Goal: Task Accomplishment & Management: Use online tool/utility

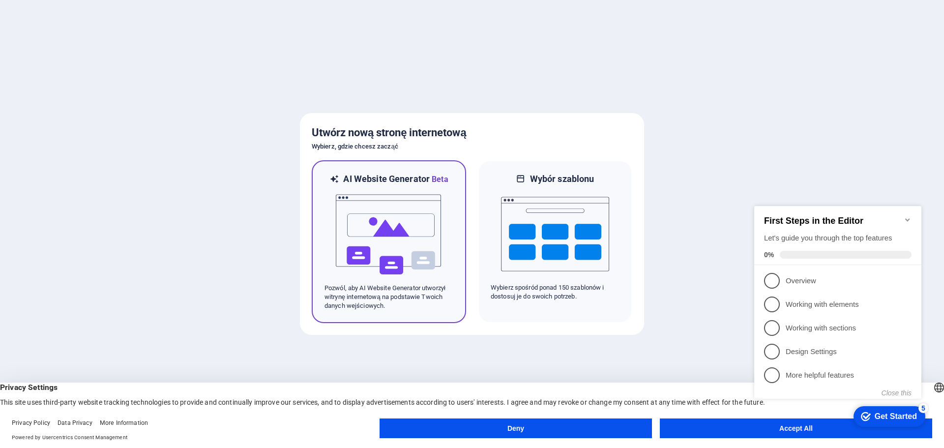
click at [406, 250] on img at bounding box center [389, 234] width 108 height 98
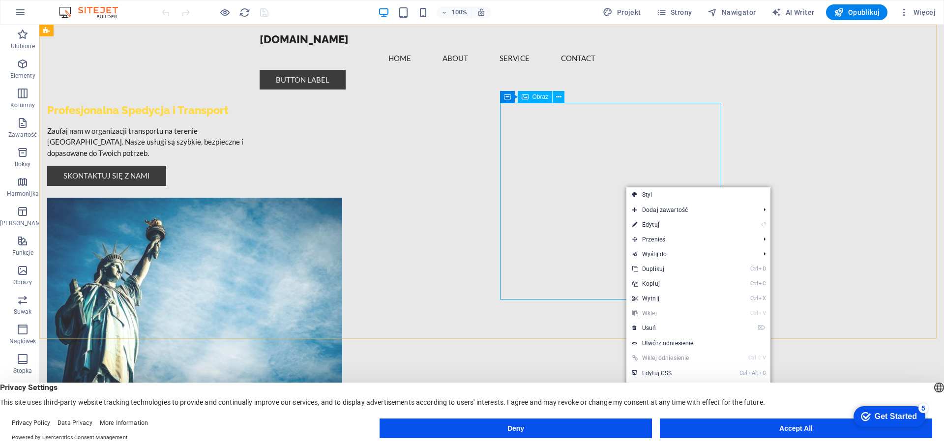
click at [538, 100] on div "Obraz" at bounding box center [535, 97] width 35 height 12
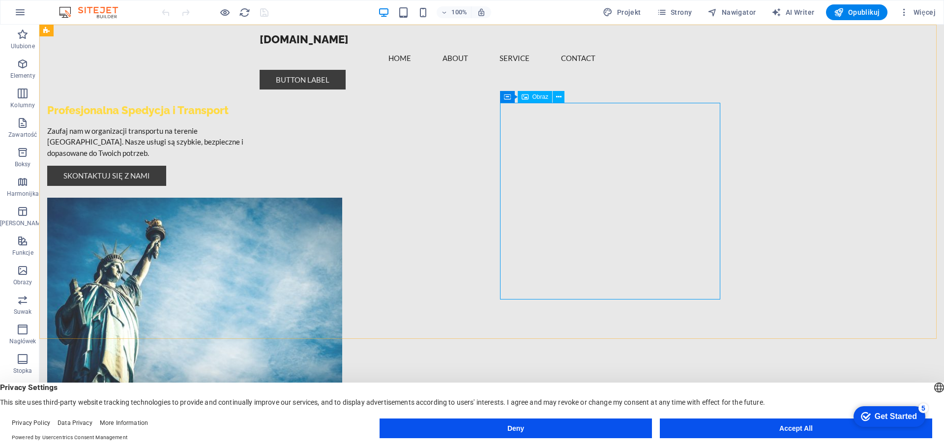
click at [533, 95] on span "Obraz" at bounding box center [540, 97] width 16 height 6
click at [558, 98] on icon at bounding box center [558, 97] width 5 height 10
click at [536, 97] on span "Obraz" at bounding box center [540, 97] width 16 height 6
click at [267, 198] on figure at bounding box center [157, 296] width 220 height 197
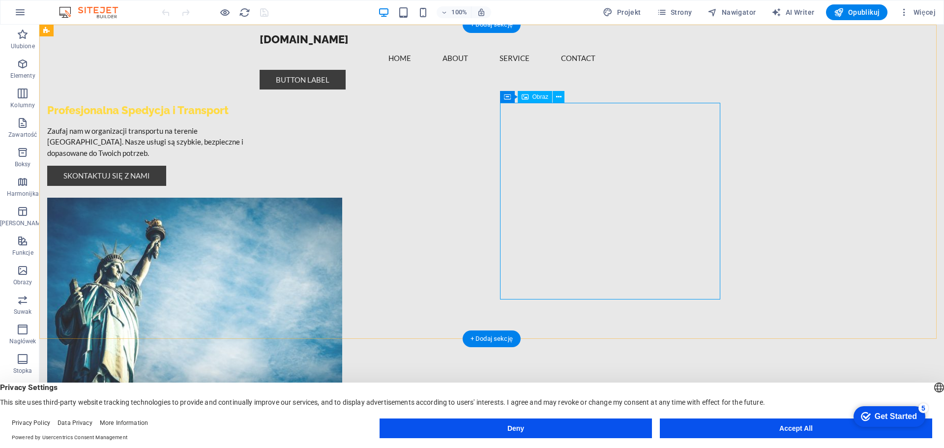
click at [267, 198] on figure at bounding box center [157, 296] width 220 height 197
select select "px"
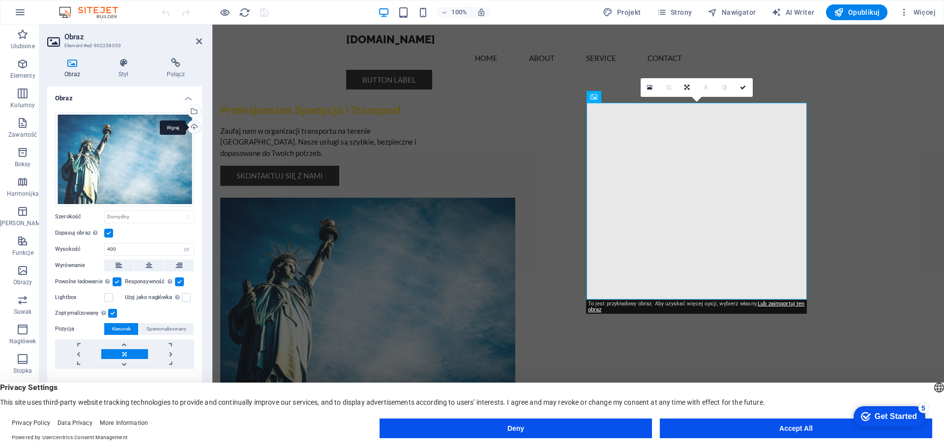
click at [195, 125] on div "Wgraj" at bounding box center [193, 127] width 15 height 15
click at [875, 417] on div "Get Started" at bounding box center [895, 416] width 42 height 9
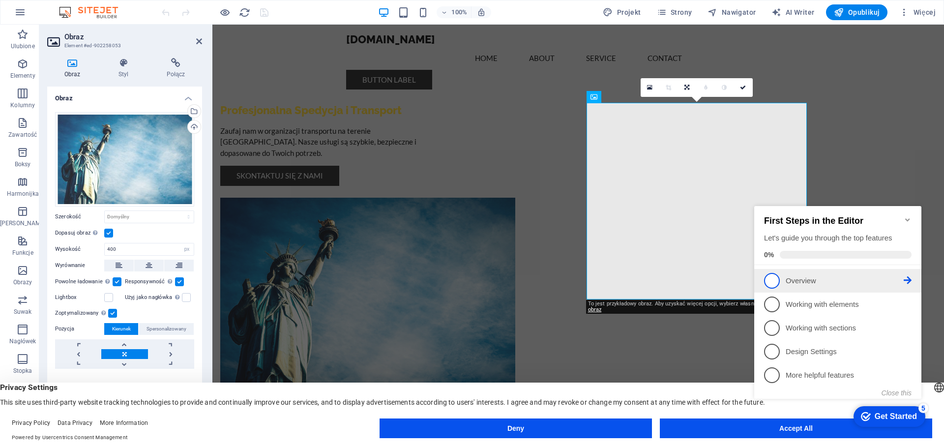
click at [796, 282] on p "Overview - incomplete" at bounding box center [844, 281] width 118 height 10
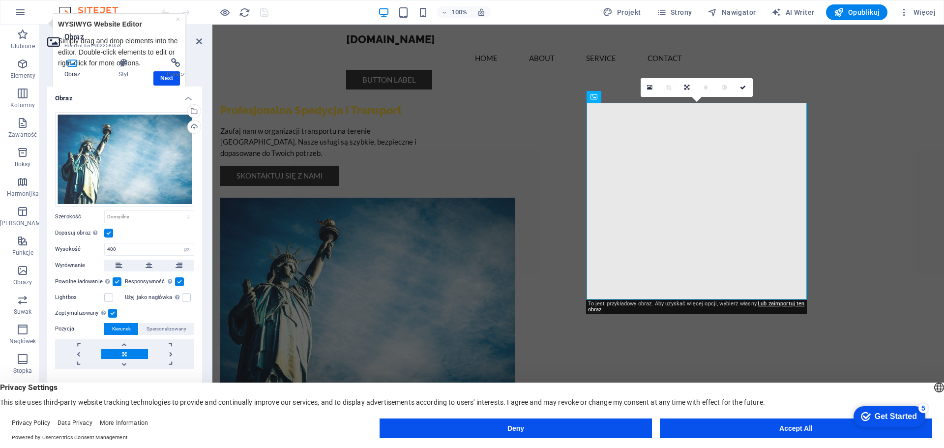
click at [723, 426] on button "Accept All" at bounding box center [796, 428] width 272 height 20
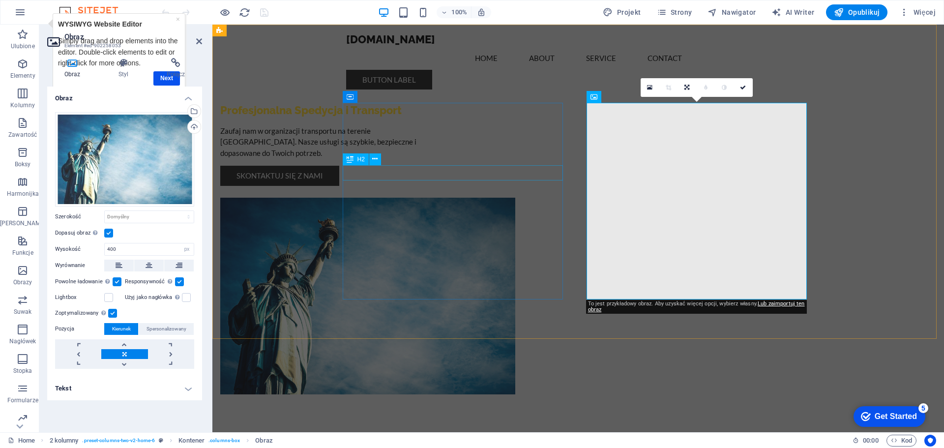
click at [423, 118] on div "Profesjonalna Spedycja i Transport" at bounding box center [330, 110] width 220 height 15
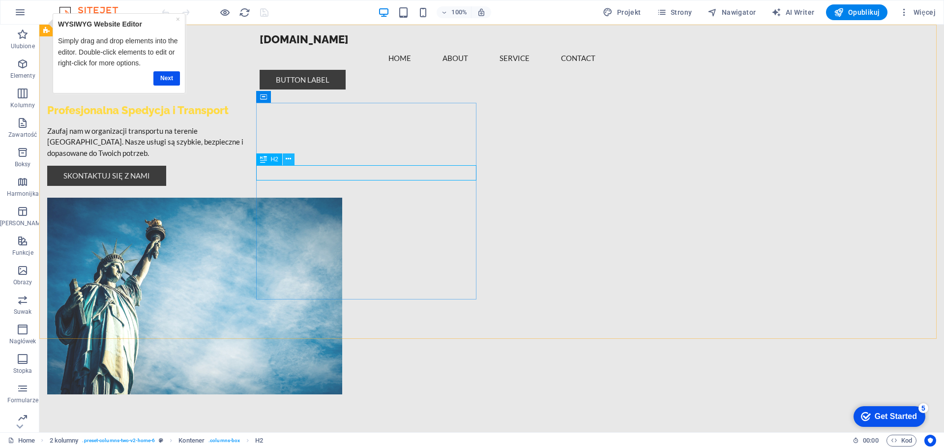
click at [289, 161] on icon at bounding box center [288, 159] width 5 height 10
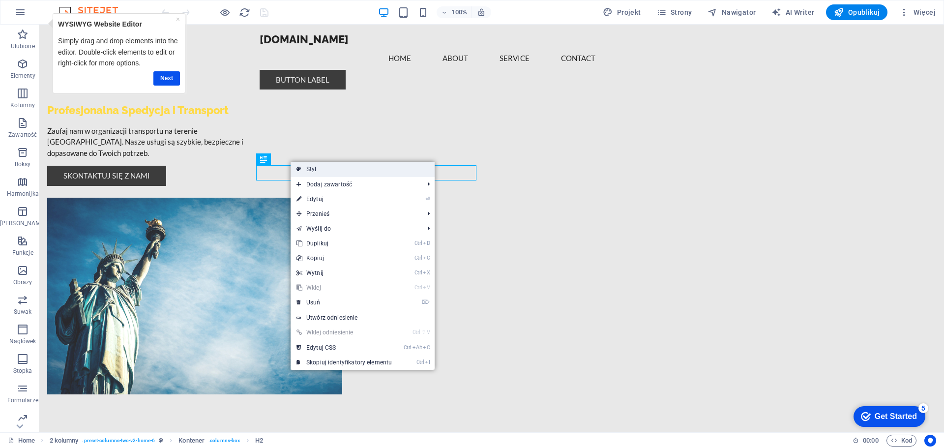
click at [403, 169] on link "Styl" at bounding box center [362, 169] width 144 height 15
select select "rem"
select select "preset-columns-two-v2-home-6"
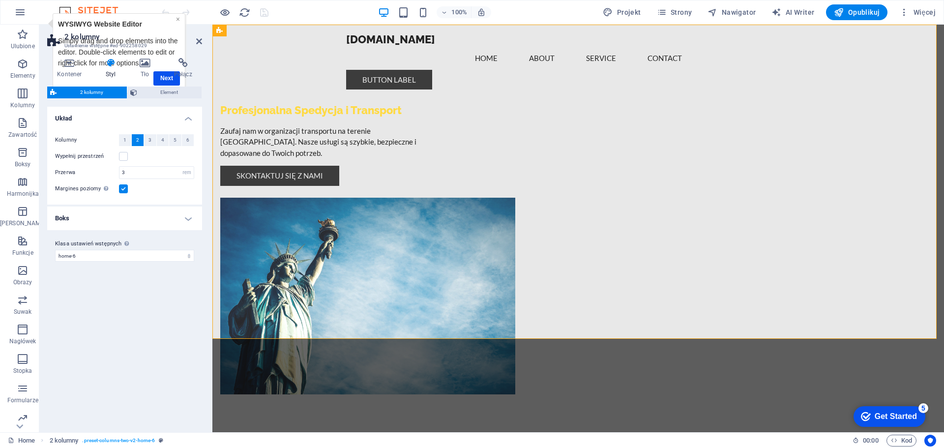
click at [176, 18] on link "×" at bounding box center [178, 19] width 4 height 8
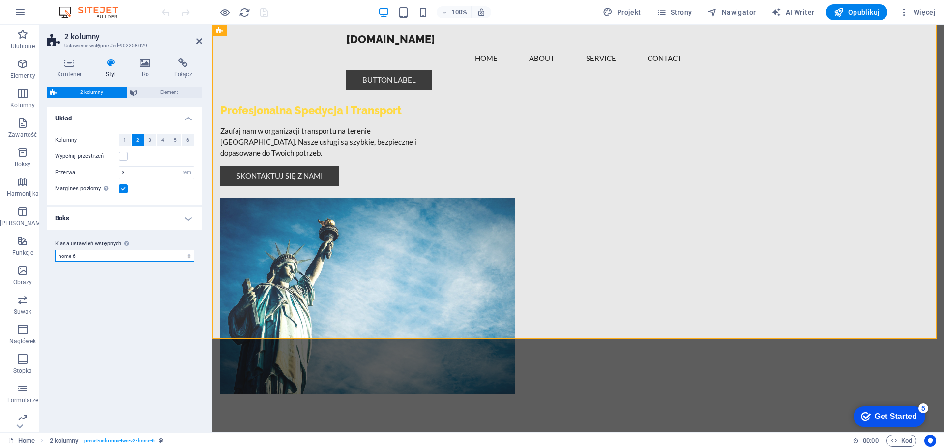
click at [87, 257] on select "default home-logo-nav-h1-image-text home-6 Dodaj klasę ustawień wstępnych" at bounding box center [124, 256] width 139 height 12
click at [89, 215] on h4 "Boks" at bounding box center [124, 218] width 155 height 24
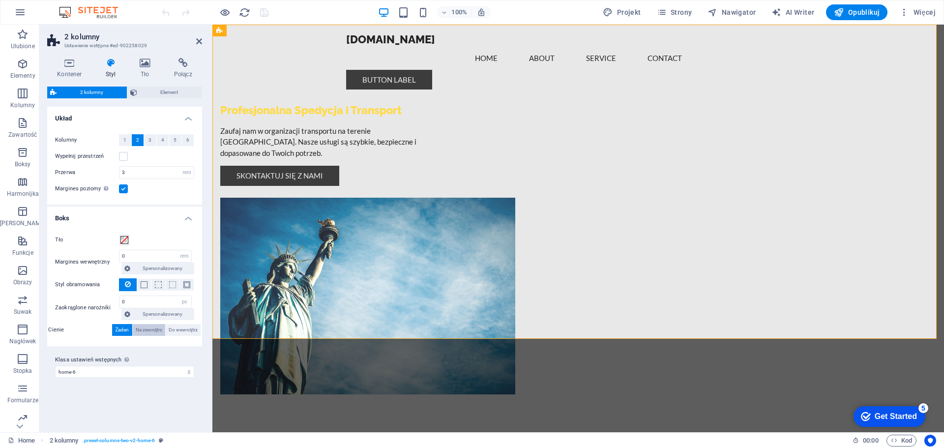
click at [148, 331] on span "Na zewnątrz" at bounding box center [149, 330] width 27 height 12
type input "2"
type input "4"
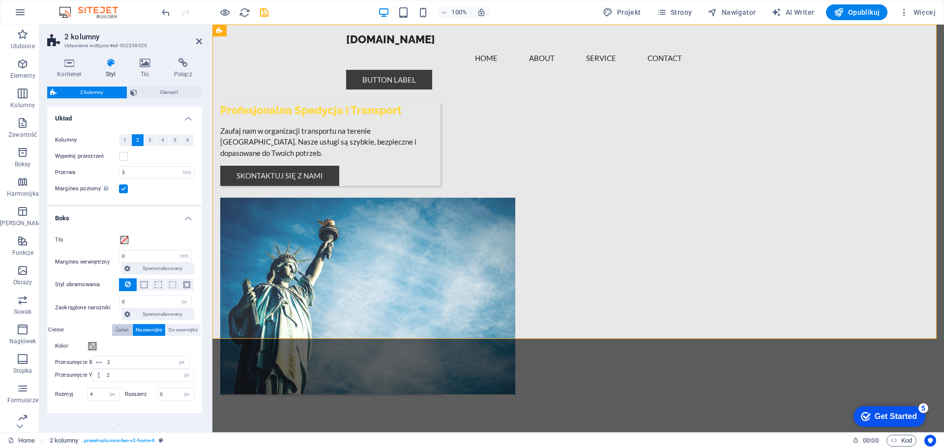
click at [117, 329] on span "Żaden" at bounding box center [122, 330] width 14 height 12
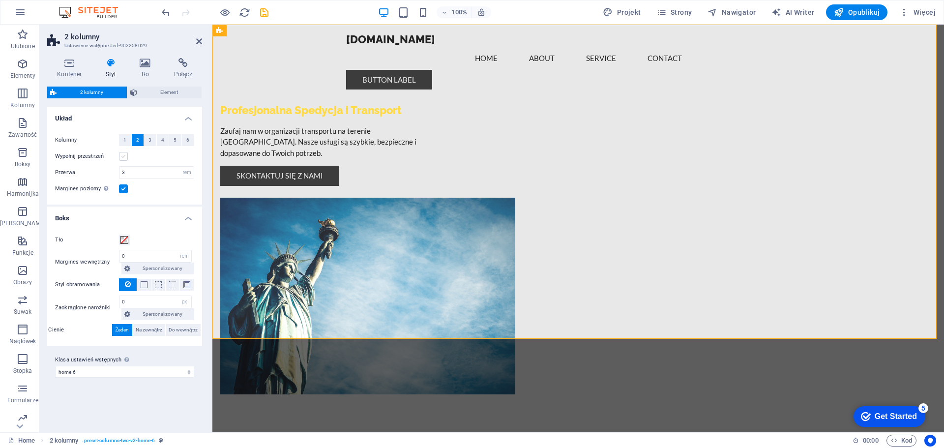
click at [122, 155] on label at bounding box center [123, 156] width 9 height 9
click at [0, 0] on input "Wypełnij przestrzeń" at bounding box center [0, 0] width 0 height 0
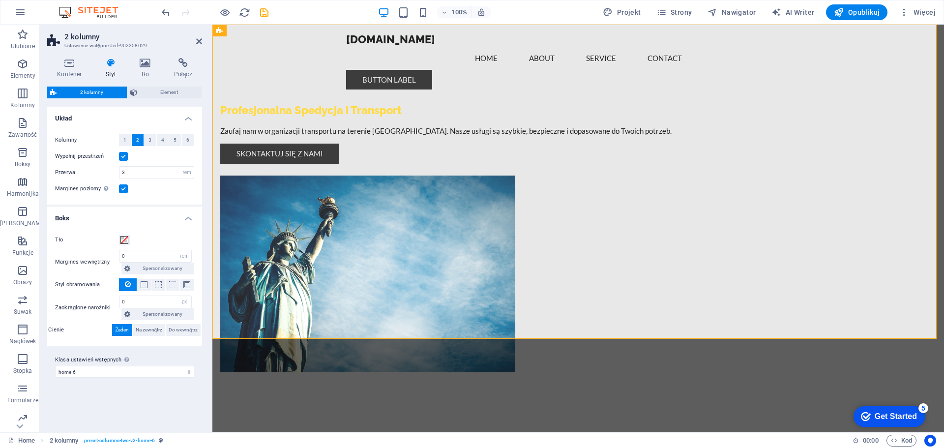
click at [122, 155] on label at bounding box center [123, 156] width 9 height 9
click at [0, 0] on input "Wypełnij przestrzeń" at bounding box center [0, 0] width 0 height 0
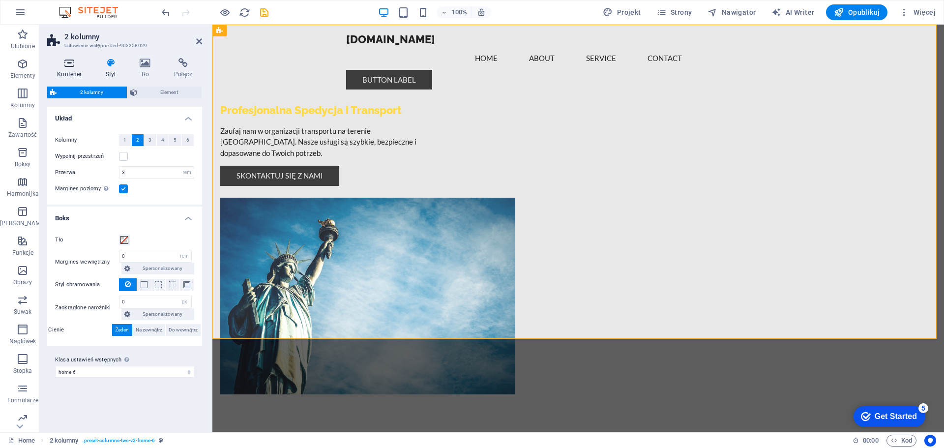
click at [67, 65] on icon at bounding box center [69, 63] width 45 height 10
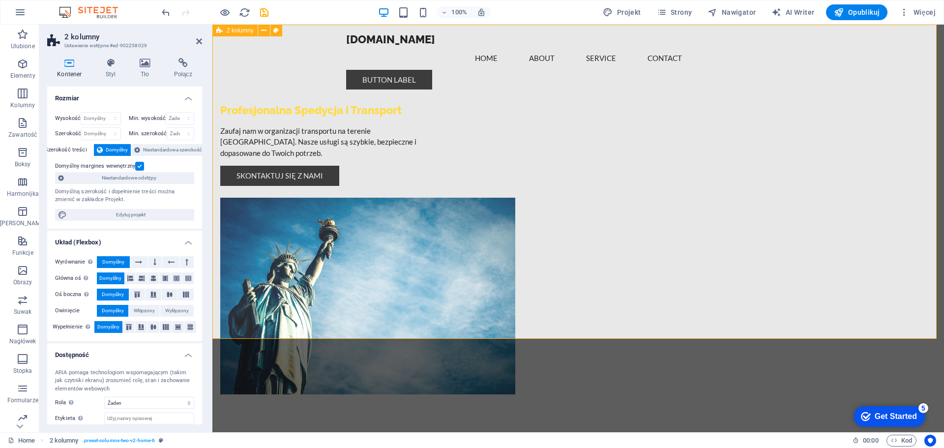
click at [303, 175] on div "Profesjonalna Spedycja i Transport Zaufaj nam w organizacji transportu na teren…" at bounding box center [577, 229] width 731 height 409
click at [396, 118] on div "Profesjonalna Spedycja i Transport" at bounding box center [330, 110] width 220 height 15
click at [296, 235] on div "Profesjonalna Spedycja i Transport Zaufaj nam w organizacji transportu na teren…" at bounding box center [577, 229] width 731 height 409
click at [664, 47] on nav "Home About Service Contact" at bounding box center [578, 58] width 464 height 23
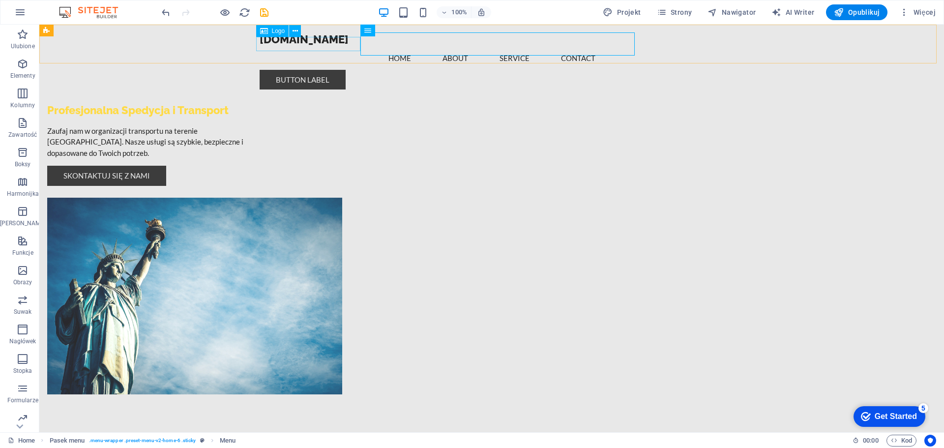
click at [312, 45] on div "amilux.hosting24.pl" at bounding box center [492, 39] width 464 height 14
click at [266, 31] on icon at bounding box center [264, 31] width 8 height 12
click at [269, 30] on div "Logo" at bounding box center [272, 31] width 33 height 12
click at [292, 32] on icon at bounding box center [294, 31] width 5 height 10
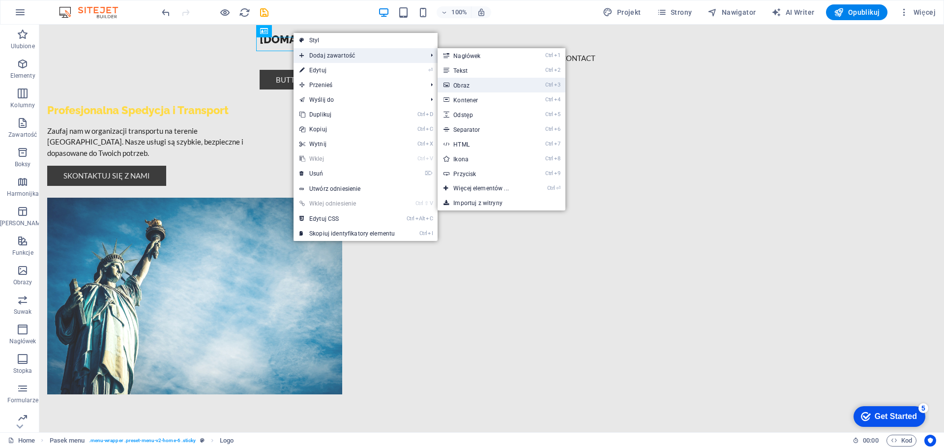
click at [472, 85] on link "Ctrl 3 Obraz" at bounding box center [482, 85] width 90 height 15
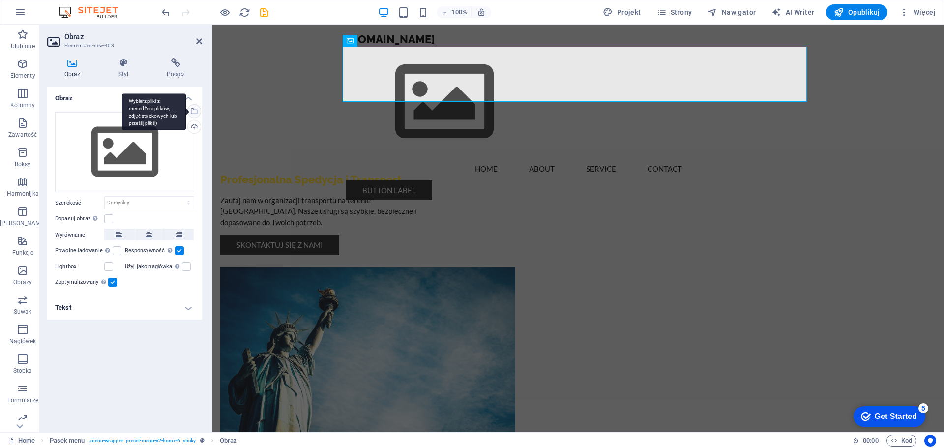
click at [193, 111] on div "Wybierz pliki z menedżera plików, zdjęć stockowych lub prześlij plik(i)" at bounding box center [193, 112] width 15 height 15
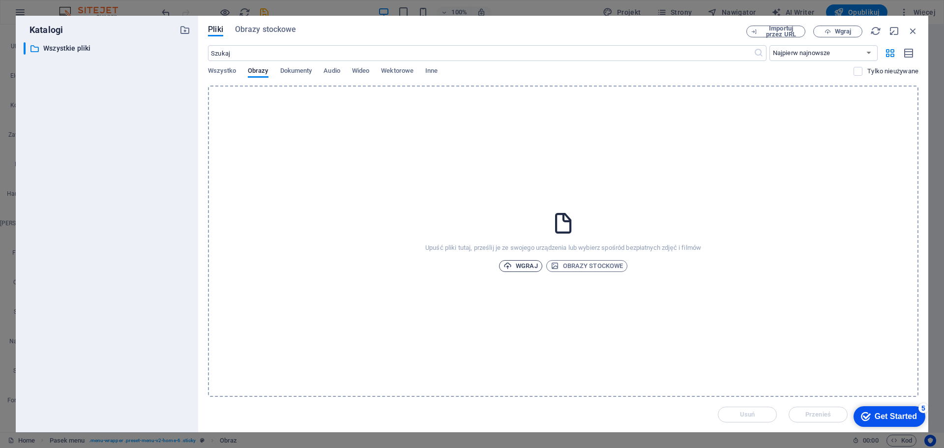
click at [526, 266] on span "Wgraj" at bounding box center [520, 266] width 34 height 12
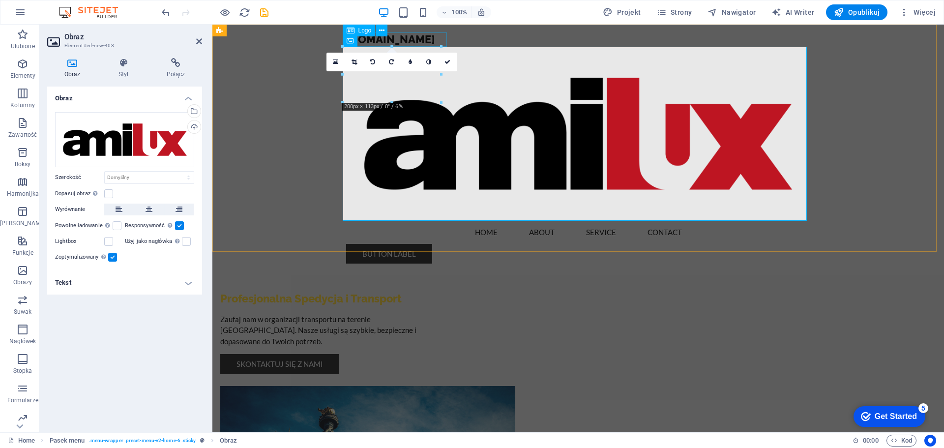
click at [366, 29] on span "Logo" at bounding box center [364, 31] width 13 height 6
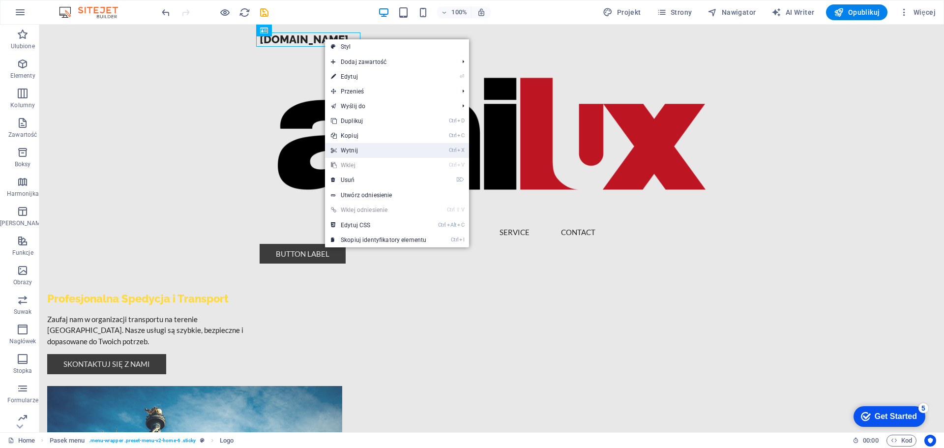
click at [351, 150] on link "Ctrl X Wytnij" at bounding box center [378, 150] width 107 height 15
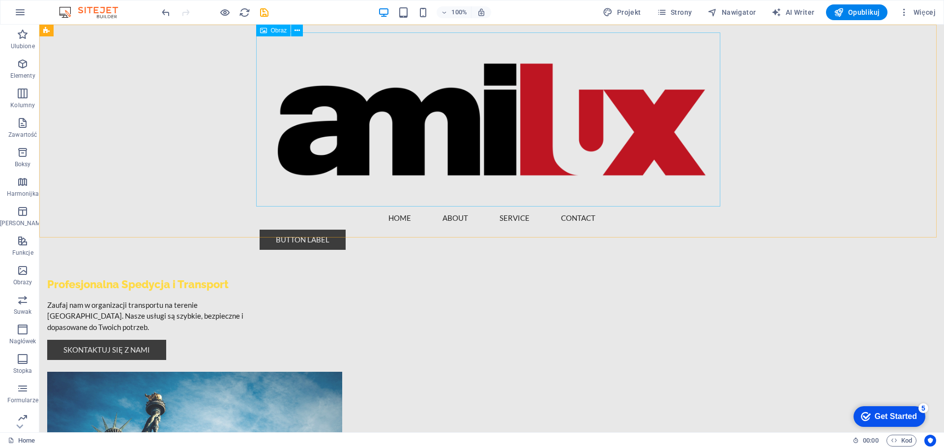
click at [343, 112] on figure at bounding box center [492, 119] width 464 height 174
click at [686, 166] on figure at bounding box center [492, 119] width 464 height 174
click at [276, 31] on span "Obraz" at bounding box center [279, 31] width 16 height 6
click at [296, 30] on icon at bounding box center [296, 31] width 5 height 10
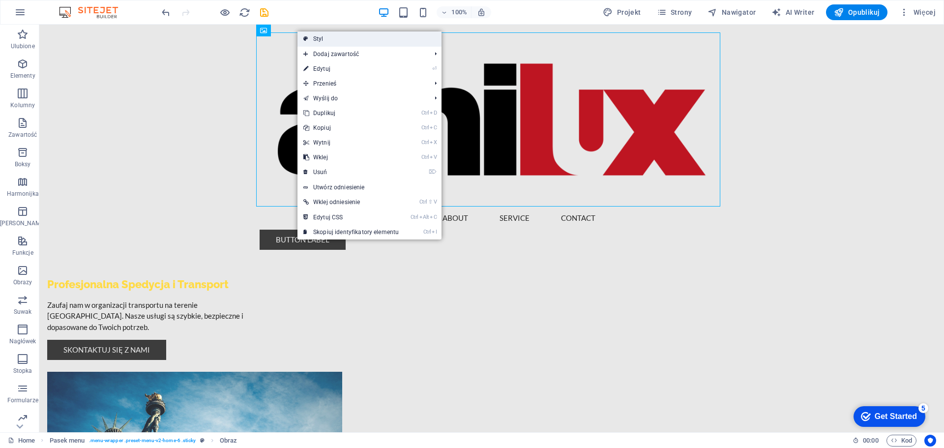
click at [323, 36] on link "Styl" at bounding box center [369, 38] width 144 height 15
select select "rem"
select select "preset-menu-v2-home-6"
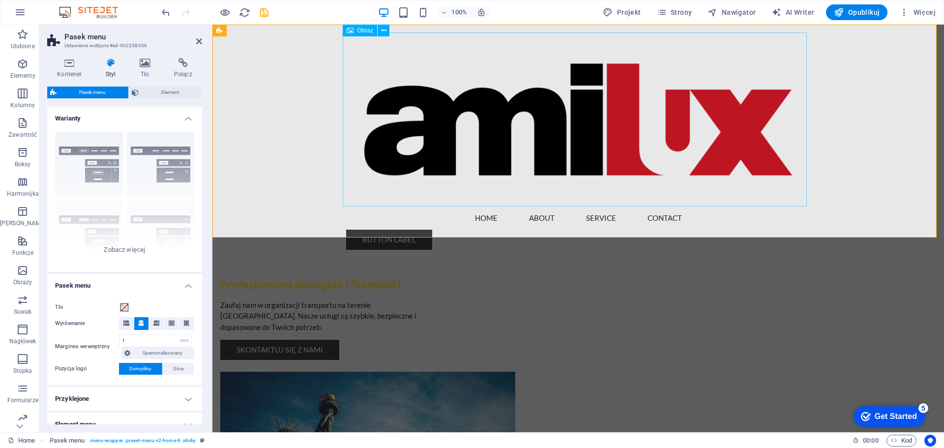
click at [473, 143] on figure at bounding box center [578, 119] width 464 height 174
click at [77, 166] on div "Obramowanie Wyśrodkowany Domyślny Ustalone Loki Wyzwalacz akcji Szeroki XXL" at bounding box center [124, 197] width 155 height 147
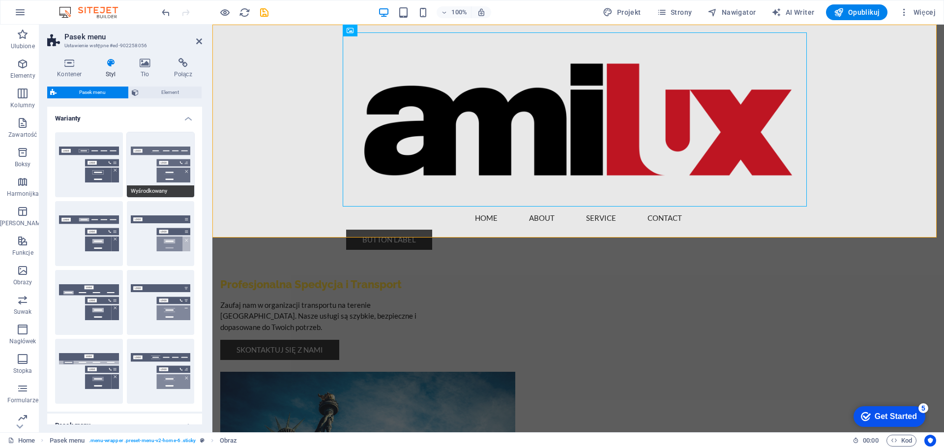
click at [146, 171] on button "Wyśrodkowany" at bounding box center [161, 164] width 68 height 65
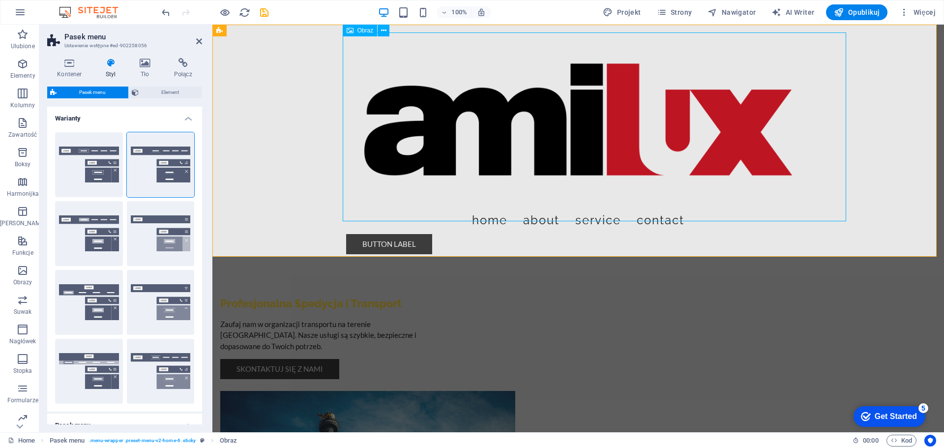
drag, startPoint x: 790, startPoint y: 193, endPoint x: 962, endPoint y: 194, distance: 171.5
click at [943, 193] on div "Menu Home About Service Contact Button label" at bounding box center [577, 143] width 731 height 237
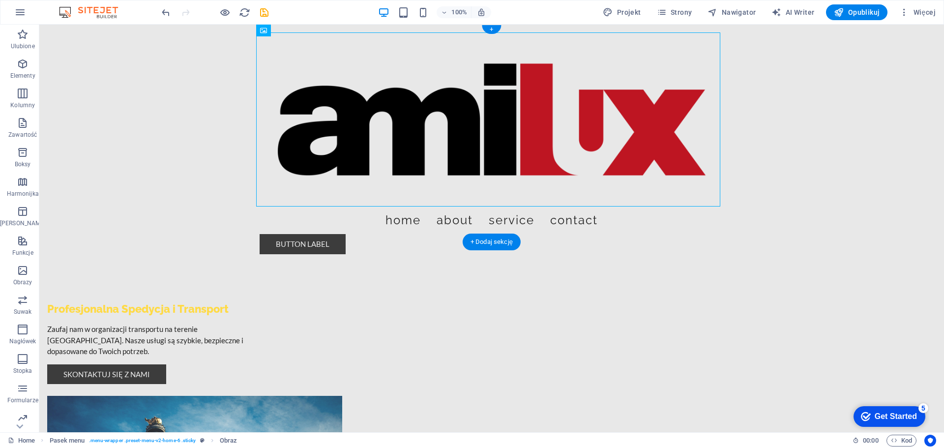
drag, startPoint x: 300, startPoint y: 56, endPoint x: 612, endPoint y: 145, distance: 324.8
click at [261, 35] on icon at bounding box center [263, 31] width 7 height 12
click at [262, 30] on icon at bounding box center [263, 31] width 7 height 12
click at [276, 30] on span "Obraz" at bounding box center [279, 31] width 16 height 6
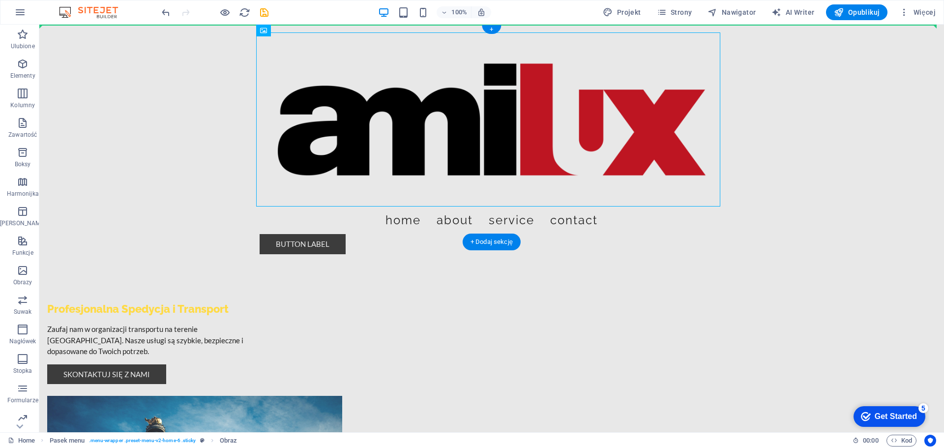
drag, startPoint x: 307, startPoint y: 58, endPoint x: 108, endPoint y: 48, distance: 198.8
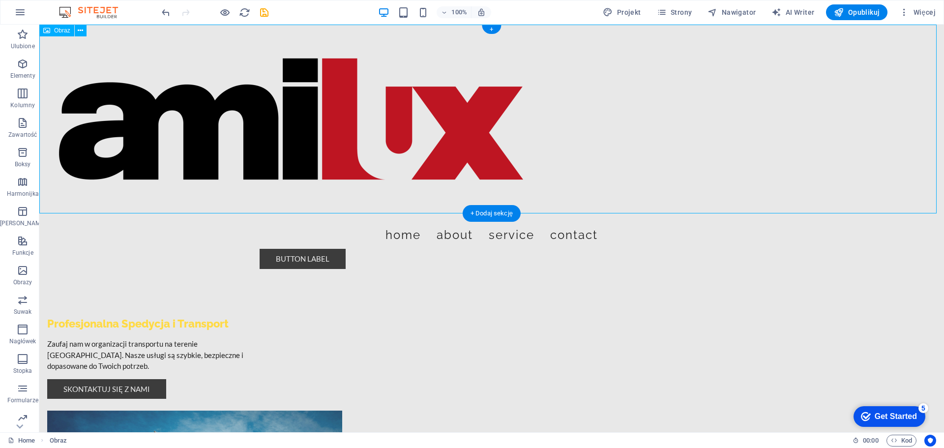
click at [256, 111] on figure at bounding box center [491, 119] width 904 height 189
click at [295, 92] on figure at bounding box center [491, 119] width 904 height 189
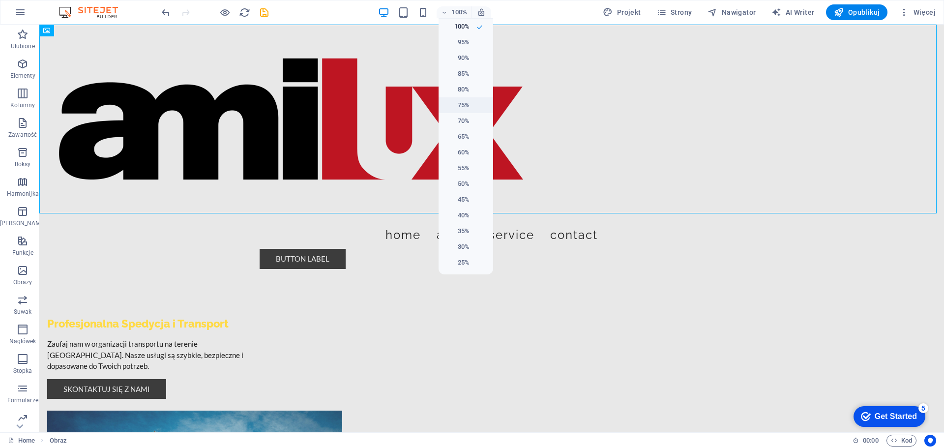
click at [462, 101] on h6 "75%" at bounding box center [456, 105] width 25 height 12
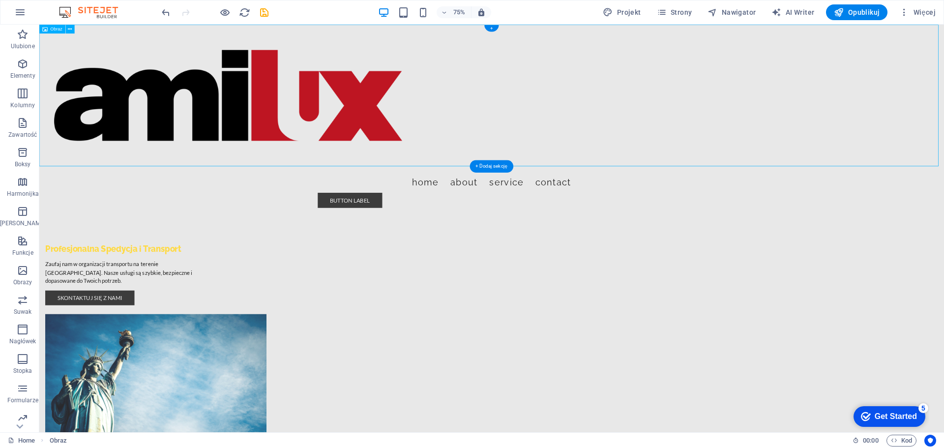
click at [370, 111] on figure at bounding box center [642, 119] width 1206 height 189
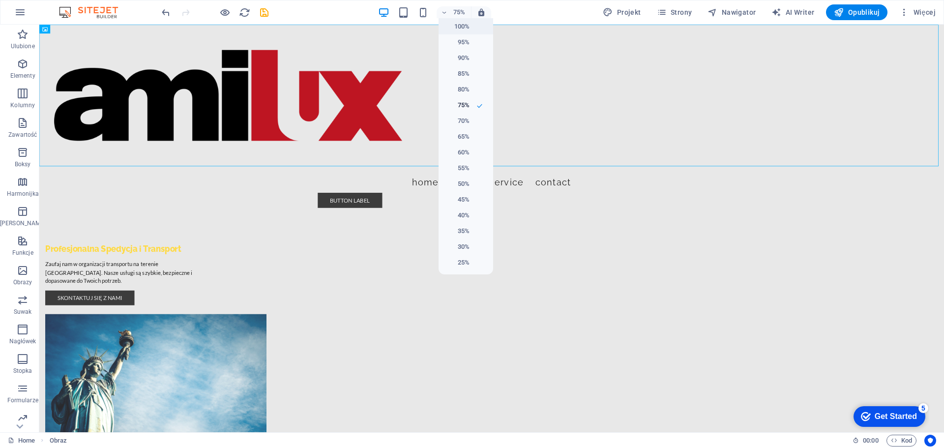
click at [456, 29] on h6 "100%" at bounding box center [456, 27] width 25 height 12
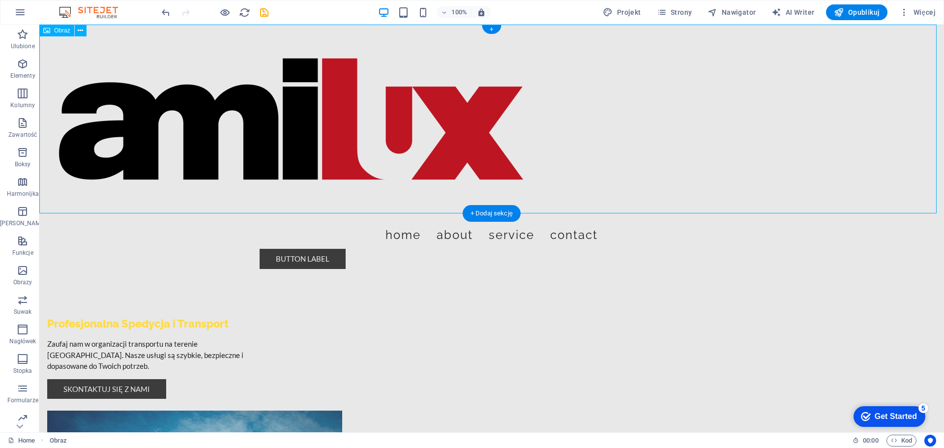
click at [142, 101] on figure at bounding box center [491, 119] width 904 height 189
drag, startPoint x: 280, startPoint y: 129, endPoint x: 670, endPoint y: 129, distance: 390.2
click at [673, 131] on figure at bounding box center [491, 119] width 904 height 189
drag, startPoint x: 341, startPoint y: 119, endPoint x: 526, endPoint y: 133, distance: 185.8
click at [526, 133] on figure at bounding box center [491, 119] width 904 height 189
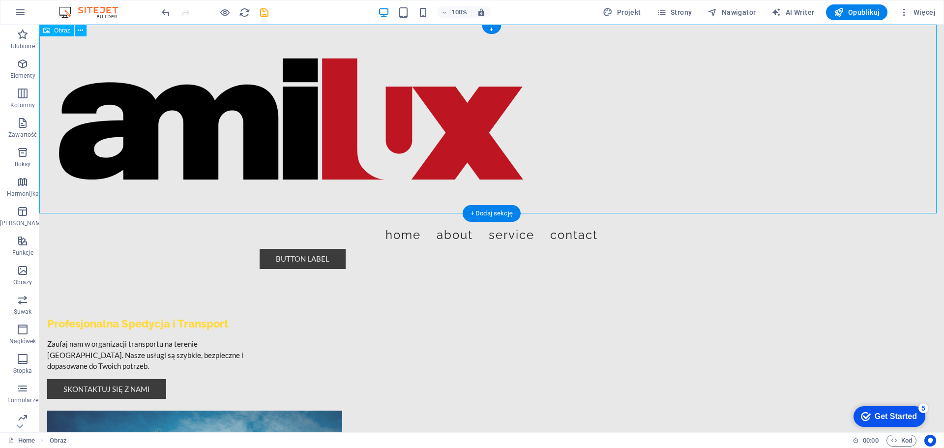
click at [271, 136] on figure at bounding box center [491, 119] width 904 height 189
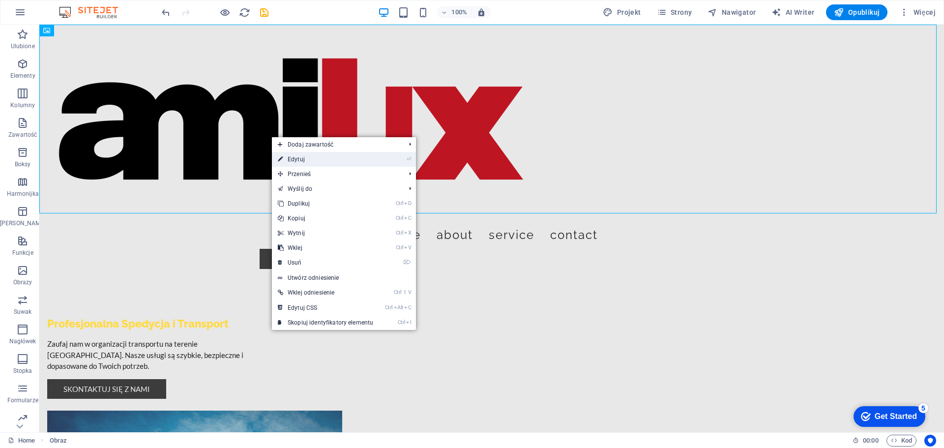
click at [312, 158] on link "⏎ Edytuj" at bounding box center [325, 159] width 107 height 15
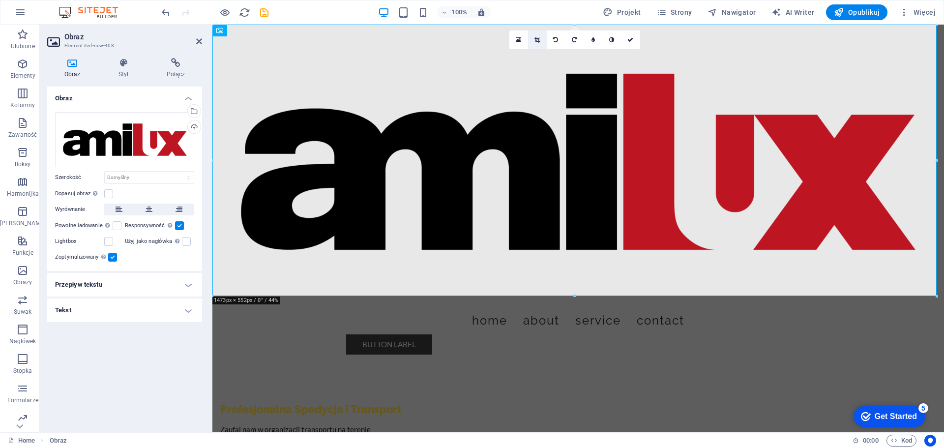
click at [536, 36] on link at bounding box center [537, 39] width 19 height 19
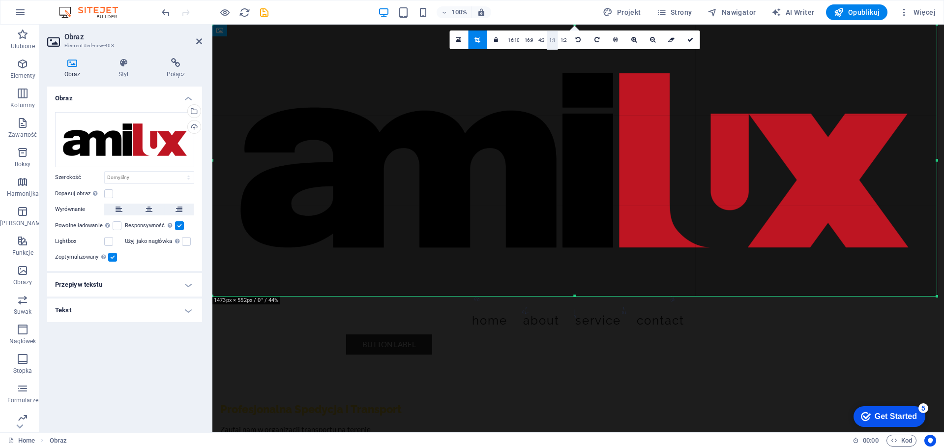
click at [550, 40] on link "1:1" at bounding box center [552, 40] width 11 height 19
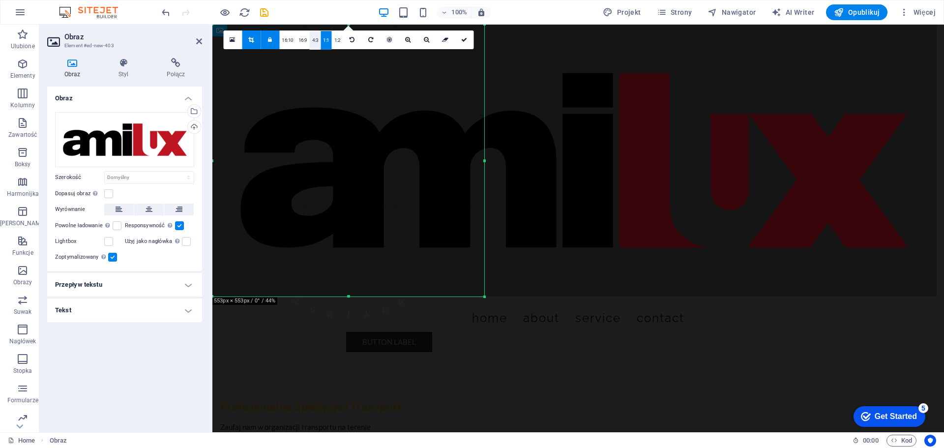
click at [313, 45] on link "4:3" at bounding box center [315, 40] width 11 height 19
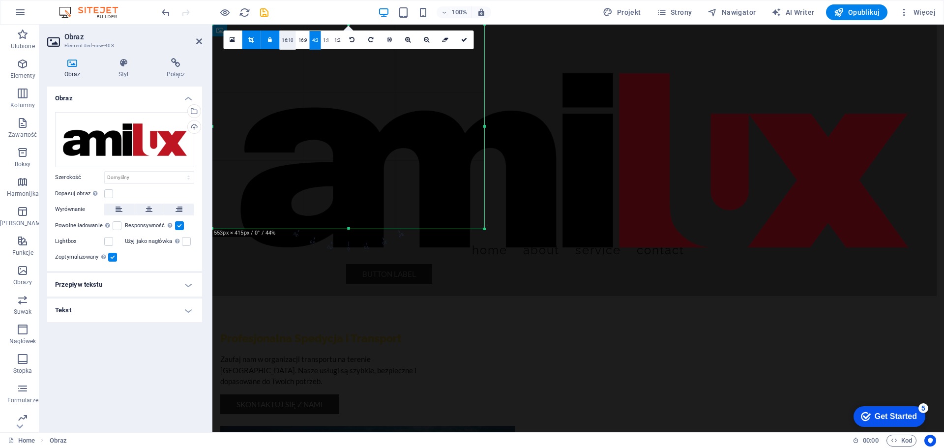
click at [293, 43] on link "16:10" at bounding box center [287, 40] width 17 height 19
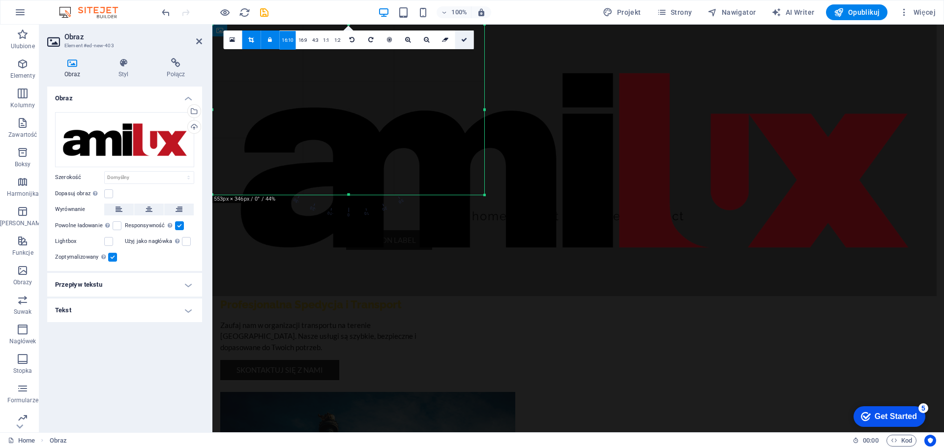
click at [469, 42] on link at bounding box center [464, 39] width 19 height 19
type input "553"
select select "px"
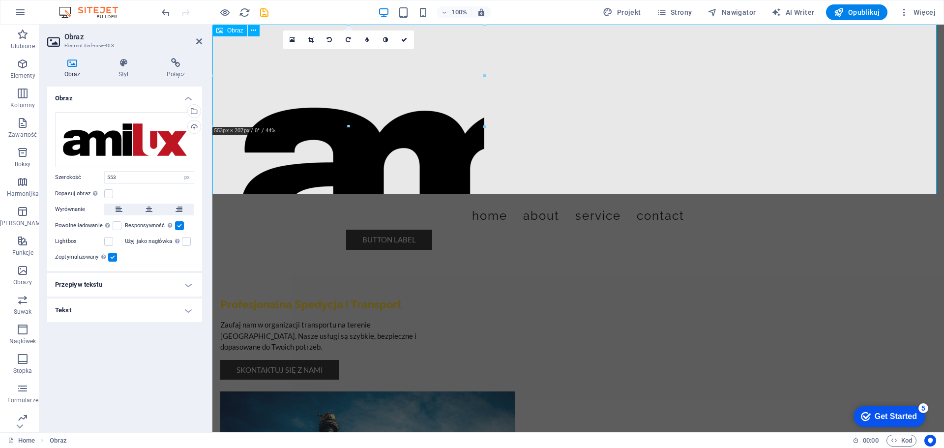
click at [375, 150] on figure at bounding box center [577, 110] width 731 height 170
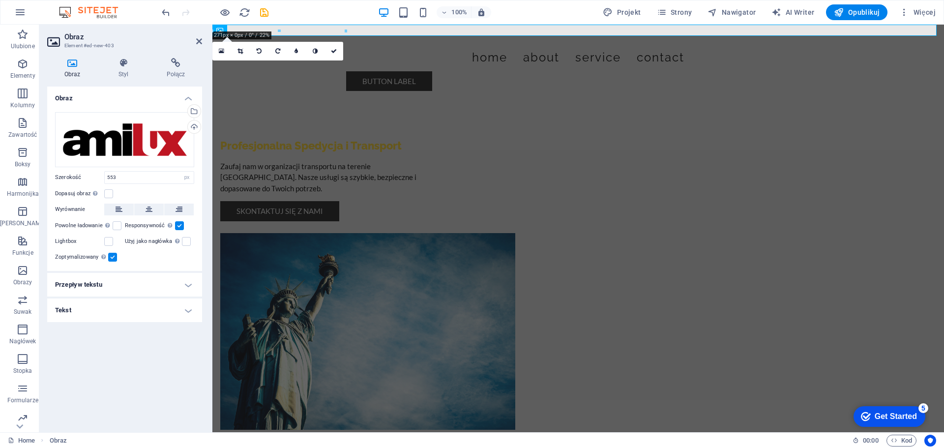
drag, startPoint x: 484, startPoint y: 75, endPoint x: 375, endPoint y: 29, distance: 117.7
type input "332"
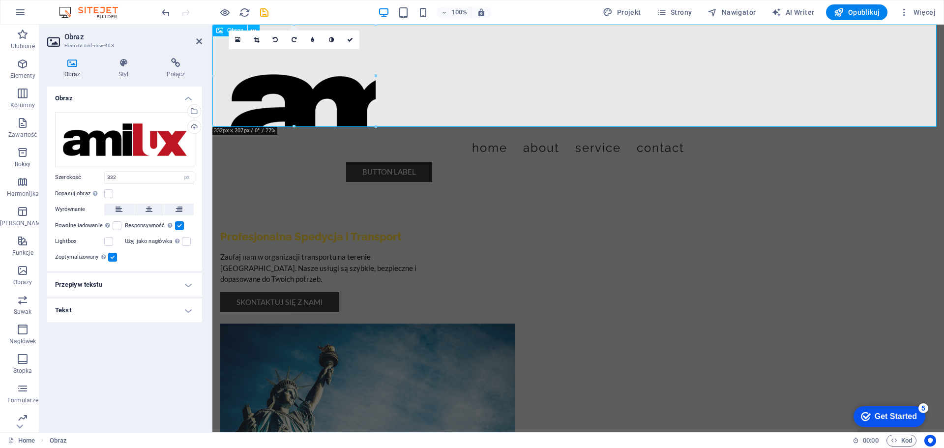
click at [353, 111] on figure at bounding box center [577, 76] width 731 height 102
click at [110, 192] on label at bounding box center [108, 193] width 9 height 9
click at [0, 0] on input "Dopasuj obraz Automatycznie dopasuj obraz do stałej szerokości i wysokości" at bounding box center [0, 0] width 0 height 0
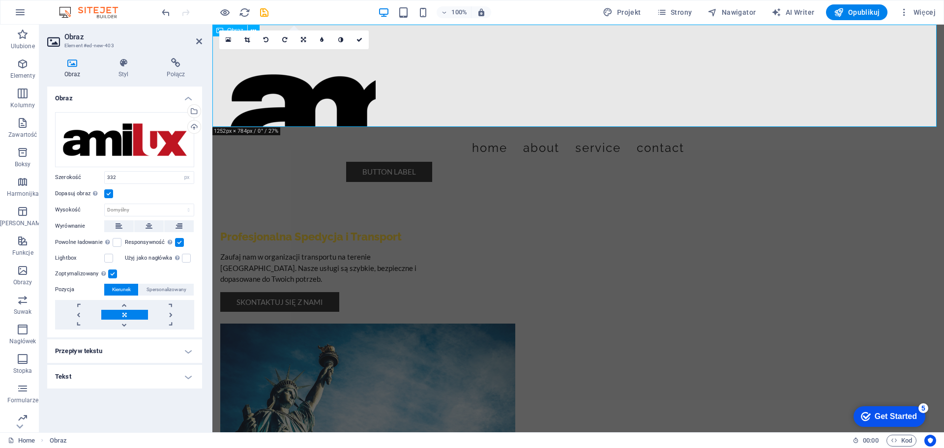
click at [314, 90] on figure at bounding box center [577, 76] width 731 height 102
click at [132, 209] on select "Domyślny automatycznie px" at bounding box center [149, 210] width 89 height 12
click at [105, 204] on select "Domyślny automatycznie px" at bounding box center [149, 210] width 89 height 12
select select "DISABLED_OPTION_VALUE"
click at [123, 221] on button at bounding box center [118, 226] width 29 height 12
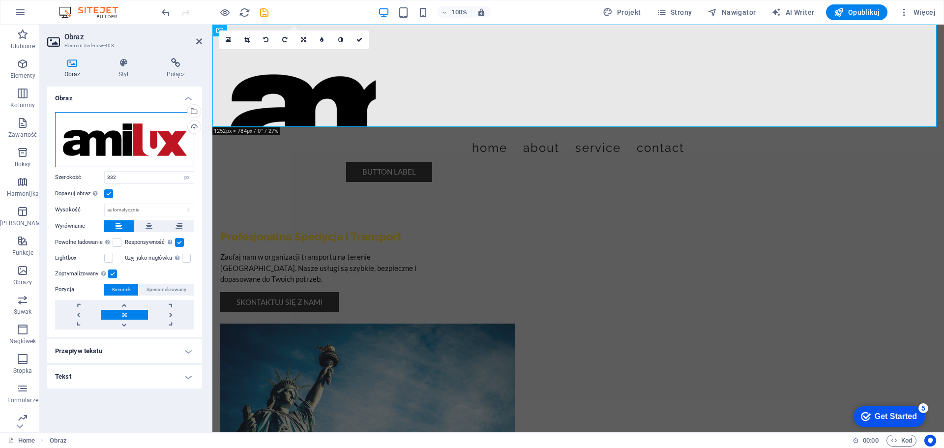
click at [116, 136] on div "Przeciągnij pliki tutaj, kliknij, aby wybrać pliki lub wybierz pliki z Plików l…" at bounding box center [124, 139] width 139 height 55
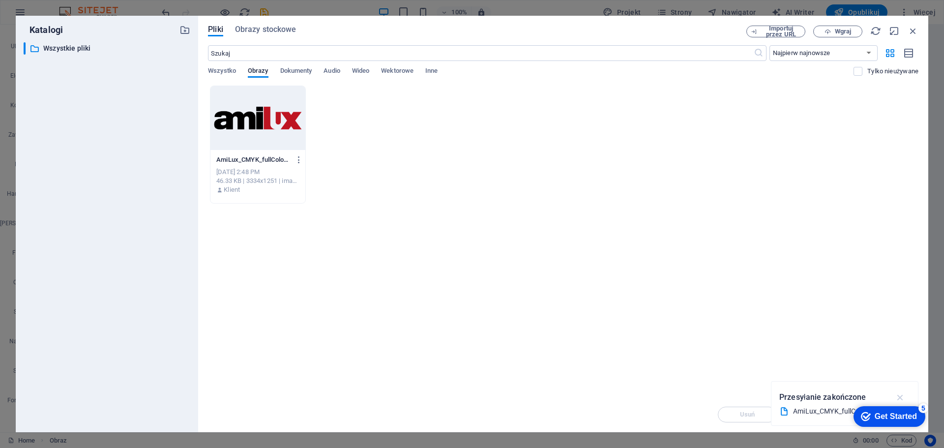
click at [906, 395] on button "button" at bounding box center [900, 397] width 19 height 16
drag, startPoint x: 907, startPoint y: 411, endPoint x: 859, endPoint y: 247, distance: 171.1
click at [859, 401] on html "checkmark Get Started 5 First Steps in the Editor Let's guide you through the t…" at bounding box center [887, 415] width 84 height 29
click at [861, 416] on icon "checkmark" at bounding box center [866, 416] width 10 height 10
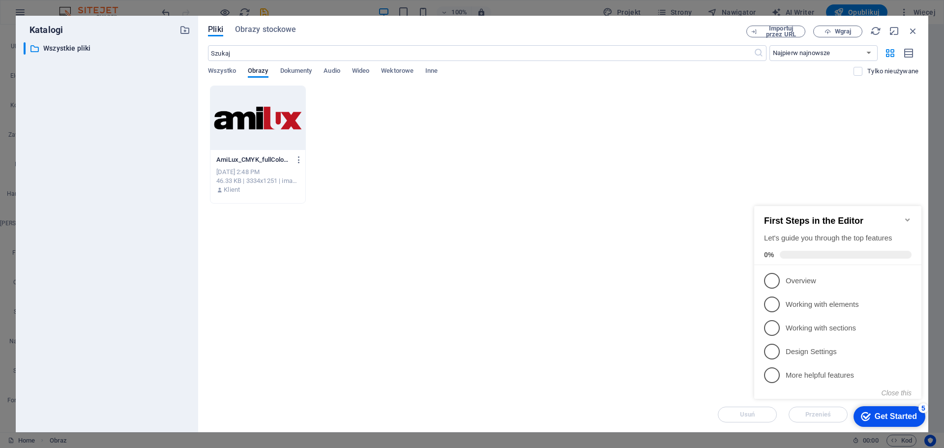
click at [862, 413] on icon "checkmark" at bounding box center [866, 416] width 10 height 10
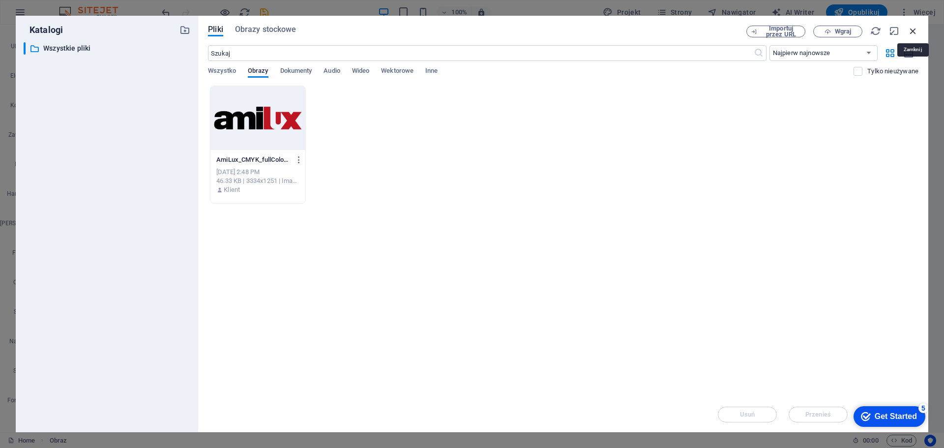
drag, startPoint x: 913, startPoint y: 31, endPoint x: 692, endPoint y: 11, distance: 222.6
click at [913, 31] on icon "button" at bounding box center [912, 31] width 11 height 11
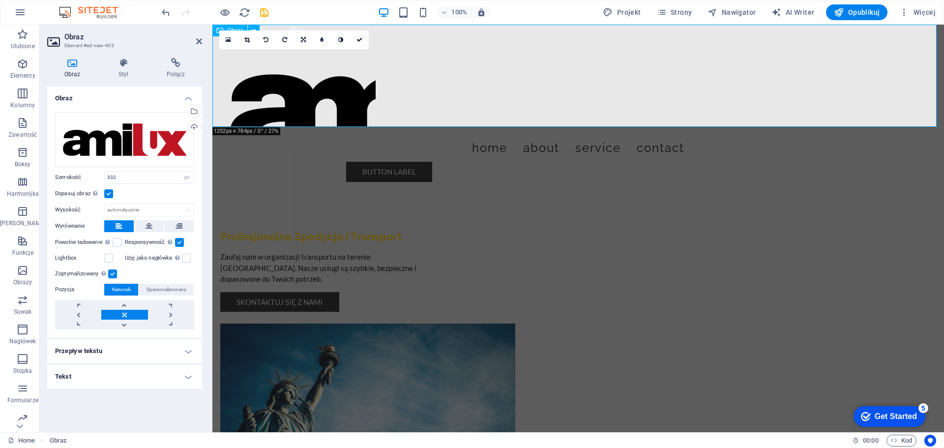
drag, startPoint x: 265, startPoint y: 86, endPoint x: 275, endPoint y: 89, distance: 10.7
click at [265, 86] on figure at bounding box center [577, 76] width 731 height 102
click at [219, 27] on icon at bounding box center [219, 31] width 7 height 12
click at [250, 29] on button at bounding box center [254, 31] width 12 height 12
click at [254, 26] on icon at bounding box center [253, 31] width 5 height 10
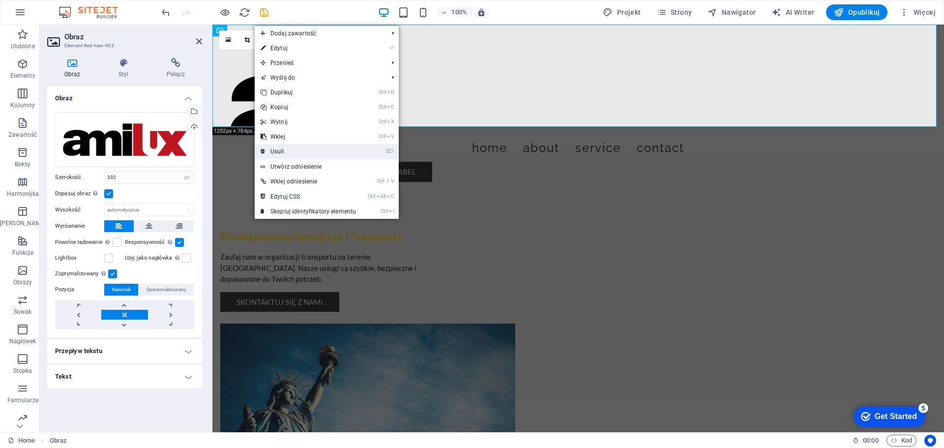
click at [287, 150] on link "⌦ Usuń" at bounding box center [308, 151] width 107 height 15
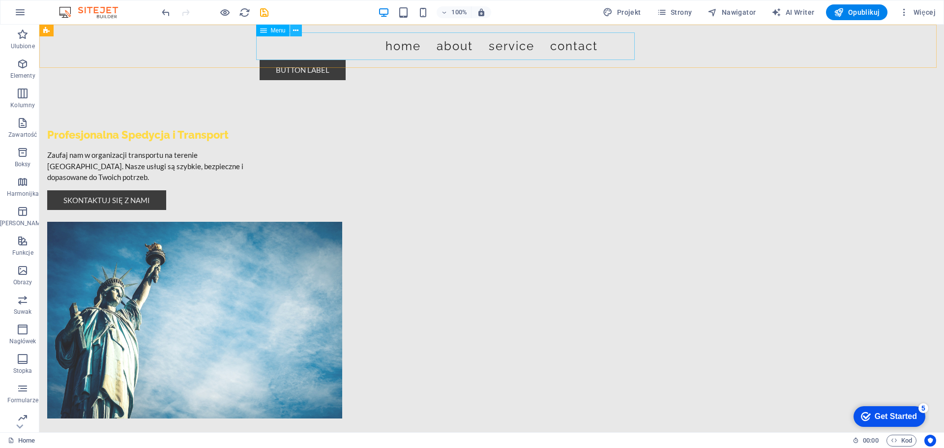
click at [293, 31] on icon at bounding box center [295, 31] width 5 height 10
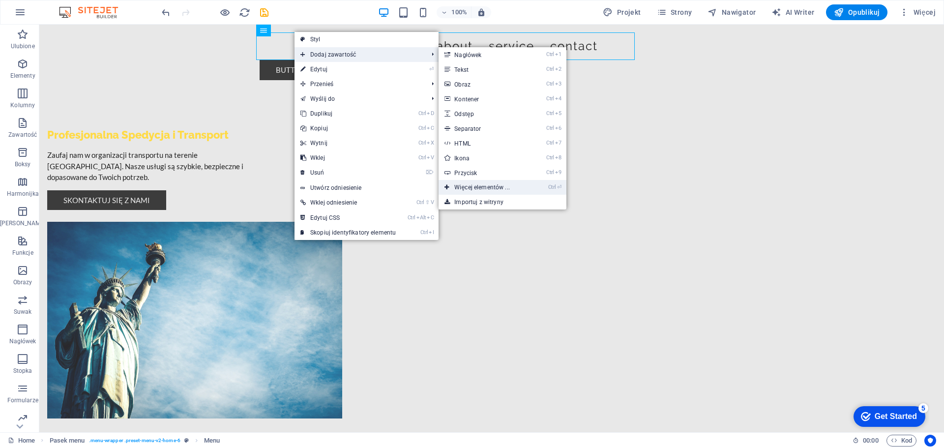
click at [470, 186] on link "Ctrl ⏎ Więcej elementów ..." at bounding box center [483, 187] width 90 height 15
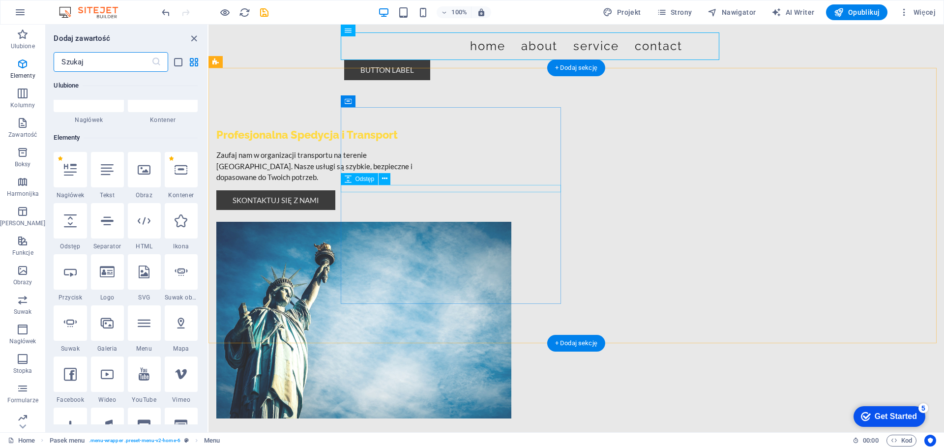
scroll to position [105, 0]
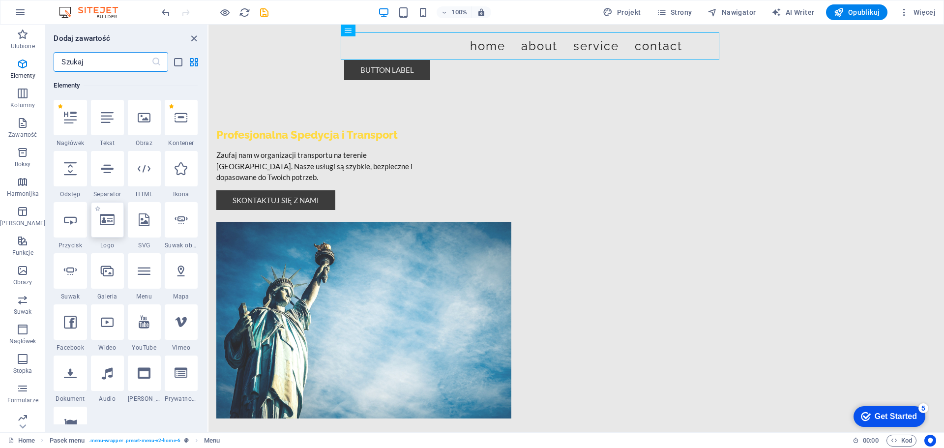
click at [95, 219] on div at bounding box center [107, 219] width 33 height 35
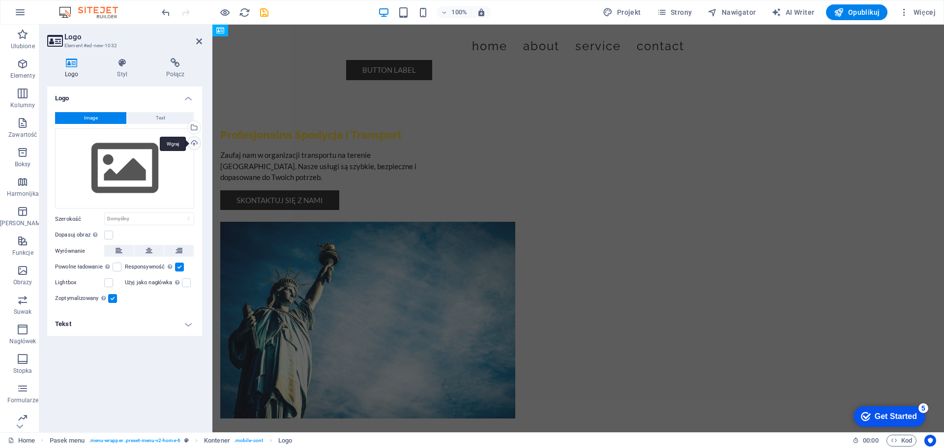
click at [192, 140] on div "Wgraj" at bounding box center [193, 144] width 15 height 15
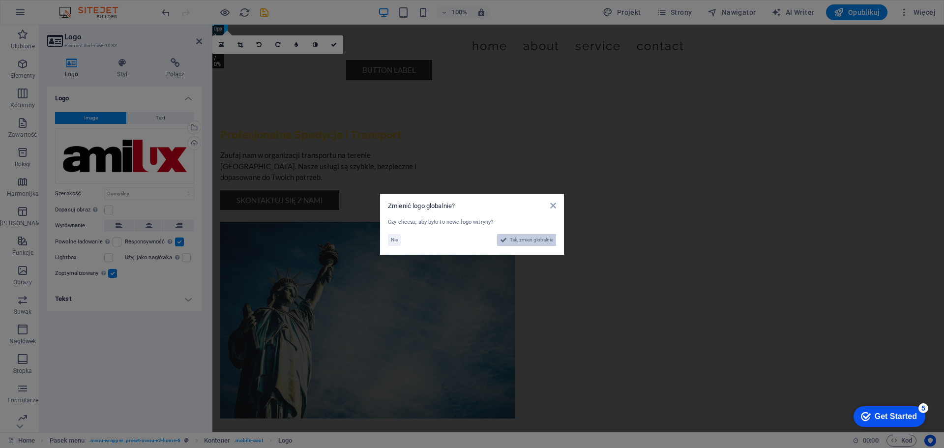
click at [526, 240] on span "Tak, zmień globalnie" at bounding box center [531, 240] width 43 height 12
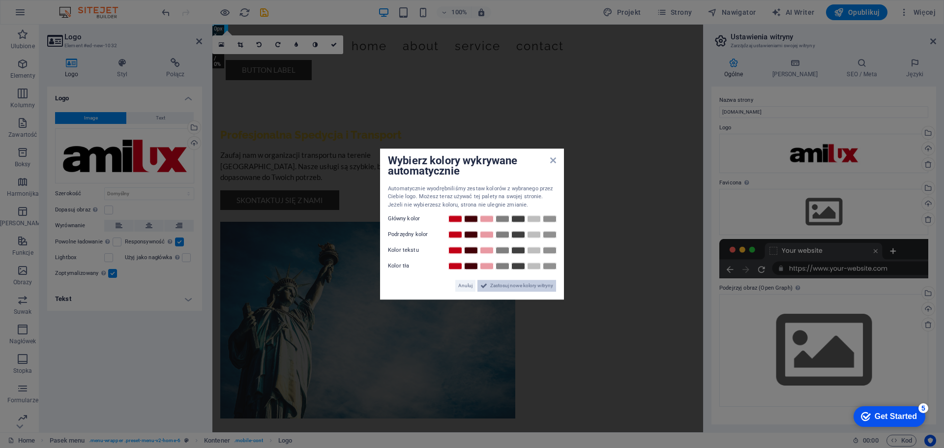
click at [503, 287] on span "Zastosuj nowe kolory witryny" at bounding box center [521, 286] width 63 height 12
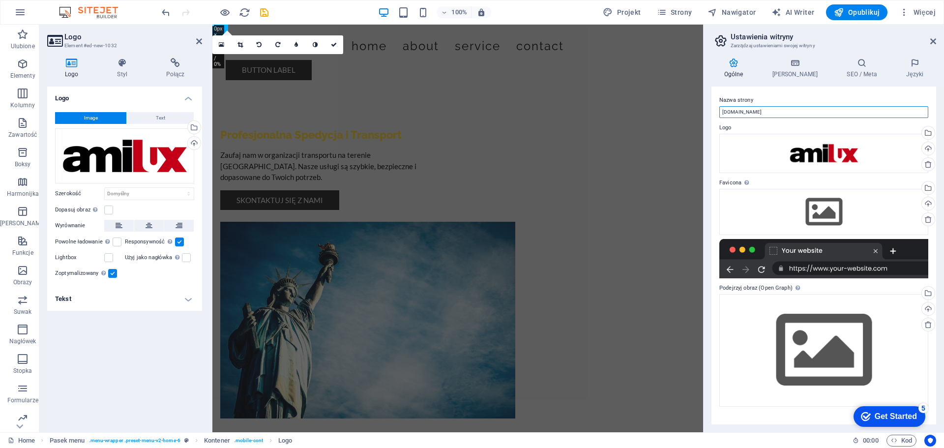
drag, startPoint x: 773, startPoint y: 110, endPoint x: 740, endPoint y: 114, distance: 33.6
click at [740, 114] on input "amilux.hosting24.pl" at bounding box center [823, 112] width 209 height 12
type input "amilux.pl"
click at [785, 97] on label "Nazwa strony" at bounding box center [823, 100] width 209 height 12
click at [785, 106] on input "amilux.pl" at bounding box center [823, 112] width 209 height 12
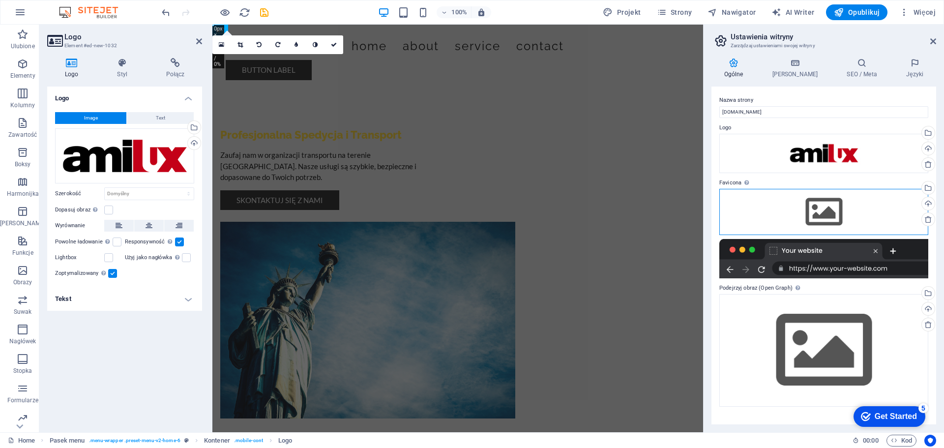
click at [831, 214] on div "Przeciągnij pliki tutaj, kliknij, aby wybrać pliki lub wybierz pliki z Plików l…" at bounding box center [823, 212] width 209 height 46
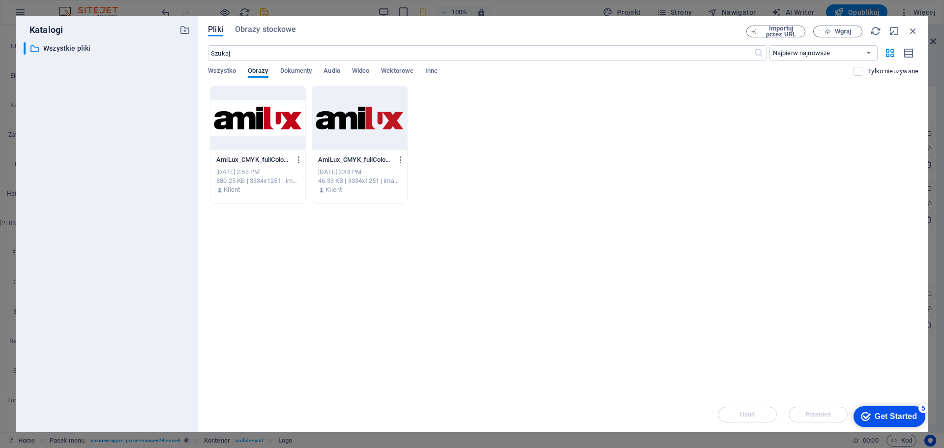
click at [352, 128] on div at bounding box center [359, 118] width 95 height 64
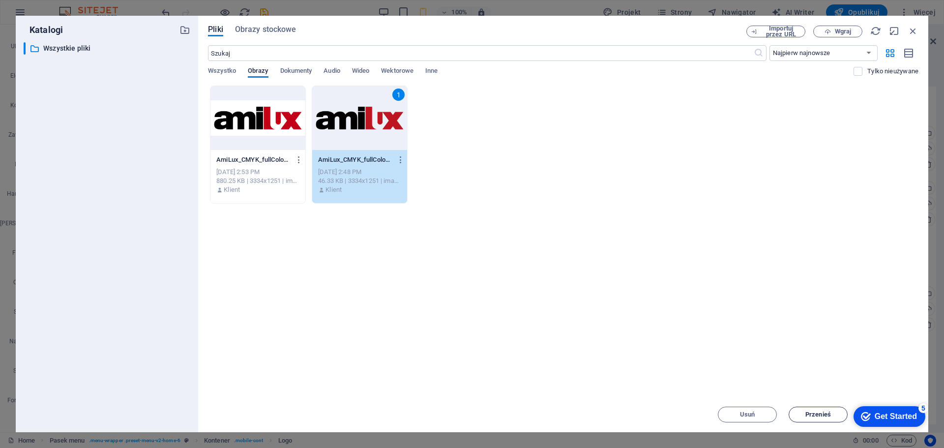
click at [828, 412] on span "Przenieś" at bounding box center [818, 414] width 26 height 6
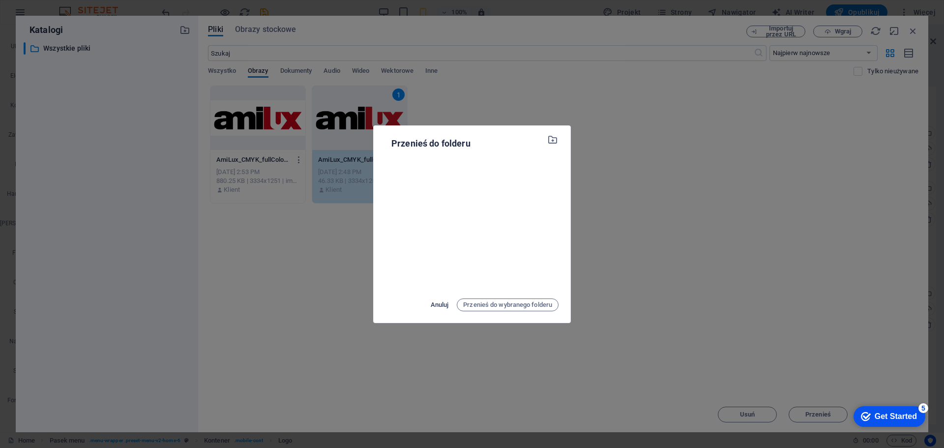
click at [431, 302] on span "Anuluj" at bounding box center [440, 305] width 18 height 12
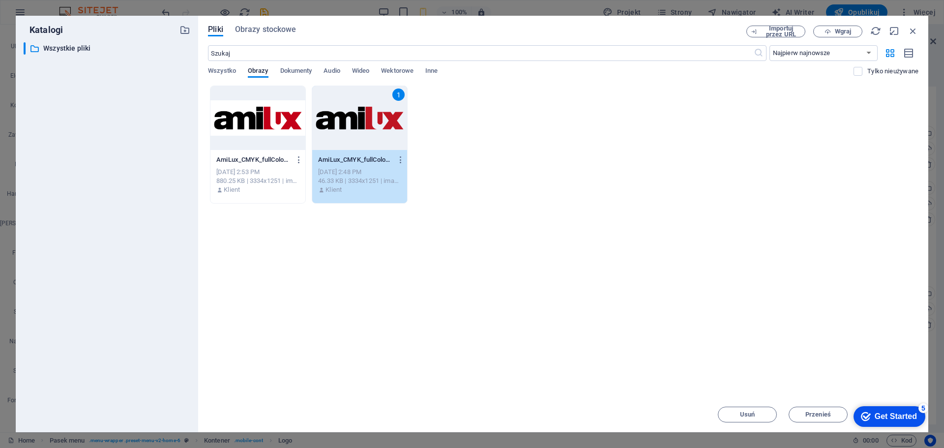
click at [923, 405] on div "5" at bounding box center [923, 408] width 10 height 10
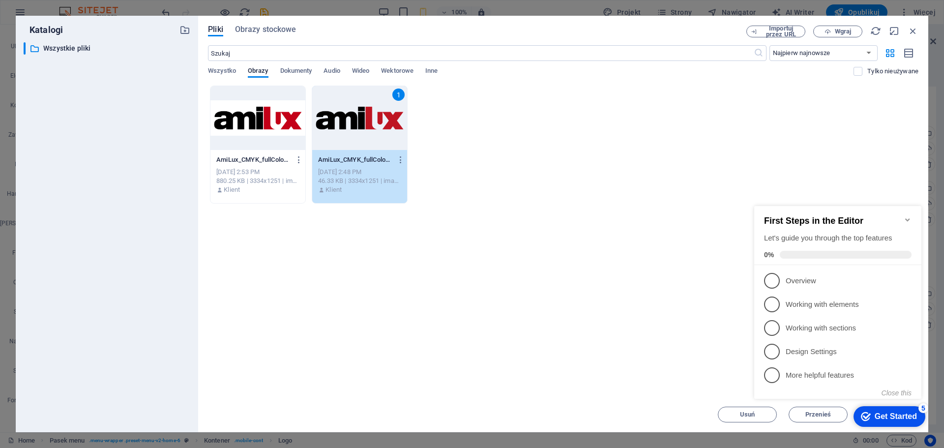
click at [923, 405] on div "5" at bounding box center [923, 408] width 10 height 10
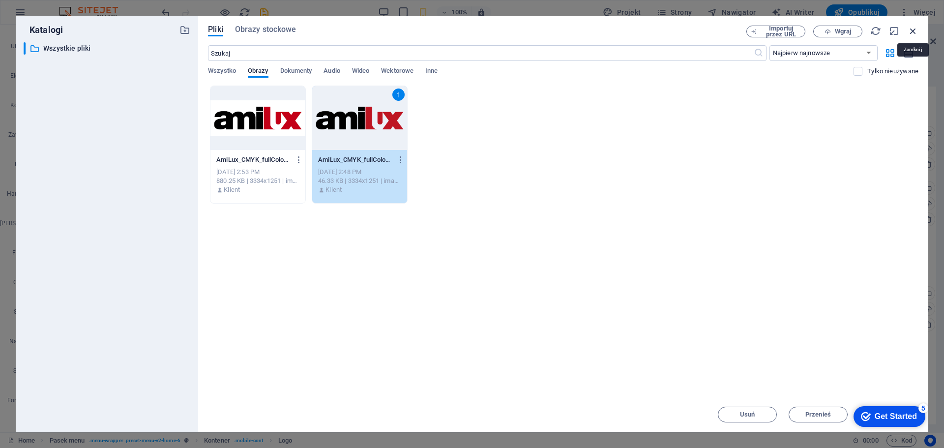
click at [913, 29] on icon "button" at bounding box center [912, 31] width 11 height 11
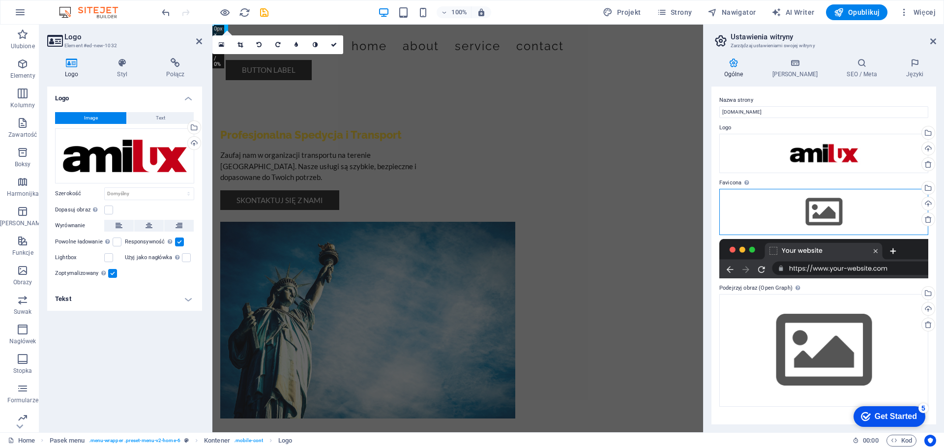
click at [837, 210] on div "Przeciągnij pliki tutaj, kliknij, aby wybrać pliki lub wybierz pliki z Plików l…" at bounding box center [823, 212] width 209 height 46
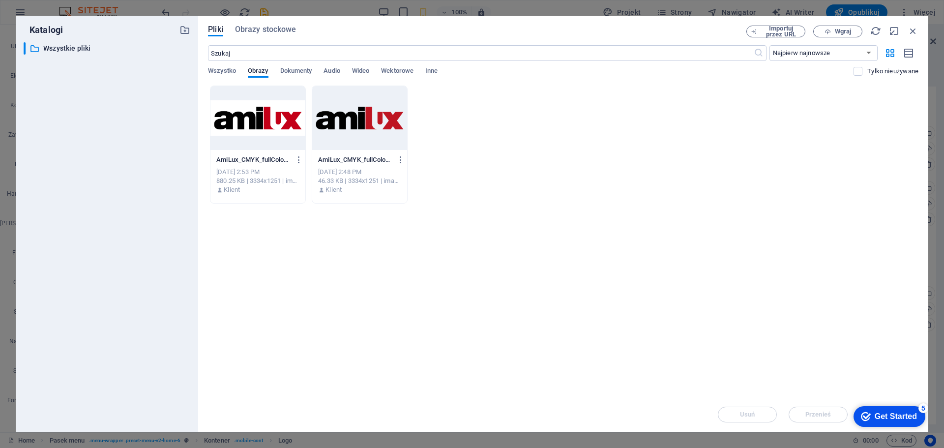
click at [328, 129] on div at bounding box center [359, 118] width 95 height 64
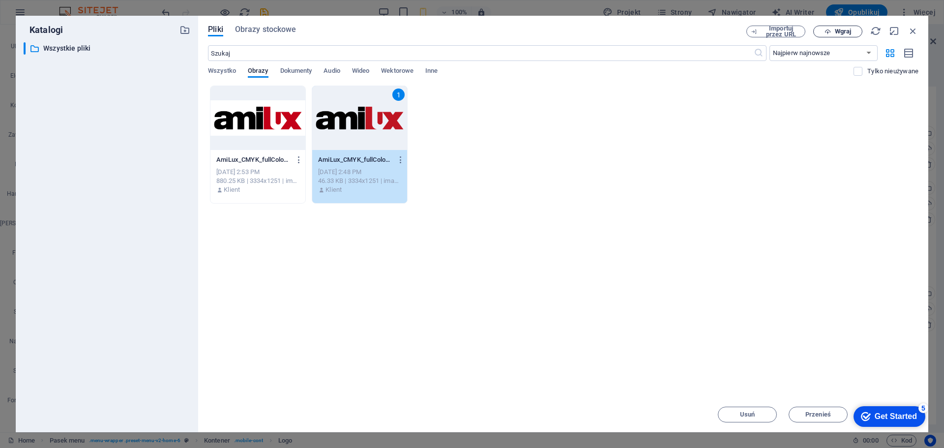
click at [835, 29] on span "Wgraj" at bounding box center [843, 32] width 16 height 6
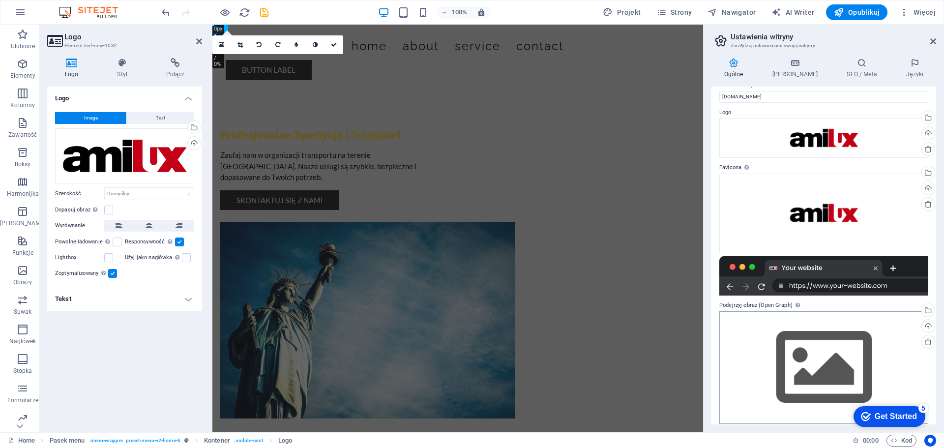
scroll to position [23, 0]
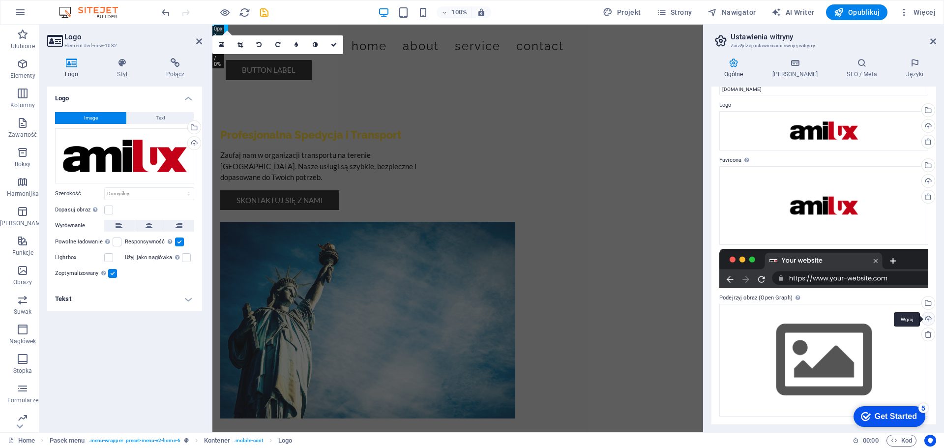
click at [926, 319] on div "Wgraj" at bounding box center [927, 319] width 15 height 15
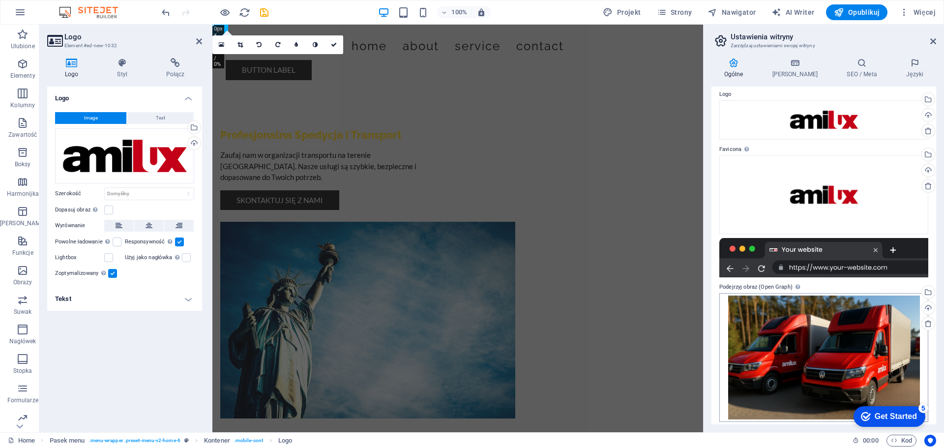
scroll to position [39, 0]
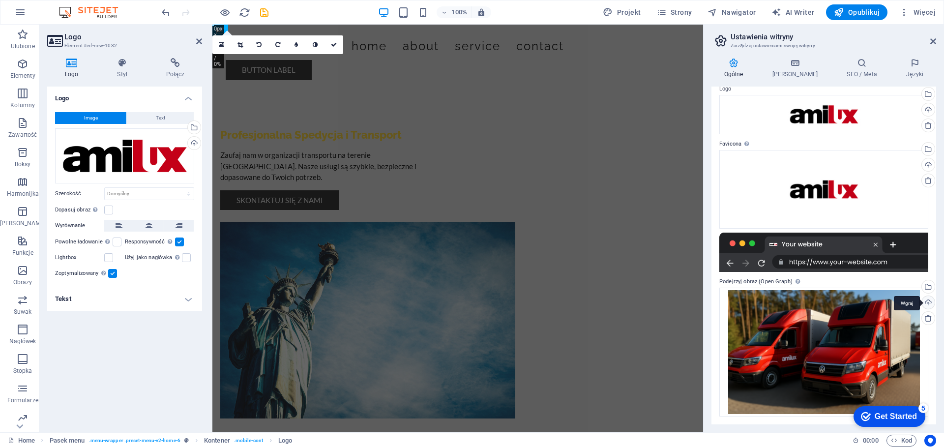
click at [928, 297] on div "Wgraj" at bounding box center [927, 303] width 15 height 15
click at [107, 212] on label at bounding box center [108, 209] width 9 height 9
click at [0, 0] on input "Dopasuj obraz Automatycznie dopasuj obraz do stałej szerokości i wysokości" at bounding box center [0, 0] width 0 height 0
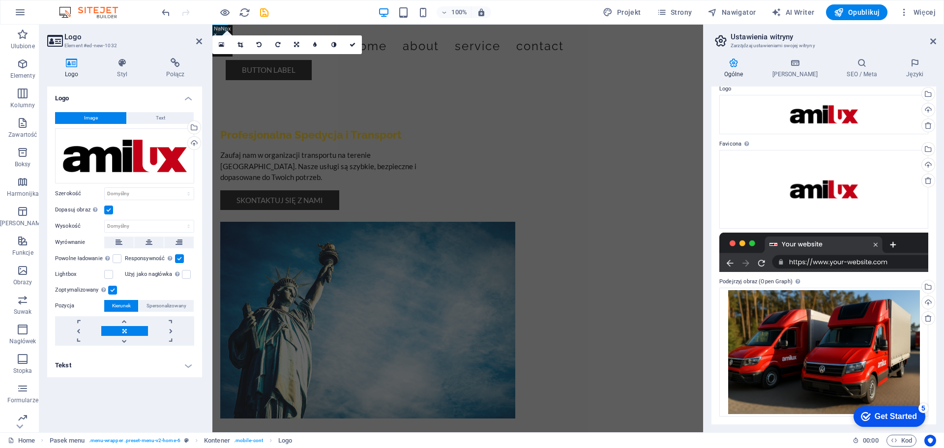
click at [152, 372] on h4 "Tekst" at bounding box center [124, 365] width 155 height 24
click at [167, 368] on h4 "Tekst" at bounding box center [124, 362] width 155 height 18
click at [930, 317] on link at bounding box center [928, 318] width 14 height 14
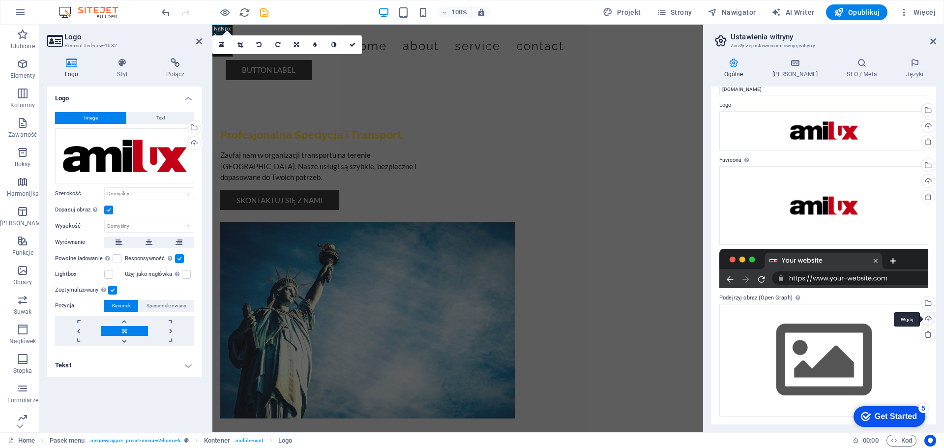
click at [928, 318] on div "Wgraj" at bounding box center [927, 319] width 15 height 15
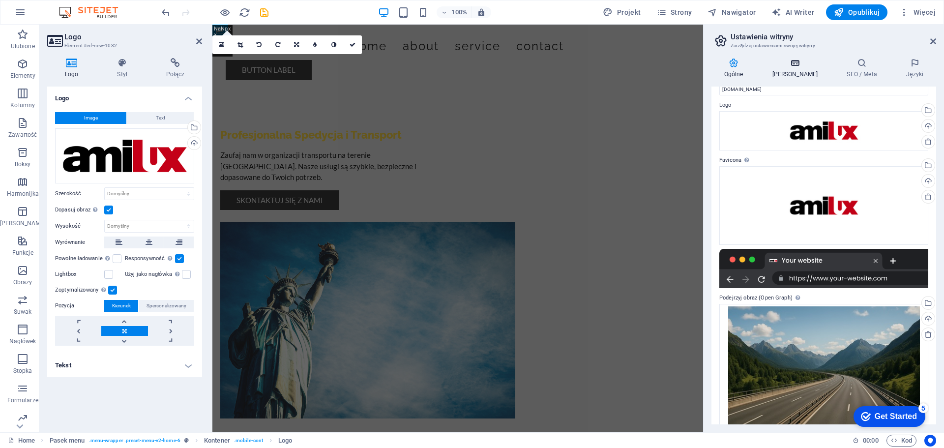
click at [790, 71] on h4 "Dane" at bounding box center [796, 68] width 75 height 21
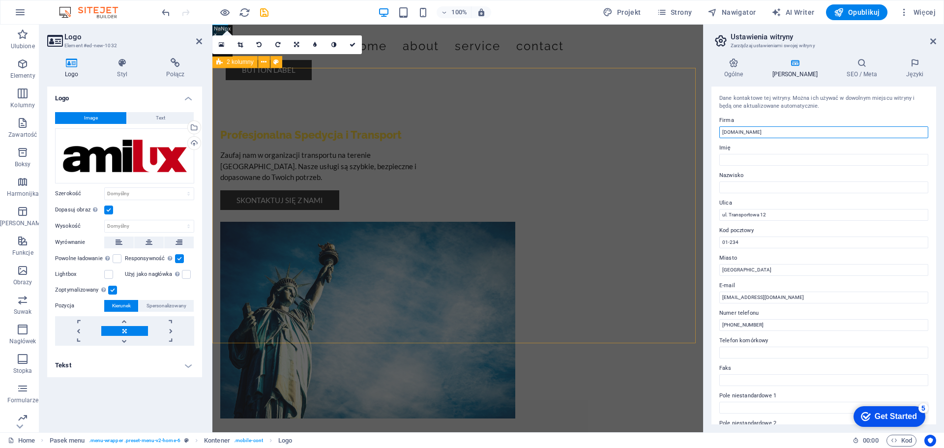
drag, startPoint x: 988, startPoint y: 154, endPoint x: 624, endPoint y: 132, distance: 364.9
click at [795, 132] on input "amilux.hosting24.pl" at bounding box center [823, 132] width 209 height 12
type input "AMILUX SP. Z O.O."
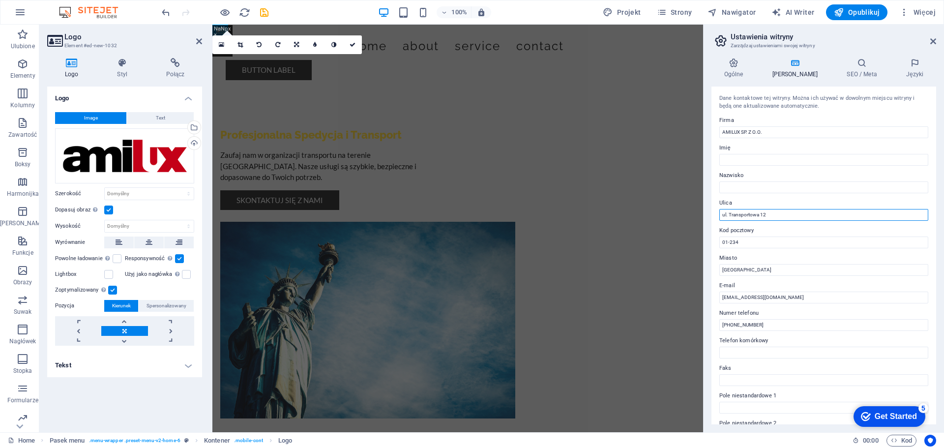
drag, startPoint x: 771, startPoint y: 214, endPoint x: 704, endPoint y: 215, distance: 66.8
click at [704, 215] on aside "Ustawienia witryny Zarządzaj ustawieniami swojej witryny Ogólne Dane SEO / Meta…" at bounding box center [823, 228] width 241 height 407
type input "Żółta 18"
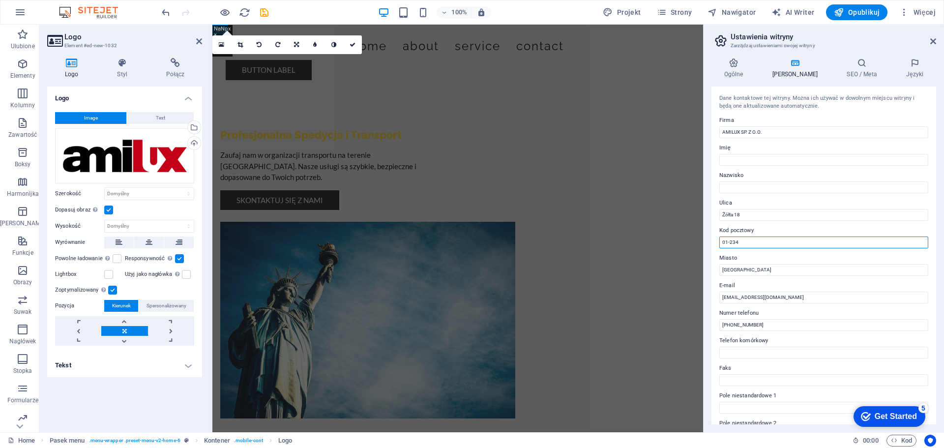
drag, startPoint x: 950, startPoint y: 267, endPoint x: 675, endPoint y: 243, distance: 275.8
type input "81-114"
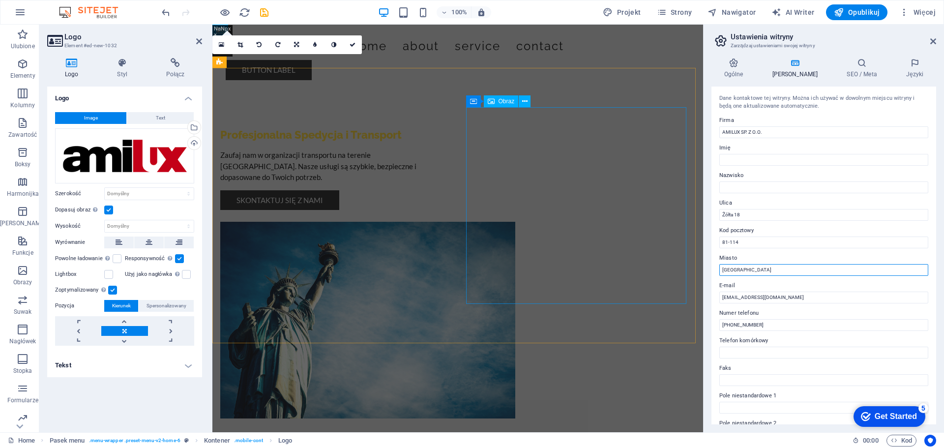
drag, startPoint x: 973, startPoint y: 295, endPoint x: 670, endPoint y: 270, distance: 303.7
type input "Gdynia"
drag, startPoint x: 1023, startPoint y: 323, endPoint x: 645, endPoint y: 295, distance: 379.0
type input "office@amilux.pl"
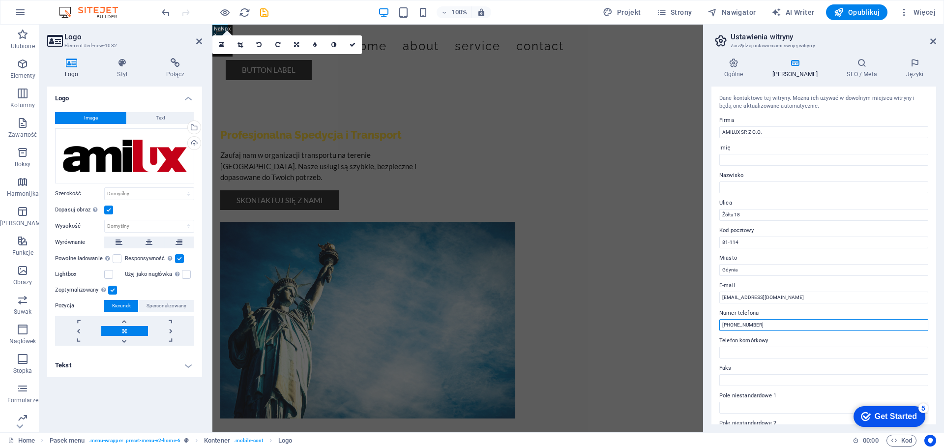
drag, startPoint x: 766, startPoint y: 326, endPoint x: 731, endPoint y: 330, distance: 34.6
click at [731, 330] on input "+48 123 456 789" at bounding box center [823, 325] width 209 height 12
type input "+48 792 266 988"
drag, startPoint x: 985, startPoint y: 347, endPoint x: 694, endPoint y: 326, distance: 291.2
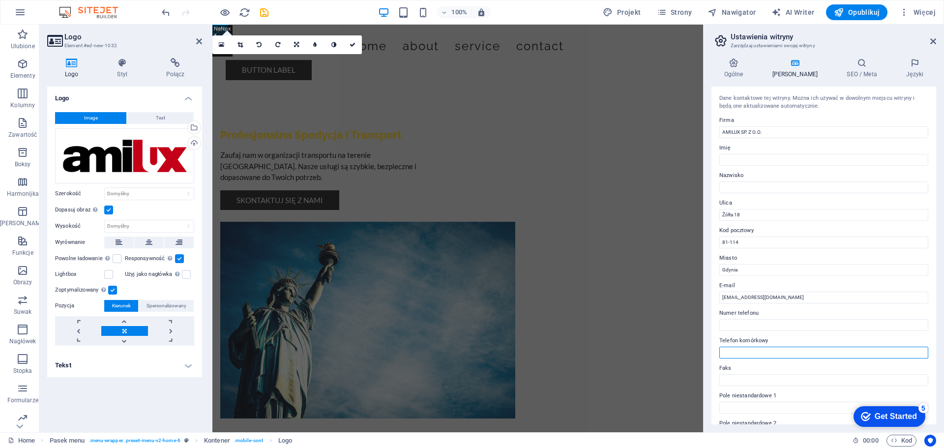
click at [753, 351] on input "Telefon komórkowy" at bounding box center [823, 352] width 209 height 12
paste input "+48 792 266 988"
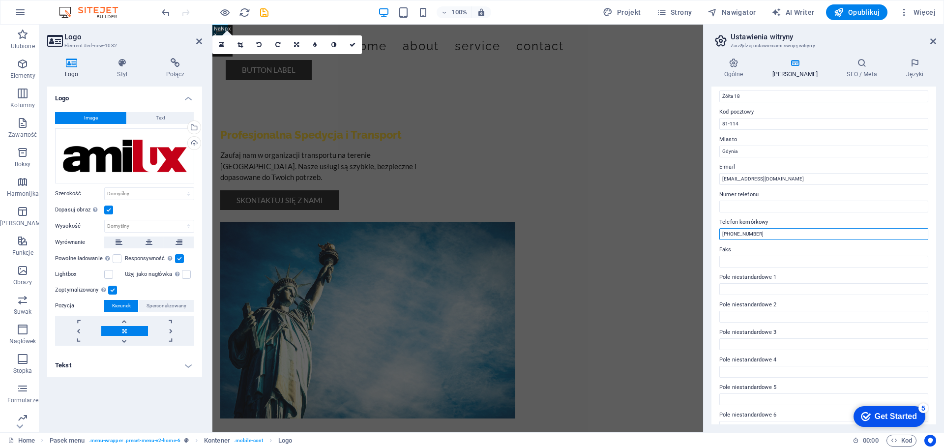
scroll to position [134, 0]
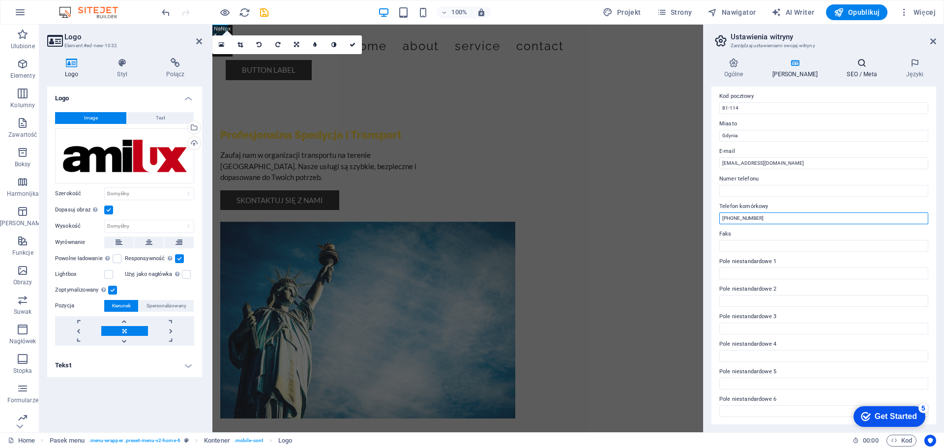
type input "+48 792 266 988"
click at [843, 74] on h4 "SEO / Meta" at bounding box center [863, 68] width 59 height 21
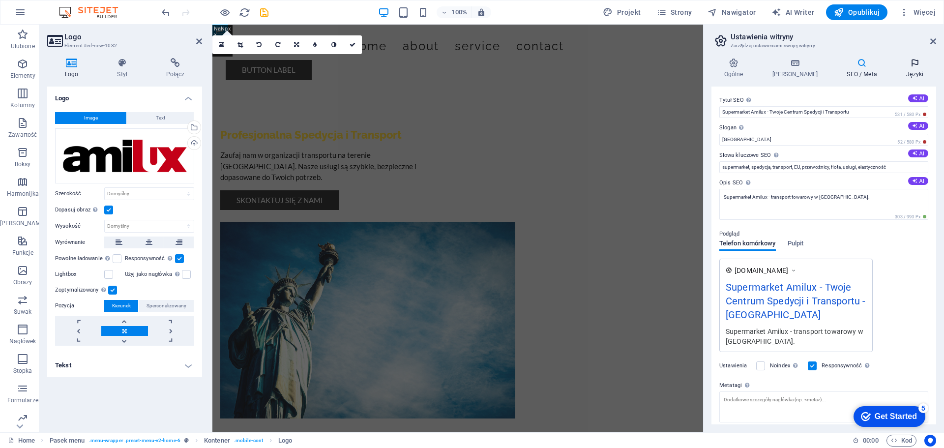
click at [904, 69] on h4 "Języki" at bounding box center [914, 68] width 43 height 21
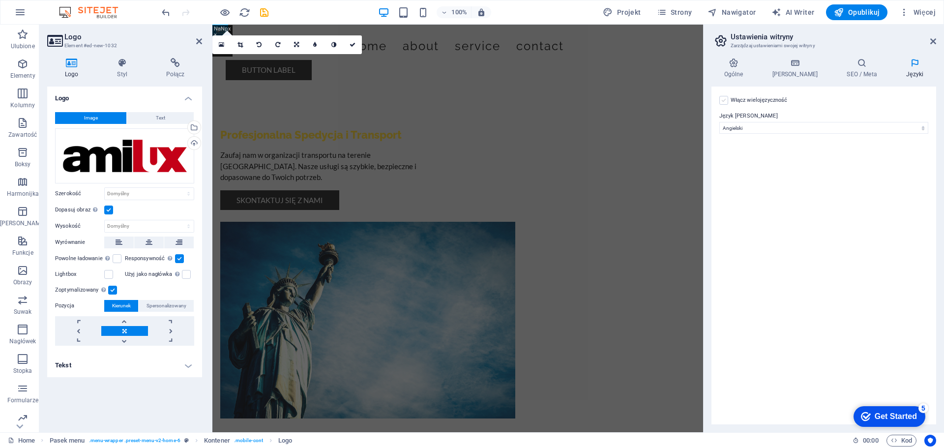
click at [723, 101] on label at bounding box center [723, 100] width 9 height 9
click at [0, 0] on input "Włącz wielojęzyczność Aby wyłączyć wielojęzyczność, usuń wszystkie języki, aż p…" at bounding box center [0, 0] width 0 height 0
click at [905, 174] on select "Abkhazian Afar Afrikaans Akan Albanian Amharic Angielski Arabic Aragonese Armen…" at bounding box center [824, 176] width 164 height 12
click at [807, 176] on select "Abkhazian Afar Afrikaans Akan Albanian Amharic Angielski Arabic Aragonese Armen…" at bounding box center [824, 176] width 164 height 12
select select "128"
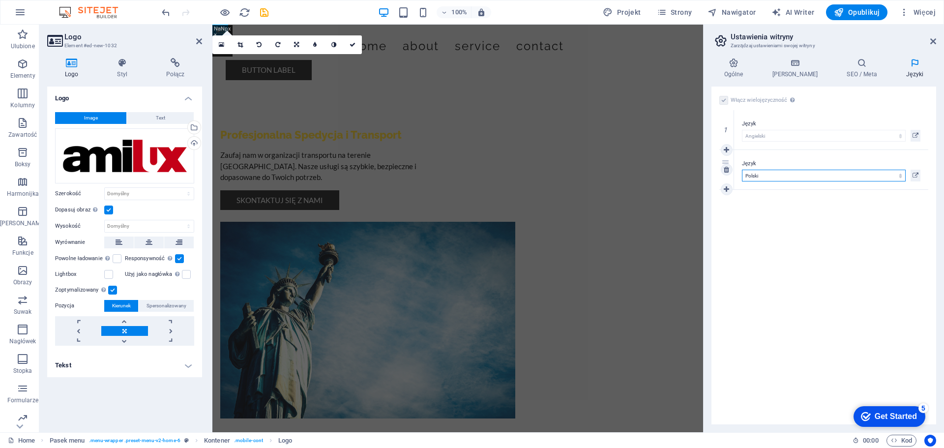
click at [807, 176] on select "Abkhazian Afar Afrikaans Akan Albanian Amharic Angielski Arabic Aragonese Armen…" at bounding box center [824, 176] width 164 height 12
drag, startPoint x: 724, startPoint y: 159, endPoint x: 721, endPoint y: 114, distance: 44.9
select select "128"
click at [725, 188] on icon at bounding box center [725, 189] width 5 height 7
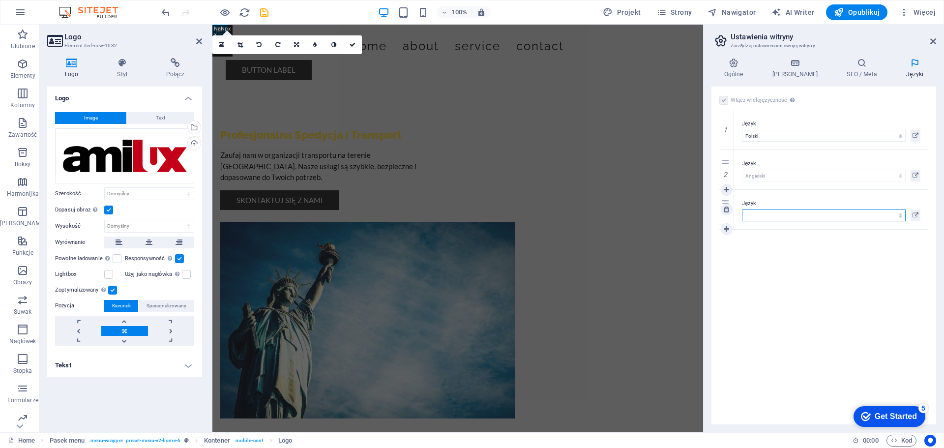
click at [902, 212] on select "Abkhazian Afar Afrikaans Akan Albanian Amharic Angielski Arabic Aragonese Armen…" at bounding box center [824, 215] width 164 height 12
select select "114"
click at [742, 209] on select "Abkhazian Afar Afrikaans Akan Albanian Amharic Angielski Arabic Aragonese Armen…" at bounding box center [824, 215] width 164 height 12
click at [727, 226] on icon at bounding box center [725, 229] width 5 height 7
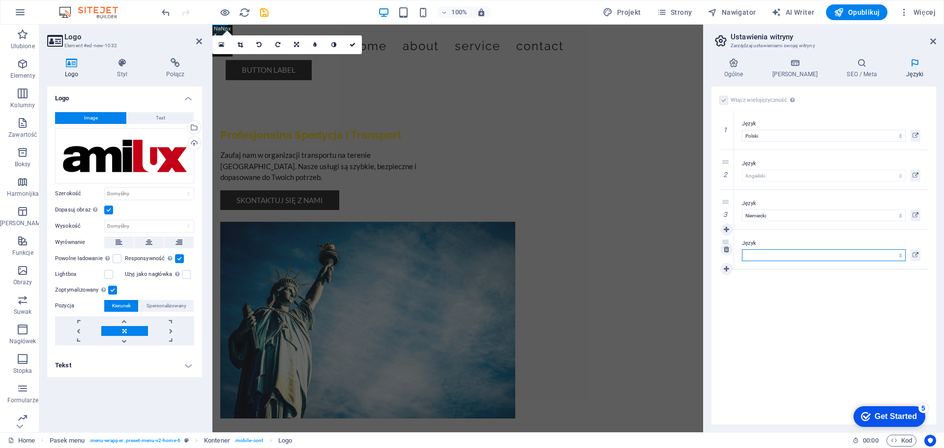
click at [765, 253] on select "Abkhazian Afar Afrikaans Akan Albanian Amharic Angielski Arabic Aragonese Armen…" at bounding box center [824, 255] width 164 height 12
select select "65"
click at [742, 249] on select "Abkhazian Afar Afrikaans Akan Albanian Amharic Angielski Arabic Aragonese Armen…" at bounding box center [824, 255] width 164 height 12
click at [914, 173] on icon at bounding box center [915, 176] width 6 height 12
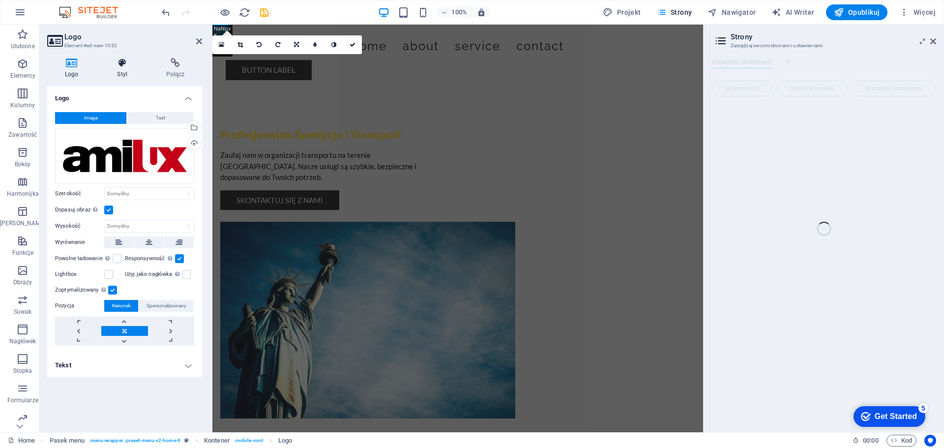
click at [123, 61] on icon at bounding box center [122, 63] width 45 height 10
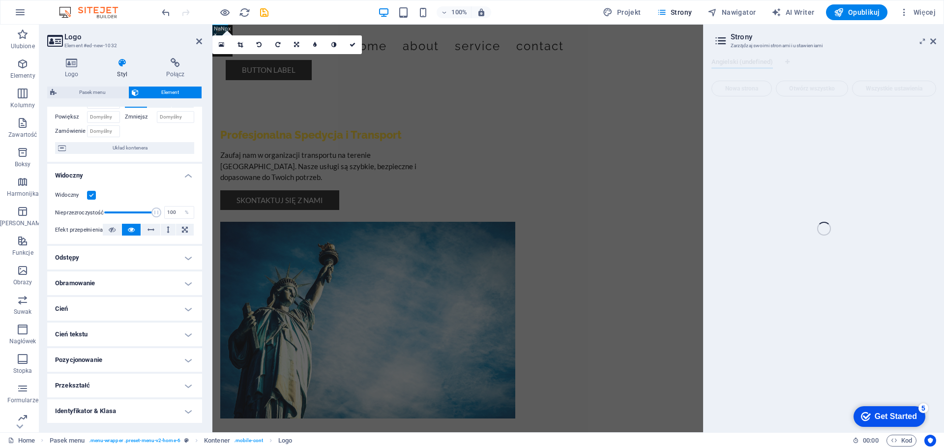
scroll to position [98, 0]
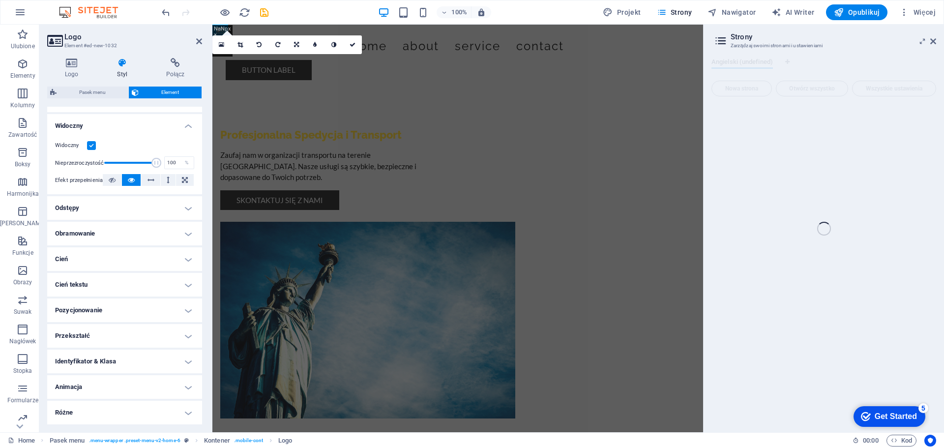
click at [87, 263] on h4 "Cień" at bounding box center [124, 259] width 155 height 24
click at [88, 310] on h4 "Cień tekstu" at bounding box center [124, 307] width 155 height 24
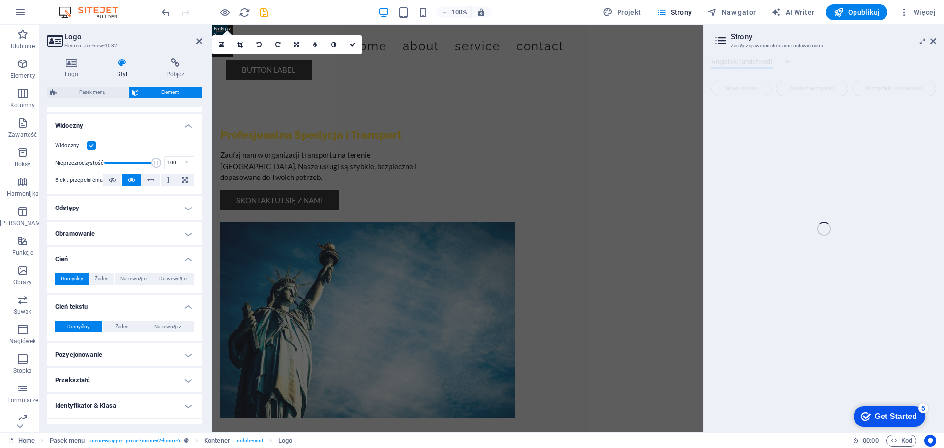
click at [96, 355] on h4 "Pozycjonowanie" at bounding box center [124, 355] width 155 height 24
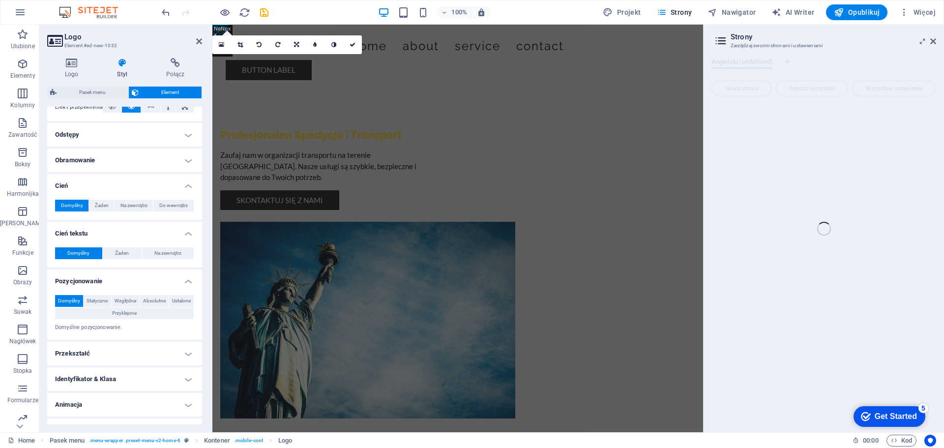
scroll to position [188, 0]
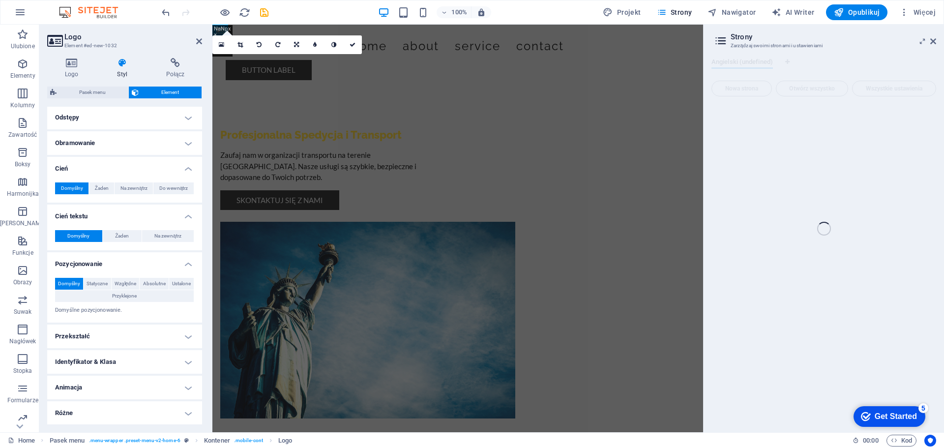
click at [89, 414] on h4 "Różne" at bounding box center [124, 413] width 155 height 24
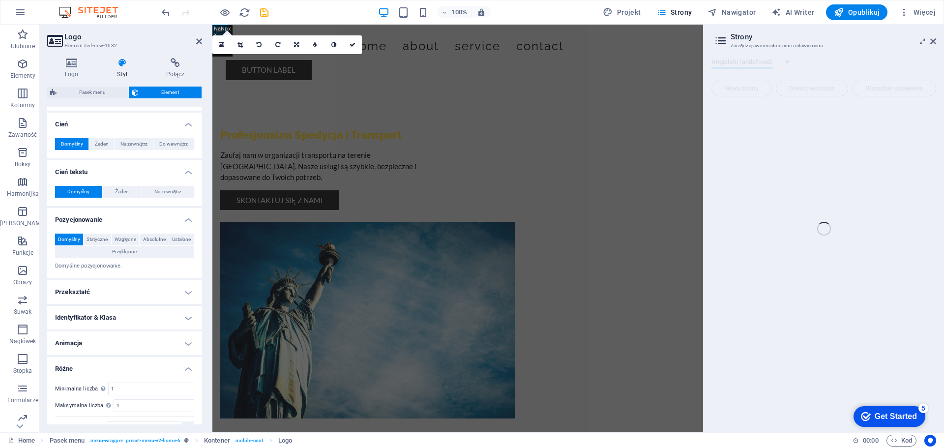
scroll to position [249, 0]
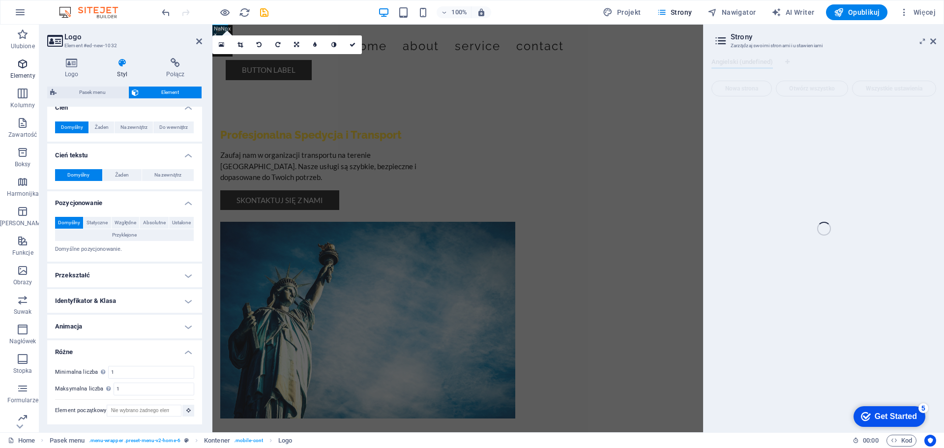
click at [19, 65] on icon "button" at bounding box center [23, 64] width 12 height 12
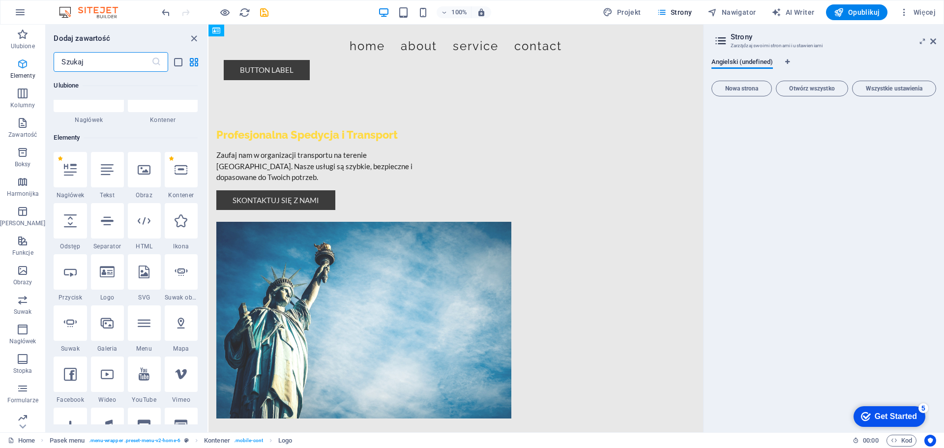
scroll to position [105, 0]
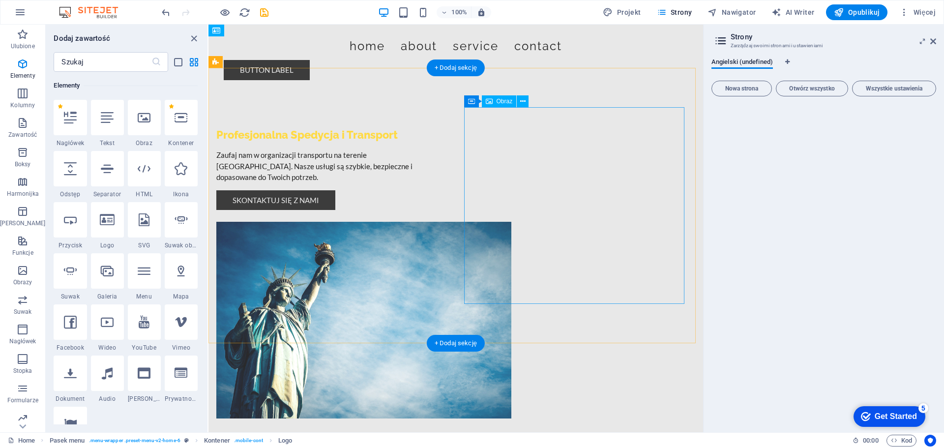
click at [436, 222] on figure at bounding box center [326, 320] width 220 height 197
click at [493, 102] on div "Obraz" at bounding box center [499, 101] width 35 height 12
click at [522, 101] on icon at bounding box center [522, 101] width 5 height 10
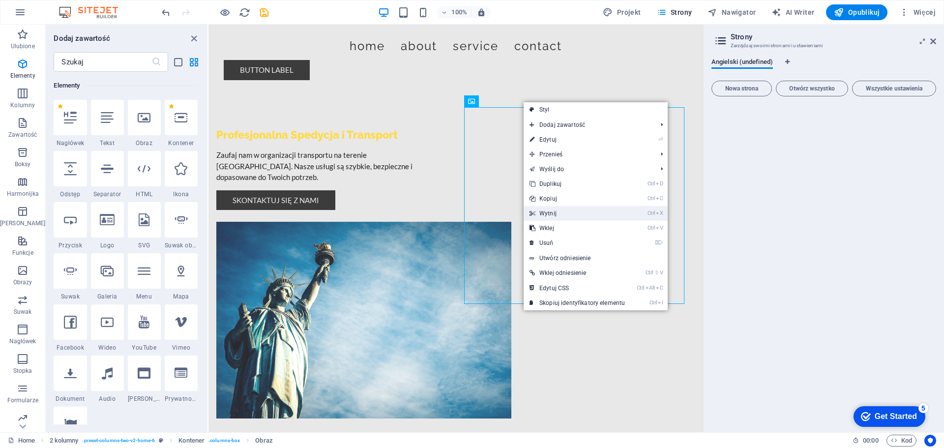
click at [553, 218] on link "Ctrl X Wytnij" at bounding box center [576, 213] width 107 height 15
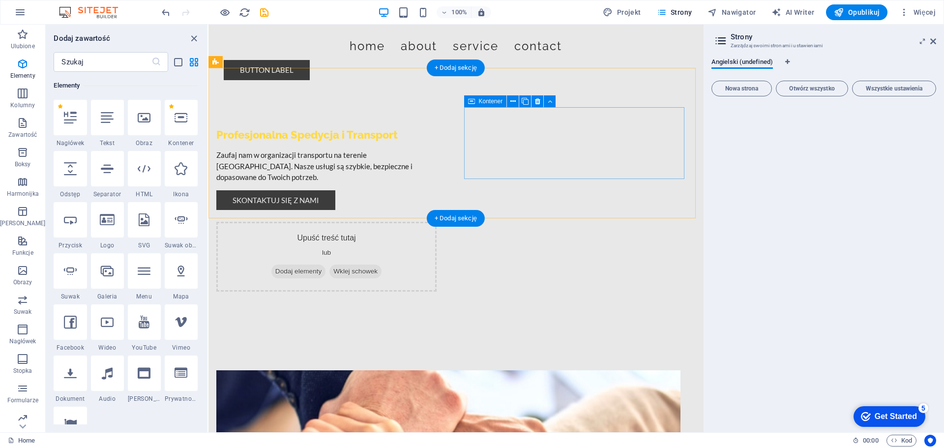
click at [325, 264] on span "Dodaj elementy" at bounding box center [298, 271] width 54 height 14
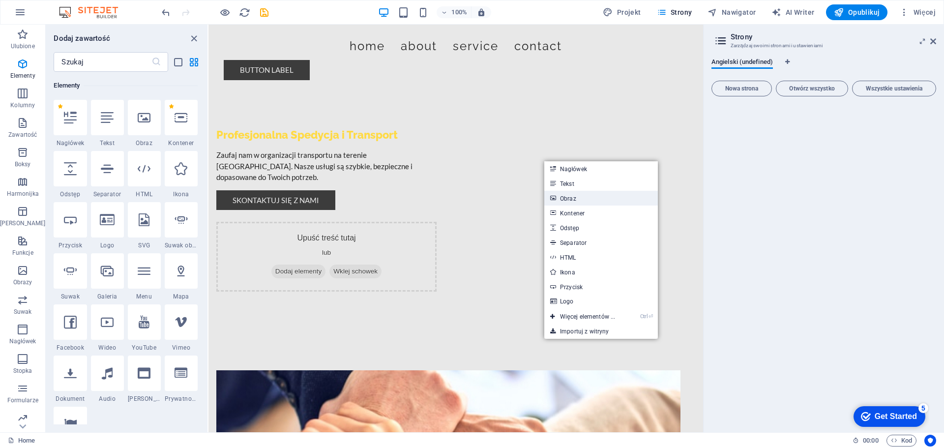
click at [562, 196] on link "Obraz" at bounding box center [601, 198] width 114 height 15
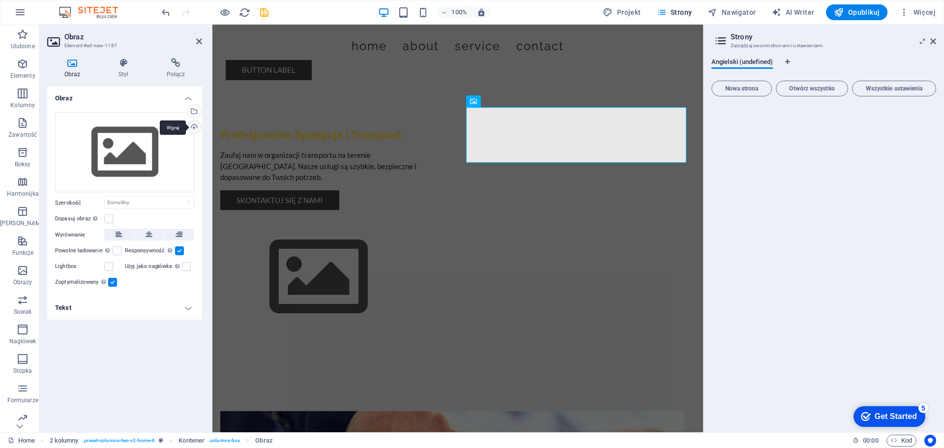
click at [193, 124] on div "Wgraj" at bounding box center [193, 127] width 15 height 15
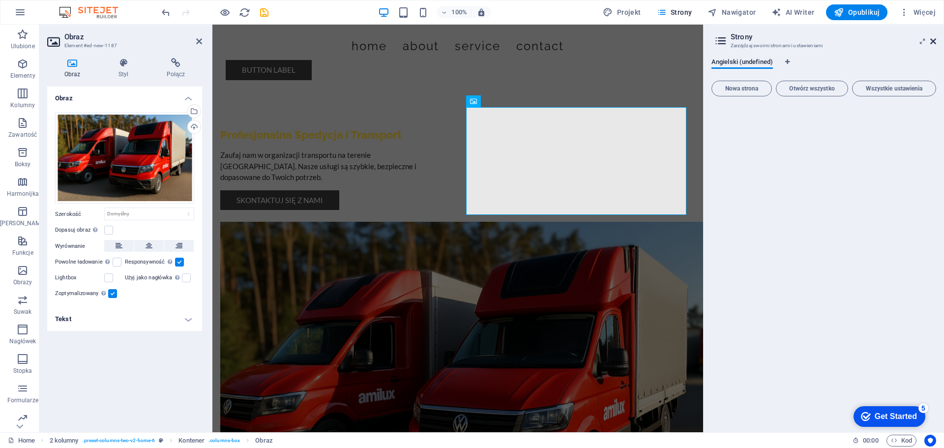
click at [930, 40] on icon at bounding box center [933, 41] width 6 height 8
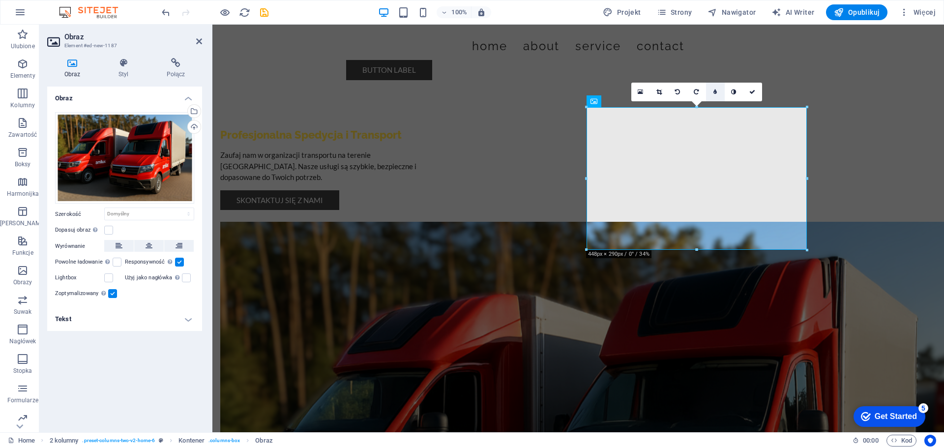
click at [714, 90] on icon at bounding box center [714, 92] width 3 height 6
type input "6"
type input "7"
type input "8"
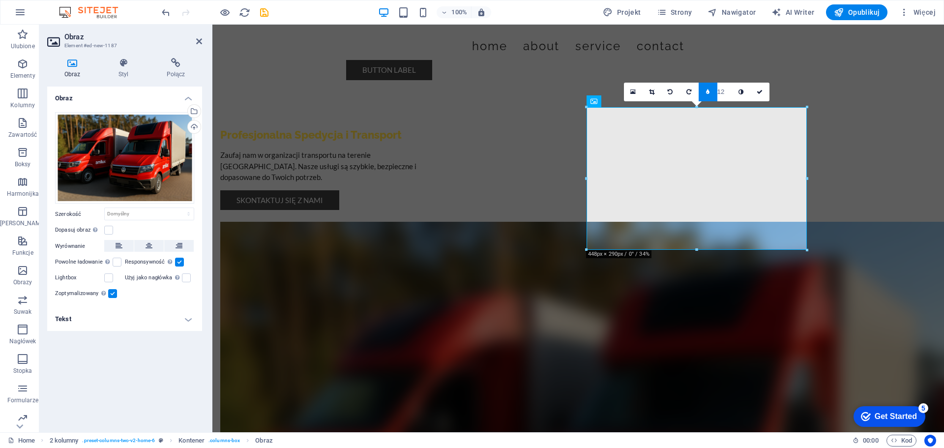
type input "13"
type input "17"
type input "18"
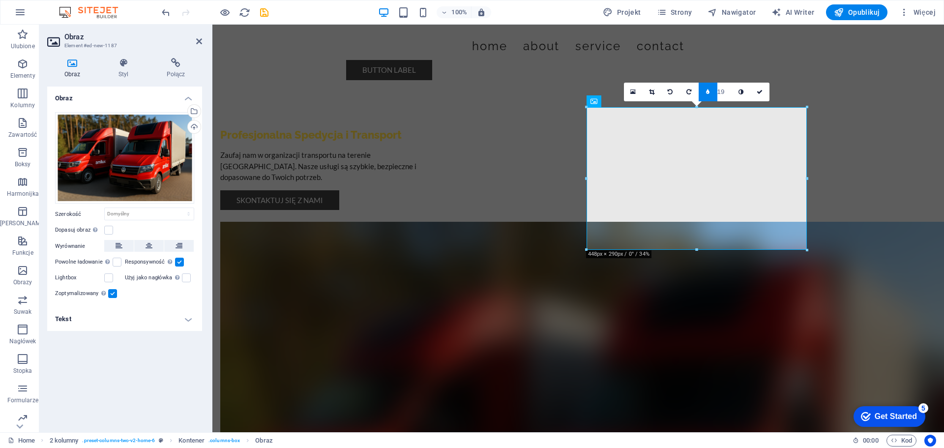
drag, startPoint x: 717, startPoint y: 90, endPoint x: 727, endPoint y: 88, distance: 10.4
click at [727, 88] on input "19" at bounding box center [724, 92] width 15 height 18
type input "50"
click at [728, 86] on input "20" at bounding box center [724, 92] width 15 height 18
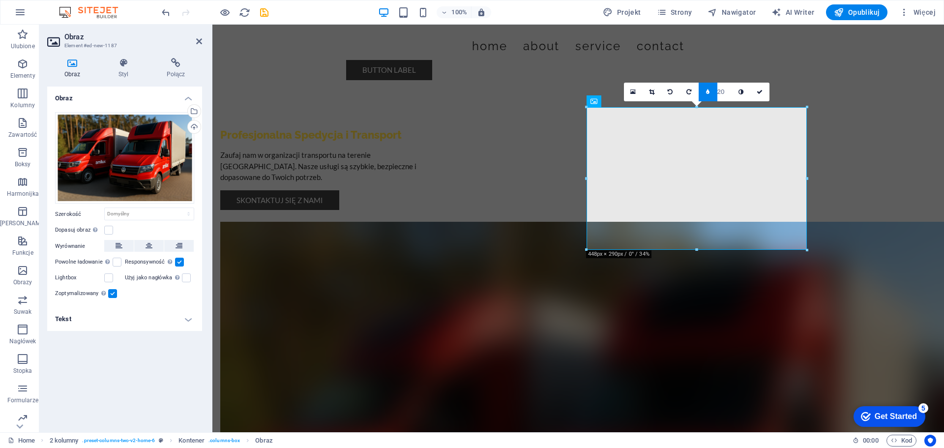
click at [728, 84] on input "20" at bounding box center [724, 92] width 15 height 18
click at [741, 91] on icon at bounding box center [740, 92] width 5 height 6
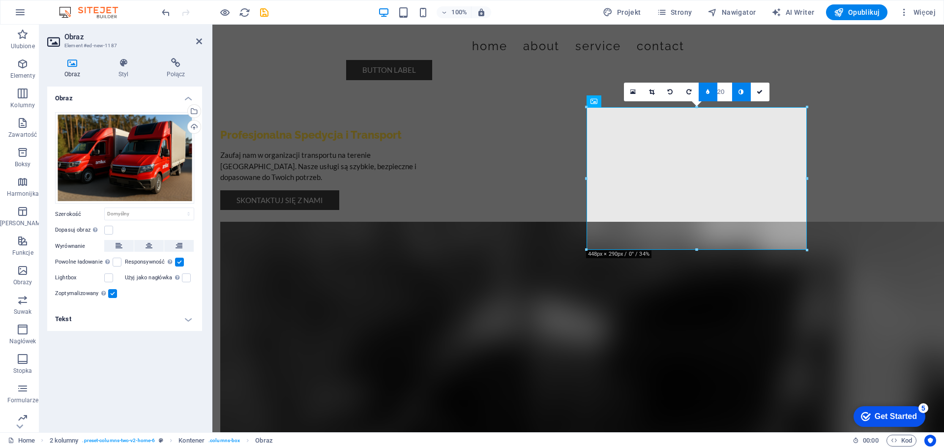
click at [741, 91] on icon at bounding box center [740, 92] width 5 height 6
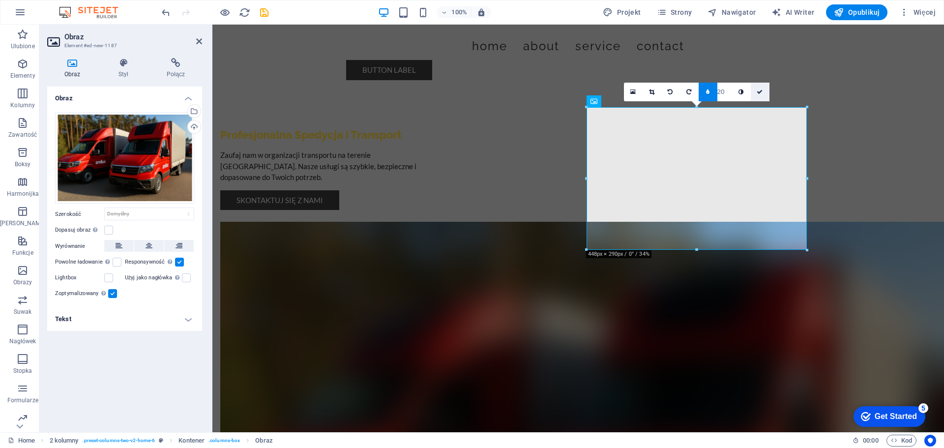
click at [758, 90] on icon at bounding box center [759, 92] width 6 height 6
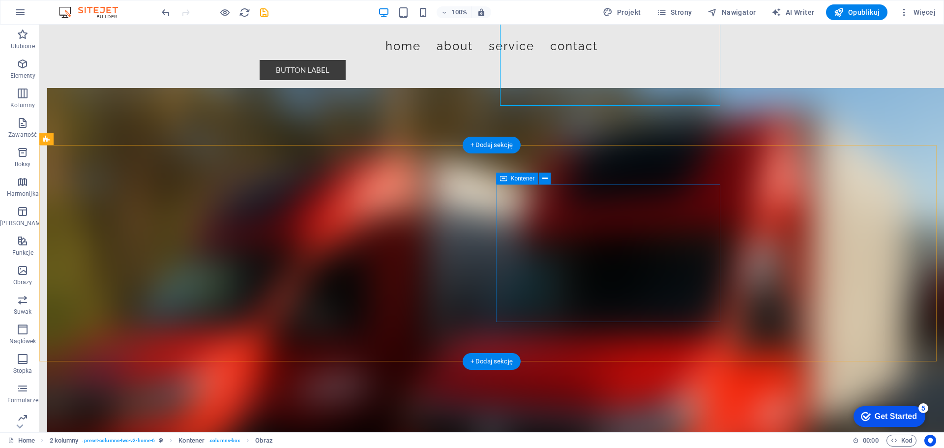
scroll to position [147, 0]
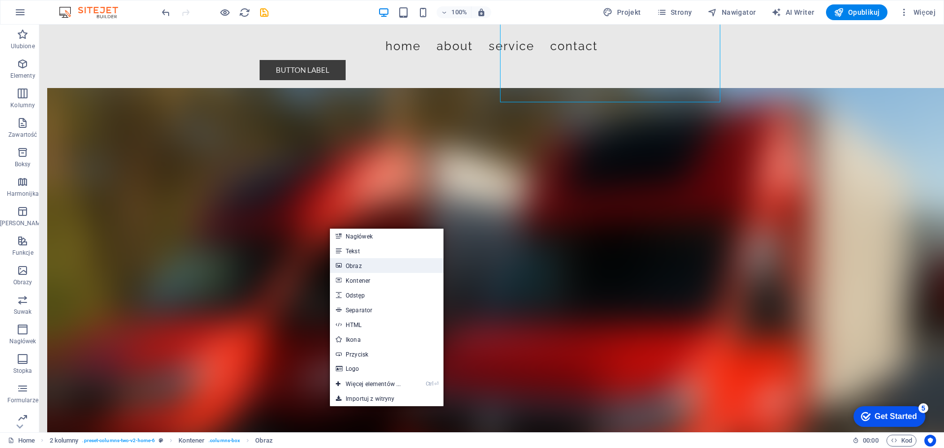
click at [360, 265] on link "Obraz" at bounding box center [387, 265] width 114 height 15
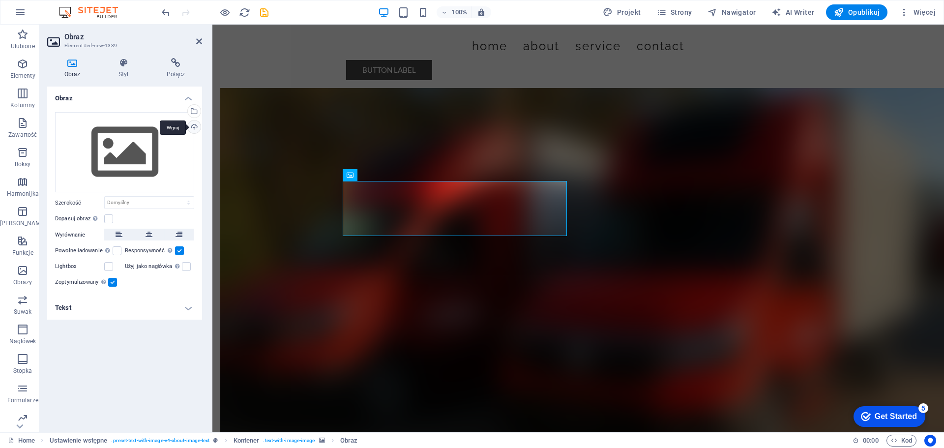
click at [192, 127] on div "Wgraj" at bounding box center [193, 127] width 15 height 15
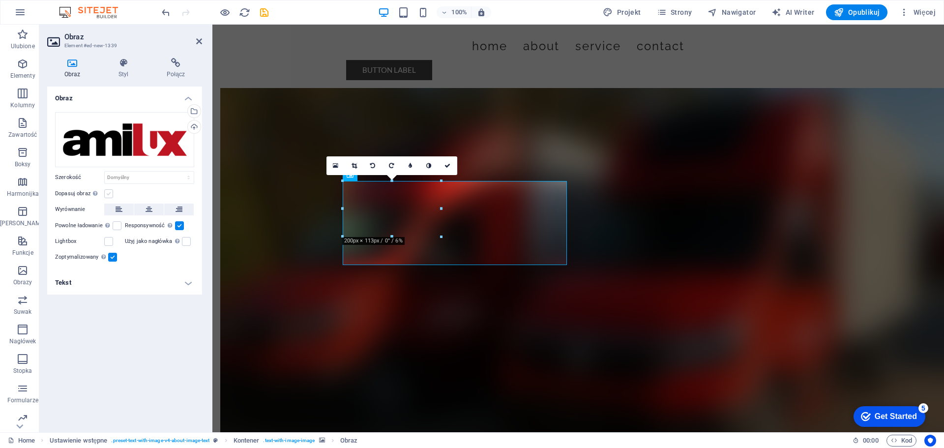
click at [109, 194] on label at bounding box center [108, 193] width 9 height 9
click at [0, 0] on input "Dopasuj obraz Automatycznie dopasuj obraz do stałej szerokości i wysokości" at bounding box center [0, 0] width 0 height 0
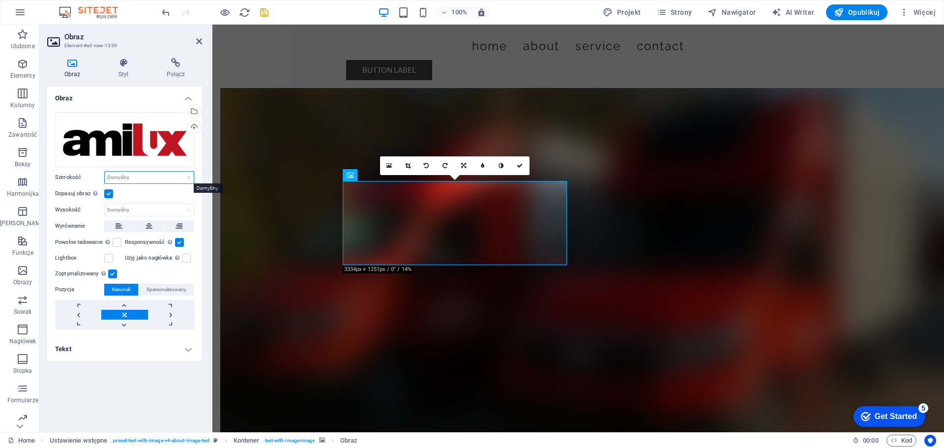
click at [128, 177] on select "Domyślny automatycznie px rem % em vh vw" at bounding box center [149, 178] width 89 height 12
select select "%"
click at [180, 172] on select "Domyślny automatycznie px rem % em vh vw" at bounding box center [149, 178] width 89 height 12
type input "100"
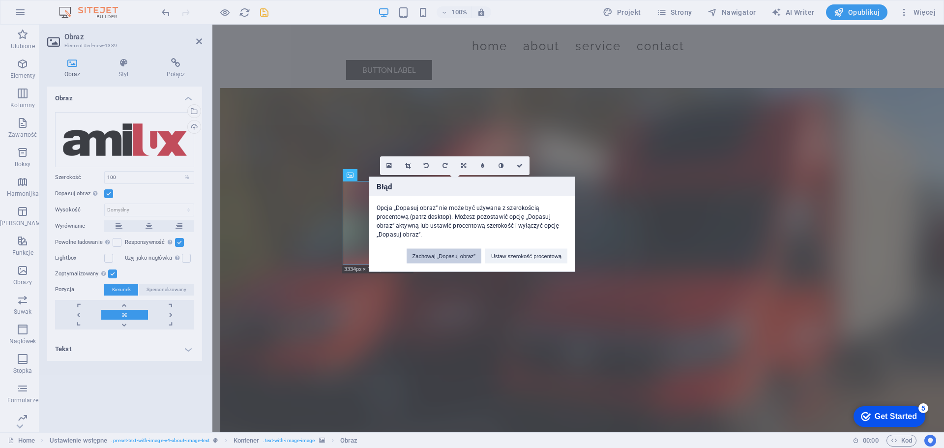
click at [458, 256] on button "Zachowaj „Dopasuj obraz”" at bounding box center [443, 255] width 75 height 15
select select "DISABLED_OPTION_VALUE"
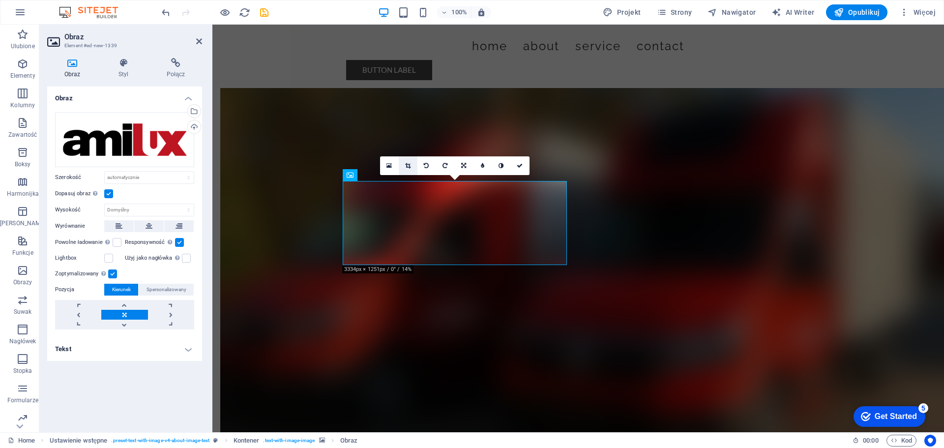
click at [408, 164] on icon at bounding box center [407, 166] width 5 height 6
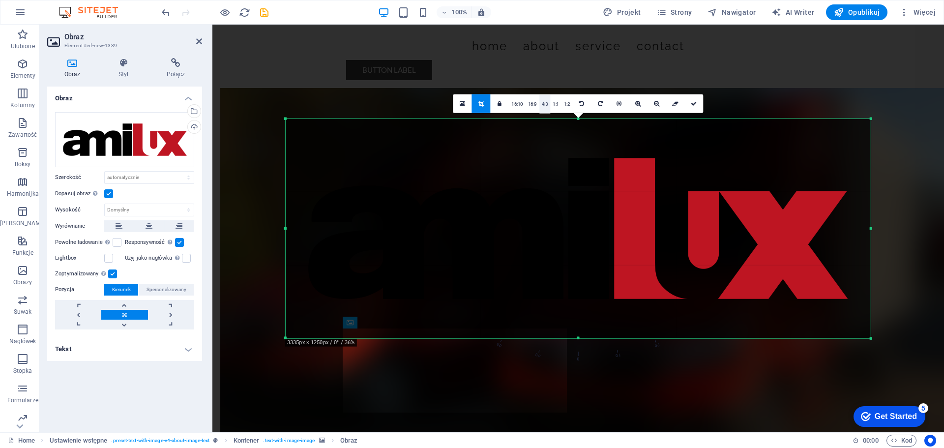
click at [548, 103] on link "4:3" at bounding box center [544, 103] width 11 height 19
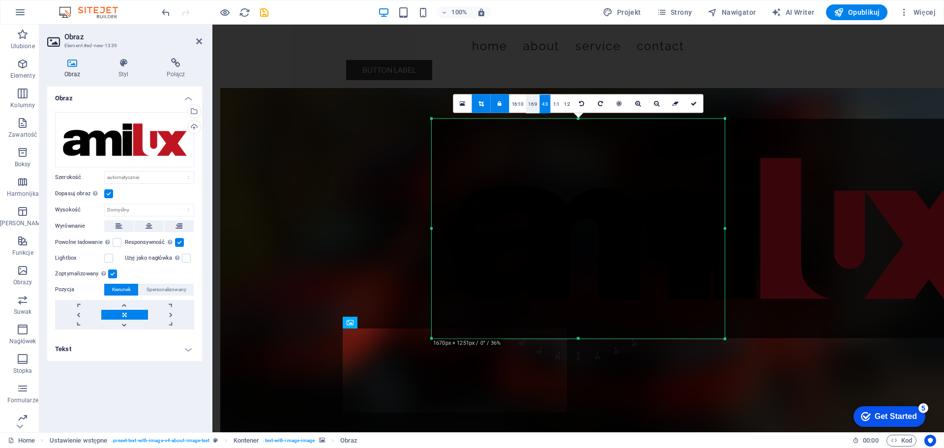
click at [531, 103] on link "16:9" at bounding box center [532, 103] width 14 height 19
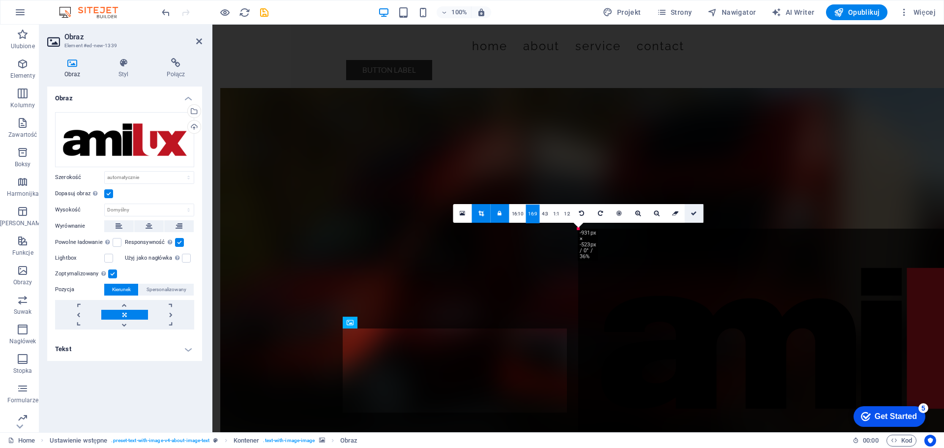
click at [699, 211] on link at bounding box center [694, 213] width 19 height 19
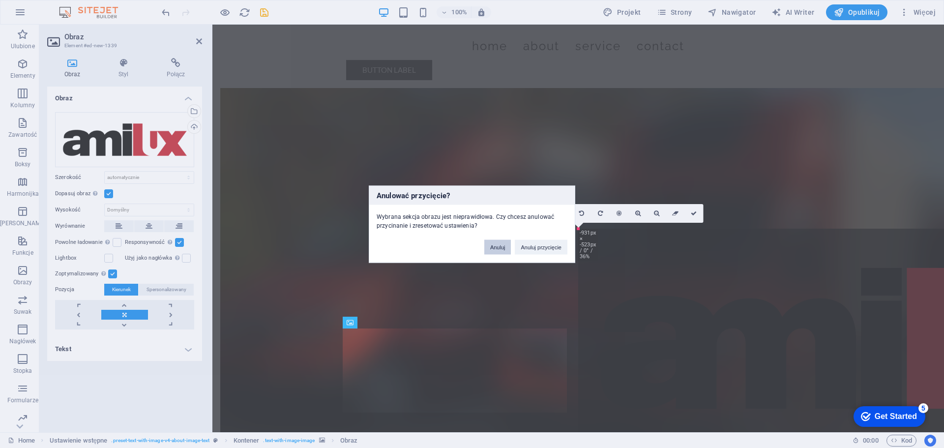
click at [491, 245] on button "Anuluj" at bounding box center [497, 246] width 27 height 15
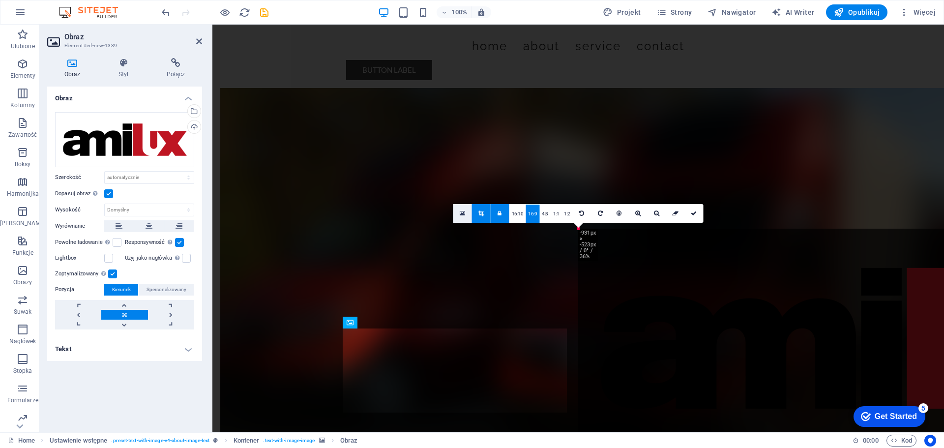
click at [457, 212] on link at bounding box center [462, 213] width 19 height 19
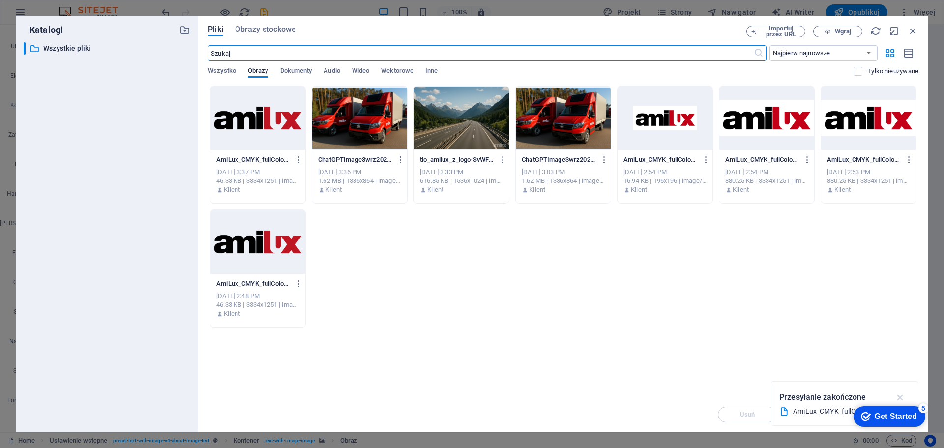
drag, startPoint x: 899, startPoint y: 392, endPoint x: 898, endPoint y: 322, distance: 70.3
click at [899, 391] on button "button" at bounding box center [900, 397] width 19 height 16
click at [917, 30] on icon "button" at bounding box center [912, 31] width 11 height 11
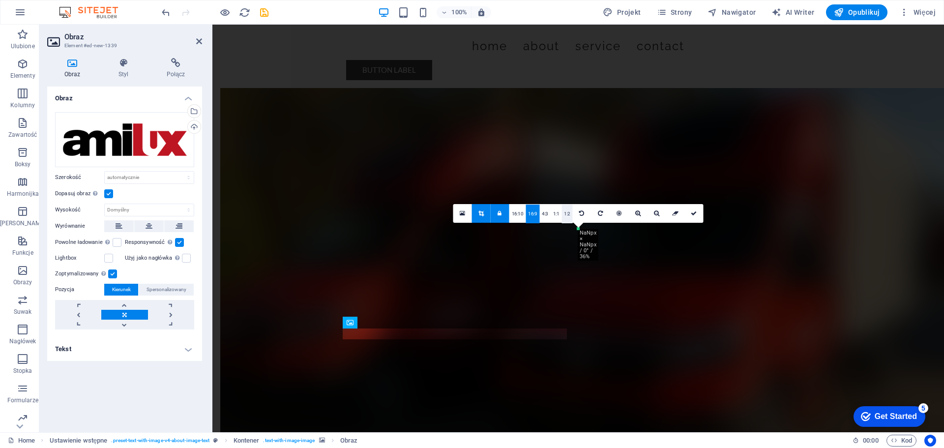
click at [567, 215] on link "1:2" at bounding box center [566, 213] width 11 height 19
click at [554, 215] on link "1:1" at bounding box center [555, 213] width 11 height 19
click at [498, 215] on icon at bounding box center [499, 213] width 4 height 6
click at [483, 215] on icon at bounding box center [480, 213] width 5 height 6
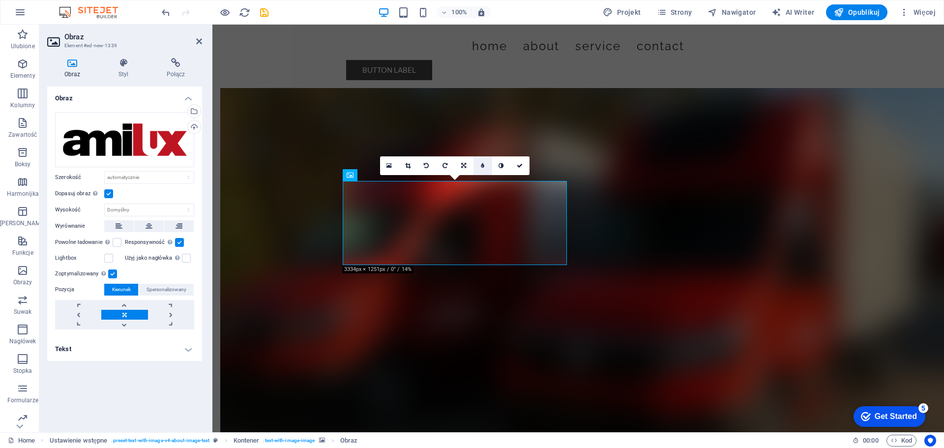
click at [481, 166] on icon at bounding box center [482, 166] width 3 height 6
type input "6"
type input "7"
type input "8"
type input "12"
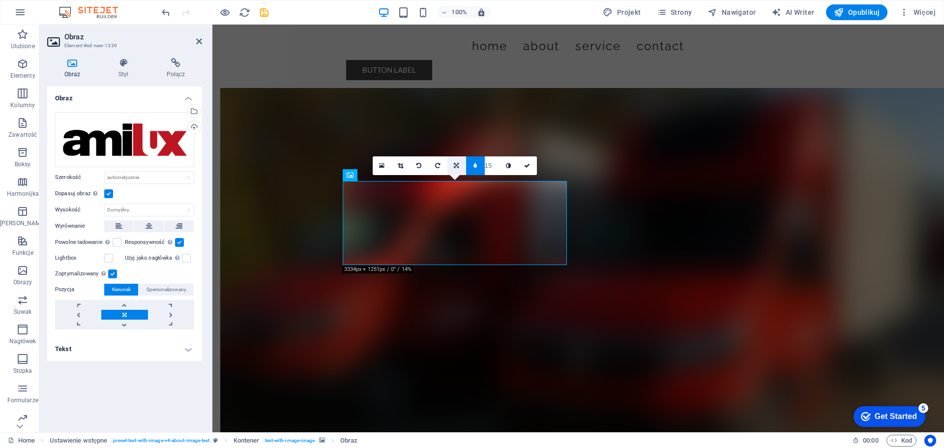
click at [452, 165] on link at bounding box center [456, 165] width 19 height 19
click at [456, 144] on icon at bounding box center [456, 147] width 6 height 6
click at [530, 163] on icon at bounding box center [527, 166] width 6 height 6
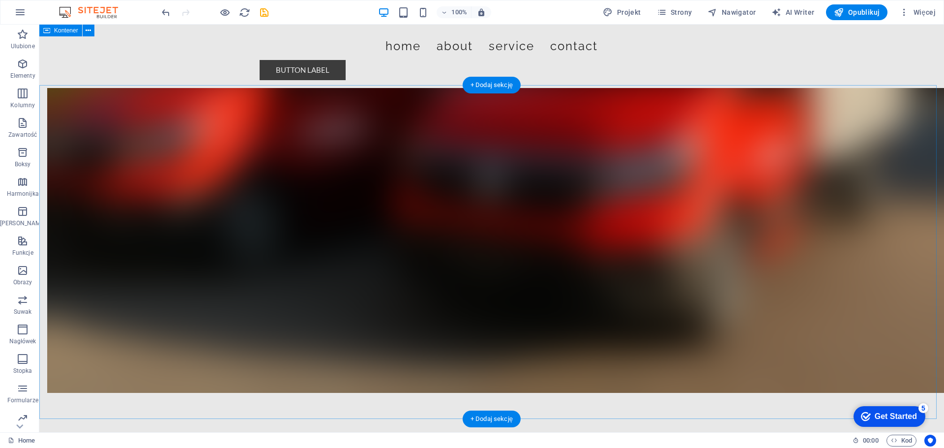
scroll to position [393, 0]
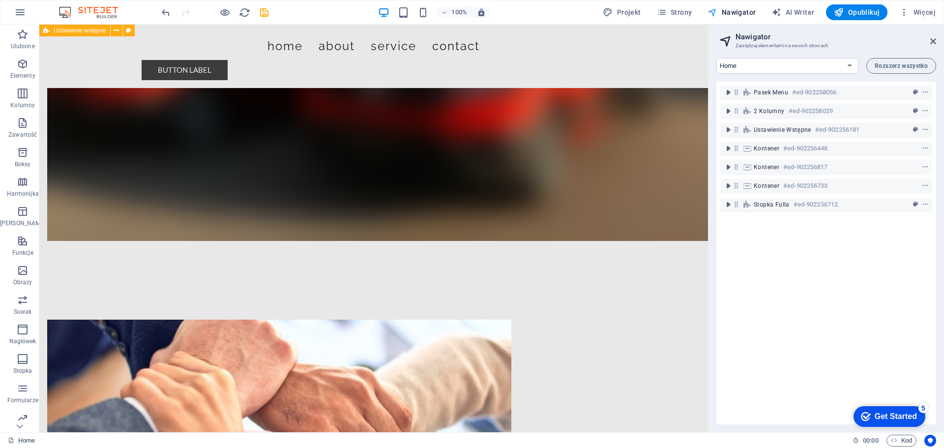
click at [687, 12] on span "Strony" at bounding box center [674, 12] width 35 height 10
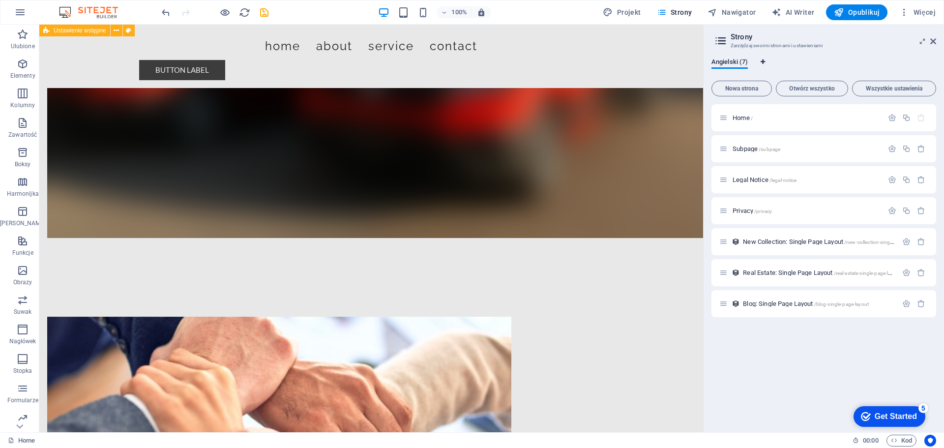
click at [763, 60] on icon "Zakładki językowe" at bounding box center [762, 62] width 4 height 6
select select "128"
select select "6"
select select "114"
select select "65"
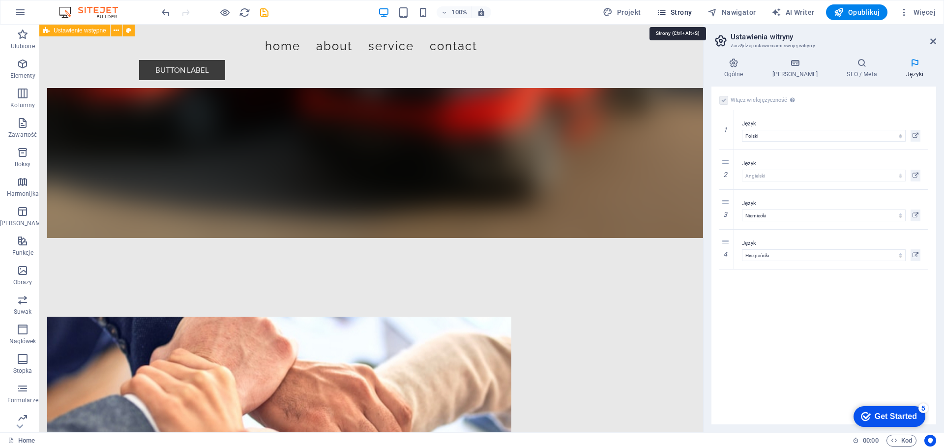
click at [687, 14] on span "Strony" at bounding box center [674, 12] width 35 height 10
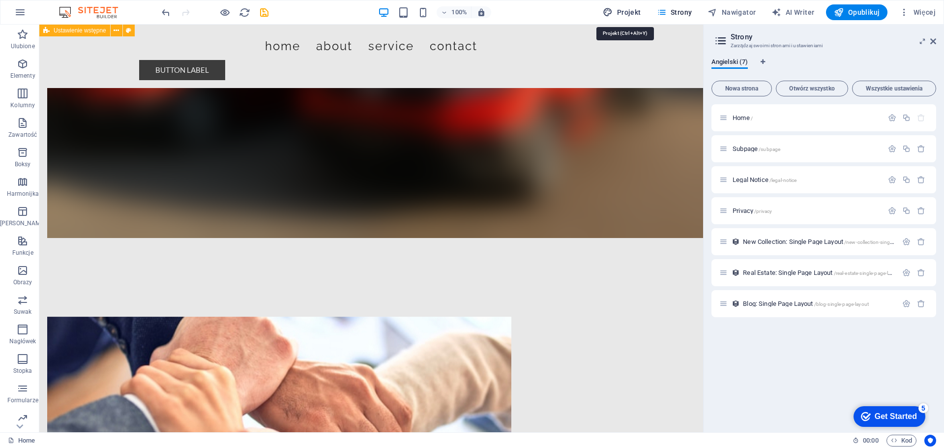
select select "px"
select select "200"
select select "px"
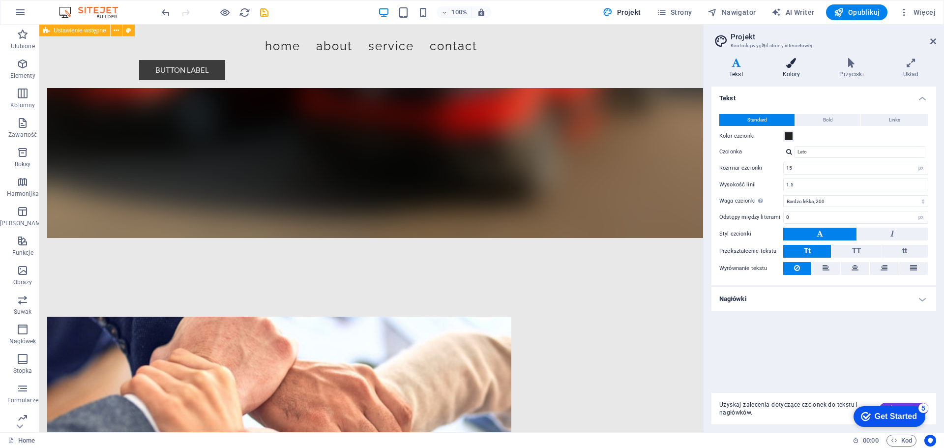
click at [801, 71] on h4 "Kolory" at bounding box center [793, 68] width 57 height 21
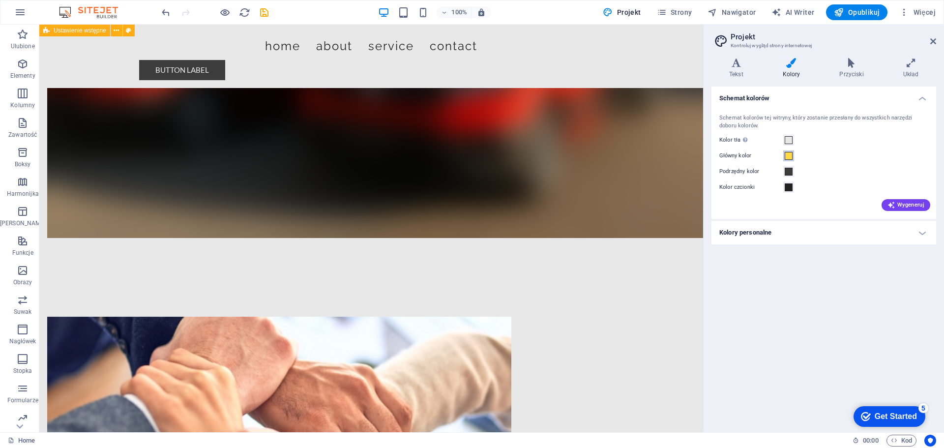
click at [789, 157] on span at bounding box center [788, 156] width 8 height 8
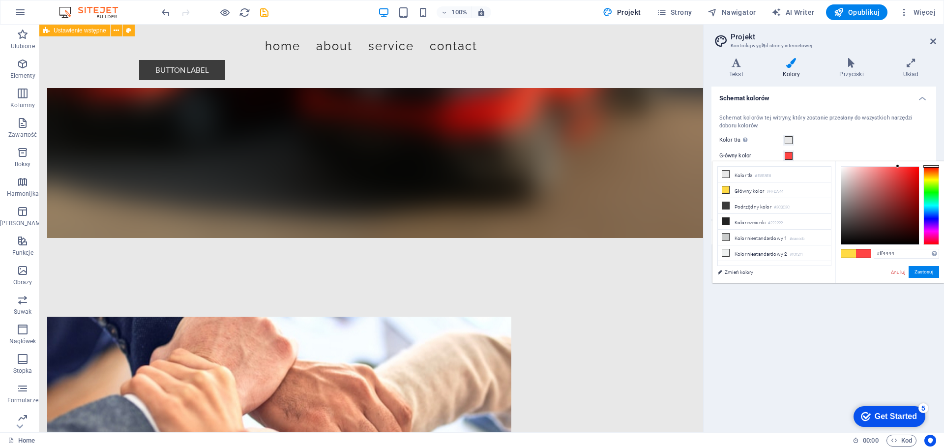
drag, startPoint x: 930, startPoint y: 174, endPoint x: 927, endPoint y: 147, distance: 27.2
click at [928, 148] on body "amilux.hosting24.pl Home Ulubione Elementy Kolumny Zawartość Boksy Harmonijka T…" at bounding box center [472, 224] width 944 height 448
drag, startPoint x: 896, startPoint y: 166, endPoint x: 908, endPoint y: 163, distance: 12.2
click at [908, 163] on div "#ff2222 Obsługiwane formaty #0852ed rgb(8, 82, 237) rgba(8, 82, 237, 90%) hsv(2…" at bounding box center [889, 293] width 109 height 264
drag, startPoint x: 908, startPoint y: 165, endPoint x: 924, endPoint y: 163, distance: 16.8
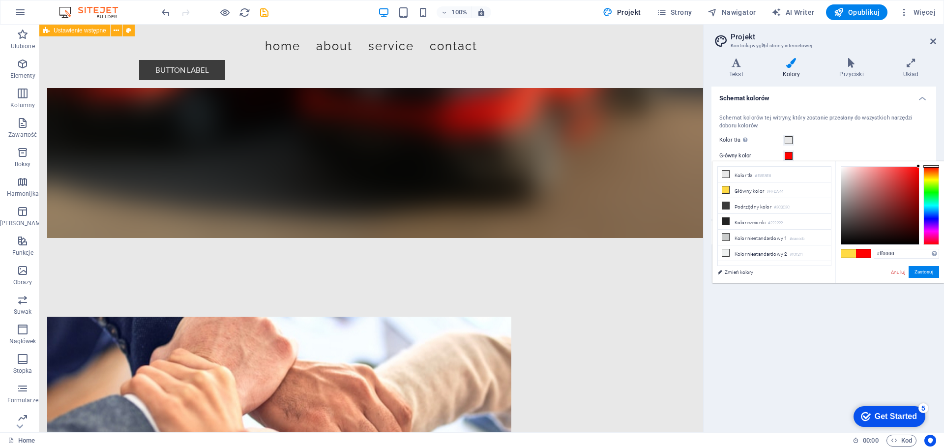
click at [924, 163] on div "#ff0000 Obsługiwane formaty #0852ed rgb(8, 82, 237) rgba(8, 82, 237, 90%) hsv(2…" at bounding box center [889, 293] width 109 height 264
click at [928, 271] on button "Zastosuj" at bounding box center [923, 272] width 30 height 12
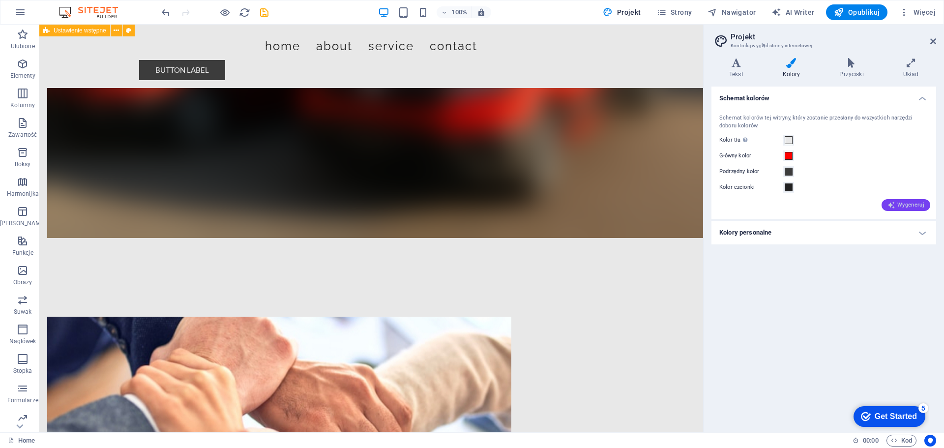
click at [913, 203] on span "Wygeneruj" at bounding box center [905, 205] width 37 height 8
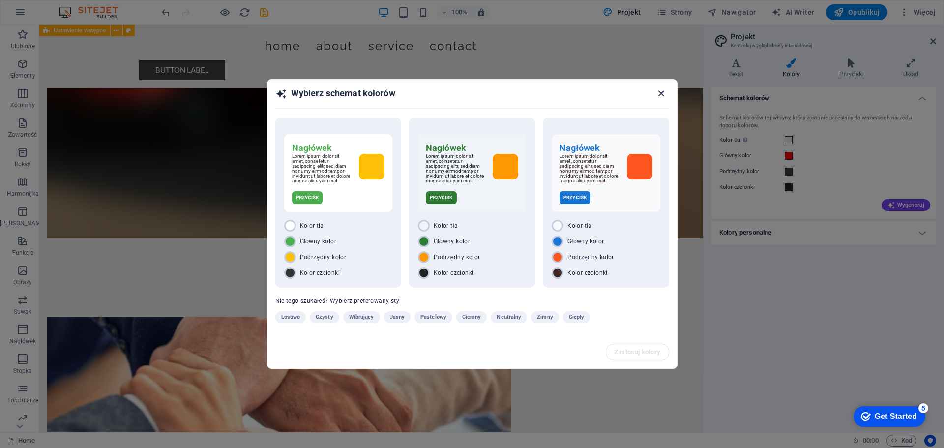
click at [660, 92] on icon "button" at bounding box center [660, 93] width 11 height 11
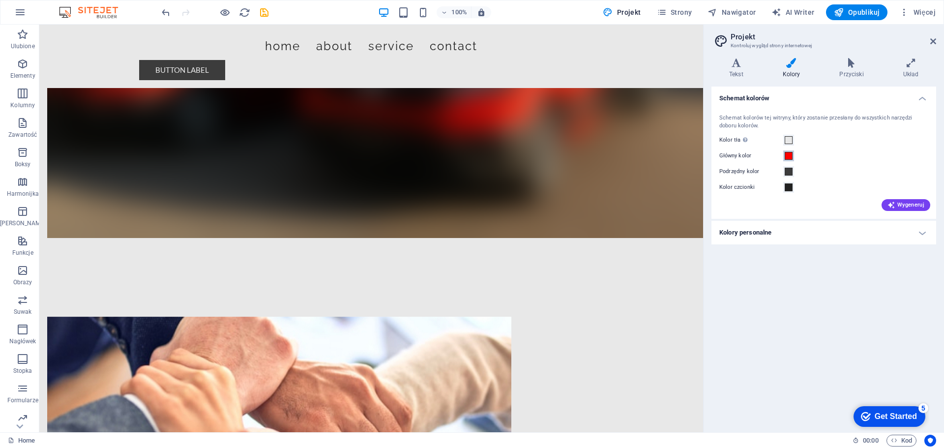
click at [787, 155] on span at bounding box center [788, 156] width 8 height 8
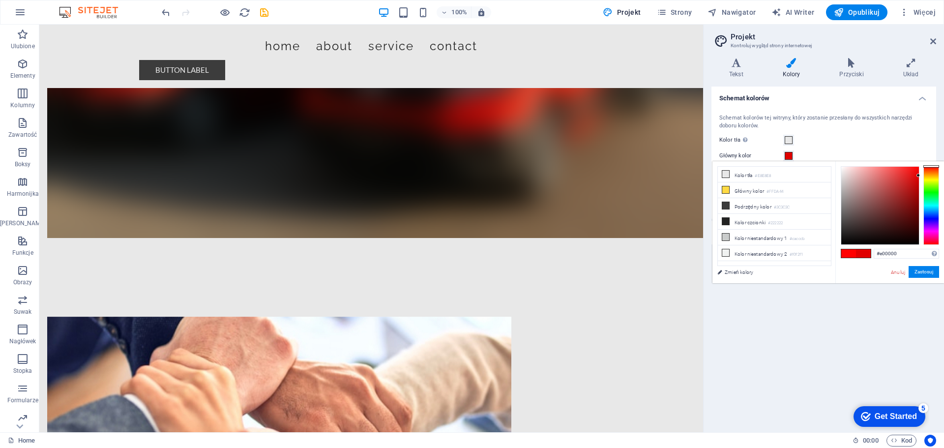
drag, startPoint x: 919, startPoint y: 166, endPoint x: 923, endPoint y: 175, distance: 10.1
click at [923, 175] on div at bounding box center [889, 205] width 98 height 79
click at [920, 268] on button "Zastosuj" at bounding box center [923, 272] width 30 height 12
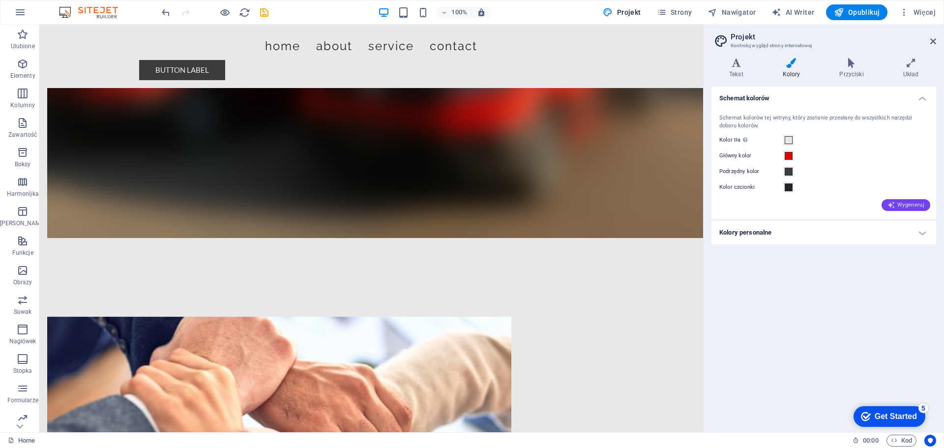
click at [892, 204] on icon "button" at bounding box center [891, 205] width 8 height 8
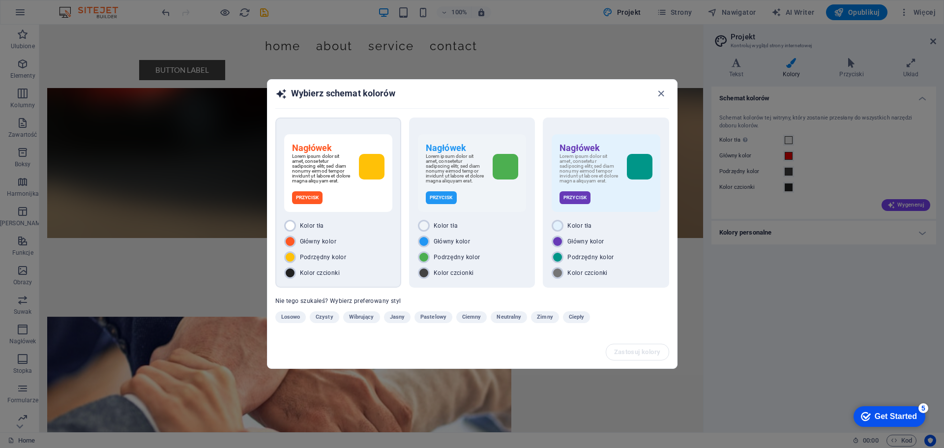
click at [310, 245] on span "Główny kolor" at bounding box center [318, 241] width 36 height 8
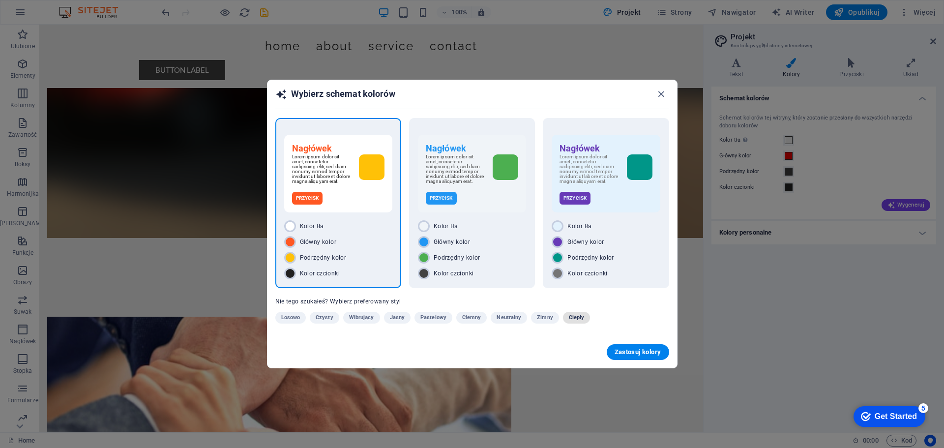
click at [569, 319] on span "Ciepły" at bounding box center [577, 318] width 16 height 12
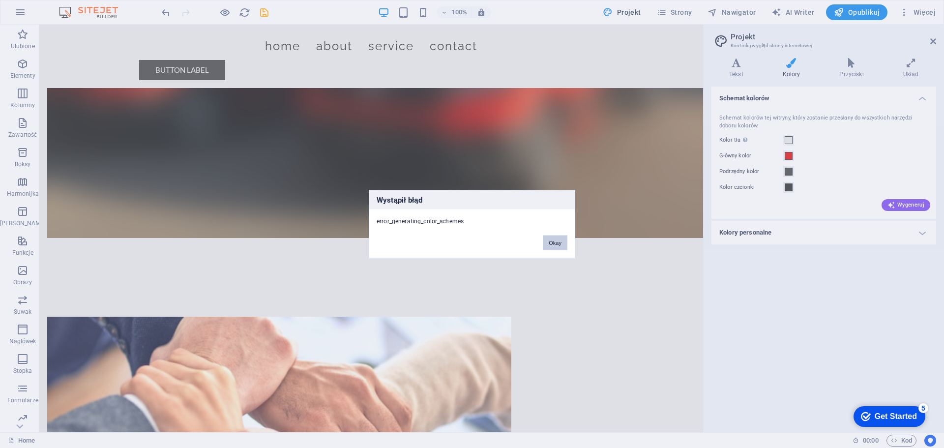
click at [555, 242] on button "Okay" at bounding box center [555, 242] width 25 height 15
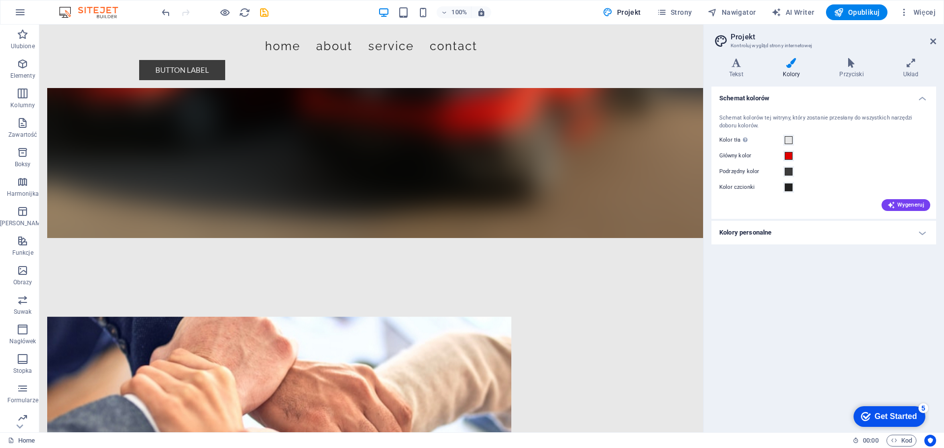
click at [750, 230] on h4 "Kolory personalne" at bounding box center [823, 233] width 225 height 24
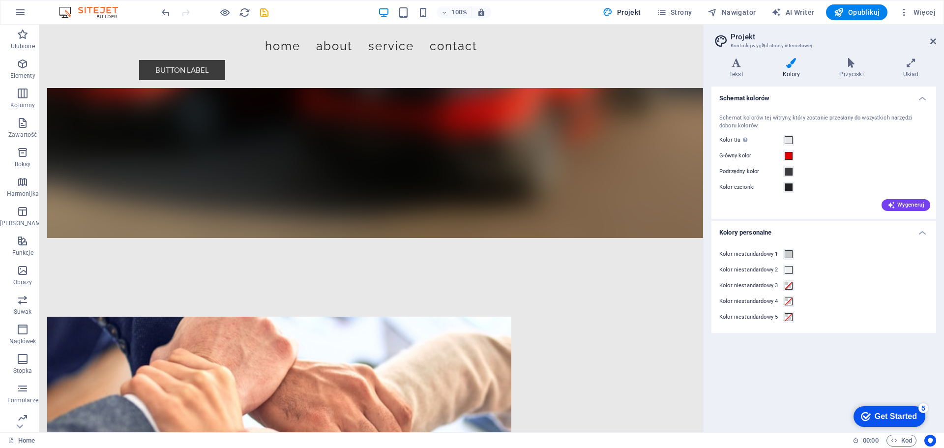
click at [801, 379] on div "Schemat kolorów Schemat kolorów tej witryny, który zostanie przesłany do wszyst…" at bounding box center [823, 256] width 225 height 338
click at [734, 68] on h4 "Tekst" at bounding box center [738, 68] width 54 height 21
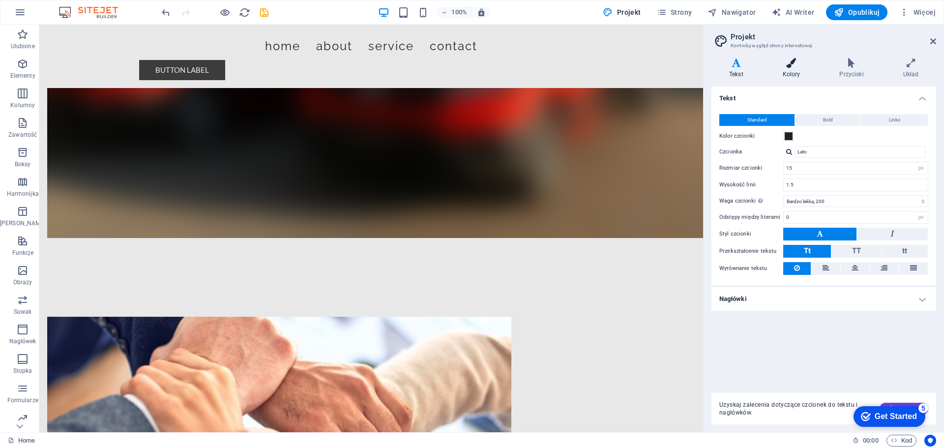
click at [792, 60] on icon at bounding box center [791, 63] width 53 height 10
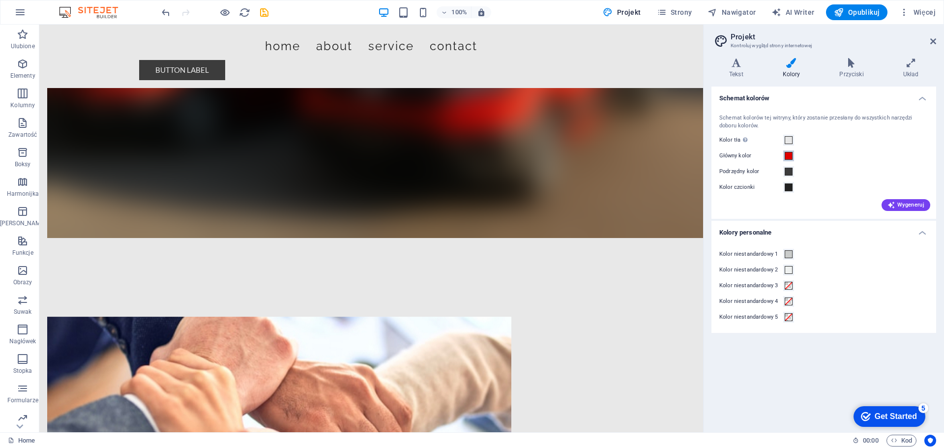
click at [789, 153] on span at bounding box center [788, 156] width 8 height 8
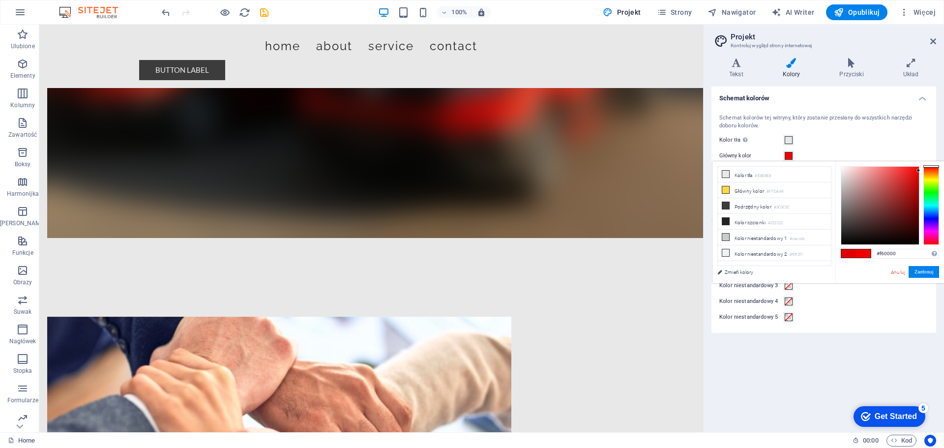
type input "#f80000"
drag, startPoint x: 918, startPoint y: 174, endPoint x: 918, endPoint y: 168, distance: 6.4
click at [918, 168] on div at bounding box center [917, 167] width 3 height 3
click at [926, 271] on button "Zastosuj" at bounding box center [923, 272] width 30 height 12
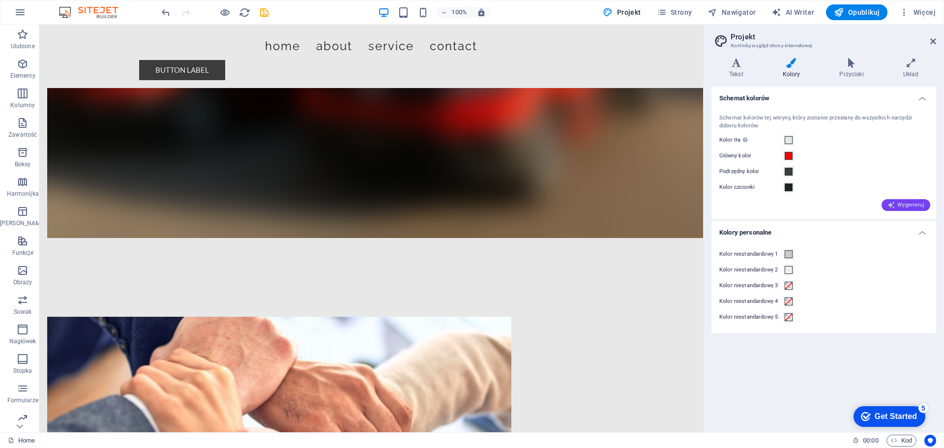
click at [922, 206] on span "Wygeneruj" at bounding box center [905, 205] width 37 height 8
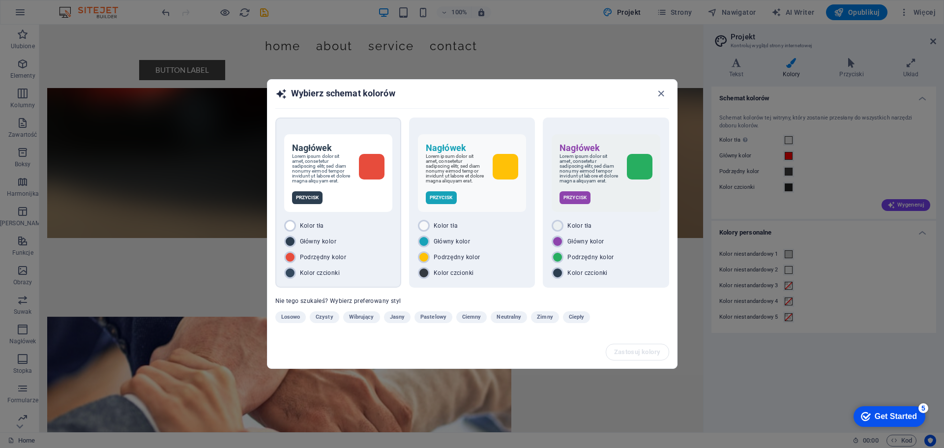
click at [366, 251] on div "Kolor tła Główny kolor Podrzędny kolor Kolor czcionki" at bounding box center [338, 249] width 108 height 59
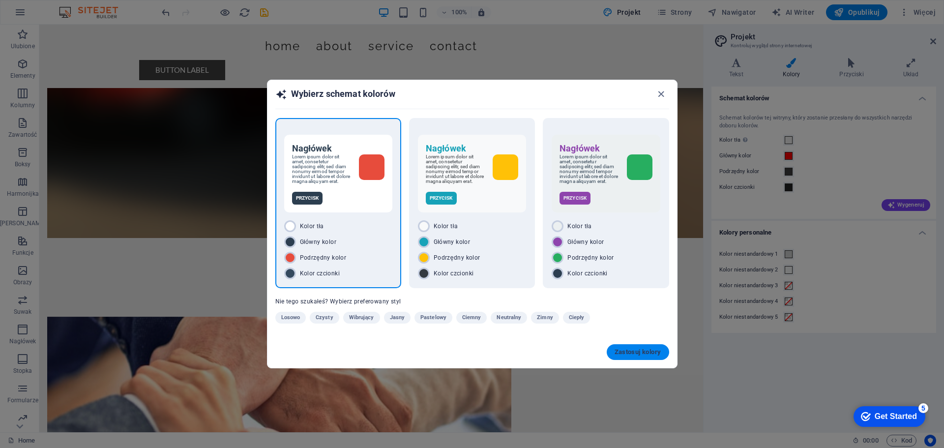
click at [616, 351] on span "Zastosuj kolory" at bounding box center [637, 352] width 47 height 8
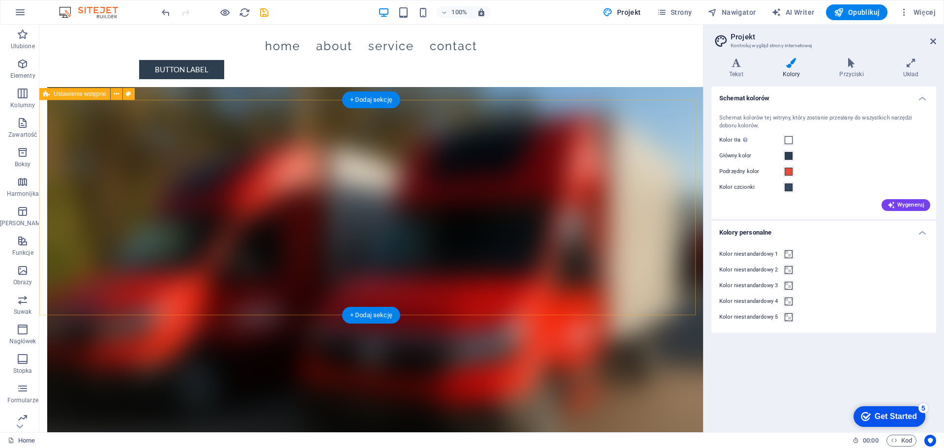
scroll to position [98, 0]
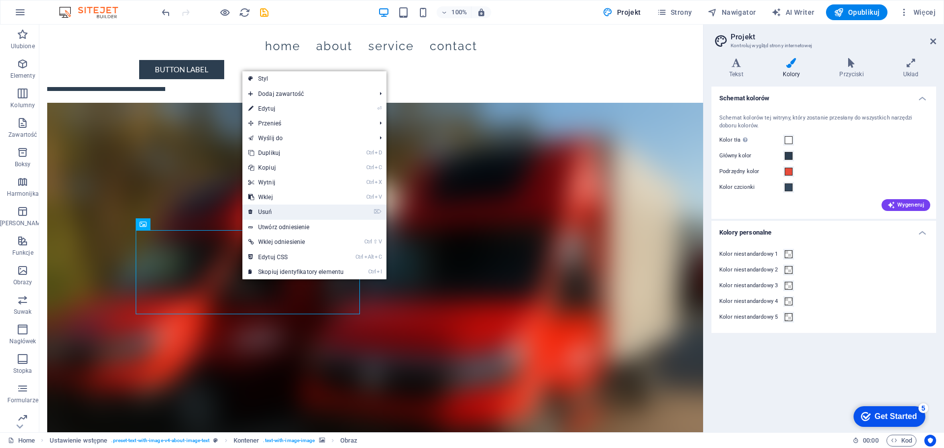
click at [272, 209] on link "⌦ Usuń" at bounding box center [295, 211] width 107 height 15
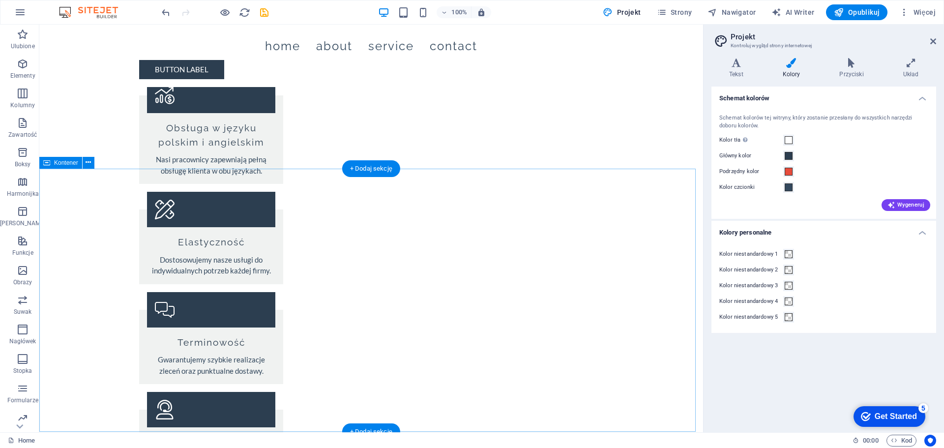
scroll to position [1298, 0]
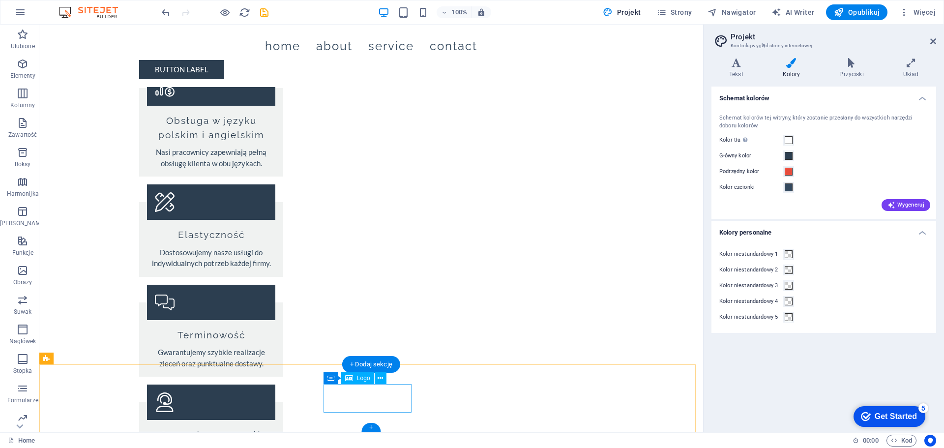
click at [381, 380] on icon at bounding box center [379, 378] width 5 height 10
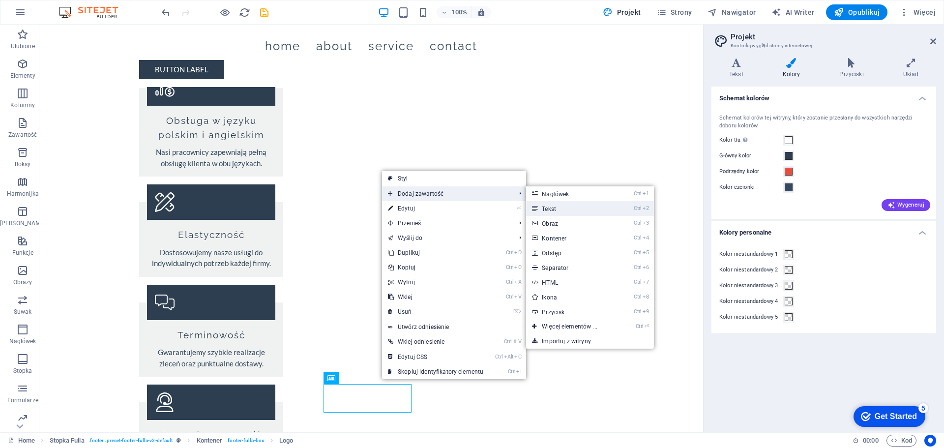
click at [566, 204] on link "Ctrl 2 Tekst" at bounding box center [571, 208] width 90 height 15
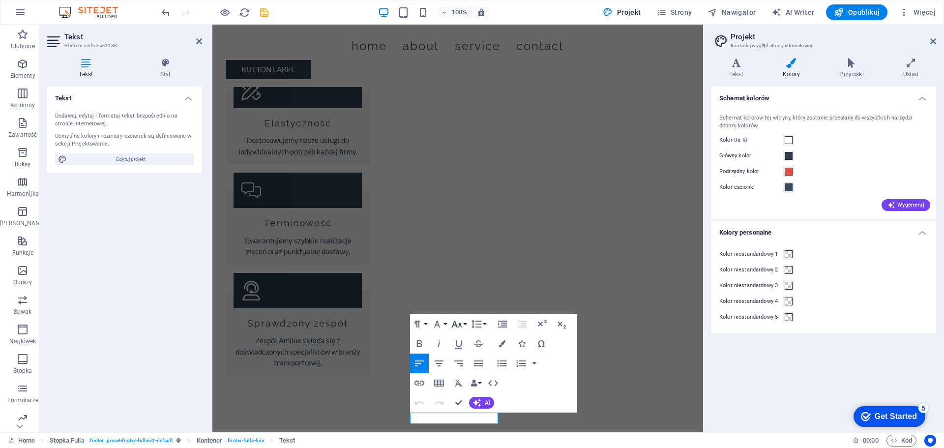
click at [461, 324] on icon "button" at bounding box center [457, 324] width 12 height 12
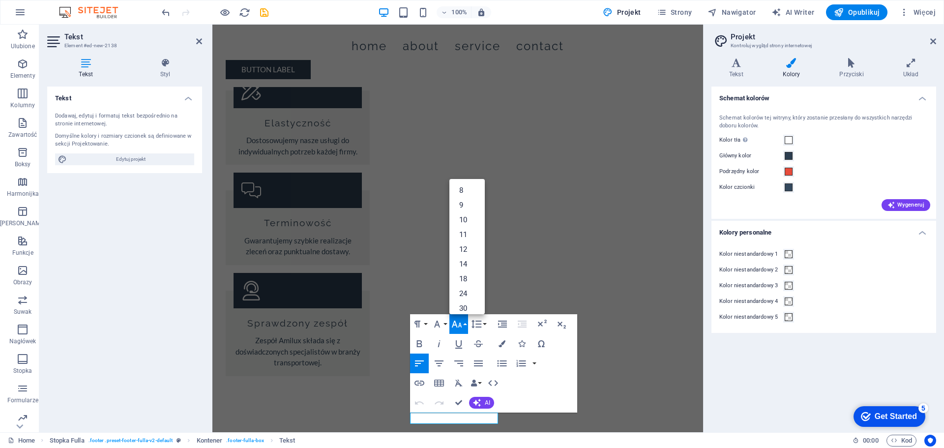
click at [129, 348] on div "Tekst Dodawaj, edytuj i formatuj tekst bezpośrednio na stronie internetowej. Do…" at bounding box center [124, 256] width 155 height 338
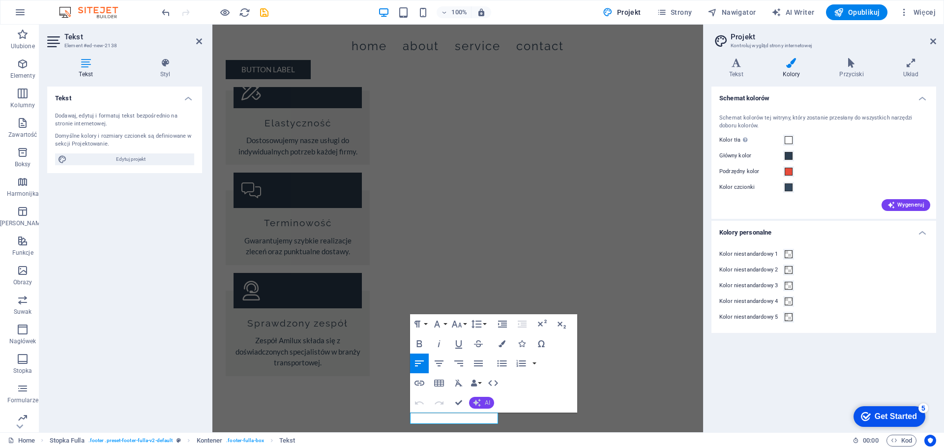
click at [481, 402] on button "AI" at bounding box center [481, 403] width 25 height 12
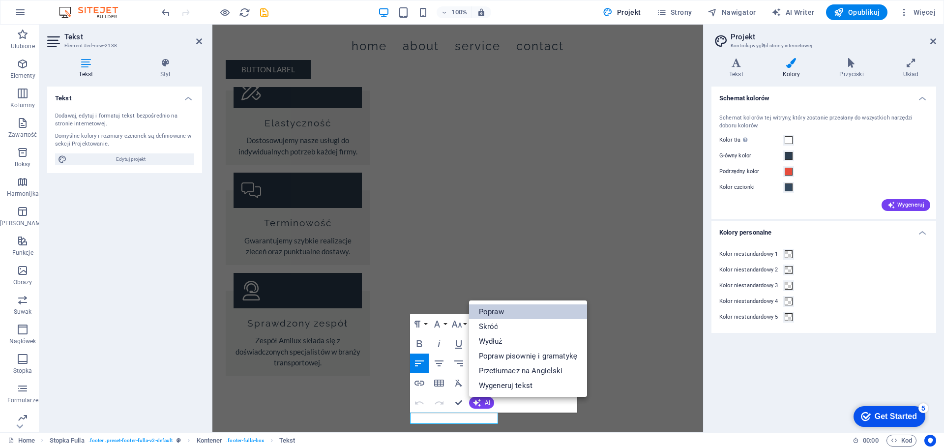
click at [489, 315] on link "Popraw" at bounding box center [528, 311] width 118 height 15
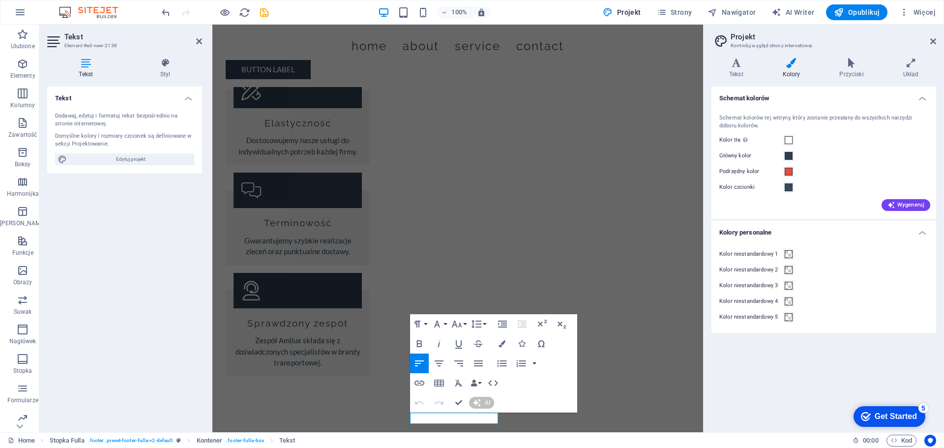
click at [113, 327] on div "Tekst Dodawaj, edytuj i formatuj tekst bezpośrednio na stronie internetowej. Do…" at bounding box center [124, 256] width 155 height 338
click at [198, 41] on icon at bounding box center [199, 41] width 6 height 8
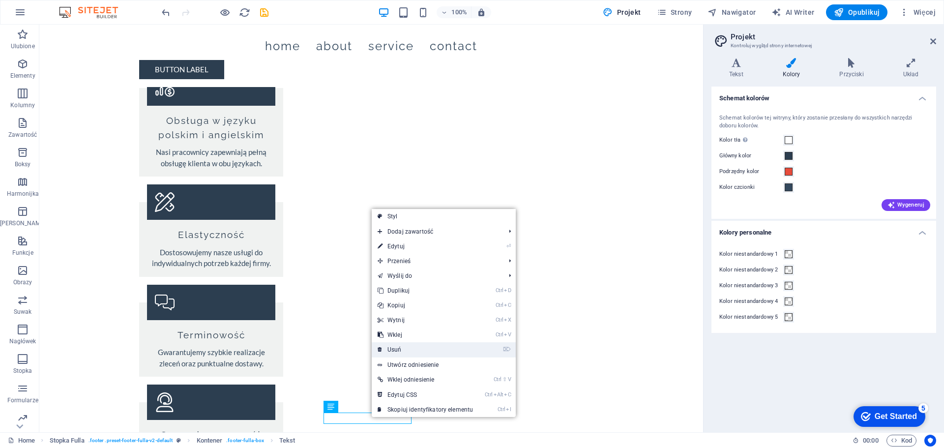
click at [403, 348] on link "⌦ Usuń" at bounding box center [425, 349] width 107 height 15
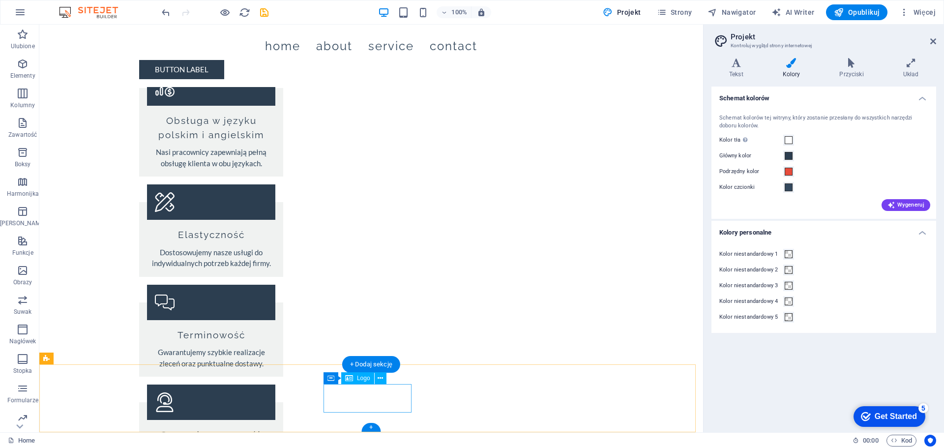
click at [357, 380] on span "Logo" at bounding box center [363, 378] width 13 height 6
click at [380, 378] on icon at bounding box center [379, 378] width 5 height 10
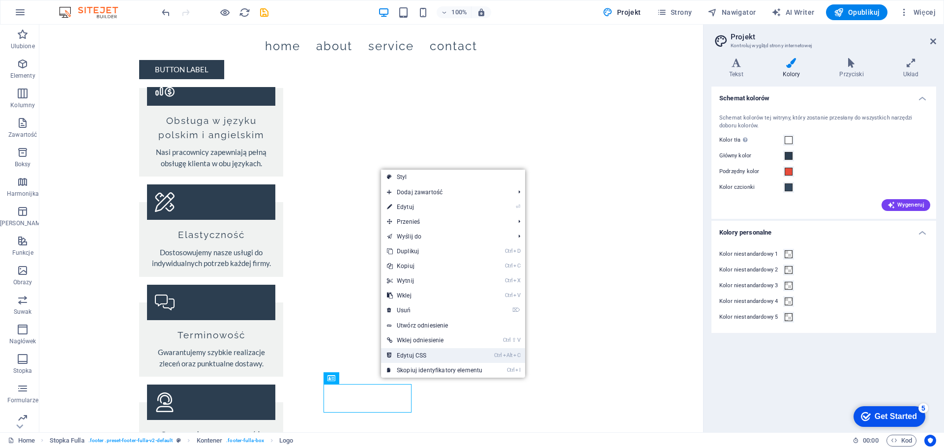
click at [410, 353] on link "Ctrl Alt C Edytuj CSS" at bounding box center [434, 355] width 107 height 15
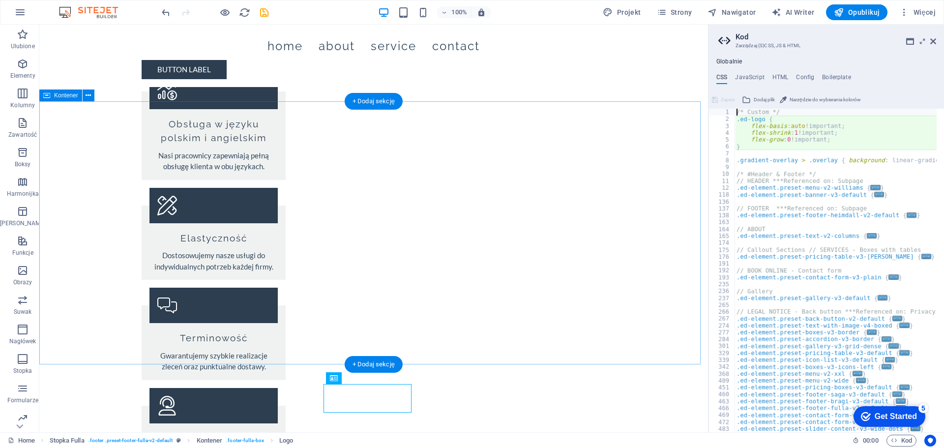
type textarea "flex-basis: auto!important;"
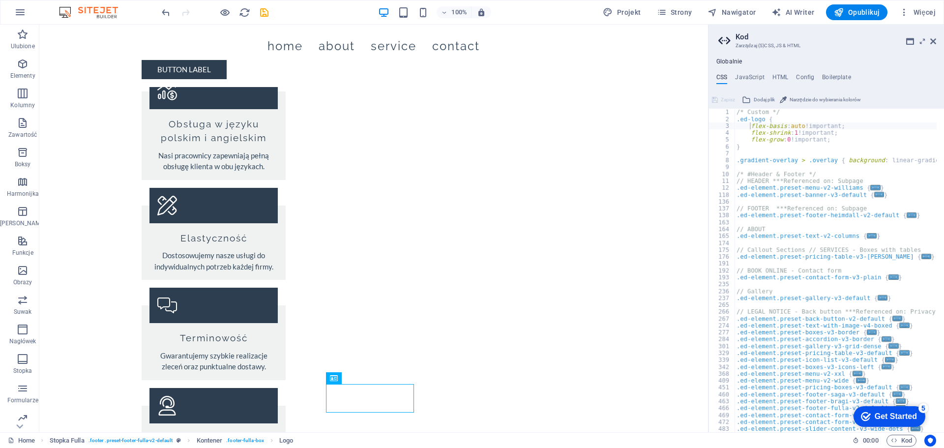
click at [939, 41] on aside "Kod Zarządzaj (S)CSS, JS & HTML Globalnie CSS JavaScript HTML Config Boilerplat…" at bounding box center [826, 228] width 236 height 407
click at [934, 41] on icon at bounding box center [933, 41] width 6 height 8
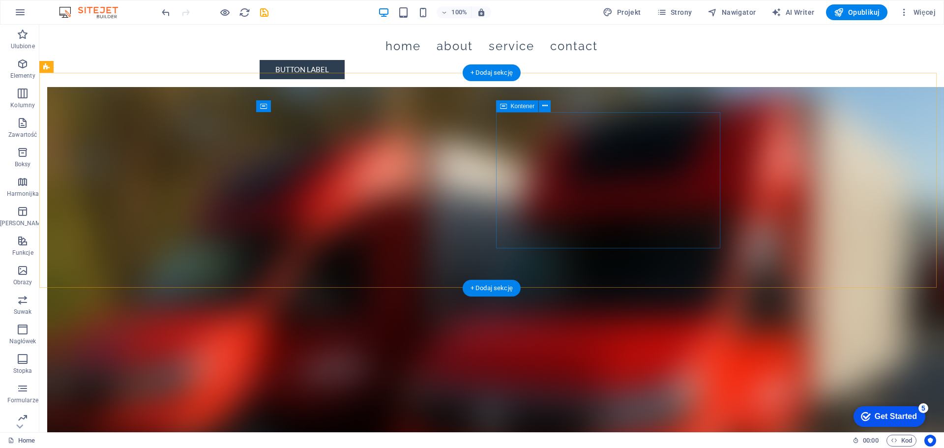
scroll to position [0, 0]
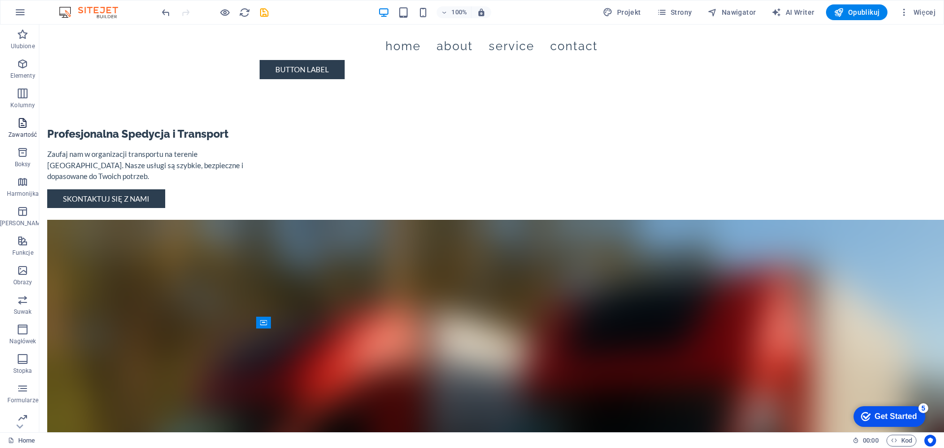
click at [18, 129] on span "Zawartość" at bounding box center [22, 129] width 45 height 24
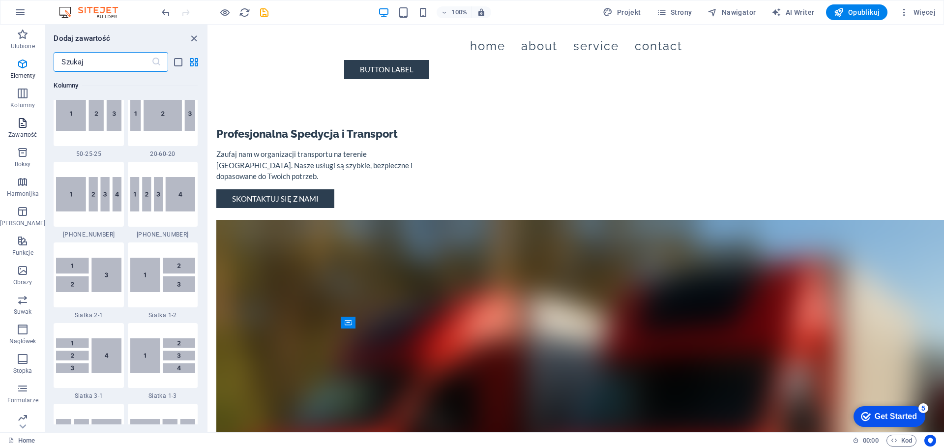
scroll to position [1720, 0]
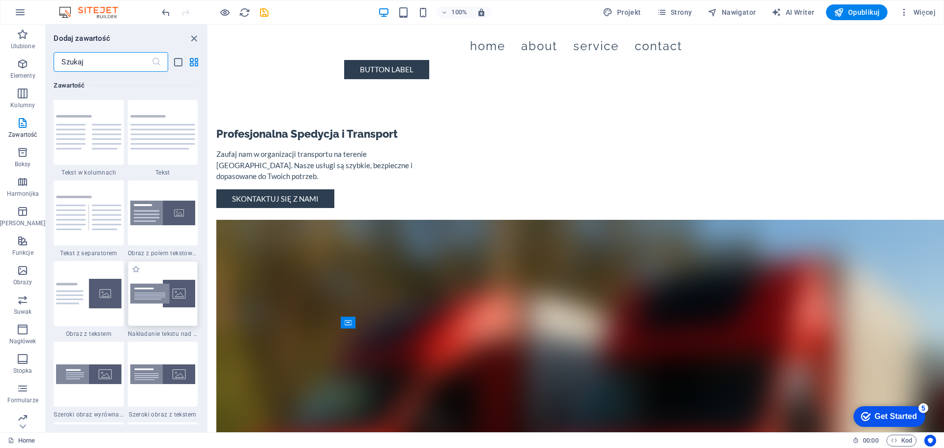
click at [168, 299] on img at bounding box center [162, 294] width 65 height 28
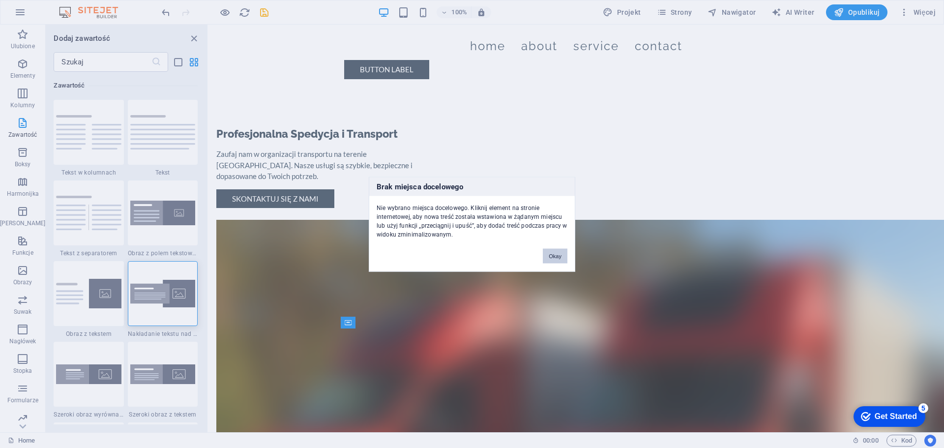
click at [559, 254] on button "Okay" at bounding box center [555, 255] width 25 height 15
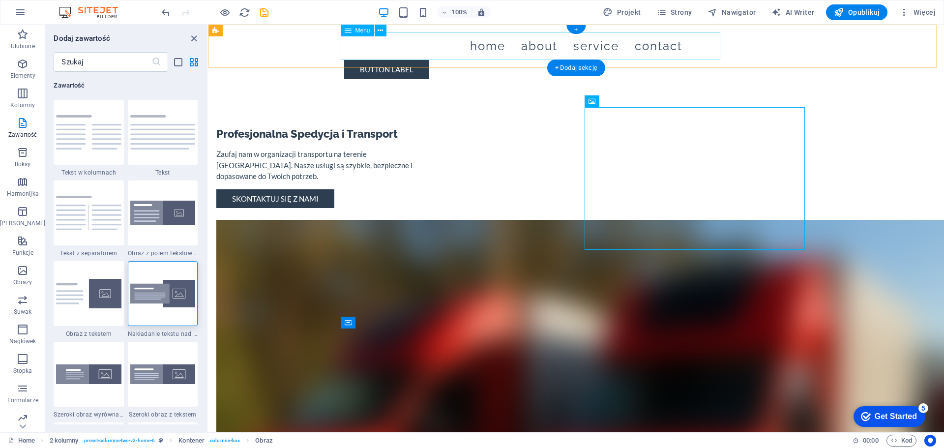
click at [490, 47] on nav "Home About Service Contact" at bounding box center [576, 46] width 464 height 28
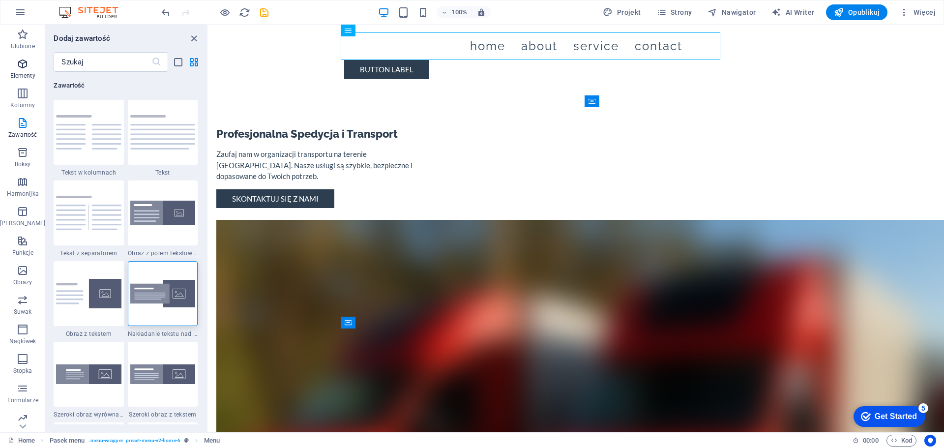
click at [22, 65] on icon "button" at bounding box center [23, 64] width 12 height 12
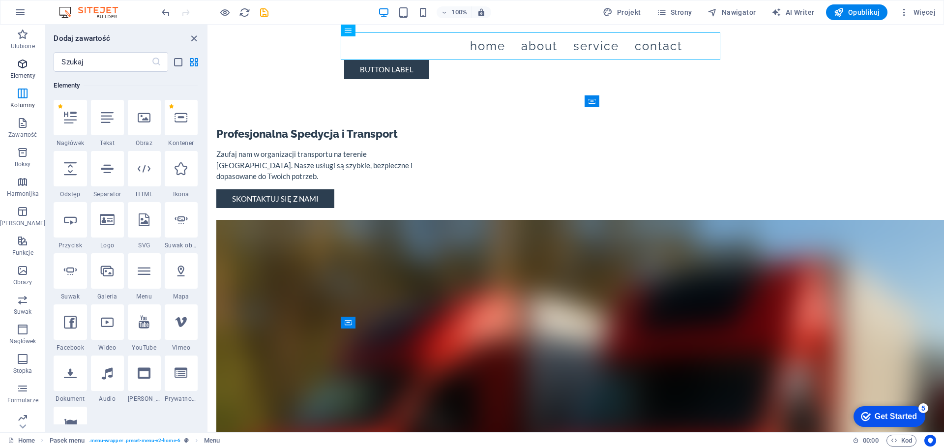
scroll to position [105, 0]
click at [22, 244] on icon "button" at bounding box center [23, 241] width 12 height 12
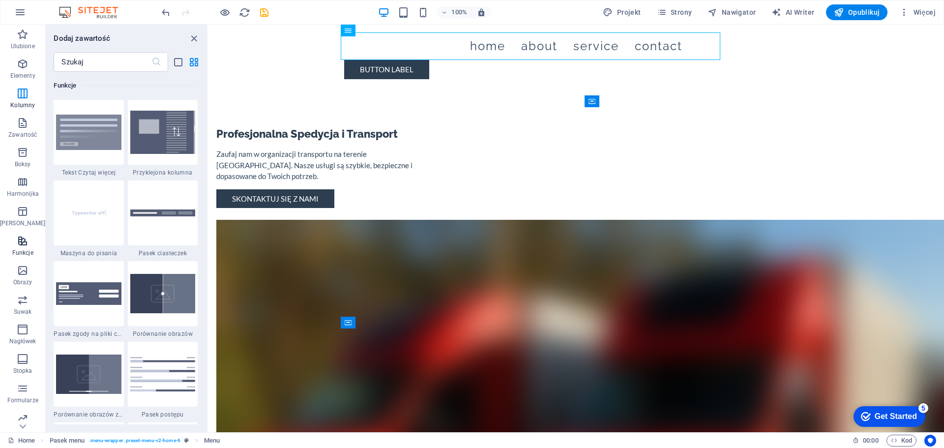
scroll to position [3831, 0]
click at [20, 279] on p "Obrazy" at bounding box center [22, 282] width 19 height 8
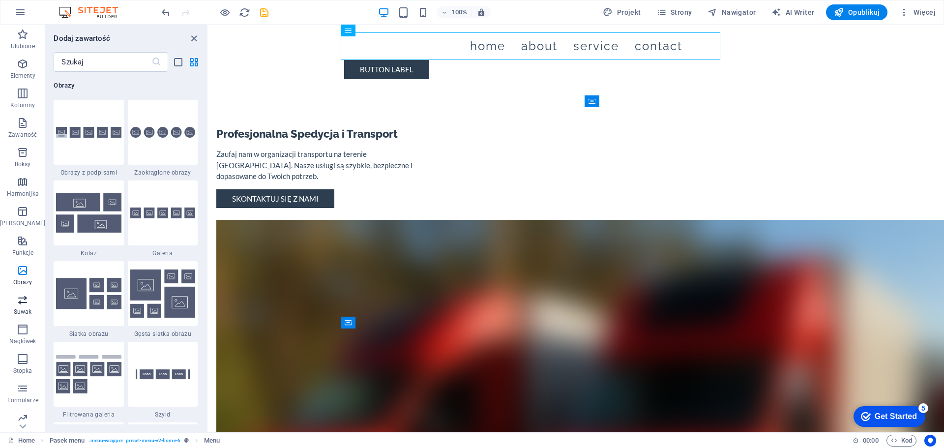
click at [21, 305] on icon "button" at bounding box center [23, 300] width 12 height 12
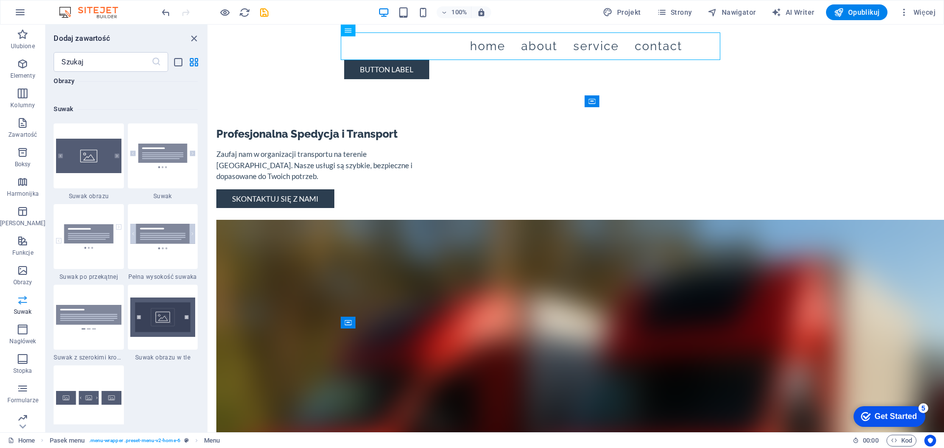
scroll to position [5572, 0]
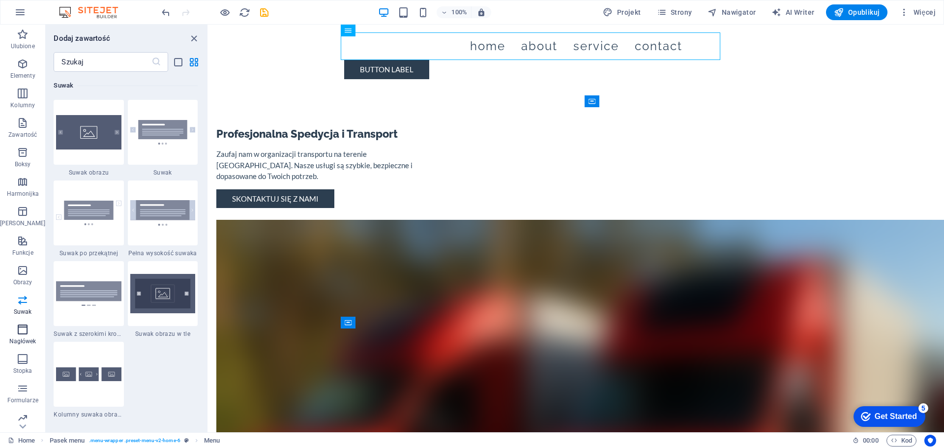
click at [17, 338] on p "Nagłówek" at bounding box center [22, 341] width 27 height 8
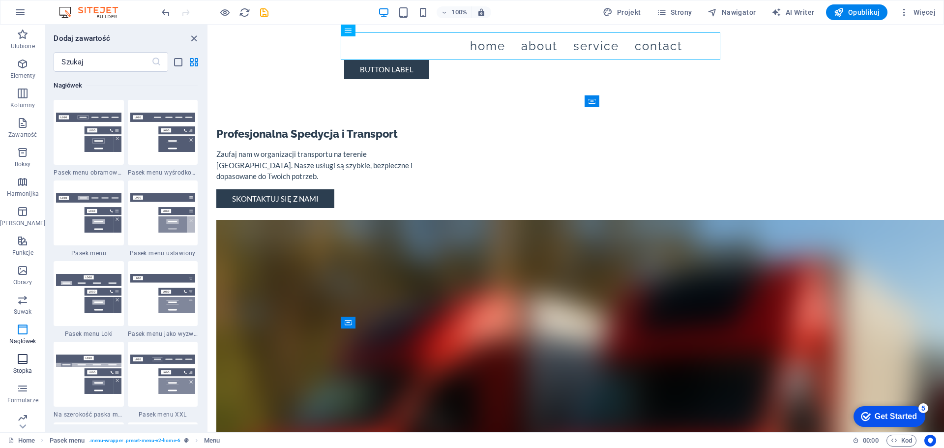
click at [21, 359] on icon "button" at bounding box center [23, 359] width 12 height 12
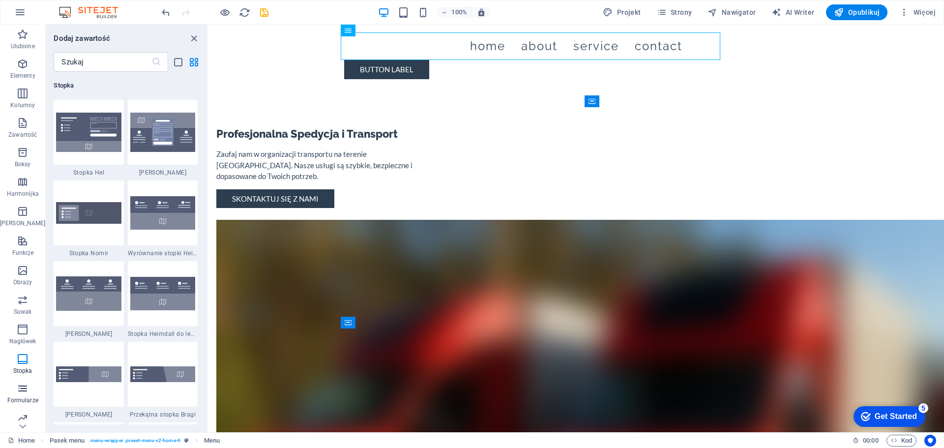
click at [20, 385] on icon "button" at bounding box center [23, 388] width 12 height 12
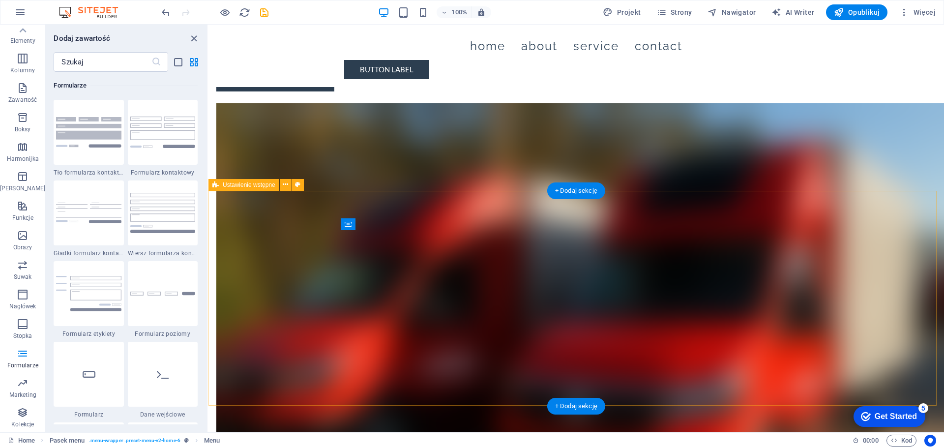
scroll to position [98, 0]
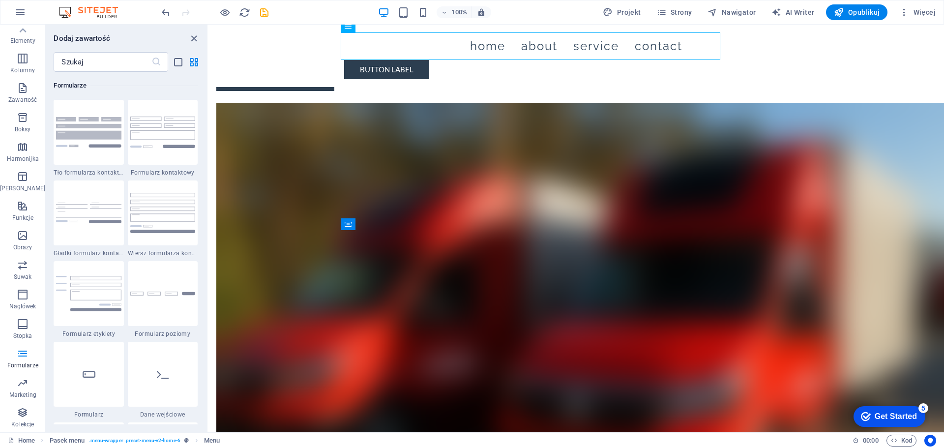
click at [874, 413] on div "Get Started" at bounding box center [895, 416] width 42 height 9
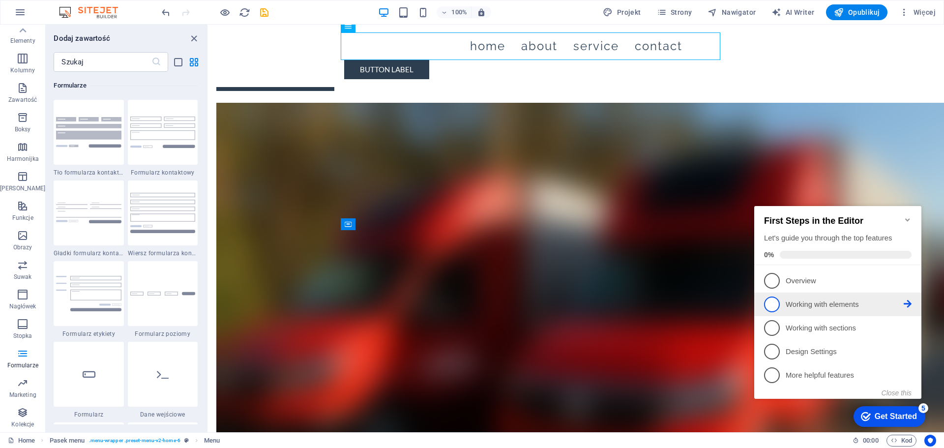
click at [804, 306] on p "Working with elements - incomplete" at bounding box center [844, 304] width 118 height 10
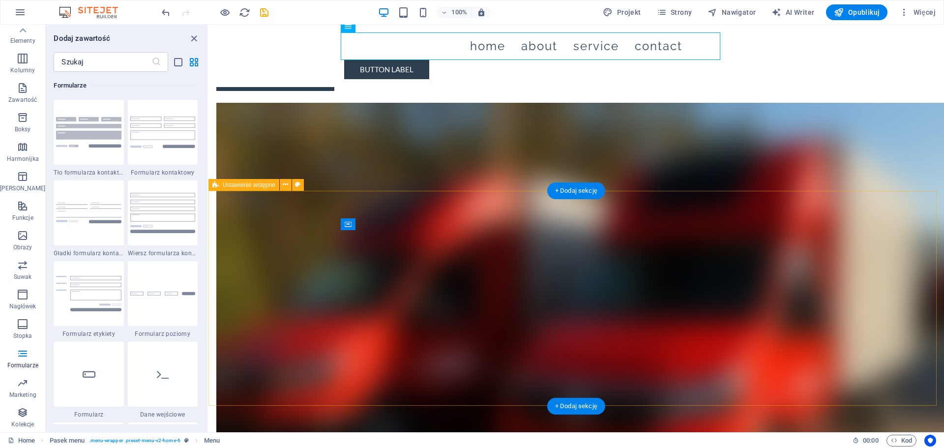
scroll to position [0, 0]
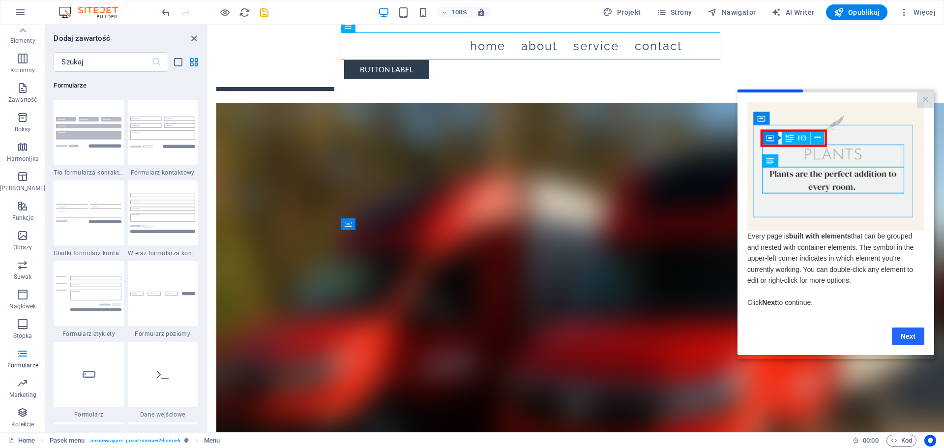
click at [899, 336] on link "Next" at bounding box center [908, 336] width 32 height 18
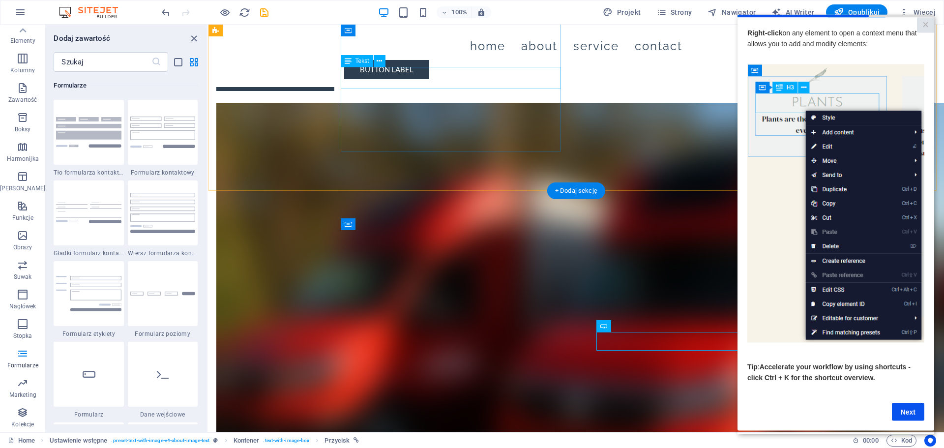
click at [436, 65] on div "Zaufaj nam w organizacji transportu na terenie [GEOGRAPHIC_DATA]. Nasze usługi …" at bounding box center [326, 47] width 220 height 33
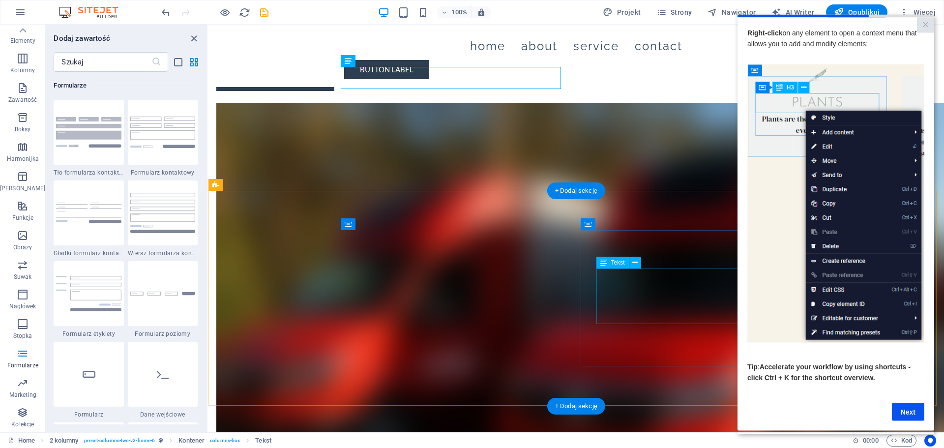
click at [629, 296] on div "Nasza firma, działająca od 2022 roku, specjalizuje się w spedycji oraz transpor…" at bounding box center [784, 252] width 735 height 407
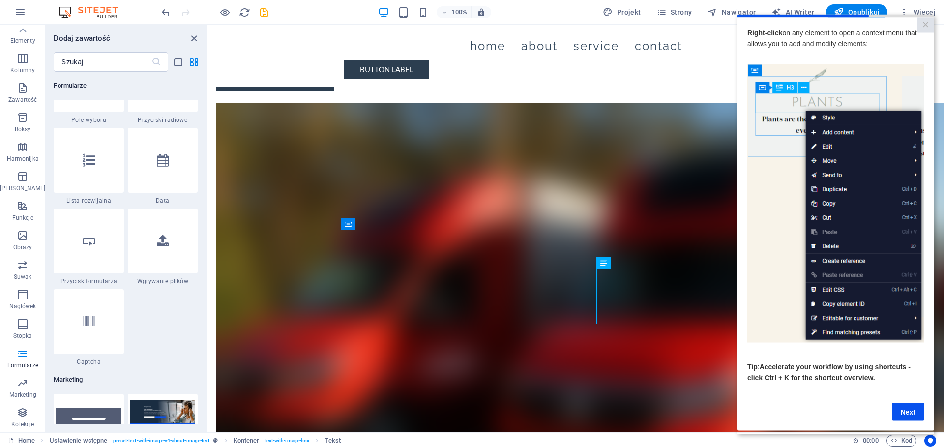
scroll to position [7716, 0]
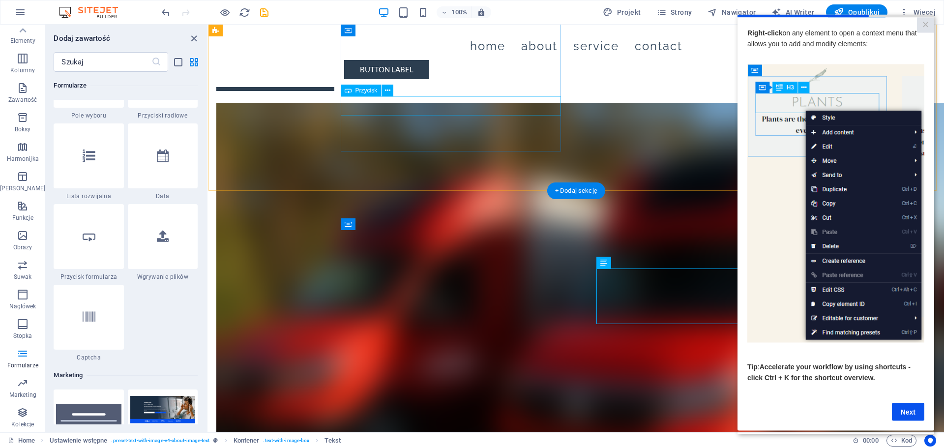
click at [436, 91] on div "Skontaktuj się z nami" at bounding box center [326, 81] width 220 height 19
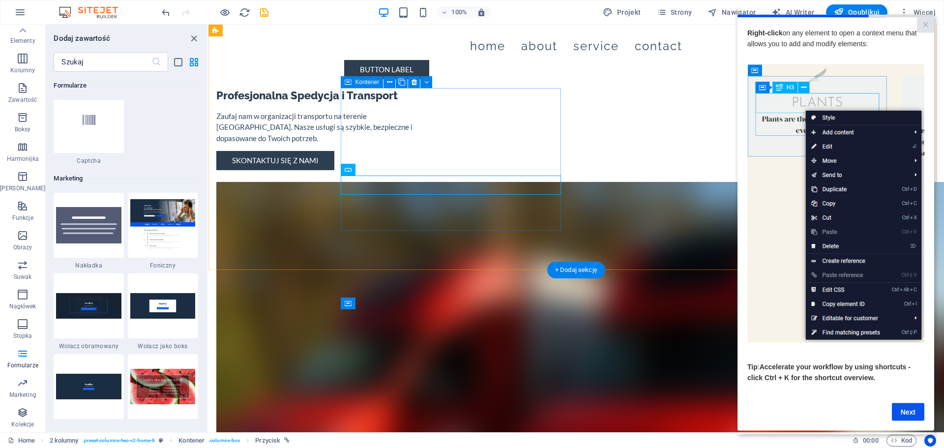
scroll to position [0, 0]
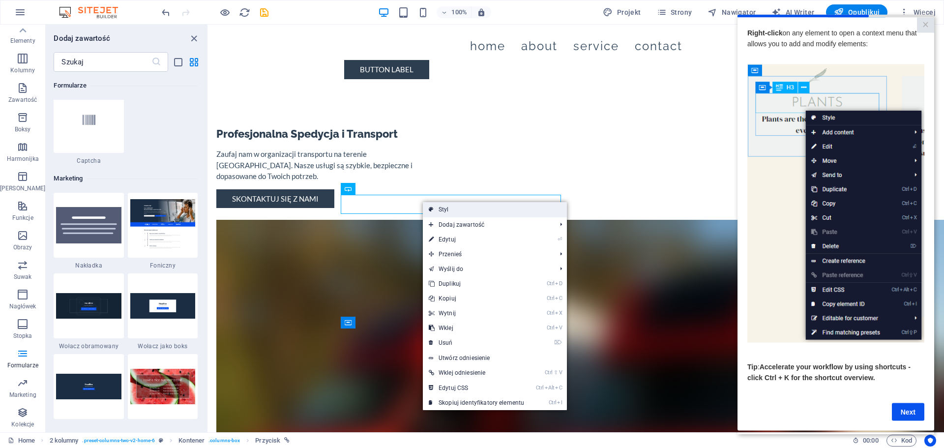
click at [473, 208] on link "Styl" at bounding box center [495, 209] width 144 height 15
select select "rem"
select select "px"
select select "preset-columns-two-v2-home-6"
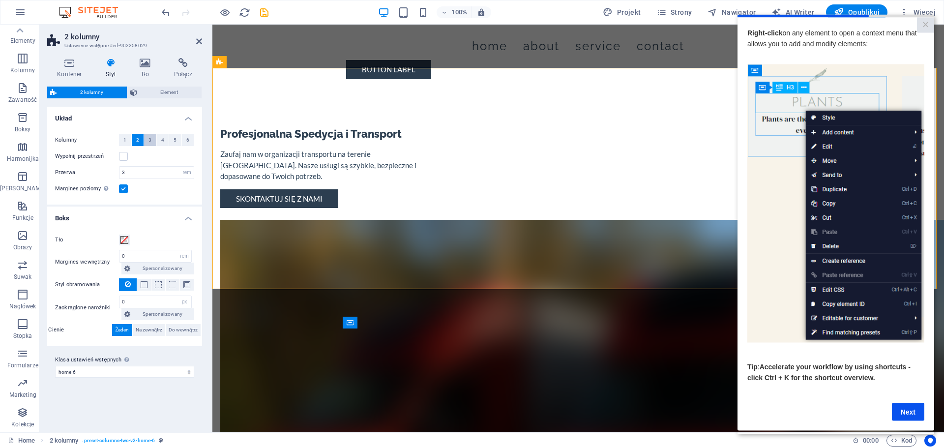
click at [150, 141] on span "3" at bounding box center [149, 140] width 3 height 12
click at [139, 139] on span "2" at bounding box center [137, 140] width 3 height 12
click at [122, 155] on label at bounding box center [123, 156] width 9 height 9
click at [0, 0] on input "Wypełnij przestrzeń" at bounding box center [0, 0] width 0 height 0
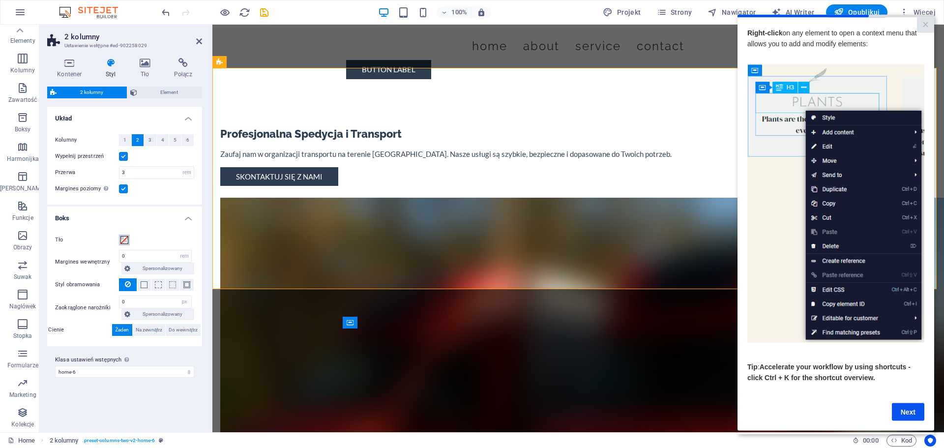
click at [125, 240] on span at bounding box center [124, 240] width 8 height 8
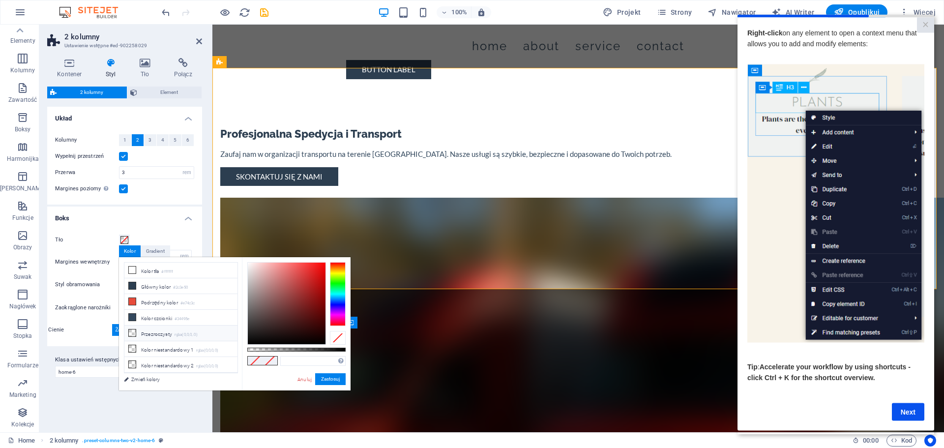
click at [153, 335] on li "Przezroczysty rgba(0,0,0,.0)" at bounding box center [180, 333] width 113 height 16
click at [290, 264] on div at bounding box center [287, 303] width 78 height 82
click at [253, 362] on span at bounding box center [255, 360] width 15 height 8
click at [270, 364] on span at bounding box center [269, 360] width 15 height 8
click at [247, 261] on div "rgba(248, 110, 110, 0) Obsługiwane formaty #0852ed rgb(8, 82, 237) rgba(8, 82, …" at bounding box center [296, 395] width 109 height 276
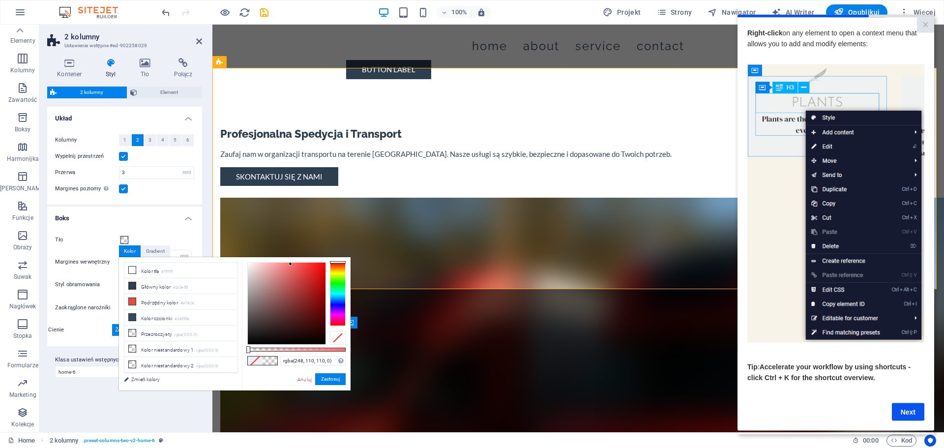
click at [250, 261] on div "rgba(248, 110, 110, 0) Obsługiwane formaty #0852ed rgb(8, 82, 237) rgba(8, 82, …" at bounding box center [296, 395] width 109 height 276
click at [131, 269] on icon at bounding box center [132, 269] width 7 height 7
click at [258, 360] on span at bounding box center [255, 360] width 15 height 8
click at [269, 361] on span at bounding box center [269, 360] width 15 height 8
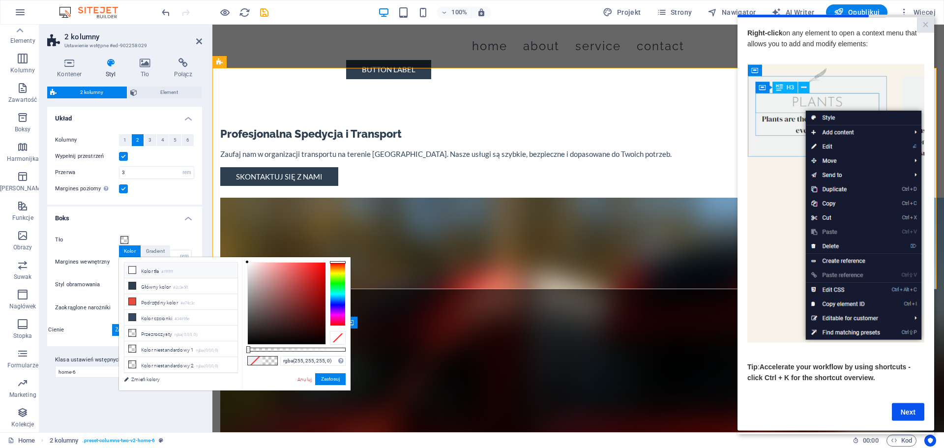
click at [269, 361] on span at bounding box center [269, 360] width 15 height 8
type input "rgba(255, 0, 0, 0)"
drag, startPoint x: 247, startPoint y: 261, endPoint x: 330, endPoint y: 259, distance: 83.6
click at [330, 259] on div "rgba(255, 0, 0, 0) Obsługiwane formaty #0852ed rgb(8, 82, 237) rgba(8, 82, 237,…" at bounding box center [296, 395] width 109 height 276
click at [326, 377] on button "Zastosuj" at bounding box center [330, 379] width 30 height 12
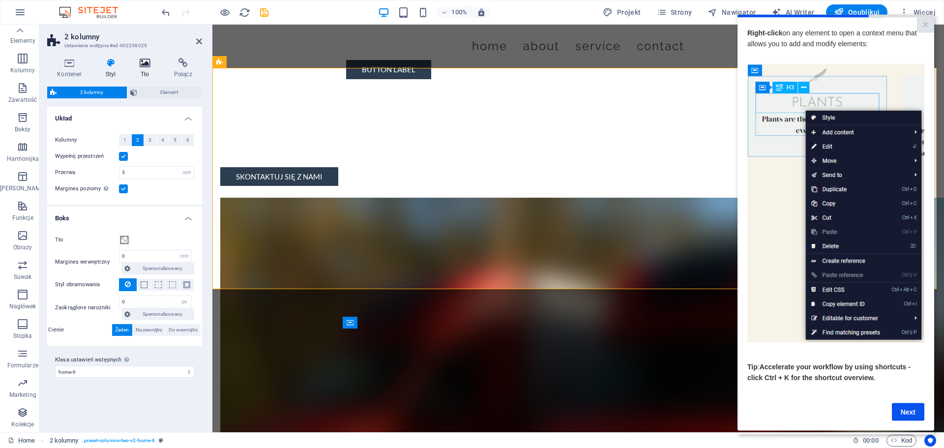
click at [142, 68] on h4 "Tło" at bounding box center [147, 68] width 34 height 21
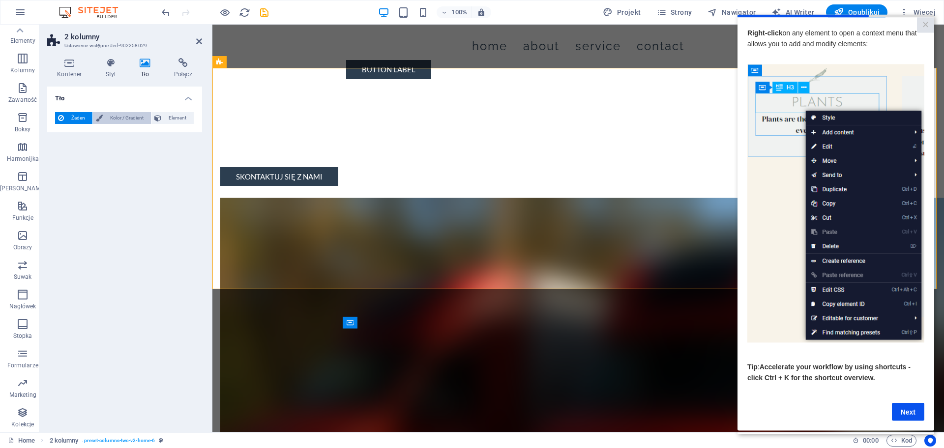
click at [123, 119] on span "Kolor / Gradient" at bounding box center [127, 118] width 42 height 12
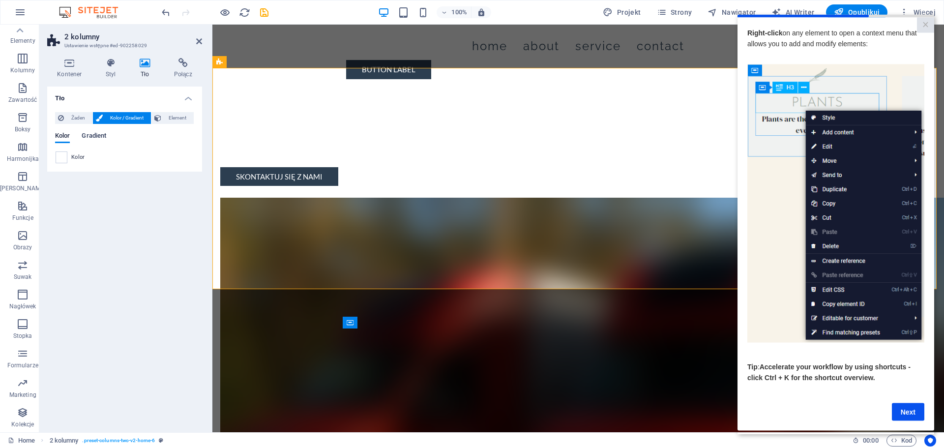
click at [90, 136] on span "Gradient" at bounding box center [94, 137] width 25 height 14
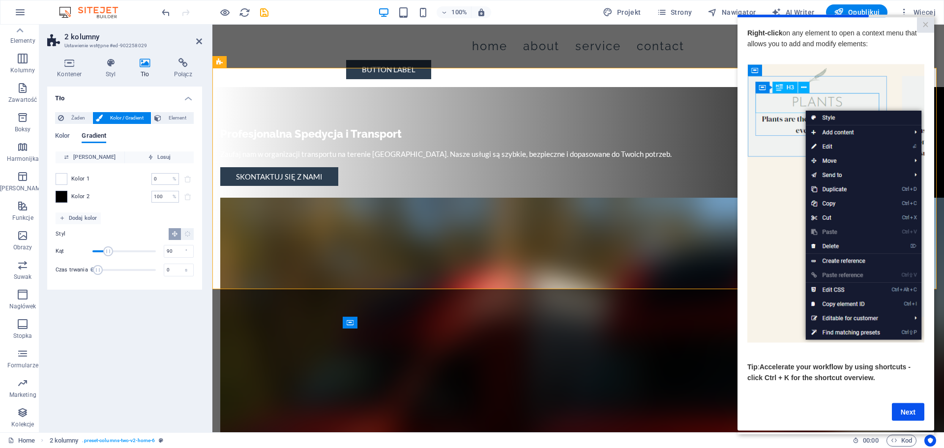
click at [56, 196] on span at bounding box center [61, 196] width 11 height 11
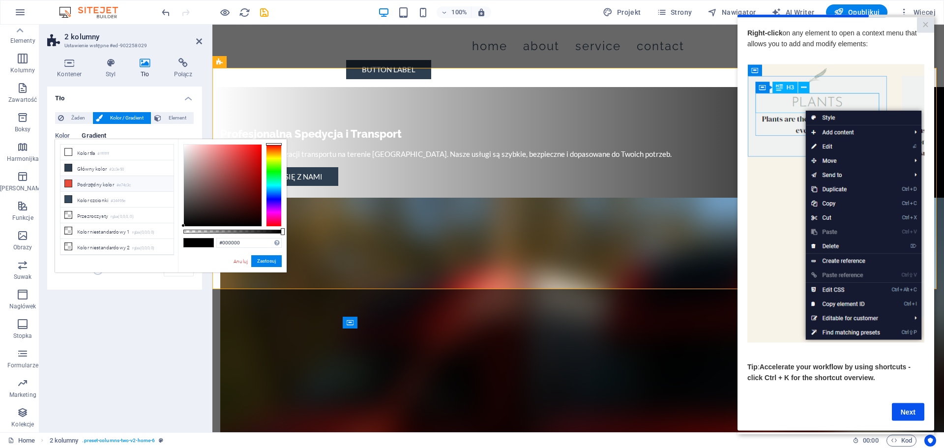
click at [101, 182] on li "Podrzędny kolor #e74c3c" at bounding box center [116, 184] width 113 height 16
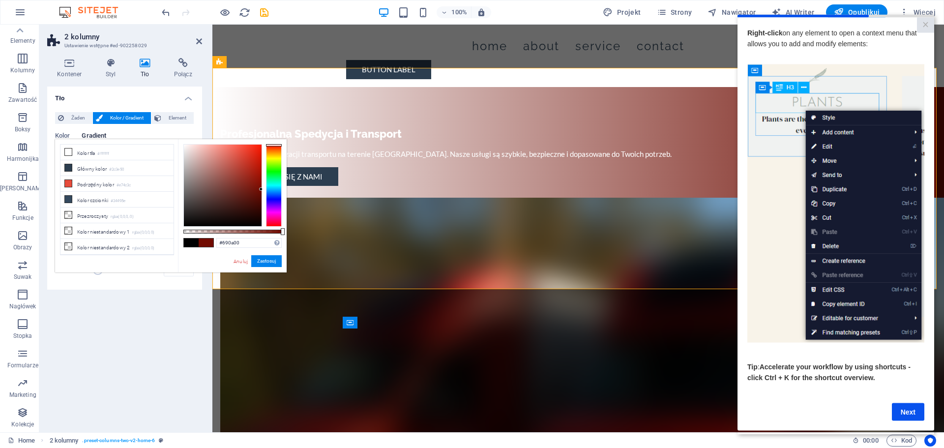
type input "#680a00"
drag, startPoint x: 239, startPoint y: 149, endPoint x: 92, endPoint y: 170, distance: 148.3
click at [305, 192] on body "amilux.hosting24.pl Home Ulubione Elementy Kolumny Zawartość Boksy Harmonijka T…" at bounding box center [472, 224] width 944 height 448
drag, startPoint x: 267, startPoint y: 260, endPoint x: 50, endPoint y: 242, distance: 218.0
click at [267, 260] on button "Zastosuj" at bounding box center [266, 261] width 30 height 12
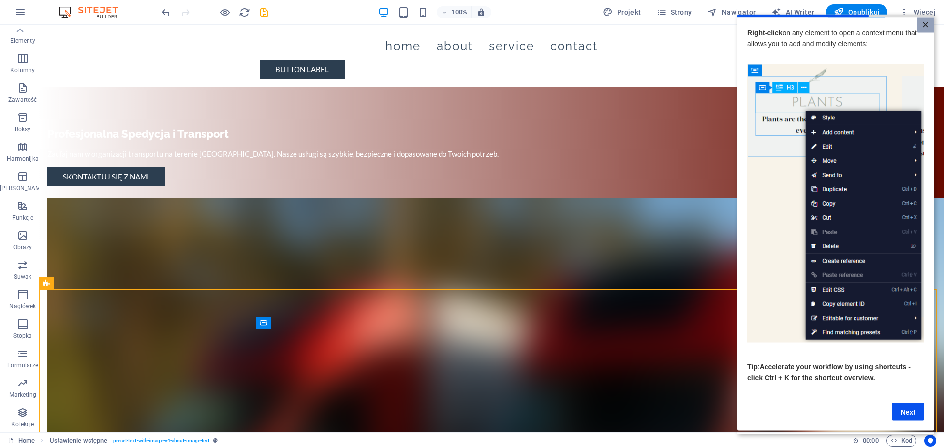
click at [924, 19] on link "×" at bounding box center [925, 24] width 17 height 15
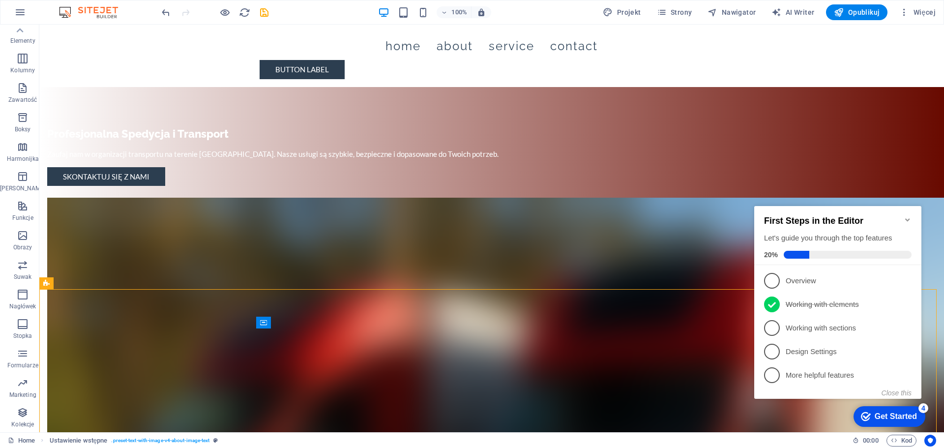
click at [908, 216] on icon "Minimize checklist" at bounding box center [907, 220] width 8 height 8
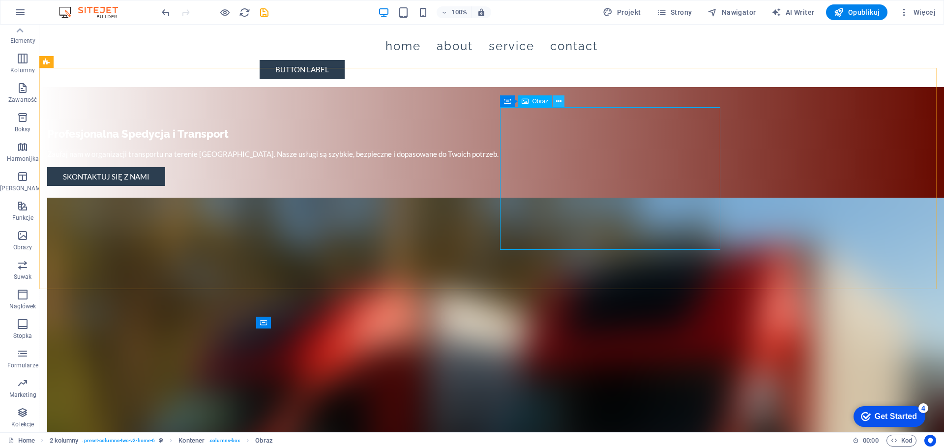
click at [560, 98] on icon at bounding box center [558, 101] width 5 height 10
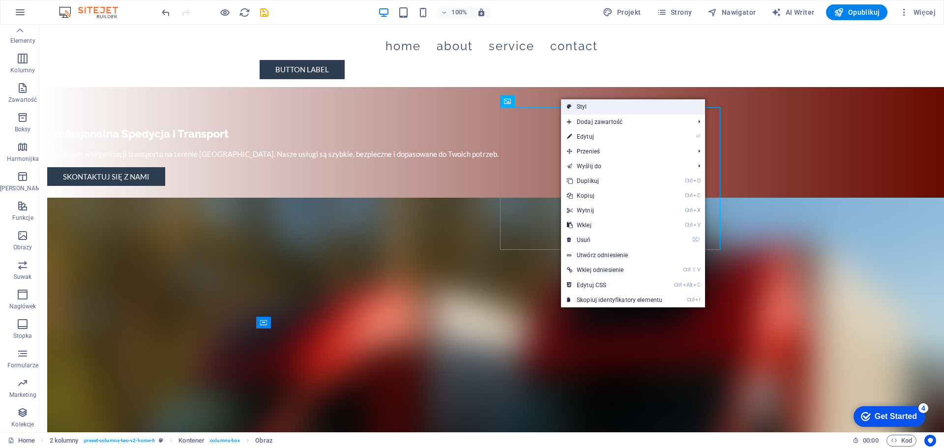
click at [586, 106] on link "Styl" at bounding box center [633, 106] width 144 height 15
select select "rem"
select select "px"
select select "preset-columns-two-v2-home-6"
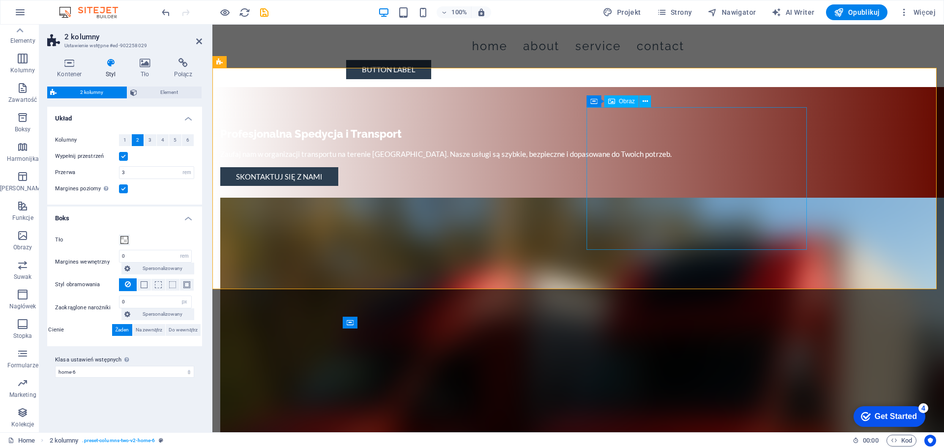
click at [684, 198] on figure at bounding box center [452, 434] width 464 height 473
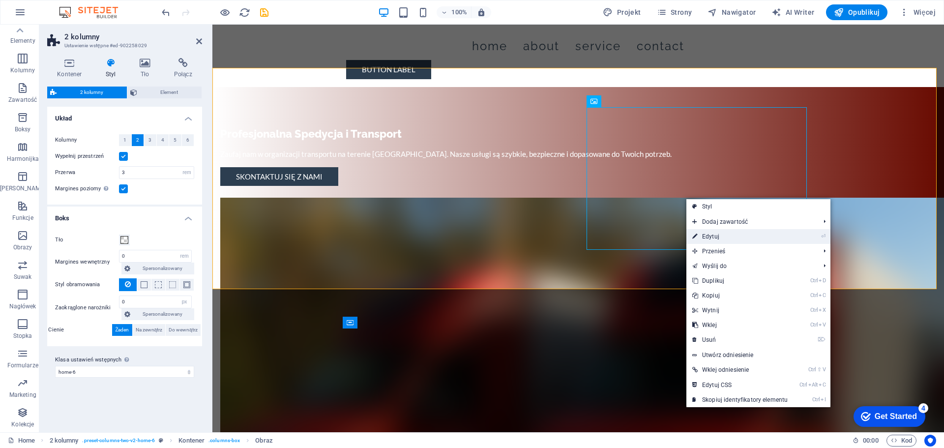
click at [715, 234] on link "⏎ Edytuj" at bounding box center [739, 236] width 107 height 15
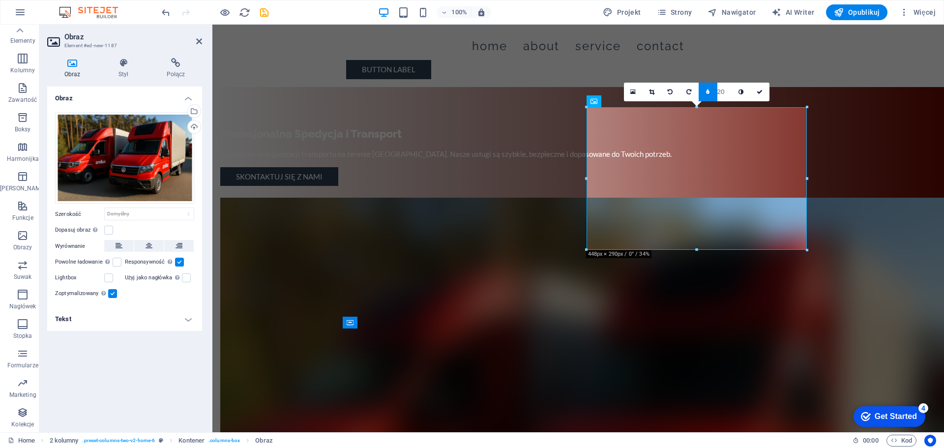
drag, startPoint x: 722, startPoint y: 92, endPoint x: 713, endPoint y: 93, distance: 8.9
click at [713, 93] on div "20" at bounding box center [714, 92] width 33 height 19
type input "0"
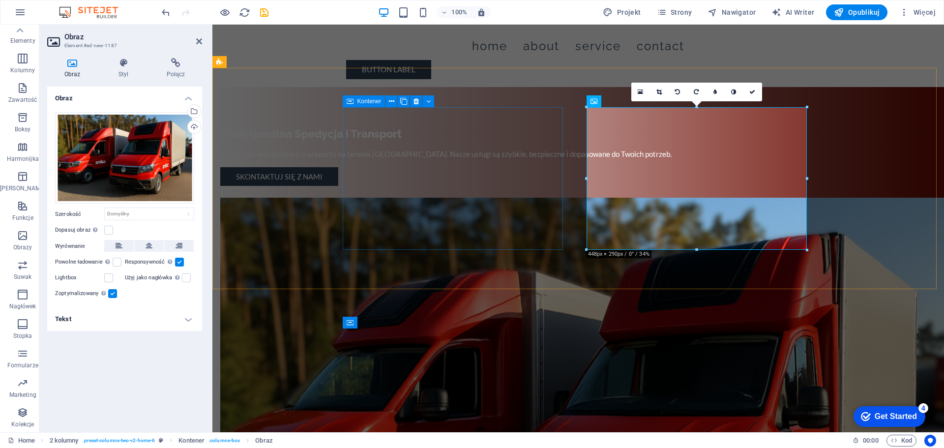
click at [540, 186] on div "Profesjonalna Spedycja i Transport Zaufaj nam w organizacji transportu na teren…" at bounding box center [452, 156] width 464 height 60
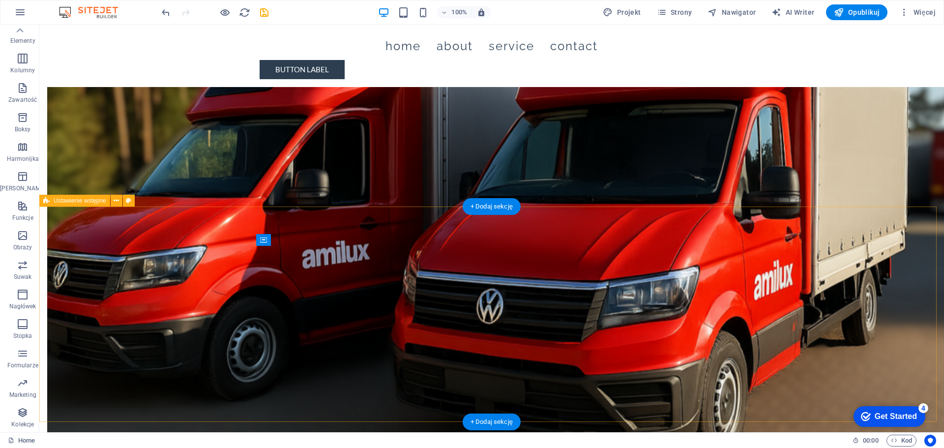
scroll to position [246, 0]
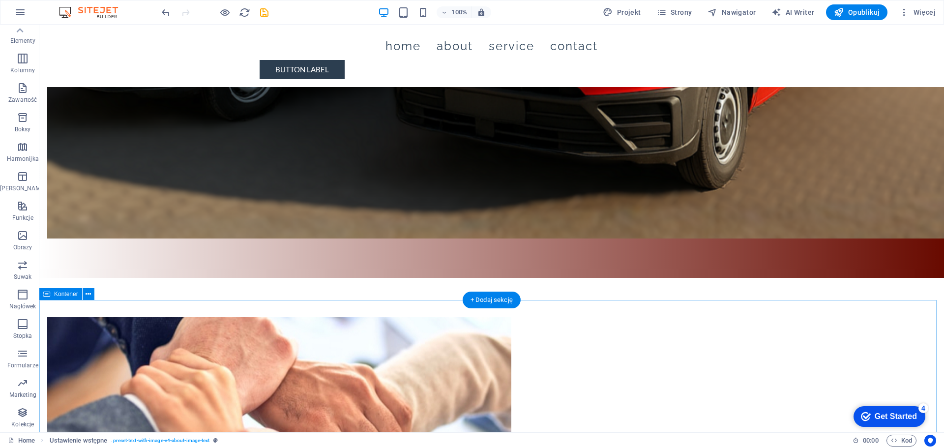
scroll to position [541, 0]
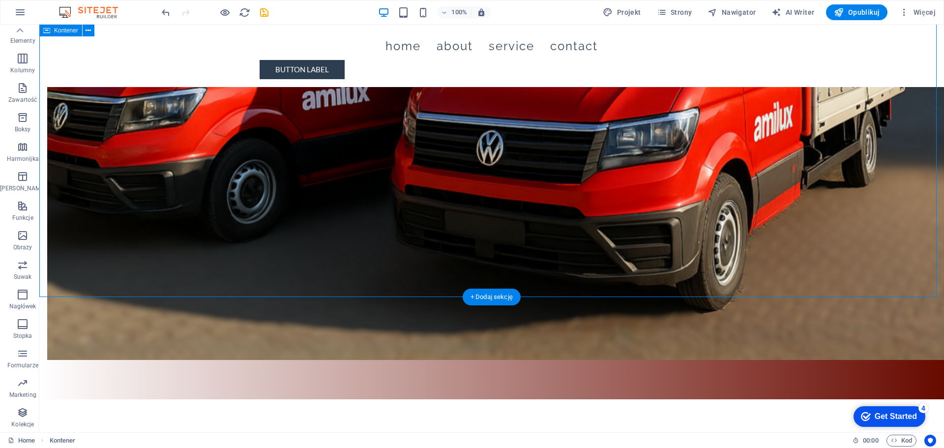
scroll to position [295, 0]
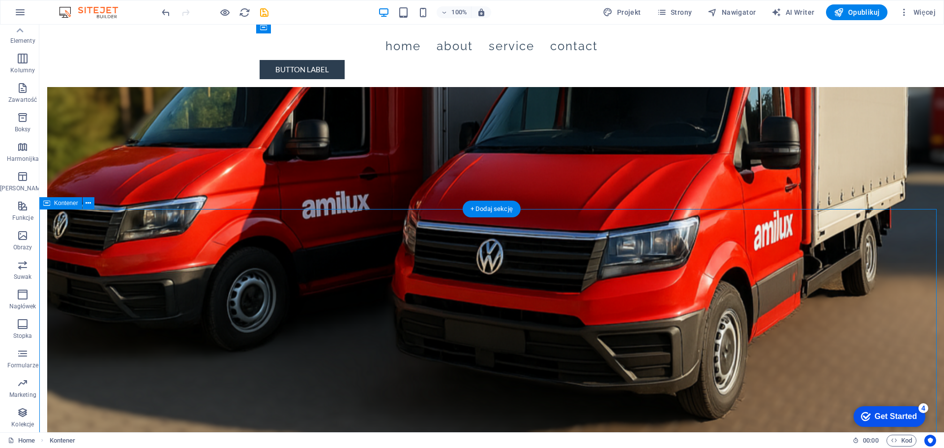
click at [90, 203] on icon at bounding box center [88, 203] width 5 height 10
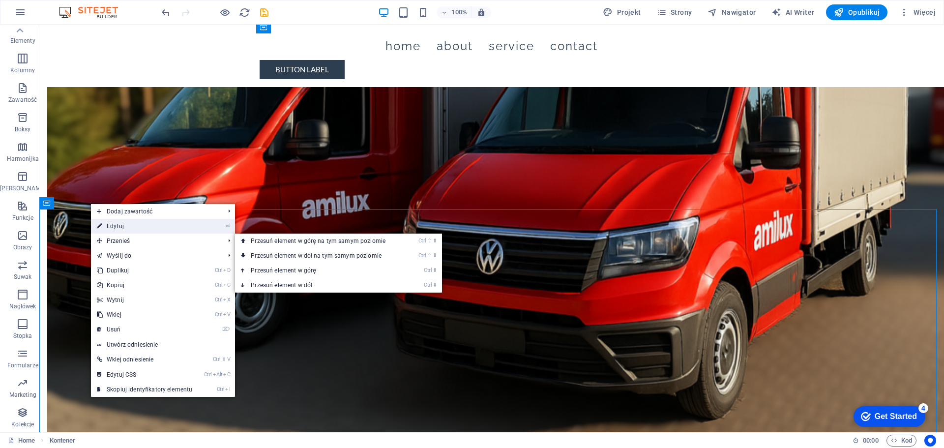
click at [124, 224] on link "⏎ Edytuj" at bounding box center [144, 226] width 107 height 15
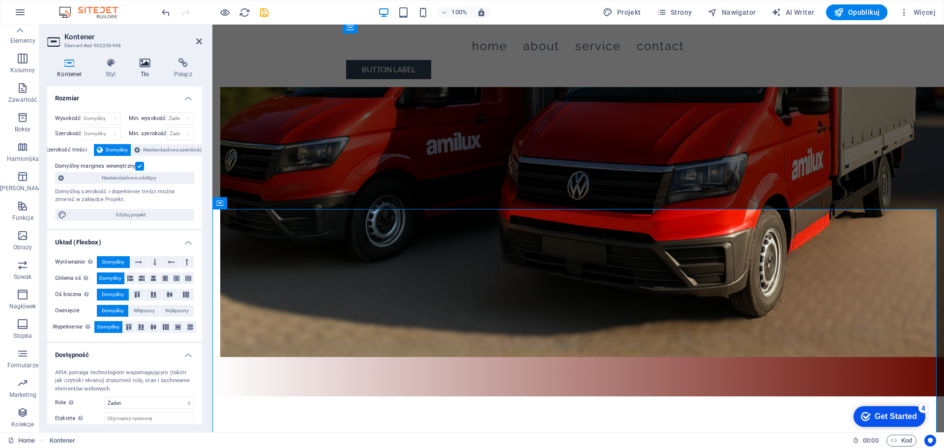
click at [144, 65] on icon at bounding box center [145, 63] width 30 height 10
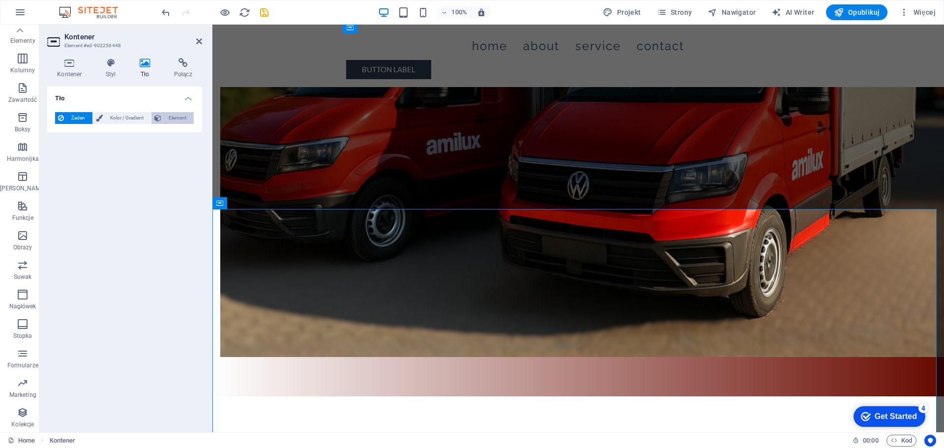
click at [159, 114] on icon at bounding box center [157, 118] width 7 height 12
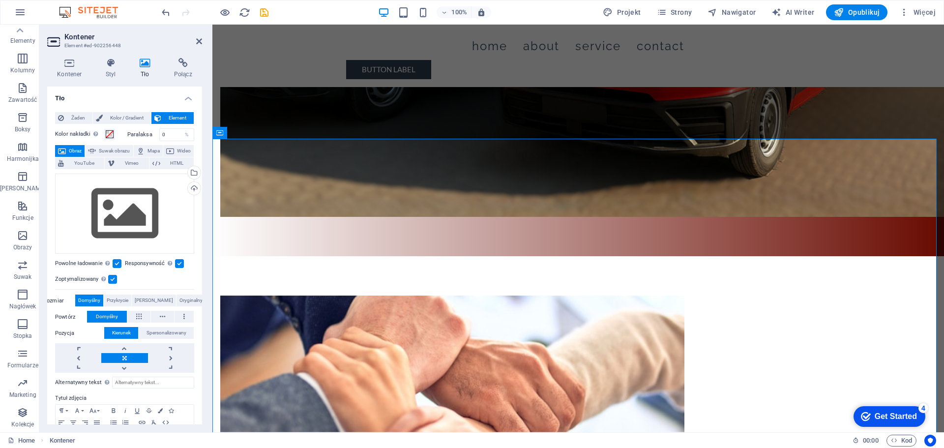
scroll to position [442, 0]
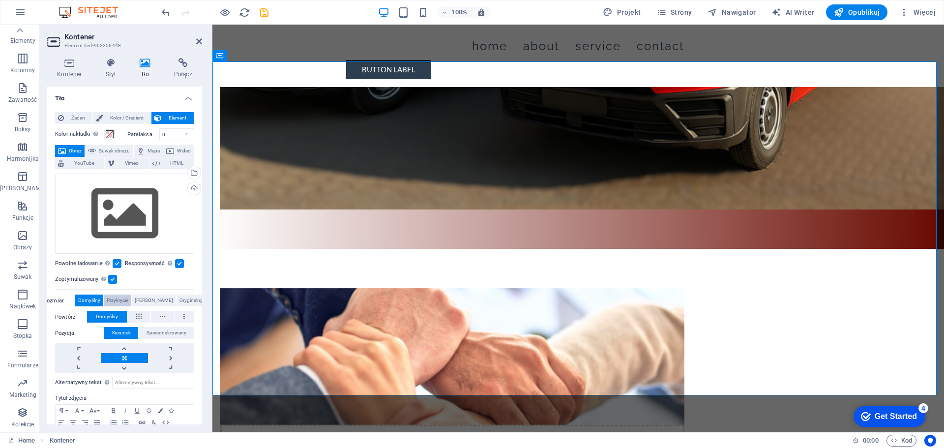
click at [122, 301] on span "Przykrycie" at bounding box center [118, 300] width 22 height 12
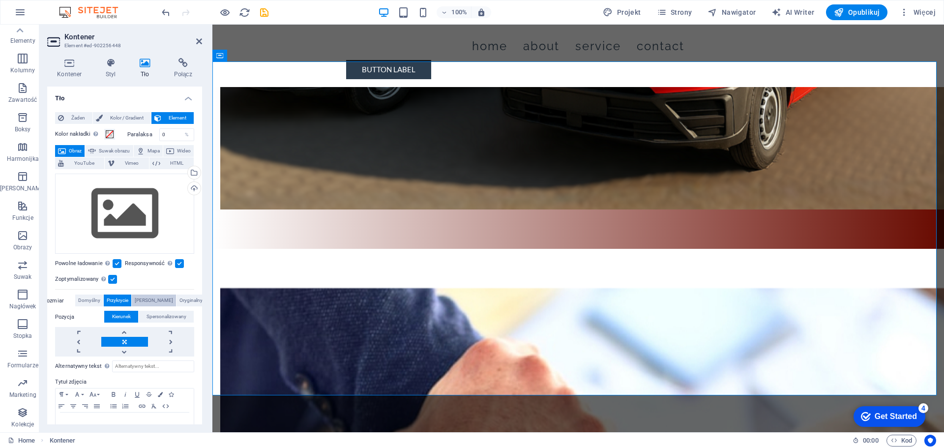
click at [147, 297] on span "Zawierać" at bounding box center [154, 300] width 38 height 12
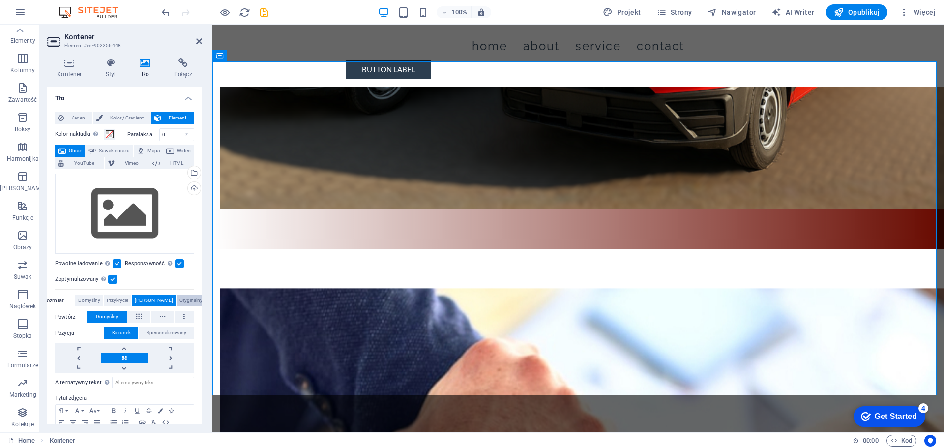
click at [179, 298] on span "Oryginalny" at bounding box center [190, 300] width 23 height 12
click at [96, 298] on span "Domyślny" at bounding box center [89, 300] width 22 height 12
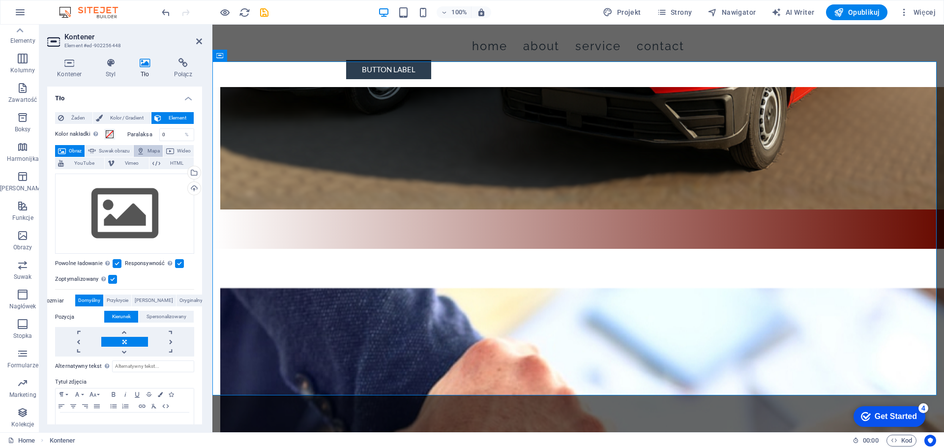
click at [163, 150] on button "Mapa" at bounding box center [148, 151] width 29 height 12
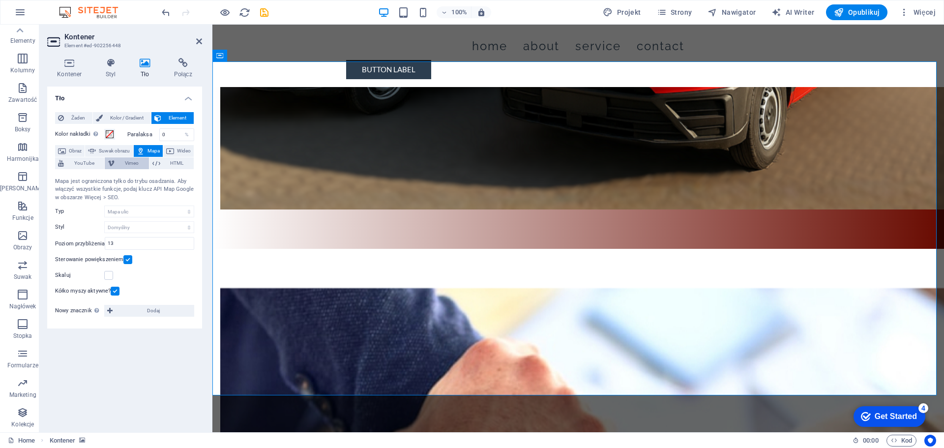
click at [135, 165] on span "Vimeo" at bounding box center [131, 163] width 28 height 12
select select "ar16_9"
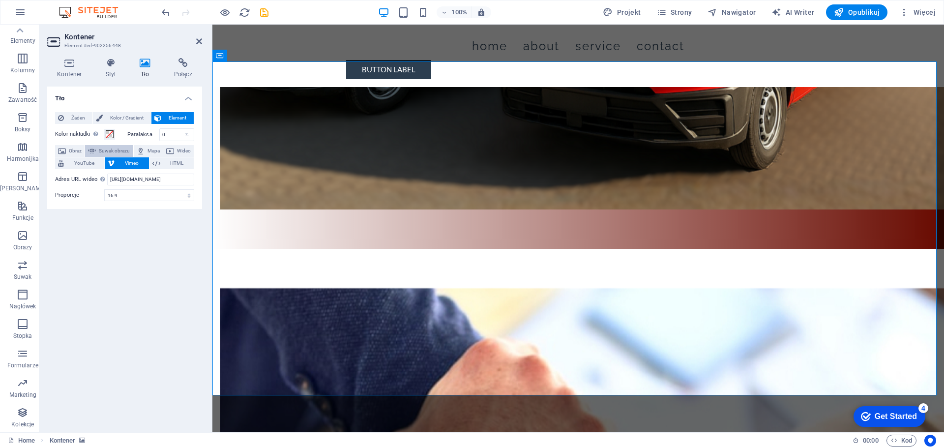
click at [109, 148] on span "Suwak obrazu" at bounding box center [114, 151] width 31 height 12
select select "ms"
select select "s"
select select "progressive"
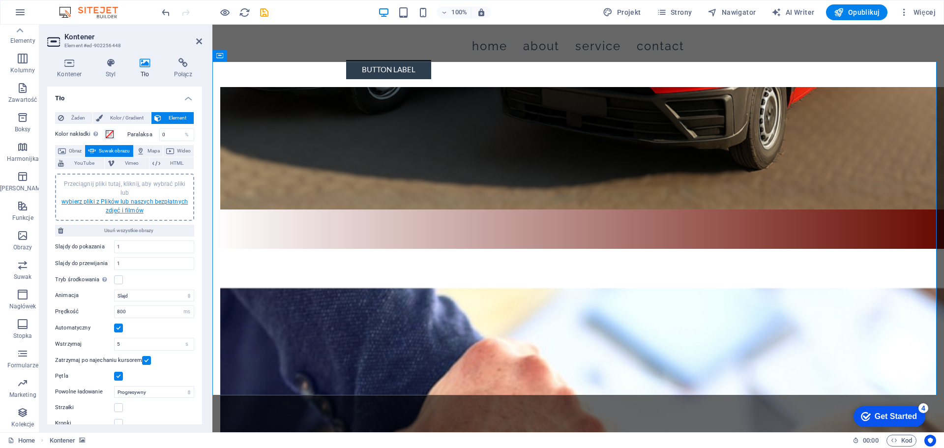
click at [126, 208] on link "wybierz pliki z Plików lub naszych bezpłatnych zdjęć i filmów" at bounding box center [124, 206] width 126 height 16
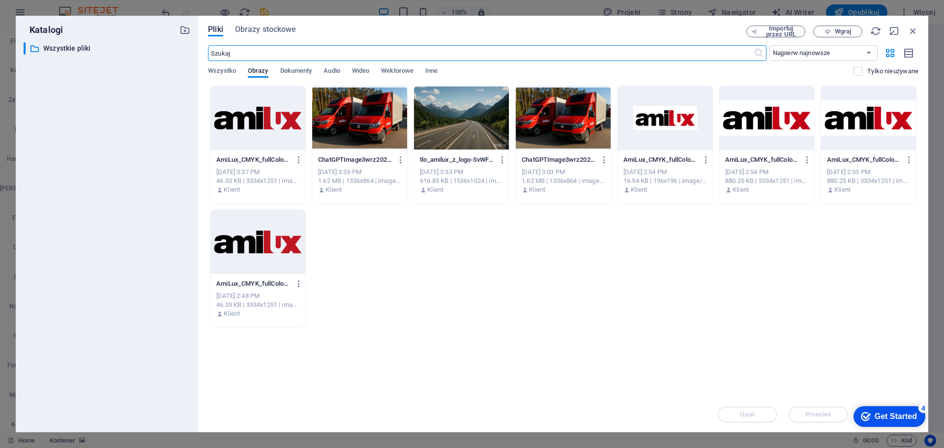
click at [458, 132] on div at bounding box center [461, 118] width 95 height 64
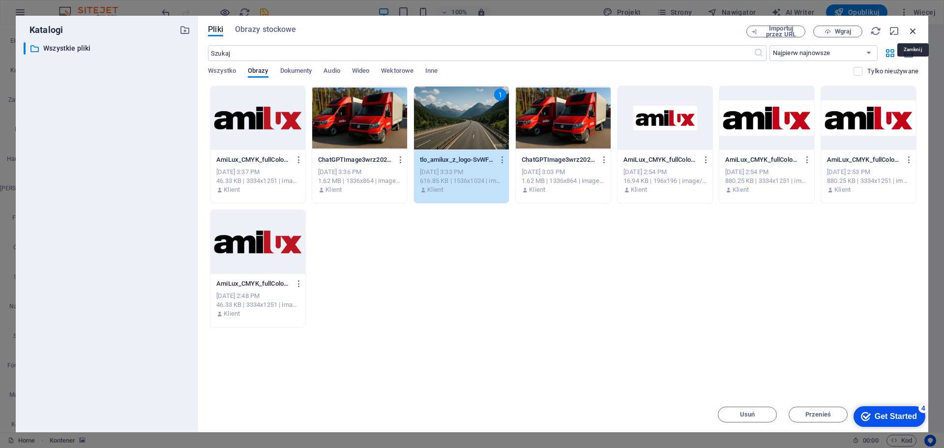
click at [915, 31] on icon "button" at bounding box center [912, 31] width 11 height 11
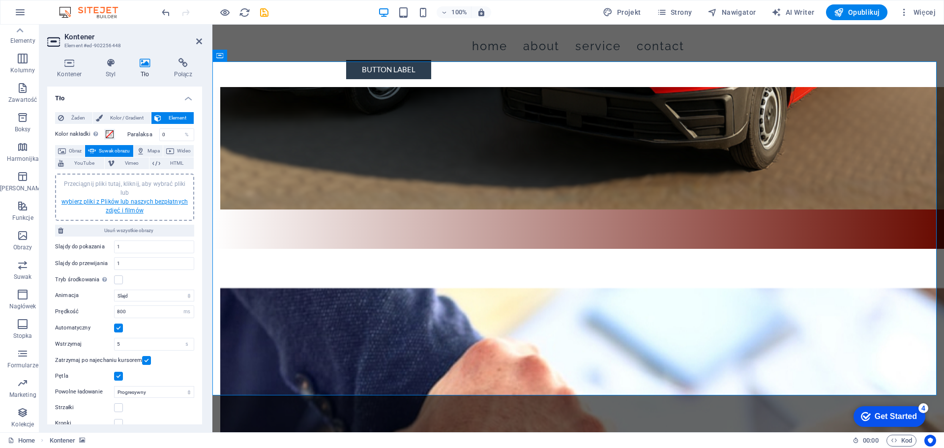
click at [114, 209] on link "wybierz pliki z Plików lub naszych bezpłatnych zdjęć i filmów" at bounding box center [124, 206] width 126 height 16
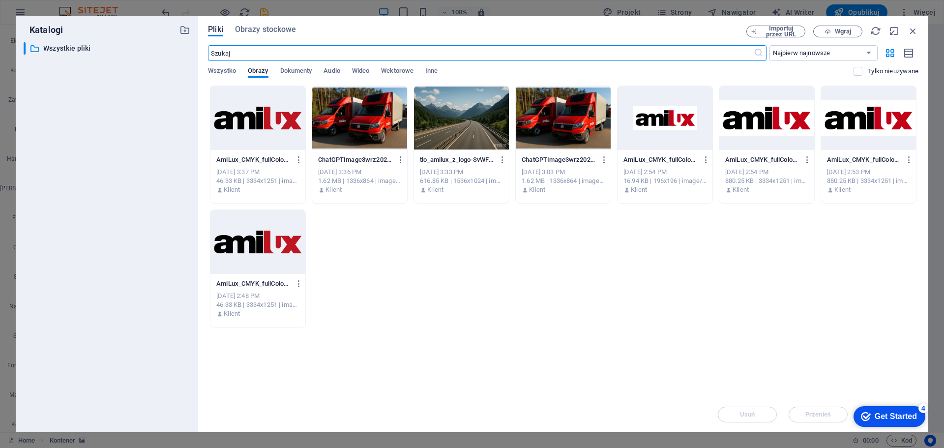
click at [467, 108] on div at bounding box center [461, 118] width 95 height 64
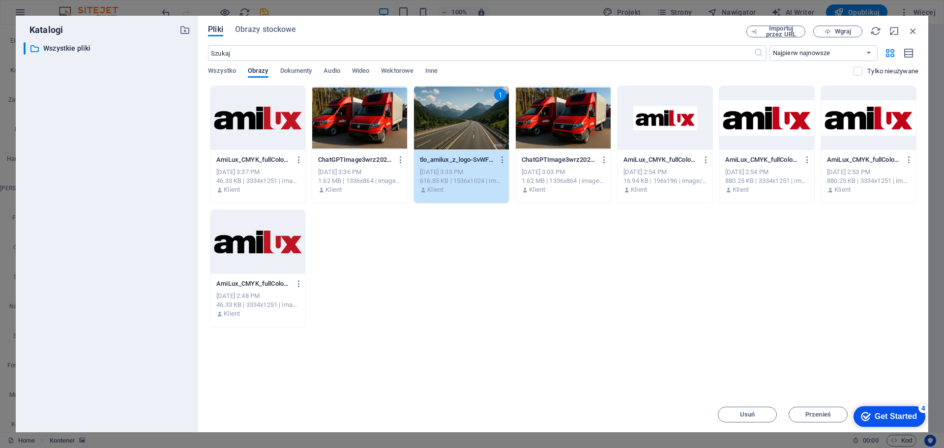
click at [467, 108] on div "1" at bounding box center [461, 118] width 95 height 64
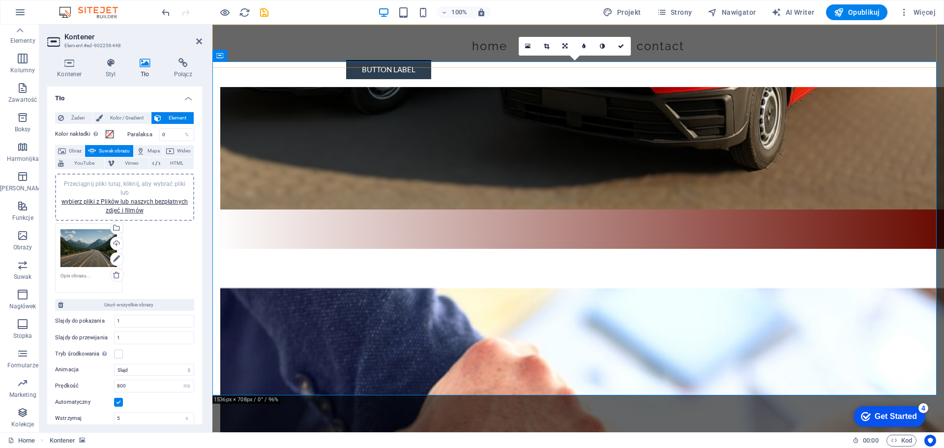
click at [272, 40] on div "Menu Home About Service Contact Button label" at bounding box center [577, 56] width 731 height 62
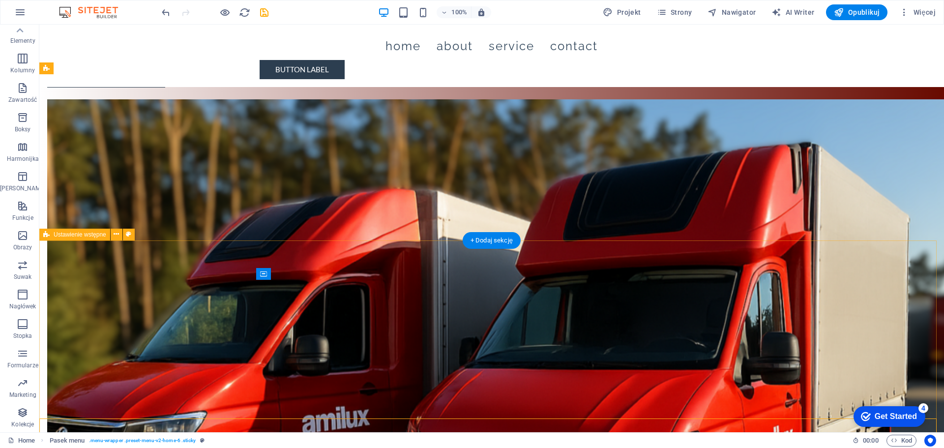
scroll to position [0, 0]
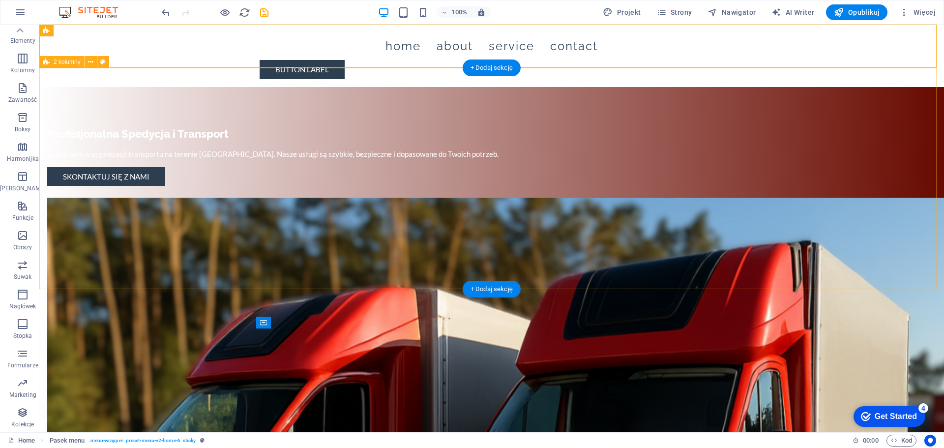
click at [182, 146] on div "Profesjonalna Spedycja i Transport Zaufaj nam w organizacji transportu na teren…" at bounding box center [491, 454] width 904 height 735
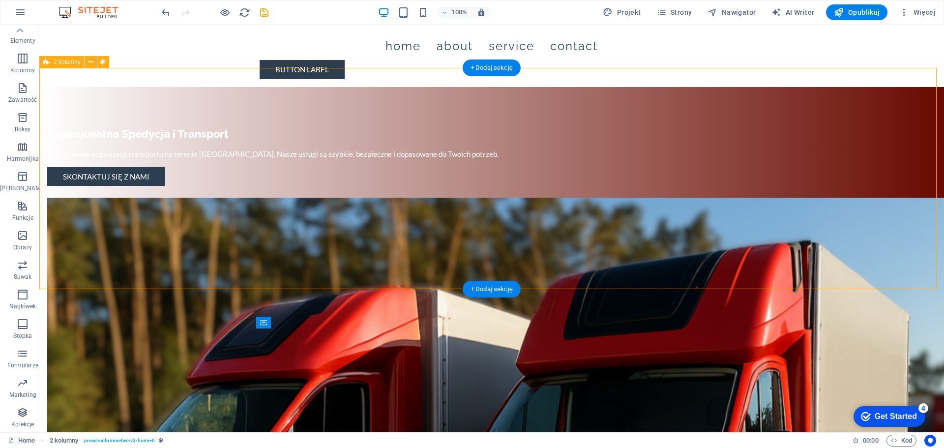
click at [457, 251] on div "Profesjonalna Spedycja i Transport Zaufaj nam w organizacji transportu na teren…" at bounding box center [491, 454] width 904 height 735
select select "rem"
select select "px"
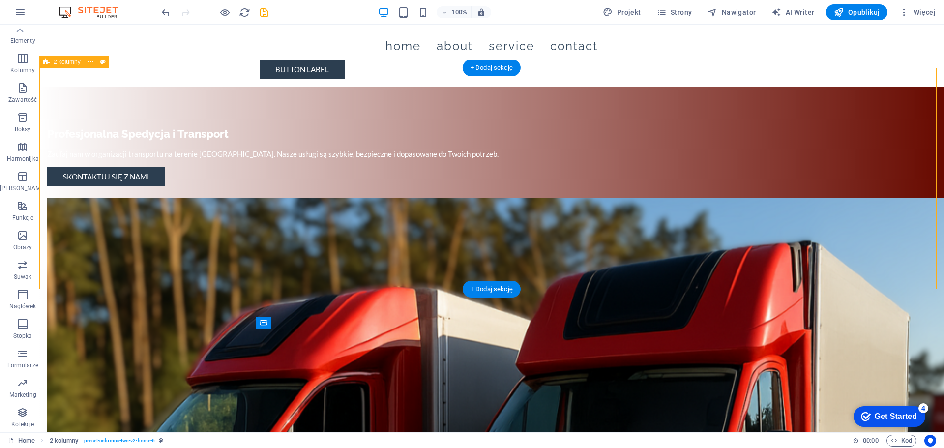
select select "preset-columns-two-v2-home-6"
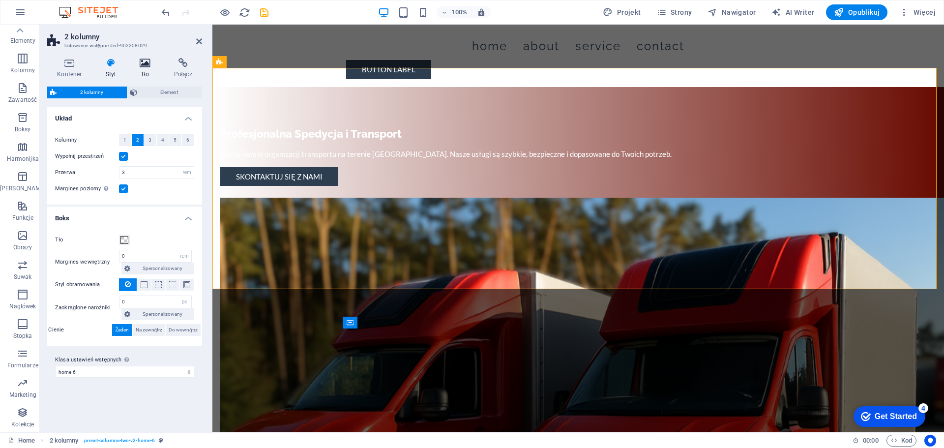
click at [145, 65] on icon at bounding box center [145, 63] width 30 height 10
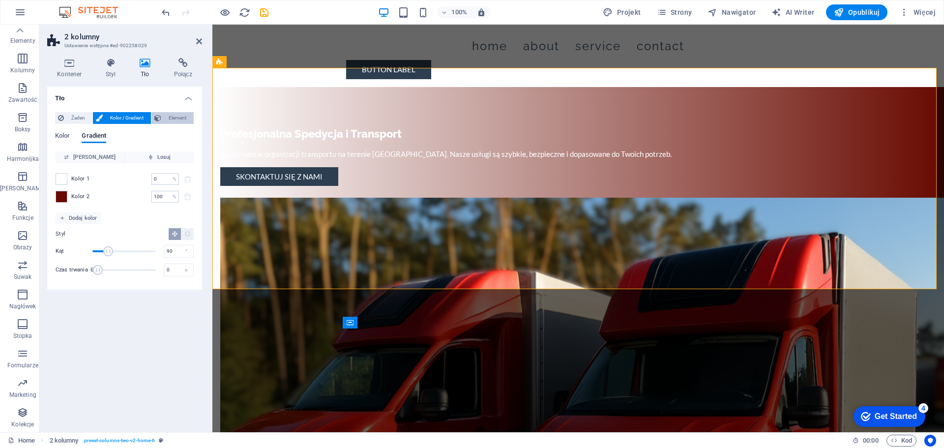
click at [179, 119] on span "Element" at bounding box center [177, 118] width 27 height 12
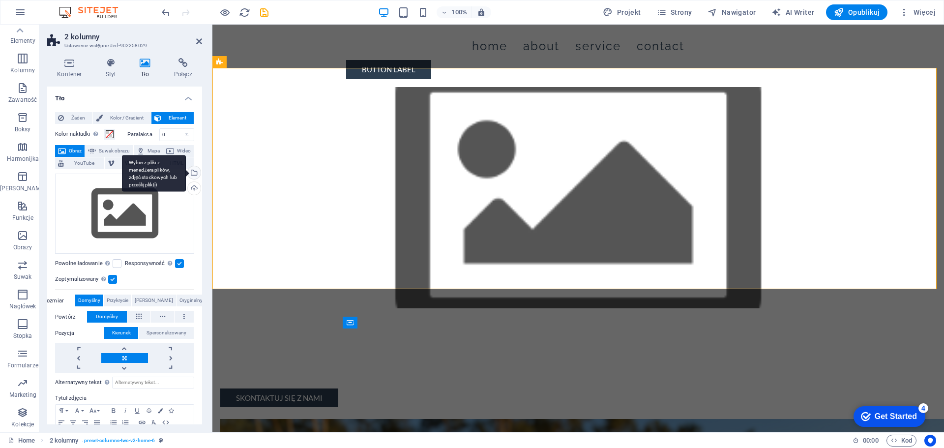
click at [194, 171] on div "Wybierz pliki z menedżera plików, zdjęć stockowych lub prześlij plik(i)" at bounding box center [193, 173] width 15 height 15
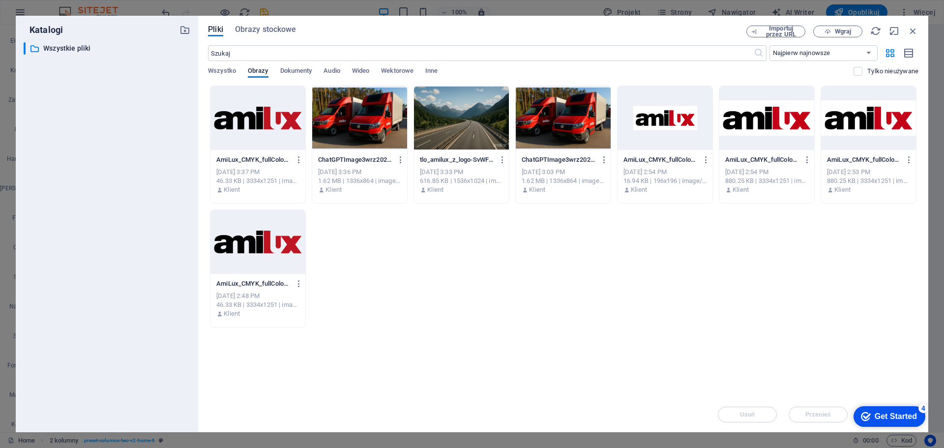
click at [459, 128] on div at bounding box center [461, 118] width 95 height 64
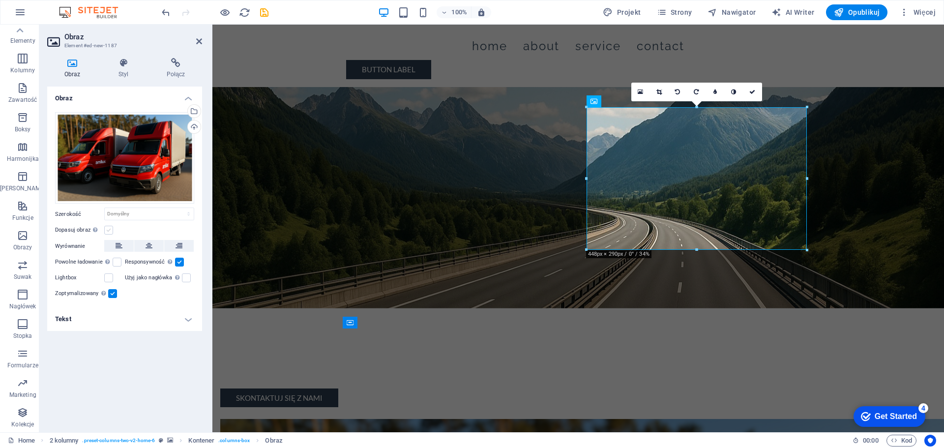
click at [109, 228] on label at bounding box center [108, 230] width 9 height 9
click at [0, 0] on input "Dopasuj obraz Automatycznie dopasuj obraz do stałej szerokości i wysokości" at bounding box center [0, 0] width 0 height 0
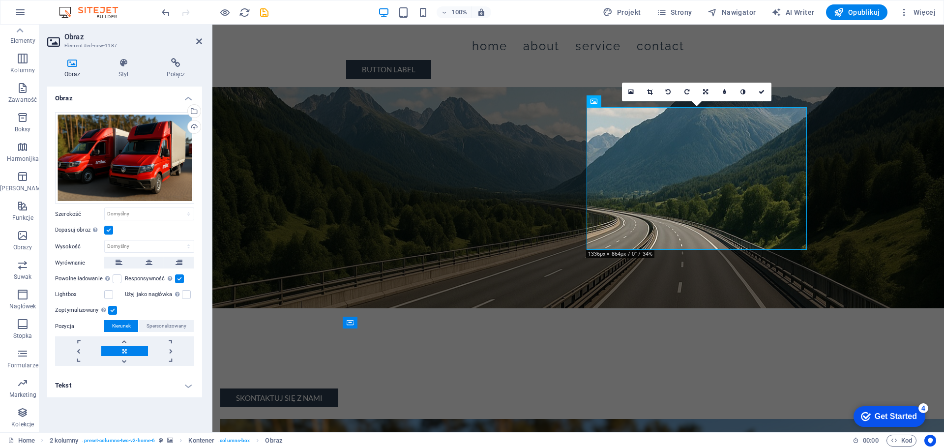
click at [109, 228] on label at bounding box center [108, 230] width 9 height 9
click at [0, 0] on input "Dopasuj obraz Automatycznie dopasuj obraz do stałej szerokości i wysokości" at bounding box center [0, 0] width 0 height 0
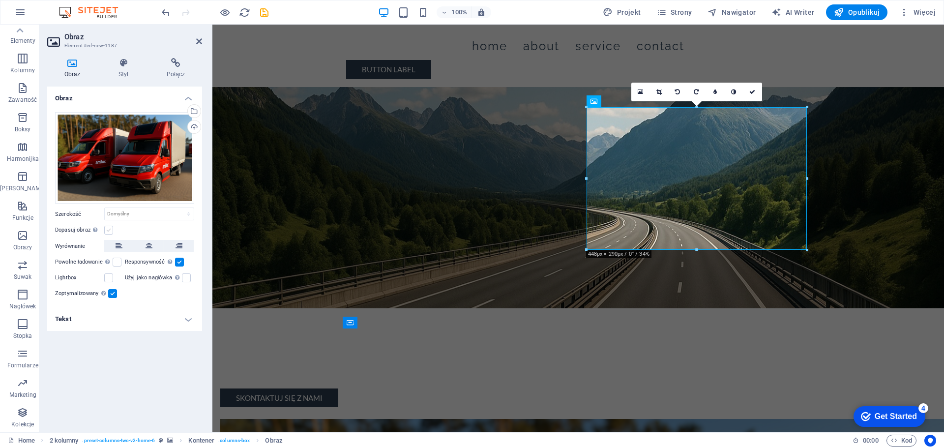
click at [109, 228] on label at bounding box center [108, 230] width 9 height 9
click at [0, 0] on input "Dopasuj obraz Automatycznie dopasuj obraz do stałej szerokości i wysokości" at bounding box center [0, 0] width 0 height 0
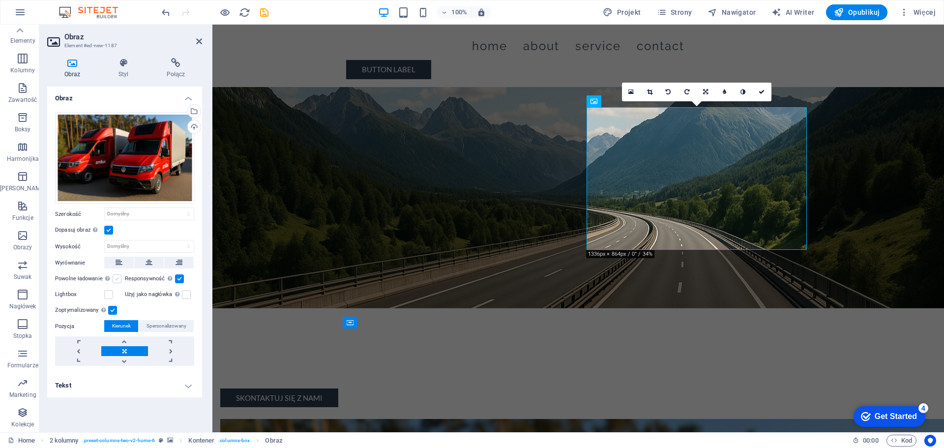
click at [117, 279] on label at bounding box center [117, 278] width 9 height 9
click at [0, 0] on input "Powolne ładowanie Ładowanie obrazów po załadowaniu strony poprawia szybkość str…" at bounding box center [0, 0] width 0 height 0
click at [117, 279] on label at bounding box center [117, 278] width 9 height 9
click at [0, 0] on input "Powolne ładowanie Ładowanie obrazów po załadowaniu strony poprawia szybkość str…" at bounding box center [0, 0] width 0 height 0
click at [123, 66] on icon at bounding box center [123, 63] width 44 height 10
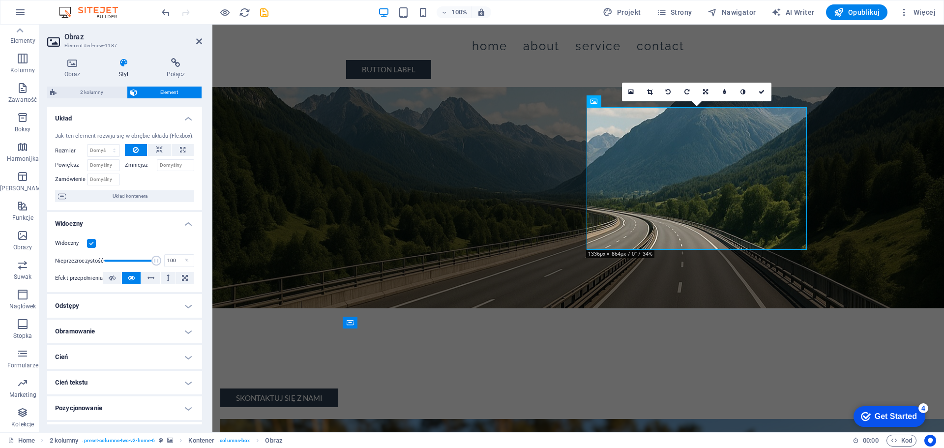
click at [90, 241] on label at bounding box center [91, 243] width 9 height 9
click at [0, 0] on input "Widoczny" at bounding box center [0, 0] width 0 height 0
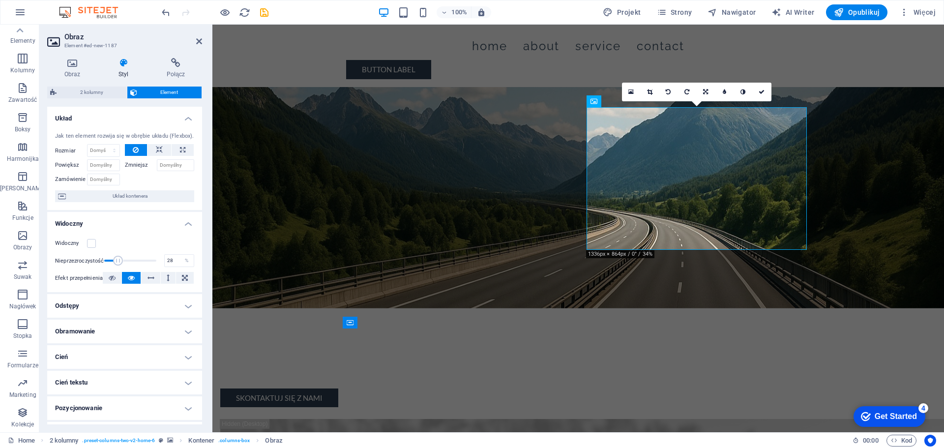
drag, startPoint x: 154, startPoint y: 260, endPoint x: 117, endPoint y: 266, distance: 36.8
click at [117, 266] on span at bounding box center [130, 260] width 52 height 15
click at [113, 263] on span at bounding box center [114, 261] width 10 height 10
drag, startPoint x: 111, startPoint y: 257, endPoint x: 160, endPoint y: 257, distance: 49.2
click at [160, 257] on span at bounding box center [155, 261] width 10 height 10
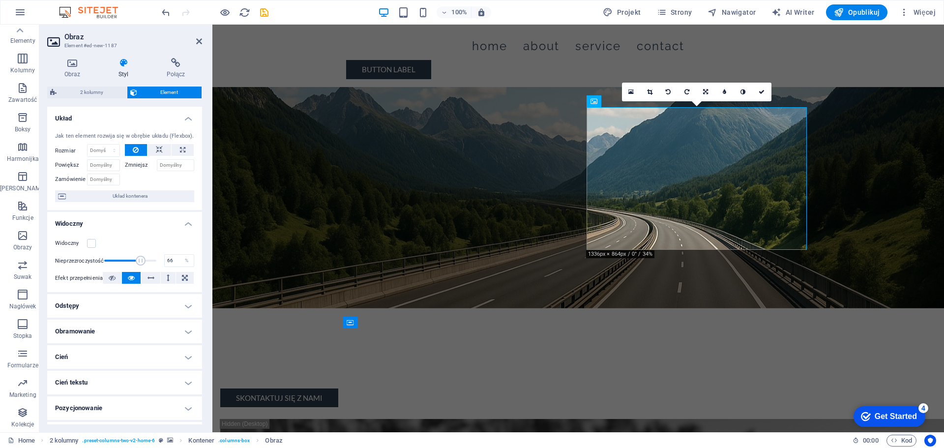
drag, startPoint x: 153, startPoint y: 259, endPoint x: 137, endPoint y: 261, distance: 15.8
click at [137, 261] on span at bounding box center [141, 261] width 10 height 10
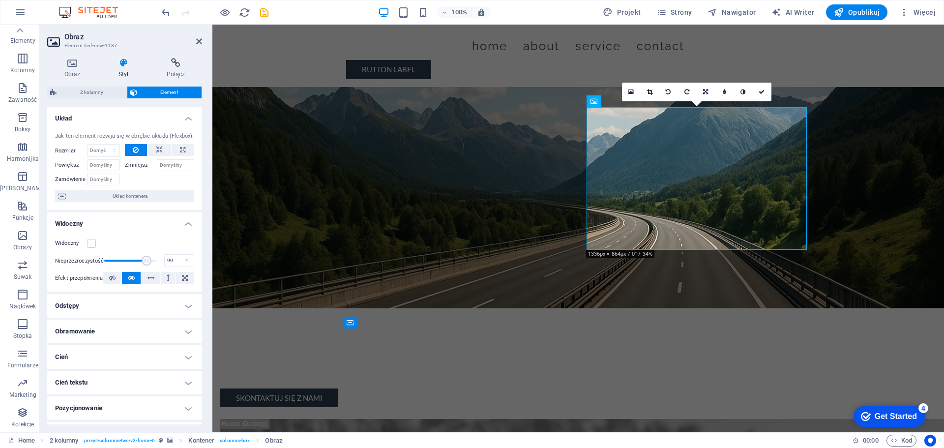
type input "100"
drag, startPoint x: 138, startPoint y: 260, endPoint x: 166, endPoint y: 260, distance: 27.5
click at [166, 260] on div "Nieprzezroczystość 100 %" at bounding box center [124, 260] width 139 height 15
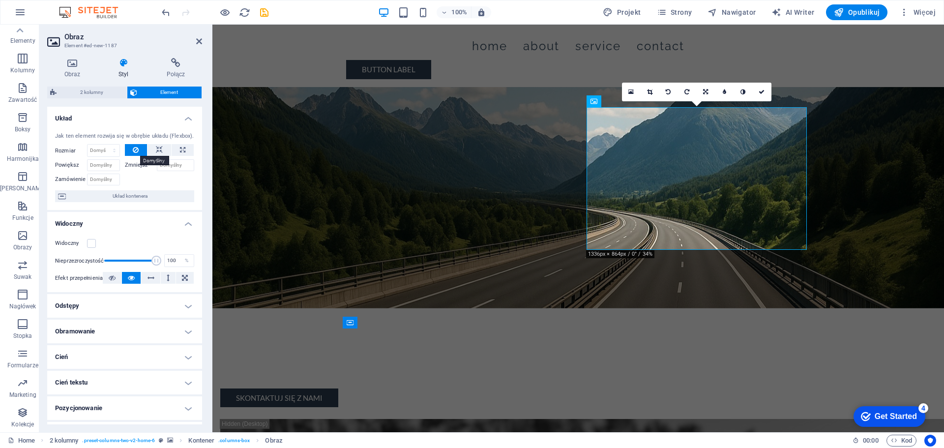
click at [133, 152] on icon at bounding box center [136, 150] width 6 height 12
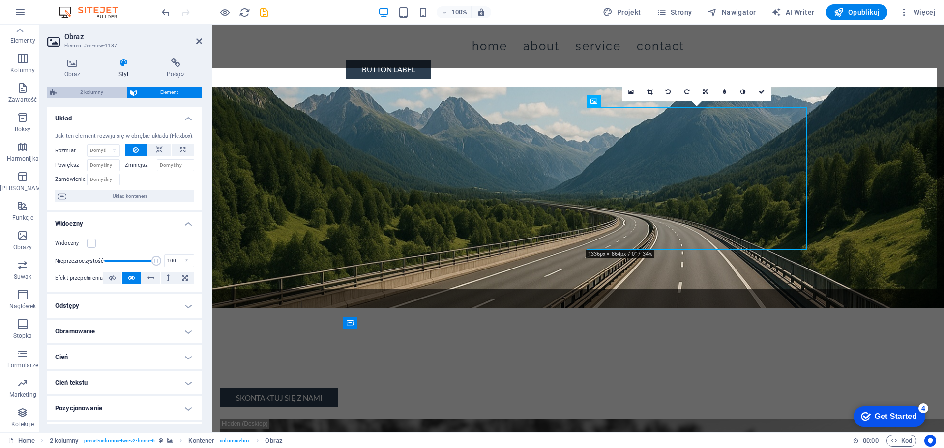
click at [95, 92] on span "2 kolumny" at bounding box center [91, 93] width 64 height 12
select select "rem"
select select "px"
select select "preset-columns-two-v2-home-6"
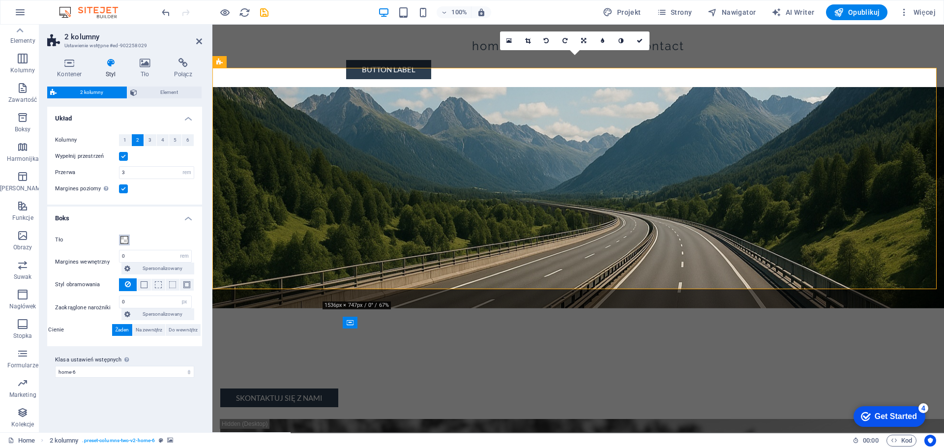
click at [125, 239] on span at bounding box center [124, 240] width 8 height 8
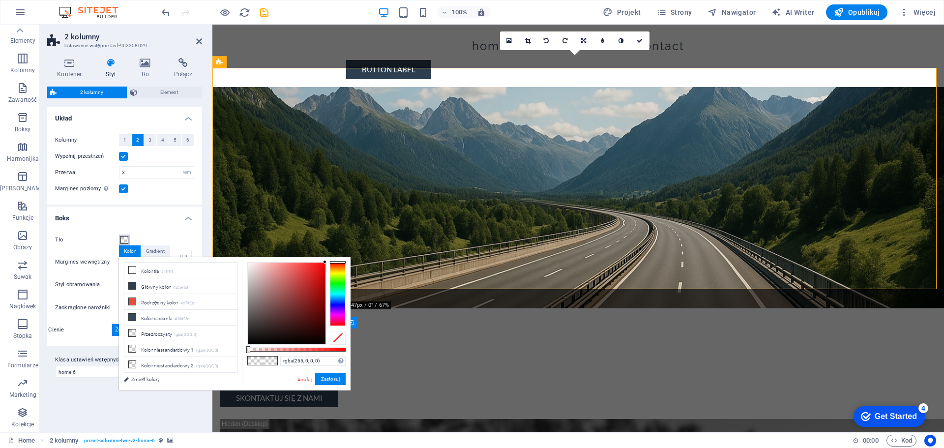
click at [125, 239] on span at bounding box center [124, 240] width 8 height 8
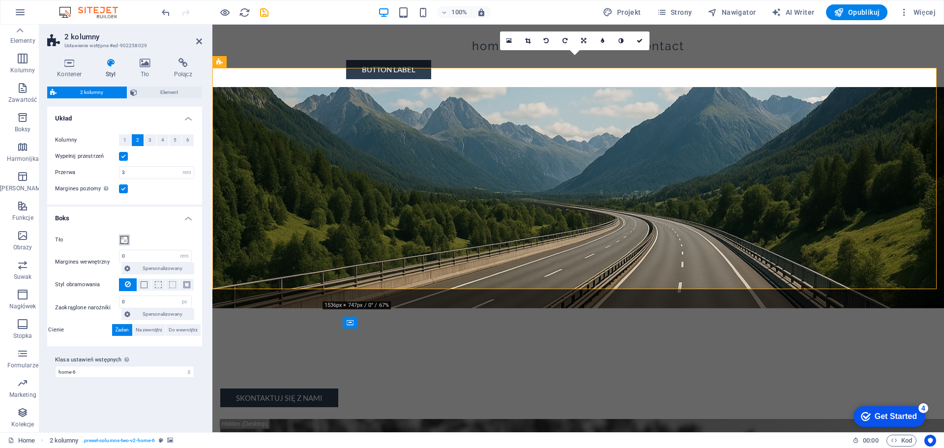
click at [125, 239] on span at bounding box center [124, 240] width 8 height 8
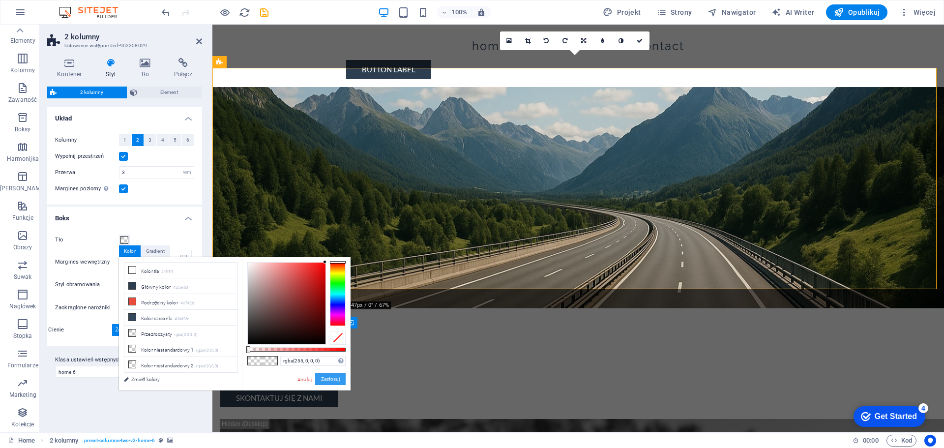
click at [334, 378] on button "Zastosuj" at bounding box center [330, 379] width 30 height 12
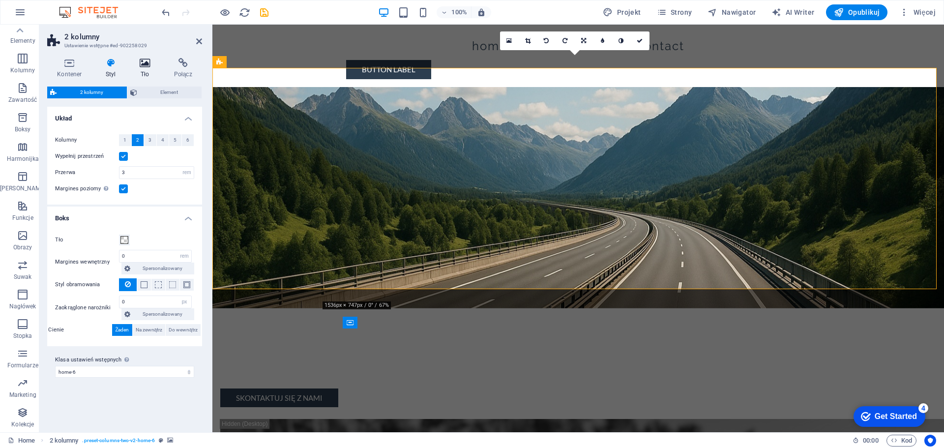
click at [148, 63] on icon at bounding box center [145, 63] width 30 height 10
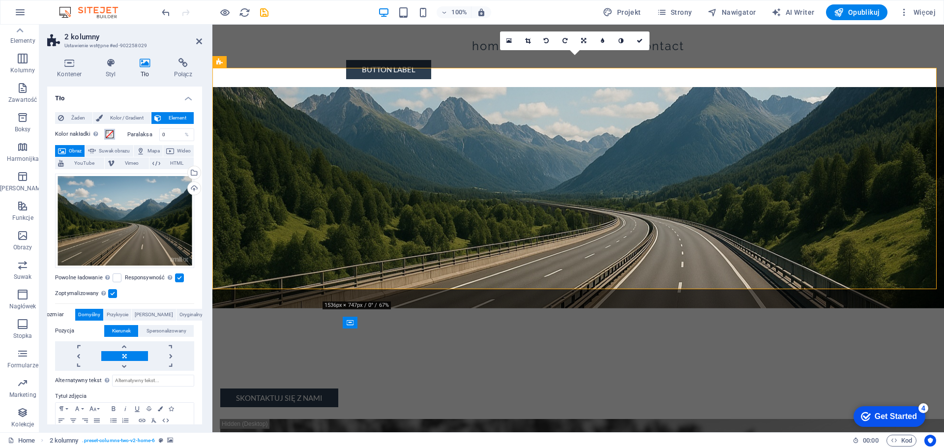
click at [110, 132] on span at bounding box center [110, 134] width 8 height 8
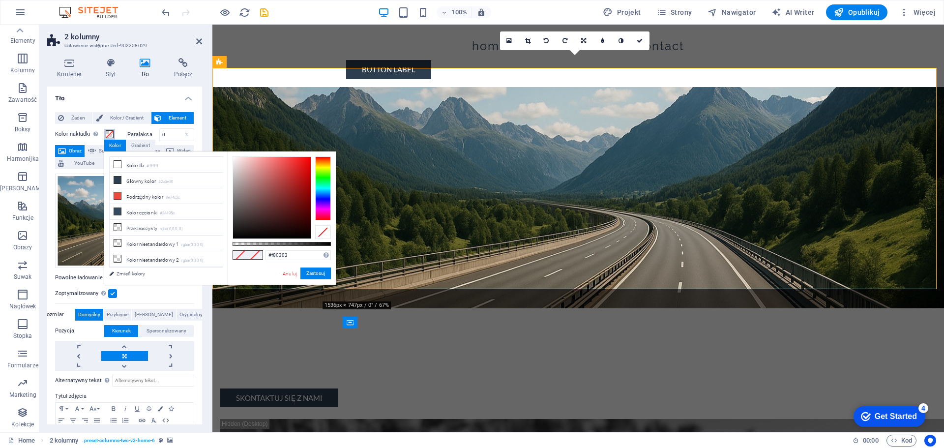
click at [309, 158] on div at bounding box center [272, 198] width 78 height 82
type input "#e70000"
drag, startPoint x: 310, startPoint y: 159, endPoint x: 327, endPoint y: 162, distance: 17.5
click at [326, 164] on div at bounding box center [281, 197] width 98 height 83
click at [319, 273] on button "Zastosuj" at bounding box center [315, 273] width 30 height 12
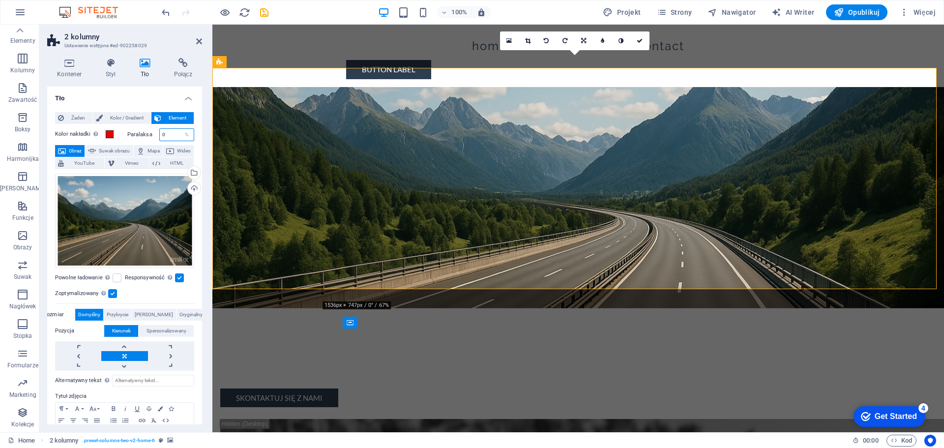
drag, startPoint x: 147, startPoint y: 132, endPoint x: 129, endPoint y: 132, distance: 17.7
click at [130, 132] on div "Paralaksa 0 %" at bounding box center [160, 134] width 67 height 13
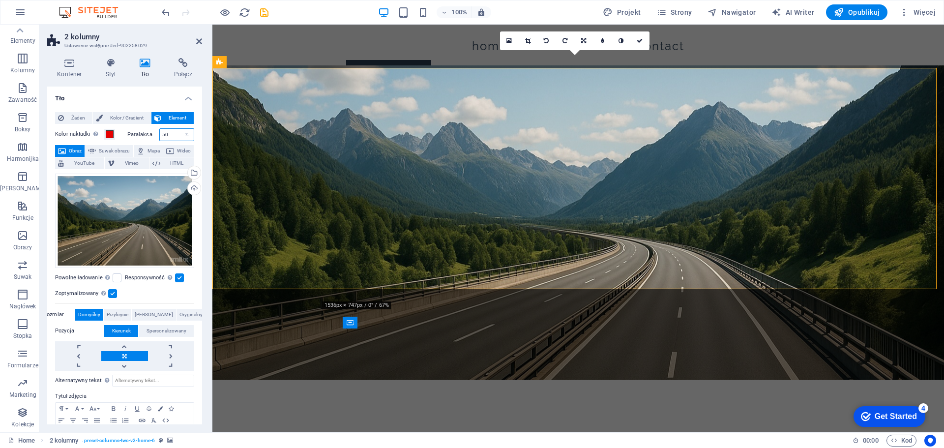
type input "50"
click at [122, 133] on div "Kolor nakładki Umieszcza nakładkę na tle w celu jego pokolorowania" at bounding box center [90, 134] width 70 height 13
click at [111, 133] on span at bounding box center [110, 134] width 8 height 8
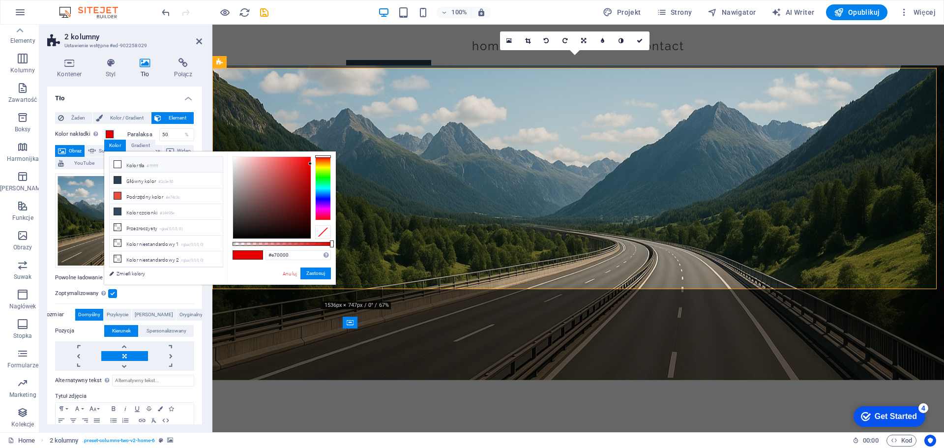
click at [117, 163] on icon at bounding box center [117, 164] width 7 height 7
type input "#ffffff"
click at [118, 167] on icon at bounding box center [117, 164] width 7 height 7
click at [123, 117] on span "Kolor / Gradient" at bounding box center [127, 118] width 42 height 12
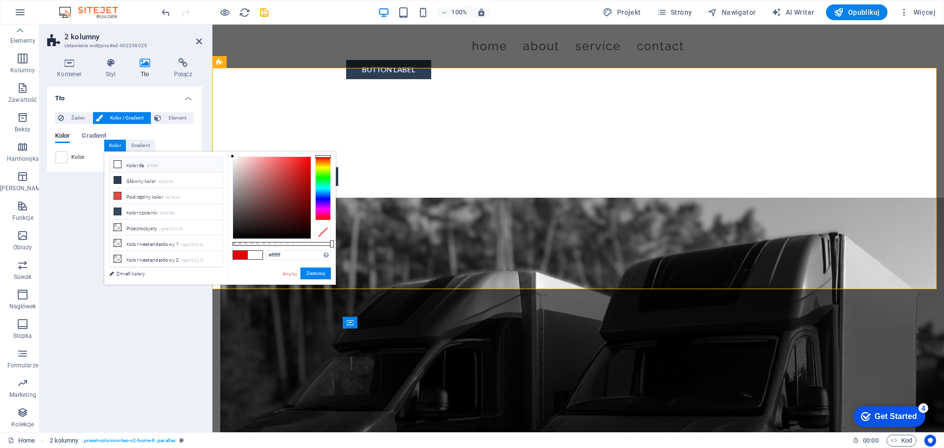
drag, startPoint x: 70, startPoint y: 202, endPoint x: 75, endPoint y: 188, distance: 14.5
click at [70, 200] on div "Tło Żaden Kolor / Gradient Element Rozciągnij tło do pełnej szerokości Kolor na…" at bounding box center [124, 256] width 155 height 338
click at [320, 274] on button "Zastosuj" at bounding box center [315, 273] width 30 height 12
drag, startPoint x: 285, startPoint y: 272, endPoint x: 14, endPoint y: 252, distance: 272.0
click at [285, 272] on link "Anuluj" at bounding box center [290, 273] width 16 height 7
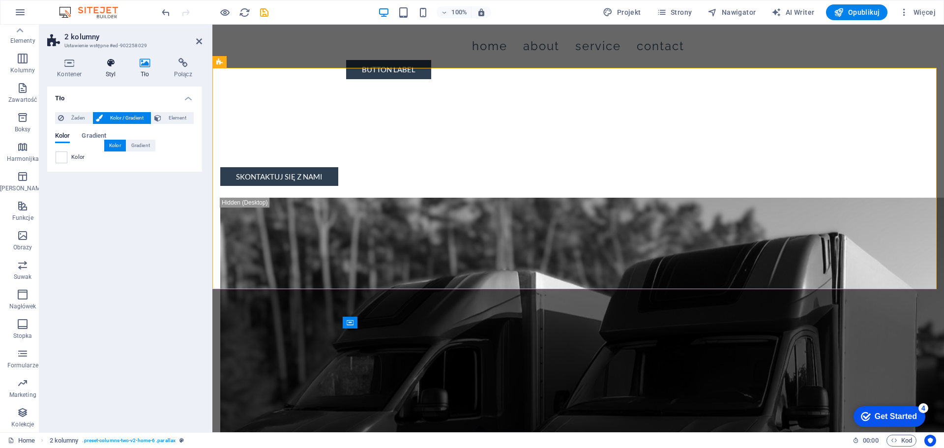
click at [111, 65] on icon at bounding box center [111, 63] width 30 height 10
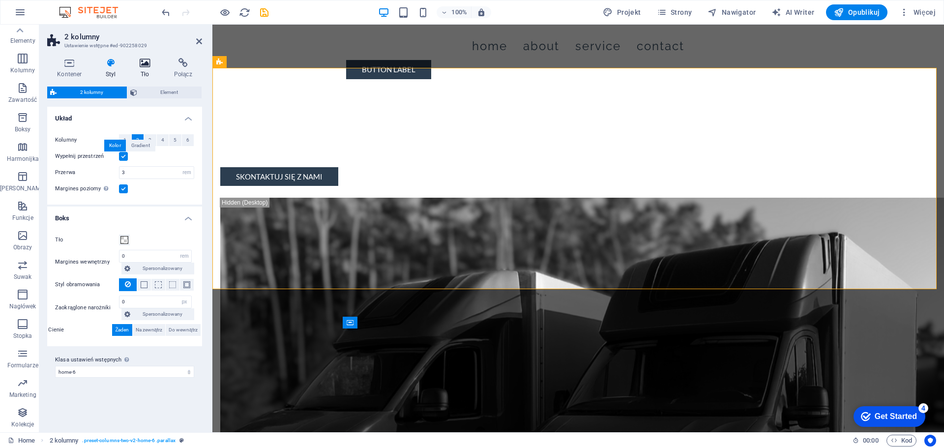
click at [138, 66] on icon at bounding box center [145, 63] width 30 height 10
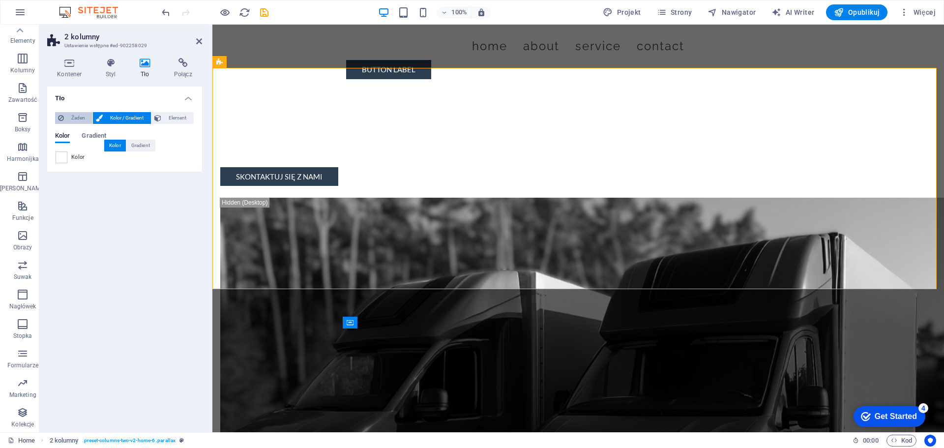
click at [76, 118] on span "Żaden" at bounding box center [78, 118] width 23 height 12
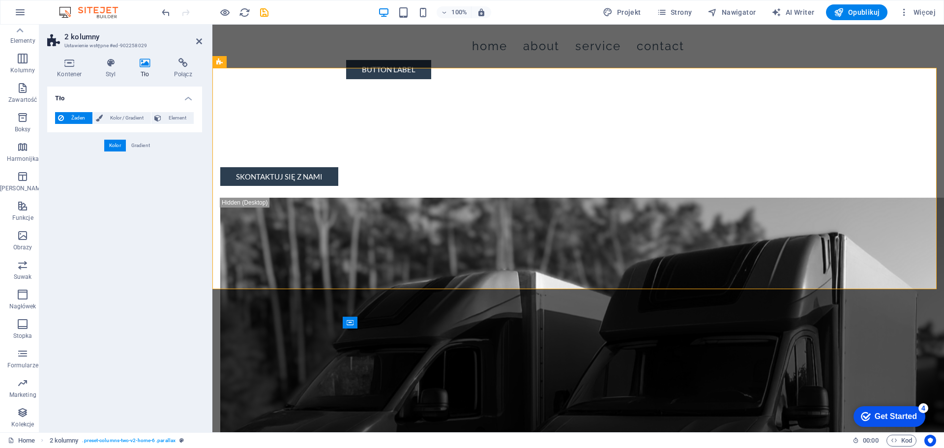
click at [116, 147] on div "Kolor" at bounding box center [115, 146] width 22 height 12
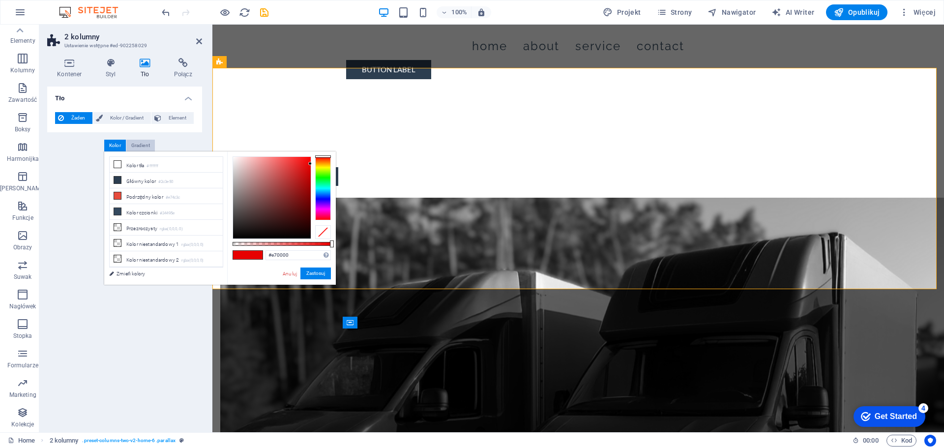
click at [137, 144] on div "Gradient" at bounding box center [140, 146] width 29 height 12
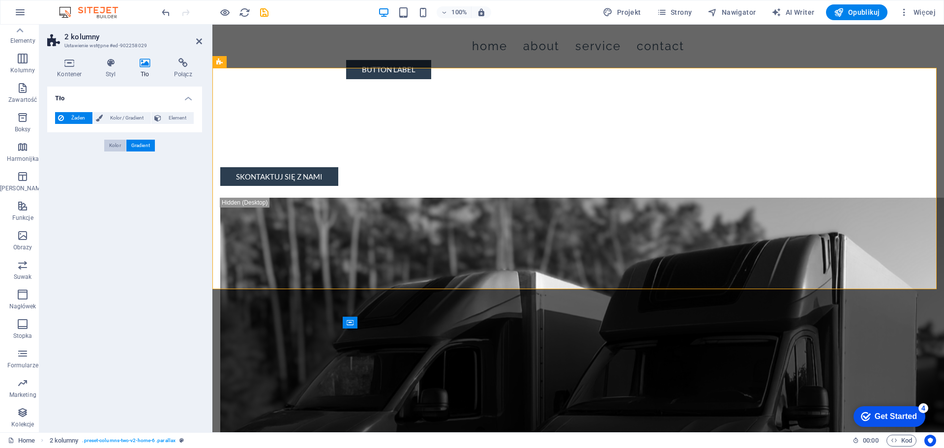
click at [115, 142] on div "Kolor" at bounding box center [115, 146] width 22 height 12
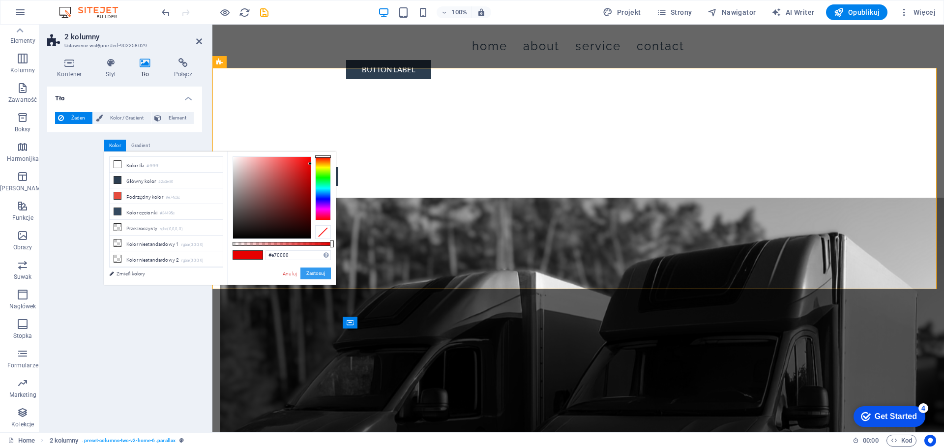
click at [313, 270] on button "Zastosuj" at bounding box center [315, 273] width 30 height 12
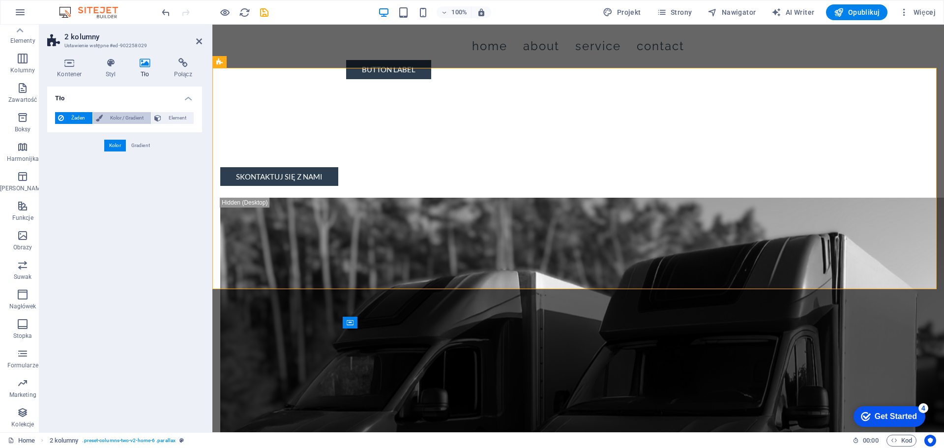
click at [122, 114] on span "Kolor / Gradient" at bounding box center [127, 118] width 42 height 12
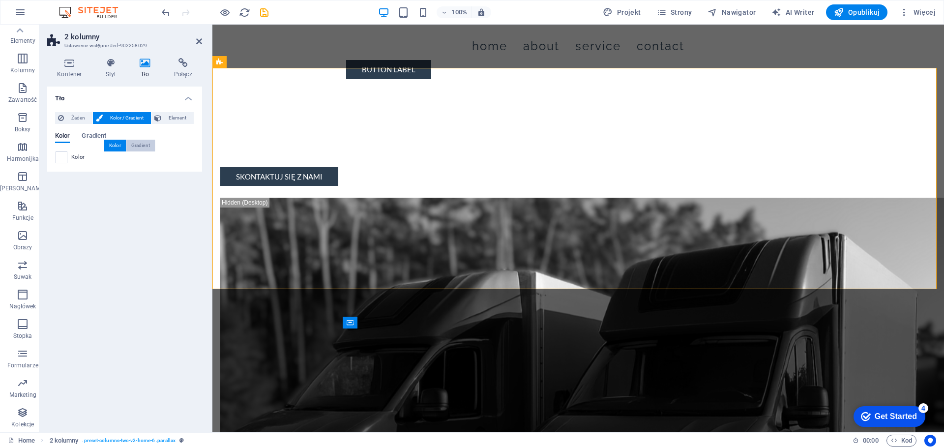
click at [133, 144] on div "Gradient" at bounding box center [140, 146] width 29 height 12
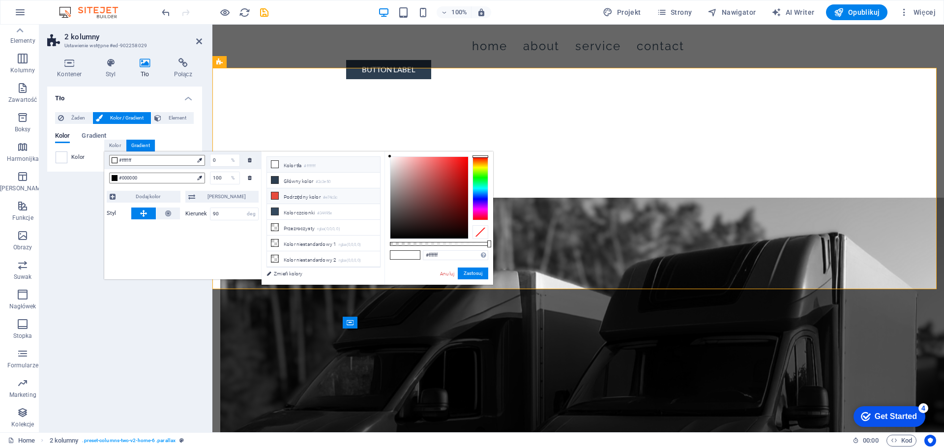
click at [312, 199] on li "Podrzędny kolor #e74c3c" at bounding box center [323, 196] width 113 height 16
type input "#e74c3c"
click at [477, 274] on button "Zastosuj" at bounding box center [473, 273] width 30 height 12
click at [475, 274] on button "Zastosuj" at bounding box center [473, 273] width 30 height 12
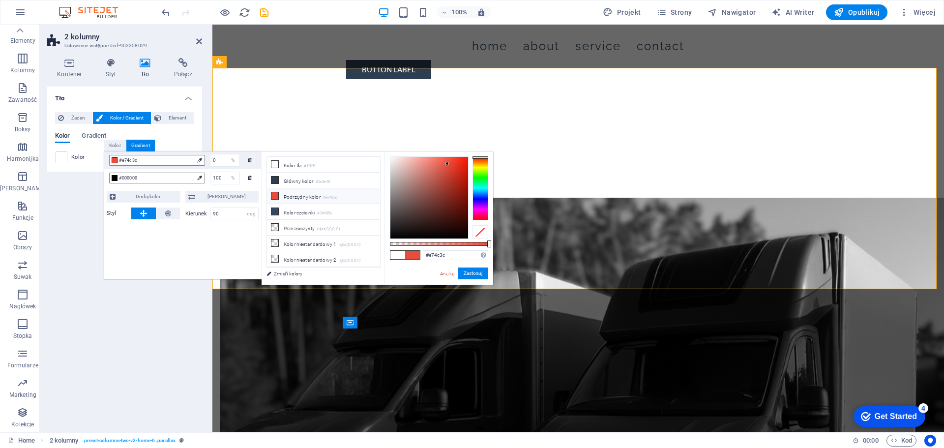
click at [69, 329] on div "Tło Żaden Kolor / Gradient Element Rozciągnij tło do pełnej szerokości Kolor na…" at bounding box center [124, 256] width 155 height 338
click at [441, 273] on link "Anuluj" at bounding box center [447, 273] width 16 height 7
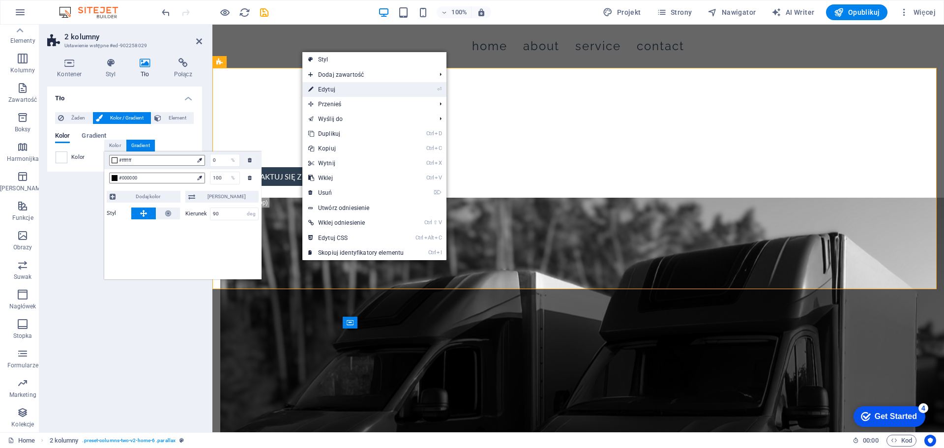
click at [331, 89] on link "⏎ Edytuj" at bounding box center [355, 89] width 107 height 15
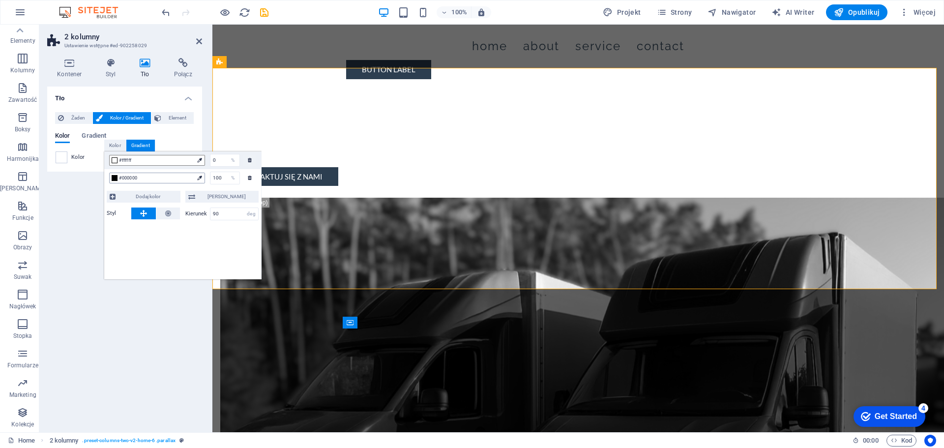
click at [115, 176] on div at bounding box center [115, 178] width 6 height 6
click at [198, 177] on icon at bounding box center [199, 177] width 4 height 4
click at [76, 206] on div "Tło Żaden Kolor / Gradient Element Rozciągnij tło do pełnej szerokości Kolor na…" at bounding box center [124, 256] width 155 height 338
click at [142, 143] on div "Gradient" at bounding box center [140, 146] width 29 height 12
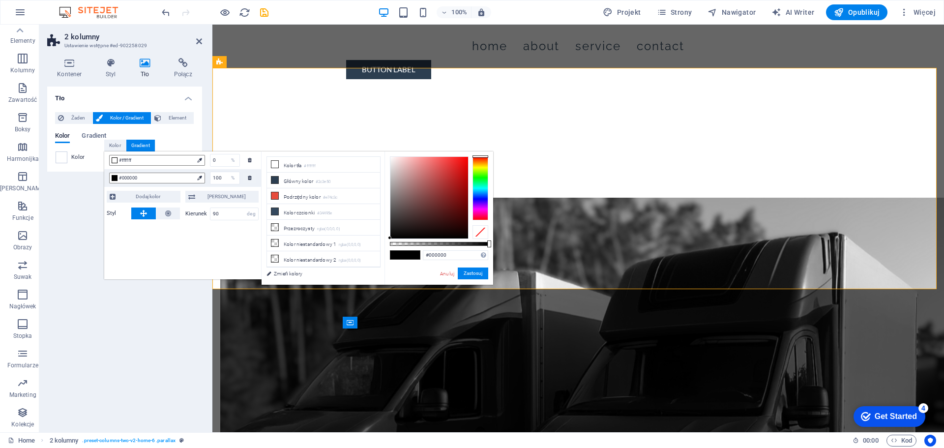
click at [125, 116] on span "Kolor / Gradient" at bounding box center [127, 118] width 42 height 12
click at [175, 116] on span "Element" at bounding box center [177, 118] width 27 height 12
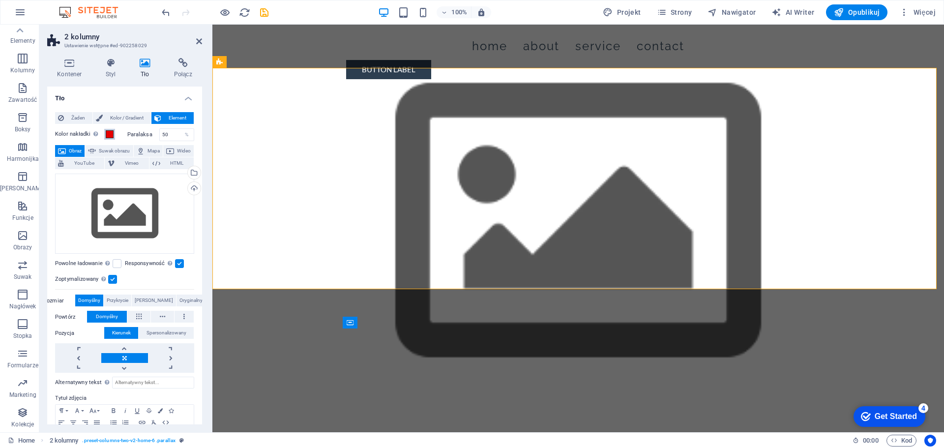
click at [113, 132] on span at bounding box center [110, 134] width 8 height 8
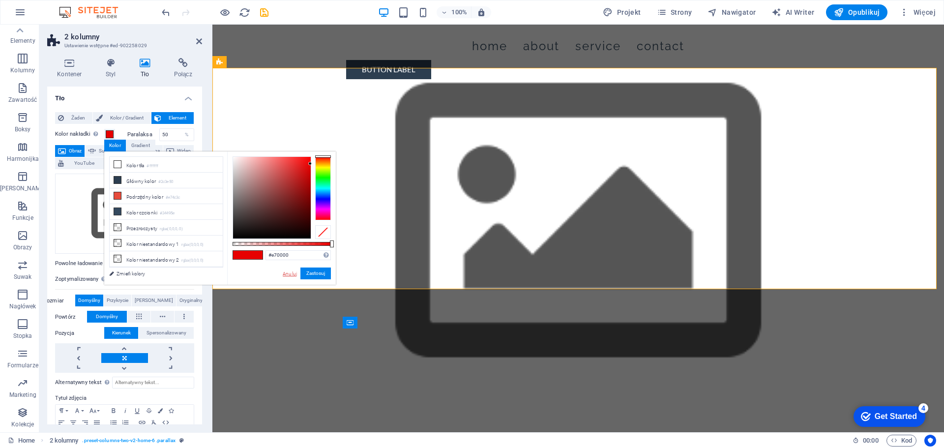
click at [288, 273] on link "Anuluj" at bounding box center [290, 273] width 16 height 7
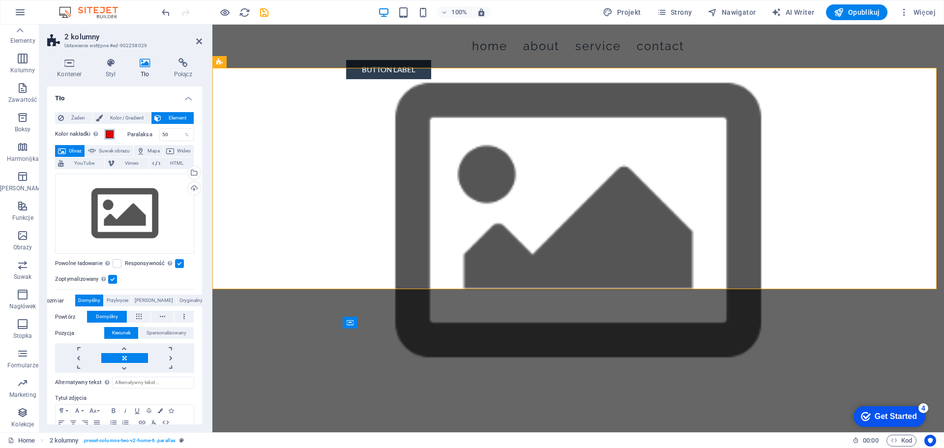
click at [110, 132] on span at bounding box center [110, 134] width 8 height 8
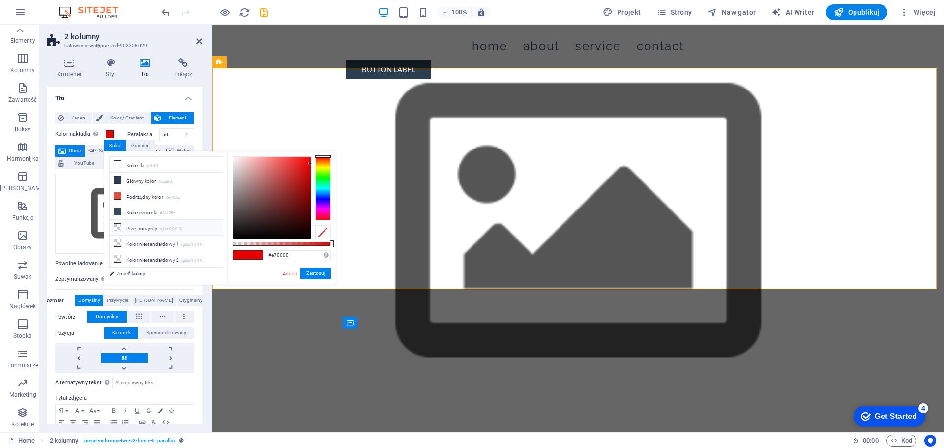
click at [139, 231] on li "Przezroczysty rgba(0,0,0,.0)" at bounding box center [166, 228] width 113 height 16
type input "rgba(0, 0, 0, 0)"
click at [326, 274] on button "Zastosuj" at bounding box center [315, 273] width 30 height 12
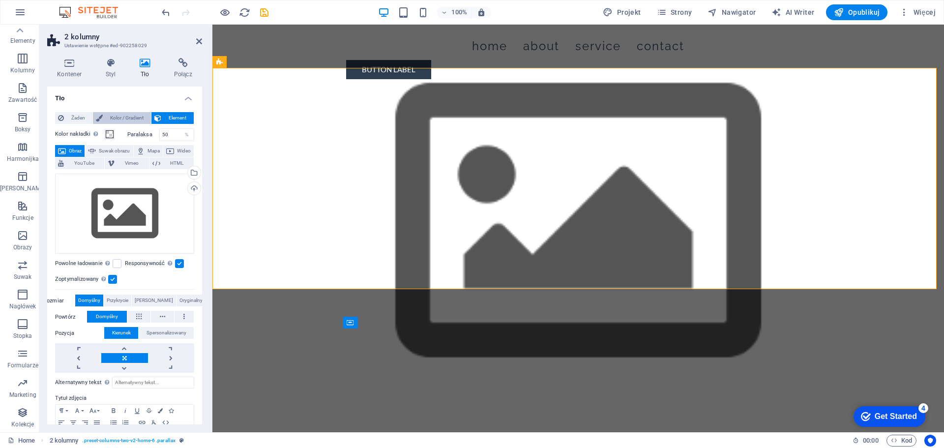
click at [116, 114] on span "Kolor / Gradient" at bounding box center [127, 118] width 42 height 12
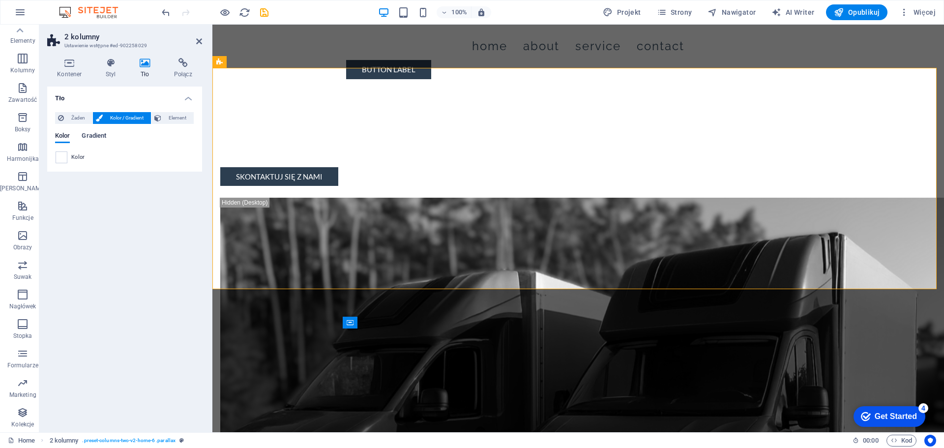
click at [94, 134] on span "Gradient" at bounding box center [94, 137] width 25 height 14
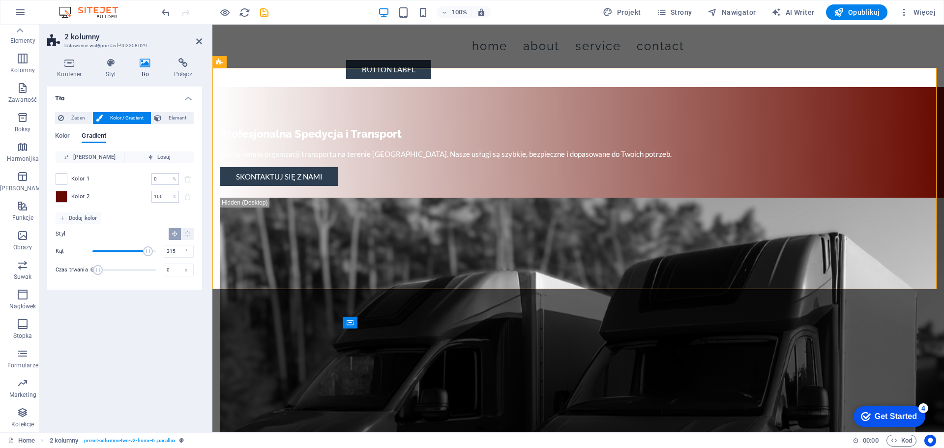
drag, startPoint x: 107, startPoint y: 251, endPoint x: 148, endPoint y: 255, distance: 41.0
click at [148, 255] on span "Kąt" at bounding box center [148, 251] width 10 height 10
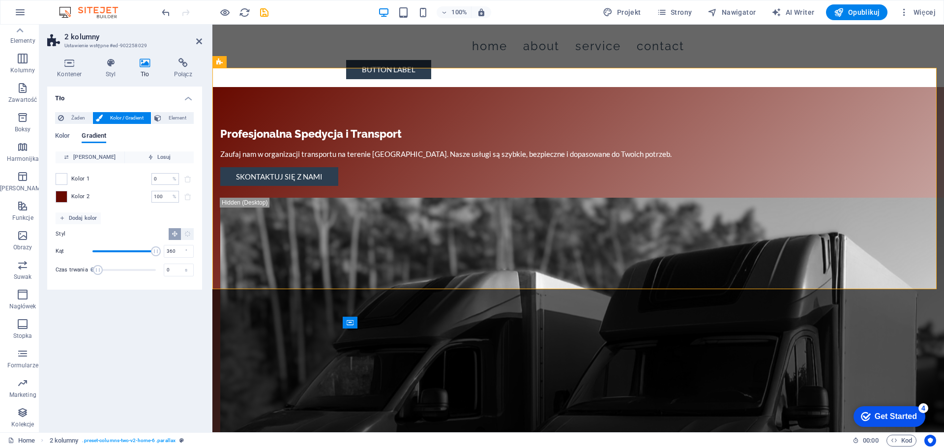
drag, startPoint x: 148, startPoint y: 255, endPoint x: 162, endPoint y: 251, distance: 14.3
click at [162, 251] on div "Kąt 360 °" at bounding box center [125, 251] width 138 height 15
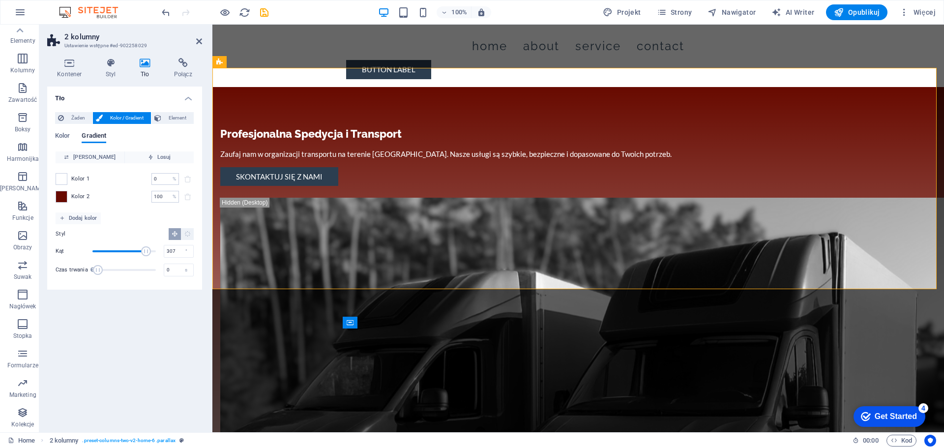
type input "304"
drag, startPoint x: 157, startPoint y: 251, endPoint x: 146, endPoint y: 249, distance: 10.9
click at [146, 249] on span "Kąt" at bounding box center [146, 251] width 10 height 10
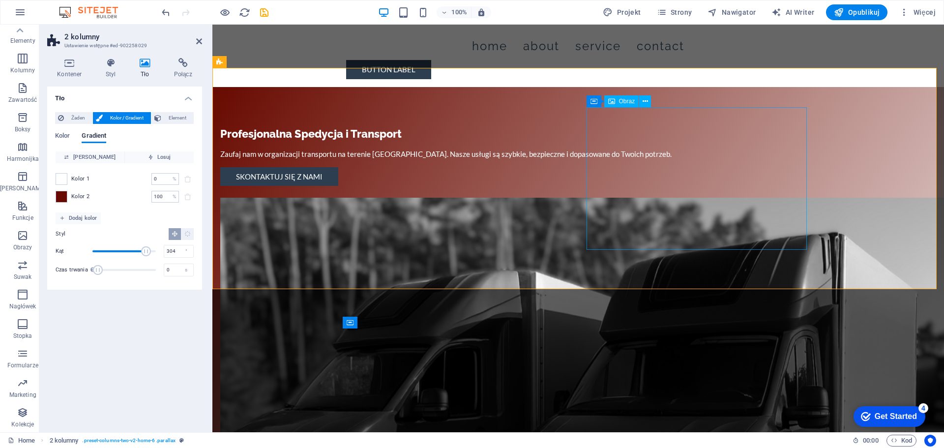
click at [684, 198] on figure at bounding box center [452, 434] width 464 height 473
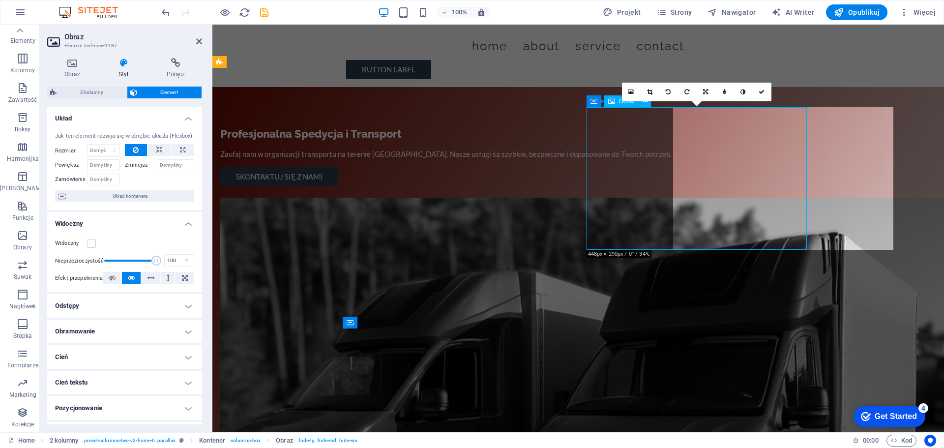
click at [684, 198] on figure at bounding box center [452, 434] width 464 height 473
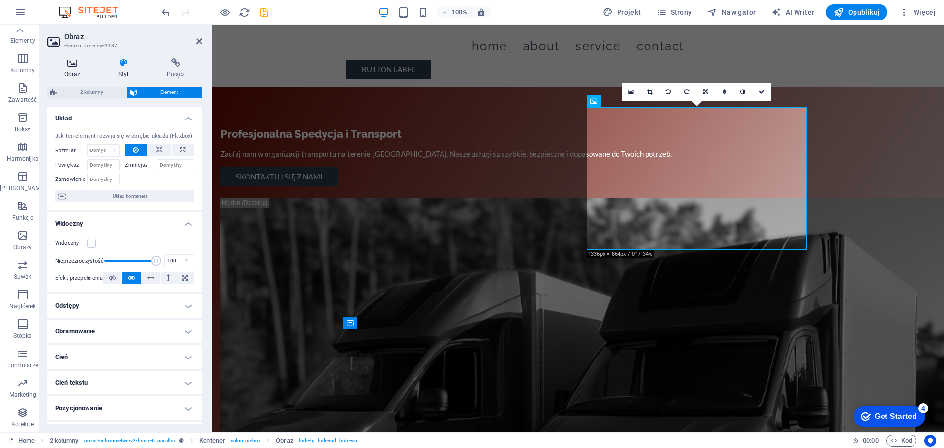
click at [72, 65] on icon at bounding box center [72, 63] width 50 height 10
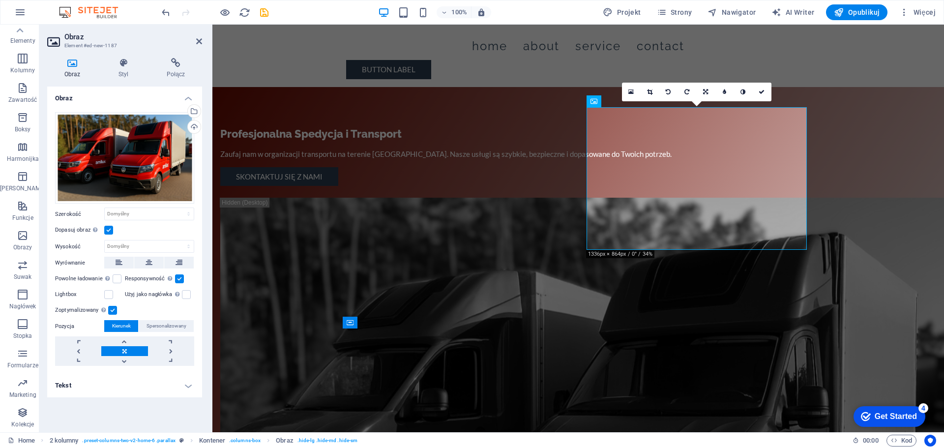
click at [176, 280] on label at bounding box center [179, 278] width 9 height 9
click at [0, 0] on input "Responsywność Automatycznie ładuj obraz dla monitorów Retina i rozmiary zoptyma…" at bounding box center [0, 0] width 0 height 0
click at [176, 280] on label at bounding box center [179, 278] width 9 height 9
click at [0, 0] on input "Responsywność Automatycznie ładuj obraz dla monitorów Retina i rozmiary zoptyma…" at bounding box center [0, 0] width 0 height 0
click at [110, 310] on label at bounding box center [112, 310] width 9 height 9
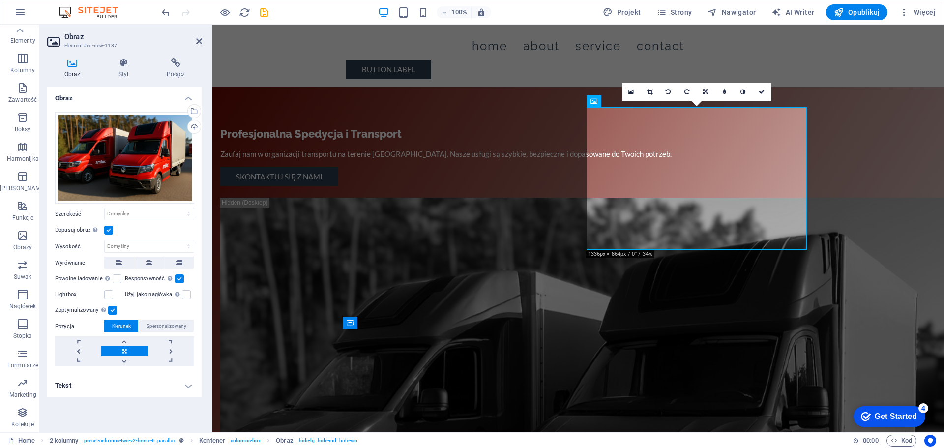
click at [0, 0] on input "Zoptymalizowany Obrazy są kompresowane, aby poprawić szybkość strony." at bounding box center [0, 0] width 0 height 0
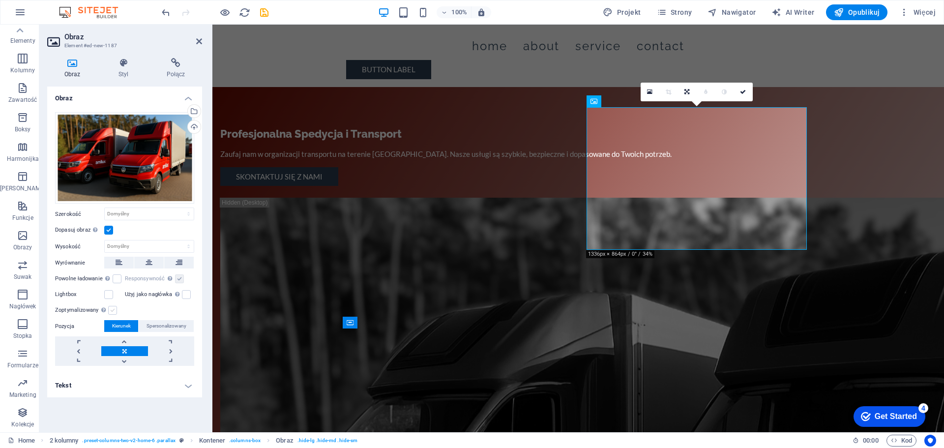
click at [110, 310] on label at bounding box center [112, 310] width 9 height 9
click at [0, 0] on input "Zoptymalizowany Obrazy są kompresowane, aby poprawić szybkość strony." at bounding box center [0, 0] width 0 height 0
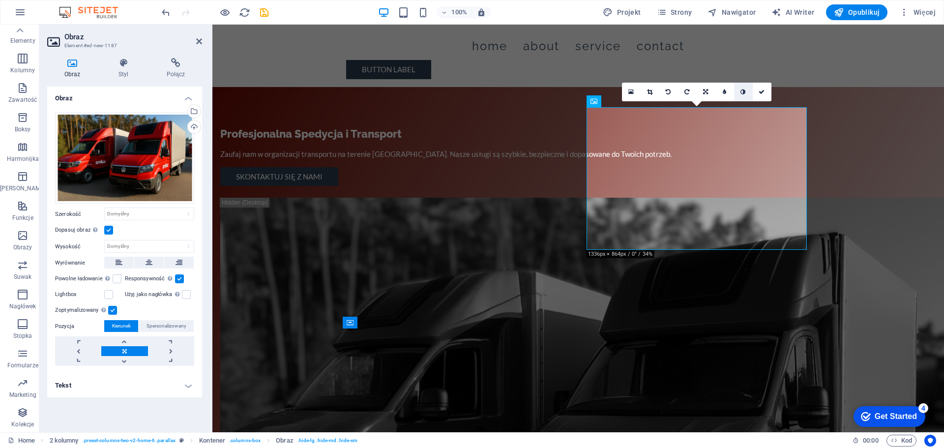
click at [742, 90] on icon at bounding box center [742, 92] width 5 height 6
click at [745, 92] on icon at bounding box center [742, 92] width 5 height 6
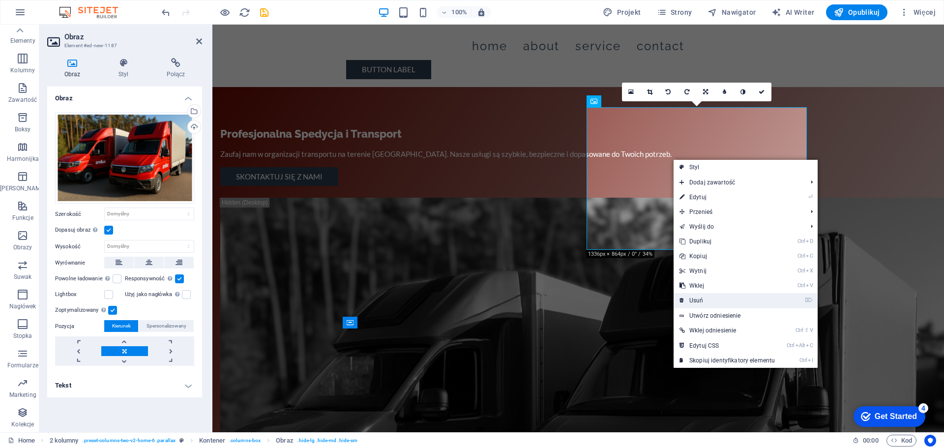
click at [701, 303] on link "⌦ Usuń" at bounding box center [726, 300] width 107 height 15
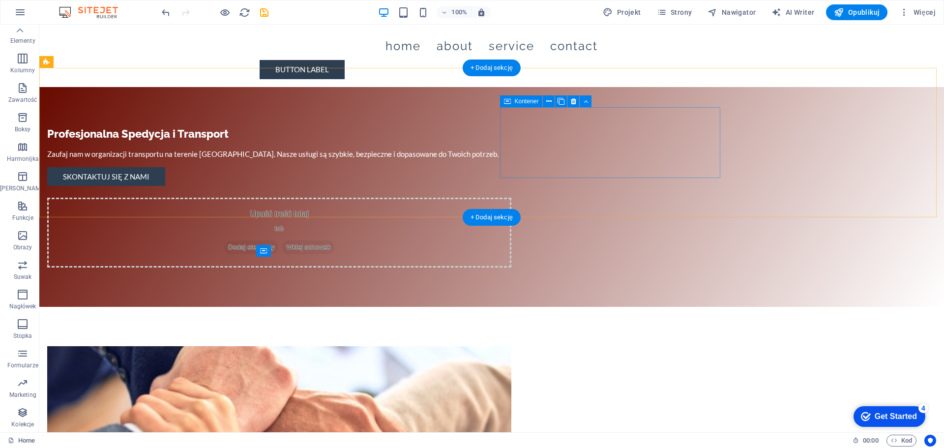
click at [278, 240] on span "Dodaj elementy" at bounding box center [251, 247] width 54 height 14
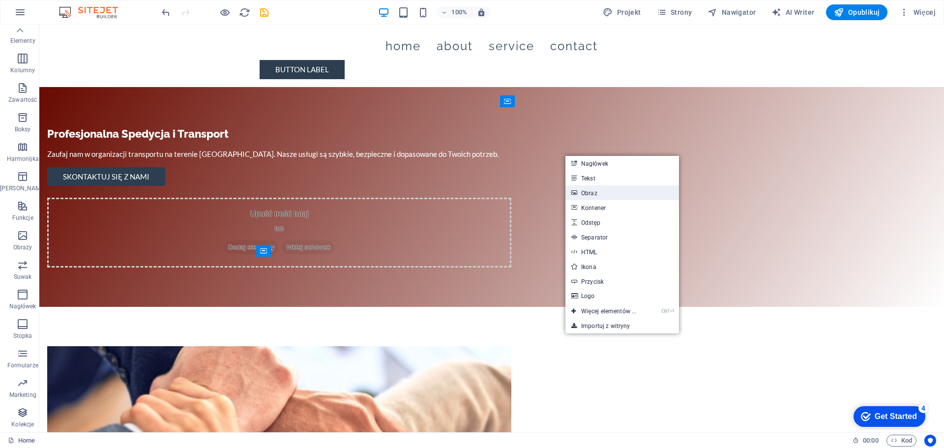
click at [604, 192] on link "Obraz" at bounding box center [622, 192] width 114 height 15
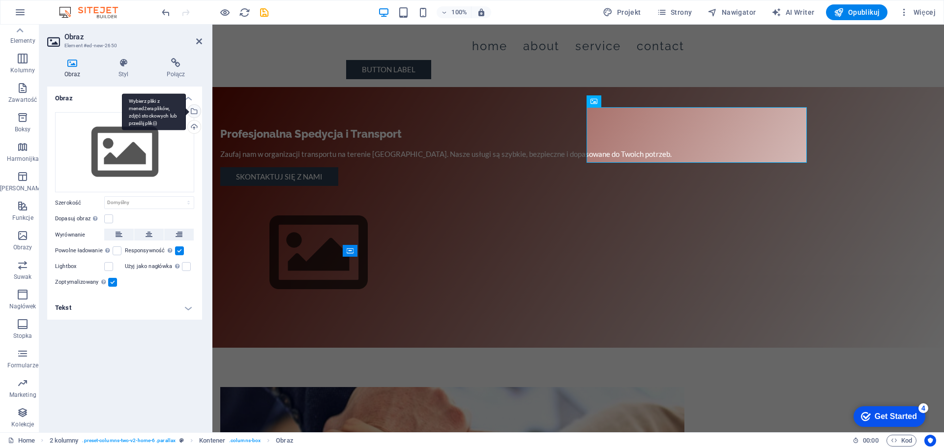
click at [194, 105] on div "Wybierz pliki z menedżera plików, zdjęć stockowych lub prześlij plik(i)" at bounding box center [193, 112] width 15 height 15
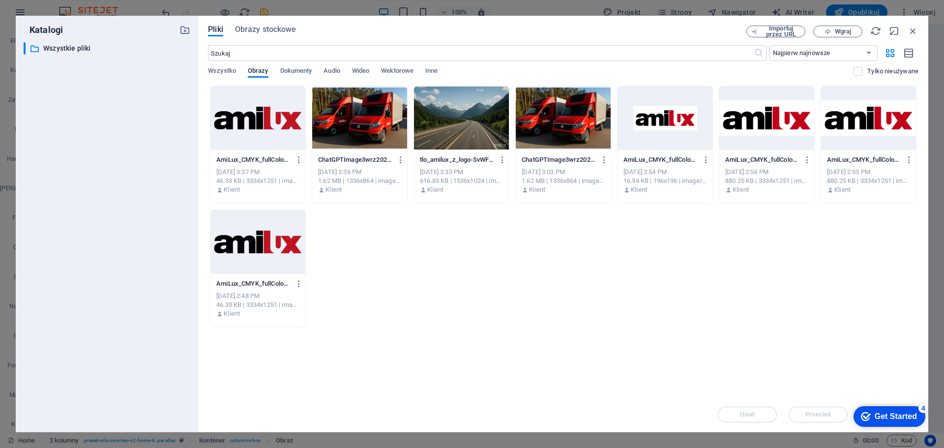
click at [564, 126] on div at bounding box center [563, 118] width 95 height 64
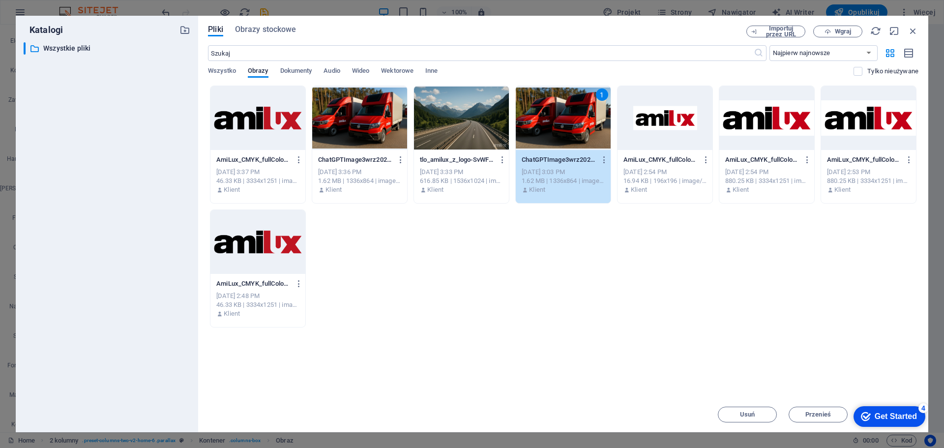
click at [564, 126] on div "1" at bounding box center [563, 118] width 95 height 64
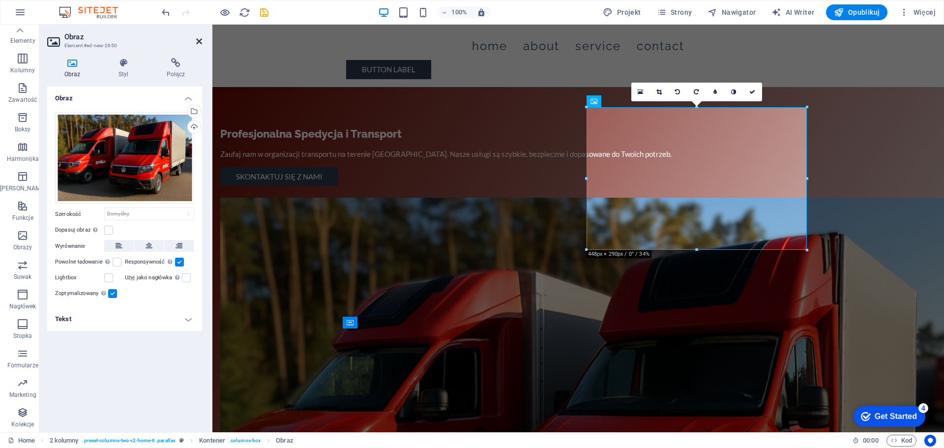
click at [198, 38] on icon at bounding box center [199, 41] width 6 height 8
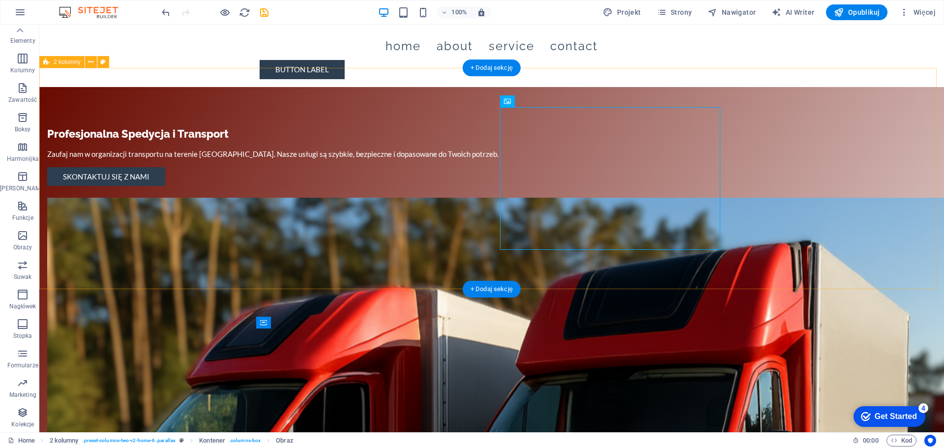
click at [440, 259] on div "Profesjonalna Spedycja i Transport Zaufaj nam w organizacji transportu na teren…" at bounding box center [491, 454] width 904 height 735
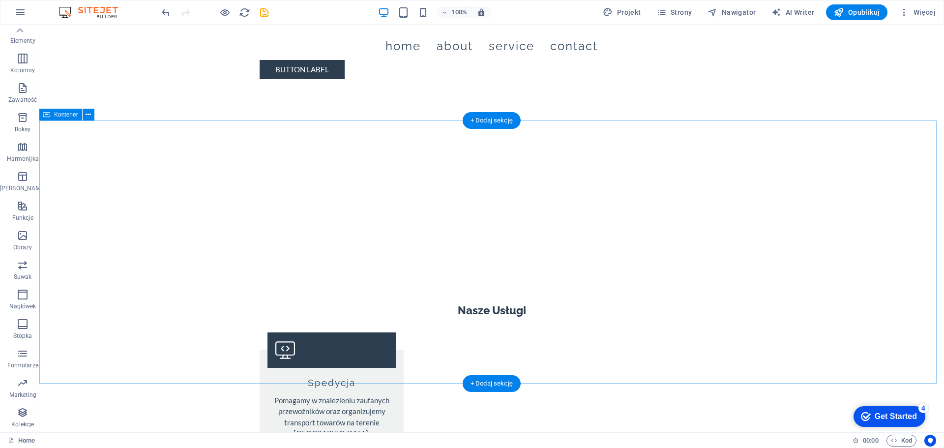
scroll to position [1298, 0]
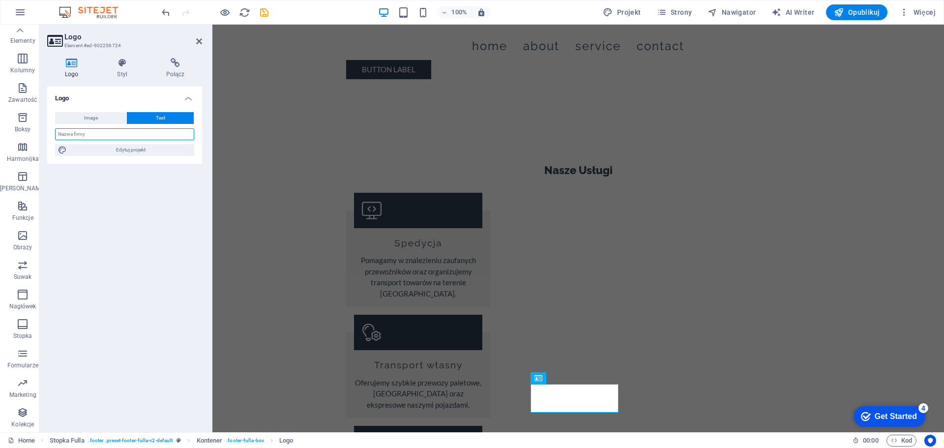
click at [78, 137] on input "text" at bounding box center [124, 134] width 139 height 12
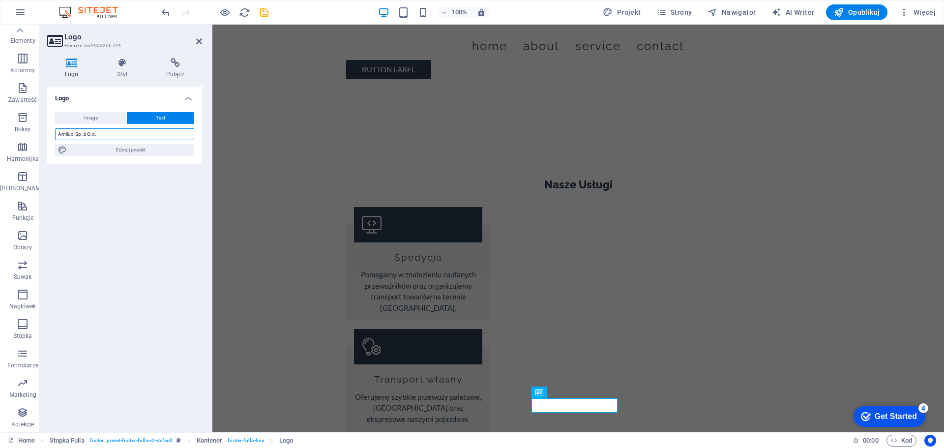
click at [107, 132] on input "Amilux Sp. z O.o." at bounding box center [124, 134] width 139 height 12
type input "Amilux Sp. z O.O."
click at [118, 184] on div "Logo Image Text Przeciągnij pliki tutaj, kliknij, aby wybrać pliki lub wybierz …" at bounding box center [124, 256] width 155 height 338
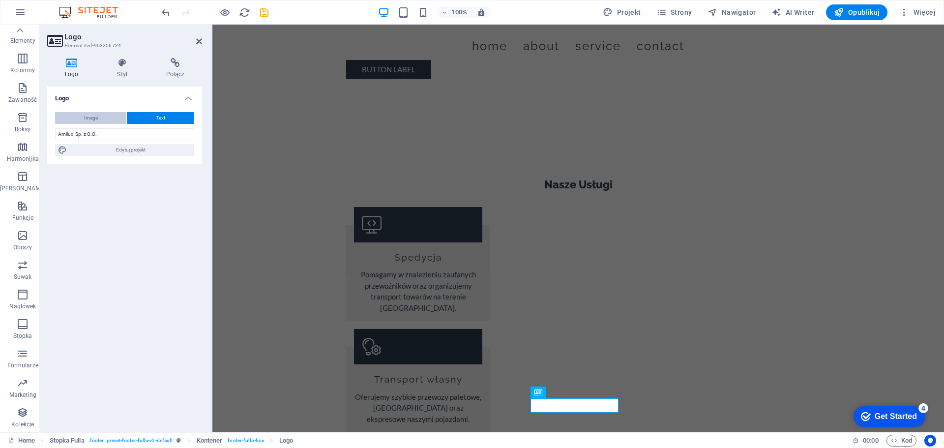
click at [113, 120] on button "Image" at bounding box center [90, 118] width 71 height 12
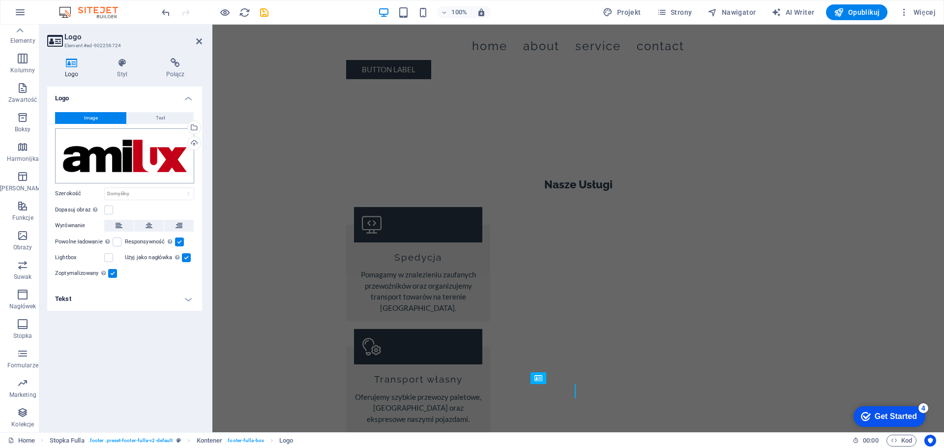
scroll to position [1298, 0]
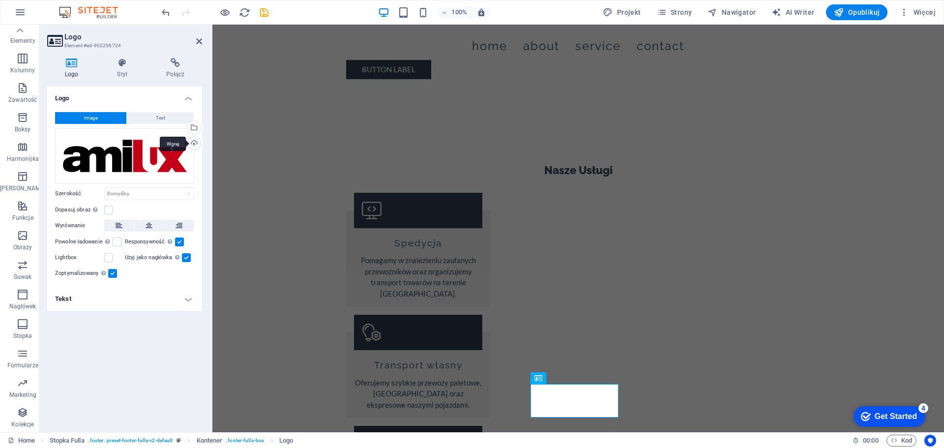
click at [192, 143] on div "Wgraj" at bounding box center [193, 144] width 15 height 15
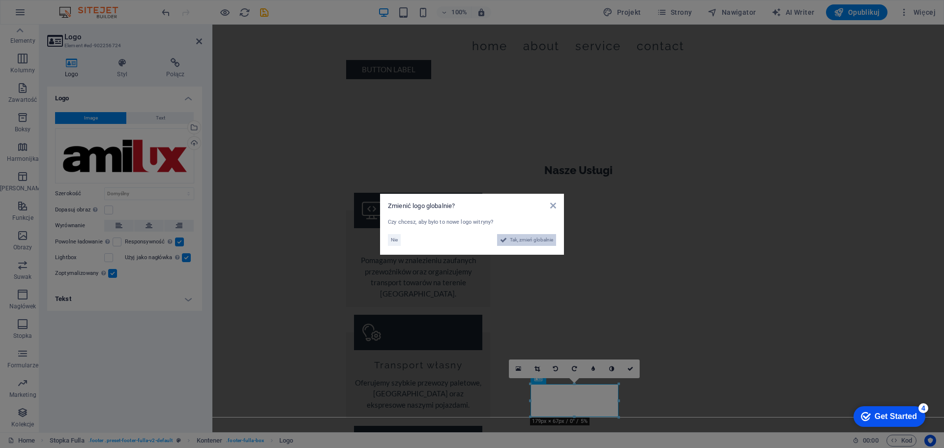
click at [517, 238] on span "Tak, zmień globalnie" at bounding box center [531, 240] width 43 height 12
select select "128"
select select "6"
select select "114"
select select "65"
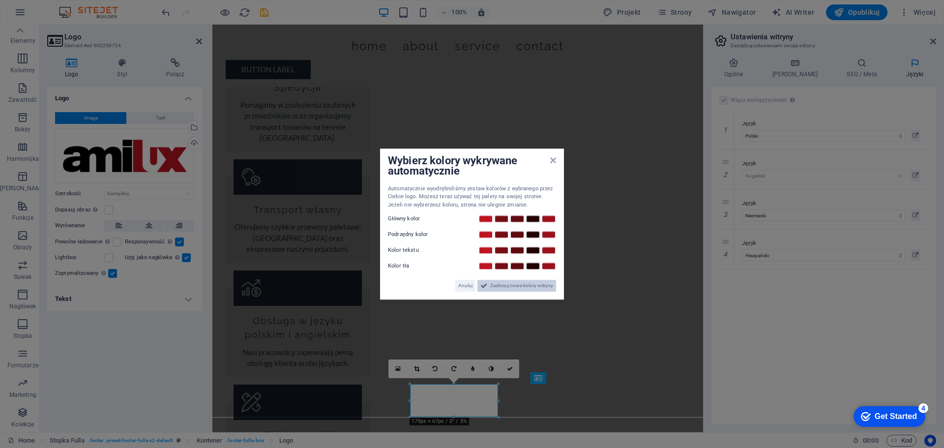
click at [511, 284] on span "Zastosuj nowe kolory witryny" at bounding box center [521, 286] width 63 height 12
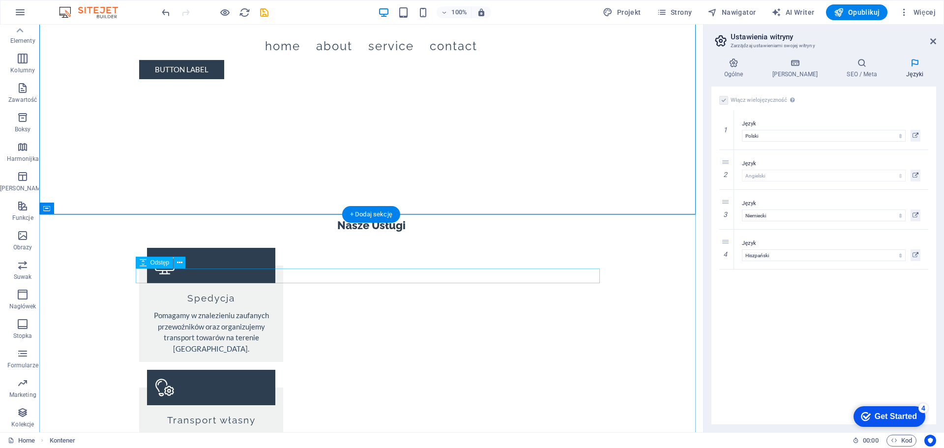
scroll to position [1302, 0]
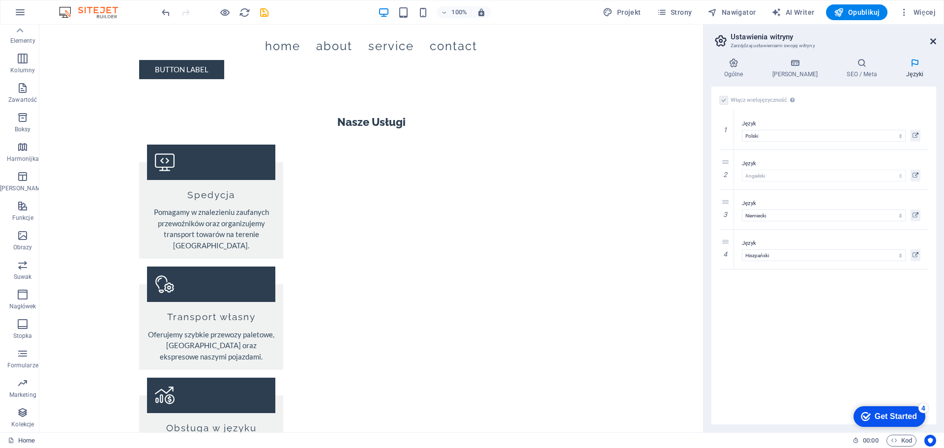
click at [930, 40] on icon at bounding box center [933, 41] width 6 height 8
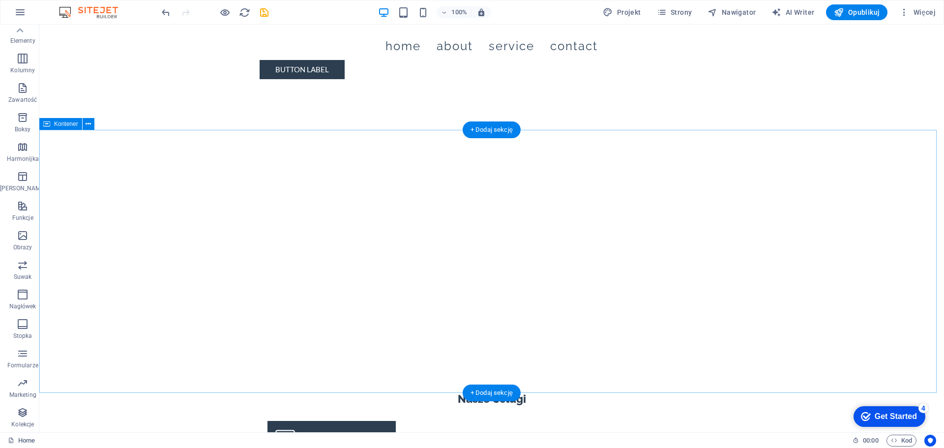
scroll to position [958, 0]
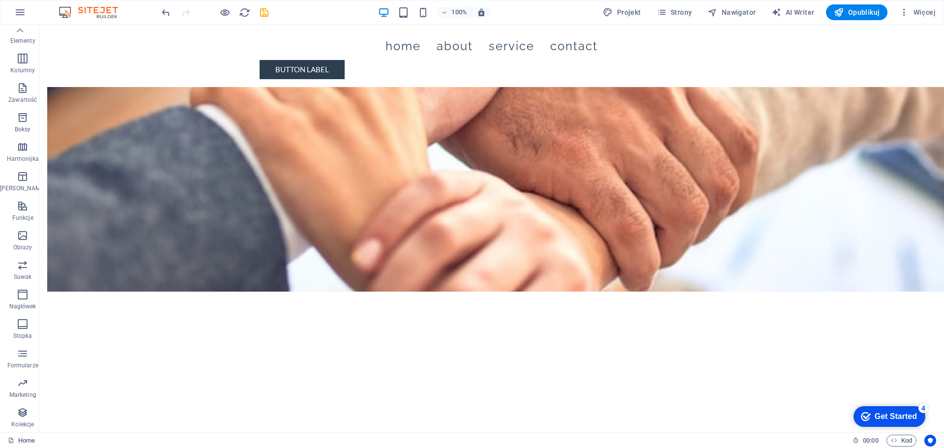
click at [891, 415] on div "Get Started" at bounding box center [895, 416] width 42 height 9
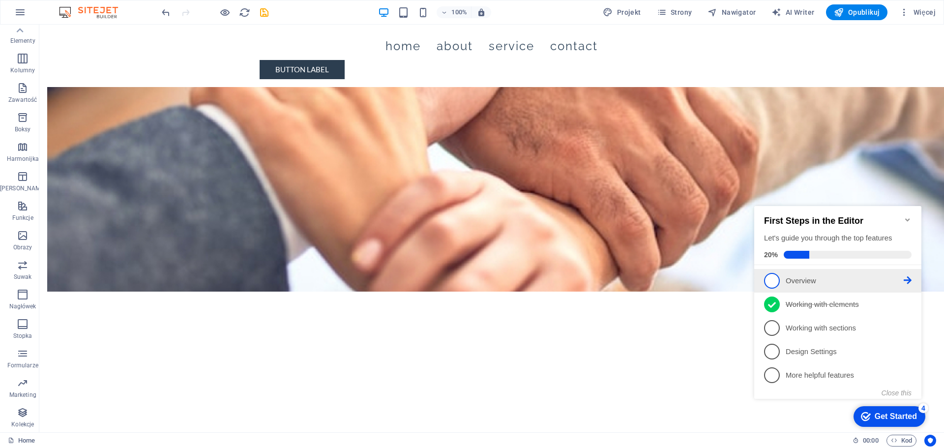
click at [796, 279] on p "Overview - incomplete" at bounding box center [844, 281] width 118 height 10
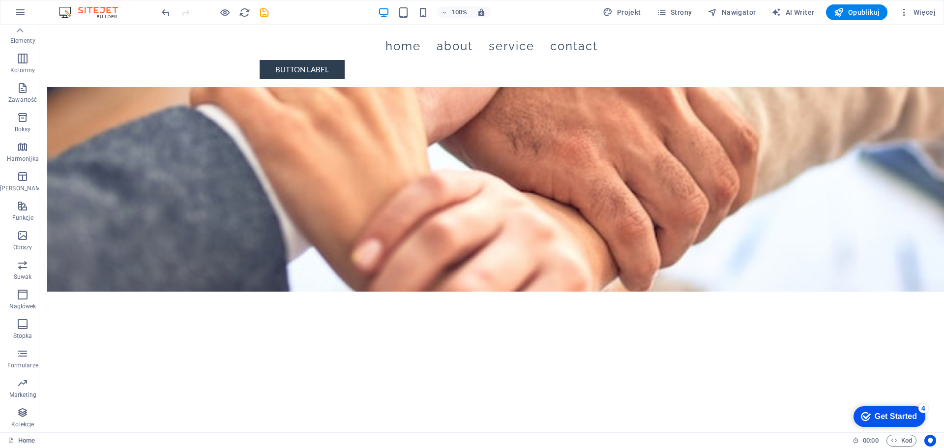
scroll to position [0, 0]
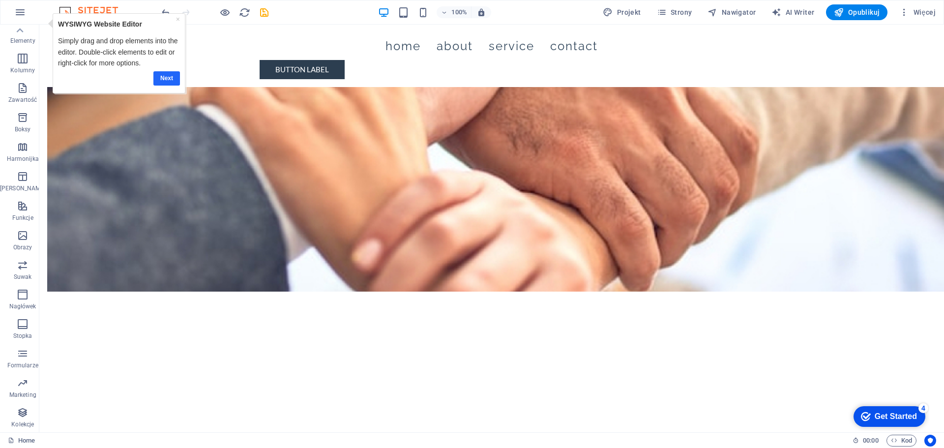
click at [158, 74] on link "Next" at bounding box center [166, 78] width 27 height 14
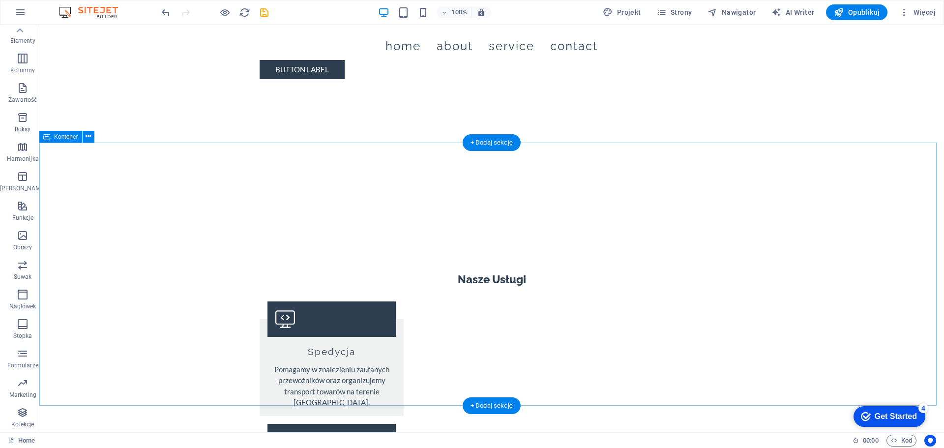
scroll to position [1302, 0]
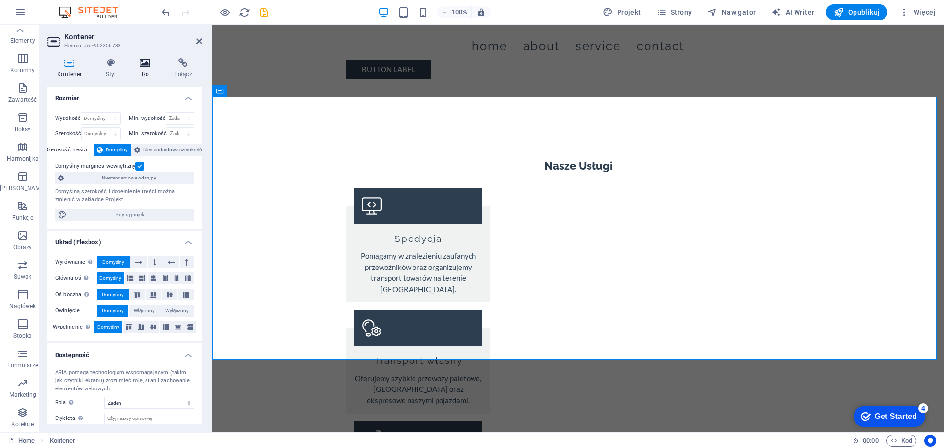
click at [141, 75] on h4 "Tło" at bounding box center [147, 68] width 34 height 21
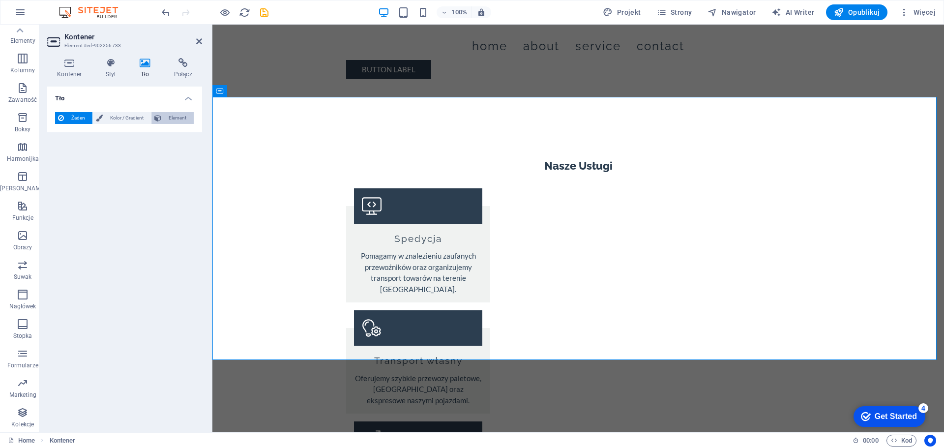
click at [179, 121] on span "Element" at bounding box center [177, 118] width 27 height 12
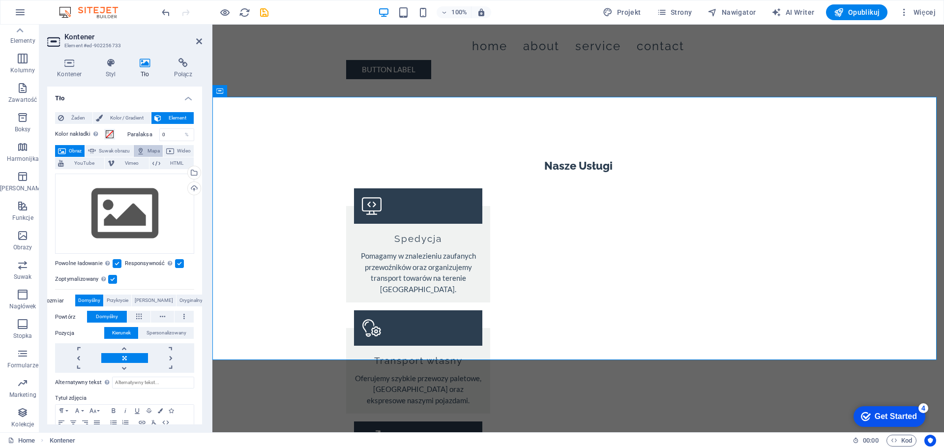
click at [160, 149] on span "Mapa" at bounding box center [153, 151] width 12 height 12
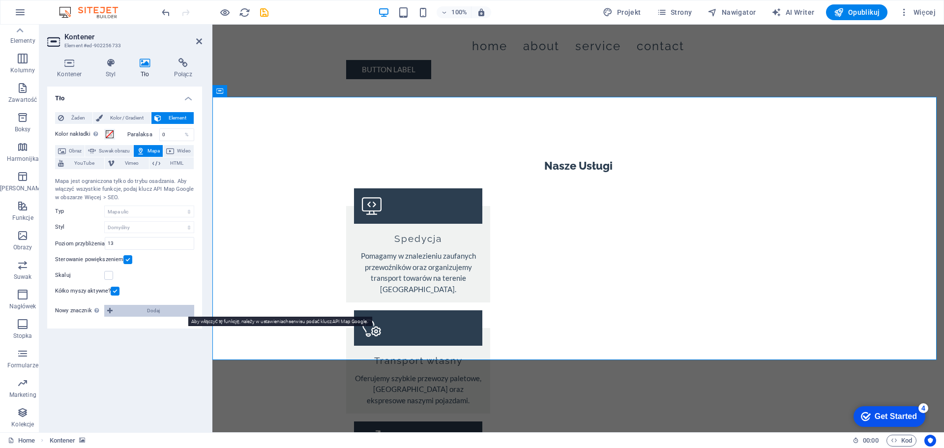
click at [127, 309] on span "Dodaj" at bounding box center [153, 311] width 76 height 12
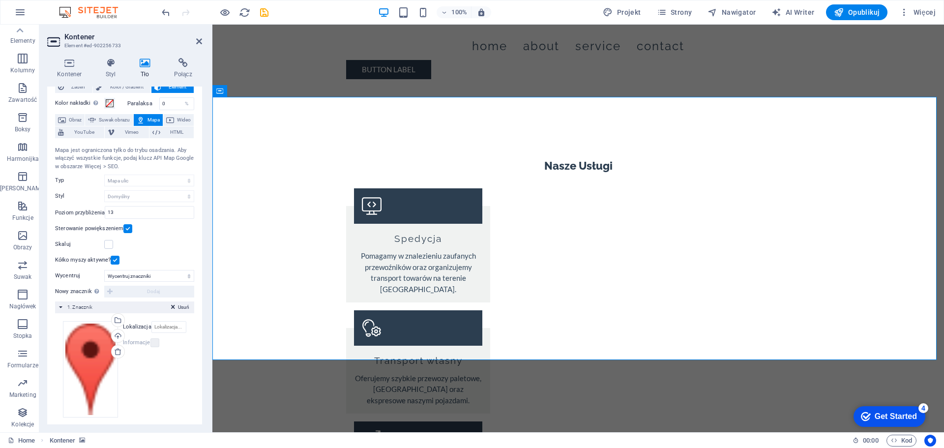
scroll to position [40, 0]
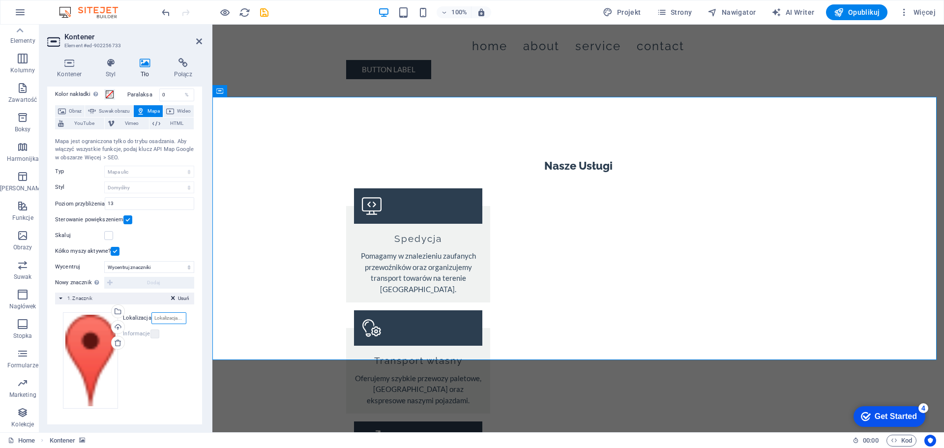
click at [161, 316] on input "Lokalizacja" at bounding box center [168, 318] width 35 height 12
type input "81-114"
click at [128, 220] on label at bounding box center [127, 219] width 9 height 9
click at [0, 0] on input "Sterowanie powiększeniem" at bounding box center [0, 0] width 0 height 0
click at [110, 236] on label at bounding box center [108, 235] width 9 height 9
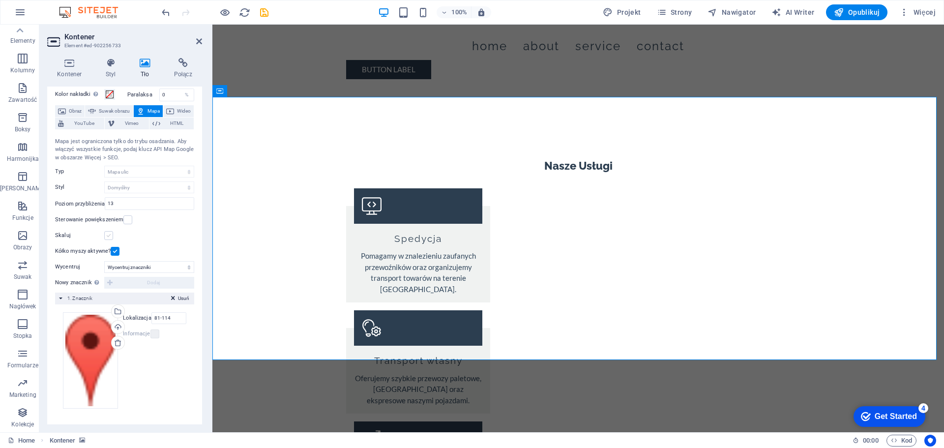
click at [0, 0] on input "Skaluj" at bounding box center [0, 0] width 0 height 0
drag, startPoint x: 284, startPoint y: 180, endPoint x: 265, endPoint y: 216, distance: 40.4
click at [154, 334] on label at bounding box center [154, 333] width 9 height 9
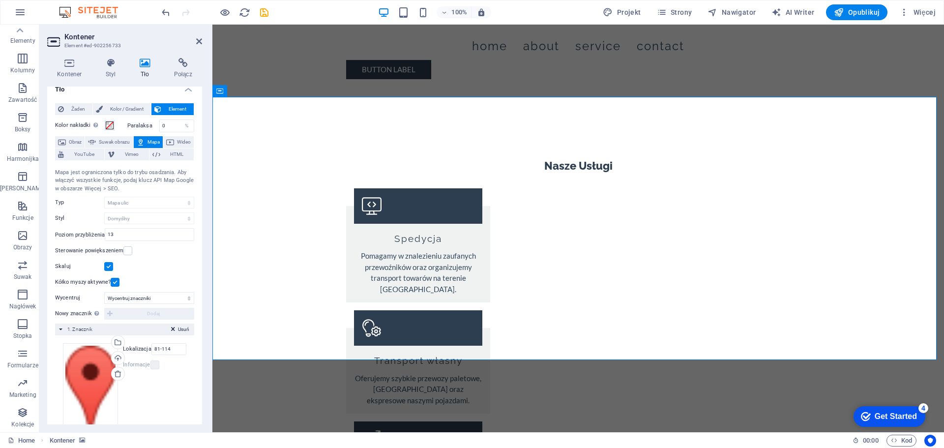
scroll to position [0, 0]
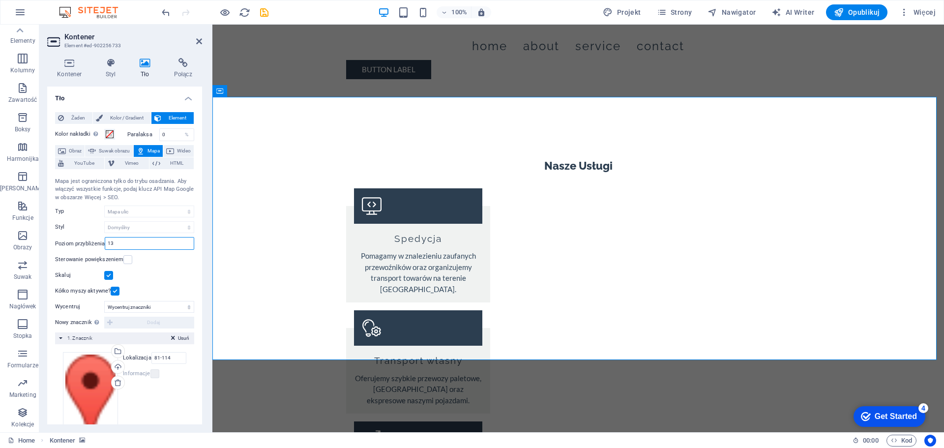
click at [122, 246] on input "13" at bounding box center [149, 243] width 88 height 12
drag, startPoint x: 122, startPoint y: 246, endPoint x: 80, endPoint y: 250, distance: 42.9
click at [80, 250] on div "Centrum mapy Berlin Mapa jest ograniczona tylko do trybu osadzania. Aby włączyć…" at bounding box center [124, 234] width 139 height 128
drag, startPoint x: 124, startPoint y: 240, endPoint x: 96, endPoint y: 240, distance: 27.5
click at [96, 240] on div "Poziom przybliżenia 18" at bounding box center [124, 243] width 139 height 13
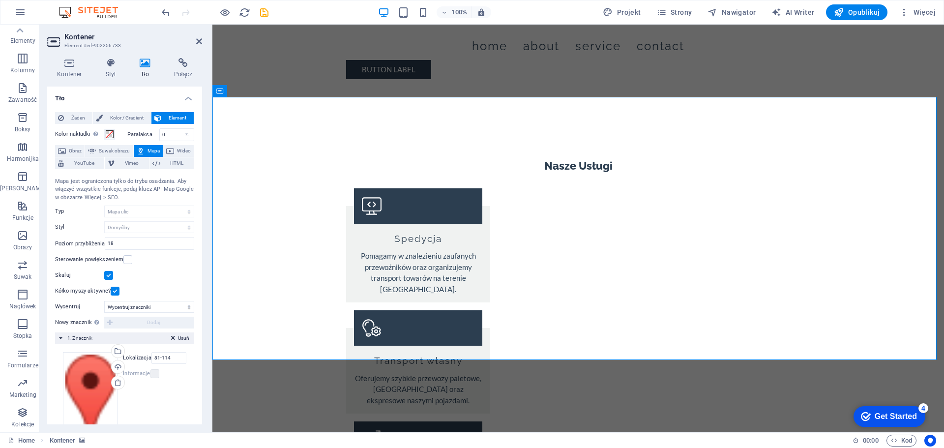
click at [161, 267] on div "Centrum mapy Berlin Mapa jest ograniczona tylko do trybu osadzania. Aby włączyć…" at bounding box center [124, 234] width 139 height 128
click at [130, 247] on input "18" at bounding box center [149, 243] width 88 height 12
drag, startPoint x: 105, startPoint y: 244, endPoint x: 84, endPoint y: 244, distance: 21.1
click at [84, 244] on div "Poziom przybliżenia 18" at bounding box center [124, 243] width 139 height 13
click at [153, 278] on div "Skaluj" at bounding box center [124, 275] width 139 height 12
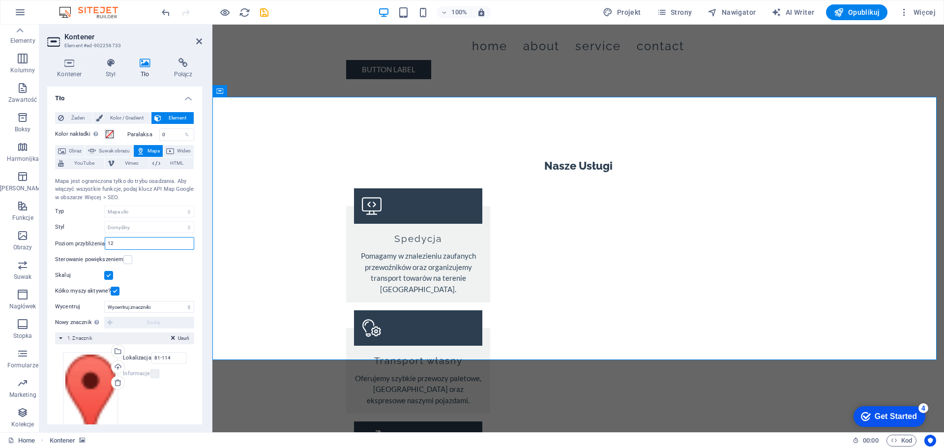
drag, startPoint x: 123, startPoint y: 243, endPoint x: 66, endPoint y: 241, distance: 56.5
click at [70, 244] on div "Poziom przybliżenia 12" at bounding box center [124, 243] width 139 height 13
click at [170, 283] on div "Centrum mapy Berlin Mapa jest ograniczona tylko do trybu osadzania. Aby włączyć…" at bounding box center [124, 234] width 139 height 128
drag, startPoint x: 124, startPoint y: 241, endPoint x: 82, endPoint y: 240, distance: 42.8
click at [82, 240] on div "Poziom przybliżenia 11" at bounding box center [124, 243] width 139 height 13
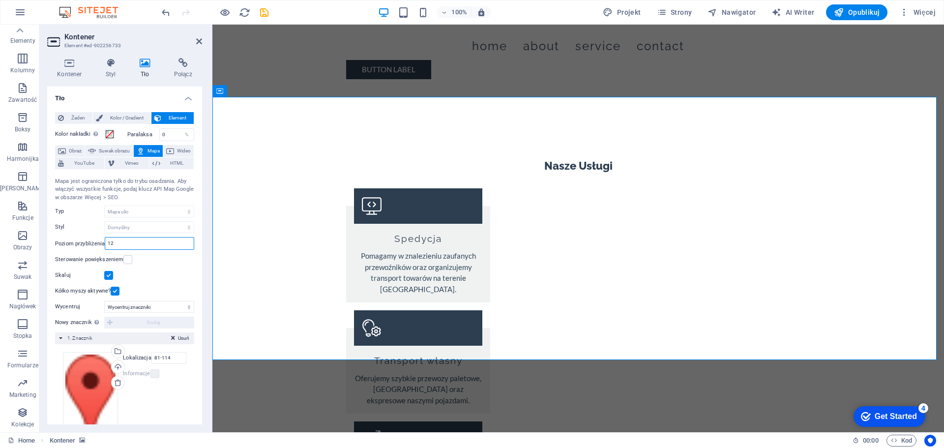
type input "12"
click at [150, 280] on div "Skaluj" at bounding box center [124, 275] width 139 height 12
click at [199, 40] on icon at bounding box center [199, 41] width 6 height 8
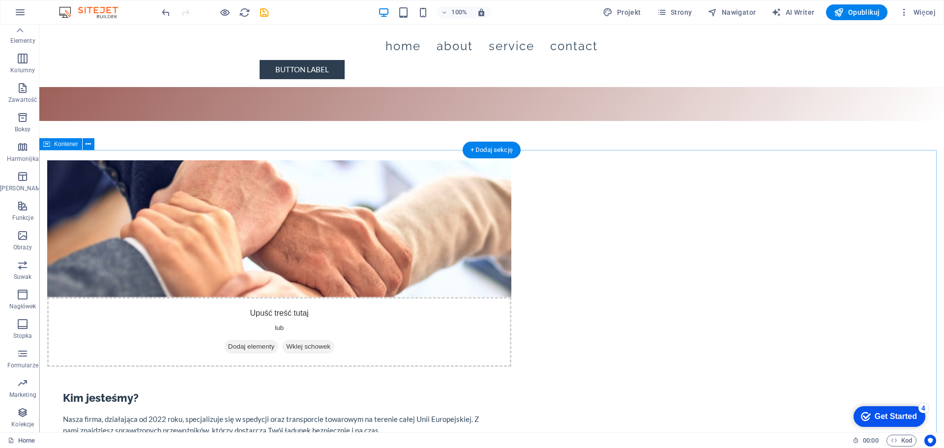
scroll to position [688, 0]
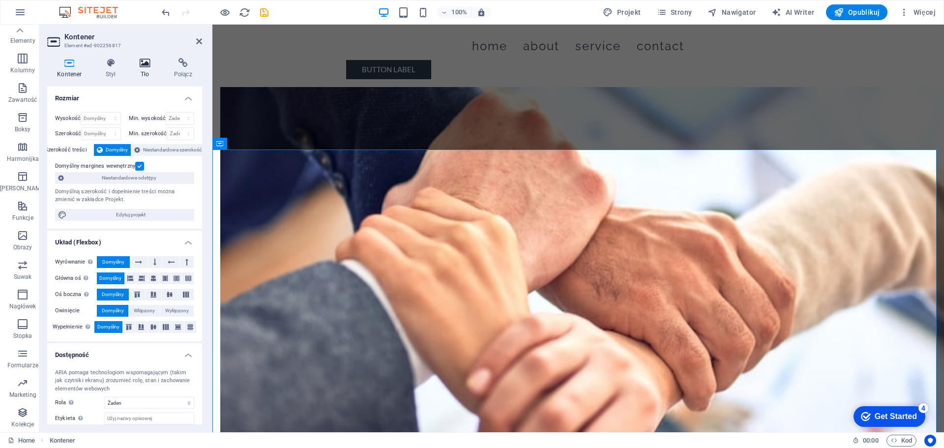
click at [139, 68] on h4 "Tło" at bounding box center [147, 68] width 34 height 21
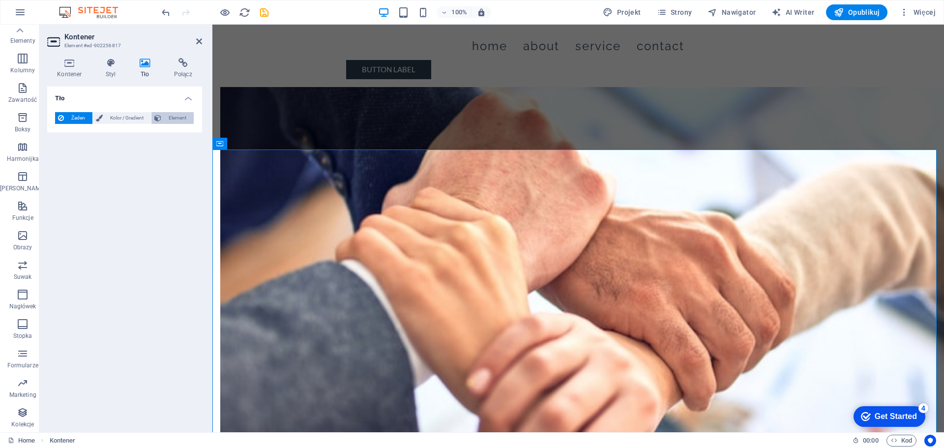
click at [171, 117] on span "Element" at bounding box center [177, 118] width 27 height 12
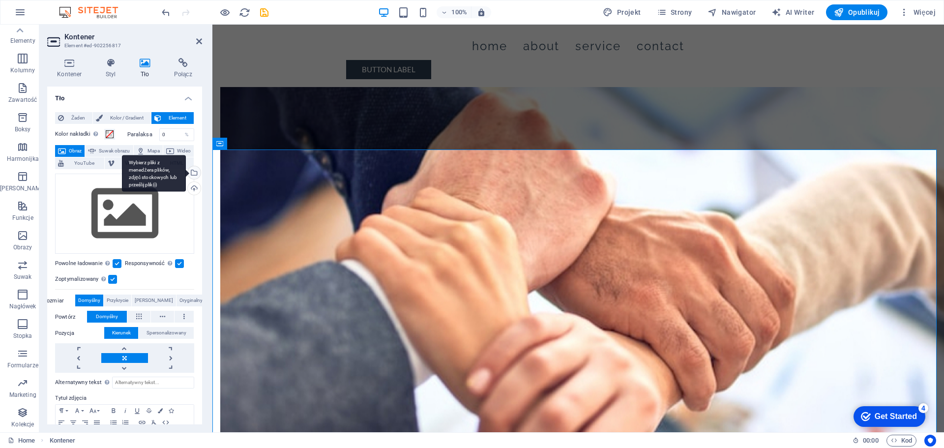
click at [193, 173] on div "Wybierz pliki z menedżera plików, zdjęć stockowych lub prześlij plik(i)" at bounding box center [193, 173] width 15 height 15
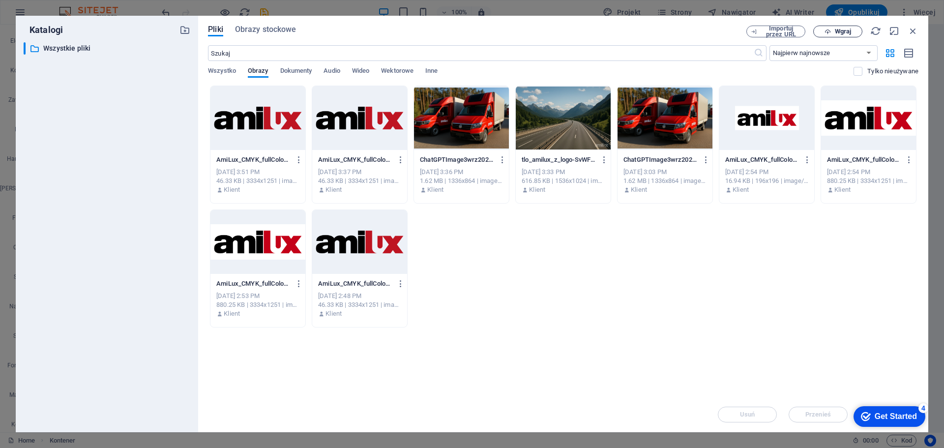
click at [844, 30] on span "Wgraj" at bounding box center [843, 32] width 16 height 6
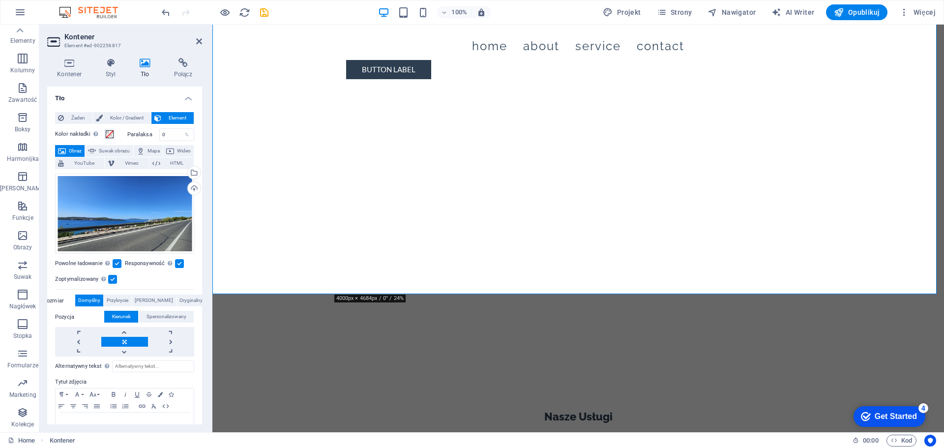
scroll to position [983, 0]
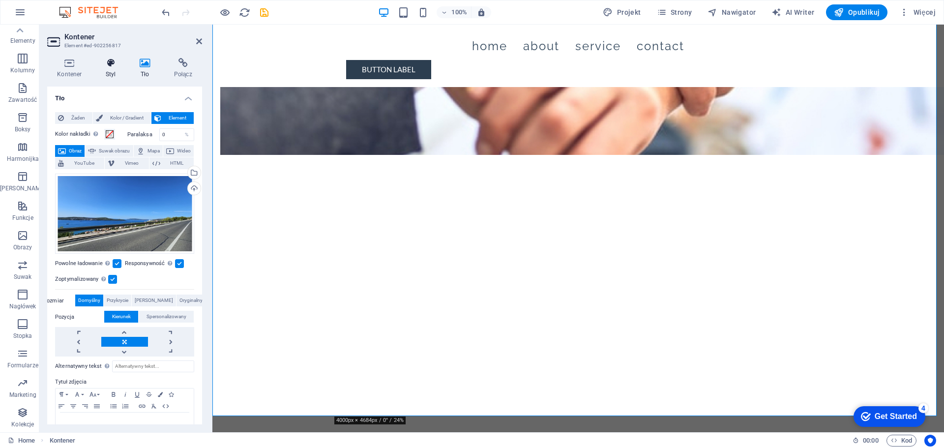
click at [108, 63] on icon at bounding box center [111, 63] width 30 height 10
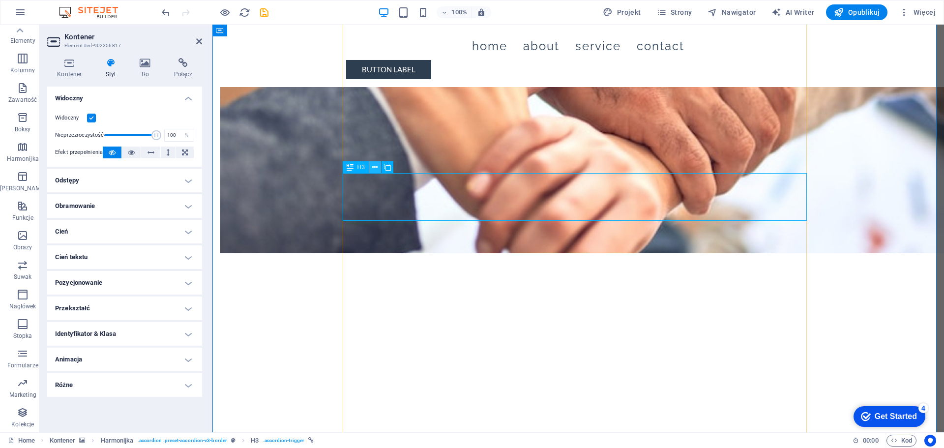
click at [377, 170] on icon at bounding box center [374, 167] width 5 height 10
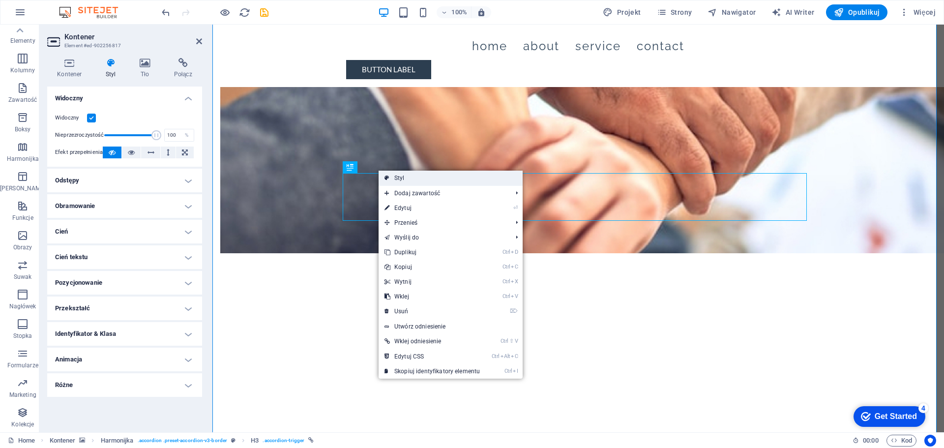
click at [400, 177] on link "Styl" at bounding box center [450, 178] width 144 height 15
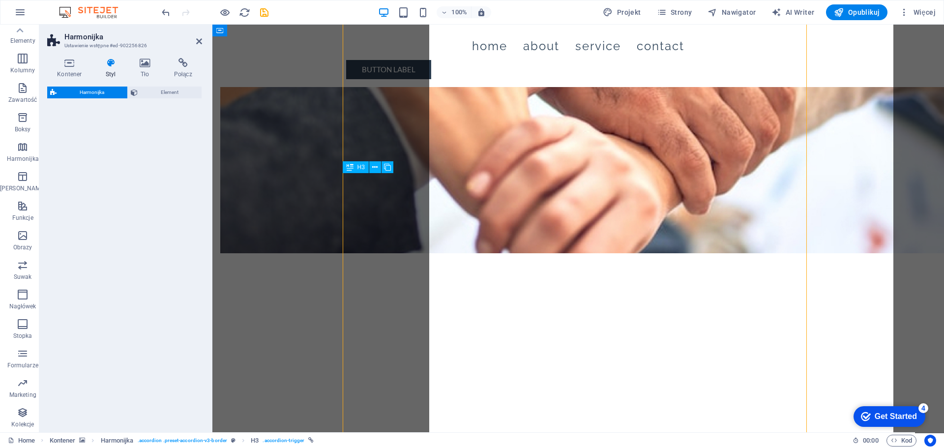
select select "rem"
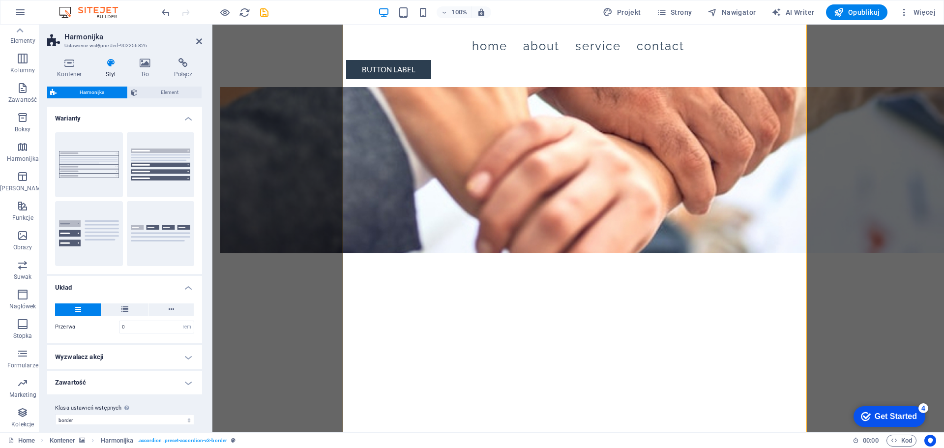
click at [78, 355] on h4 "Wyzwalacz akcji" at bounding box center [124, 357] width 155 height 24
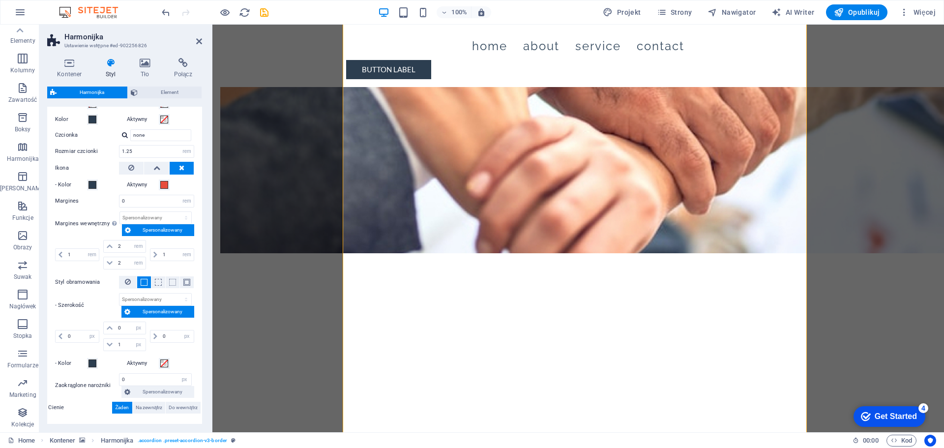
scroll to position [358, 0]
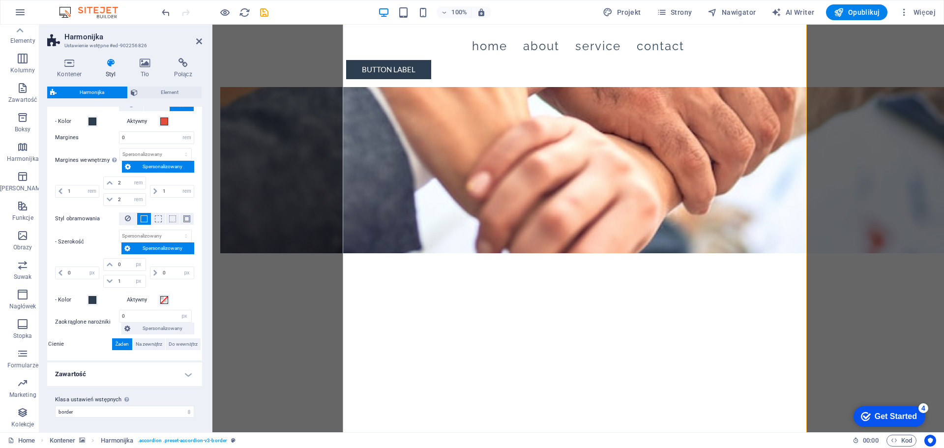
click at [80, 375] on h4 "Zawartość" at bounding box center [124, 374] width 155 height 24
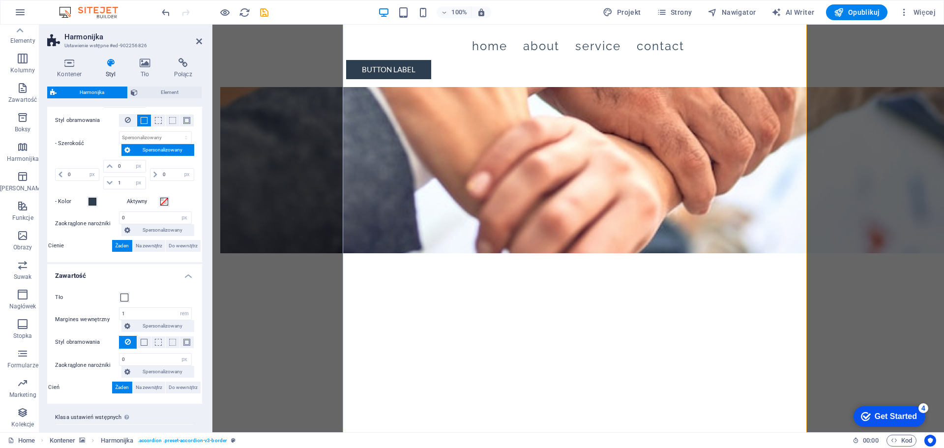
scroll to position [474, 0]
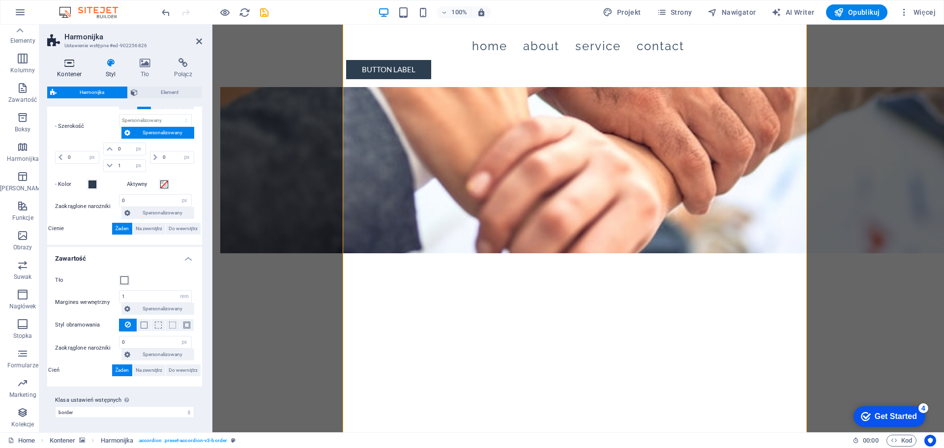
click at [68, 68] on h4 "Kontener" at bounding box center [71, 68] width 49 height 21
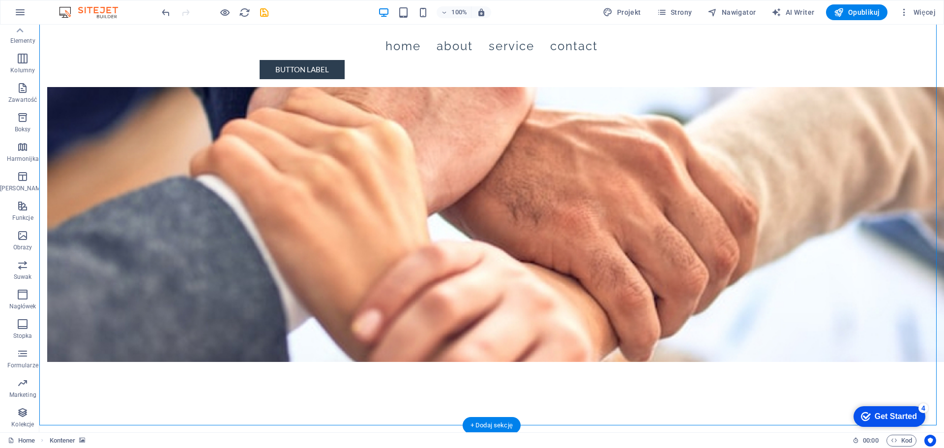
scroll to position [885, 0]
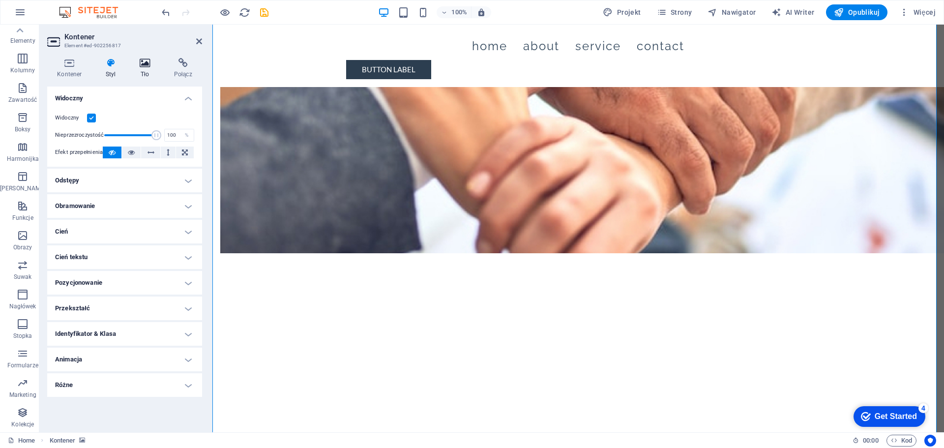
click at [144, 65] on icon at bounding box center [145, 63] width 30 height 10
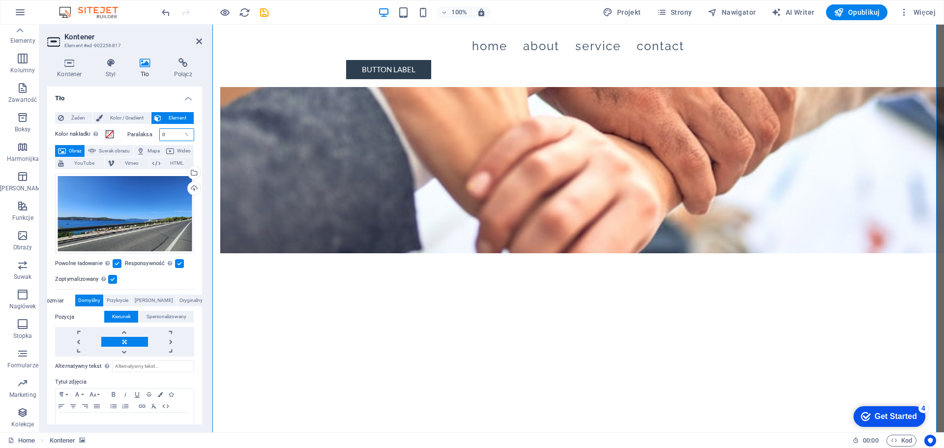
drag, startPoint x: 169, startPoint y: 134, endPoint x: 147, endPoint y: 138, distance: 22.6
click at [148, 137] on div "Paralaksa 0 %" at bounding box center [160, 134] width 67 height 13
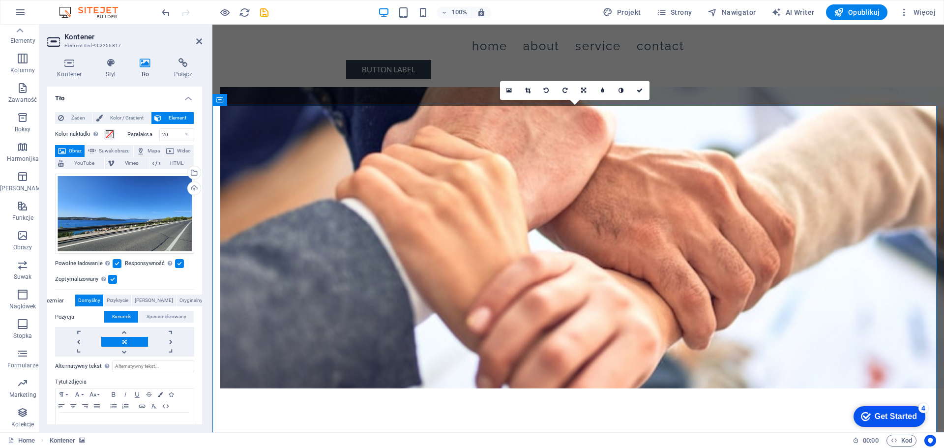
scroll to position [836, 0]
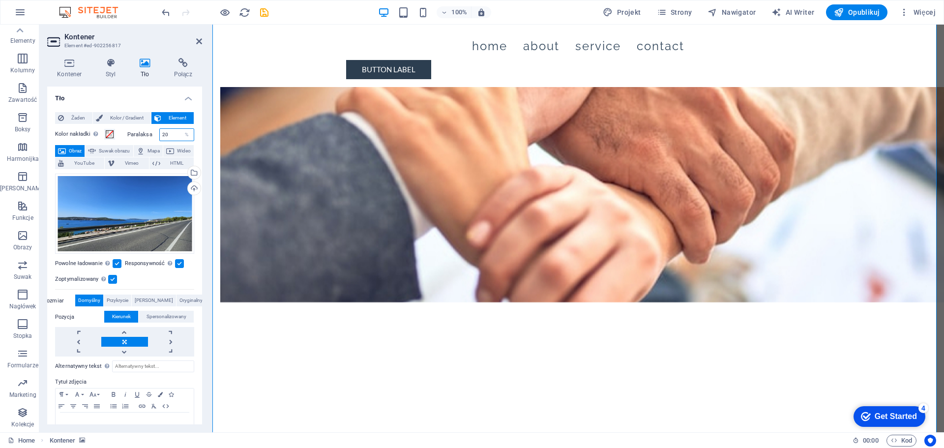
drag, startPoint x: 172, startPoint y: 138, endPoint x: 148, endPoint y: 139, distance: 23.6
click at [149, 139] on div "Paralaksa 20 %" at bounding box center [160, 134] width 67 height 13
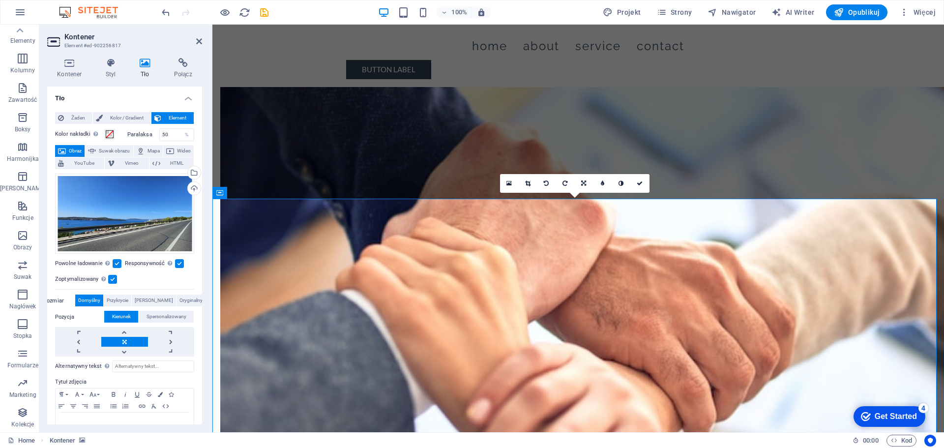
scroll to position [639, 0]
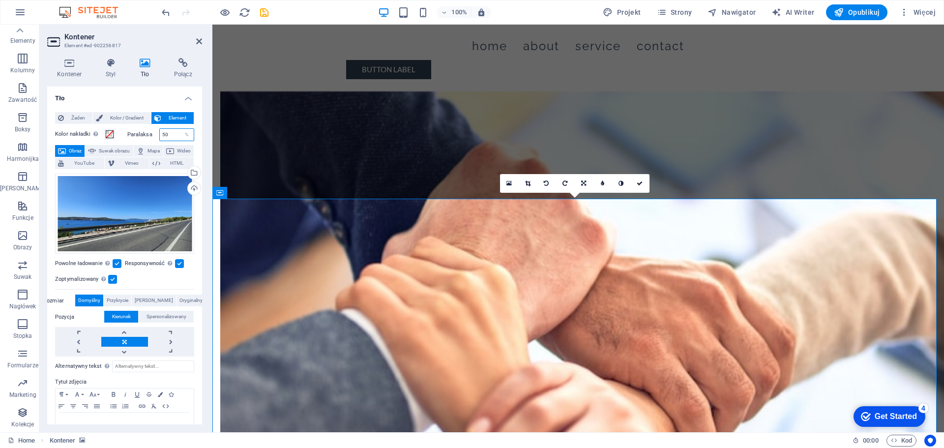
drag, startPoint x: 170, startPoint y: 134, endPoint x: 136, endPoint y: 134, distance: 33.4
click at [136, 134] on div "Paralaksa 50 %" at bounding box center [160, 134] width 67 height 13
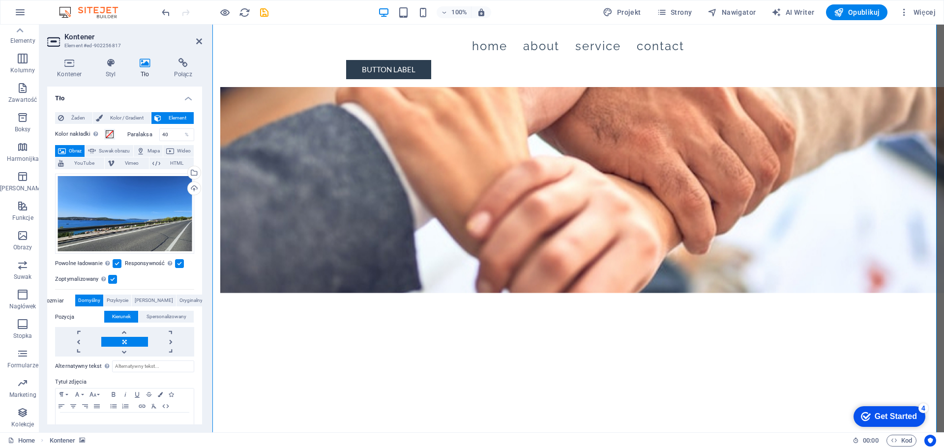
scroll to position [836, 0]
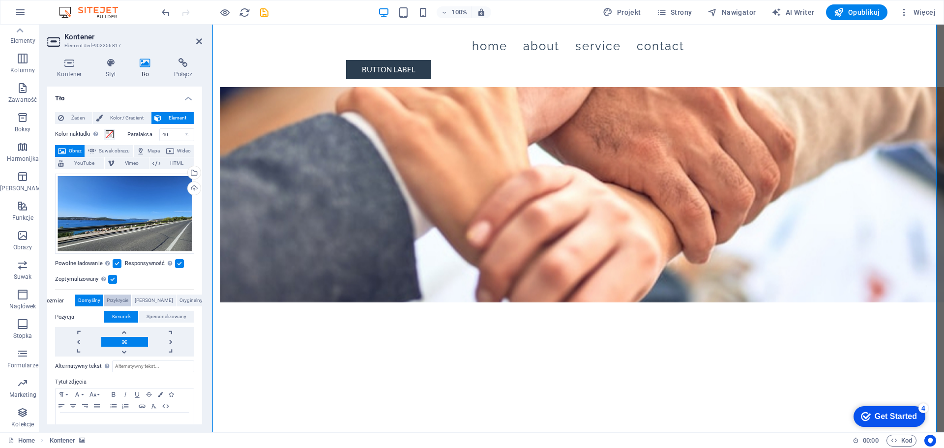
click at [126, 298] on span "Przykrycie" at bounding box center [118, 300] width 22 height 12
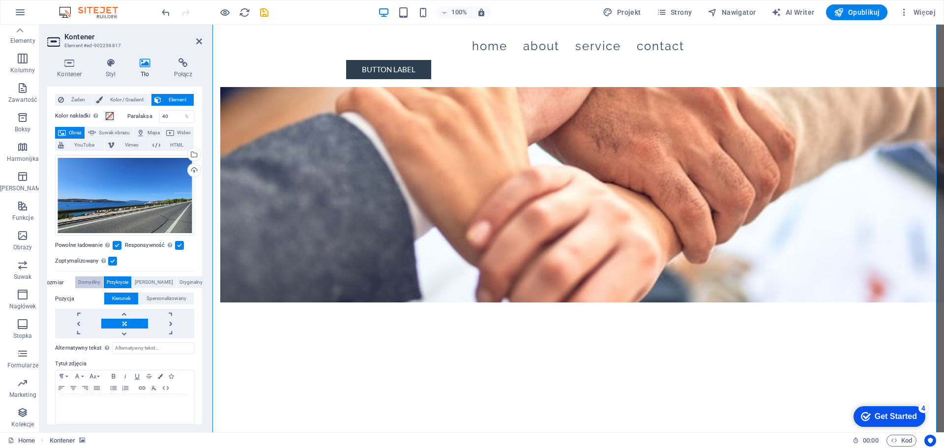
scroll to position [26, 0]
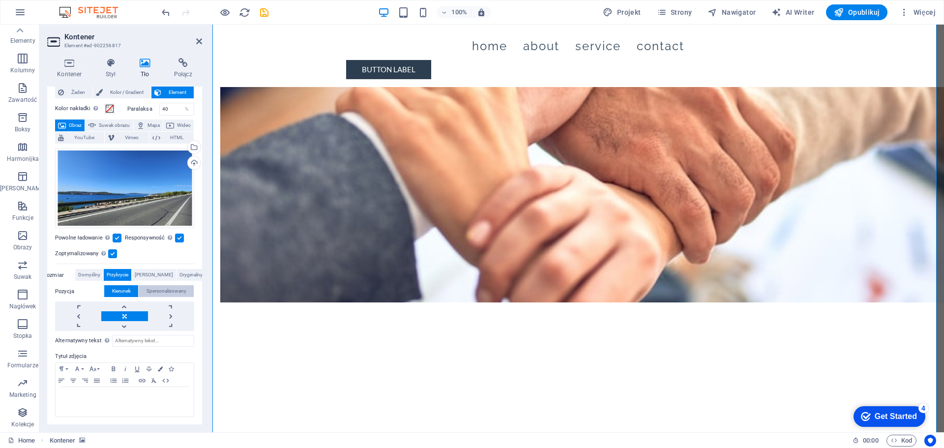
click at [150, 291] on span "Spersonalizowany" at bounding box center [166, 291] width 40 height 12
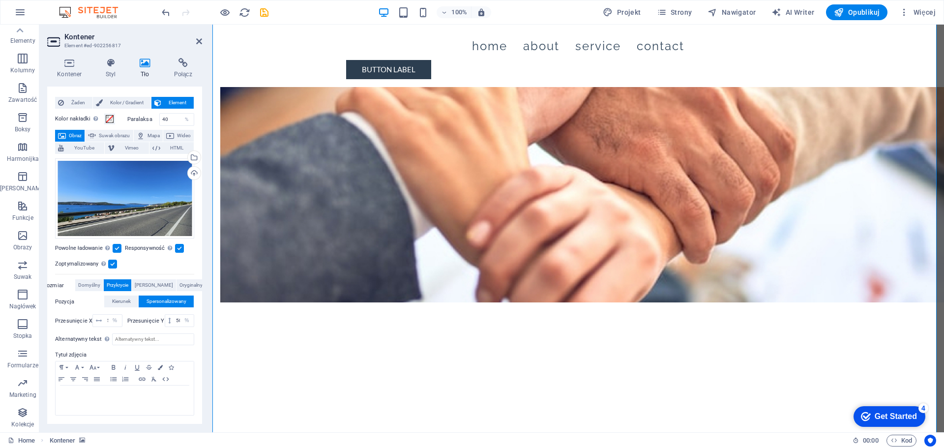
scroll to position [14, 0]
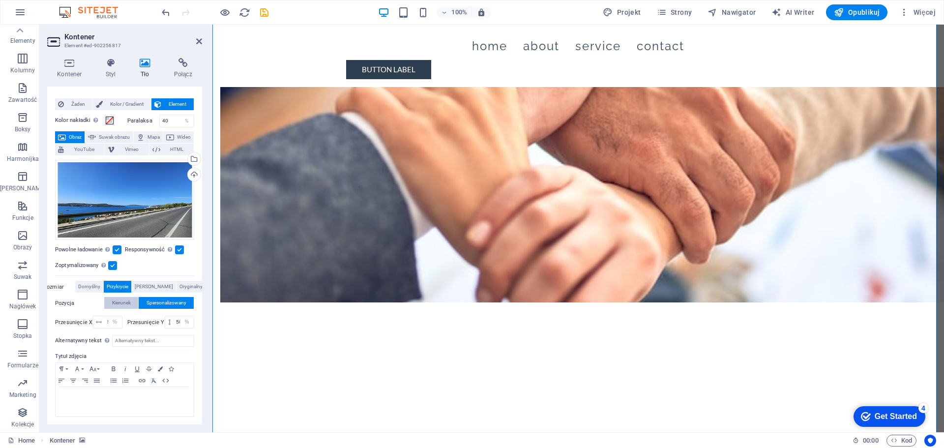
click at [118, 298] on span "Kierunek" at bounding box center [121, 303] width 19 height 12
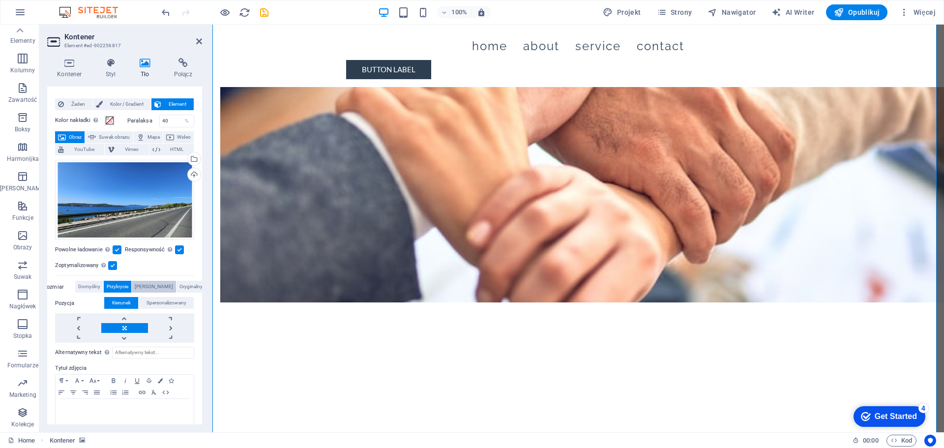
click at [147, 285] on span "Zawierać" at bounding box center [154, 287] width 38 height 12
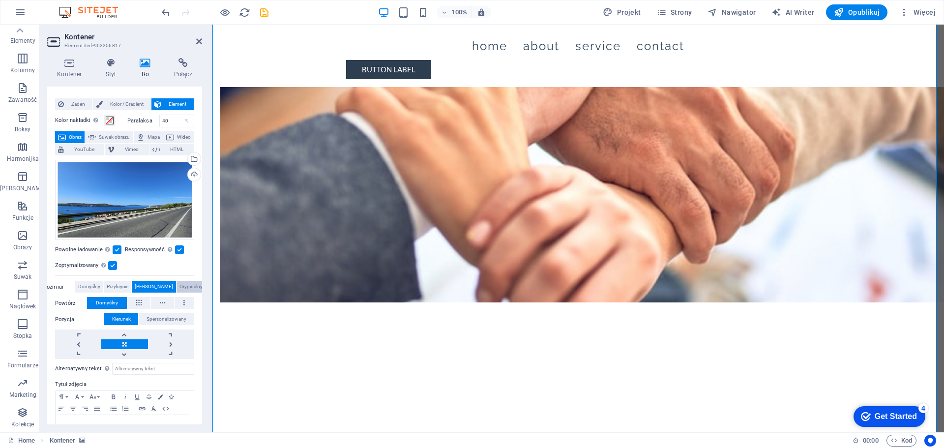
click at [179, 285] on span "Oryginalny" at bounding box center [190, 287] width 23 height 12
click at [147, 283] on span "Zawierać" at bounding box center [154, 287] width 38 height 12
click at [179, 304] on button at bounding box center [183, 303] width 19 height 12
click at [111, 302] on span "Domyślny" at bounding box center [107, 303] width 22 height 12
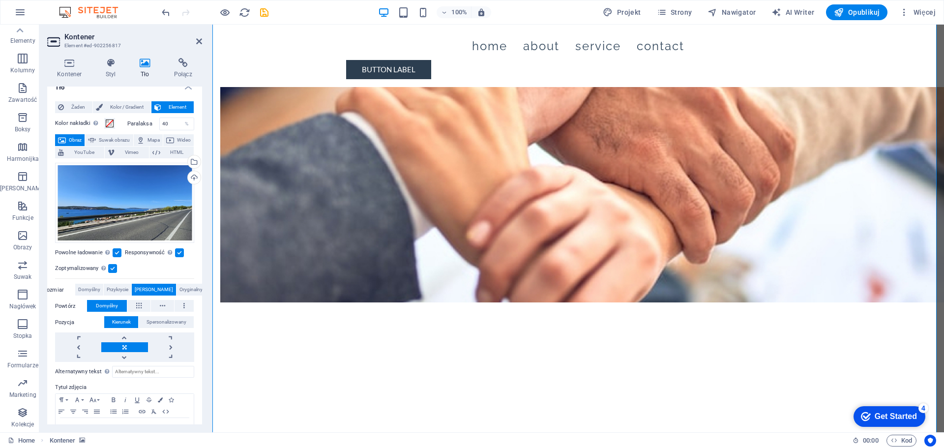
scroll to position [0, 0]
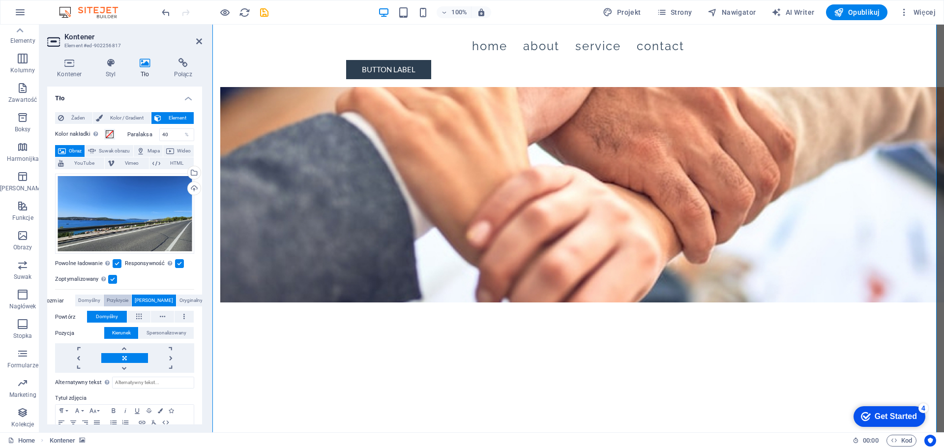
click at [117, 298] on span "Przykrycie" at bounding box center [118, 300] width 22 height 12
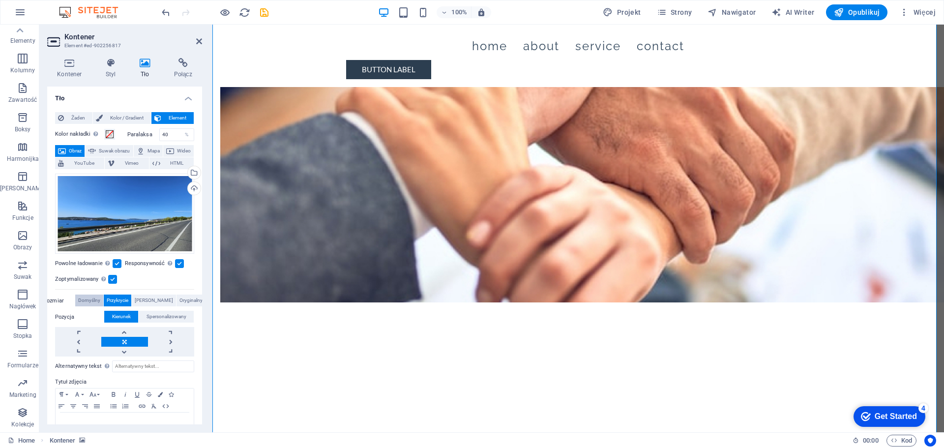
click at [85, 296] on button "Domyślny" at bounding box center [89, 300] width 28 height 12
click at [179, 298] on span "Oryginalny" at bounding box center [190, 300] width 23 height 12
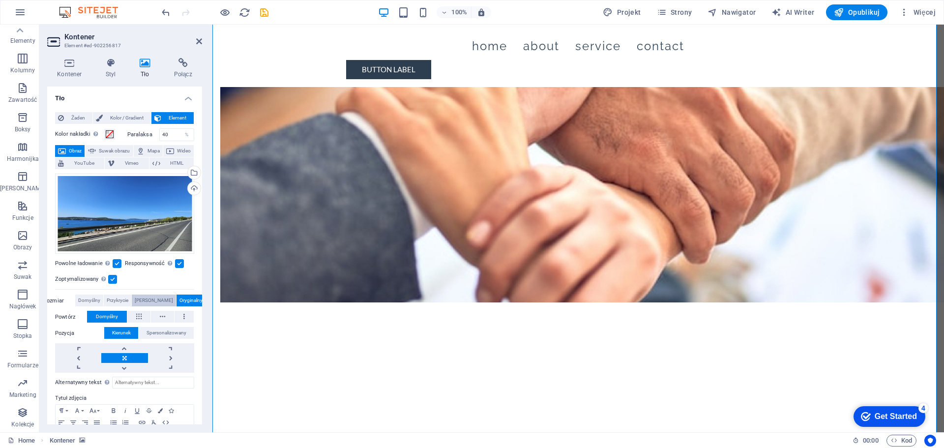
click at [145, 297] on span "Zawierać" at bounding box center [154, 300] width 38 height 12
drag, startPoint x: 169, startPoint y: 133, endPoint x: 135, endPoint y: 132, distance: 33.9
click at [136, 133] on div "Paralaksa 40 %" at bounding box center [160, 134] width 67 height 13
type input "100"
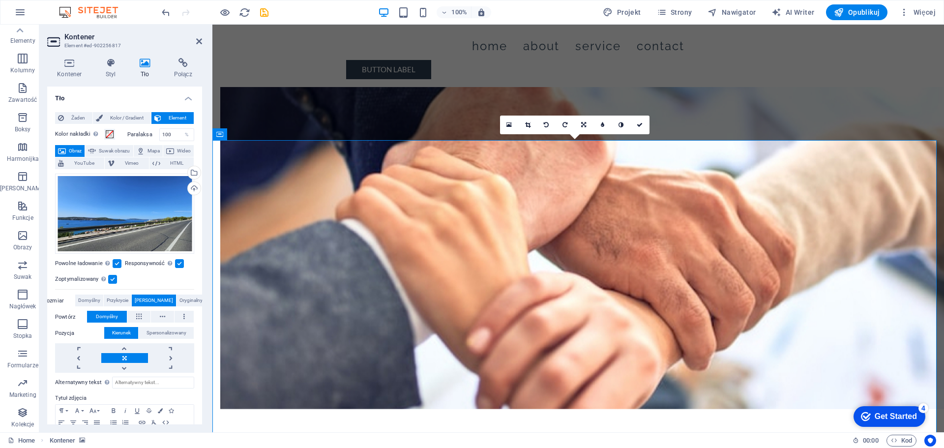
scroll to position [737, 0]
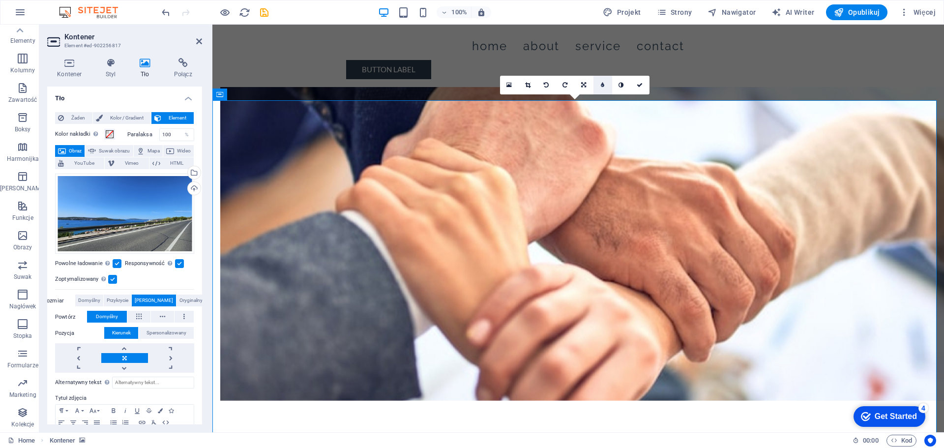
click at [603, 86] on icon at bounding box center [602, 85] width 3 height 6
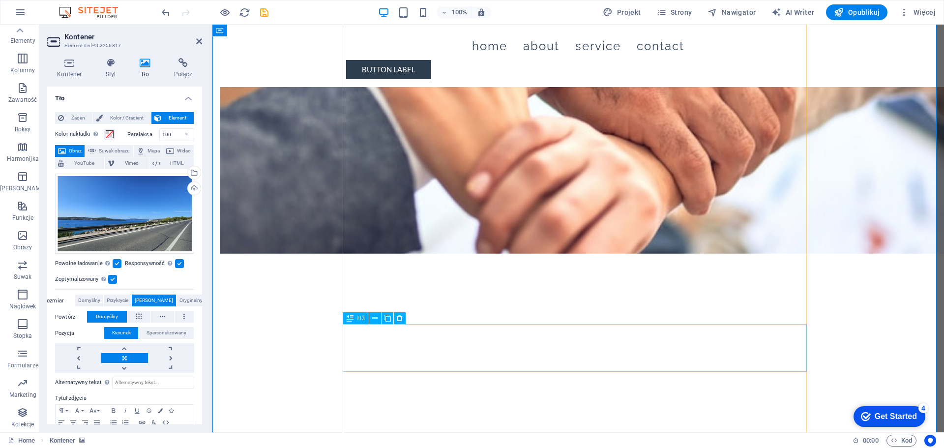
scroll to position [885, 0]
click at [201, 42] on icon at bounding box center [199, 41] width 6 height 8
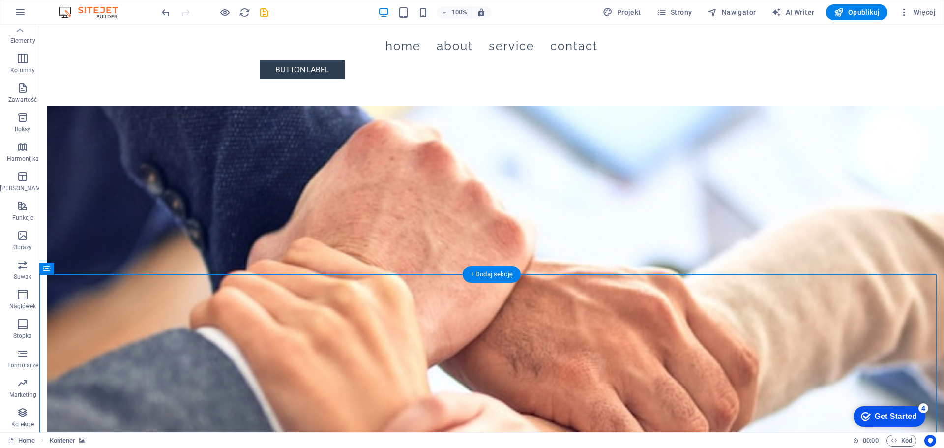
scroll to position [737, 0]
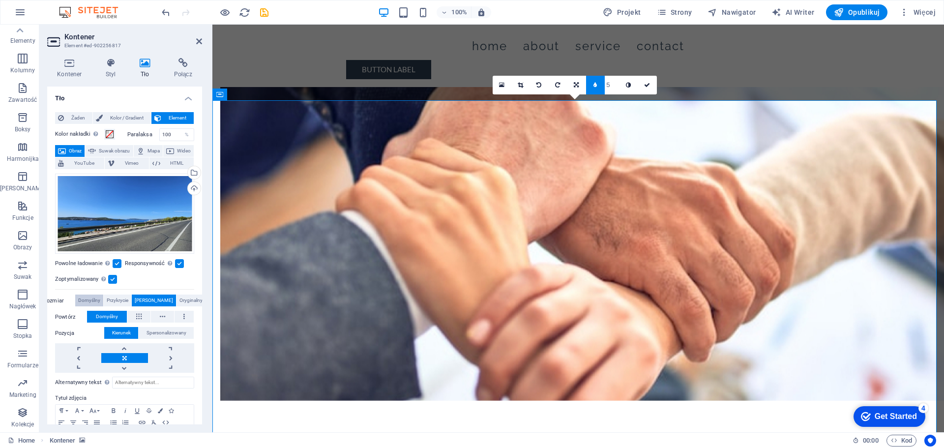
click at [93, 297] on span "Domyślny" at bounding box center [89, 300] width 22 height 12
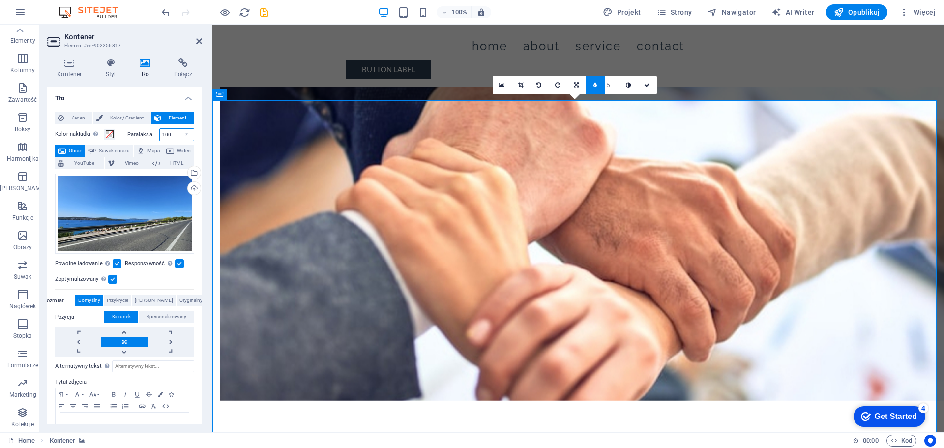
drag, startPoint x: 171, startPoint y: 133, endPoint x: 131, endPoint y: 136, distance: 39.9
click at [131, 136] on div "Paralaksa 100 %" at bounding box center [160, 134] width 67 height 13
type input "0"
click at [202, 38] on aside "Kontener Element #ed-902256817 Kontener Styl Tło Połącz Rozmiar Wysokość Domyśl…" at bounding box center [125, 228] width 173 height 407
click at [199, 40] on icon at bounding box center [199, 41] width 6 height 8
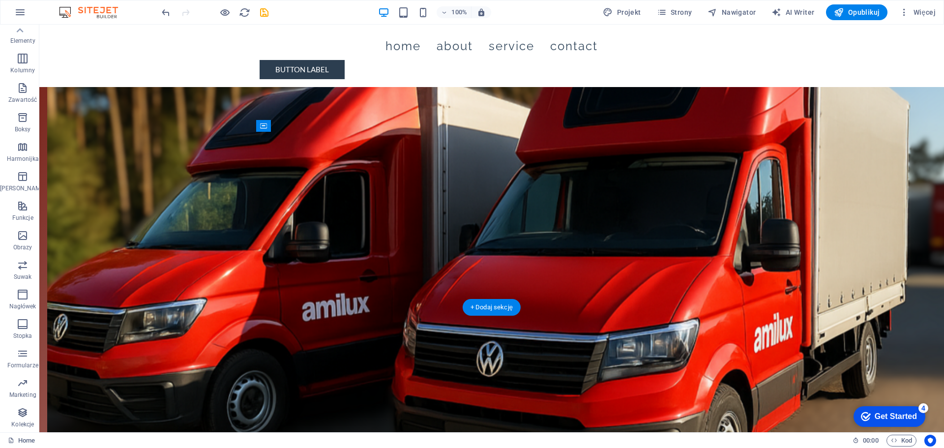
scroll to position [197, 0]
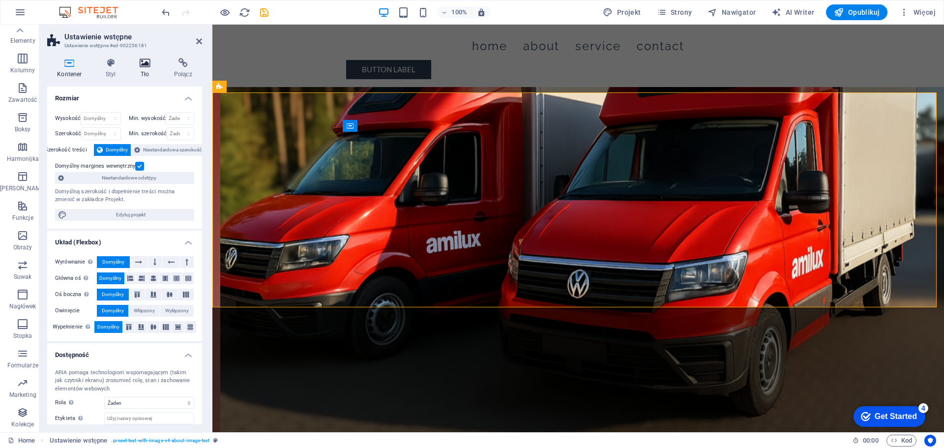
click at [143, 67] on icon at bounding box center [145, 63] width 30 height 10
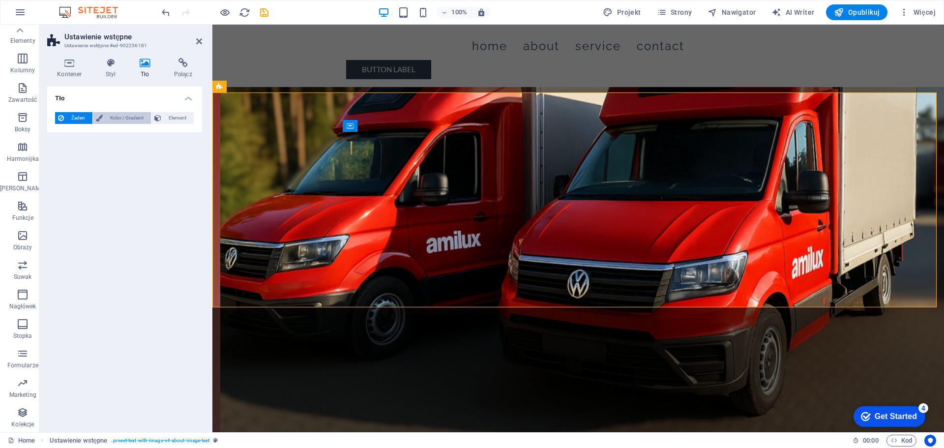
click at [116, 116] on span "Kolor / Gradient" at bounding box center [127, 118] width 42 height 12
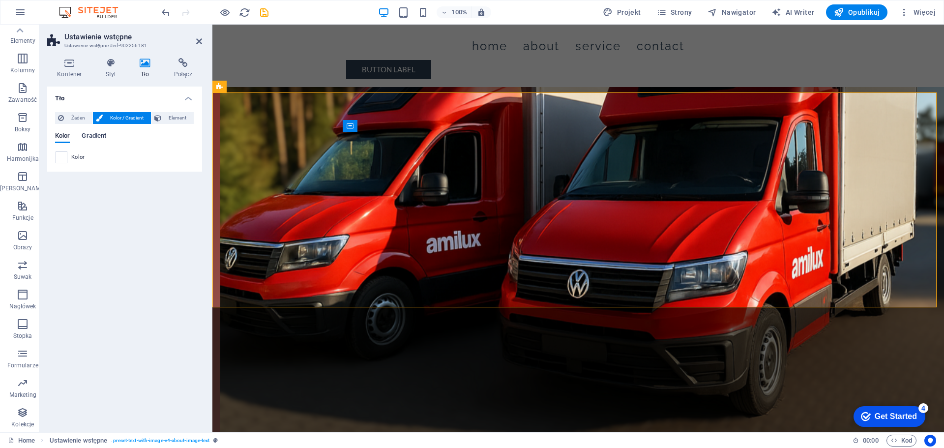
click at [89, 134] on span "Gradient" at bounding box center [94, 137] width 25 height 14
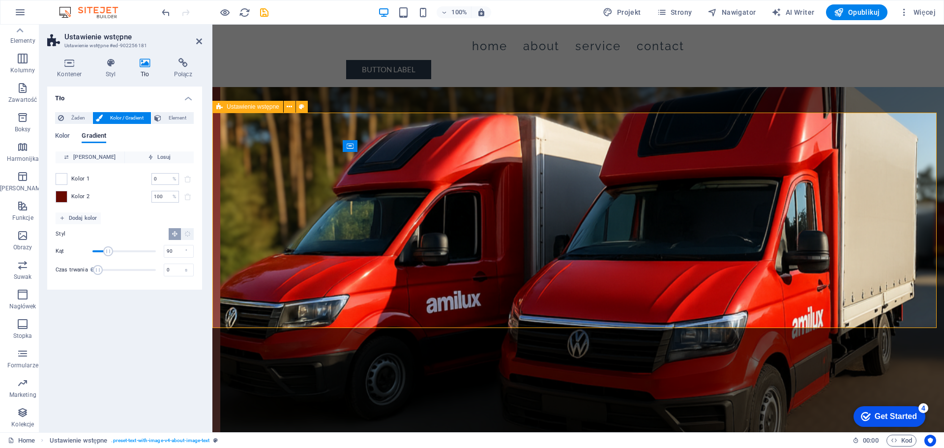
scroll to position [98, 0]
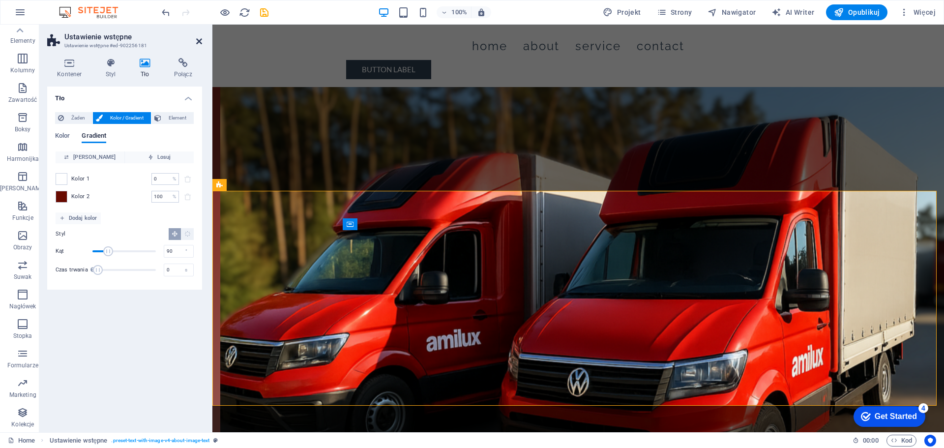
click at [201, 44] on icon at bounding box center [199, 41] width 6 height 8
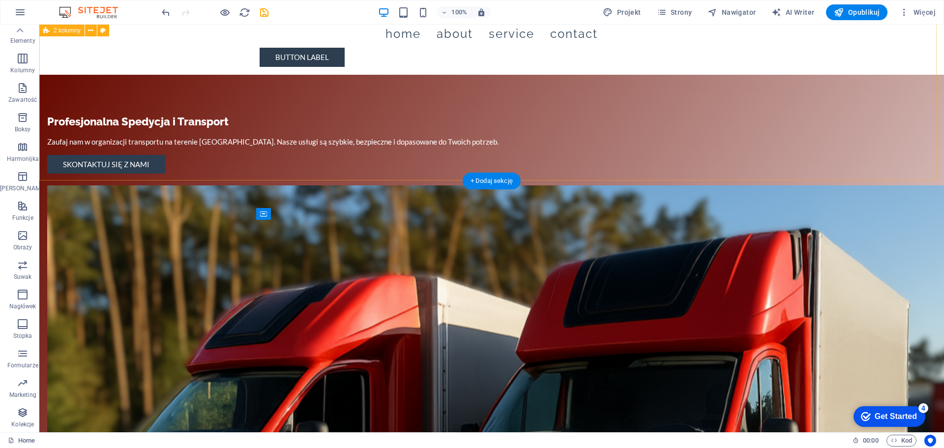
scroll to position [0, 0]
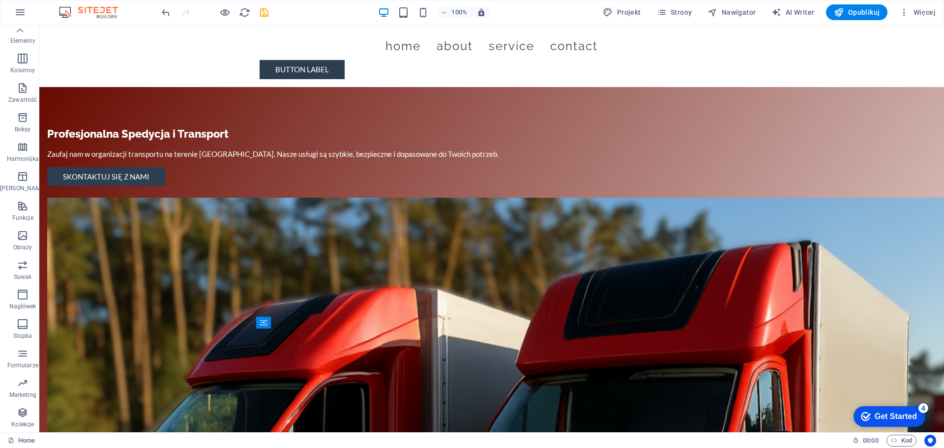
click at [891, 415] on div "Get Started" at bounding box center [895, 416] width 42 height 9
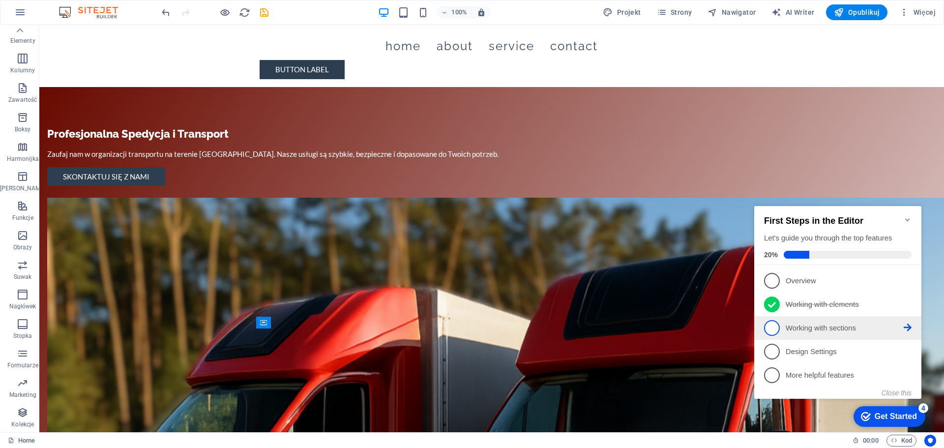
click at [826, 326] on p "Working with sections - incomplete" at bounding box center [844, 328] width 118 height 10
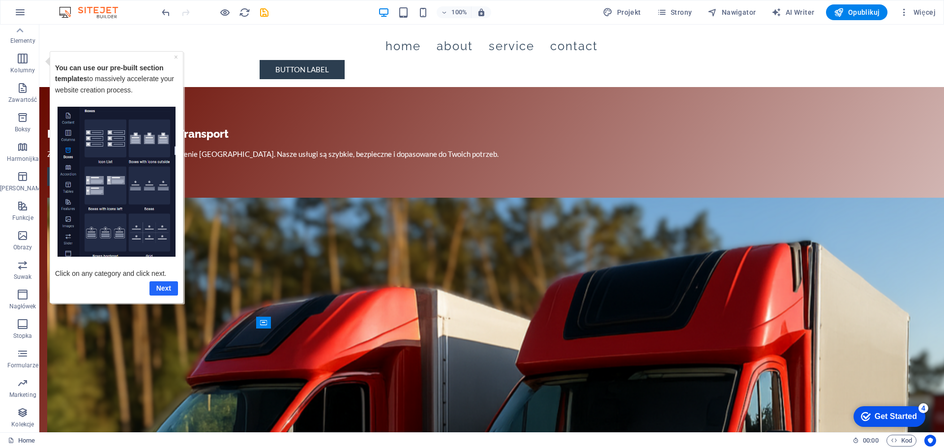
click at [160, 286] on link "Next" at bounding box center [163, 288] width 29 height 14
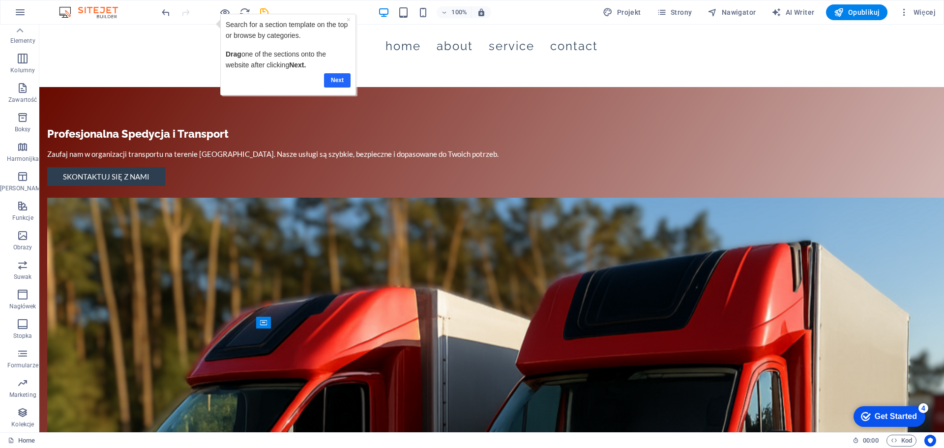
click at [339, 79] on link "Next" at bounding box center [337, 80] width 27 height 14
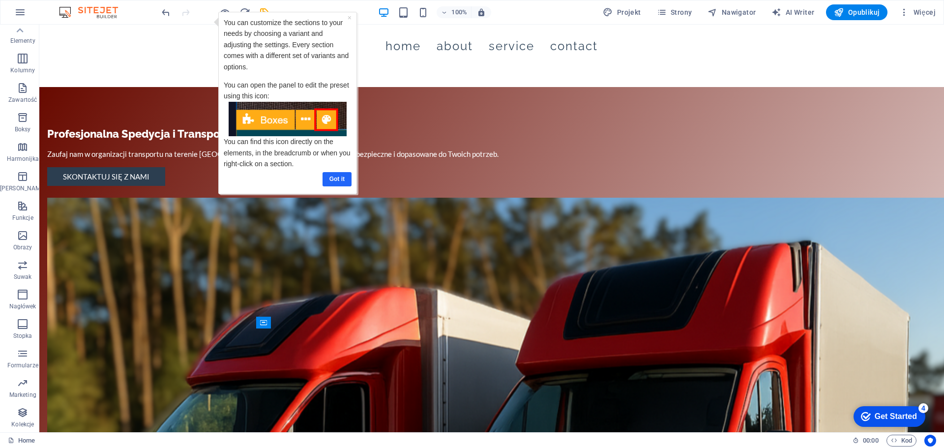
click at [328, 176] on link "Got it" at bounding box center [336, 179] width 29 height 14
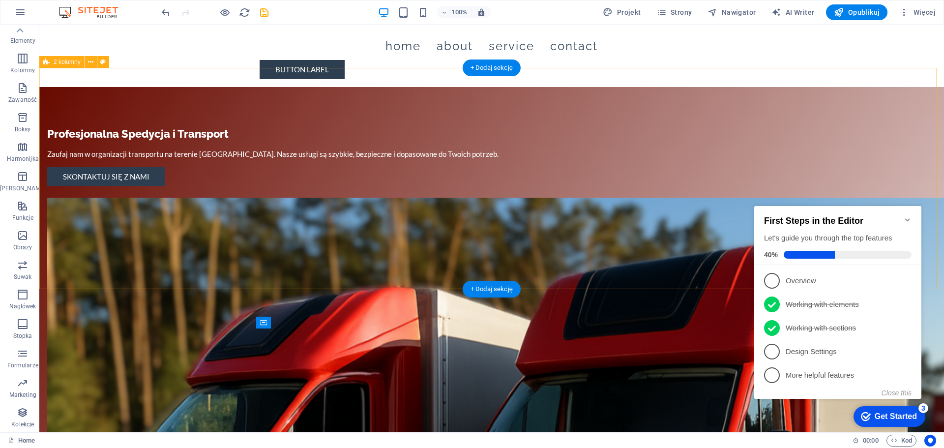
click at [441, 94] on div "Profesjonalna Spedycja i Transport Zaufaj nam w organizacji transportu na teren…" at bounding box center [491, 454] width 904 height 735
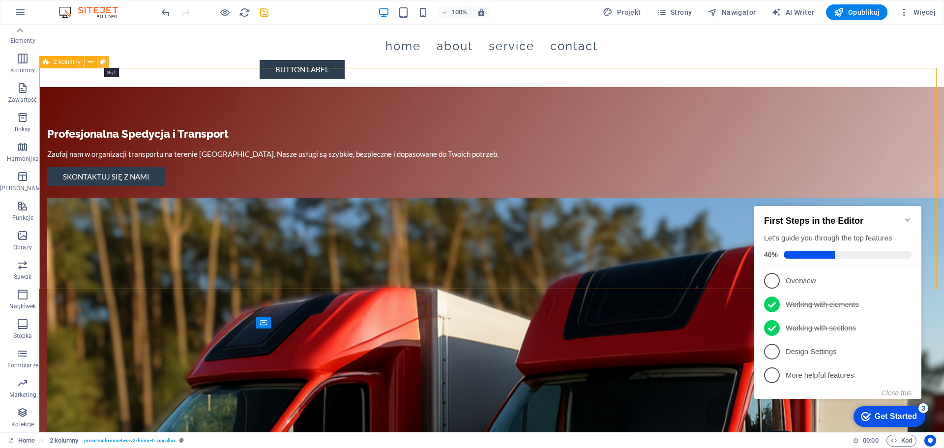
select select "rem"
select select "px"
select select "preset-columns-two-v2-home-6"
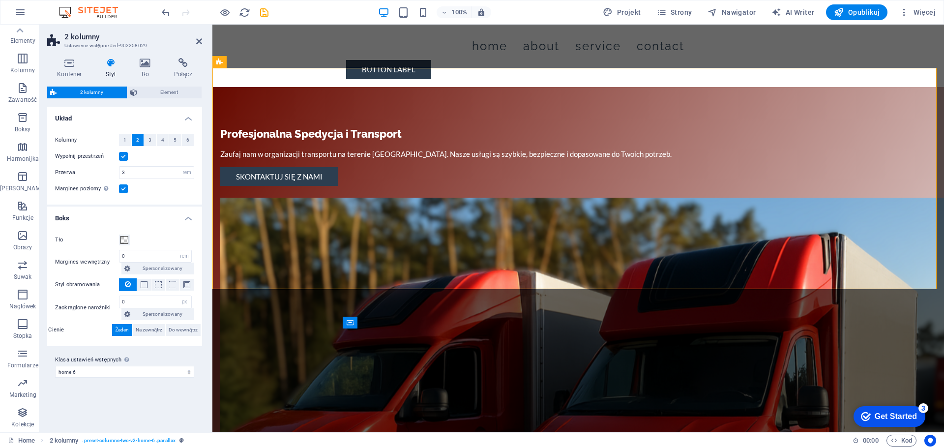
click at [201, 36] on h2 "2 kolumny" at bounding box center [133, 36] width 138 height 9
click at [196, 39] on icon at bounding box center [199, 41] width 6 height 8
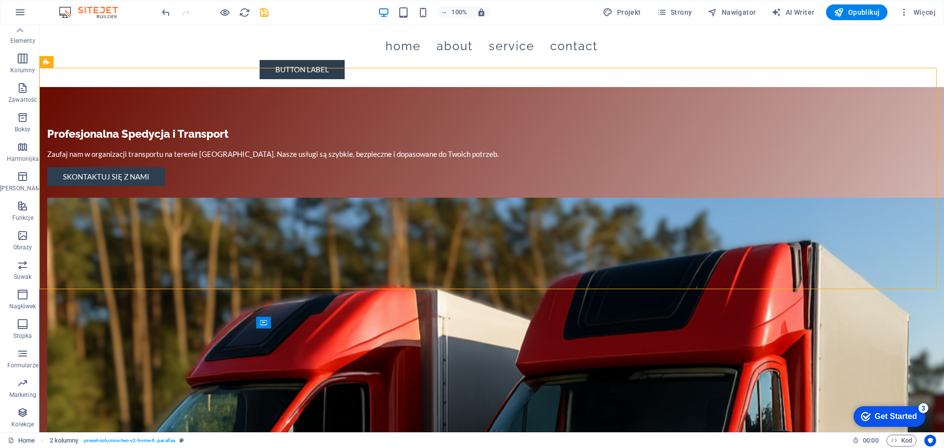
click at [888, 412] on div "Get Started" at bounding box center [895, 416] width 42 height 9
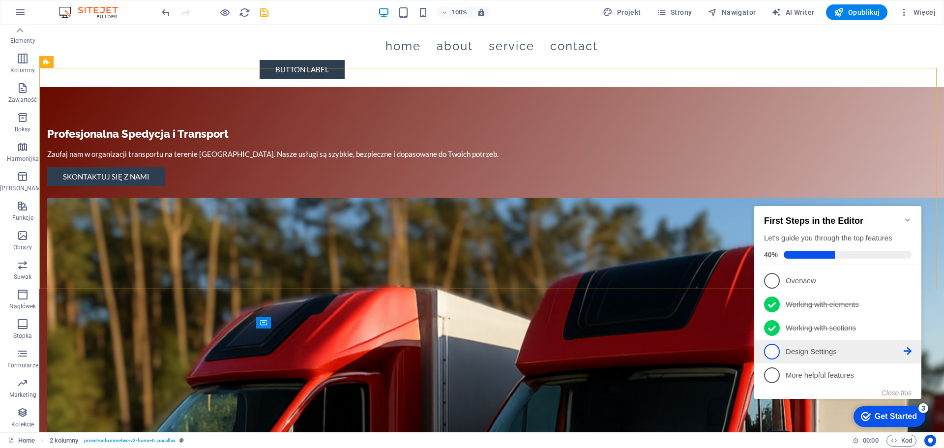
click at [807, 355] on link "4 Design Settings - incomplete" at bounding box center [837, 352] width 147 height 16
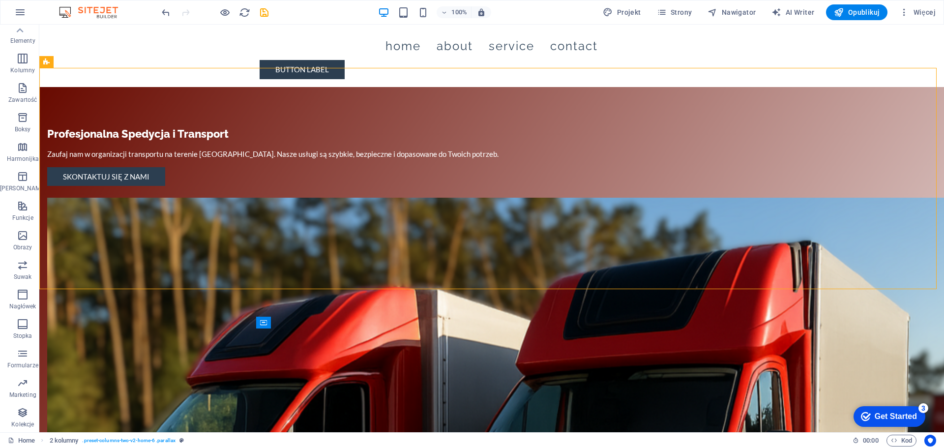
drag, startPoint x: 883, startPoint y: 408, endPoint x: 979, endPoint y: 556, distance: 175.9
click at [883, 409] on div "checkmark Get Started 3" at bounding box center [889, 416] width 72 height 21
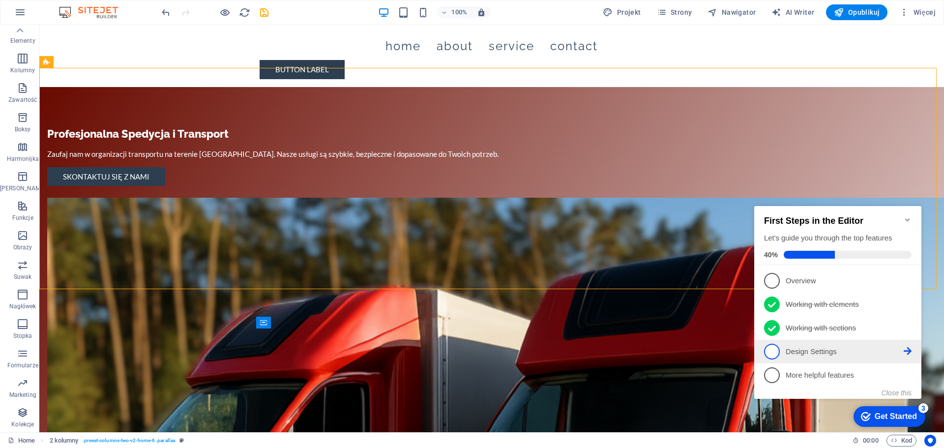
click at [798, 349] on p "Design Settings - incomplete" at bounding box center [844, 351] width 118 height 10
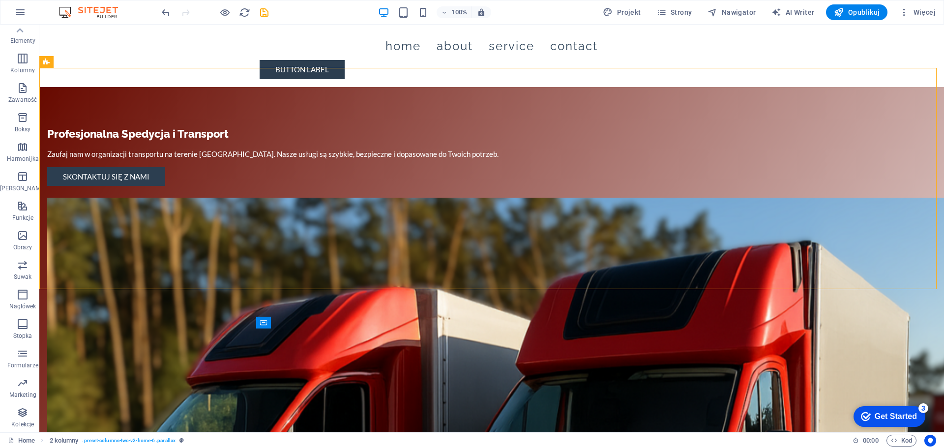
click at [895, 420] on div "Get Started" at bounding box center [895, 416] width 42 height 9
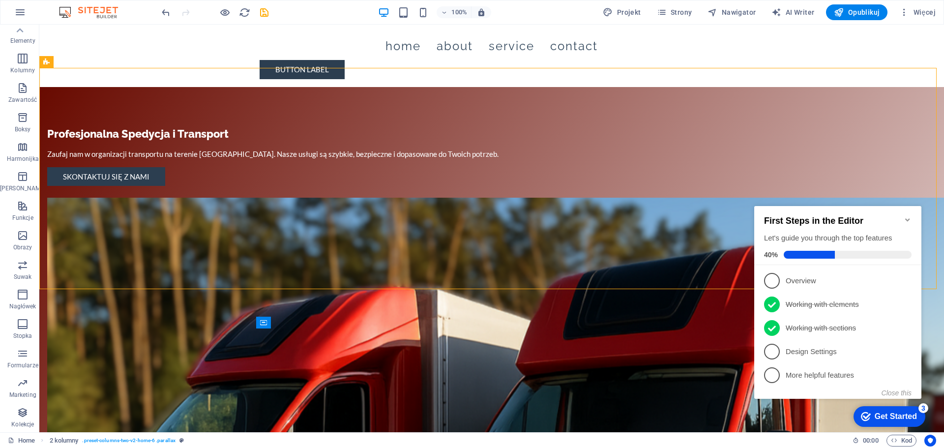
click at [905, 218] on icon "Minimize checklist" at bounding box center [907, 219] width 4 height 3
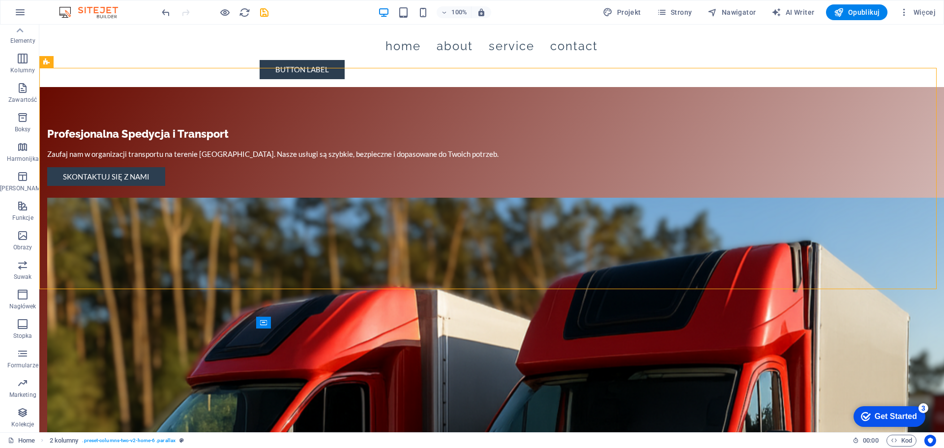
drag, startPoint x: 990, startPoint y: 621, endPoint x: 894, endPoint y: 412, distance: 230.3
click at [894, 412] on div "Get Started" at bounding box center [895, 416] width 42 height 9
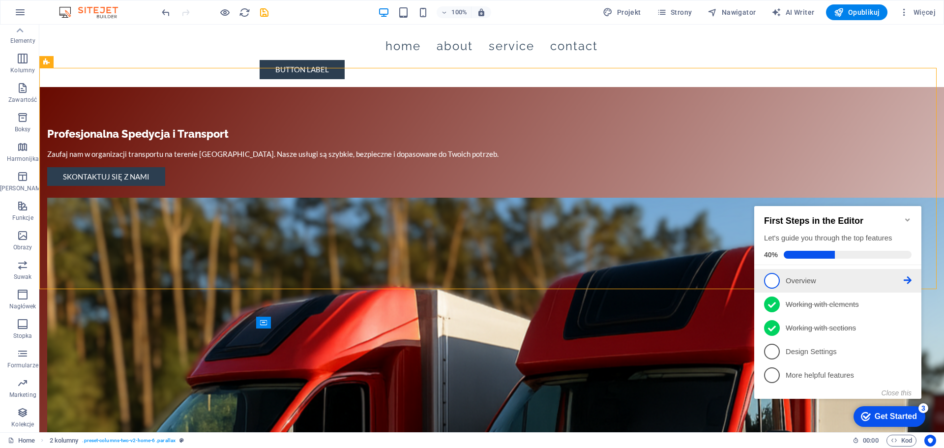
click at [813, 282] on p "Overview - incomplete" at bounding box center [844, 281] width 118 height 10
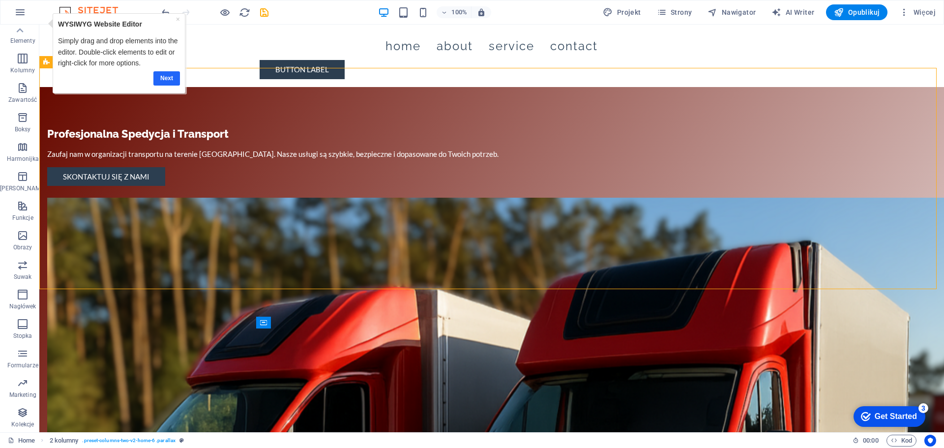
click at [161, 74] on link "Next" at bounding box center [166, 78] width 27 height 14
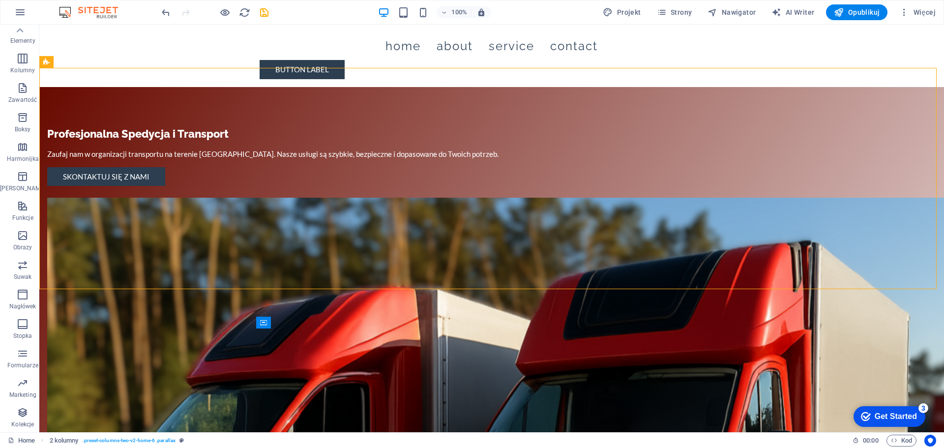
click at [886, 413] on div "Get Started" at bounding box center [895, 416] width 42 height 9
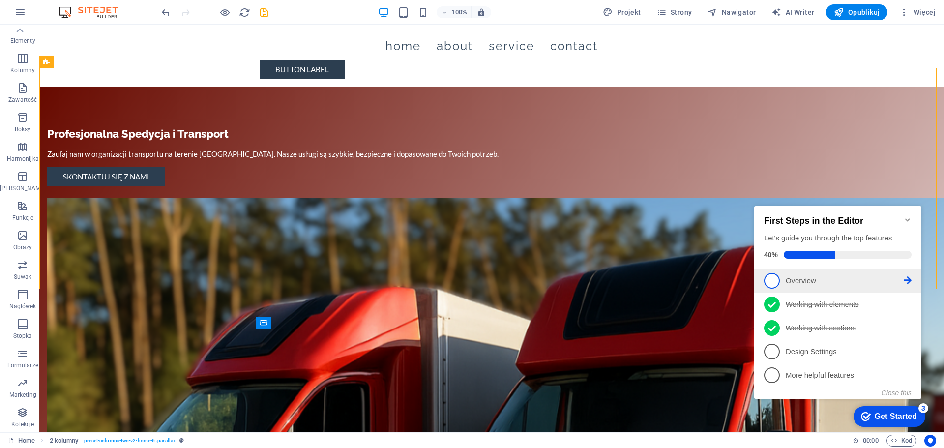
click at [907, 277] on icon at bounding box center [907, 280] width 8 height 8
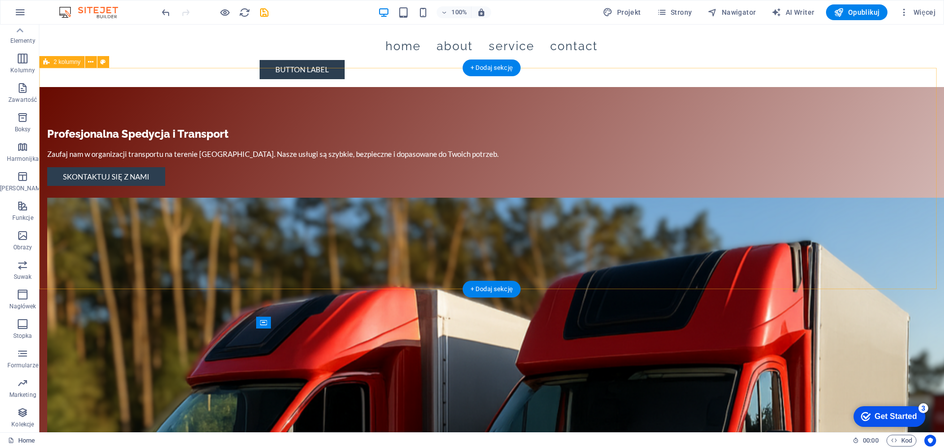
click at [101, 177] on div "Profesjonalna Spedycja i Transport Zaufaj nam w organizacji transportu na teren…" at bounding box center [491, 454] width 904 height 735
select select "rem"
select select "px"
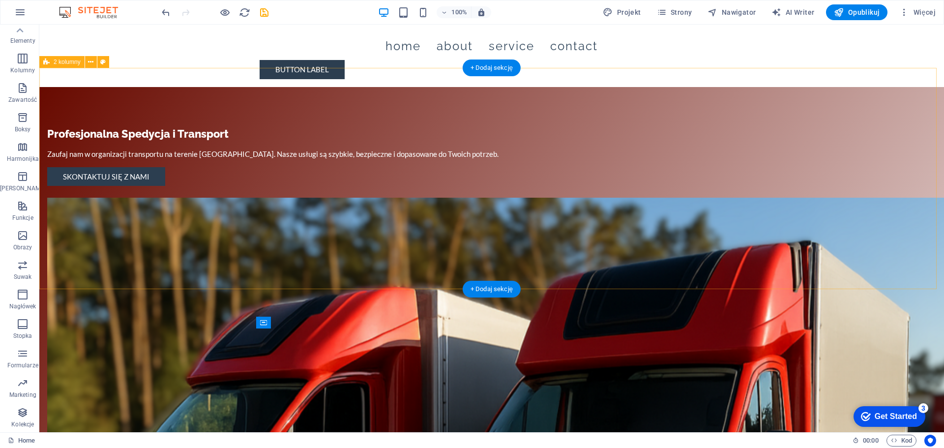
select select "preset-columns-two-v2-home-6"
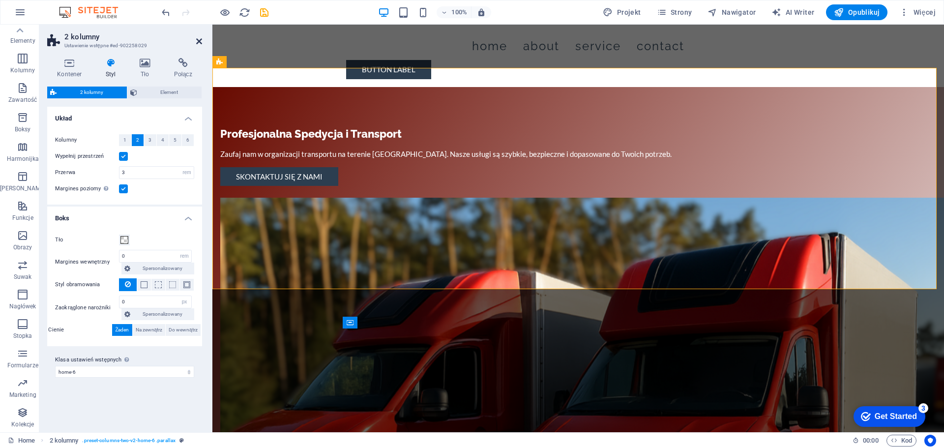
click at [196, 41] on icon at bounding box center [199, 41] width 6 height 8
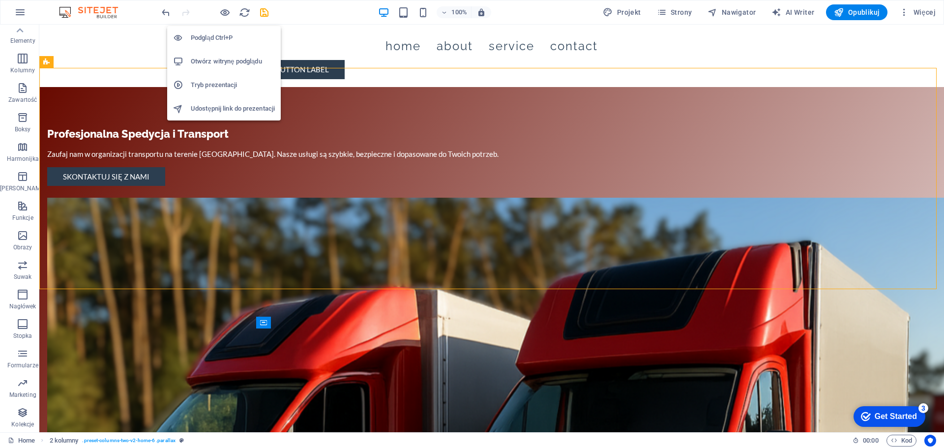
click at [211, 36] on h6 "Podgląd Ctrl+P" at bounding box center [233, 38] width 84 height 12
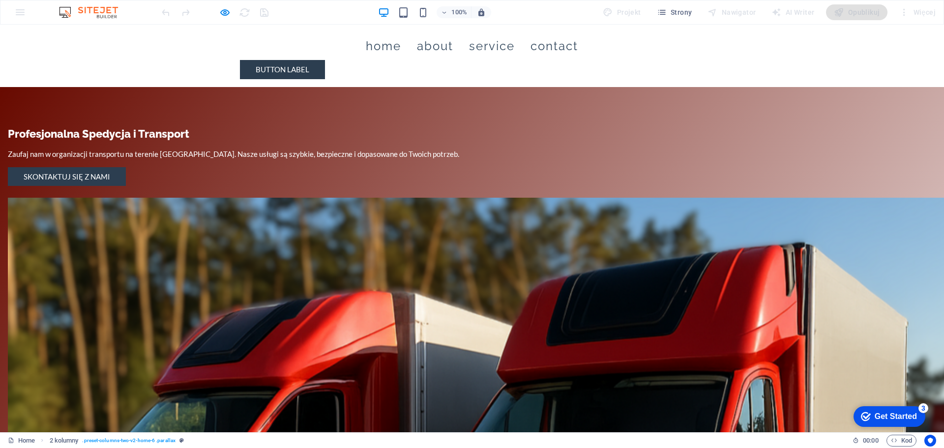
click at [366, 45] on link "Home" at bounding box center [383, 46] width 35 height 28
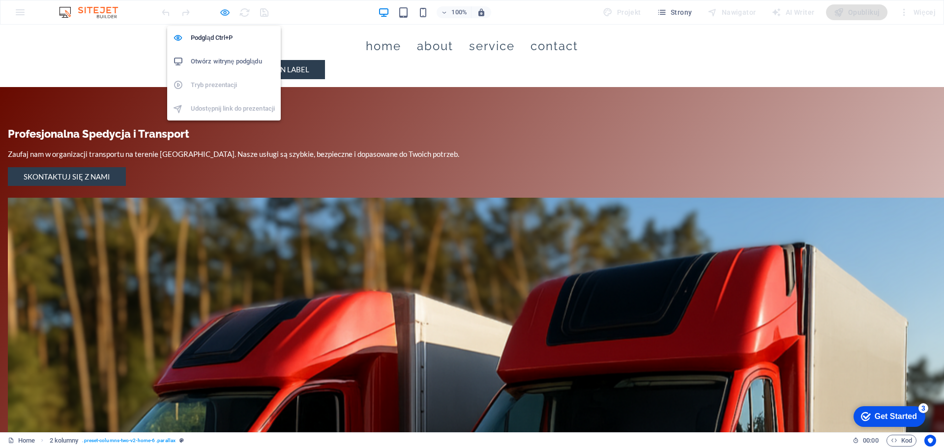
click at [225, 10] on icon "button" at bounding box center [224, 12] width 11 height 11
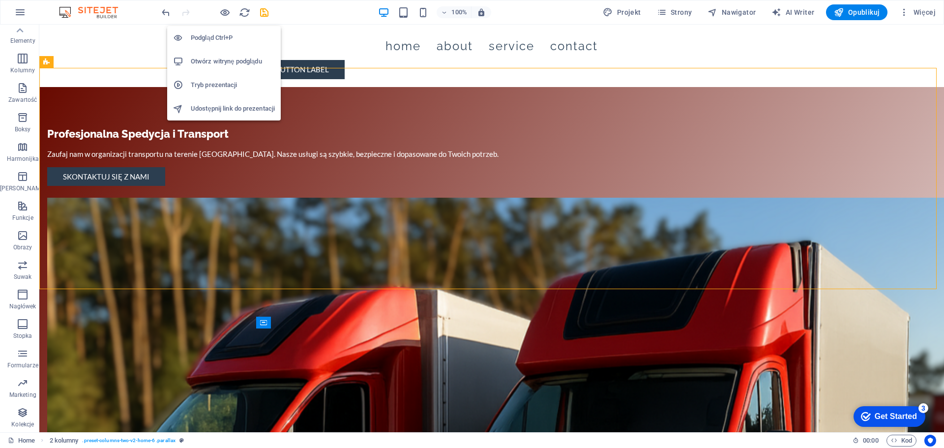
click at [216, 65] on h6 "Otwórz witrynę podglądu" at bounding box center [233, 62] width 84 height 12
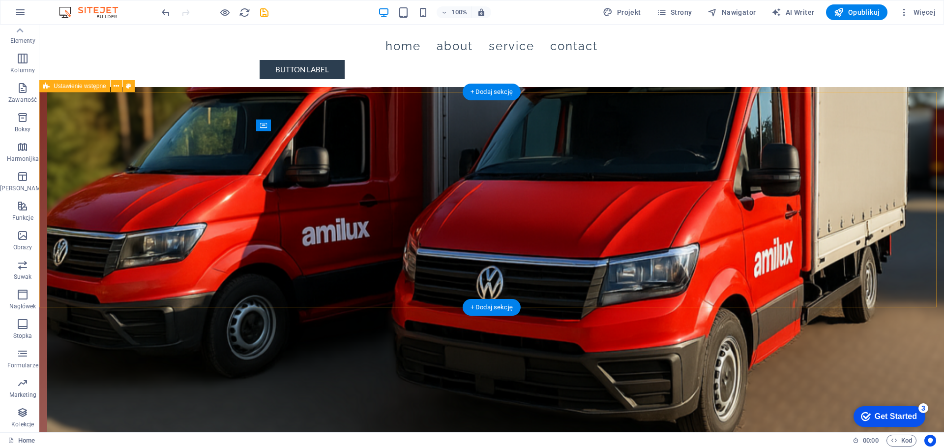
scroll to position [197, 0]
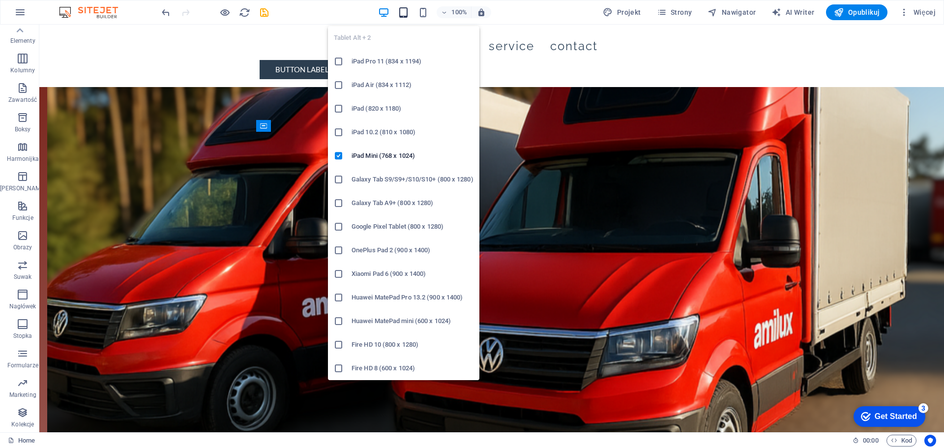
click at [405, 17] on icon "button" at bounding box center [403, 12] width 11 height 11
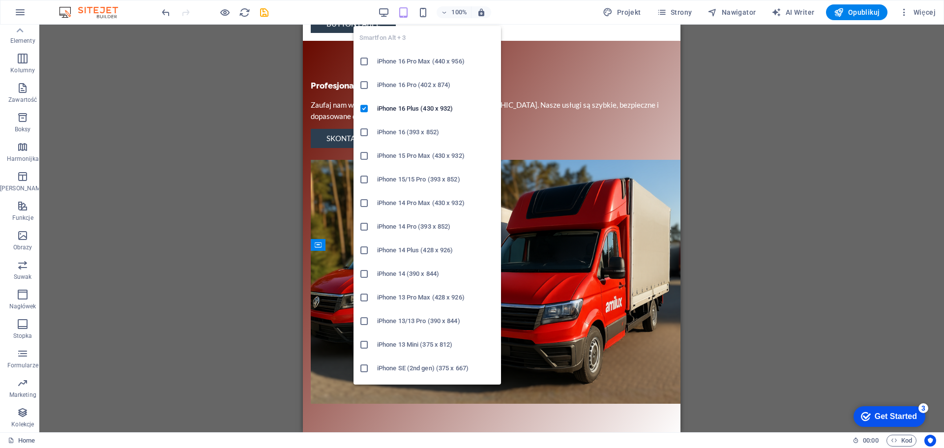
scroll to position [98, 0]
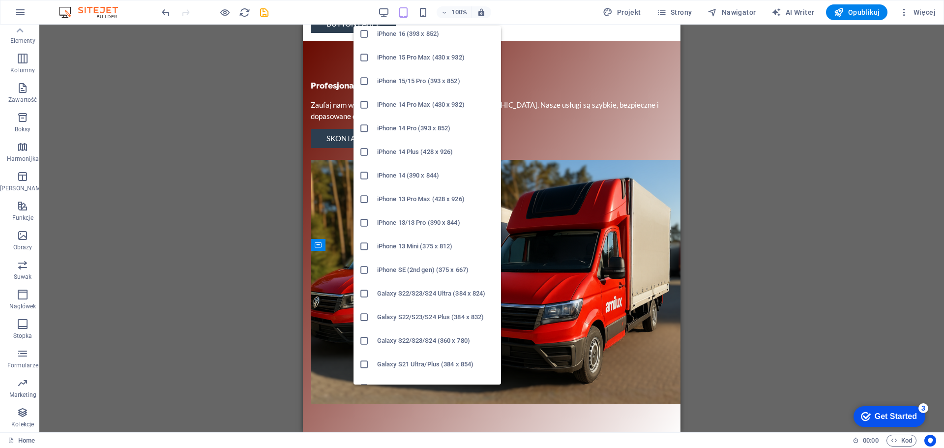
click at [365, 293] on icon at bounding box center [364, 294] width 10 height 10
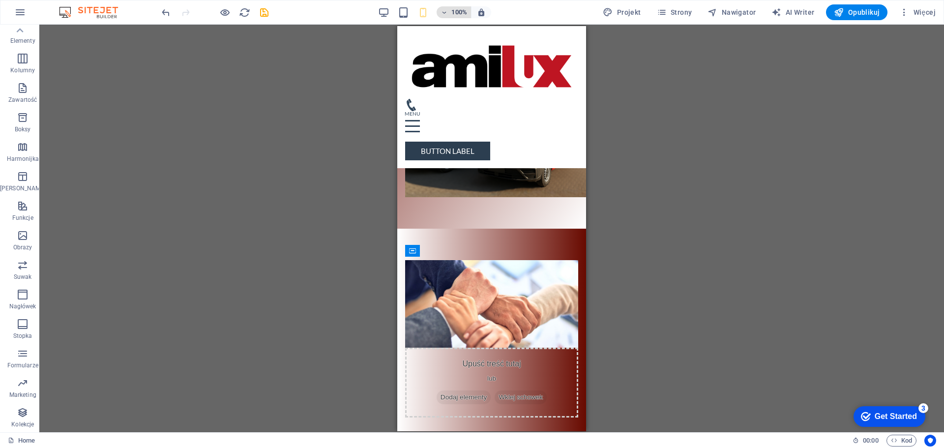
click at [443, 12] on icon "button" at bounding box center [443, 12] width 7 height 6
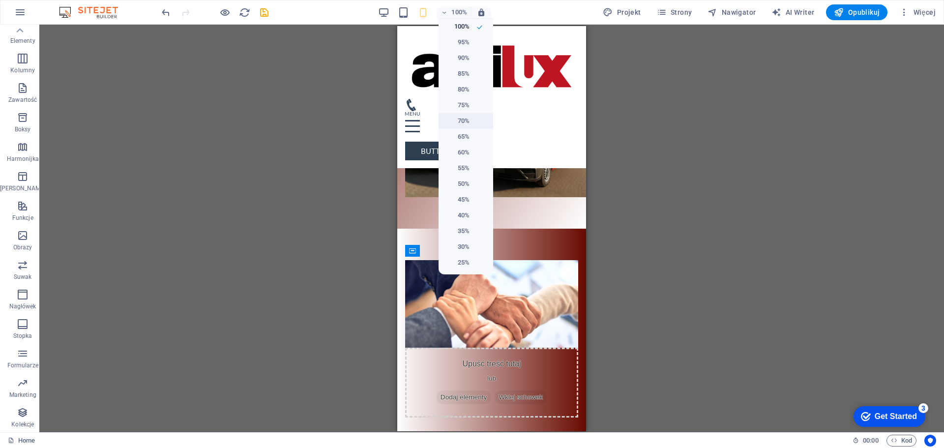
click at [463, 120] on h6 "70%" at bounding box center [456, 121] width 25 height 12
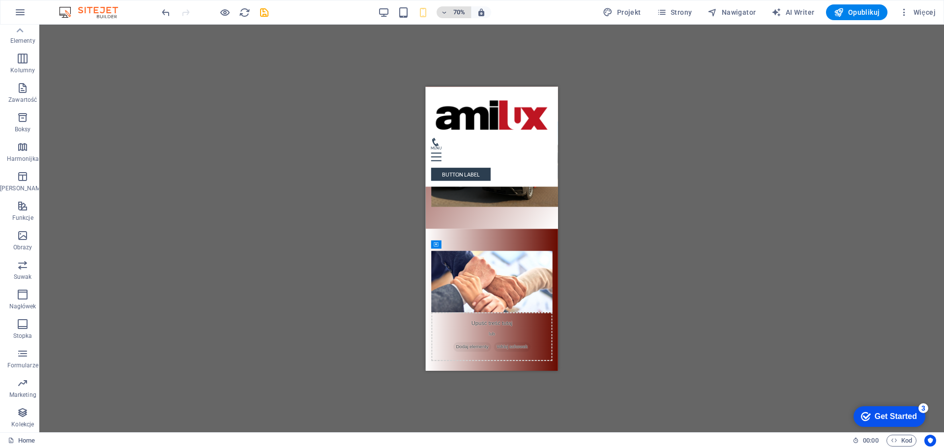
click at [445, 8] on span "70%" at bounding box center [453, 12] width 27 height 12
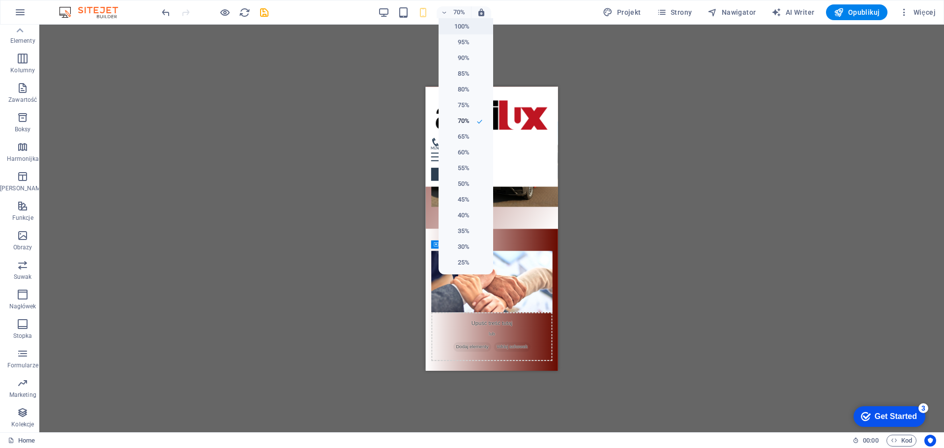
click at [451, 24] on h6 "100%" at bounding box center [456, 27] width 25 height 12
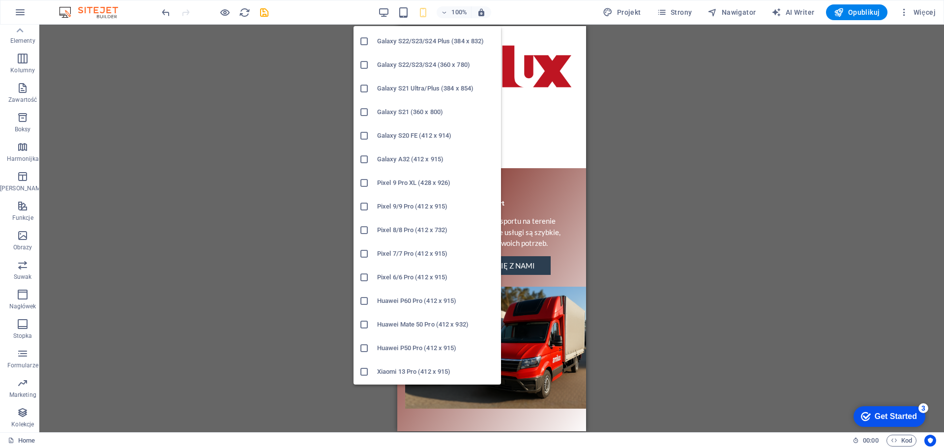
scroll to position [420, 0]
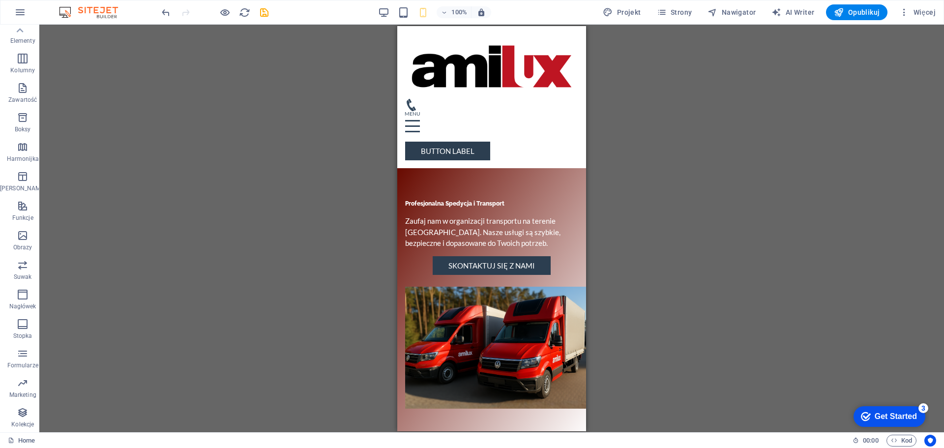
click at [226, 254] on div "Przeciągnij tutaj, aby zastąpić istniejącą zawartość. Naciśnij „Ctrl”, jeśli ch…" at bounding box center [491, 228] width 904 height 407
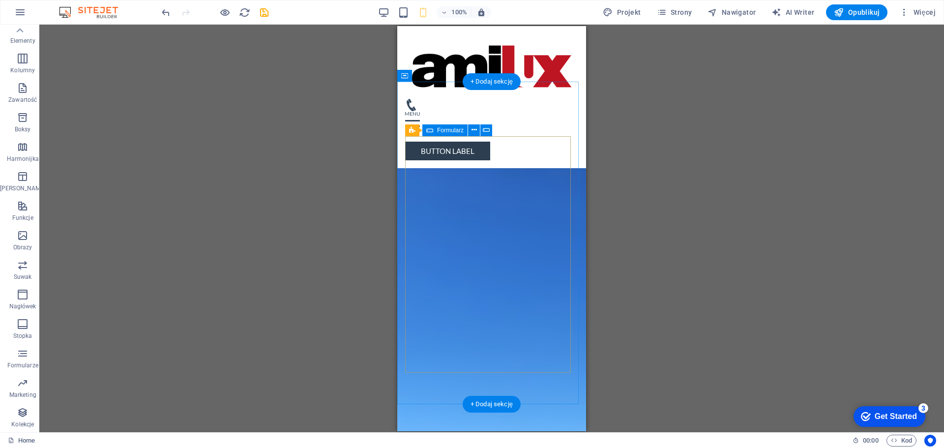
scroll to position [2113, 0]
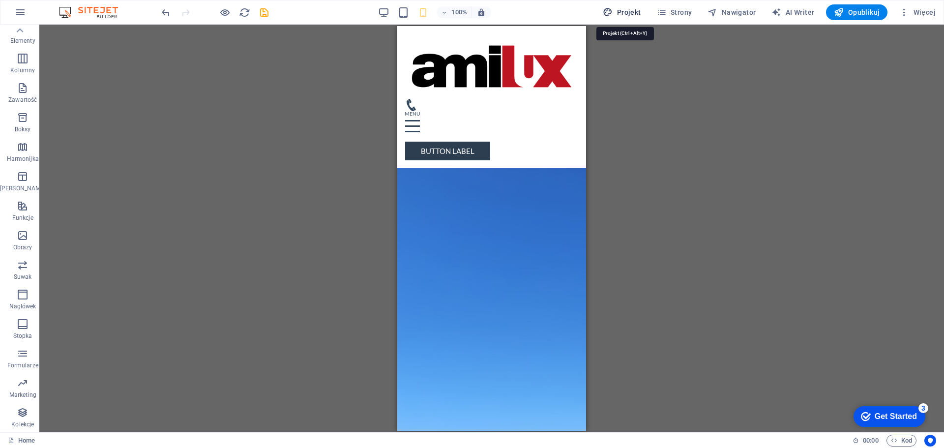
click at [619, 12] on span "Projekt" at bounding box center [622, 12] width 38 height 10
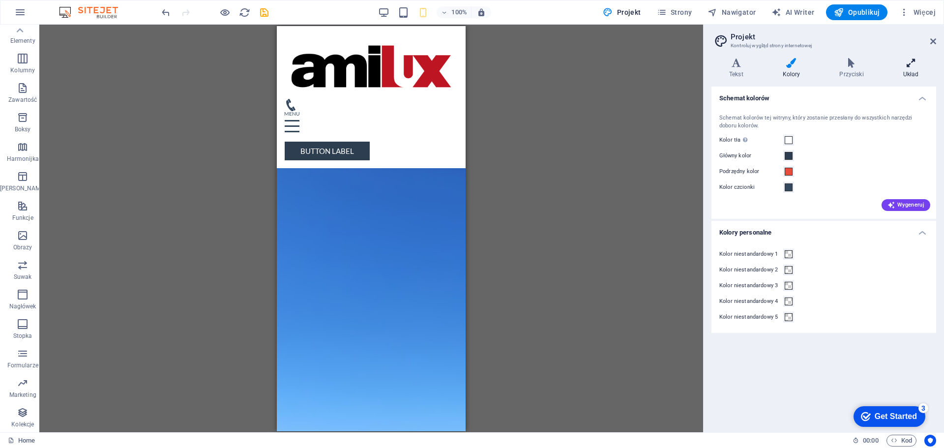
click at [912, 67] on icon at bounding box center [910, 63] width 51 height 10
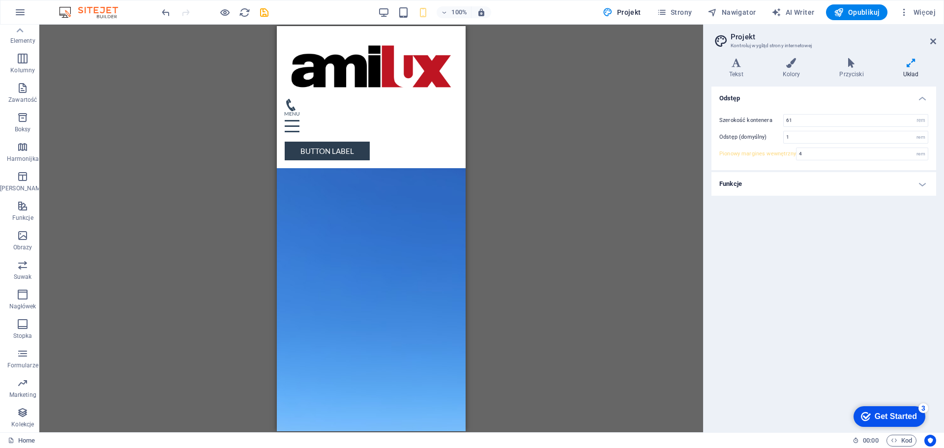
click at [756, 180] on h4 "Funkcje" at bounding box center [823, 184] width 225 height 24
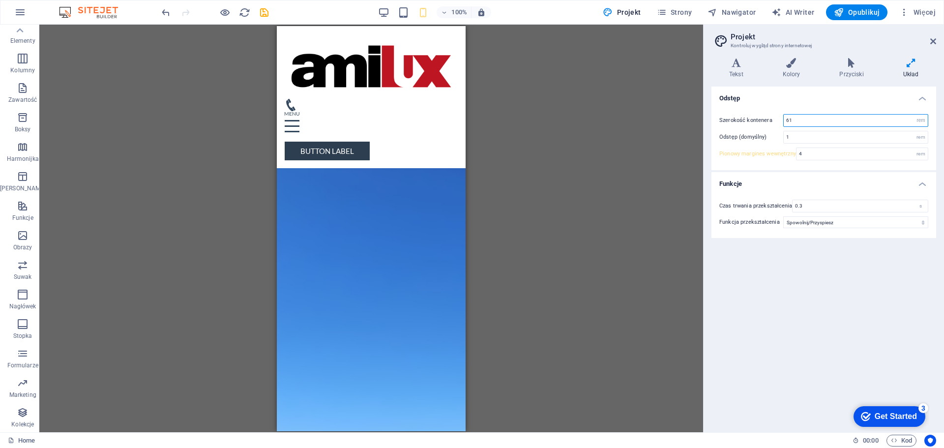
drag, startPoint x: 796, startPoint y: 121, endPoint x: 754, endPoint y: 122, distance: 41.3
click at [754, 122] on div "Szerokość kontenera 61 rem px" at bounding box center [823, 120] width 209 height 13
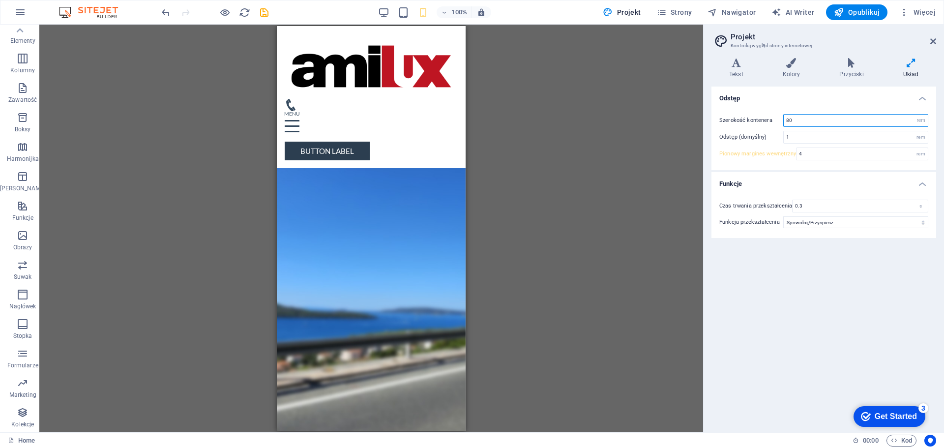
type input "80"
click at [768, 278] on div "Odstęp Szerokość kontenera 80 rem px Odstęp (domyślny) 1 rem Pionowy margines w…" at bounding box center [823, 256] width 225 height 338
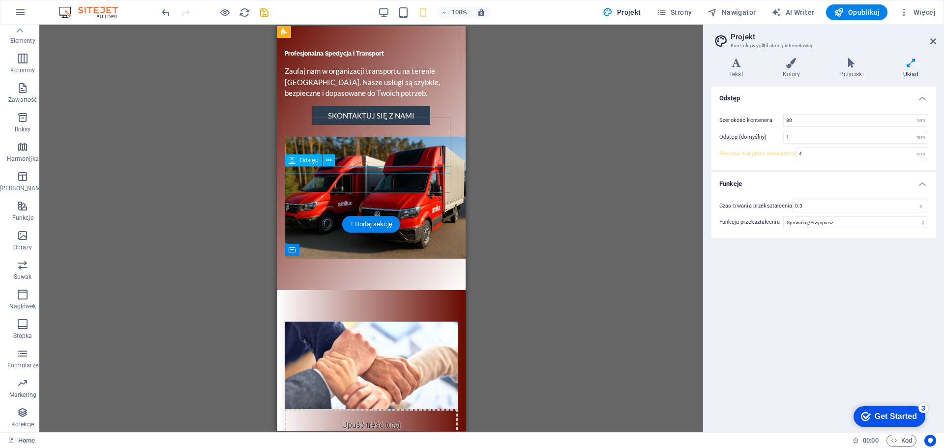
scroll to position [99, 0]
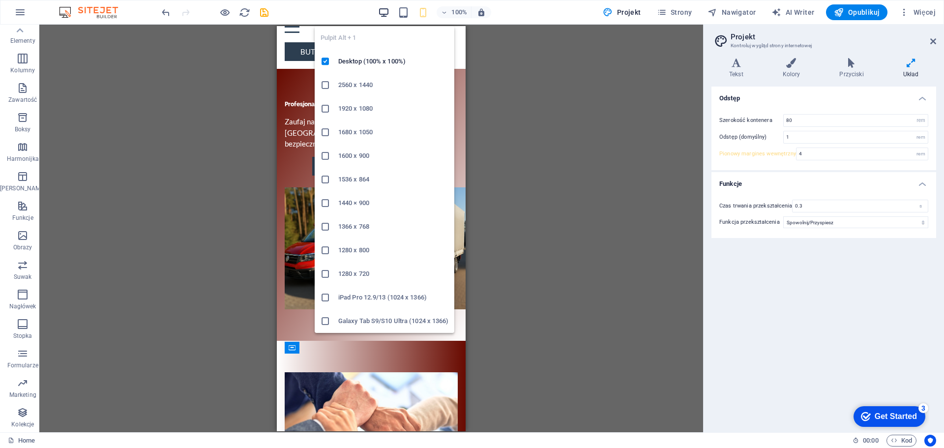
click at [386, 12] on icon "button" at bounding box center [383, 12] width 11 height 11
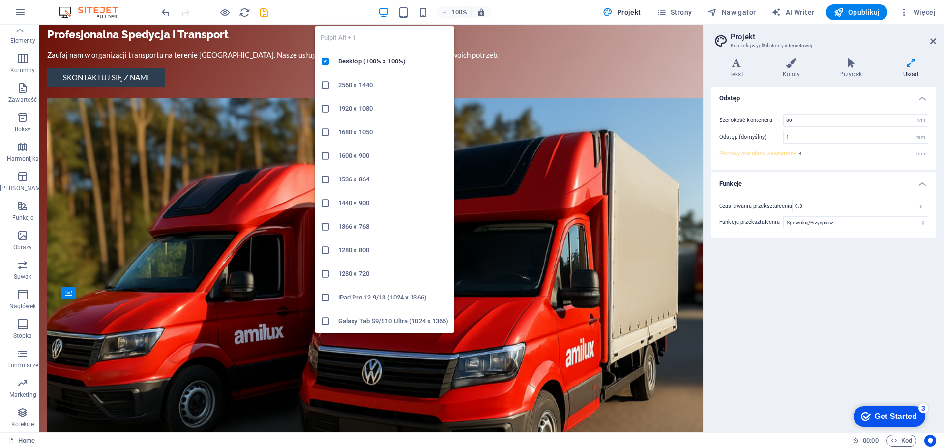
scroll to position [11, 0]
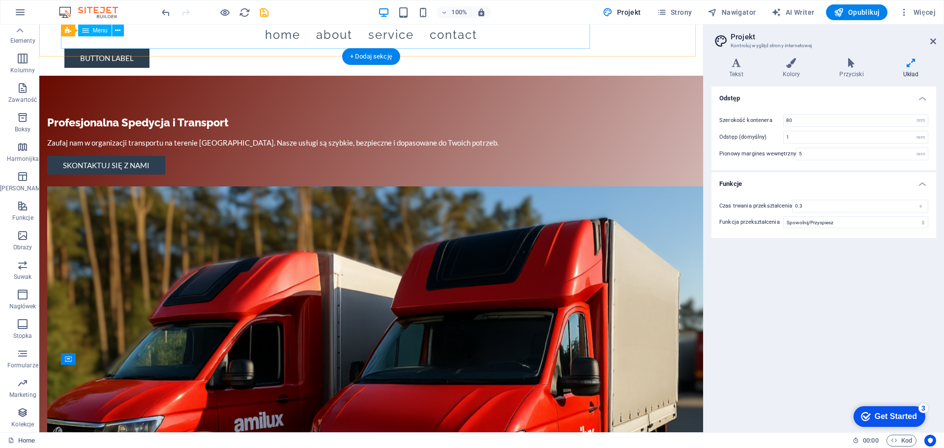
click at [503, 40] on nav "Home About Service Contact" at bounding box center [370, 35] width 613 height 28
click at [899, 420] on div "Get Started" at bounding box center [895, 416] width 42 height 9
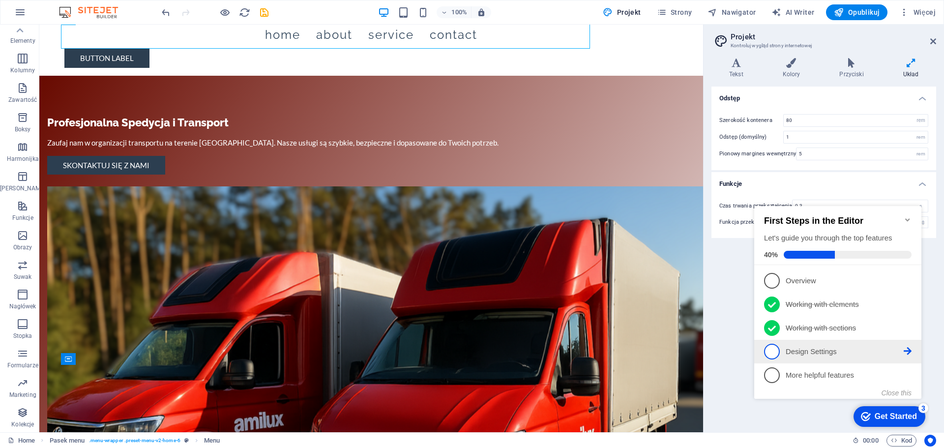
click at [775, 355] on span "4" at bounding box center [772, 352] width 16 height 16
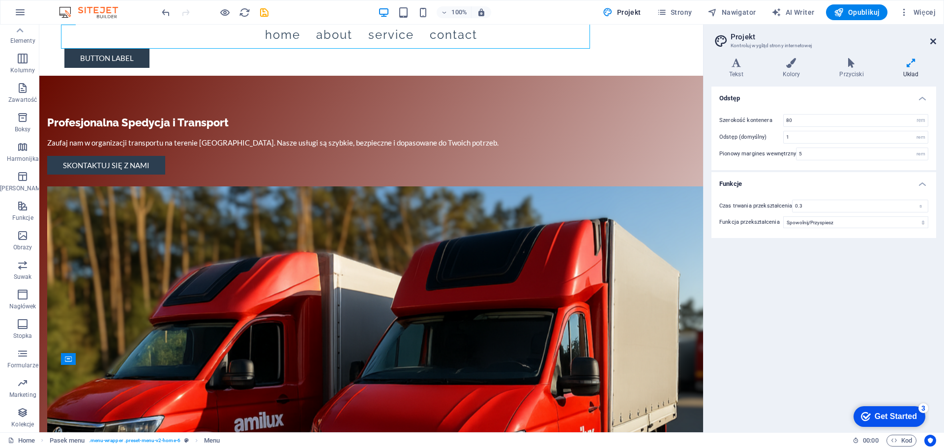
click at [930, 37] on icon at bounding box center [933, 41] width 6 height 8
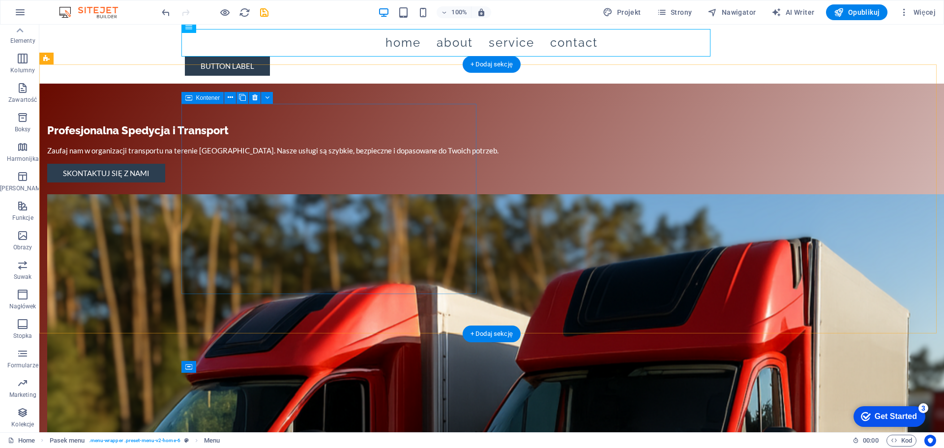
scroll to position [0, 0]
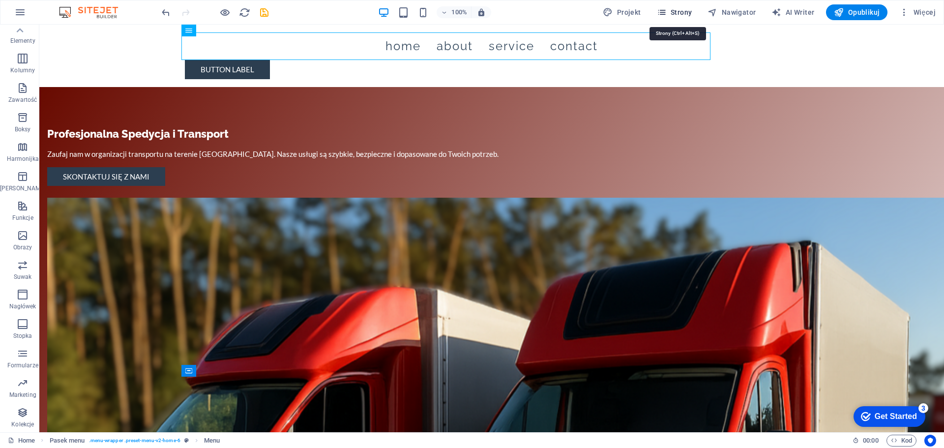
click at [683, 11] on span "Strony" at bounding box center [674, 12] width 35 height 10
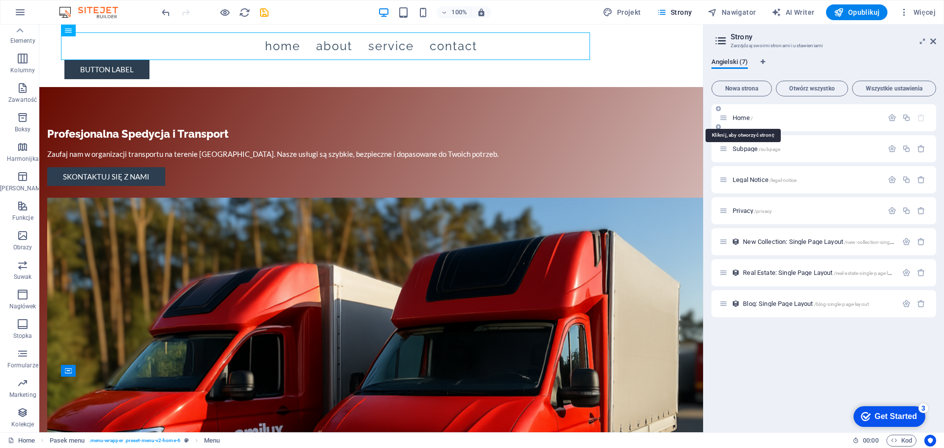
click at [742, 119] on span "Home /" at bounding box center [742, 117] width 20 height 7
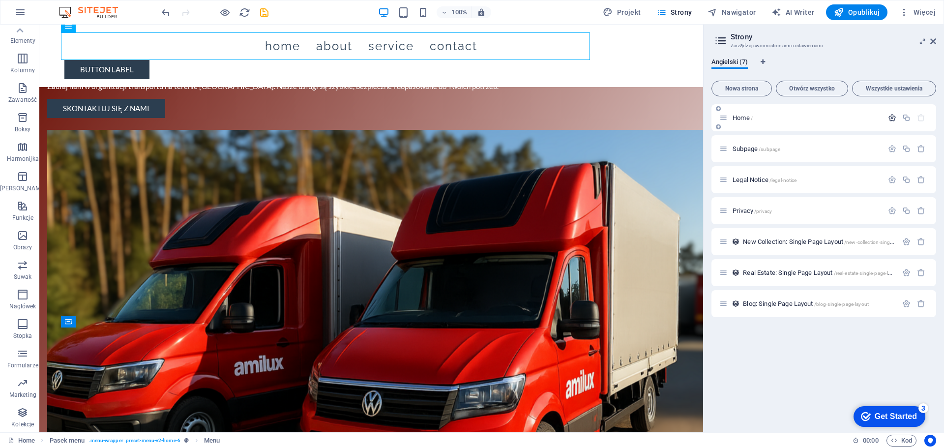
click at [895, 118] on icon "button" at bounding box center [892, 118] width 8 height 8
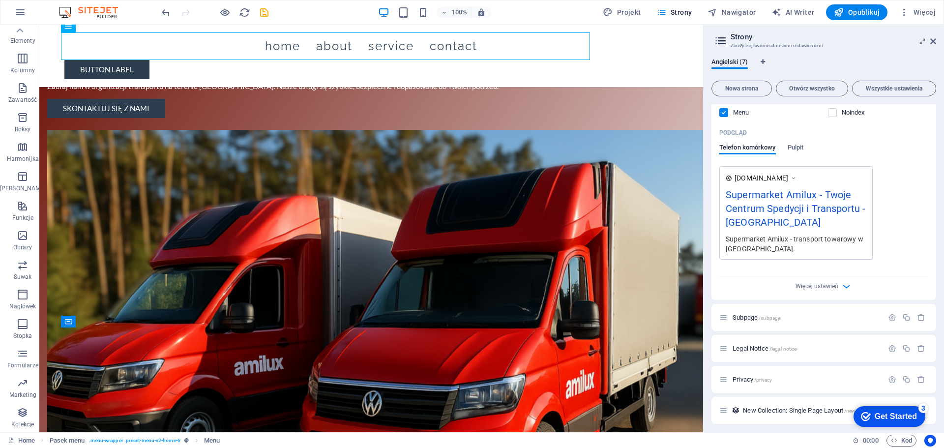
scroll to position [246, 0]
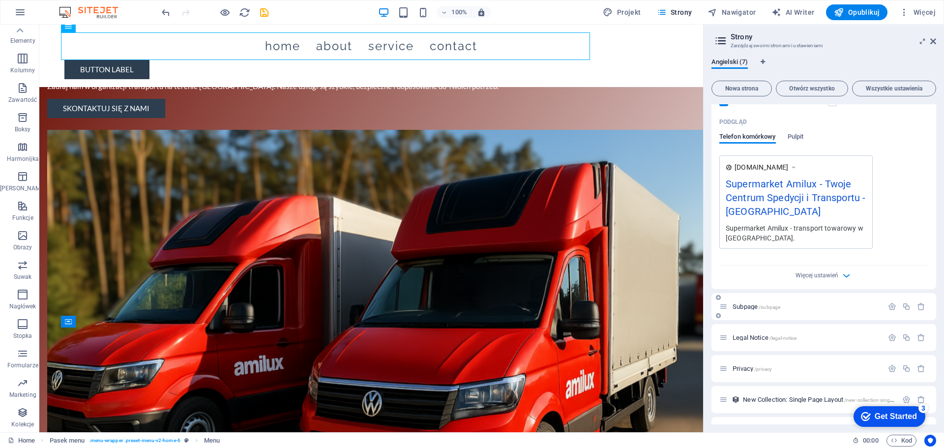
click at [744, 306] on span "Subpage /subpage" at bounding box center [756, 306] width 48 height 7
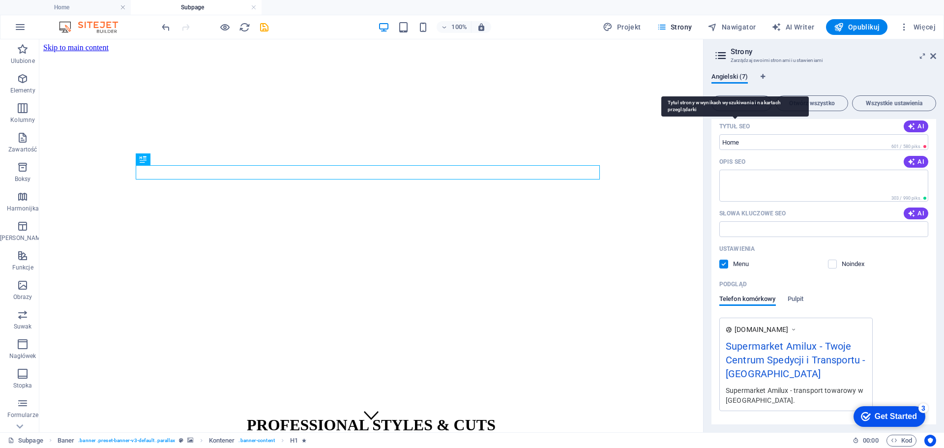
scroll to position [0, 0]
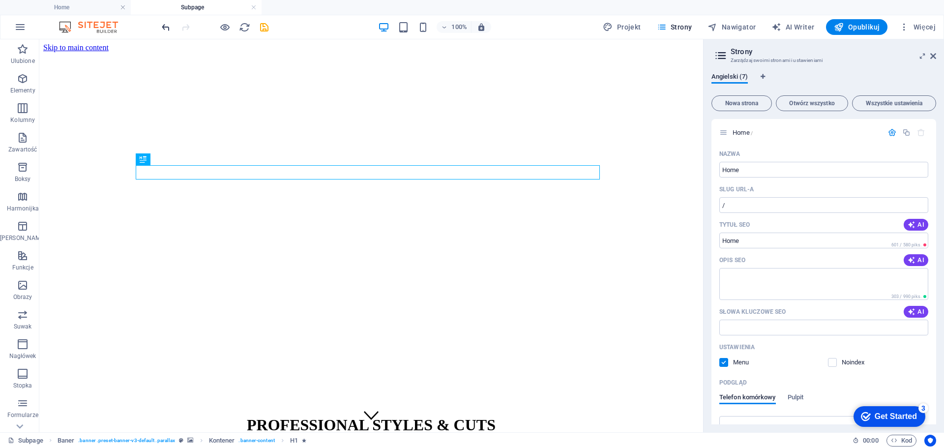
click at [168, 25] on icon "undo" at bounding box center [165, 27] width 11 height 11
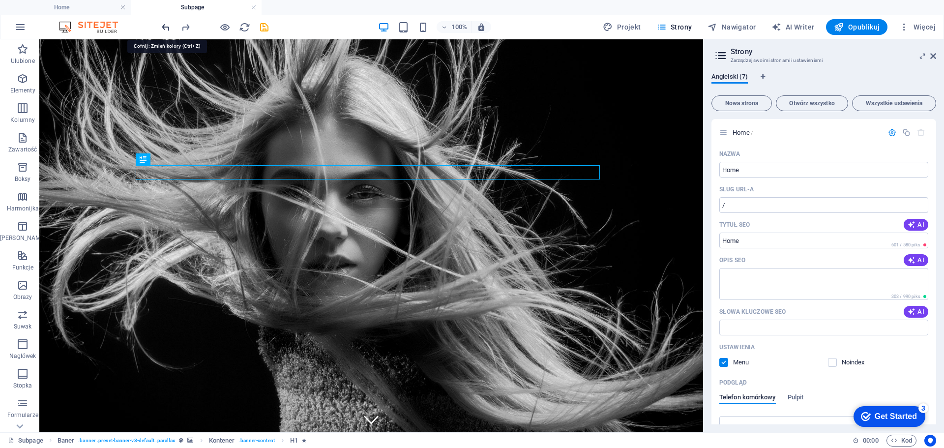
click at [168, 28] on icon "undo" at bounding box center [165, 27] width 11 height 11
click at [82, 6] on h4 "Home" at bounding box center [65, 7] width 131 height 11
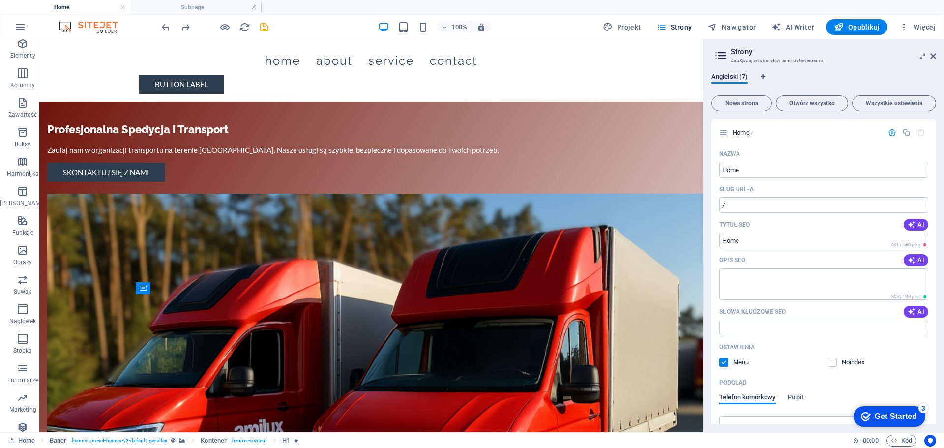
scroll to position [49, 0]
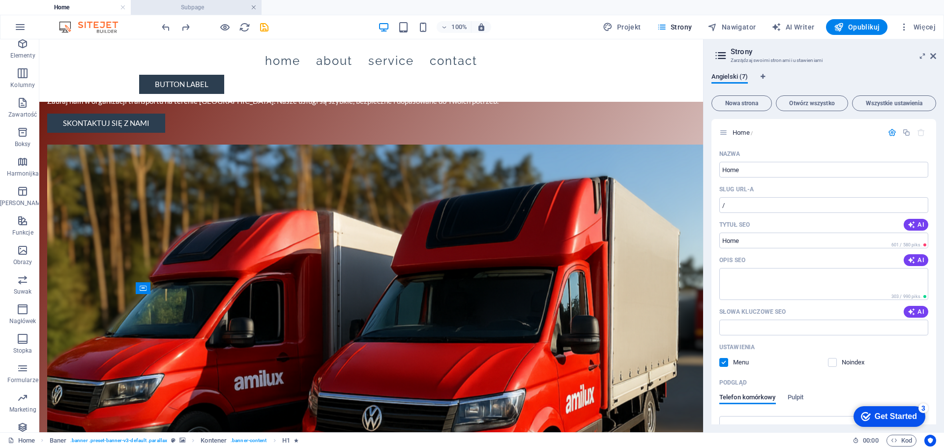
click at [255, 7] on link at bounding box center [254, 7] width 6 height 9
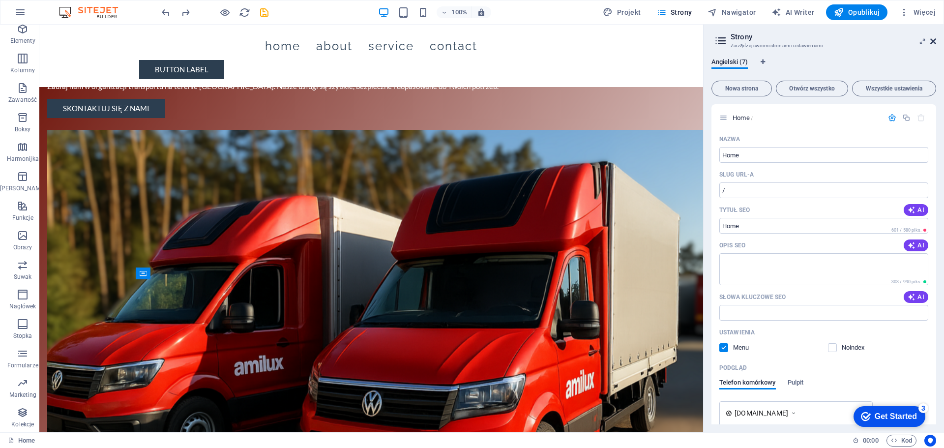
click at [935, 40] on icon at bounding box center [933, 41] width 6 height 8
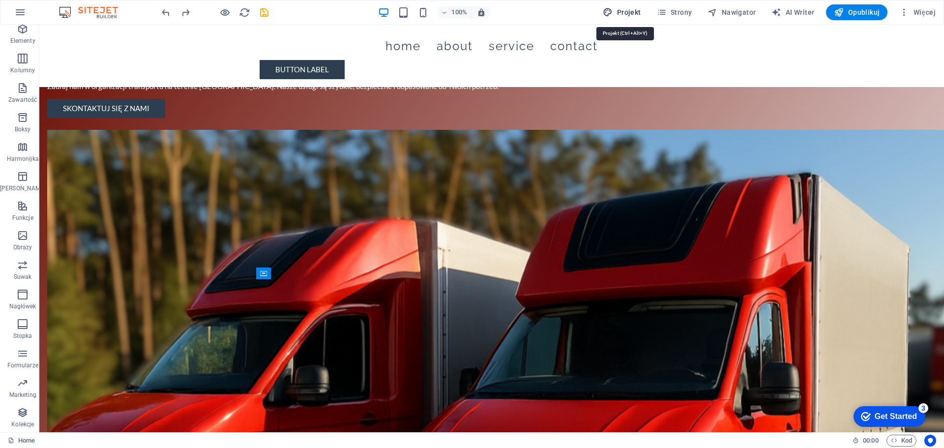
click at [621, 14] on span "Projekt" at bounding box center [622, 12] width 38 height 10
select select "rem"
select select "ease-in-out"
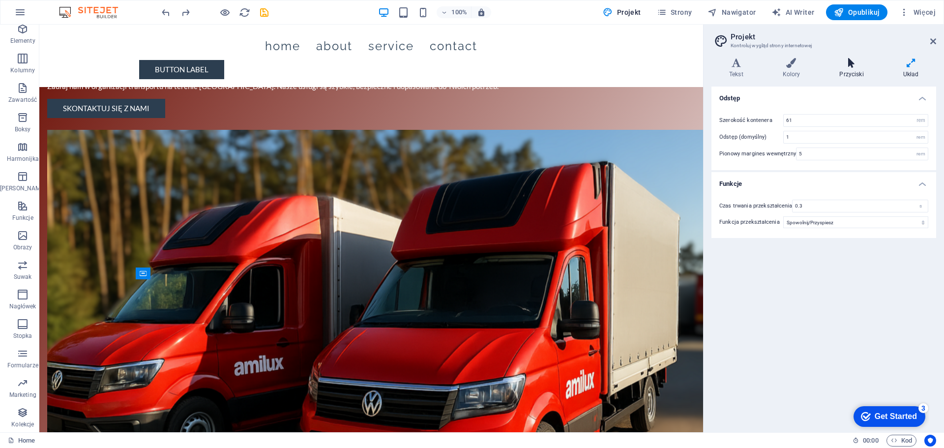
click at [847, 66] on icon at bounding box center [850, 63] width 59 height 10
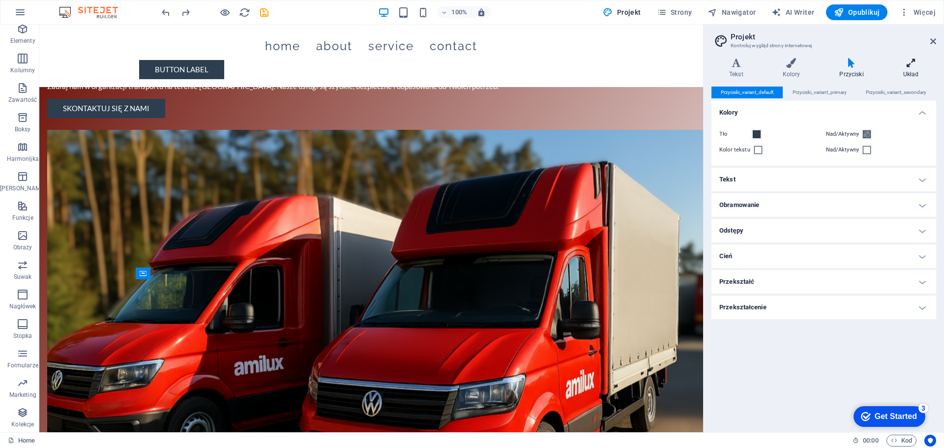
click at [908, 72] on h4 "Układ" at bounding box center [910, 68] width 51 height 21
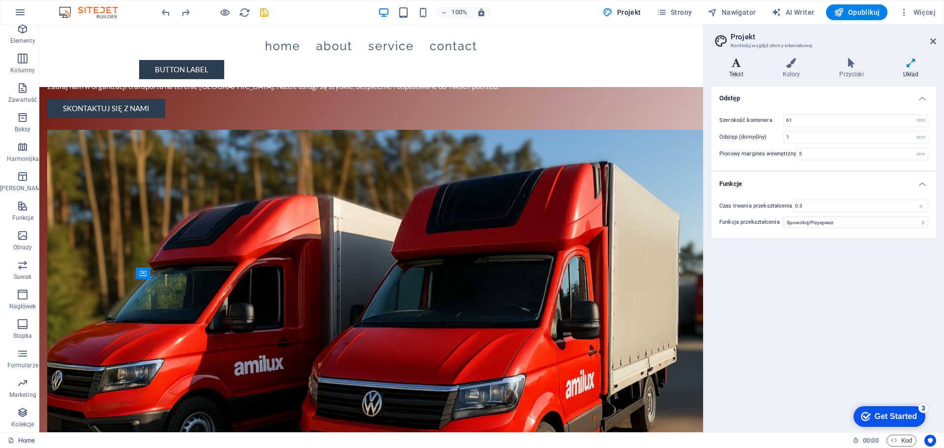
click at [739, 63] on icon at bounding box center [736, 63] width 50 height 10
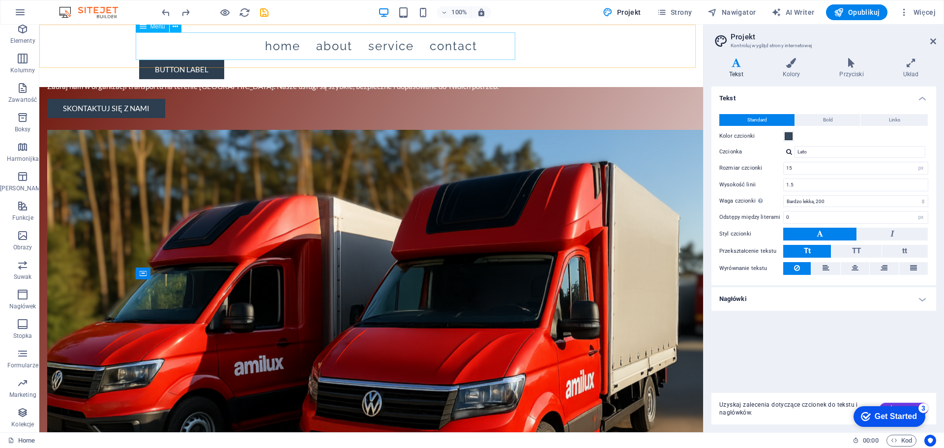
click at [405, 44] on nav "Home About Service Contact" at bounding box center [371, 46] width 464 height 28
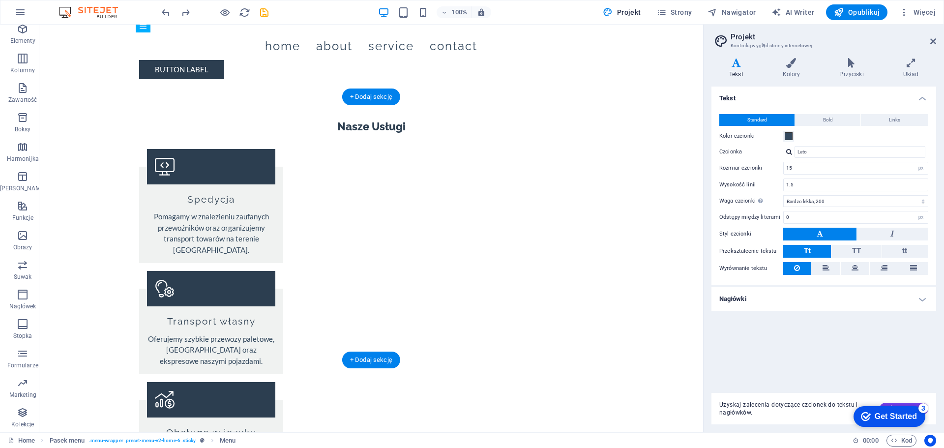
scroll to position [1302, 0]
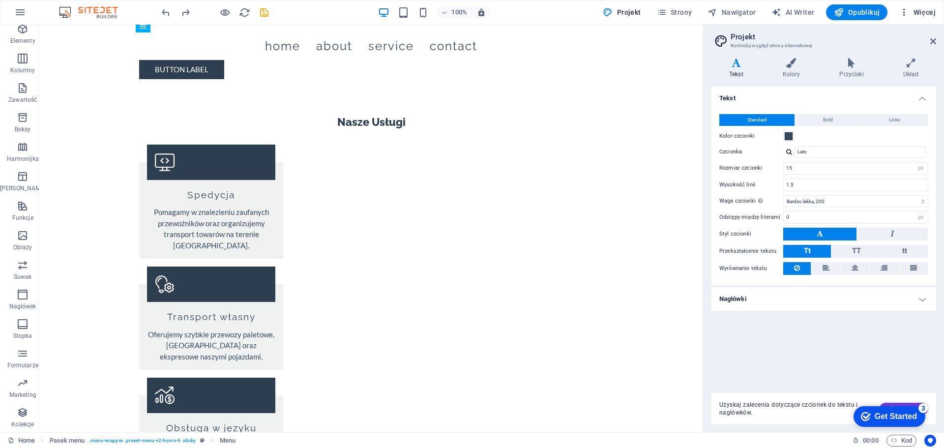
click at [923, 9] on span "Więcej" at bounding box center [917, 12] width 36 height 10
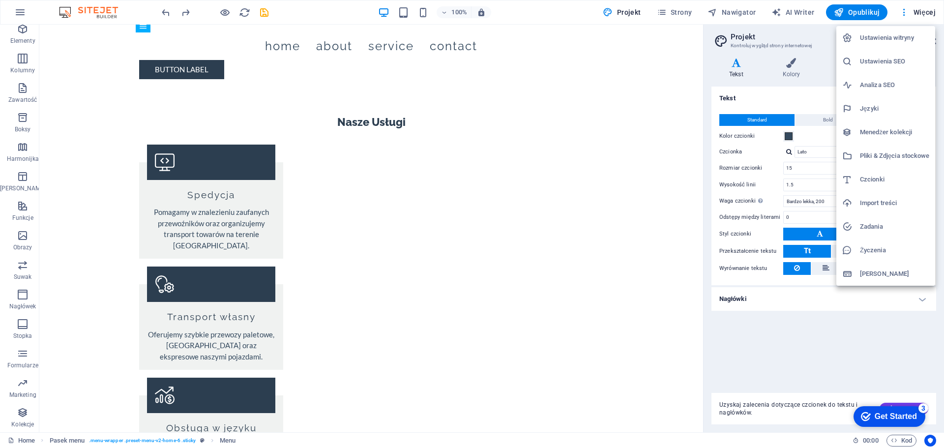
click at [679, 13] on div at bounding box center [472, 224] width 944 height 448
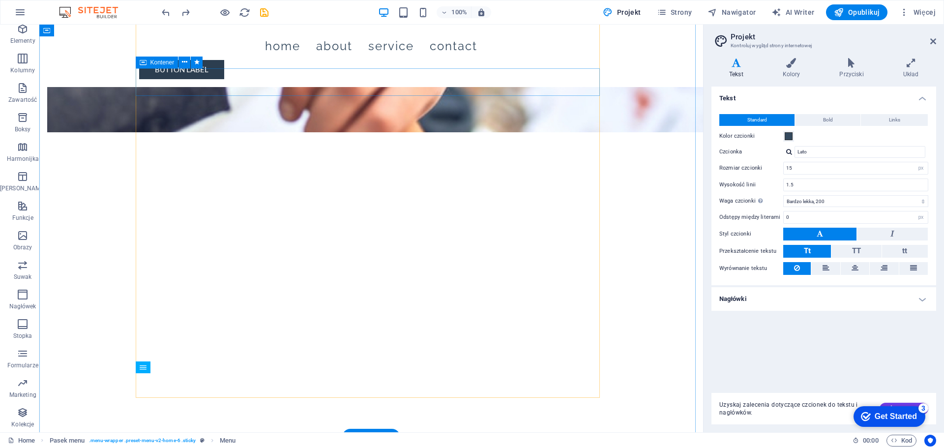
scroll to position [958, 0]
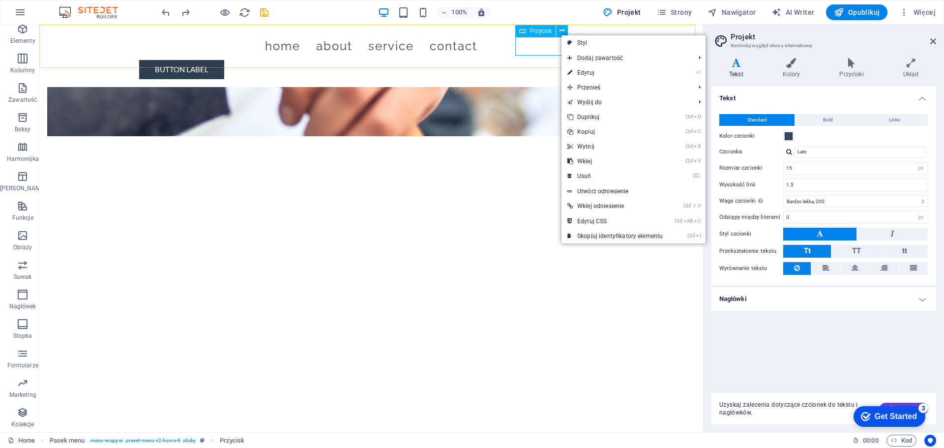
click at [548, 60] on div "Button label" at bounding box center [371, 69] width 464 height 19
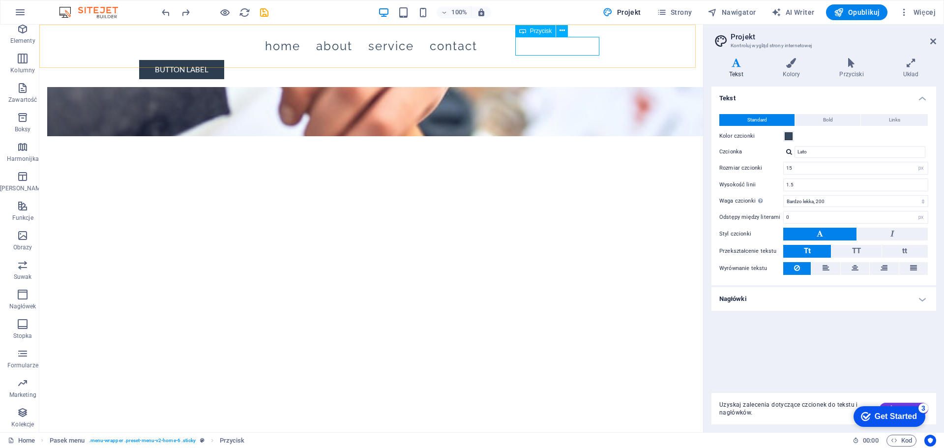
click at [548, 60] on div "Button label" at bounding box center [371, 69] width 464 height 19
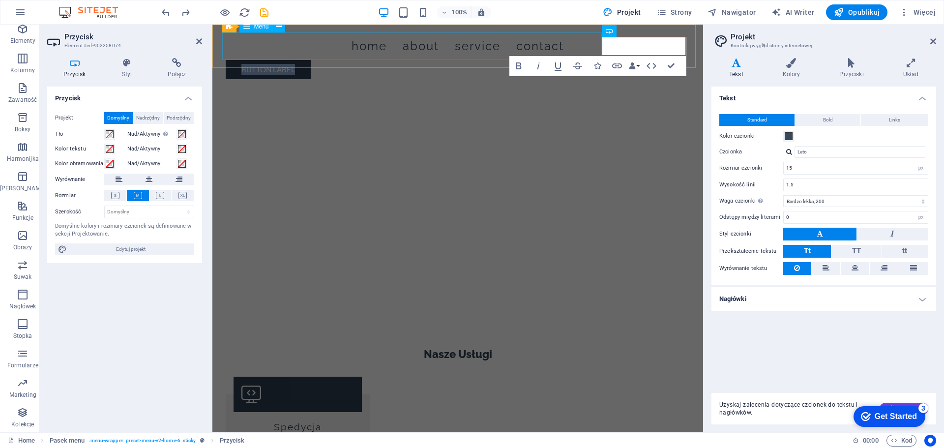
click at [291, 53] on nav "Home About Service Contact" at bounding box center [458, 46] width 464 height 28
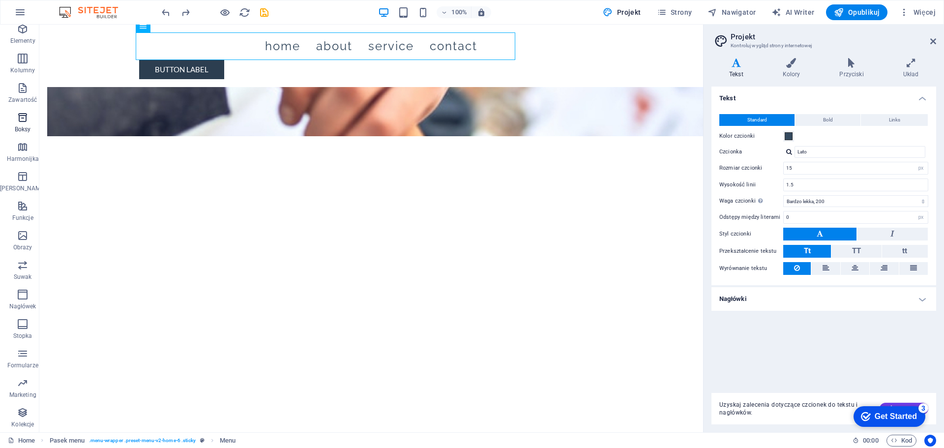
click at [21, 123] on icon "button" at bounding box center [23, 118] width 12 height 12
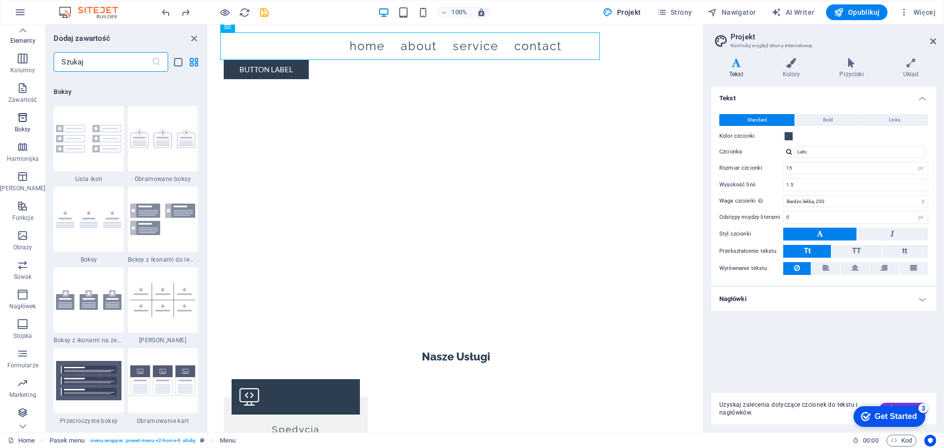
scroll to position [2711, 0]
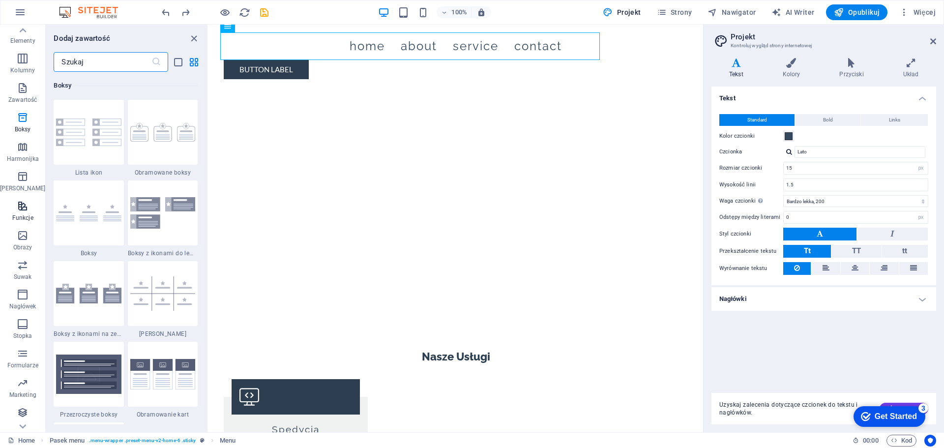
click at [17, 212] on icon "button" at bounding box center [23, 206] width 12 height 12
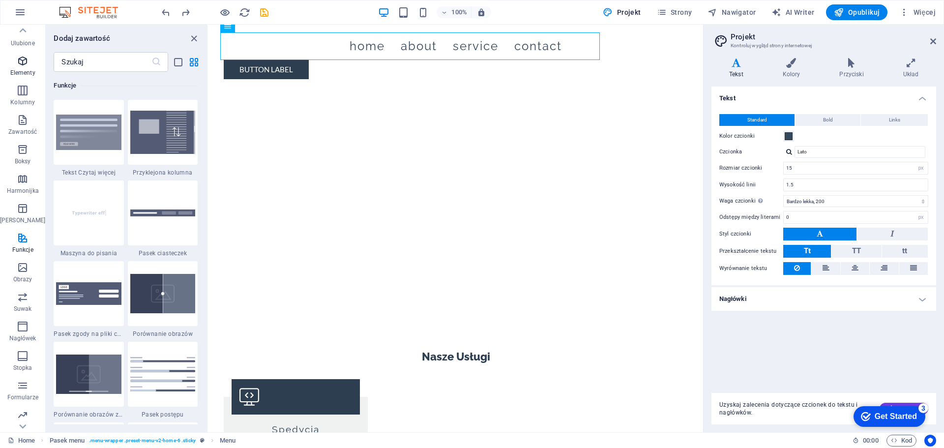
scroll to position [0, 0]
click at [21, 13] on icon "button" at bounding box center [20, 12] width 12 height 12
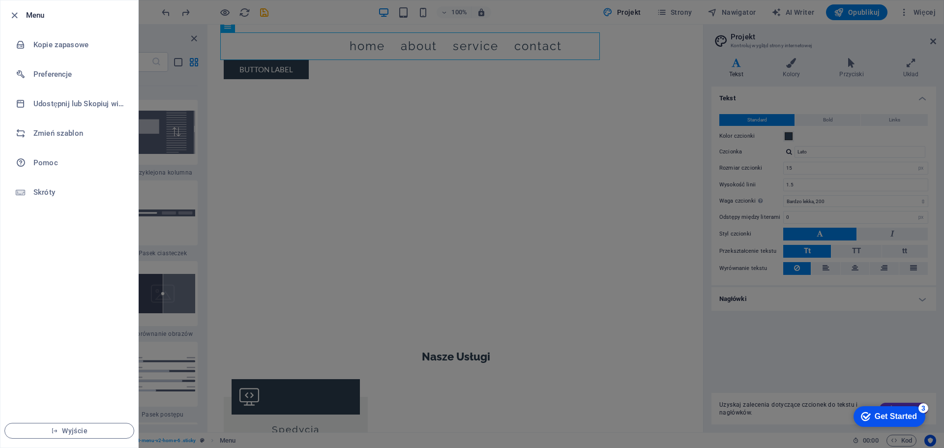
click at [34, 18] on h6 "Menu" at bounding box center [78, 15] width 104 height 12
click at [14, 13] on icon "button" at bounding box center [14, 15] width 11 height 11
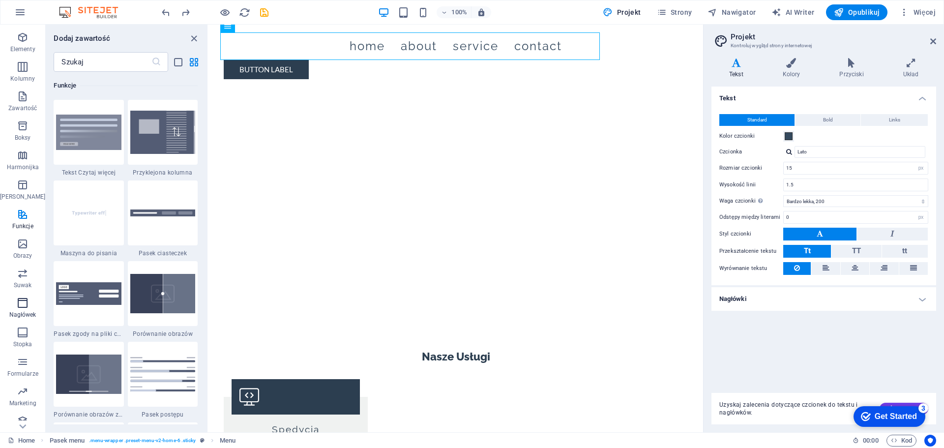
scroll to position [35, 0]
click at [21, 293] on icon "button" at bounding box center [23, 295] width 12 height 12
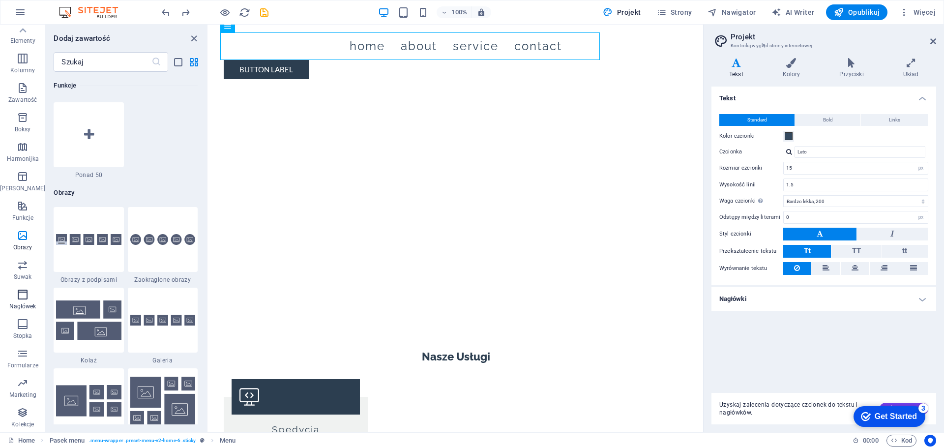
scroll to position [5918, 0]
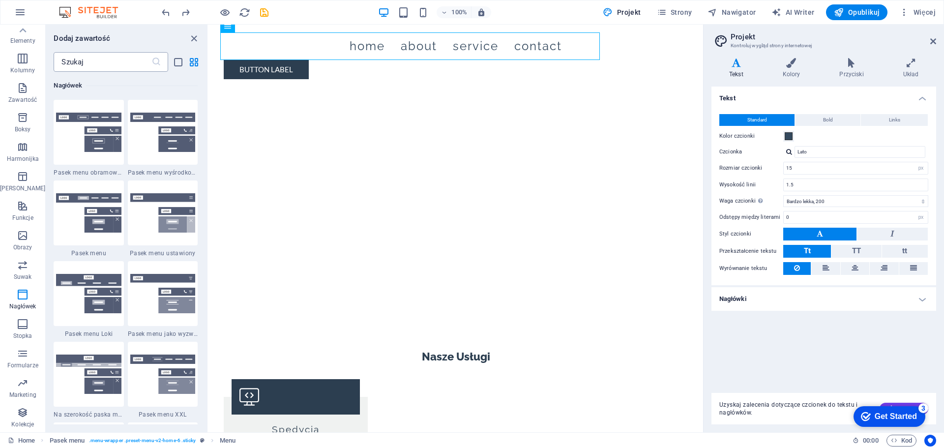
click at [87, 65] on input "text" at bounding box center [102, 62] width 97 height 20
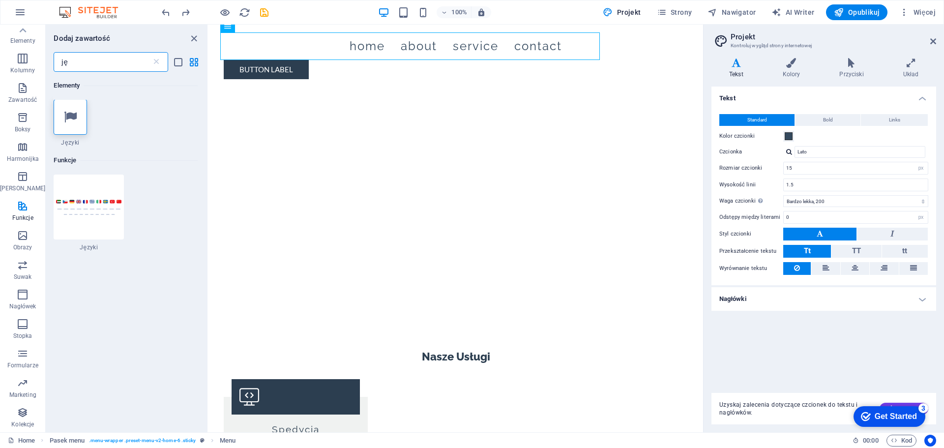
scroll to position [0, 0]
type input "język"
click at [70, 128] on div at bounding box center [70, 117] width 33 height 35
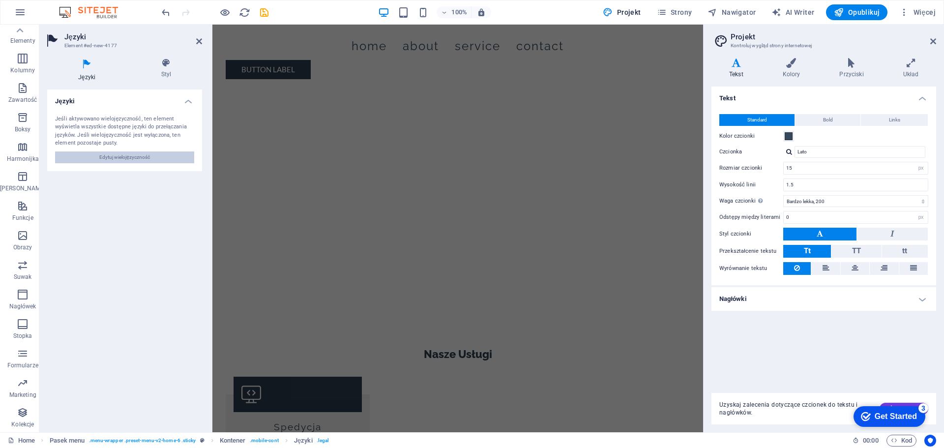
click at [118, 157] on span "Edytuj wielojęzyczność" at bounding box center [124, 157] width 51 height 12
select select "128"
select select "6"
select select "114"
select select "65"
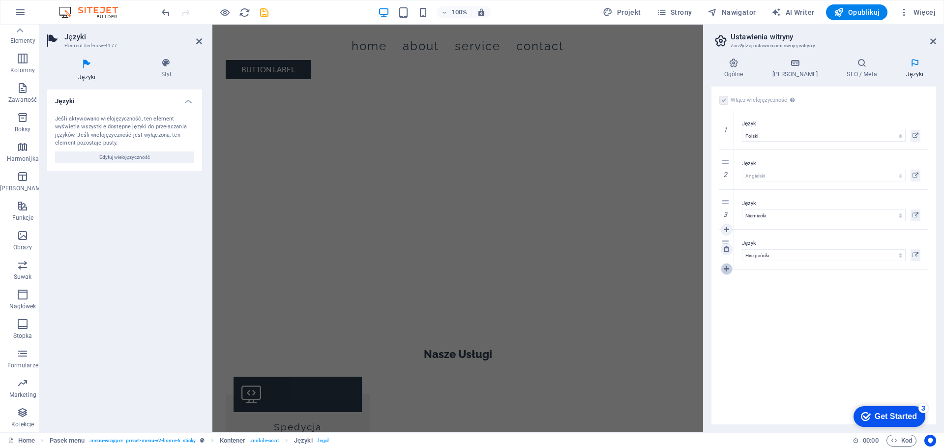
click at [728, 268] on icon at bounding box center [725, 268] width 5 height 7
click at [776, 303] on div "Język Abkhazian Afar Afrikaans Akan Albanian Amharic Angielski Arabic Aragonese…" at bounding box center [831, 288] width 194 height 39
click at [767, 296] on select "Abkhazian Afar Afrikaans Akan Albanian Amharic Angielski Arabic Aragonese Armen…" at bounding box center [824, 295] width 164 height 12
select select "49"
click at [742, 289] on select "Abkhazian Afar Afrikaans Akan Albanian Amharic Angielski Arabic Aragonese Armen…" at bounding box center [824, 295] width 164 height 12
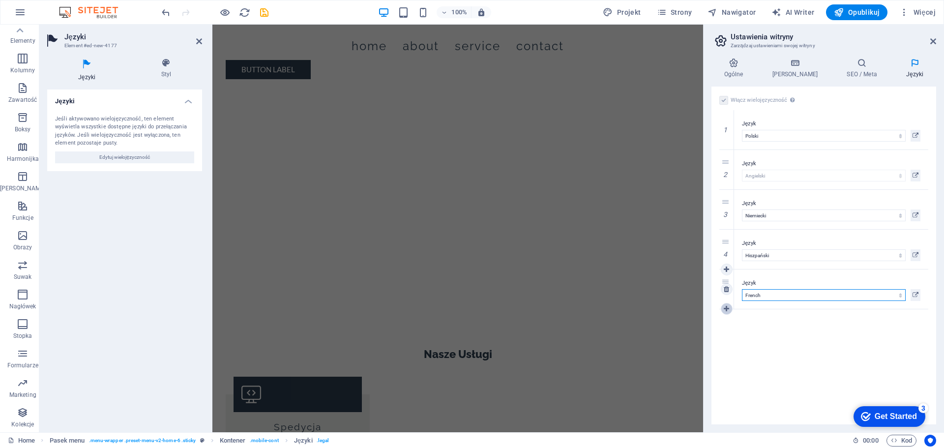
click at [724, 307] on icon at bounding box center [725, 308] width 5 height 7
click at [757, 332] on select "Abkhazian Afar Afrikaans Akan Albanian Amharic Angielski Arabic Aragonese Armen…" at bounding box center [824, 335] width 164 height 12
select select "76"
click at [742, 329] on select "Abkhazian Afar Afrikaans Akan Albanian Amharic Angielski Arabic Aragonese Armen…" at bounding box center [824, 335] width 164 height 12
click at [727, 350] on icon at bounding box center [725, 348] width 5 height 7
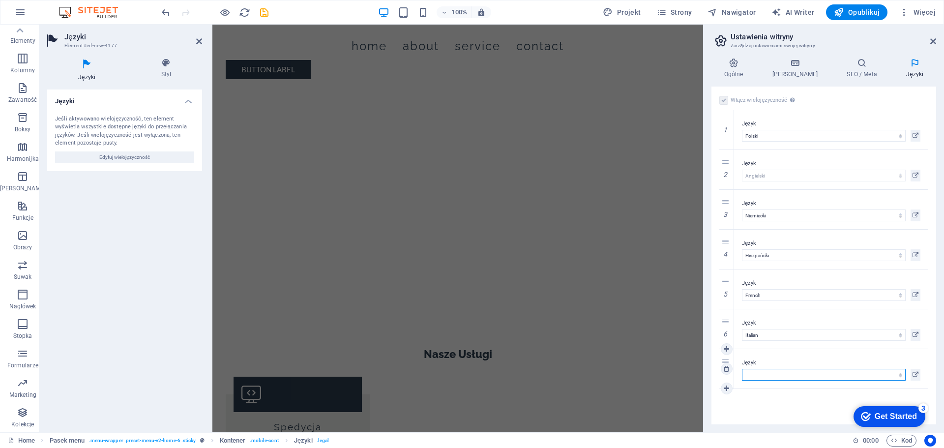
click at [763, 374] on select "Abkhazian Afar Afrikaans Akan Albanian Amharic Angielski Arabic Aragonese Armen…" at bounding box center [824, 375] width 164 height 12
select select "39"
click at [742, 369] on select "Abkhazian Afar Afrikaans Akan Albanian Amharic Angielski Arabic Aragonese Armen…" at bounding box center [824, 375] width 164 height 12
click at [728, 388] on icon at bounding box center [725, 388] width 5 height 7
click at [760, 411] on select "Abkhazian Afar Afrikaans Akan Albanian Amharic Angielski Arabic Aragonese Armen…" at bounding box center [824, 414] width 164 height 12
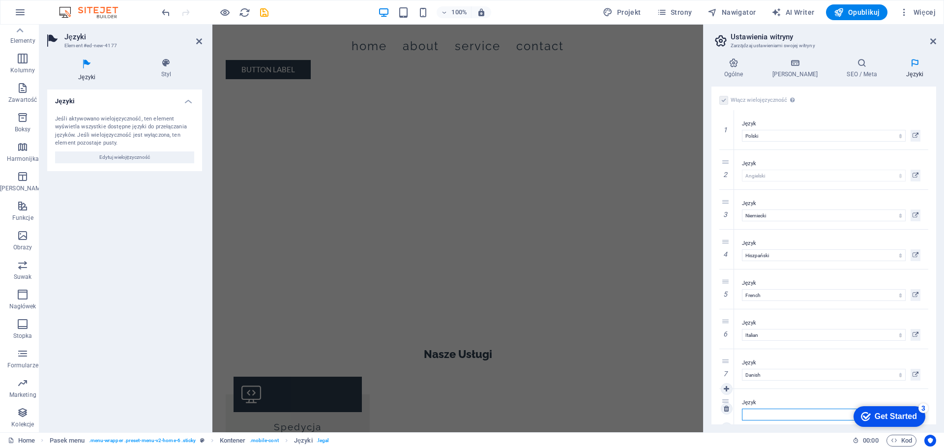
select select "38"
click at [742, 408] on select "Abkhazian Afar Afrikaans Akan Albanian Amharic Angielski Arabic Aragonese Armen…" at bounding box center [824, 414] width 164 height 12
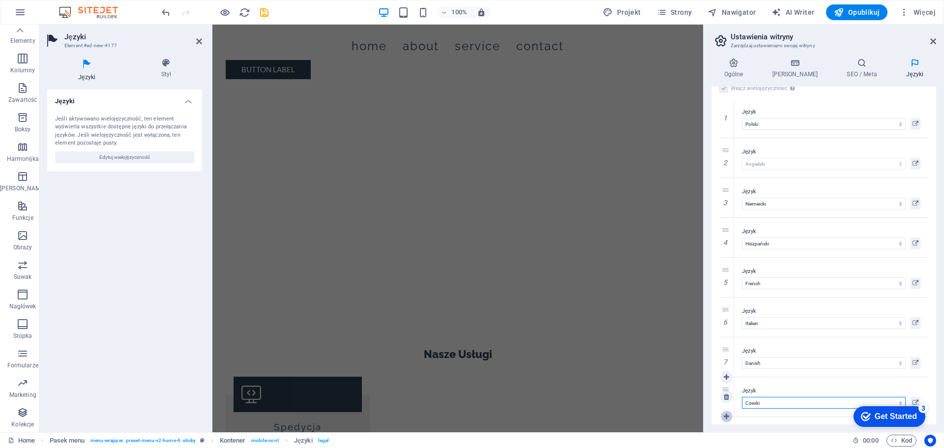
click at [727, 415] on icon at bounding box center [725, 416] width 5 height 7
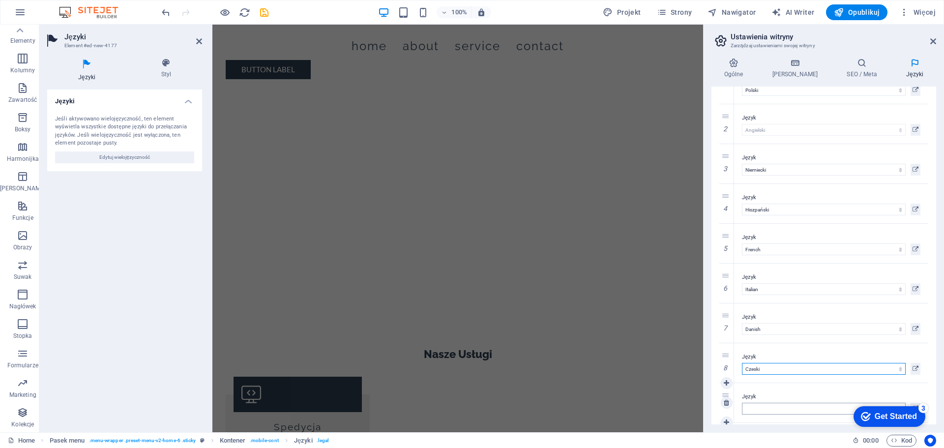
scroll to position [52, 0]
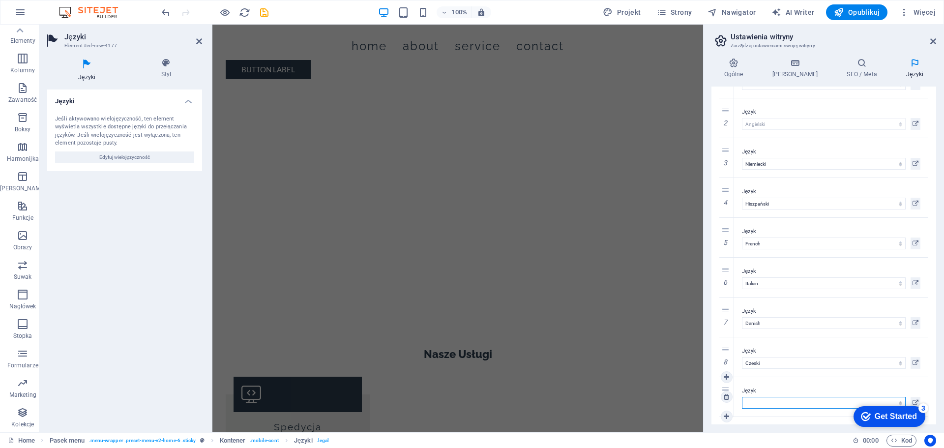
click at [754, 402] on select "Abkhazian Afar Afrikaans Akan Albanian Amharic Angielski Arabic Aragonese Armen…" at bounding box center [824, 403] width 164 height 12
select select "144"
click at [742, 397] on select "Abkhazian Afar Afrikaans Akan Albanian Amharic Angielski Arabic Aragonese Armen…" at bounding box center [824, 403] width 164 height 12
click at [727, 418] on div "Włącz wielojęzyczność Aby wyłączyć wielojęzyczność, usuń wszystkie języki, aż p…" at bounding box center [823, 256] width 225 height 338
click at [725, 413] on icon at bounding box center [725, 416] width 5 height 7
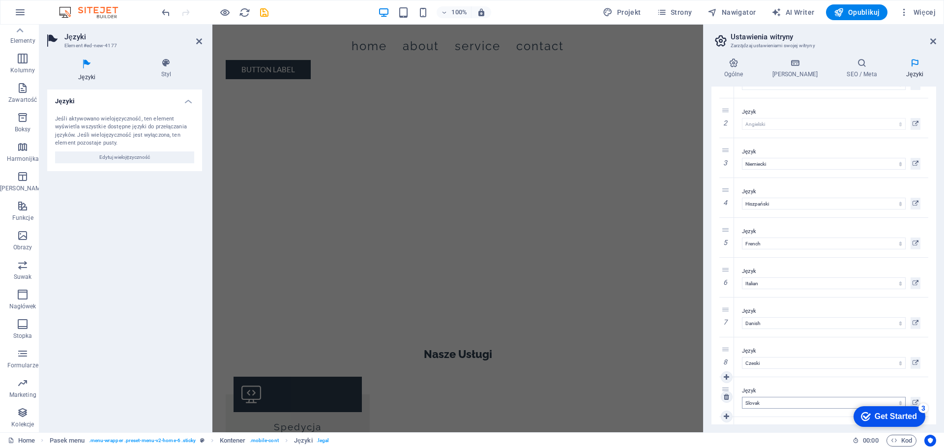
scroll to position [91, 0]
click at [753, 398] on select "Abkhazian Afar Afrikaans Akan Albanian Amharic Angielski Arabic Aragonese Armen…" at bounding box center [824, 403] width 164 height 12
select select "37"
click at [742, 397] on select "Abkhazian Afar Afrikaans Akan Albanian Amharic Angielski Arabic Aragonese Armen…" at bounding box center [824, 403] width 164 height 12
click at [727, 417] on icon at bounding box center [725, 416] width 5 height 7
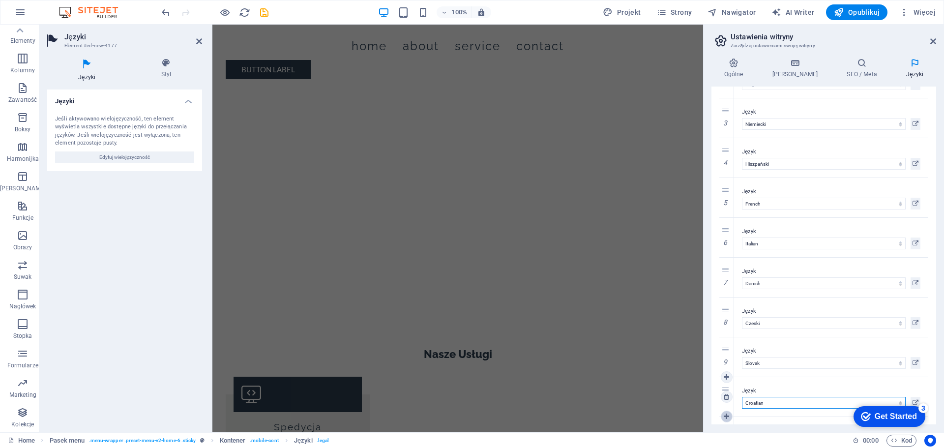
click at [725, 417] on icon at bounding box center [725, 416] width 5 height 7
select select
select select "37"
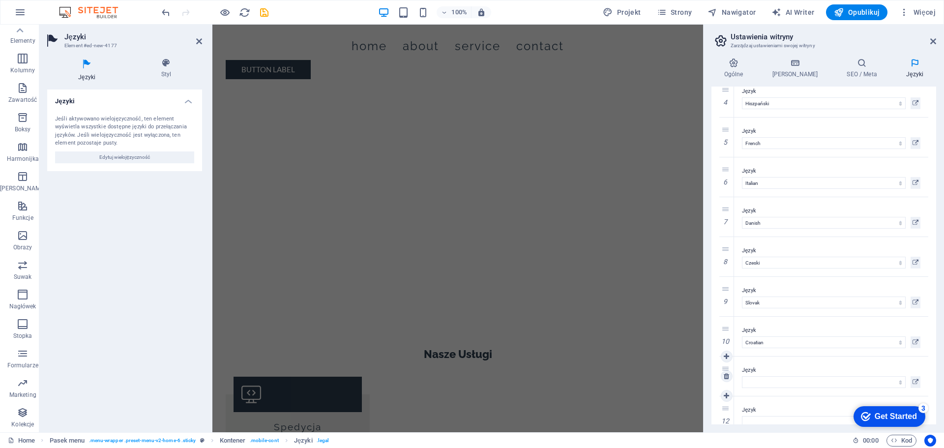
scroll to position [171, 0]
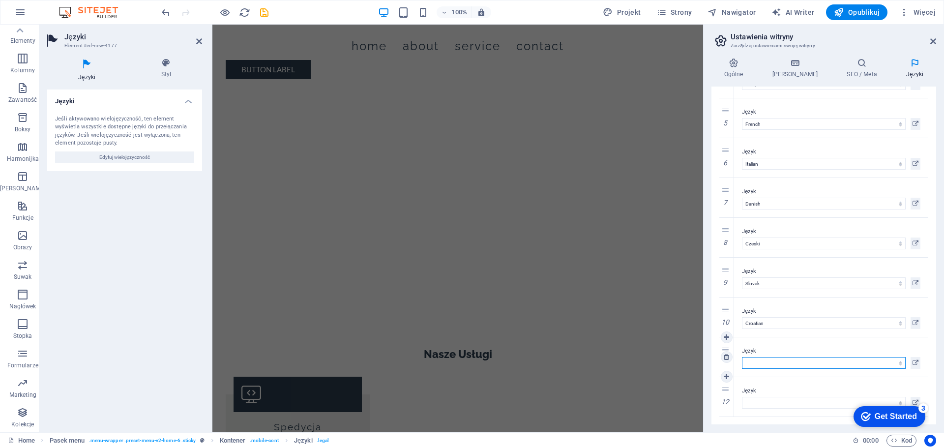
click at [755, 364] on select "Abkhazian Afar Afrikaans Akan Albanian Amharic Angielski Arabic Aragonese Armen…" at bounding box center [824, 363] width 164 height 12
select select "145"
click at [742, 357] on select "Abkhazian Afar Afrikaans Akan Albanian Amharic Angielski Arabic Aragonese Armen…" at bounding box center [824, 363] width 164 height 12
click at [728, 417] on icon at bounding box center [725, 416] width 5 height 7
select select
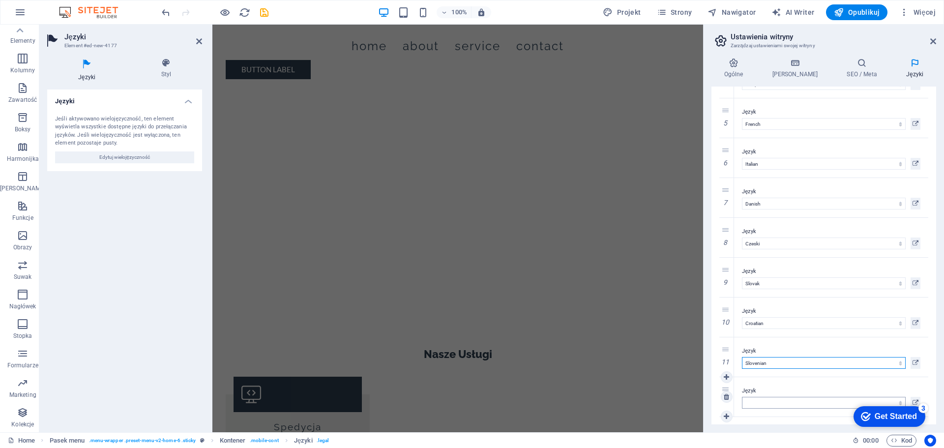
select select
click at [754, 402] on select "Abkhazian Afar Afrikaans Akan Albanian Amharic Angielski Arabic Aragonese Armen…" at bounding box center [824, 403] width 164 height 12
select select "168"
click at [742, 397] on select "Abkhazian Afar Afrikaans Akan Albanian Amharic Angielski Arabic Aragonese Armen…" at bounding box center [824, 403] width 164 height 12
click at [725, 414] on icon at bounding box center [725, 416] width 5 height 7
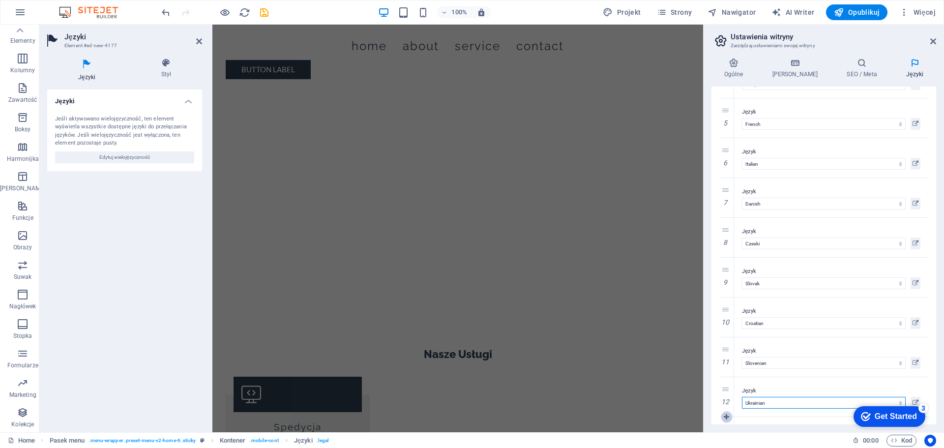
select select
click at [754, 361] on select "Abkhazian Afar Afrikaans Akan Albanian Amharic Angielski Arabic Aragonese Armen…" at bounding box center [824, 363] width 164 height 12
select select "92"
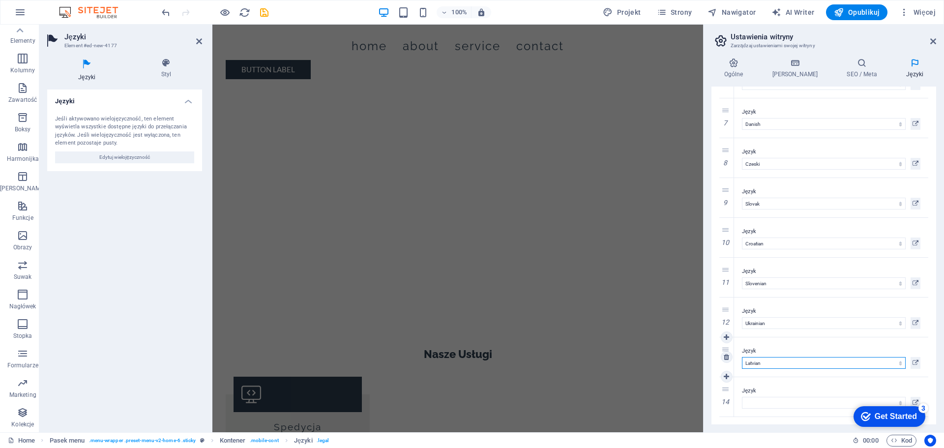
click at [742, 357] on select "Abkhazian Afar Afrikaans Akan Albanian Amharic Angielski Arabic Aragonese Armen…" at bounding box center [824, 363] width 164 height 12
click at [752, 401] on select "Abkhazian Afar Afrikaans Akan Albanian Amharic Angielski Arabic Aragonese Armen…" at bounding box center [824, 403] width 164 height 12
select select "43"
click at [742, 397] on select "Abkhazian Afar Afrikaans Akan Albanian Amharic Angielski Arabic Aragonese Armen…" at bounding box center [824, 403] width 164 height 12
click at [727, 415] on icon at bounding box center [725, 416] width 5 height 7
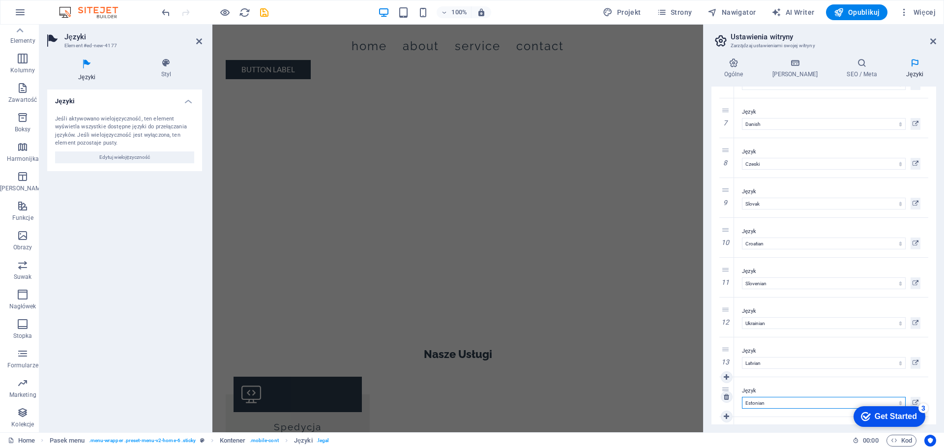
scroll to position [290, 0]
click at [757, 402] on select "Abkhazian Afar Afrikaans Akan Albanian Amharic Angielski Arabic Aragonese Armen…" at bounding box center [824, 403] width 164 height 12
select select "48"
click at [742, 397] on select "Abkhazian Afar Afrikaans Akan Albanian Amharic Angielski Arabic Aragonese Armen…" at bounding box center [824, 403] width 164 height 12
click at [727, 417] on icon at bounding box center [725, 416] width 5 height 7
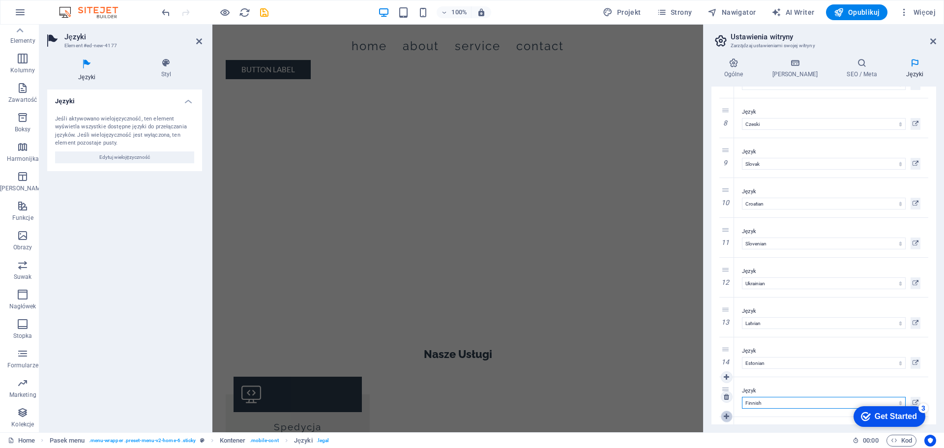
click at [724, 413] on icon at bounding box center [725, 416] width 5 height 7
select select
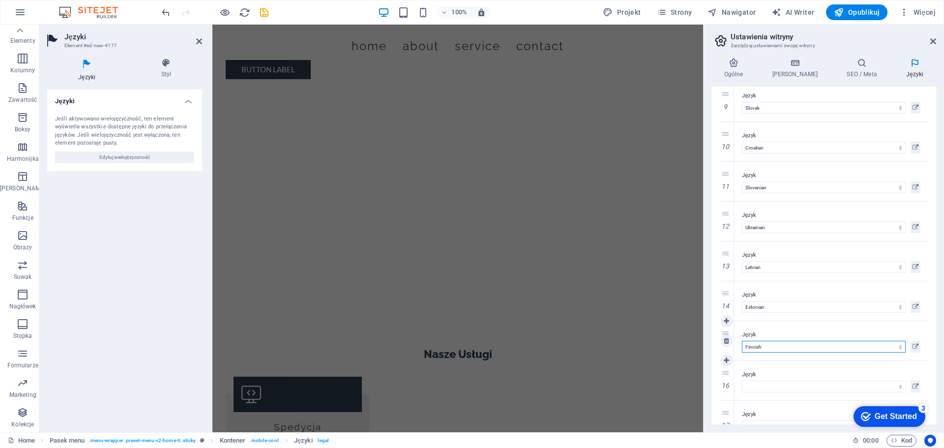
scroll to position [370, 0]
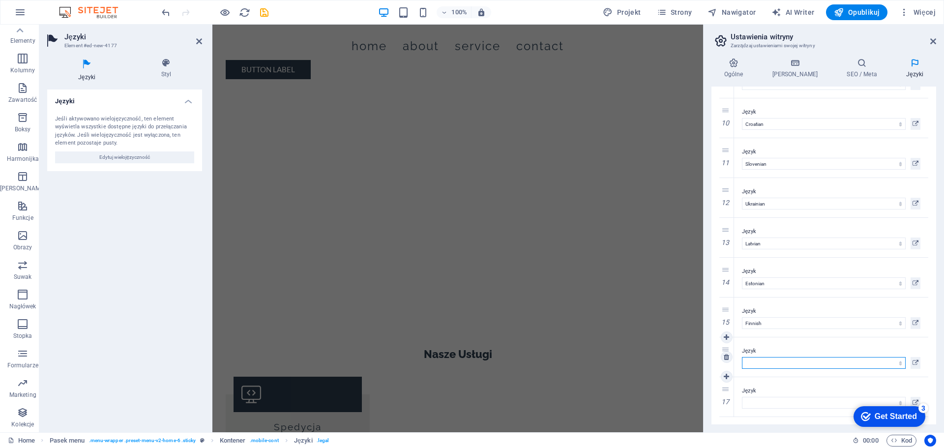
click at [748, 362] on select "Abkhazian Afar Afrikaans Akan Albanian Amharic Angielski Arabic Aragonese Armen…" at bounding box center [824, 363] width 164 height 12
select select "152"
click at [742, 357] on select "Abkhazian Afar Afrikaans Akan Albanian Amharic Angielski Arabic Aragonese Armen…" at bounding box center [824, 363] width 164 height 12
click at [759, 405] on select "Abkhazian Afar Afrikaans Akan Albanian Amharic Angielski Arabic Aragonese Armen…" at bounding box center [824, 403] width 164 height 12
select select "117"
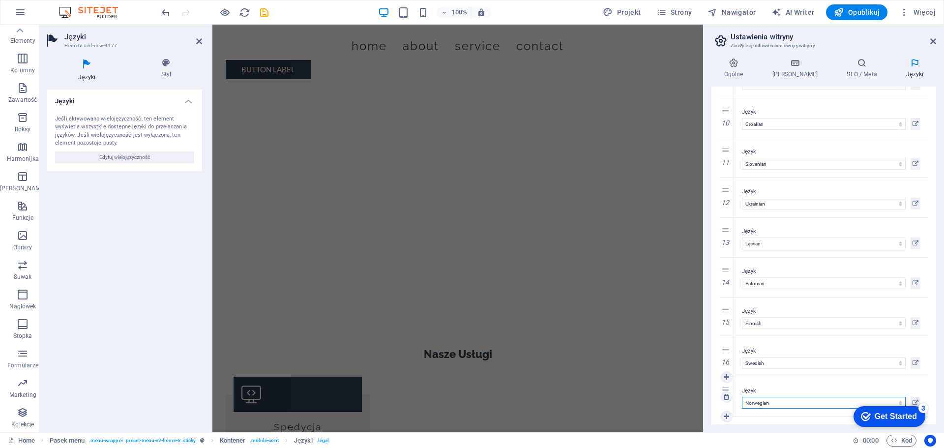
click at [742, 397] on select "Abkhazian Afar Afrikaans Akan Albanian Amharic Angielski Arabic Aragonese Armen…" at bounding box center [824, 403] width 164 height 12
click at [729, 415] on icon at bounding box center [725, 416] width 5 height 7
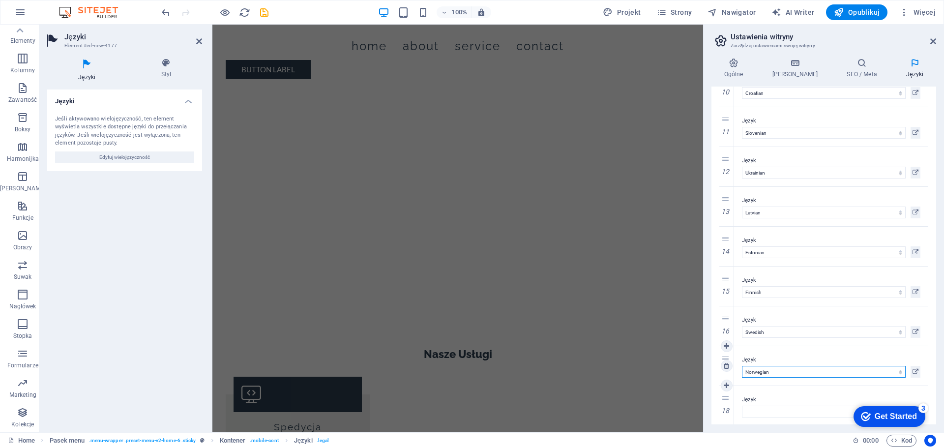
scroll to position [410, 0]
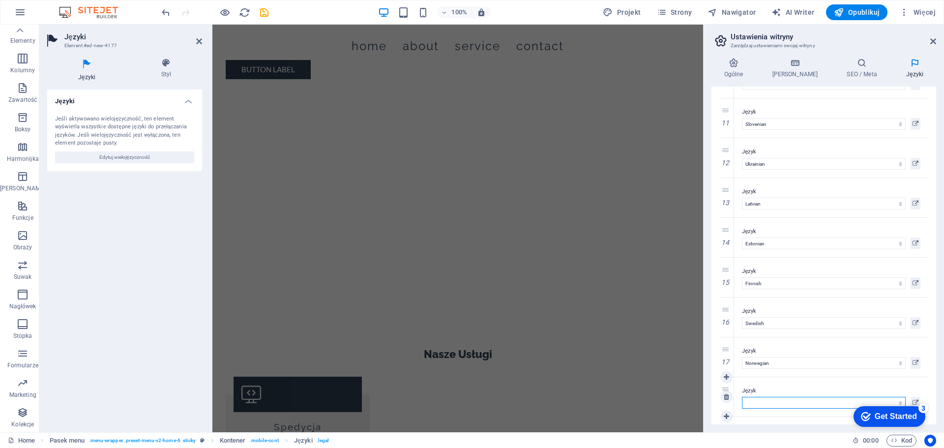
click at [754, 398] on select "Abkhazian Afar Afrikaans Akan Albanian Amharic Angielski Arabic Aragonese Armen…" at bounding box center [824, 403] width 164 height 12
select select "132"
click at [742, 397] on select "Abkhazian Afar Afrikaans Akan Albanian Amharic Angielski Arabic Aragonese Armen…" at bounding box center [824, 403] width 164 height 12
click at [263, 11] on icon "save" at bounding box center [264, 12] width 11 height 11
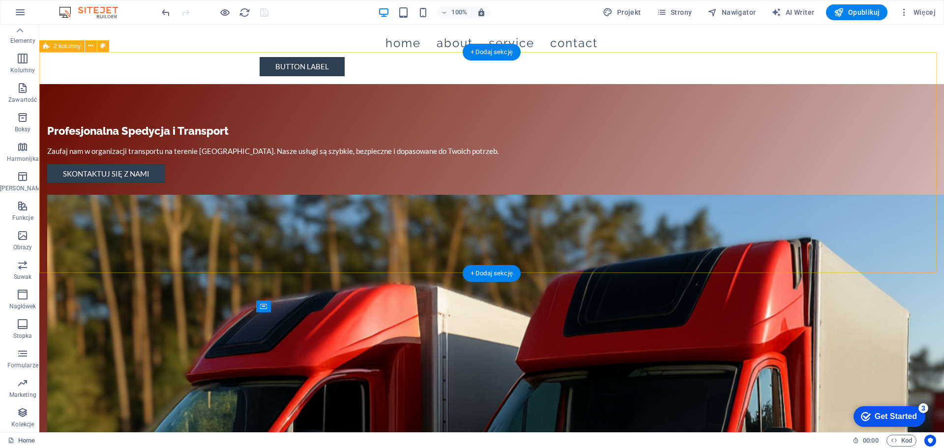
scroll to position [0, 0]
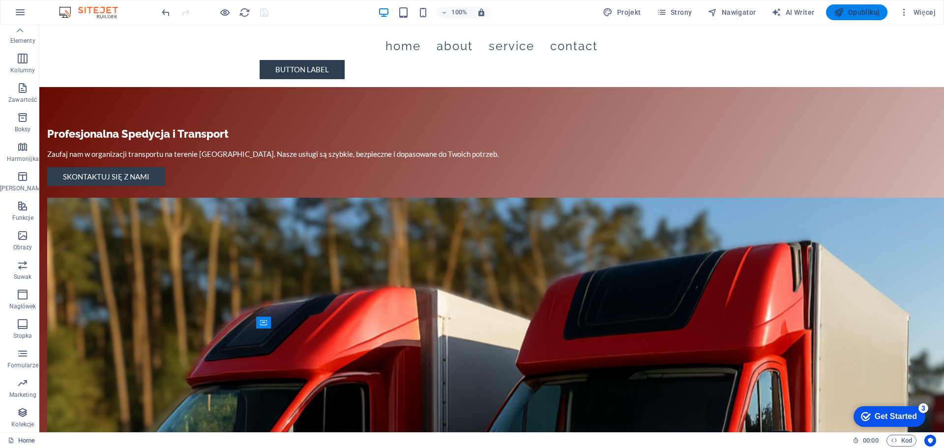
click at [856, 13] on span "Opublikuj" at bounding box center [857, 12] width 46 height 10
click at [264, 13] on div at bounding box center [215, 12] width 110 height 16
click at [243, 12] on icon "reload" at bounding box center [244, 12] width 11 height 11
click at [265, 14] on div at bounding box center [215, 12] width 110 height 16
click at [855, 11] on span "Opublikuj" at bounding box center [857, 12] width 46 height 10
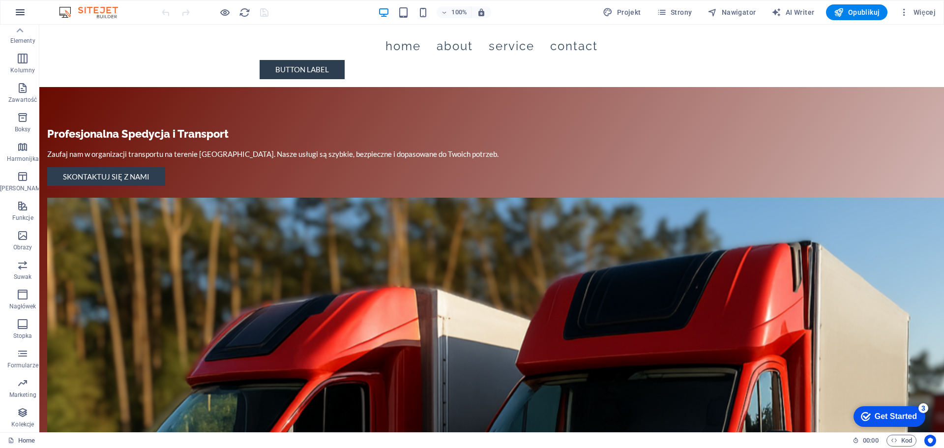
click at [21, 6] on button "button" at bounding box center [20, 12] width 24 height 24
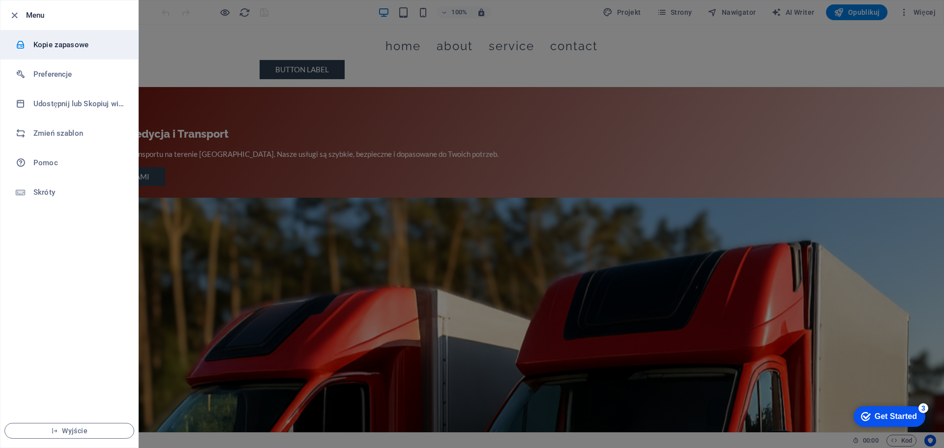
click at [54, 47] on h6 "Kopie zapasowe" at bounding box center [78, 45] width 91 height 12
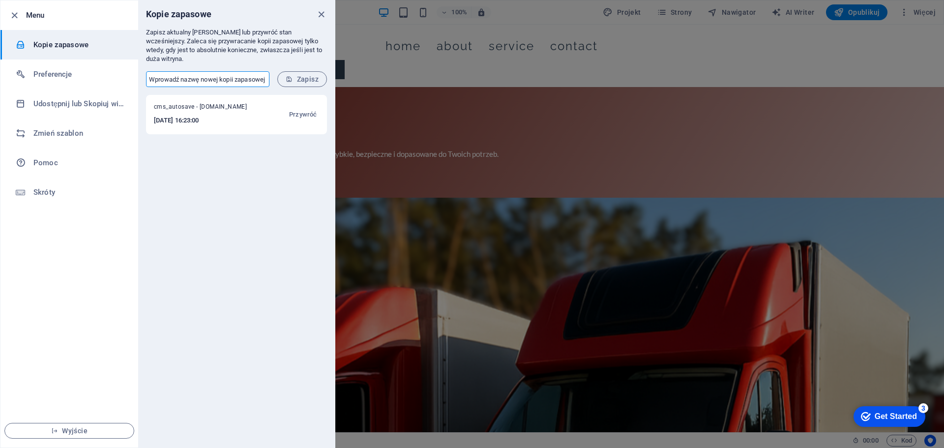
click at [183, 72] on input "text" at bounding box center [207, 79] width 123 height 16
type input "amilux aga 1"
click at [300, 75] on span "Zapisz" at bounding box center [302, 79] width 33 height 8
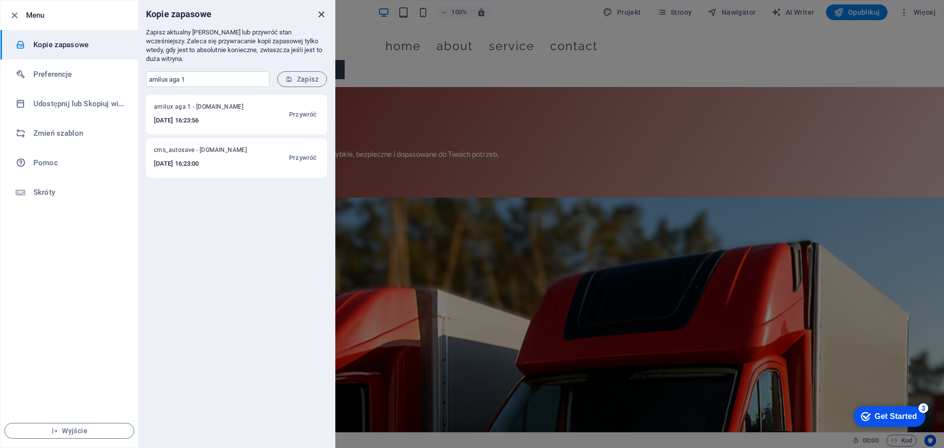
click at [319, 12] on icon "close" at bounding box center [321, 14] width 11 height 11
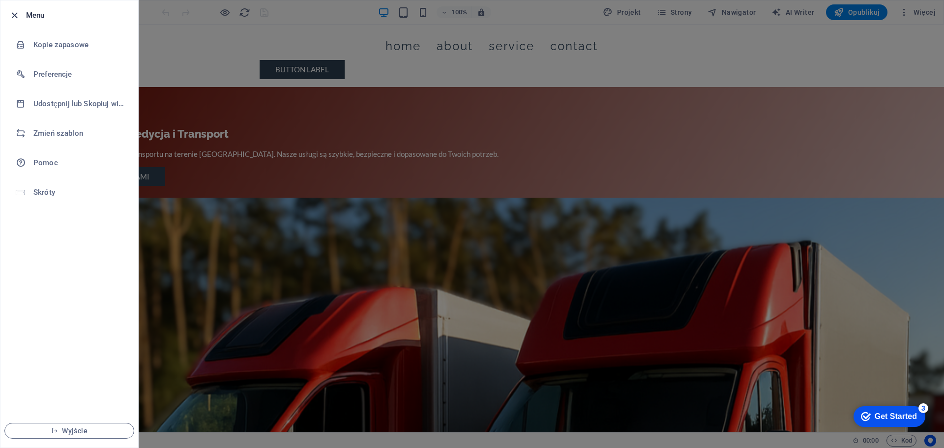
click at [15, 11] on icon "button" at bounding box center [14, 15] width 11 height 11
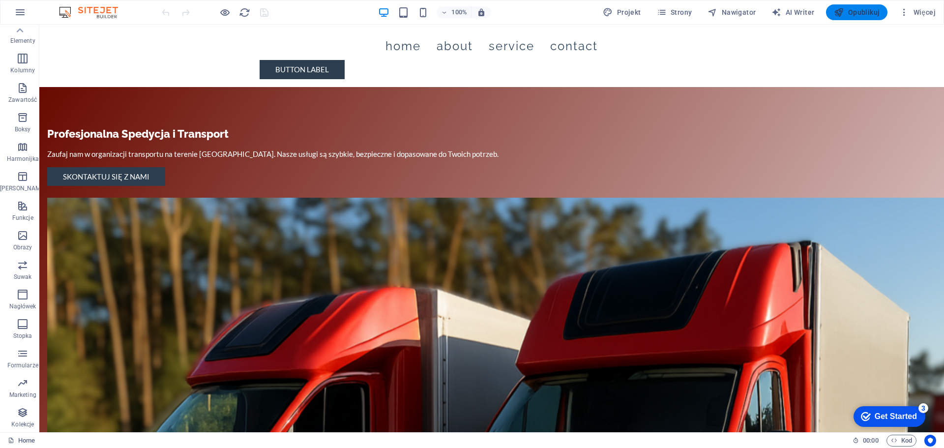
click at [868, 12] on span "Opublikuj" at bounding box center [857, 12] width 46 height 10
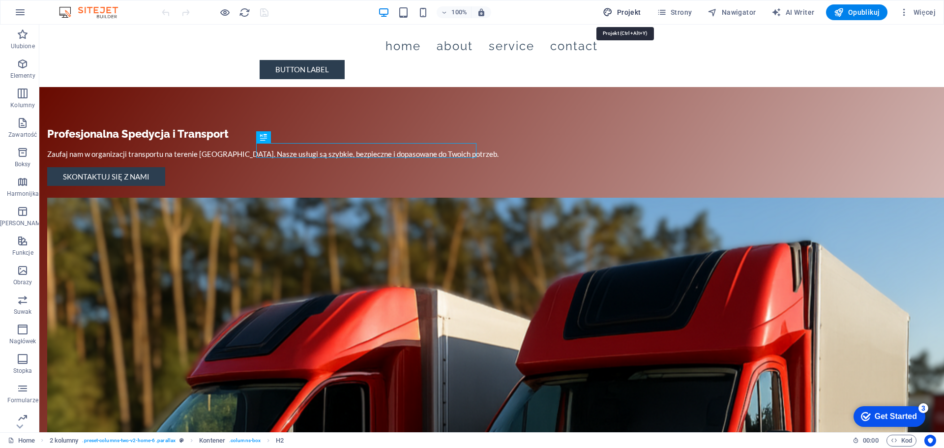
click at [0, 0] on button "Projekt" at bounding box center [0, 0] width 0 height 0
select select "px"
select select "200"
select select "px"
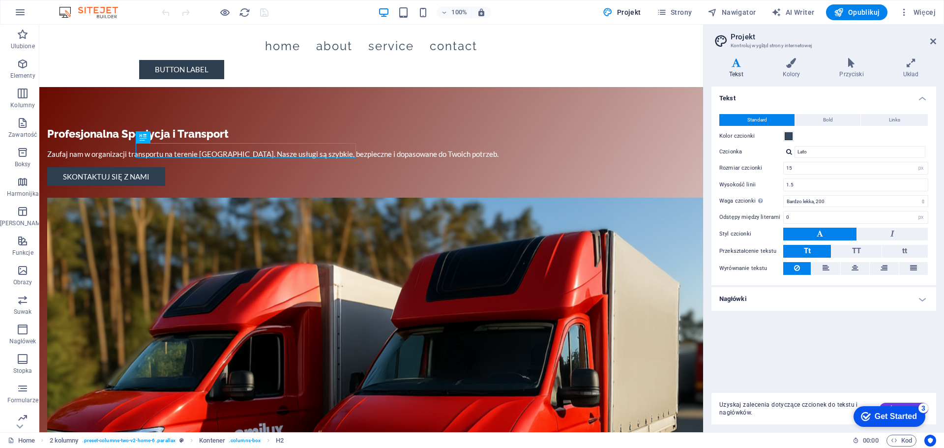
click at [759, 301] on h4 "Nagłówki" at bounding box center [823, 299] width 225 height 24
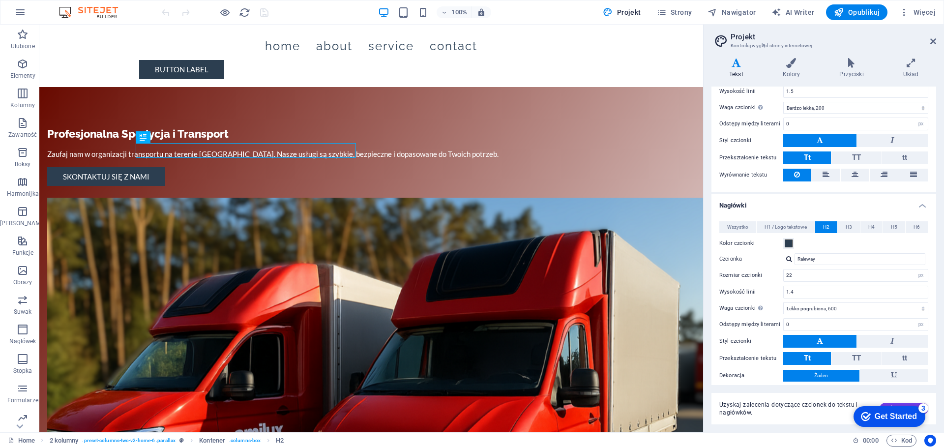
scroll to position [84, 0]
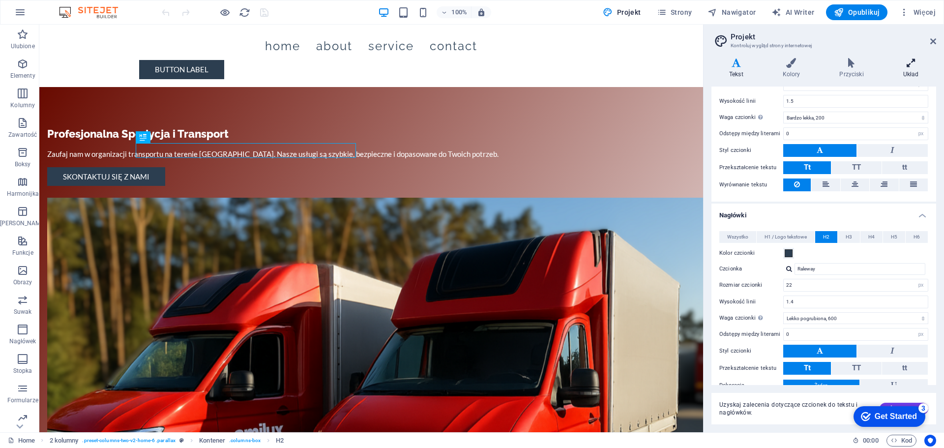
click at [913, 65] on icon at bounding box center [910, 63] width 51 height 10
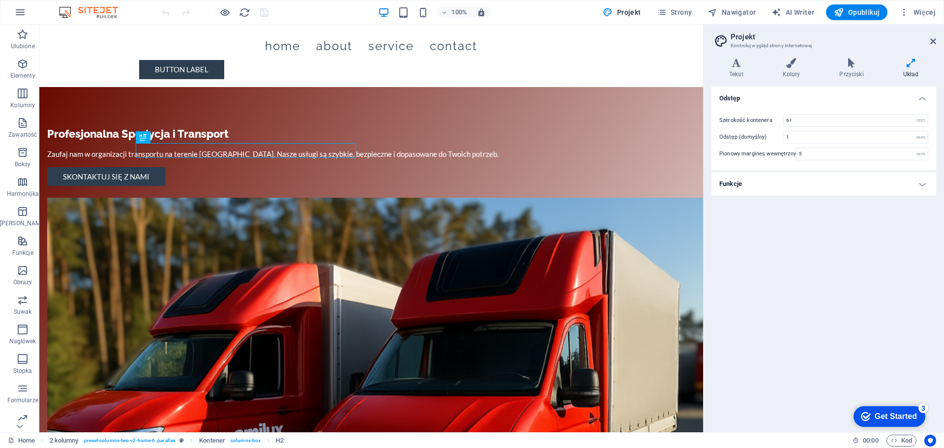
click at [839, 185] on h4 "Funkcje" at bounding box center [823, 184] width 225 height 24
click at [852, 68] on h4 "Przyciski" at bounding box center [852, 68] width 63 height 21
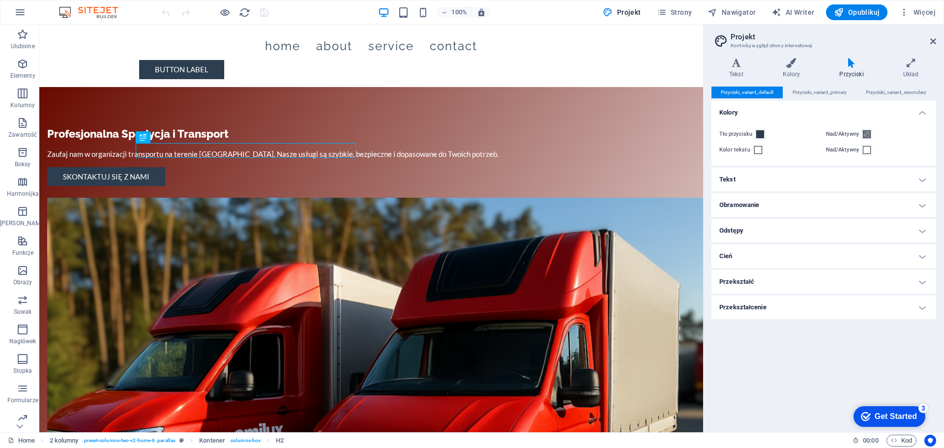
click at [773, 183] on h4 "Tekst" at bounding box center [823, 180] width 225 height 24
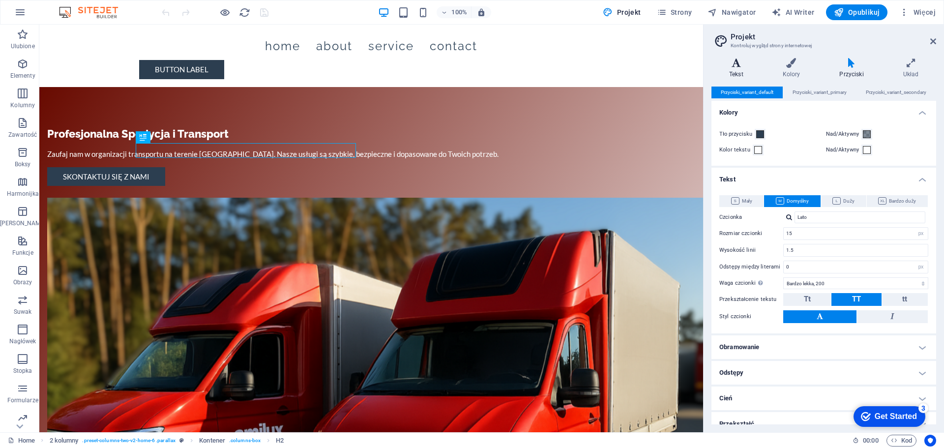
click at [745, 61] on icon at bounding box center [736, 63] width 50 height 10
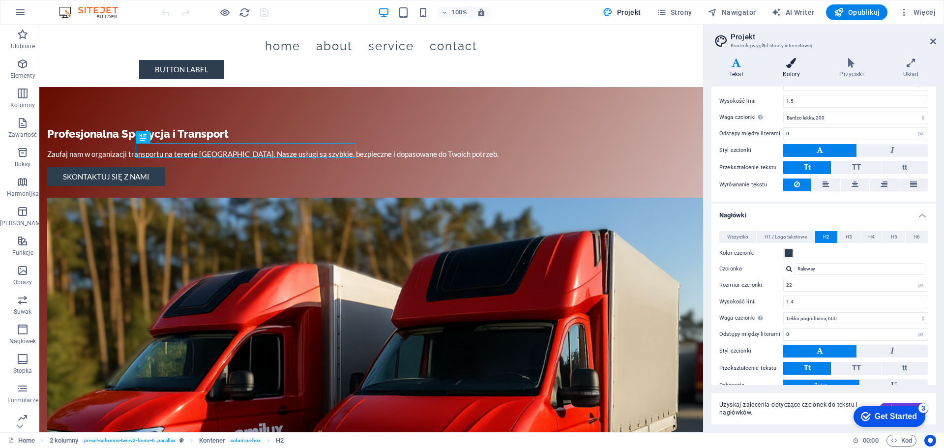
click at [790, 63] on icon at bounding box center [791, 63] width 53 height 10
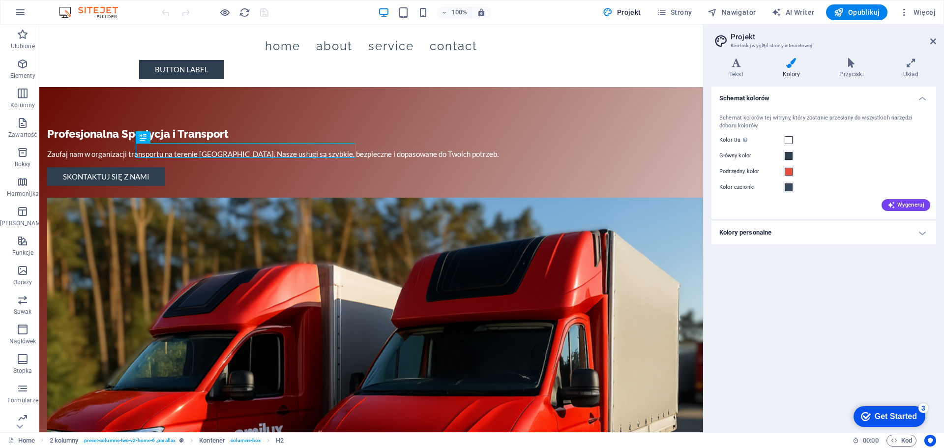
click at [796, 231] on h4 "Kolory personalne" at bounding box center [823, 233] width 225 height 24
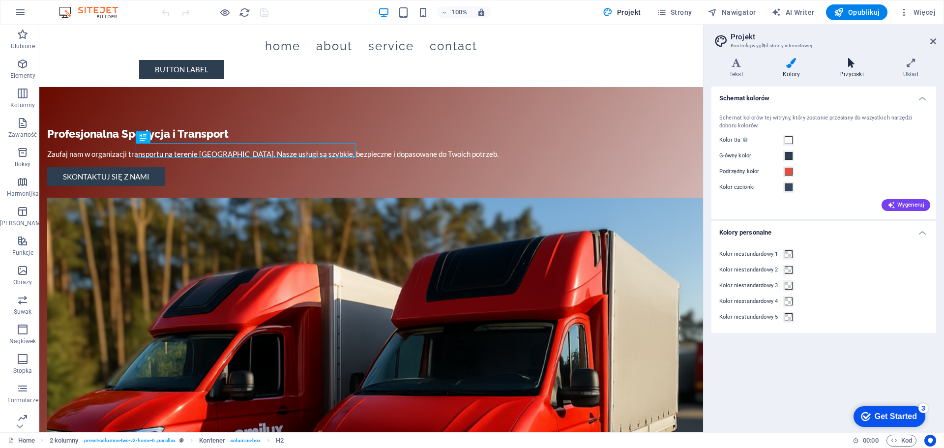
click at [846, 59] on icon at bounding box center [850, 63] width 59 height 10
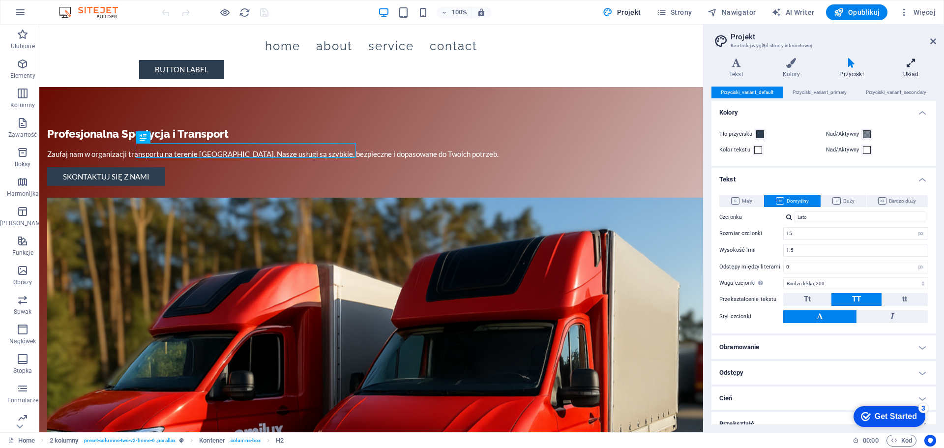
click at [911, 69] on h4 "Układ" at bounding box center [910, 68] width 51 height 21
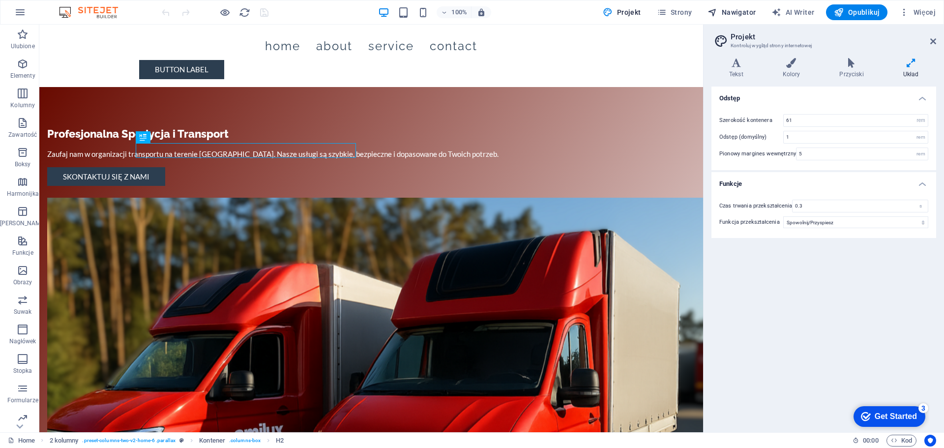
click at [0, 0] on span "Nawigator" at bounding box center [0, 0] width 0 height 0
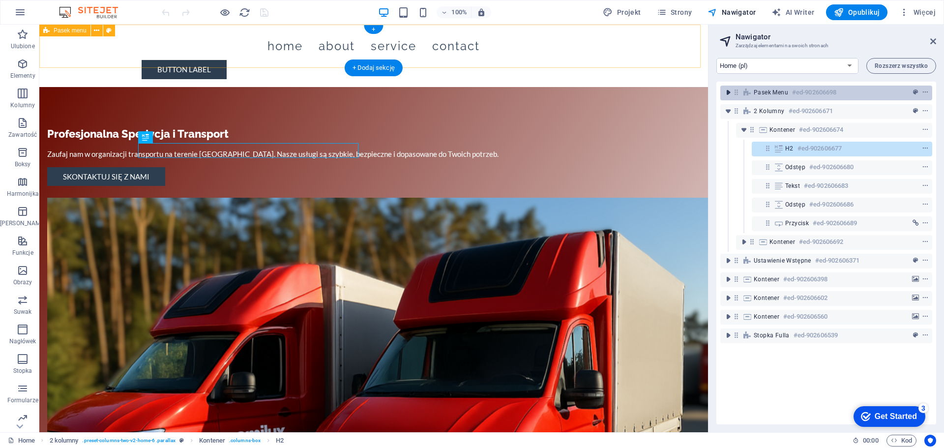
click at [727, 94] on icon "toggle-expand" at bounding box center [728, 92] width 10 height 10
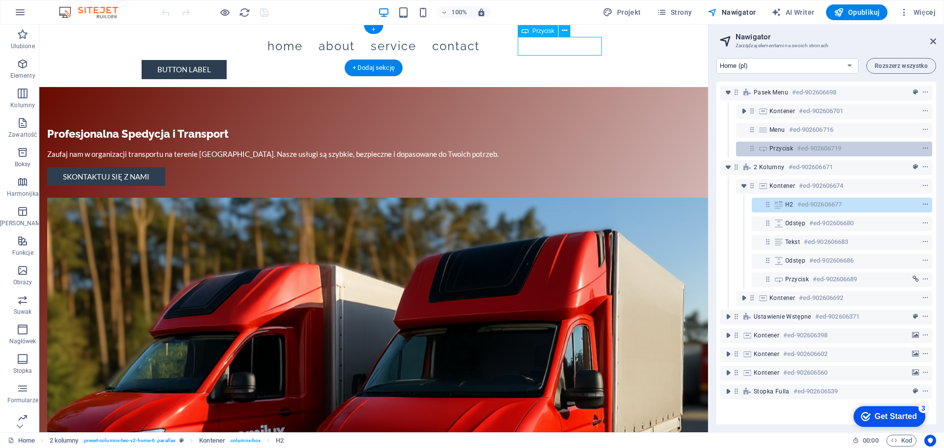
click at [748, 151] on icon at bounding box center [752, 148] width 8 height 8
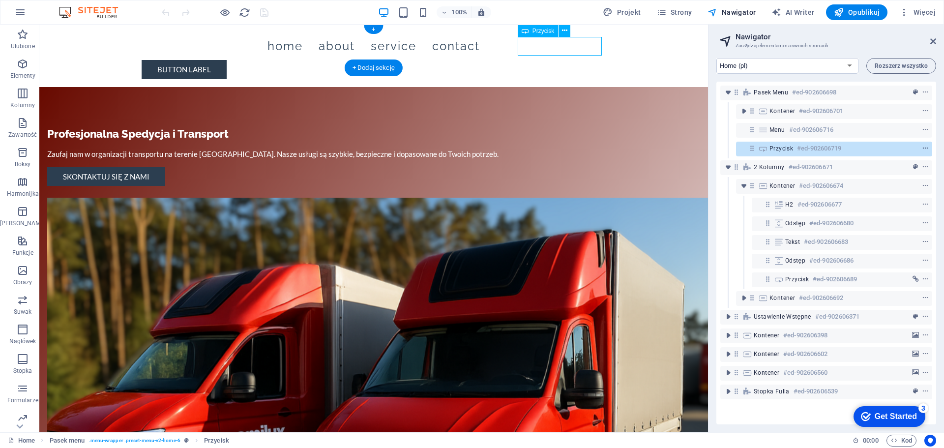
click at [923, 148] on icon "context-menu" at bounding box center [925, 148] width 7 height 7
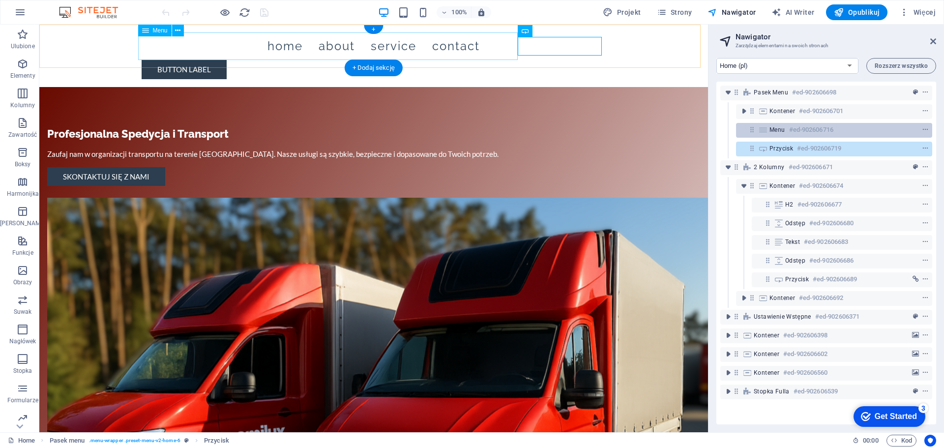
click at [830, 128] on h6 "#ed-902606716" at bounding box center [811, 130] width 44 height 12
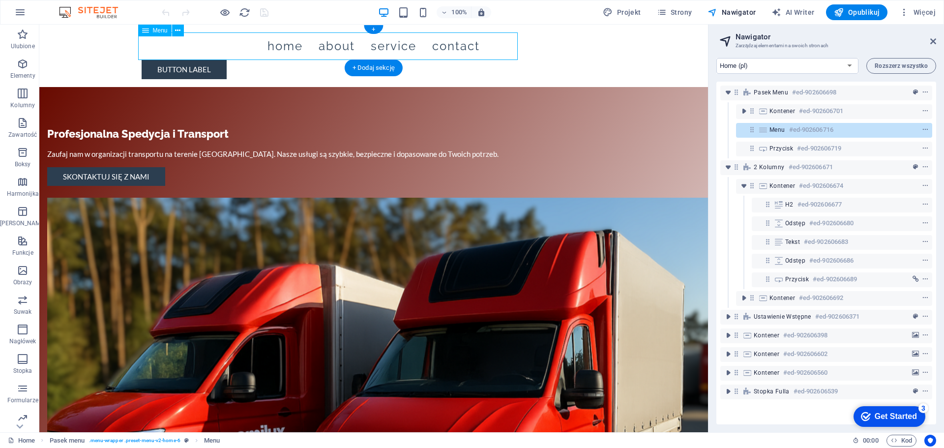
click at [830, 128] on h6 "#ed-902606716" at bounding box center [811, 130] width 44 height 12
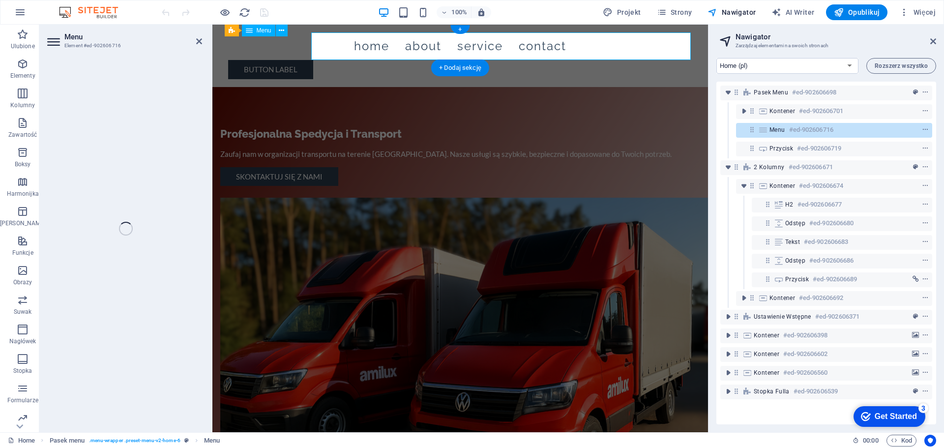
select select
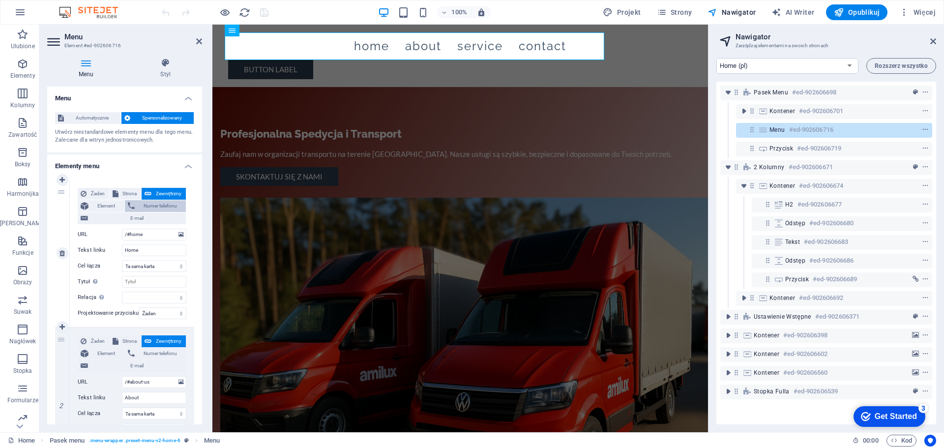
click at [147, 207] on span "Numer telefonu" at bounding box center [161, 206] width 46 height 12
select select
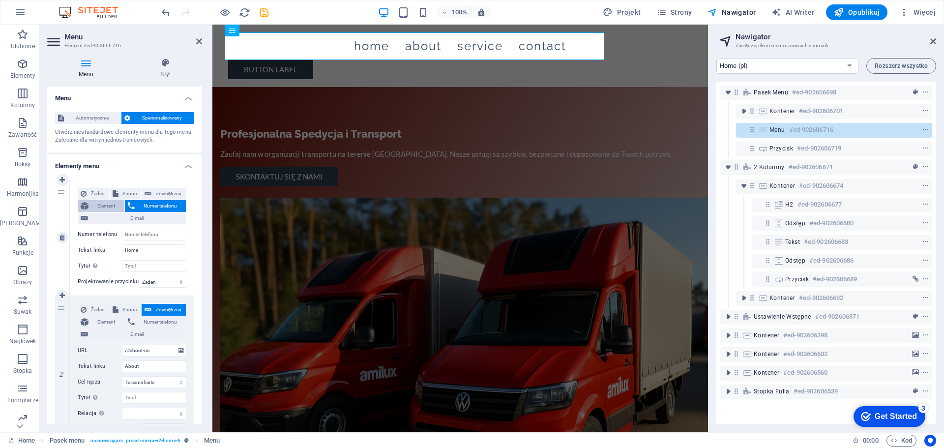
click at [101, 205] on span "Element" at bounding box center [106, 206] width 30 height 12
select select
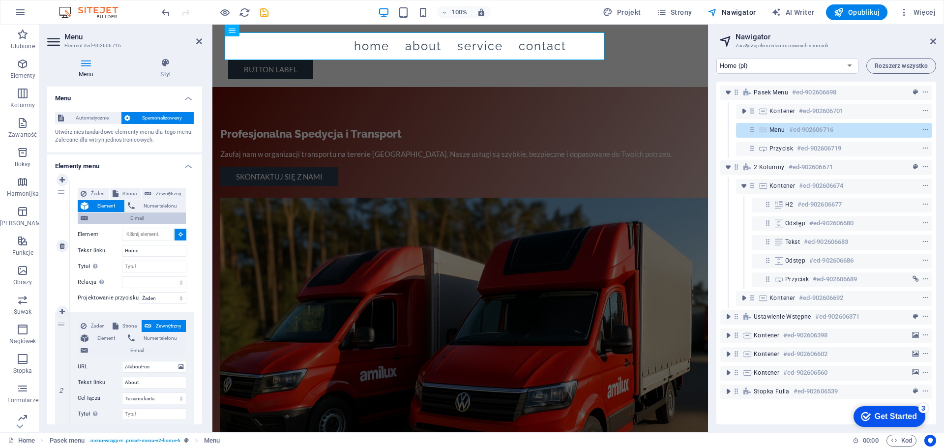
click at [103, 218] on span "E-mail" at bounding box center [137, 218] width 92 height 12
select select
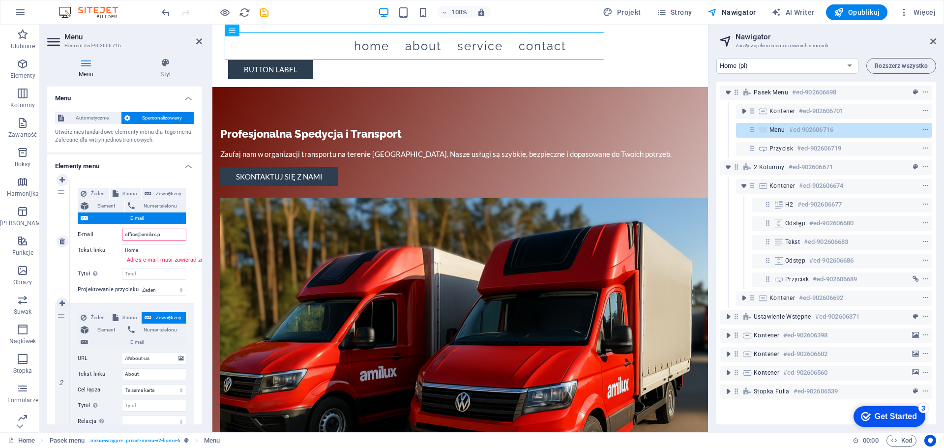
type input "office@amilux.pl"
select select
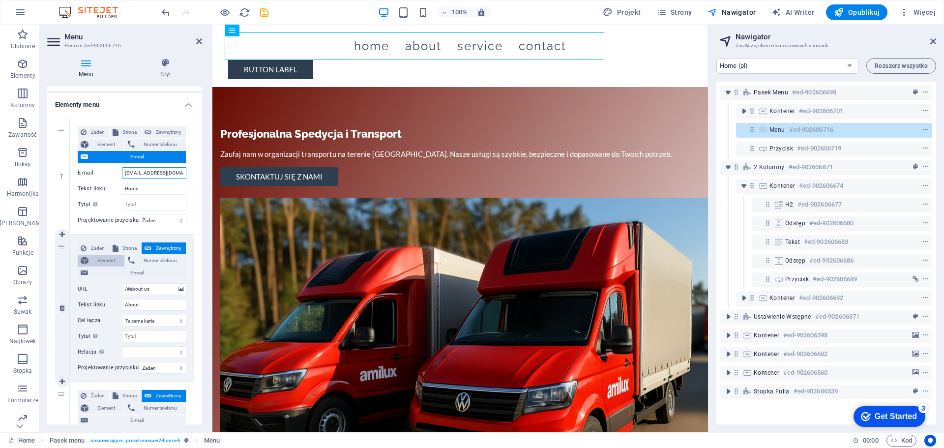
scroll to position [98, 0]
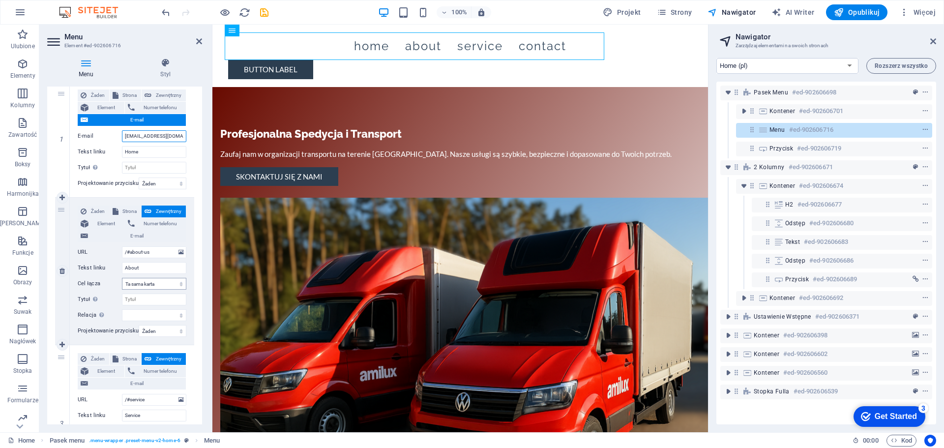
type input "office@amilux.pl"
click at [153, 285] on select "Nowa karta Ta sama karta Nakładka" at bounding box center [154, 284] width 64 height 12
click at [153, 330] on select "Żaden Domyślny Nadrzędny Podrzędny" at bounding box center [163, 331] width 48 height 12
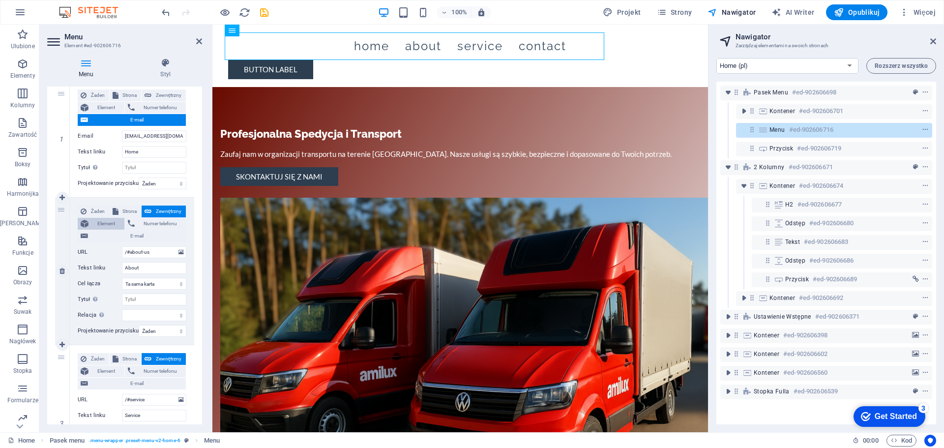
click at [109, 219] on span "Element" at bounding box center [106, 224] width 30 height 12
select select
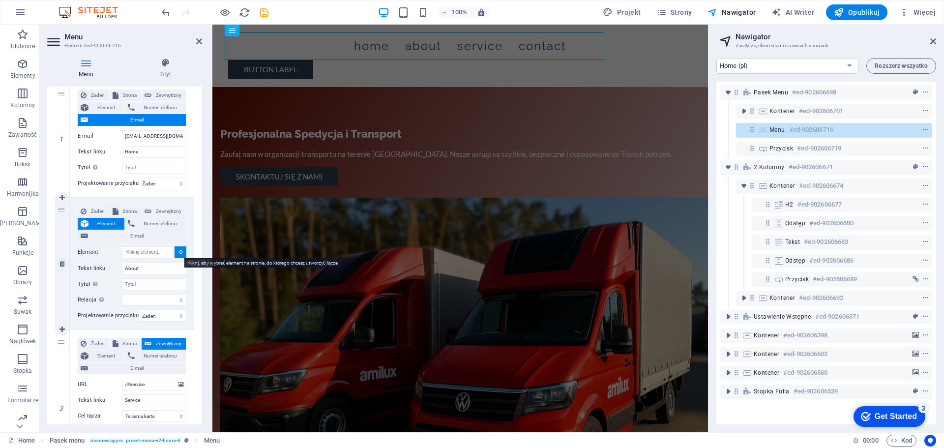
click at [179, 254] on icon at bounding box center [180, 251] width 4 height 5
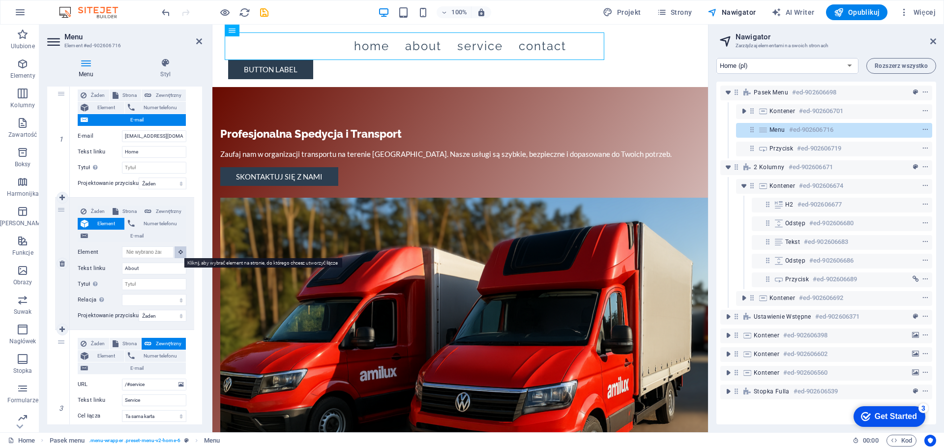
click at [179, 254] on icon at bounding box center [180, 251] width 4 height 5
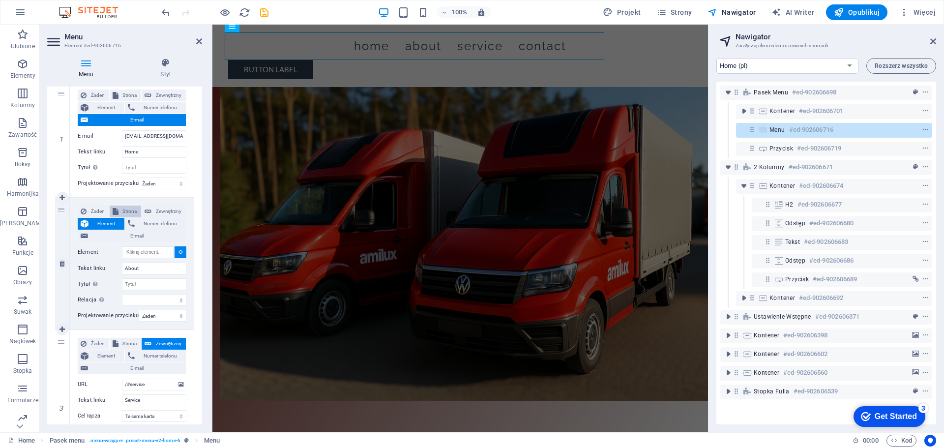
click at [129, 208] on span "Strona" at bounding box center [129, 211] width 17 height 12
select select
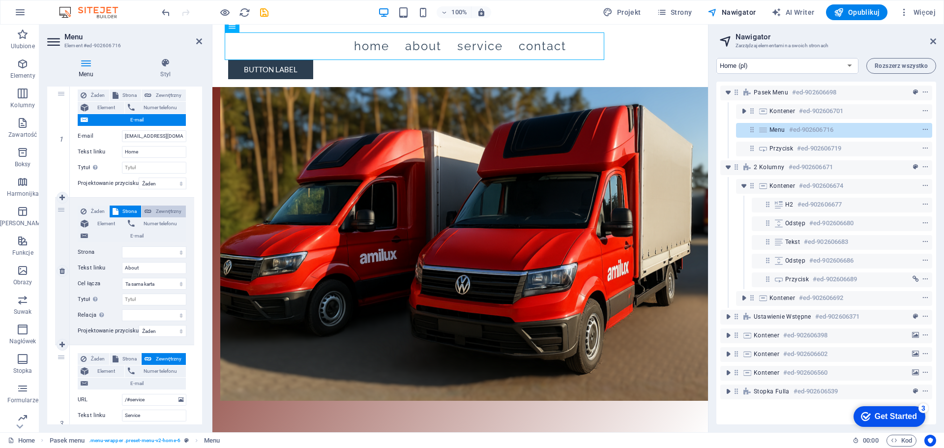
click at [157, 210] on span "Zewnętrzny" at bounding box center [168, 211] width 29 height 12
select select "blank"
select select
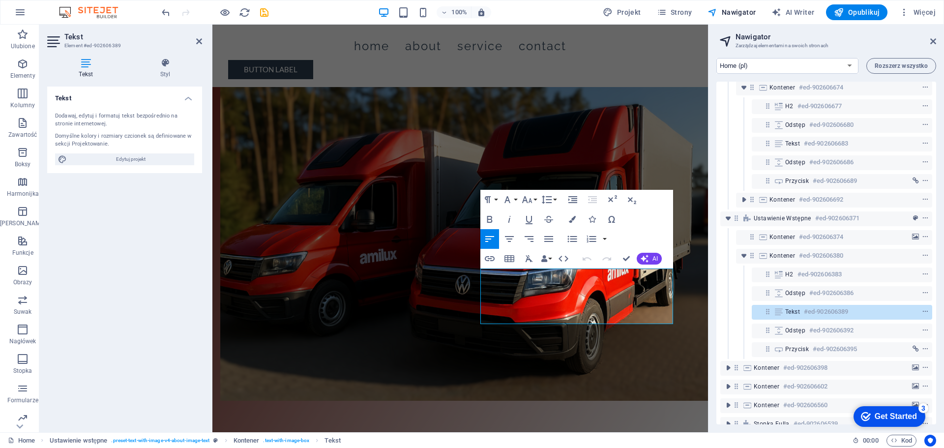
click at [85, 61] on icon at bounding box center [86, 63] width 78 height 10
click at [125, 159] on span "Edytuj projekt" at bounding box center [130, 159] width 121 height 12
select select "px"
select select "200"
select select "px"
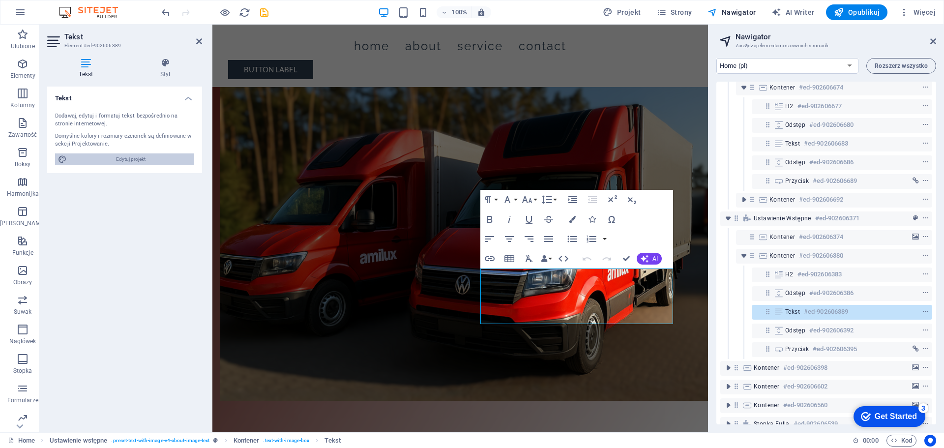
select select "px"
select select "600"
select select "px"
select select "rem"
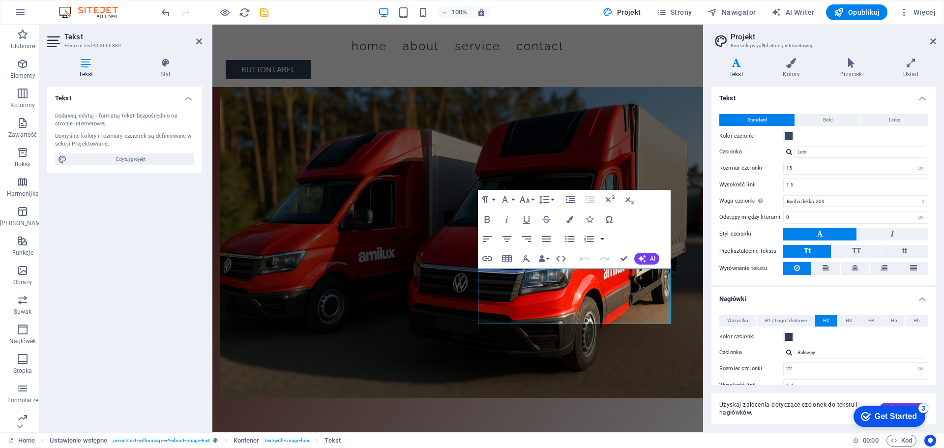
click at [197, 37] on h2 "Tekst" at bounding box center [133, 36] width 138 height 9
click at [200, 42] on icon at bounding box center [199, 41] width 6 height 8
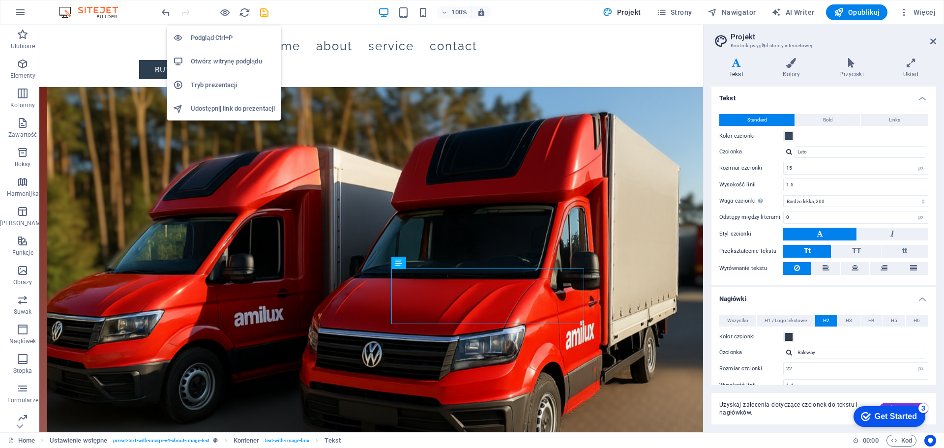
click at [207, 60] on h6 "Otwórz witrynę podglądu" at bounding box center [233, 62] width 84 height 12
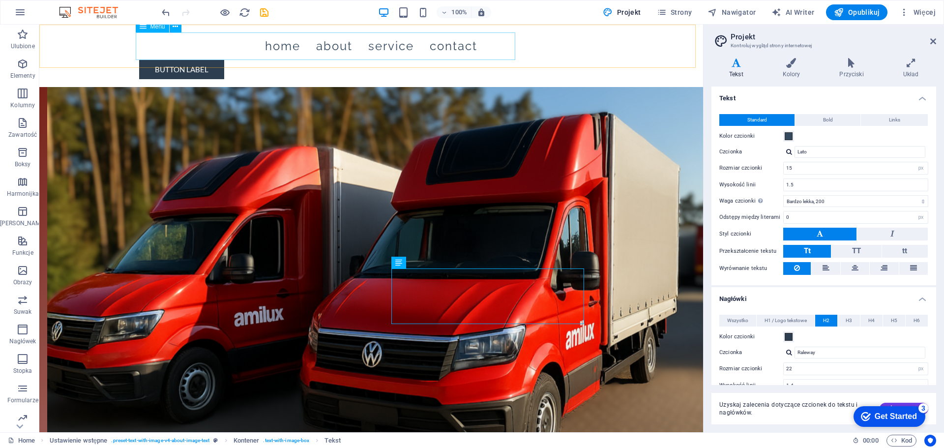
click at [268, 45] on nav "Home About Service Contact" at bounding box center [371, 46] width 464 height 28
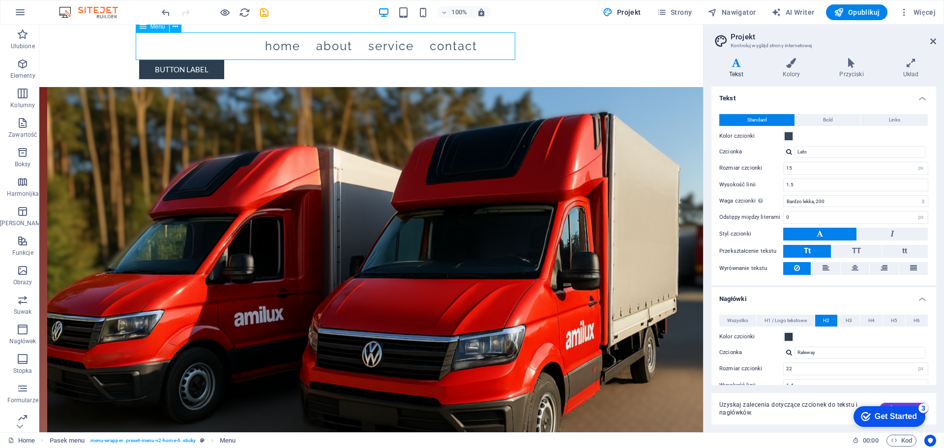
click at [344, 47] on nav "Home About Service Contact" at bounding box center [371, 46] width 464 height 28
select select
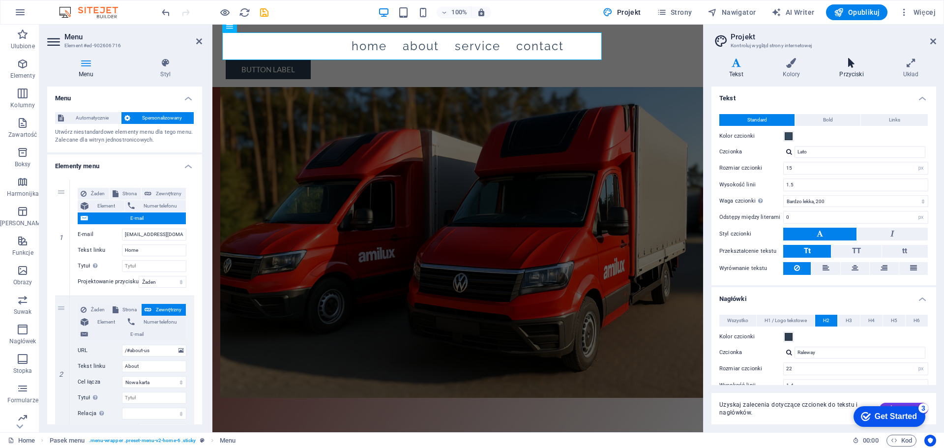
click at [850, 66] on icon at bounding box center [850, 63] width 59 height 10
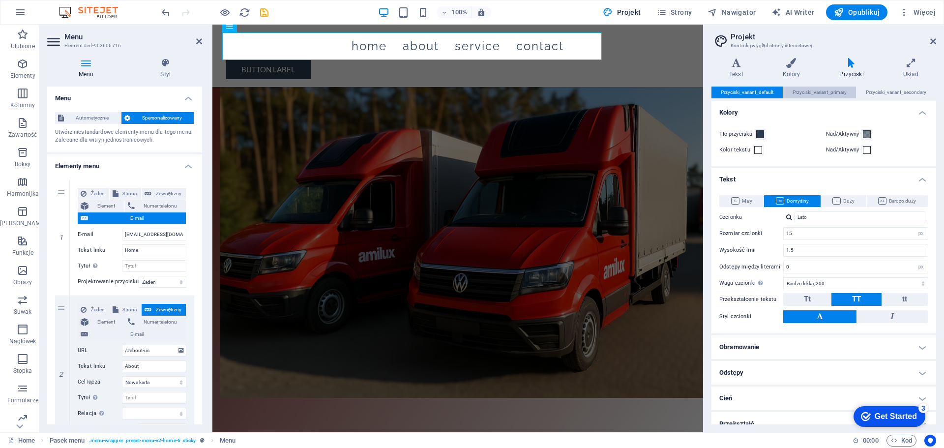
click at [817, 95] on span "Przyciski_variant_primary" at bounding box center [819, 93] width 54 height 12
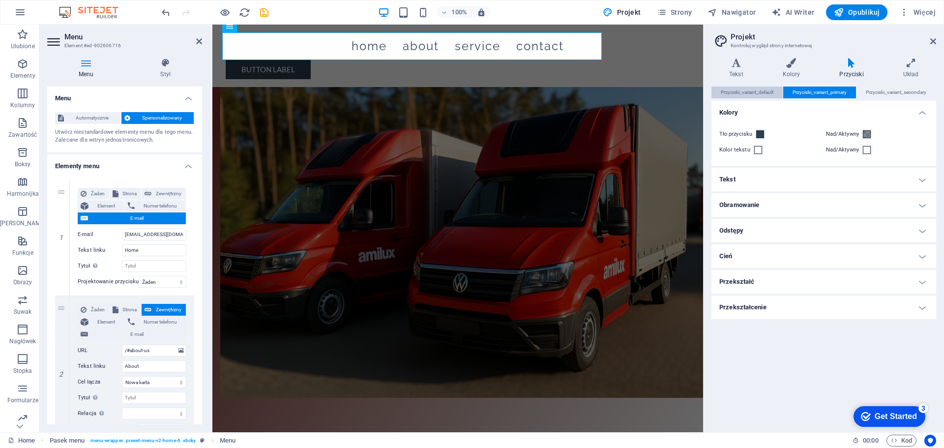
click at [744, 91] on span "Przyciski_variant_default" at bounding box center [747, 93] width 53 height 12
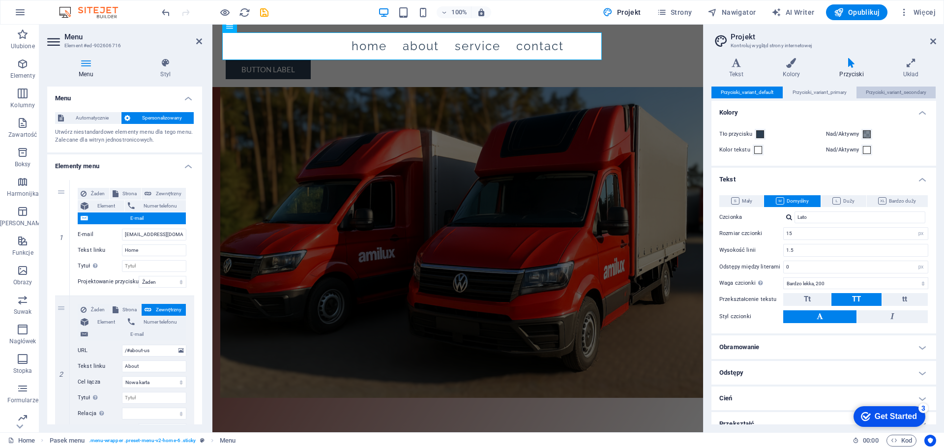
click at [889, 93] on span "Przyciski_variant_secondary" at bounding box center [896, 93] width 60 height 12
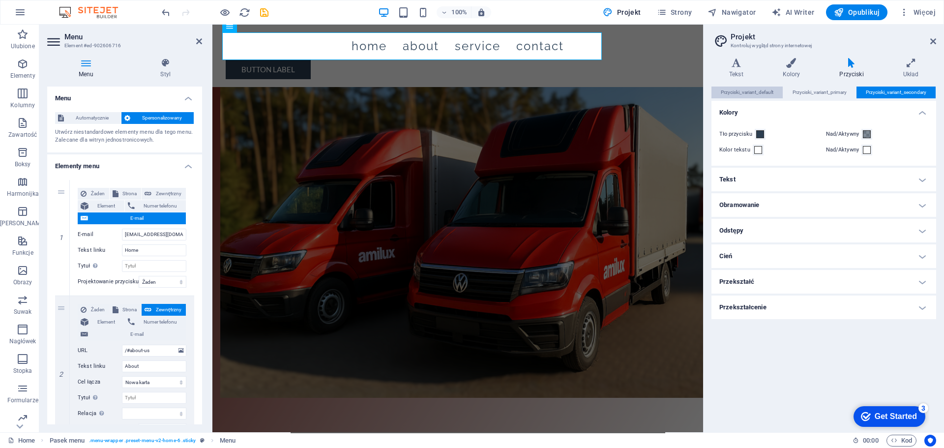
click at [738, 90] on span "Przyciski_variant_default" at bounding box center [747, 93] width 53 height 12
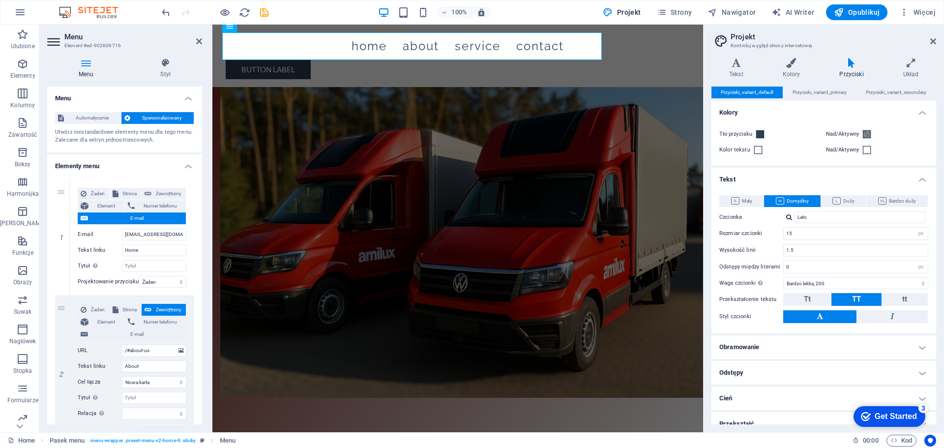
click at [107, 164] on h4 "Elementy menu" at bounding box center [124, 163] width 155 height 18
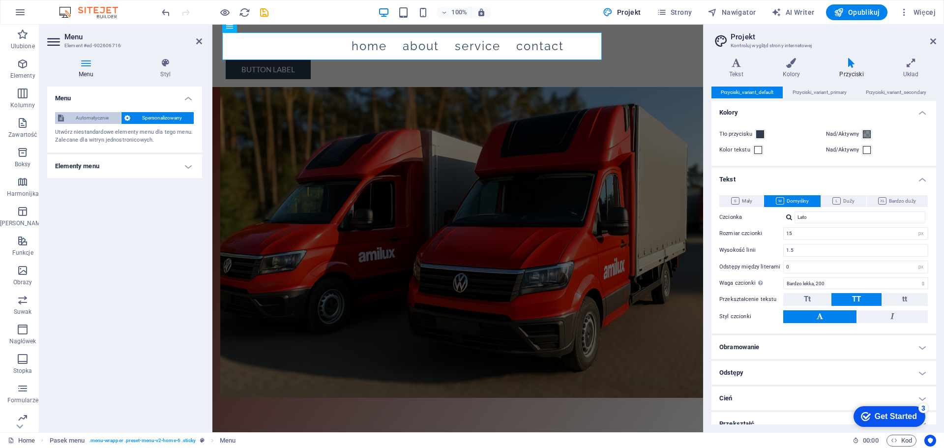
click at [74, 117] on span "Automatycznie" at bounding box center [92, 118] width 51 height 12
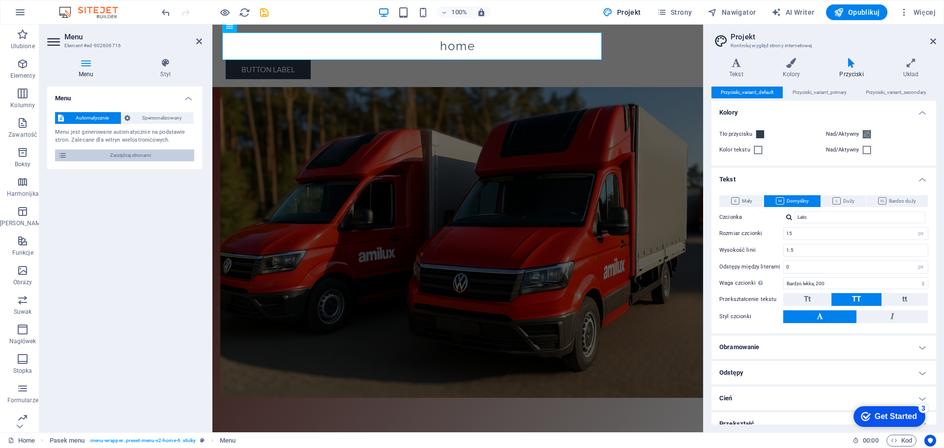
click at [119, 158] on span "Zarządzaj stronami" at bounding box center [130, 155] width 121 height 12
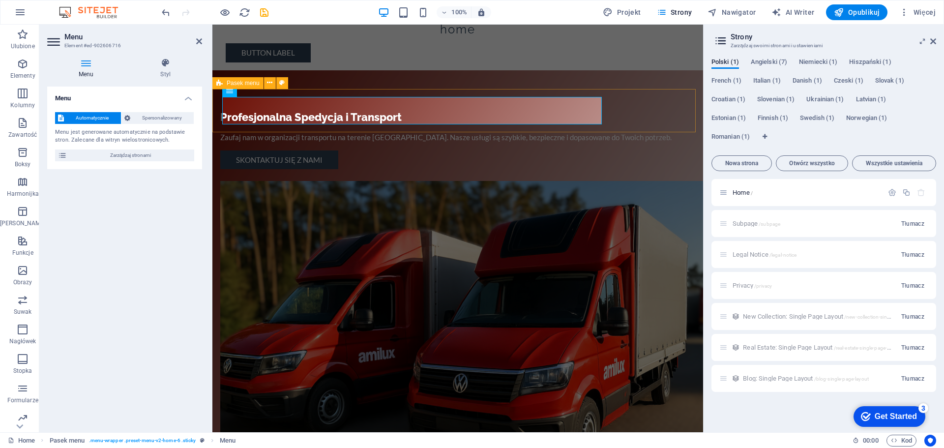
scroll to position [0, 0]
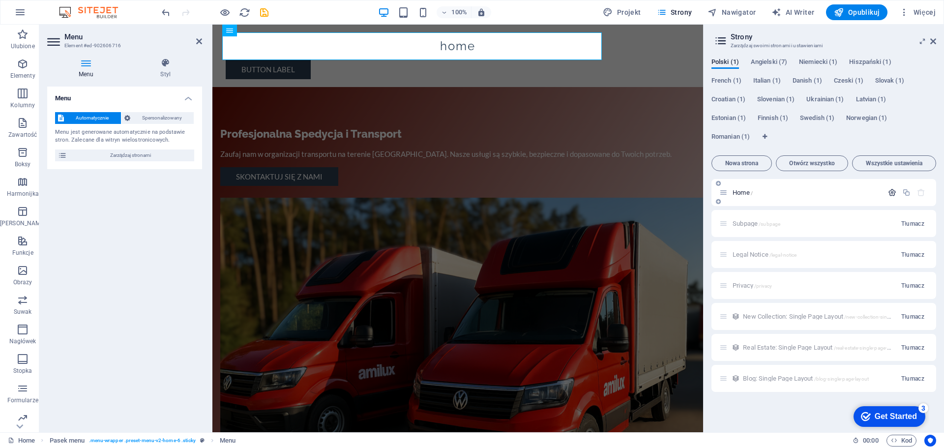
click at [893, 193] on icon "button" at bounding box center [892, 192] width 8 height 8
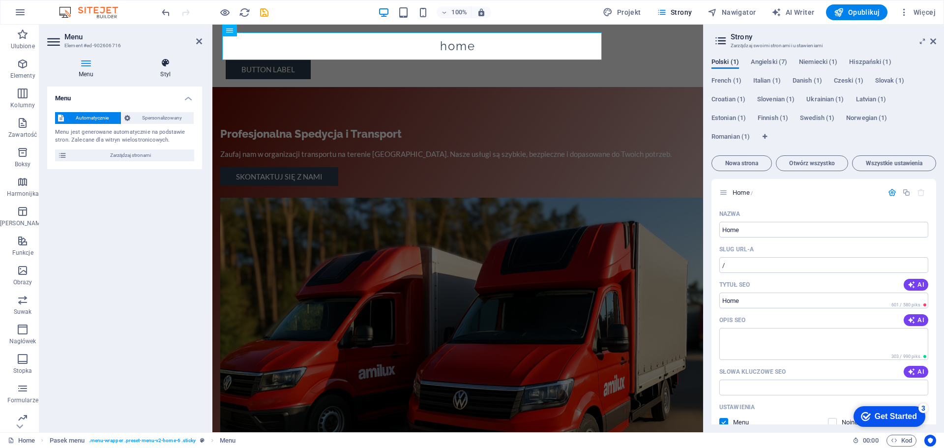
click at [169, 65] on icon at bounding box center [165, 63] width 73 height 10
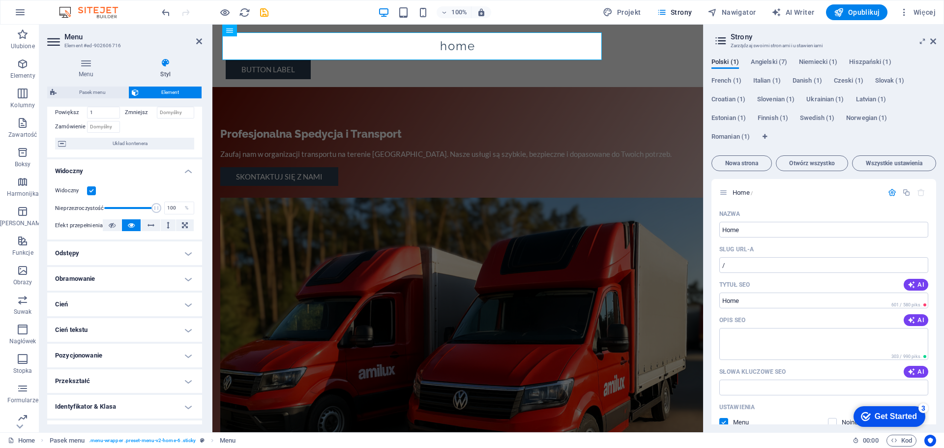
scroll to position [98, 0]
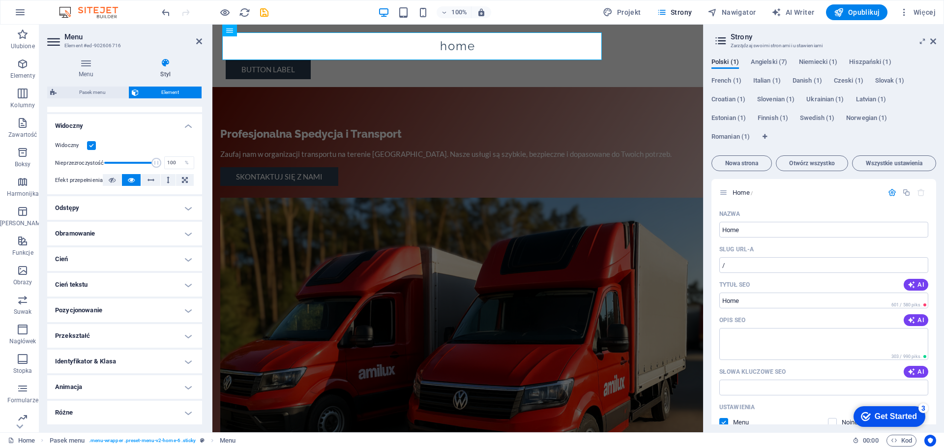
click at [80, 387] on h4 "Animacja" at bounding box center [124, 387] width 155 height 24
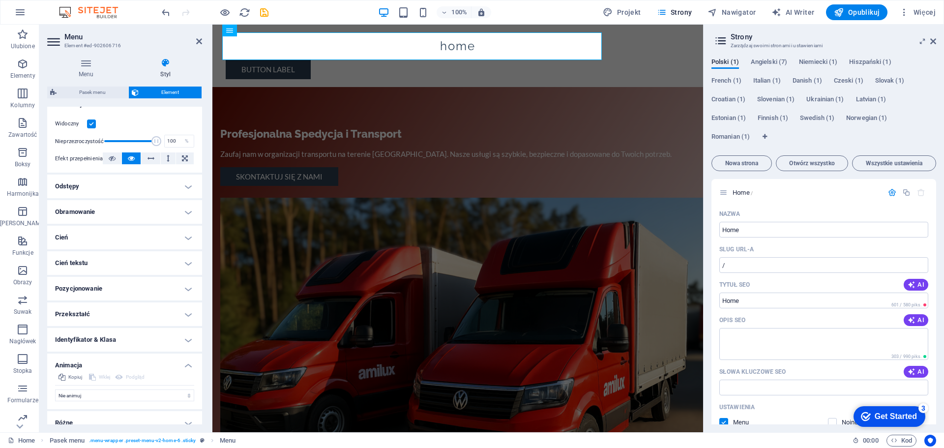
scroll to position [130, 0]
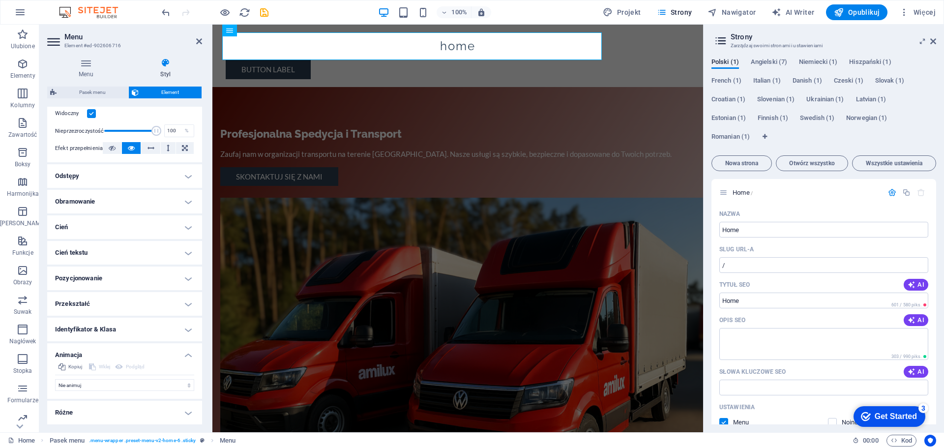
click at [77, 408] on h4 "Różne" at bounding box center [124, 413] width 155 height 24
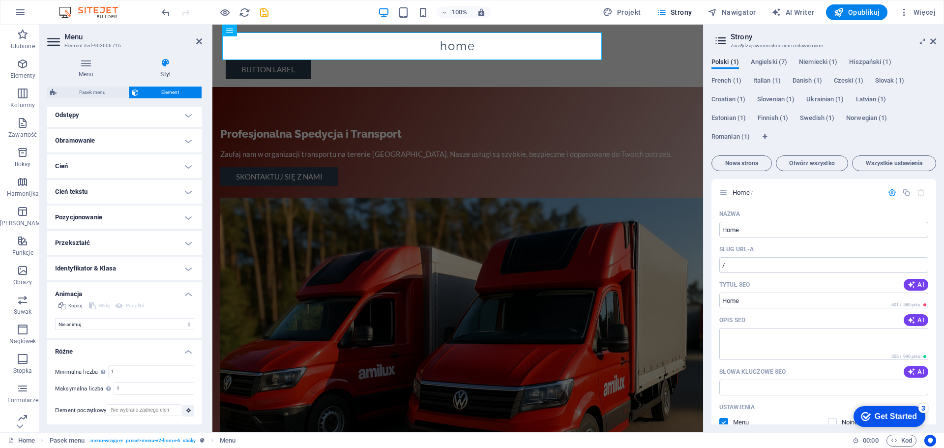
scroll to position [0, 0]
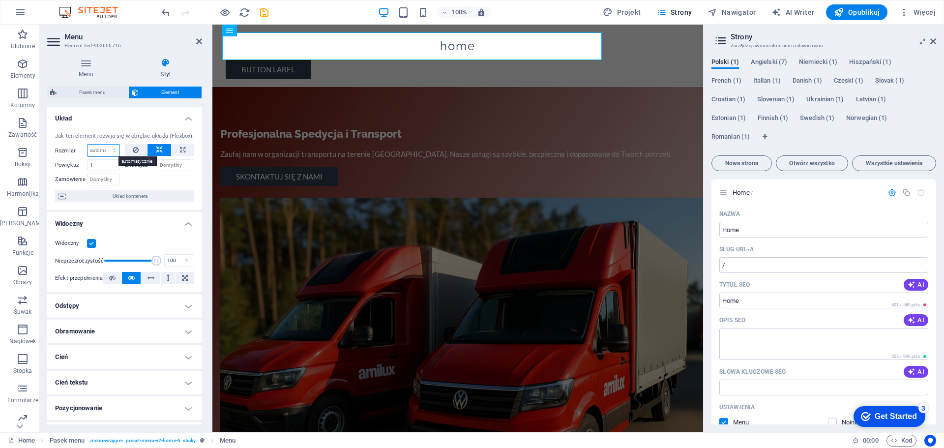
click at [97, 149] on select "Domyślny automatycznie px % 1/1 1/2 1/3 1/4 1/5 1/6 1/7 1/8 1/9 1/10" at bounding box center [103, 150] width 32 height 12
click at [322, 52] on nav "Home" at bounding box center [458, 46] width 464 height 28
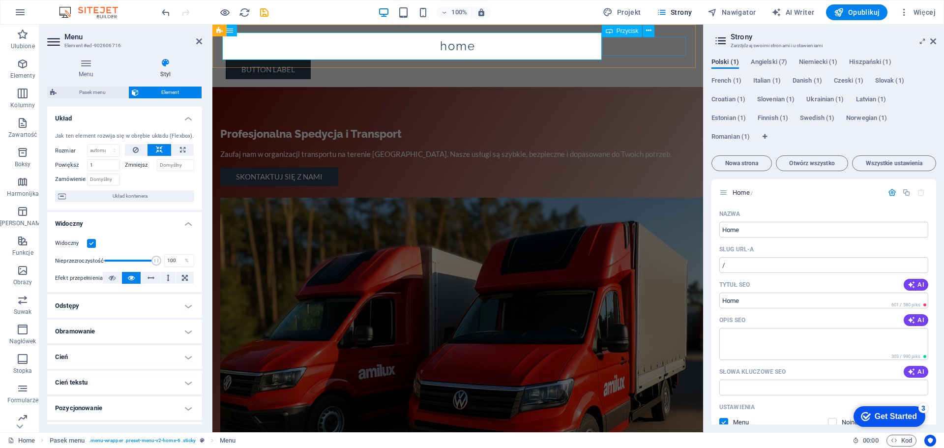
click at [659, 60] on div "Button label" at bounding box center [458, 69] width 464 height 19
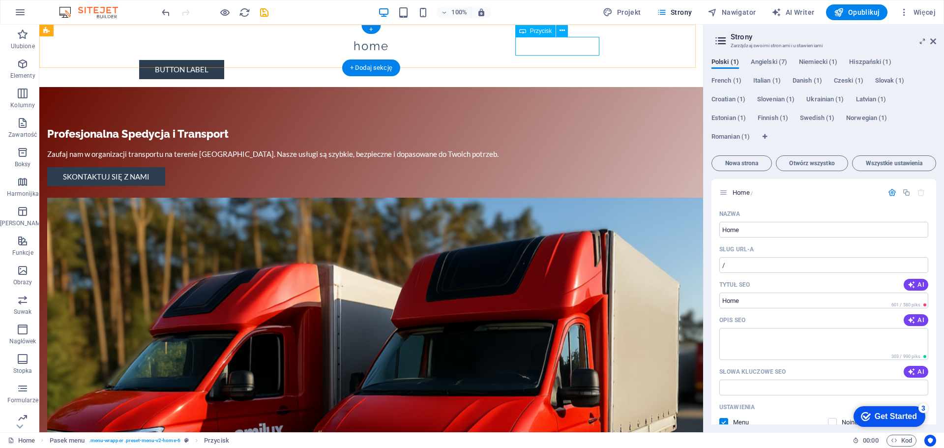
click at [559, 60] on div "Button label" at bounding box center [371, 69] width 464 height 19
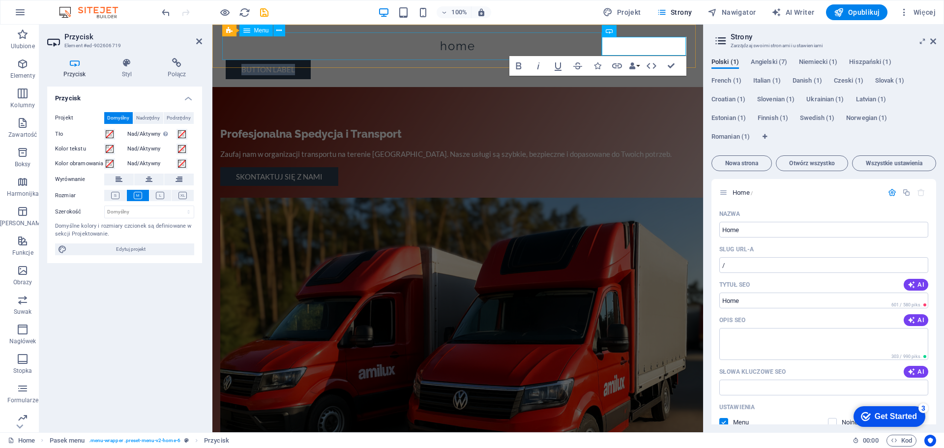
click at [406, 46] on nav "Home" at bounding box center [458, 46] width 464 height 28
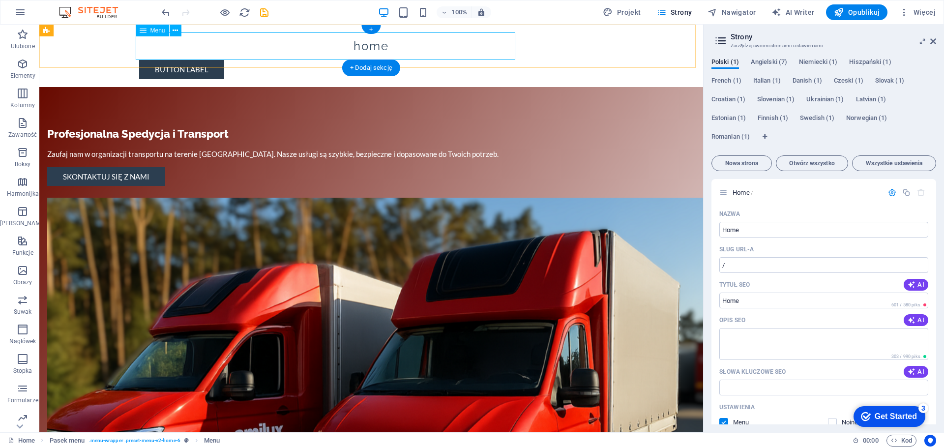
click at [333, 45] on nav "Home" at bounding box center [371, 46] width 464 height 28
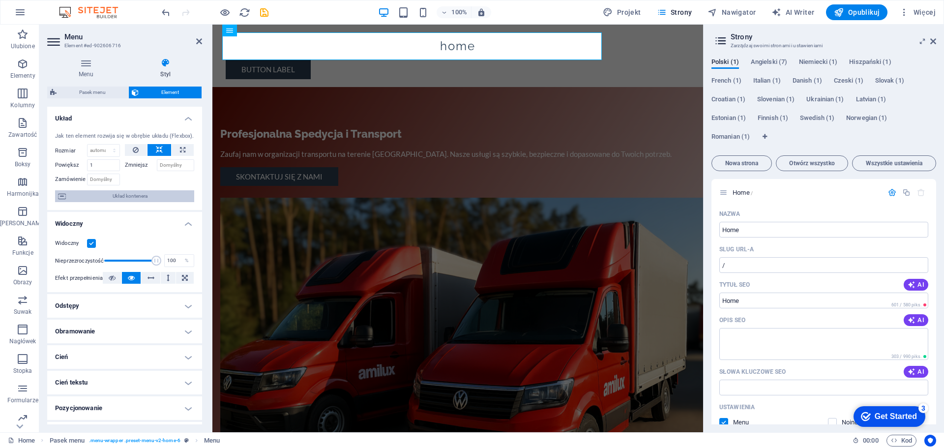
click at [112, 194] on span "Układ kontenera" at bounding box center [130, 196] width 122 height 12
select select "rem"
select select "preset-menu-v2-home-6"
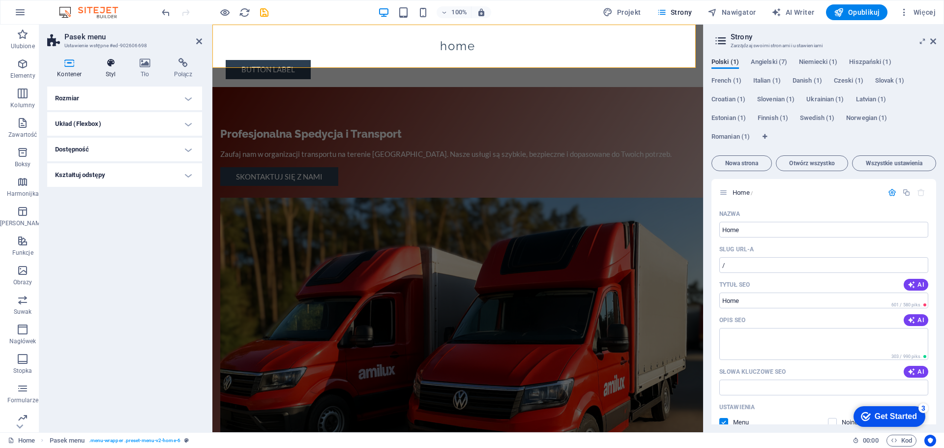
click at [111, 70] on h4 "Styl" at bounding box center [113, 68] width 34 height 21
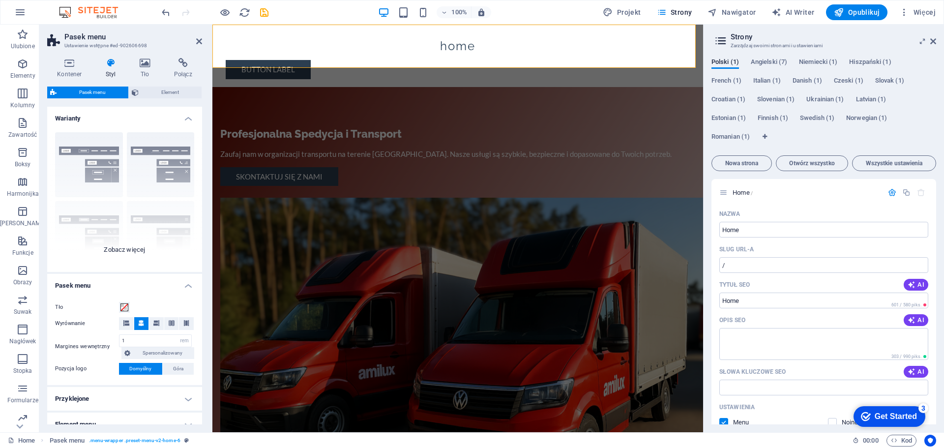
click at [129, 247] on div "Obramowanie Wyśrodkowany Domyślny Ustalone Loki Wyzwalacz akcji Szeroki XXL" at bounding box center [124, 197] width 155 height 147
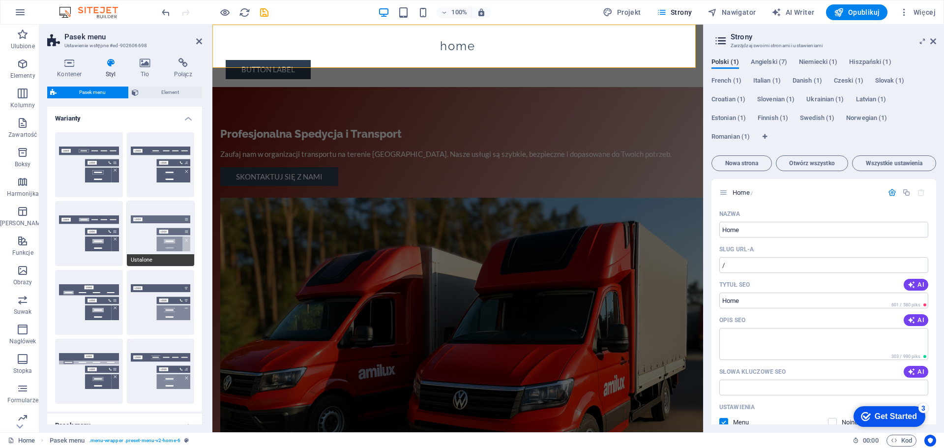
click at [159, 220] on button "Ustalone" at bounding box center [161, 233] width 68 height 65
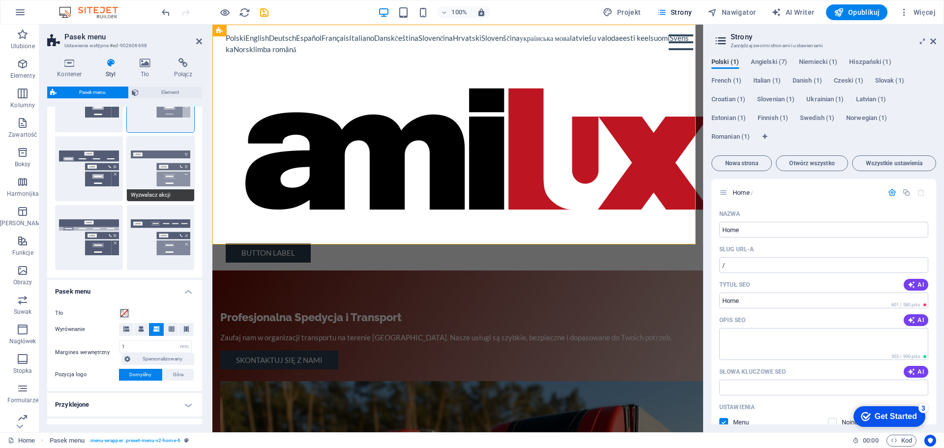
scroll to position [147, 0]
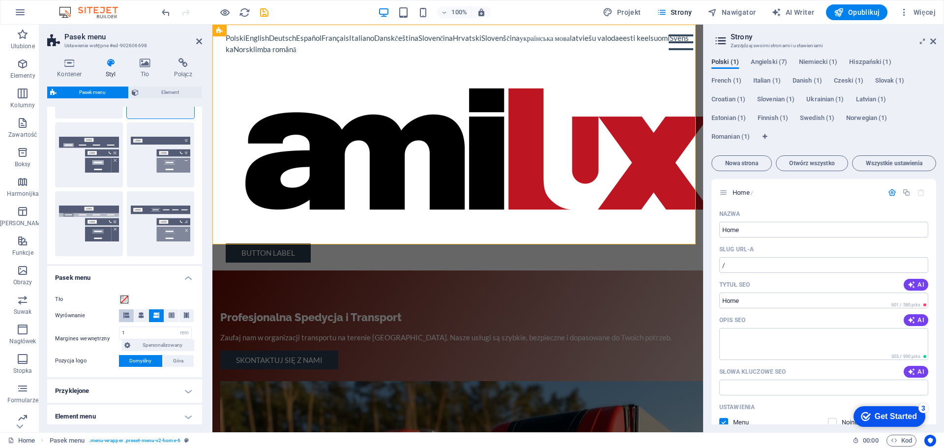
click at [124, 317] on icon at bounding box center [126, 315] width 6 height 6
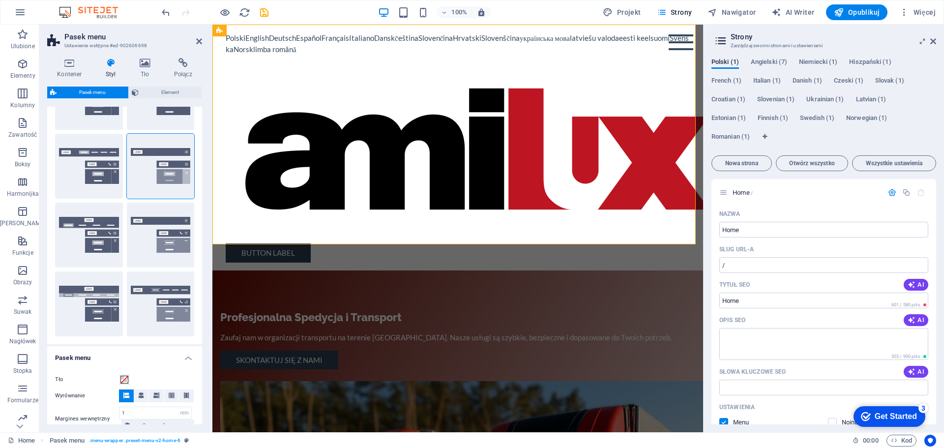
scroll to position [49, 0]
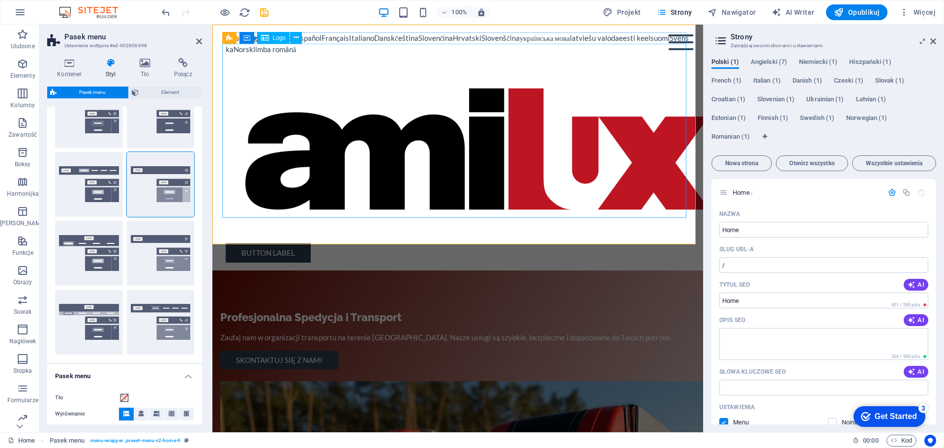
click at [265, 93] on div at bounding box center [458, 149] width 464 height 189
click at [143, 65] on icon at bounding box center [145, 63] width 30 height 10
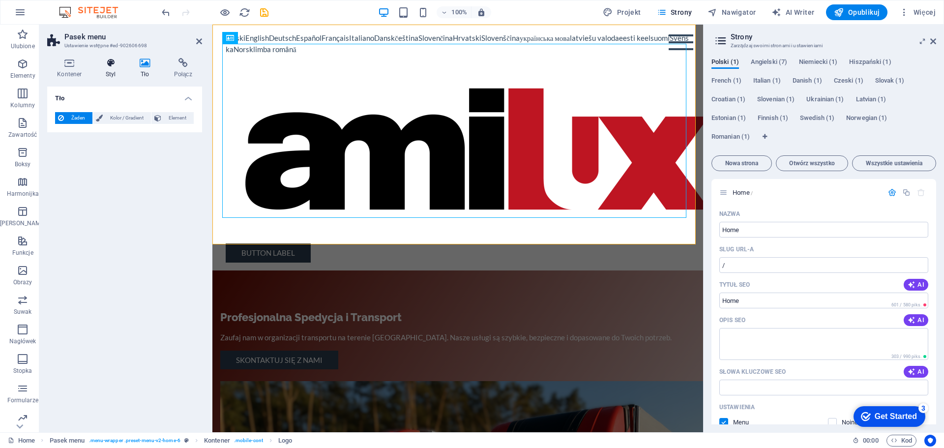
click at [107, 67] on icon at bounding box center [111, 63] width 30 height 10
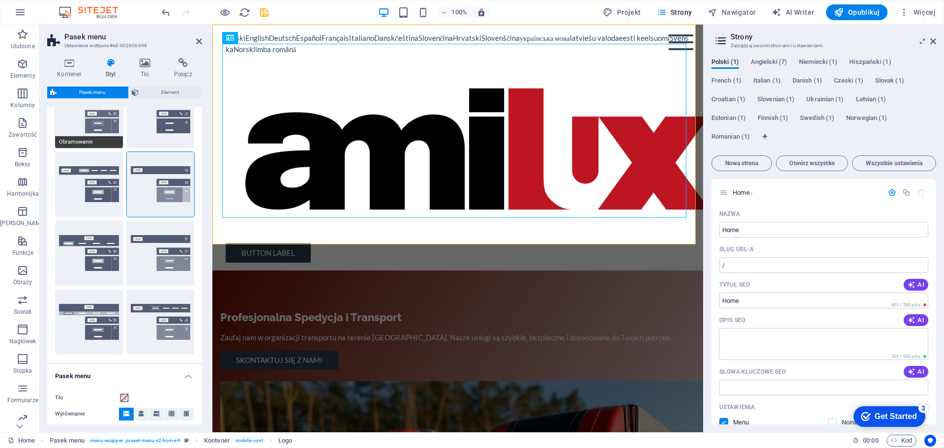
click at [95, 125] on button "Obramowanie" at bounding box center [89, 115] width 68 height 65
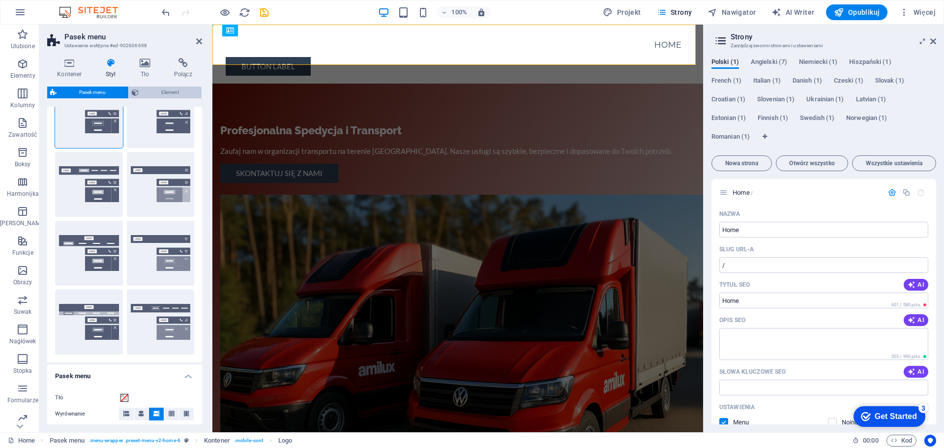
click at [159, 88] on span "Element" at bounding box center [170, 93] width 57 height 12
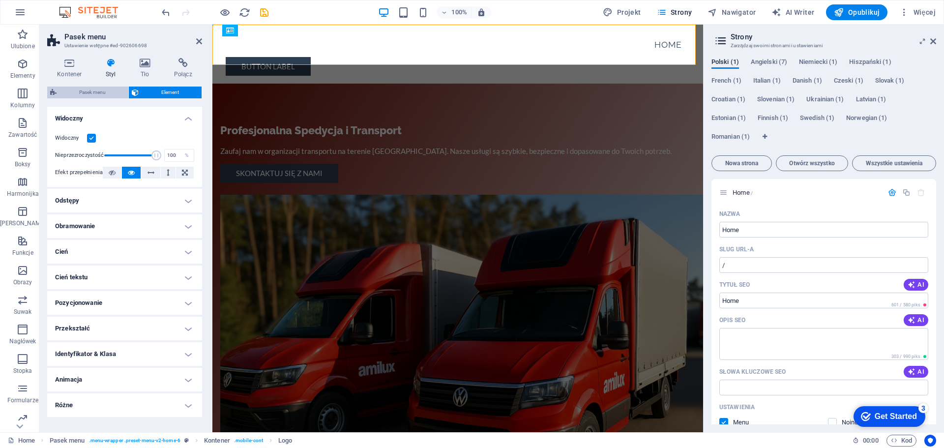
click at [101, 89] on span "Pasek menu" at bounding box center [92, 93] width 66 height 12
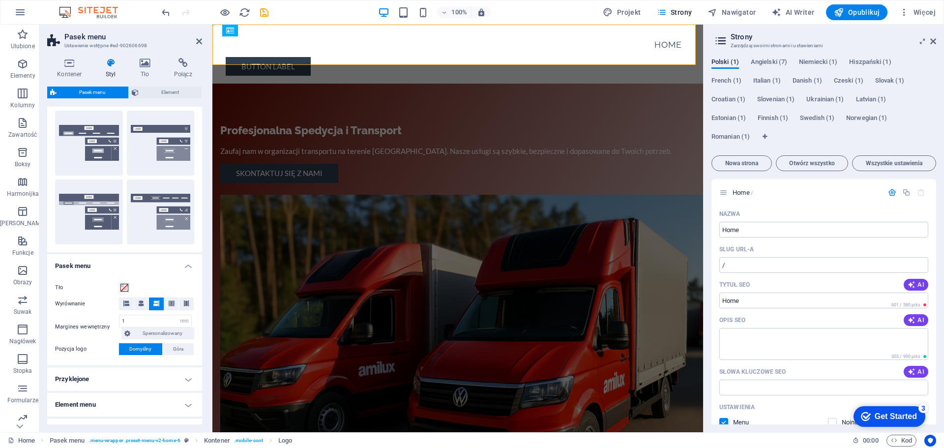
scroll to position [197, 0]
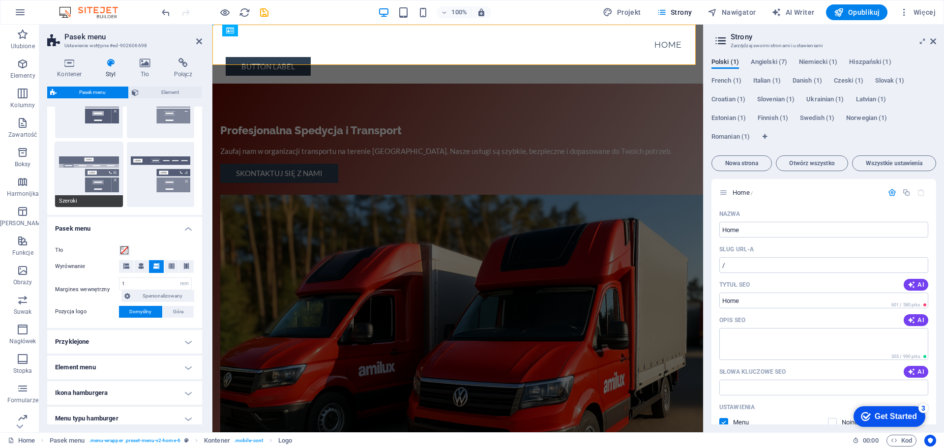
click at [85, 175] on button "Szeroki" at bounding box center [89, 174] width 68 height 65
type input "0"
type input "2"
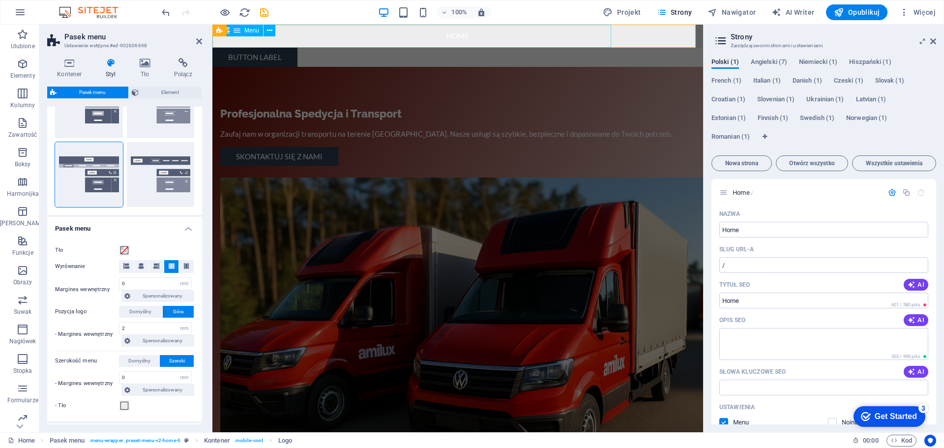
click at [409, 35] on nav "Home" at bounding box center [457, 36] width 491 height 23
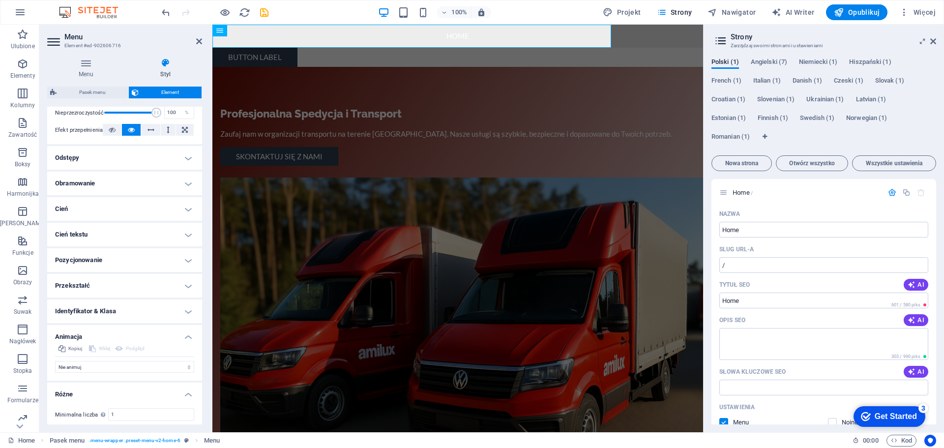
scroll to position [191, 0]
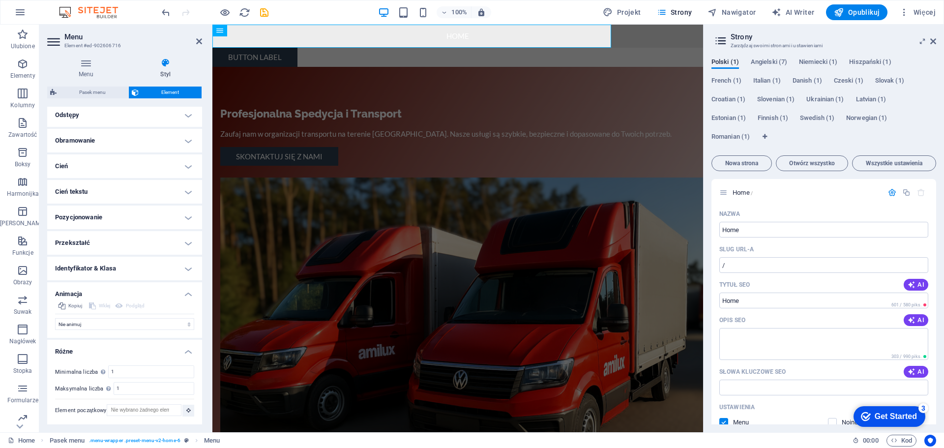
click at [81, 221] on h4 "Pozycjonowanie" at bounding box center [124, 217] width 155 height 24
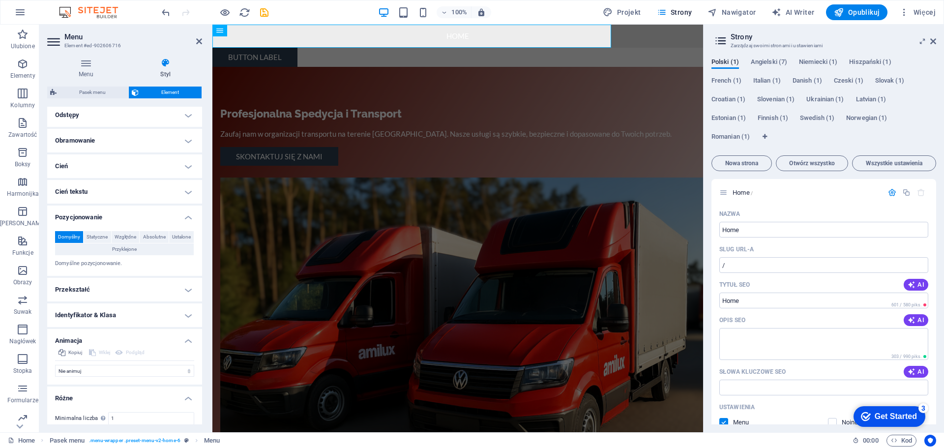
click at [69, 287] on h4 "Przekształć" at bounding box center [124, 290] width 155 height 24
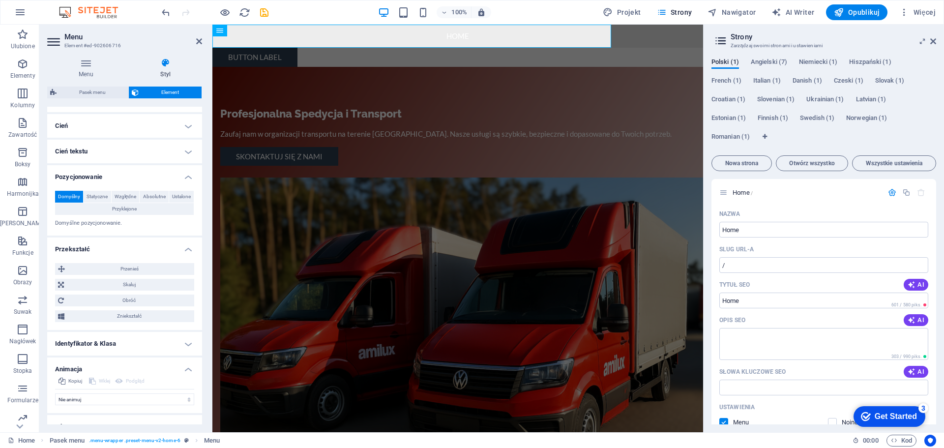
scroll to position [240, 0]
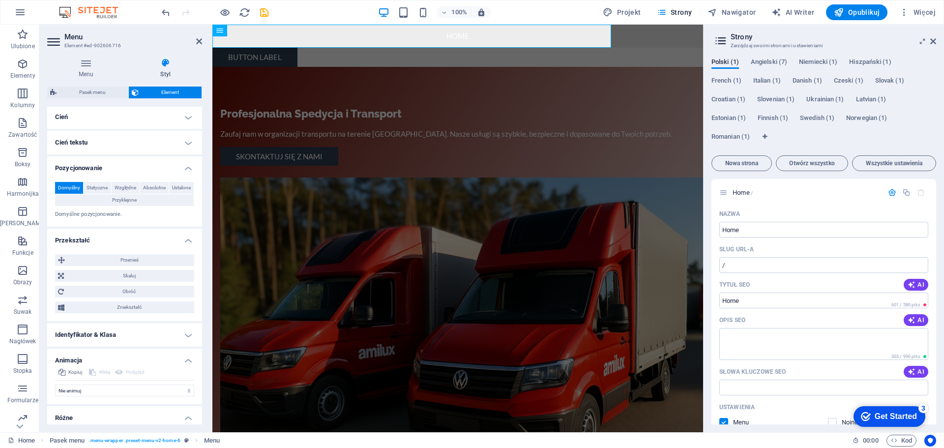
click at [88, 331] on h4 "Identyfikator & Klasa" at bounding box center [124, 335] width 155 height 24
click at [91, 136] on h4 "Cień tekstu" at bounding box center [124, 143] width 155 height 24
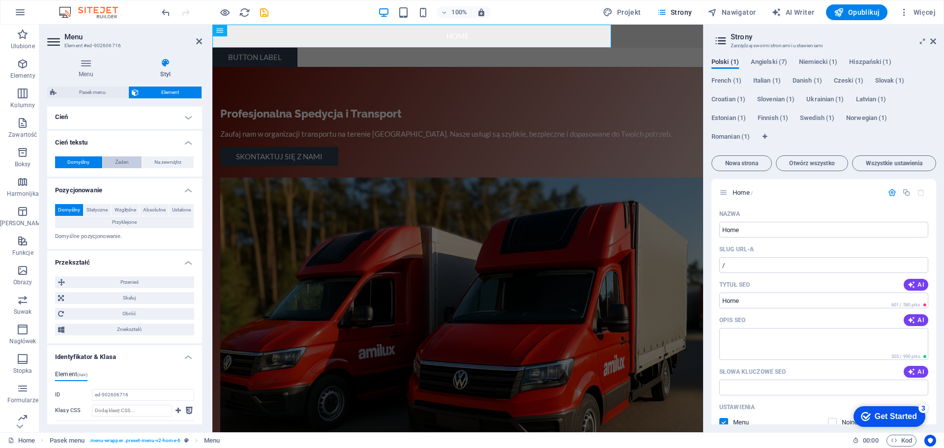
click at [122, 164] on span "Żaden" at bounding box center [122, 162] width 14 height 12
click at [76, 165] on span "Domyślny" at bounding box center [78, 162] width 22 height 12
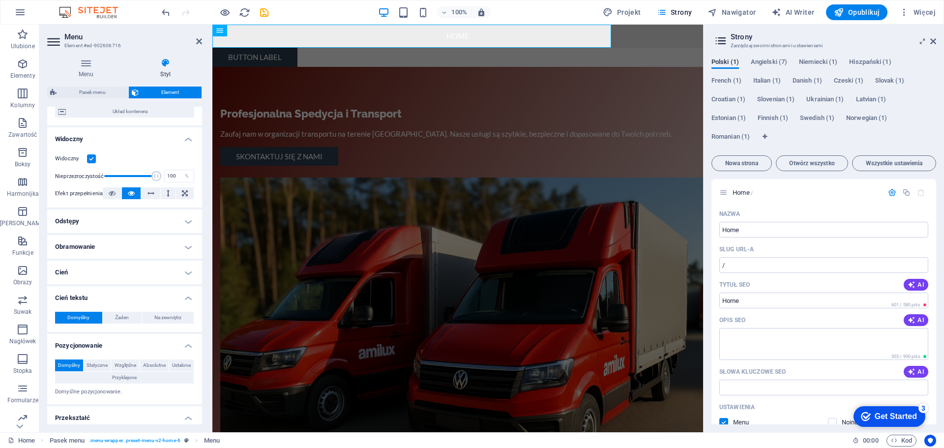
scroll to position [0, 0]
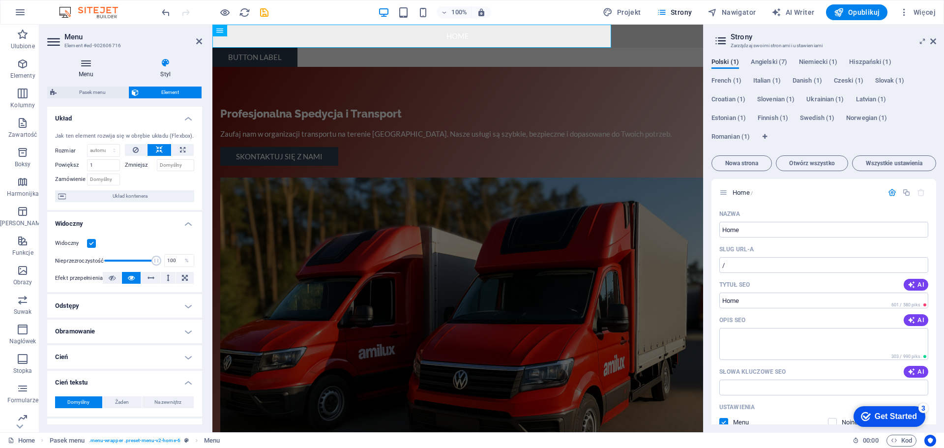
click at [87, 61] on icon at bounding box center [86, 63] width 78 height 10
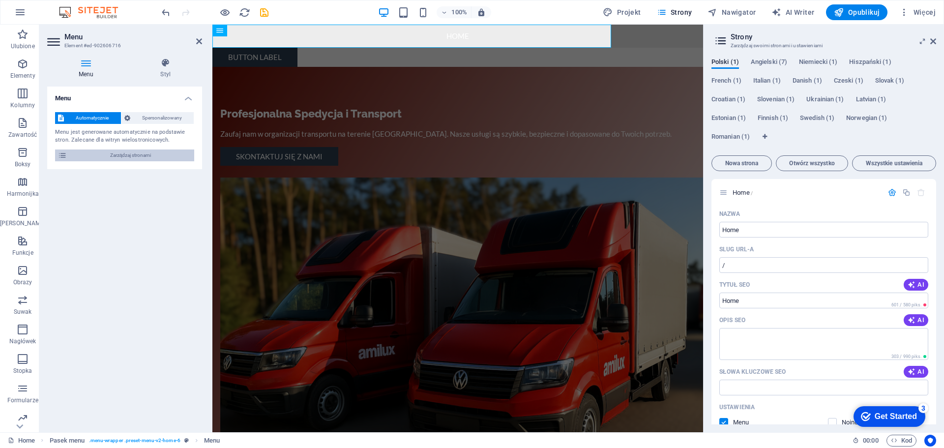
click at [115, 157] on span "Zarządzaj stronami" at bounding box center [130, 155] width 121 height 12
click at [61, 153] on icon at bounding box center [62, 155] width 9 height 12
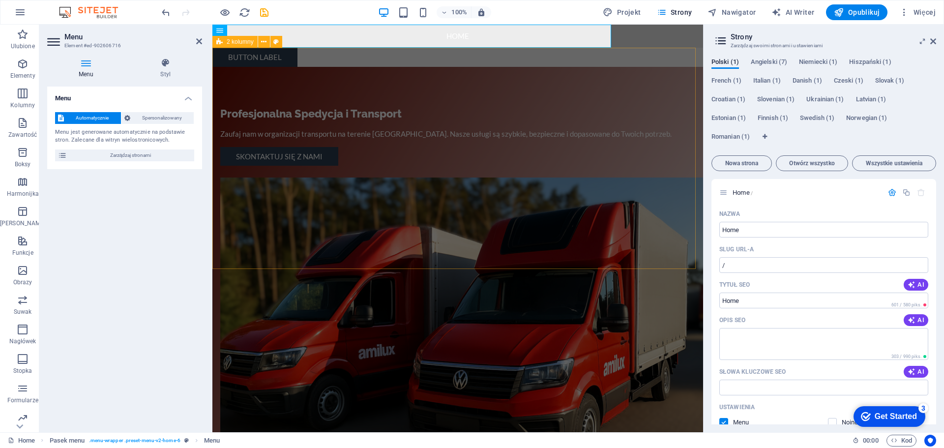
click at [484, 260] on div "Profesjonalna Spedycja i Transport Zaufaj nam w organizacji transportu na teren…" at bounding box center [457, 300] width 491 height 467
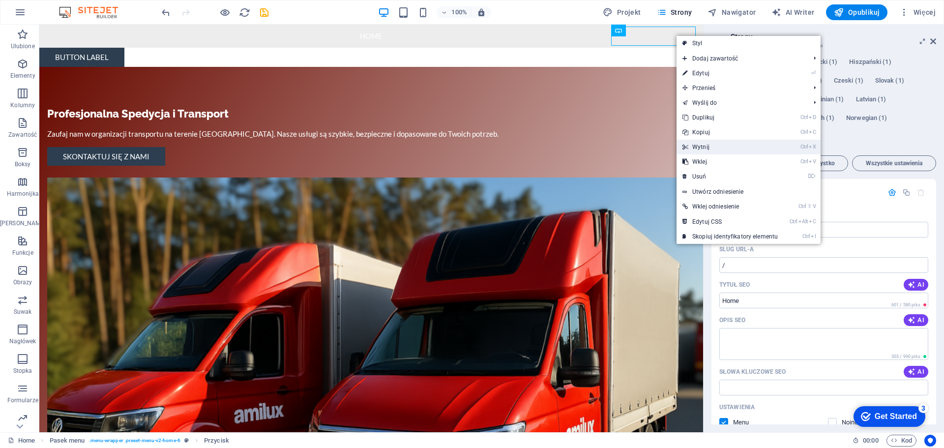
click at [706, 149] on link "Ctrl X Wytnij" at bounding box center [729, 147] width 107 height 15
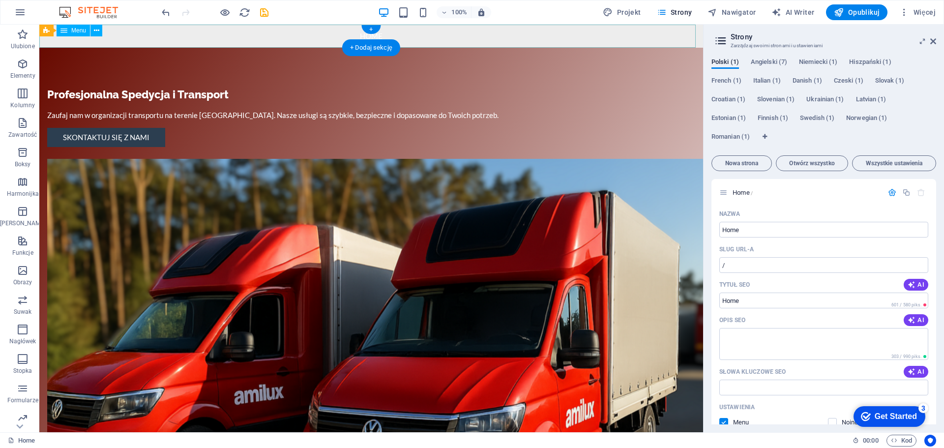
click at [310, 38] on nav "Home" at bounding box center [371, 36] width 664 height 23
click at [333, 37] on nav "Home" at bounding box center [371, 36] width 664 height 23
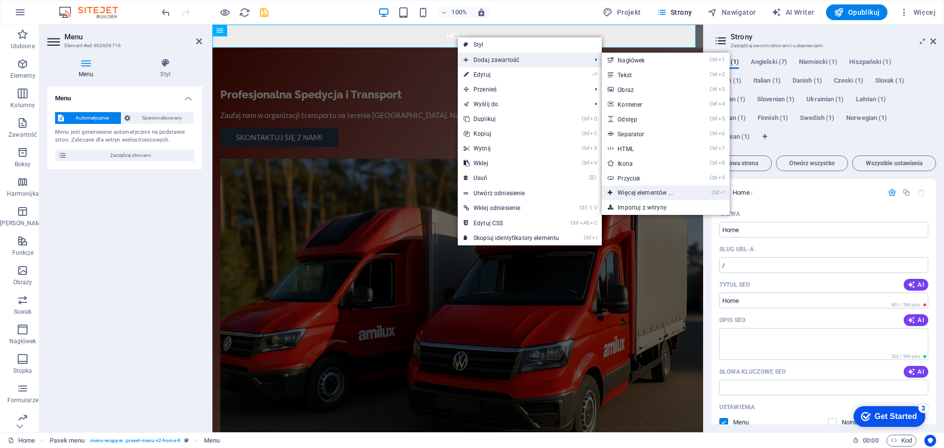
click at [650, 193] on link "Ctrl ⏎ Więcej elementów ..." at bounding box center [647, 192] width 90 height 15
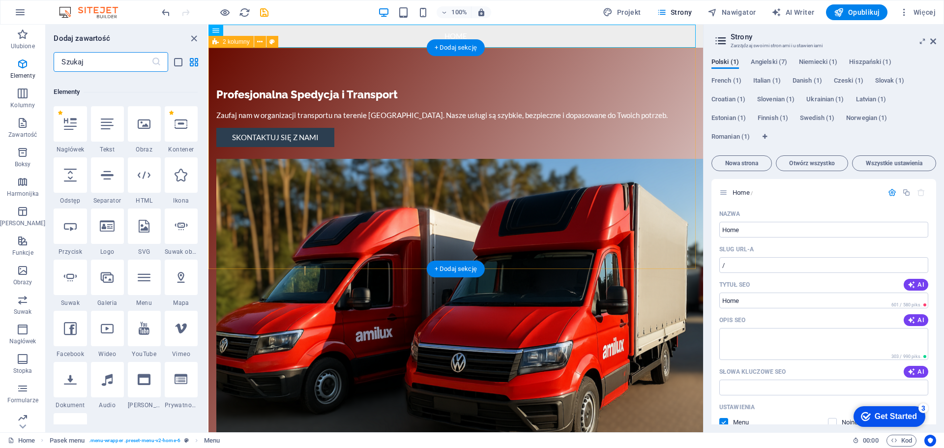
scroll to position [105, 0]
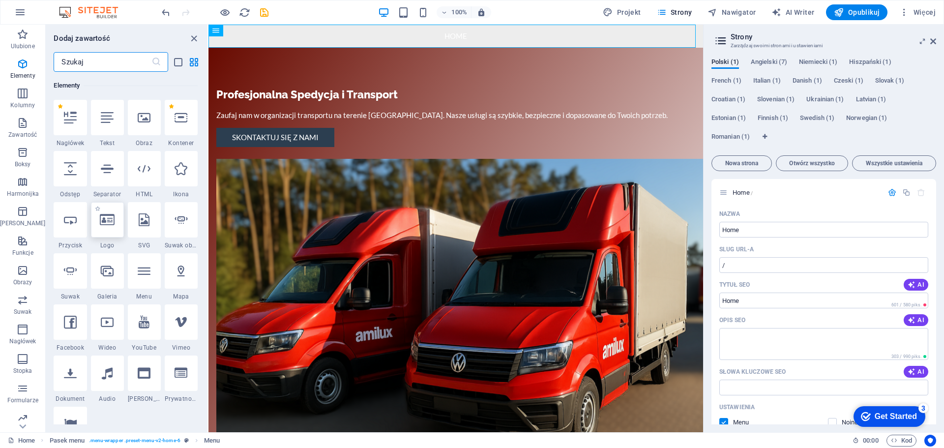
click at [105, 228] on div at bounding box center [107, 219] width 33 height 35
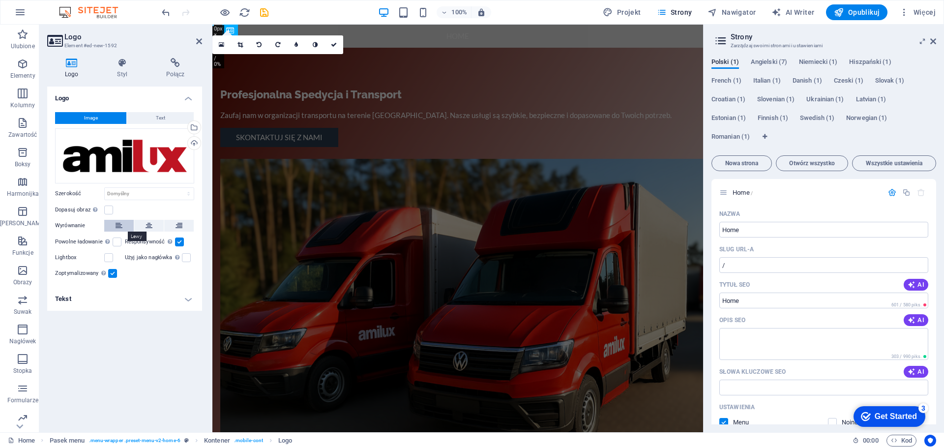
click at [129, 224] on button at bounding box center [118, 226] width 29 height 12
click at [0, 0] on icon at bounding box center [0, 0] width 0 height 0
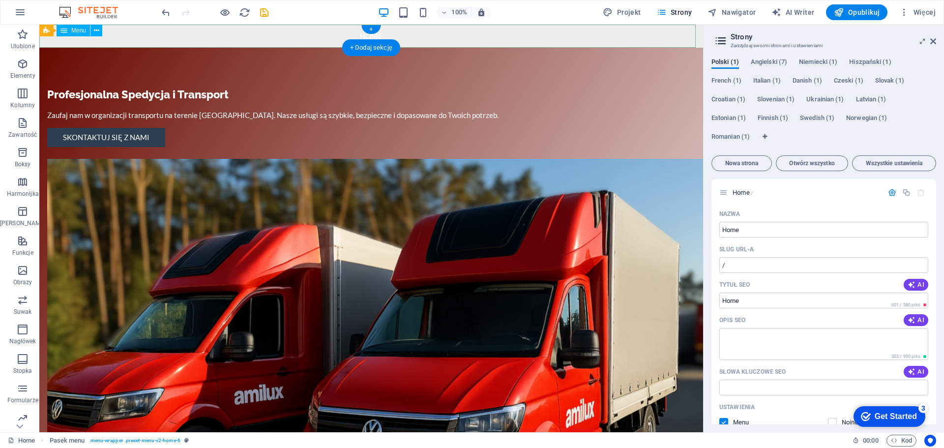
click at [217, 35] on nav "Home" at bounding box center [371, 36] width 664 height 23
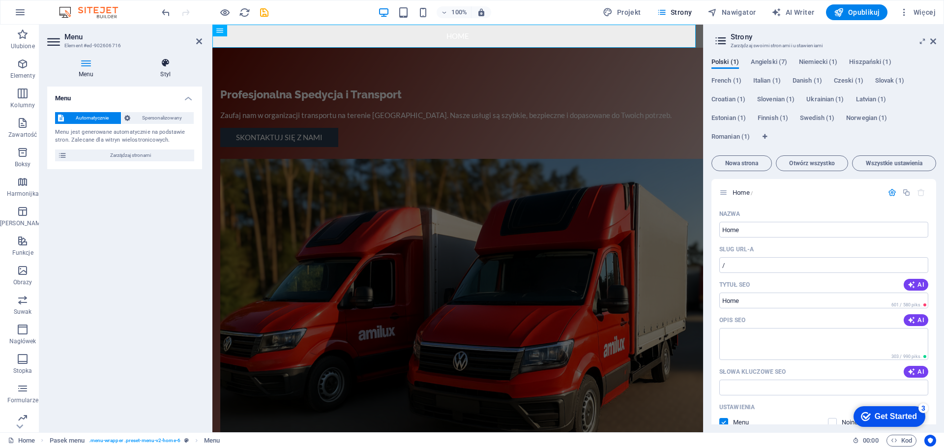
click at [170, 69] on h4 "Styl" at bounding box center [165, 68] width 73 height 21
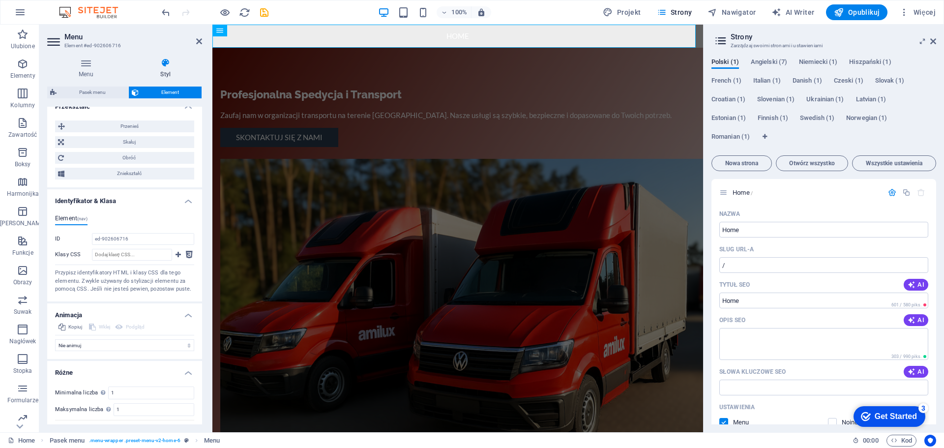
scroll to position [416, 0]
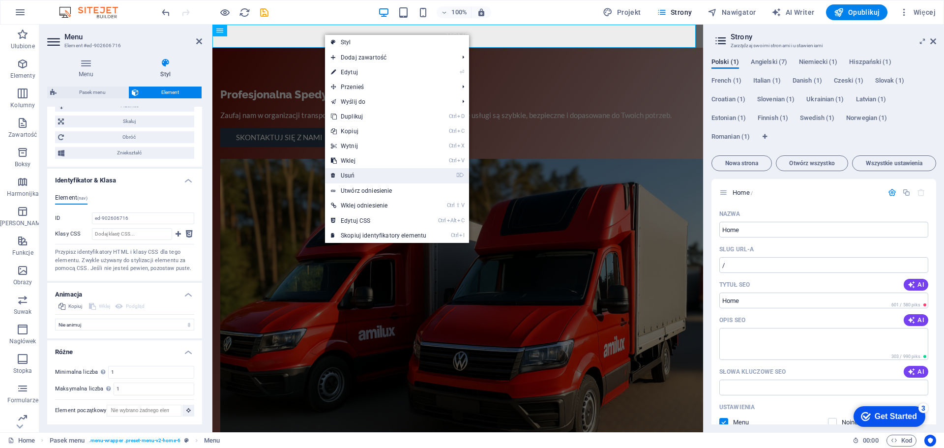
click at [353, 175] on link "⌦ Usuń" at bounding box center [378, 175] width 107 height 15
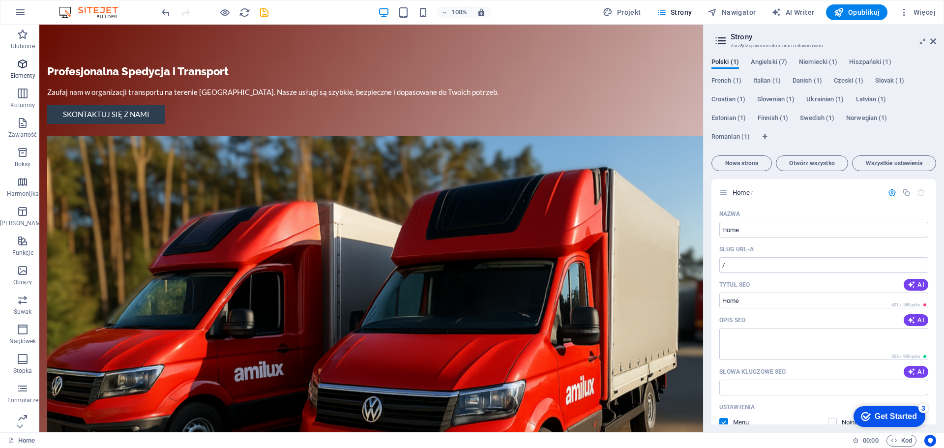
click at [17, 68] on icon "button" at bounding box center [23, 64] width 12 height 12
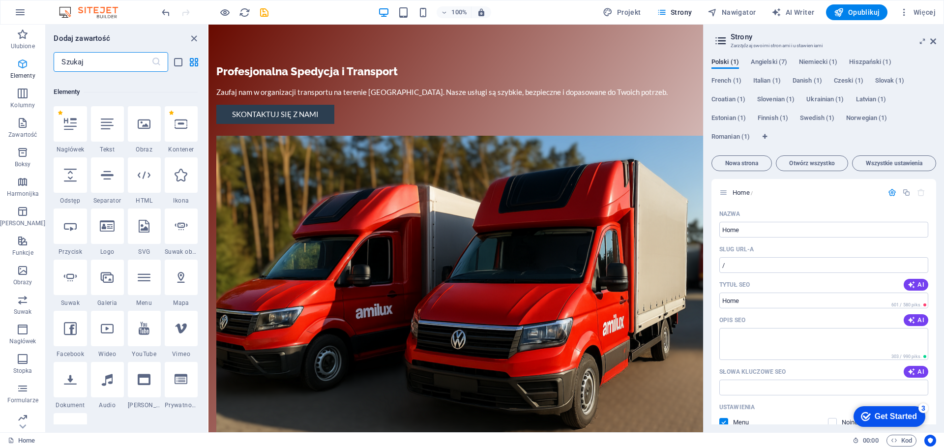
scroll to position [105, 0]
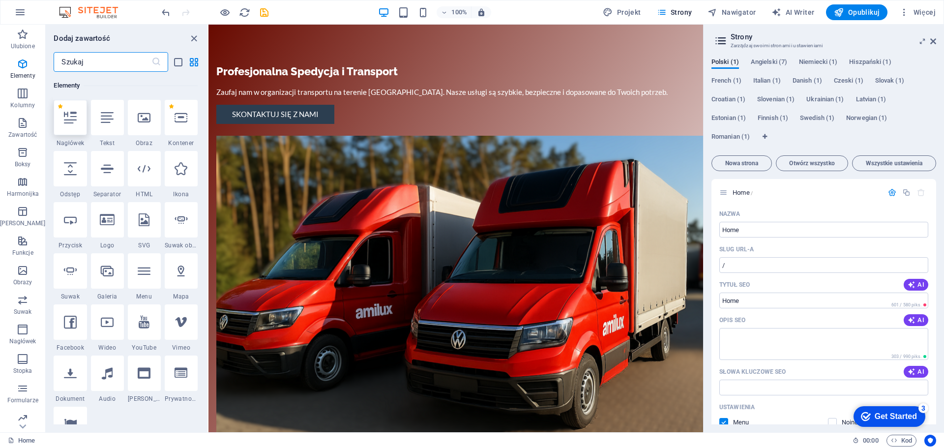
click at [75, 126] on div at bounding box center [70, 117] width 33 height 35
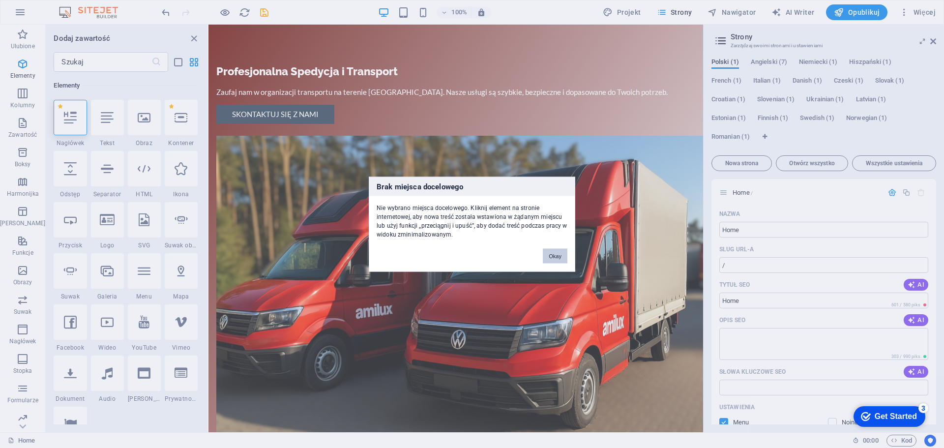
click at [554, 254] on button "Okay" at bounding box center [555, 255] width 25 height 15
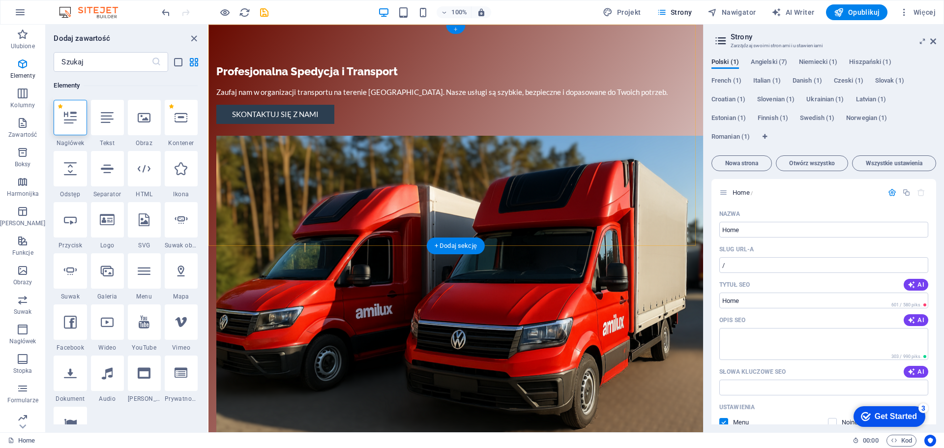
click at [455, 26] on div "+" at bounding box center [455, 29] width 19 height 9
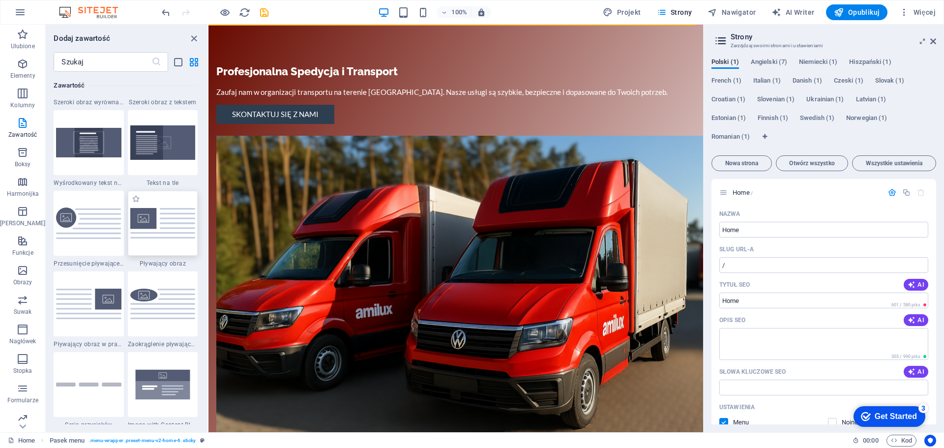
scroll to position [2162, 0]
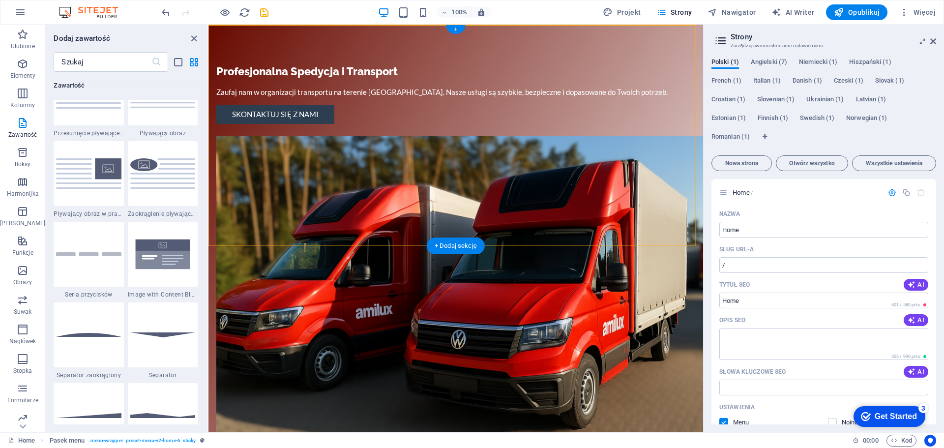
click at [457, 28] on div "+" at bounding box center [455, 29] width 19 height 9
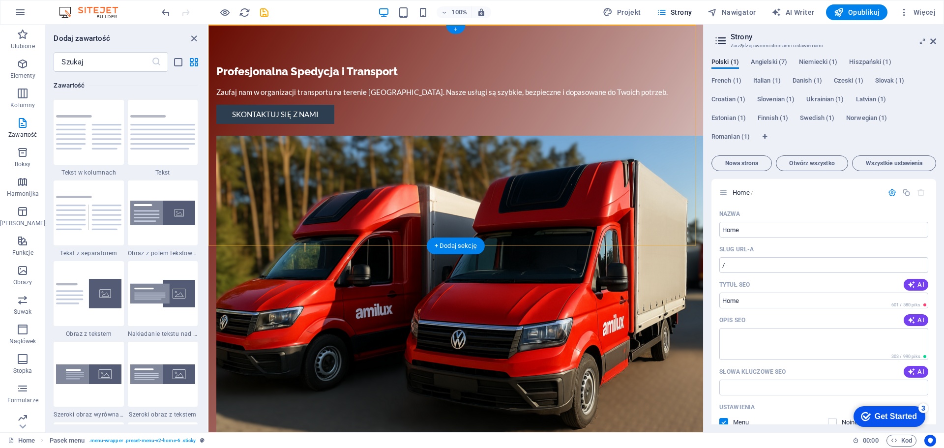
scroll to position [1720, 0]
click at [444, 243] on div "+ Dodaj sekcję" at bounding box center [456, 245] width 58 height 17
click at [456, 27] on div "+" at bounding box center [455, 29] width 19 height 9
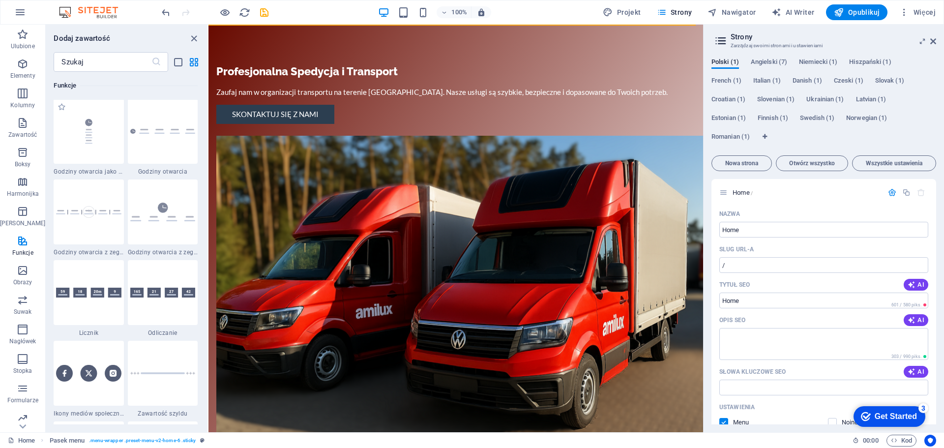
scroll to position [4325, 0]
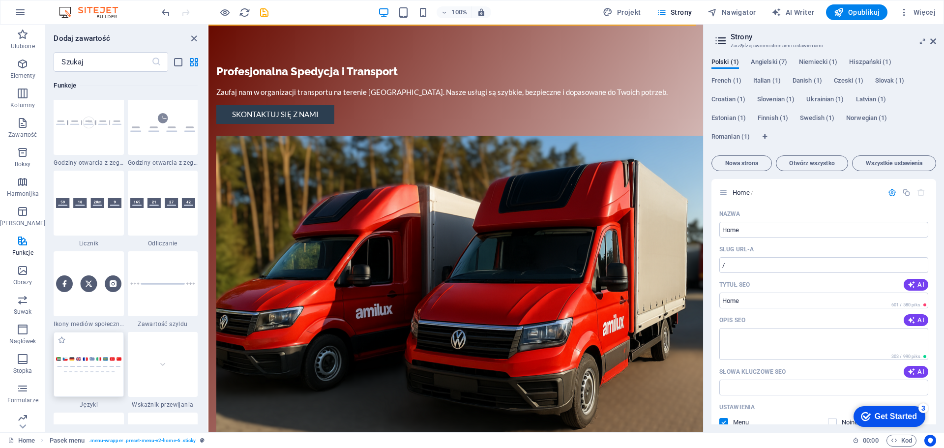
click at [87, 373] on div at bounding box center [89, 364] width 70 height 65
click at [208, 364] on div "H2 2 kolumny Kontener Przycisk Kontener Obraz Kontener Pasek menu Odstęp Tekst …" at bounding box center [455, 228] width 494 height 407
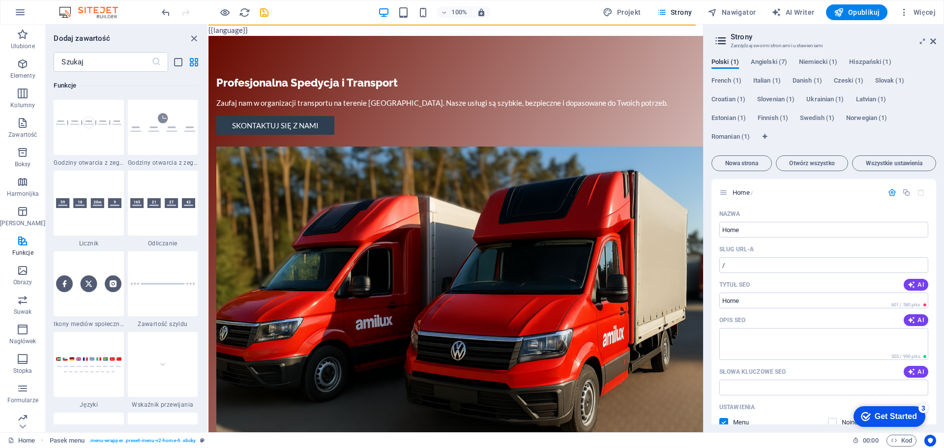
click at [208, 364] on div "H2 2 kolumny Kontener Przycisk Kontener Obraz Kontener Pasek menu Odstęp Tekst …" at bounding box center [455, 228] width 494 height 407
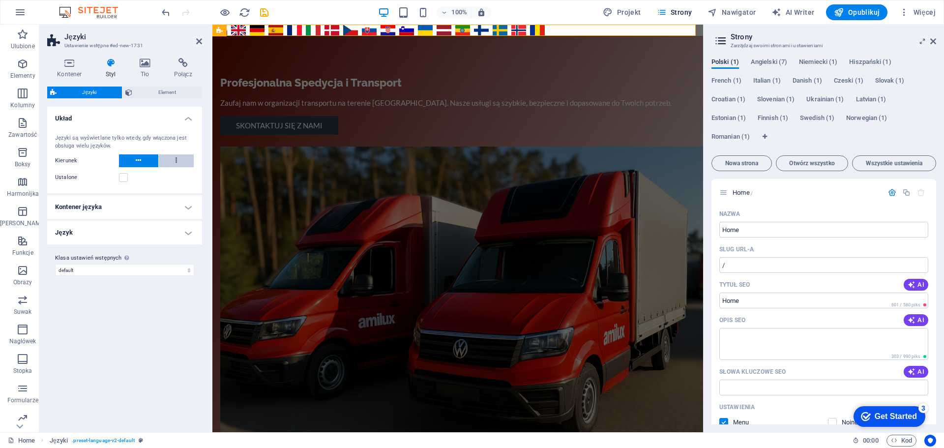
click at [174, 161] on button at bounding box center [176, 160] width 35 height 13
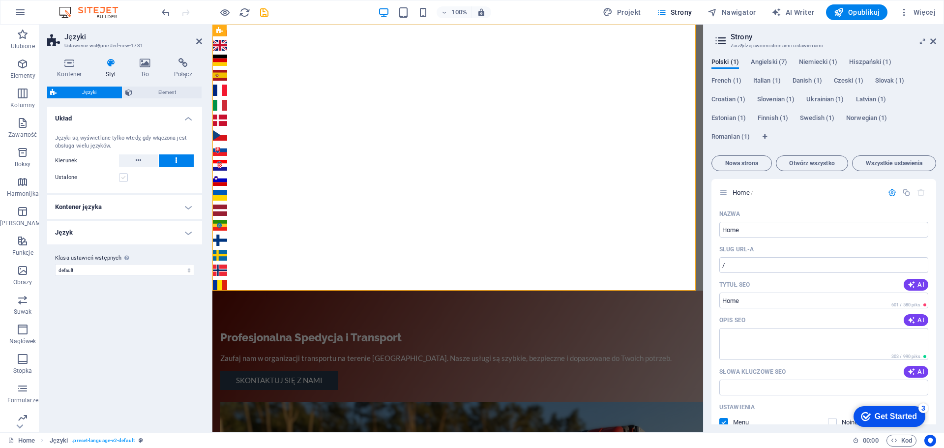
click at [122, 177] on label at bounding box center [123, 177] width 9 height 9
click at [0, 0] on input "Ustalone" at bounding box center [0, 0] width 0 height 0
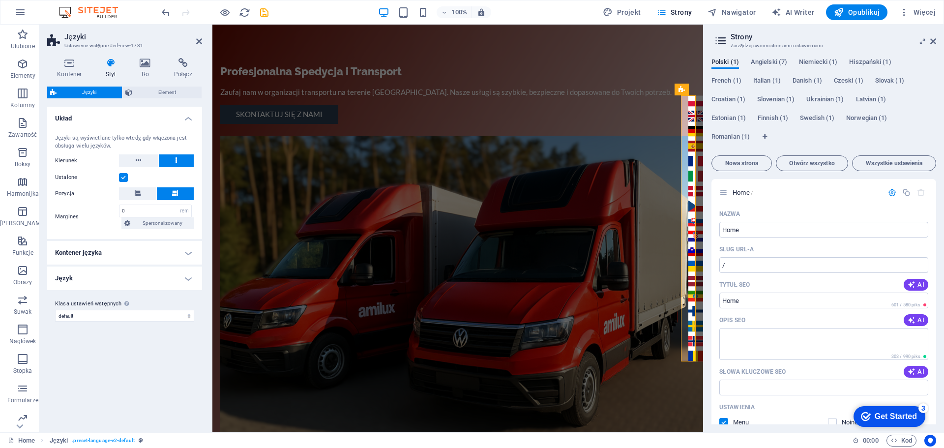
click at [101, 250] on h4 "Kontener języka" at bounding box center [124, 253] width 155 height 24
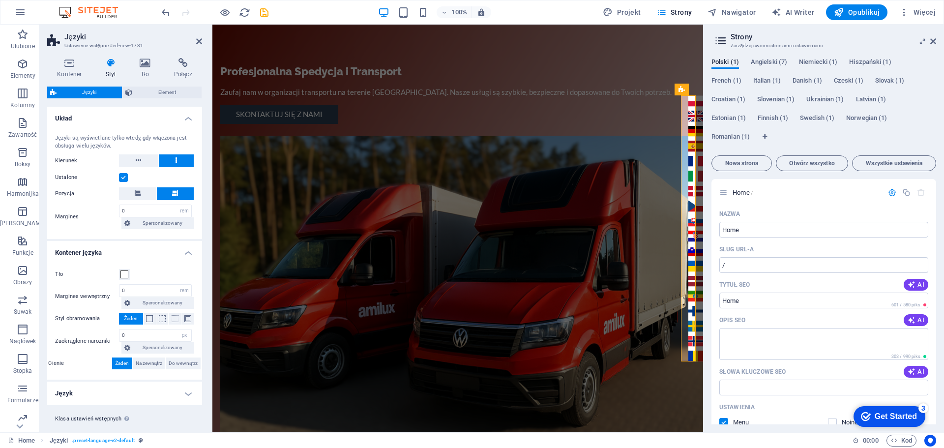
click at [87, 246] on h4 "Kontener języka" at bounding box center [124, 250] width 155 height 18
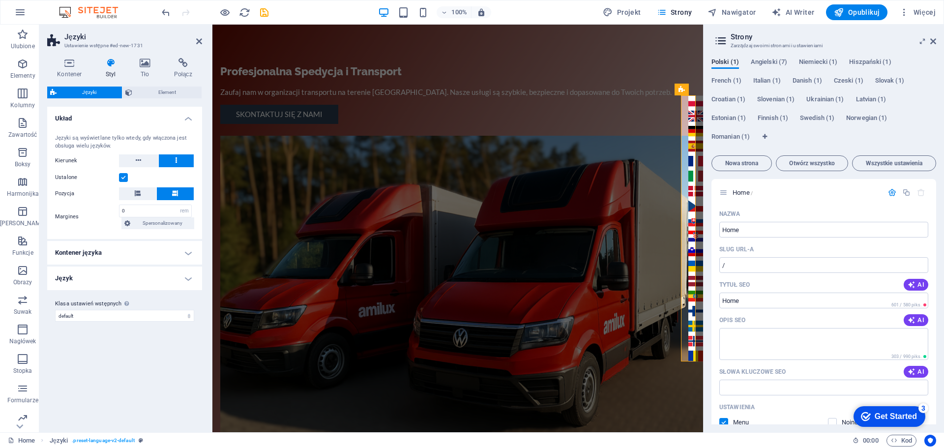
click at [85, 275] on h4 "Język" at bounding box center [124, 278] width 155 height 24
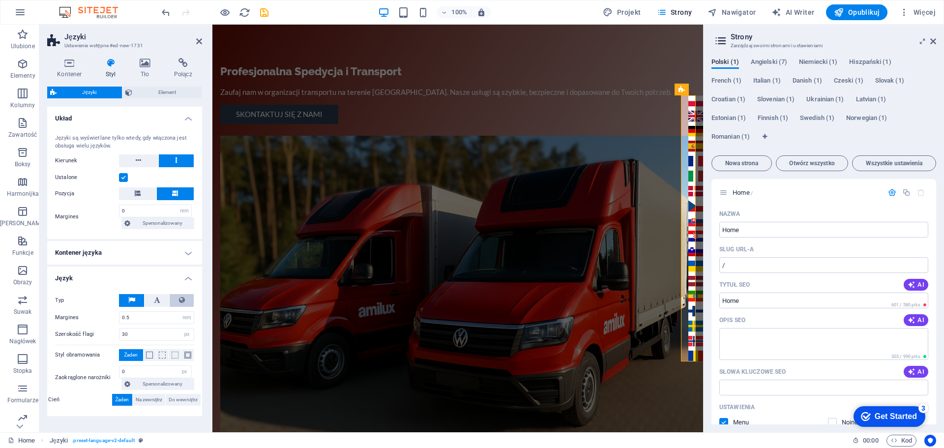
click at [183, 296] on button at bounding box center [182, 300] width 24 height 13
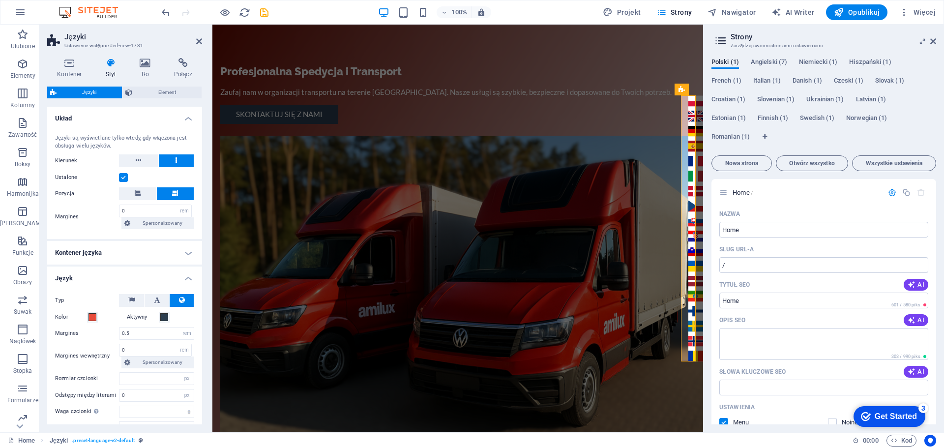
select select
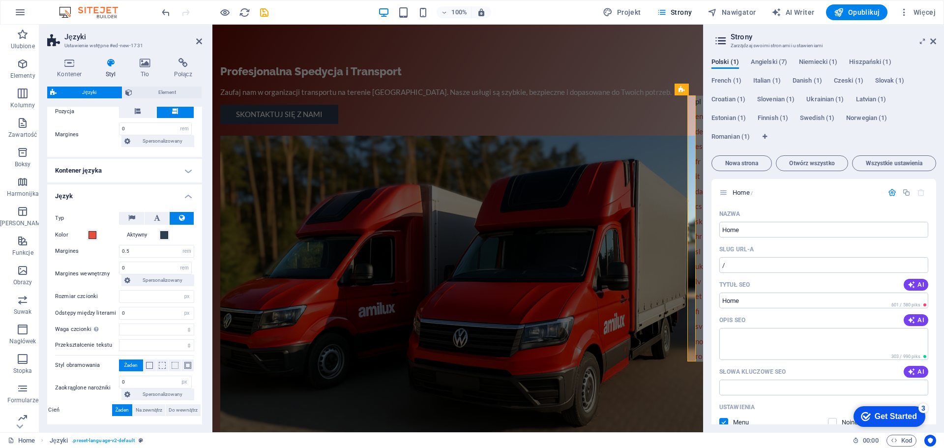
scroll to position [73, 0]
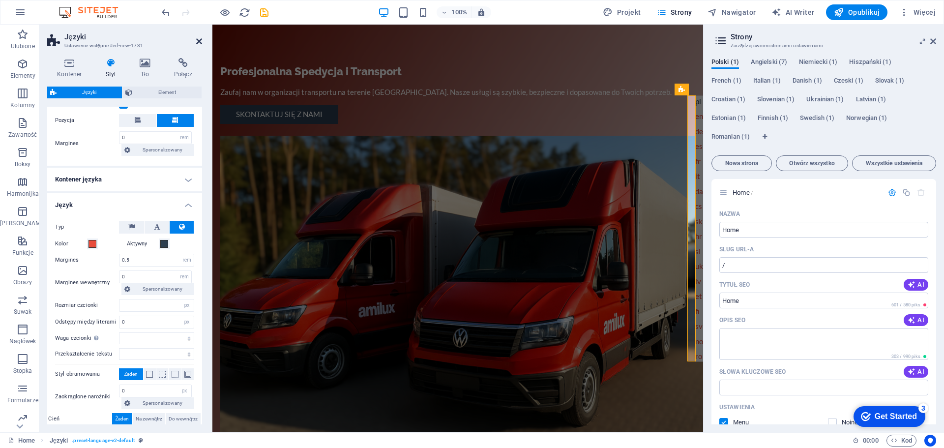
click at [197, 39] on icon at bounding box center [199, 41] width 6 height 8
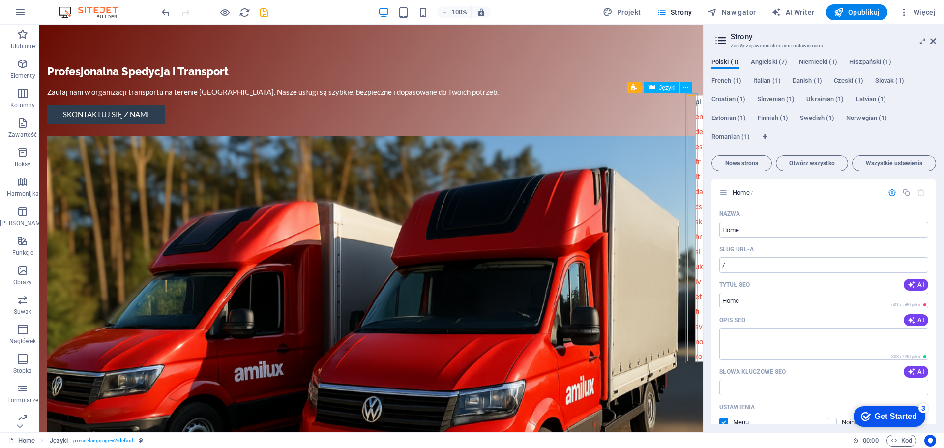
click at [693, 103] on div "Polski English Deutsch Español Français Italiano Dansk čeština Slovenčina Hrvat…" at bounding box center [699, 228] width 12 height 270
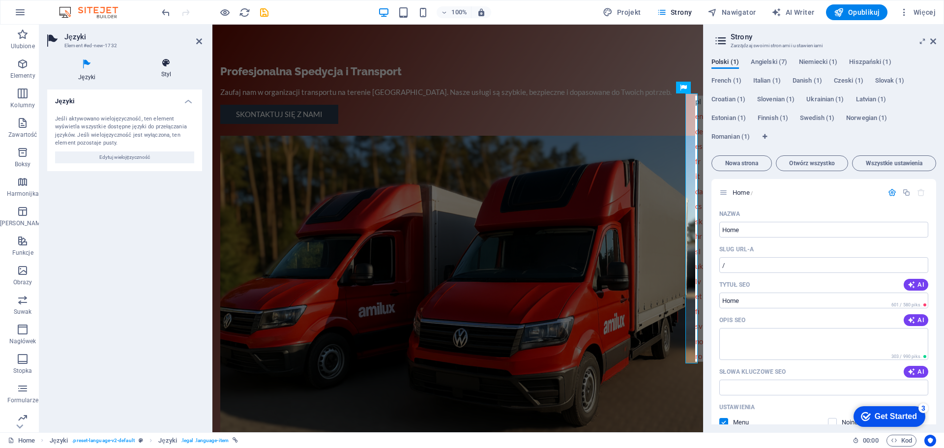
click at [166, 62] on icon at bounding box center [166, 63] width 72 height 10
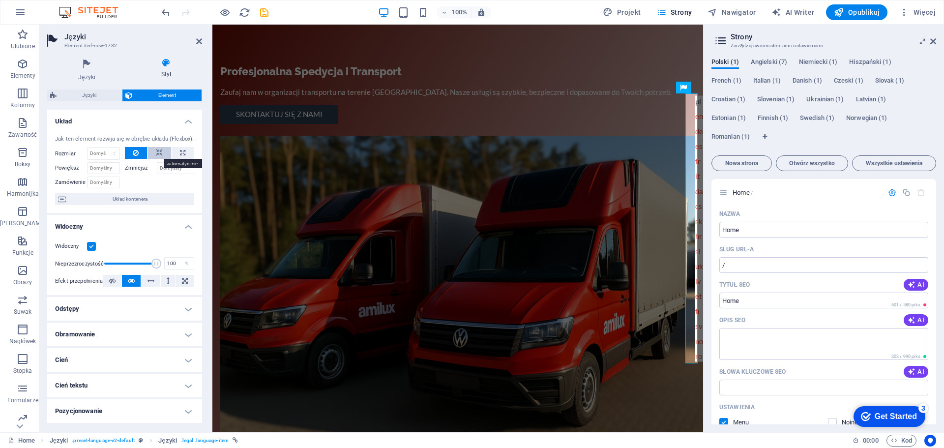
click at [157, 153] on icon at bounding box center [159, 153] width 7 height 12
click at [105, 199] on span "Układ kontenera" at bounding box center [130, 199] width 122 height 12
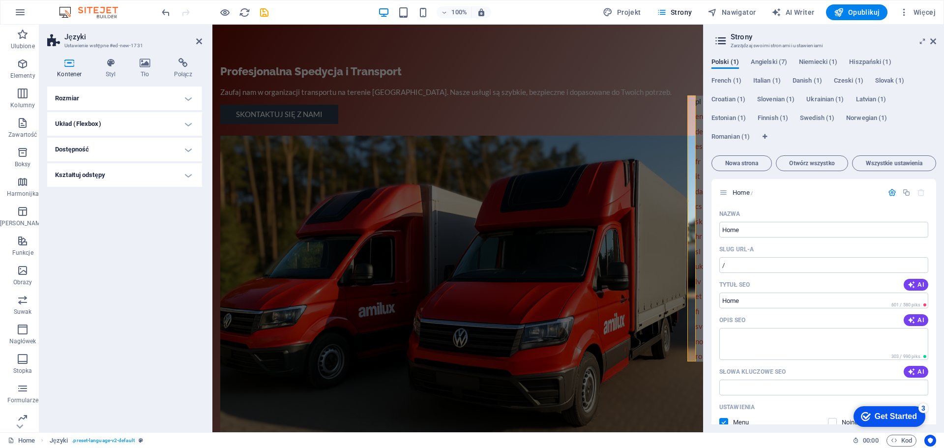
click at [79, 97] on h4 "Rozmiar" at bounding box center [124, 99] width 155 height 24
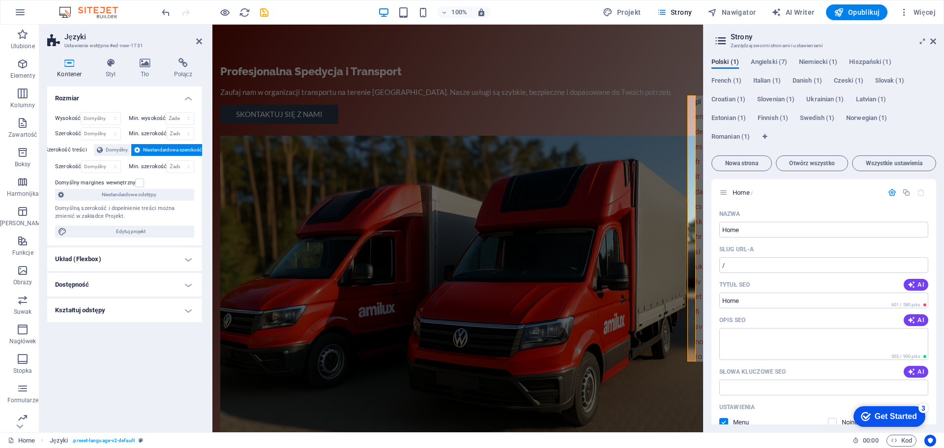
click at [113, 254] on h4 "Układ (Flexbox)" at bounding box center [124, 259] width 155 height 24
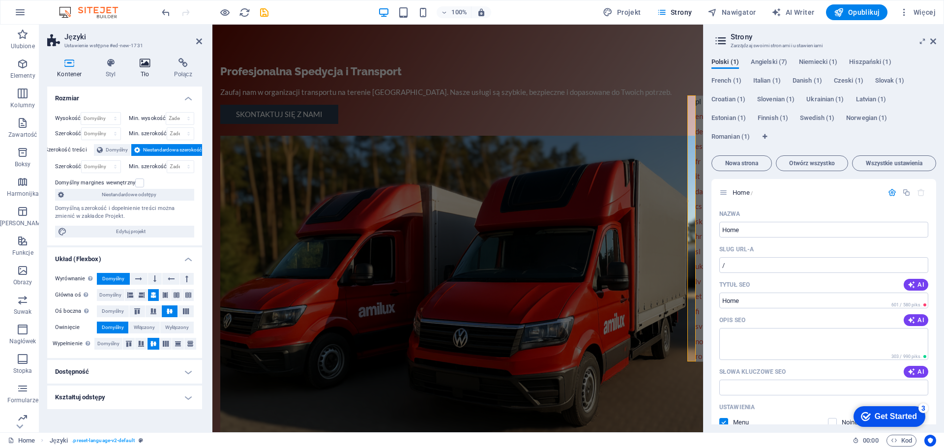
click at [147, 67] on icon at bounding box center [145, 63] width 30 height 10
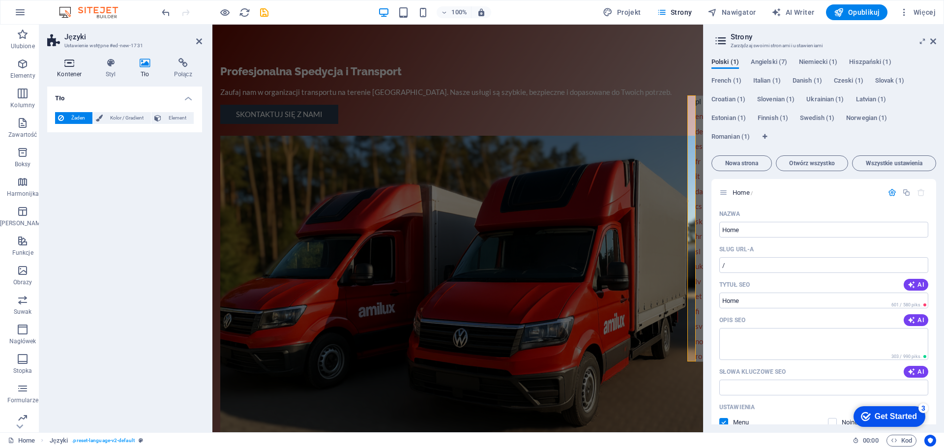
click at [68, 66] on icon at bounding box center [69, 63] width 45 height 10
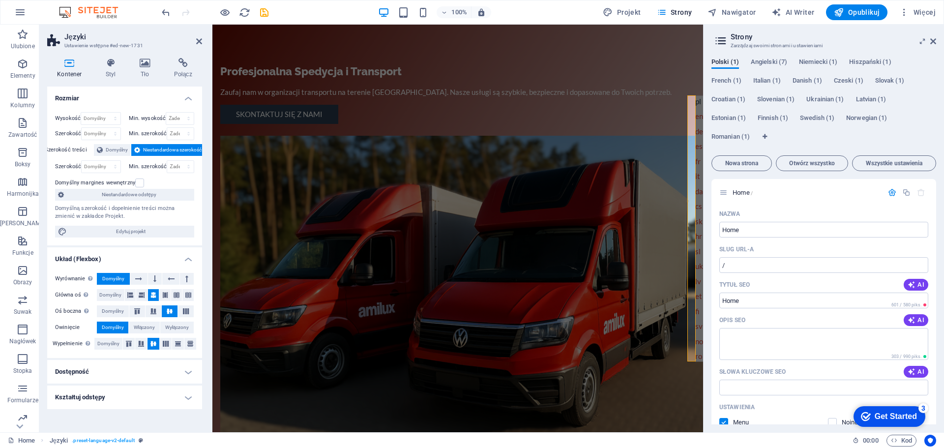
click at [76, 398] on h4 "Kształtuj odstępy" at bounding box center [124, 397] width 155 height 24
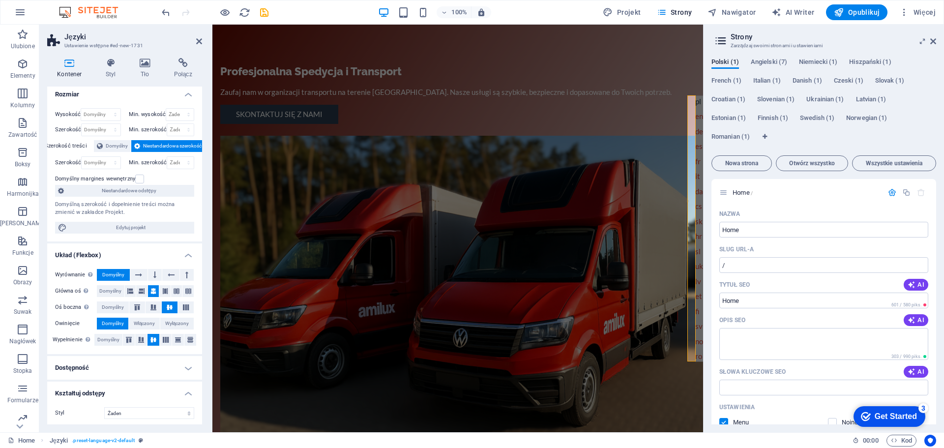
scroll to position [6, 0]
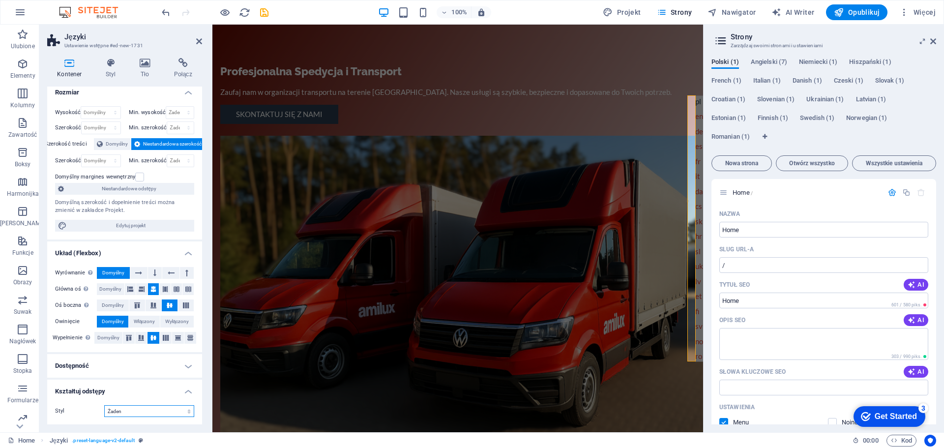
click at [133, 411] on select "Żaden Trójkąt Kwadrat Przekątna Wielokąt 1 Wielokąt 2 Zygzag Wiele zygzagów Fal…" at bounding box center [149, 411] width 90 height 12
click at [104, 405] on select "Żaden Trójkąt Kwadrat Przekątna Wielokąt 1 Wielokąt 2 Zygzag Wiele zygzagów Fal…" at bounding box center [149, 411] width 90 height 12
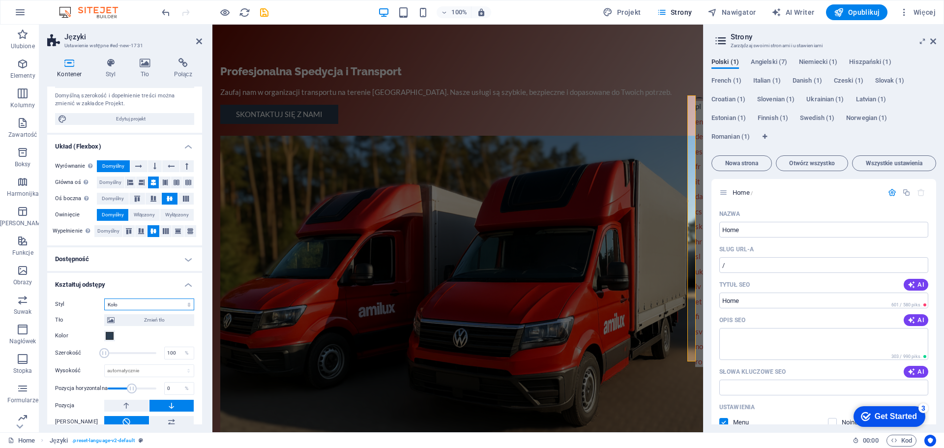
scroll to position [124, 0]
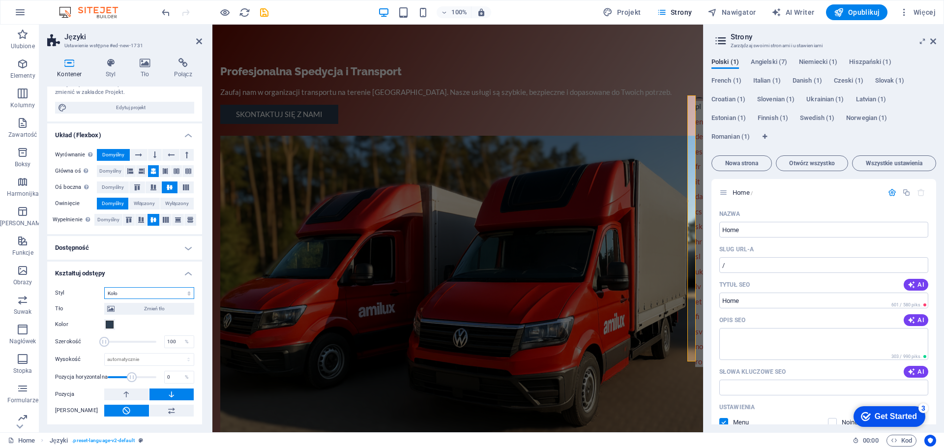
click at [143, 293] on select "Żaden Trójkąt Kwadrat Przekątna Wielokąt 1 Wielokąt 2 Zygzag Wiele zygzagów Fal…" at bounding box center [149, 293] width 90 height 12
select select "none"
click at [104, 299] on select "Żaden Trójkąt Kwadrat Przekątna Wielokąt 1 Wielokąt 2 Zygzag Wiele zygzagów Fal…" at bounding box center [149, 293] width 90 height 12
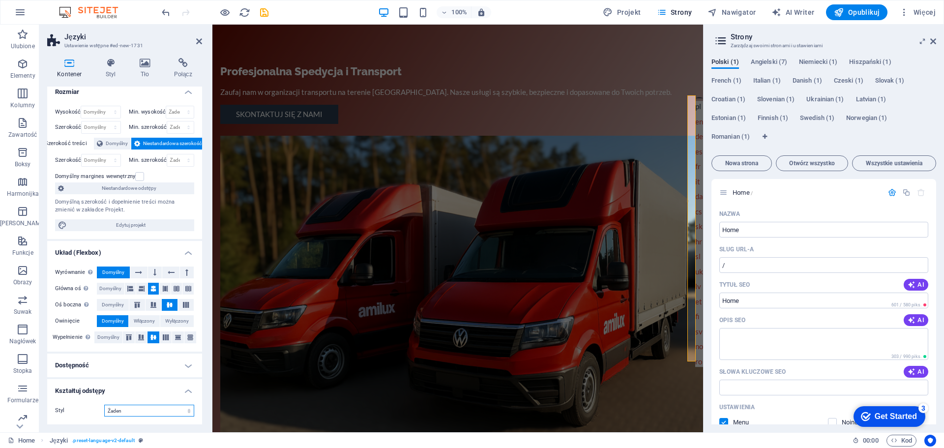
scroll to position [6, 0]
click at [101, 65] on icon at bounding box center [111, 63] width 30 height 10
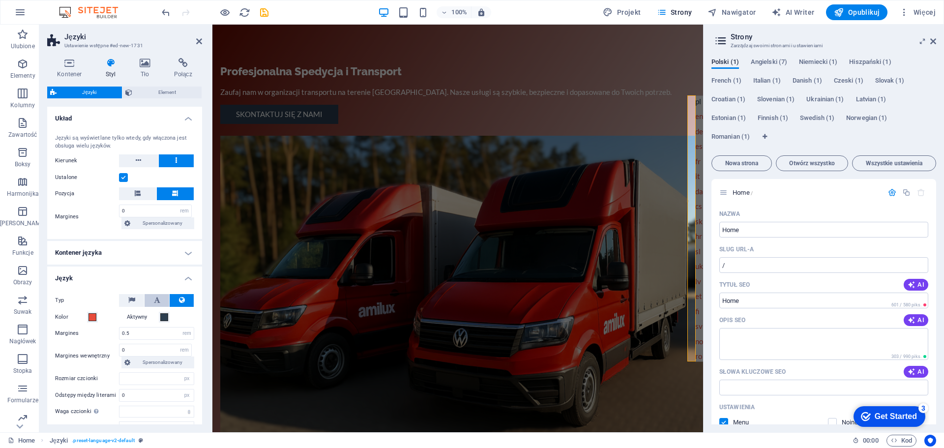
click at [151, 298] on button at bounding box center [156, 300] width 25 height 13
select select
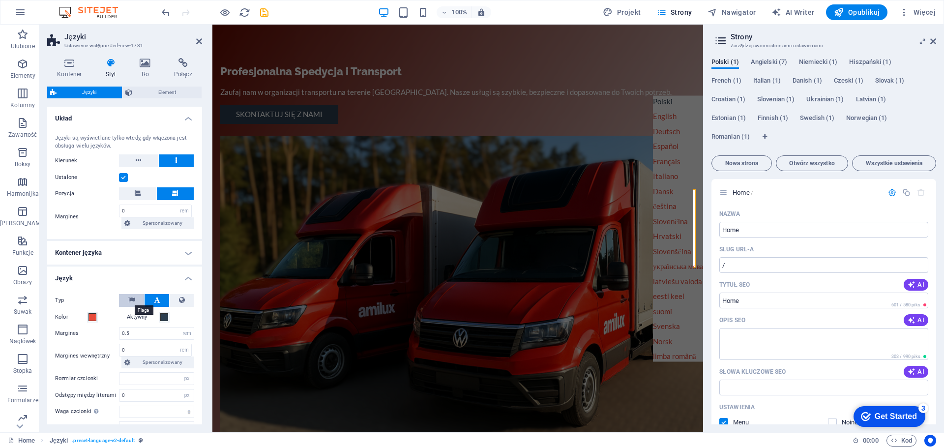
click at [134, 300] on icon at bounding box center [131, 300] width 7 height 12
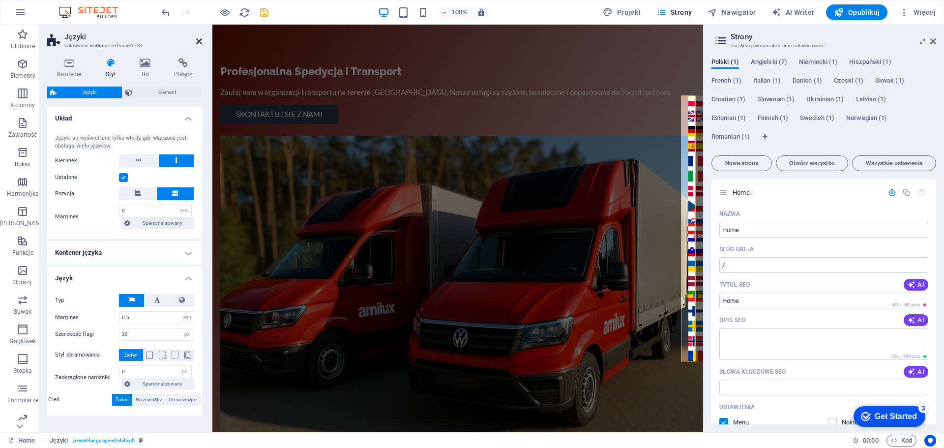
click at [200, 40] on icon at bounding box center [199, 41] width 6 height 8
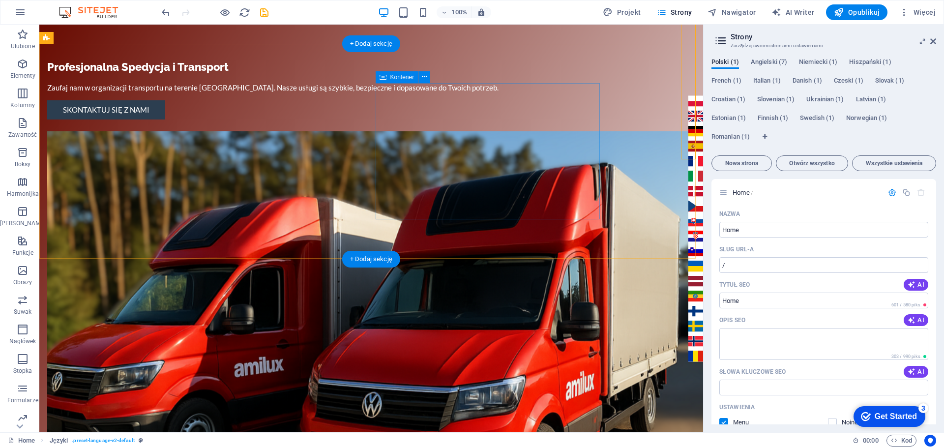
scroll to position [0, 0]
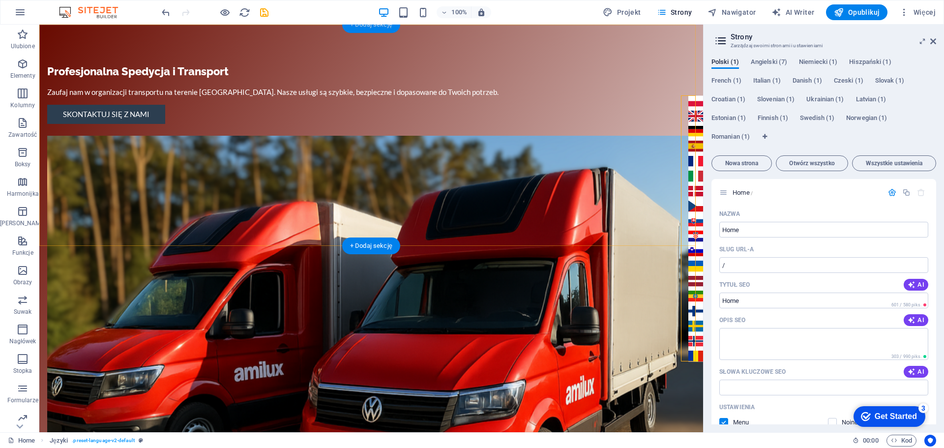
click at [365, 28] on div "+ Dodaj sekcję" at bounding box center [371, 24] width 58 height 17
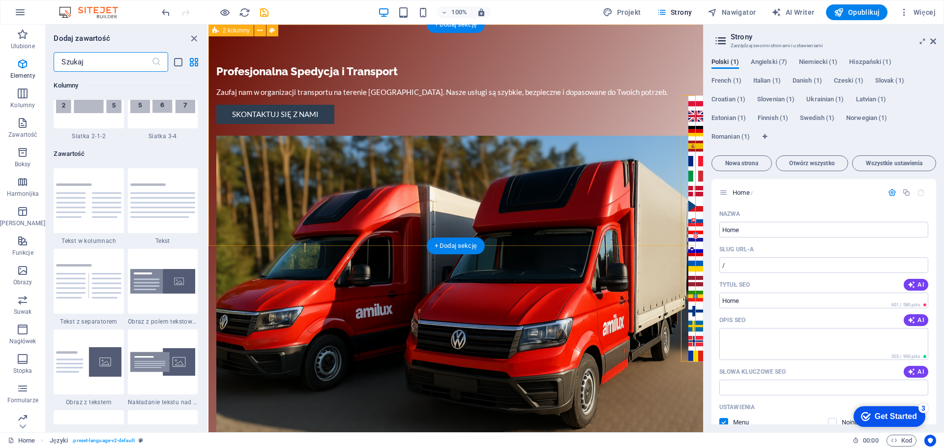
scroll to position [1720, 0]
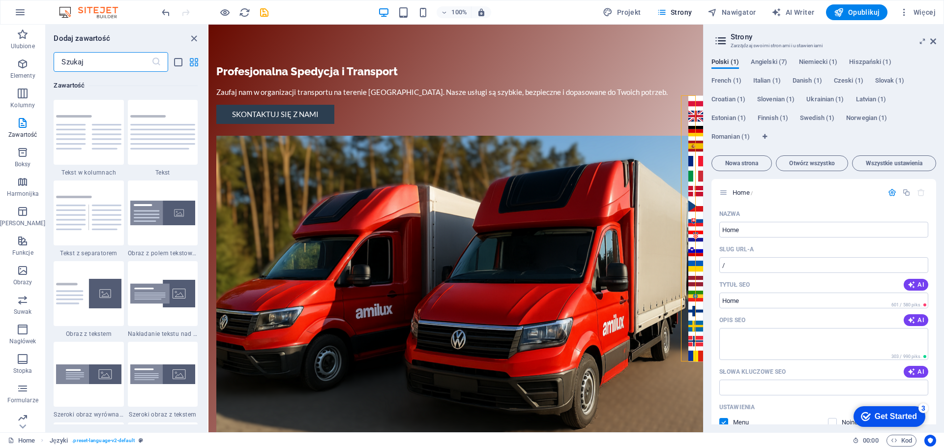
click at [195, 61] on icon "grid-view" at bounding box center [193, 62] width 11 height 11
click at [179, 63] on icon "list-view" at bounding box center [178, 62] width 11 height 11
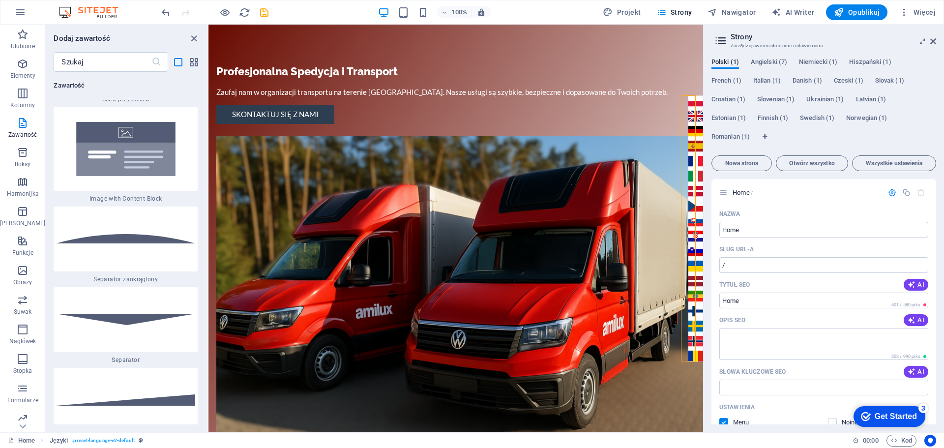
scroll to position [6371, 0]
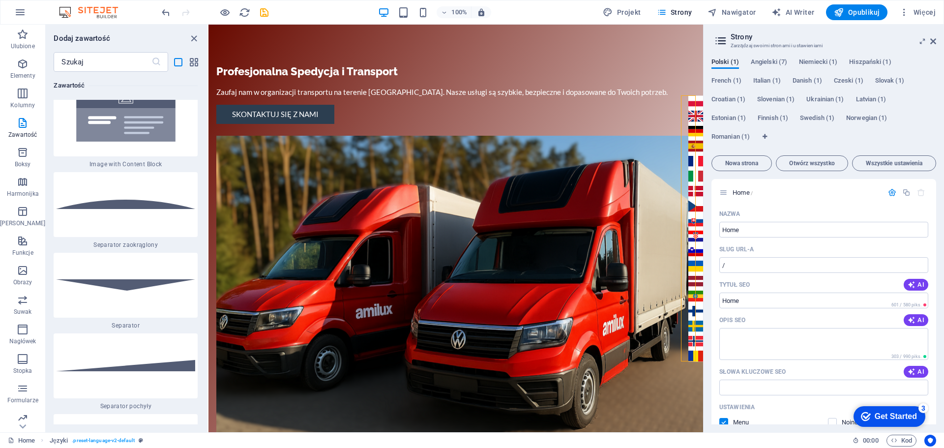
click at [115, 57] on div at bounding box center [126, 24] width 144 height 65
click at [208, 165] on div "H2 2 kolumny Kontener Przycisk Kontener Obraz Kontener Pasek menu Odstęp Tekst …" at bounding box center [455, 228] width 494 height 407
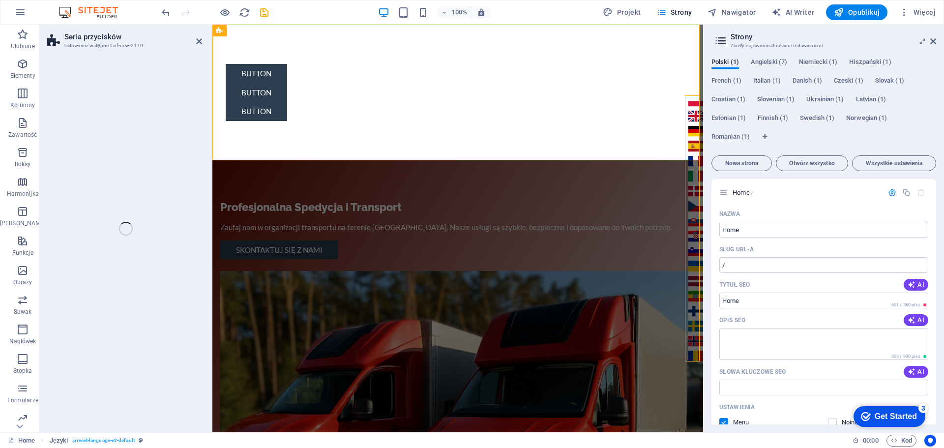
click at [115, 165] on div "Seria przycisków Ustawienie wstępne #ed-new-2110 Przeciągnij tutaj, aby zastąpi…" at bounding box center [371, 228] width 664 height 407
select select "rem"
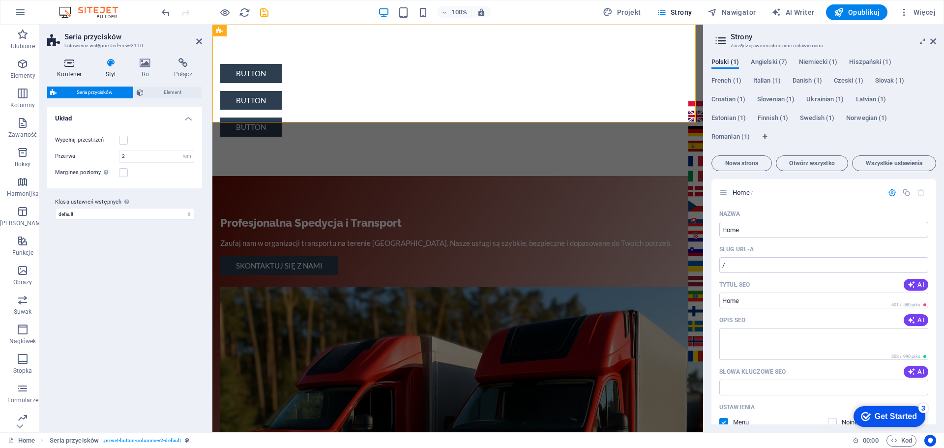
click at [67, 64] on icon at bounding box center [69, 63] width 45 height 10
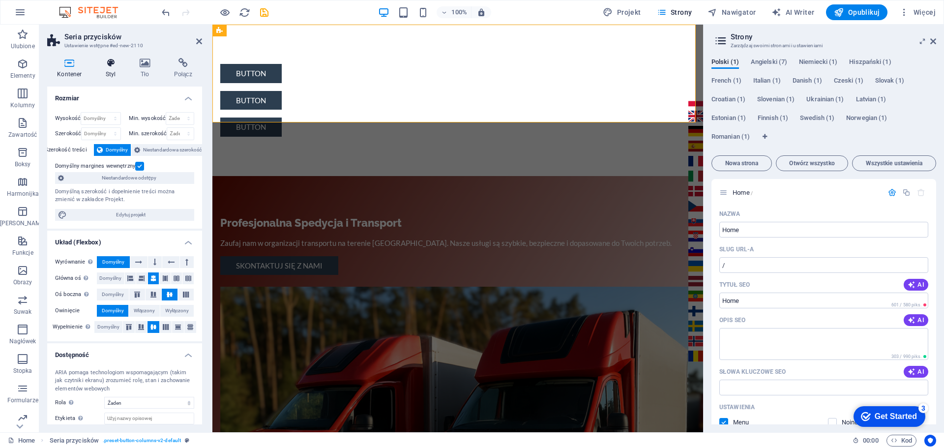
click at [114, 64] on icon at bounding box center [111, 63] width 30 height 10
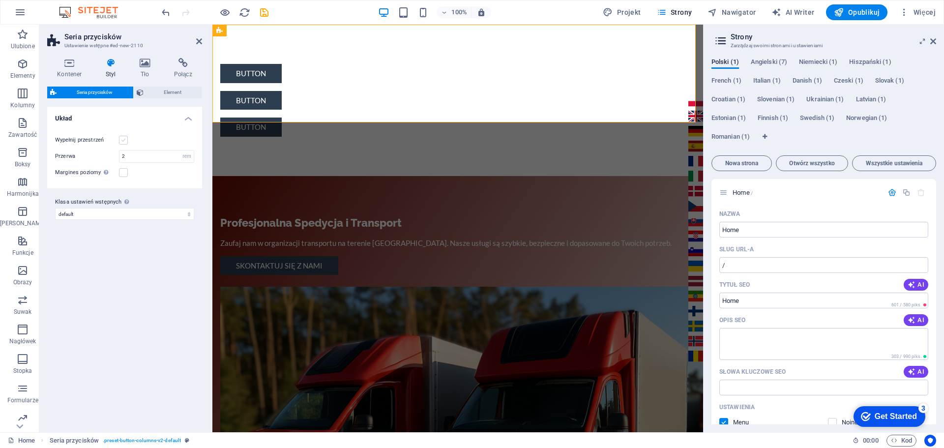
click at [122, 140] on label at bounding box center [123, 140] width 9 height 9
click at [0, 0] on input "Wypełnij przestrzeń" at bounding box center [0, 0] width 0 height 0
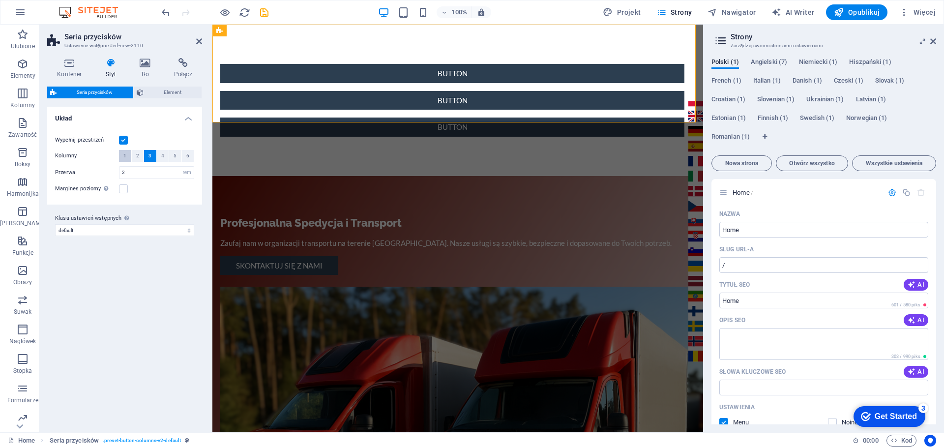
click at [122, 156] on button "1" at bounding box center [125, 156] width 12 height 12
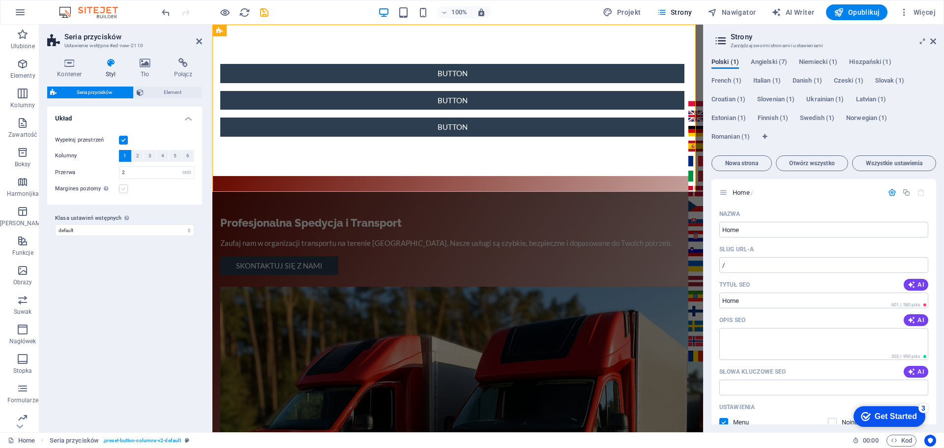
click at [122, 190] on label at bounding box center [123, 188] width 9 height 9
click at [0, 0] on input "Margines poziomy Tylko jeśli kontenery „Szerokość zawartości” nie są ustawione …" at bounding box center [0, 0] width 0 height 0
click at [122, 190] on label at bounding box center [123, 188] width 9 height 9
click at [0, 0] on input "Margines poziomy Tylko jeśli kontenery „Szerokość zawartości” nie są ustawione …" at bounding box center [0, 0] width 0 height 0
click at [161, 98] on span "Element" at bounding box center [172, 93] width 53 height 12
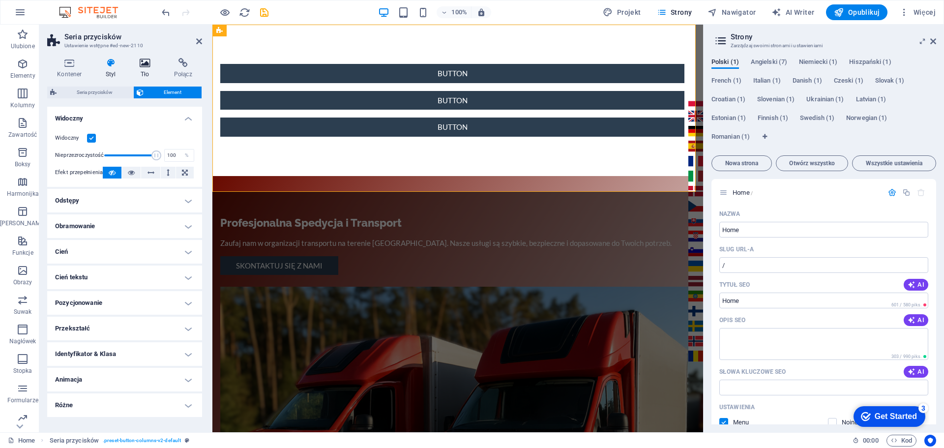
click at [147, 65] on icon at bounding box center [145, 63] width 30 height 10
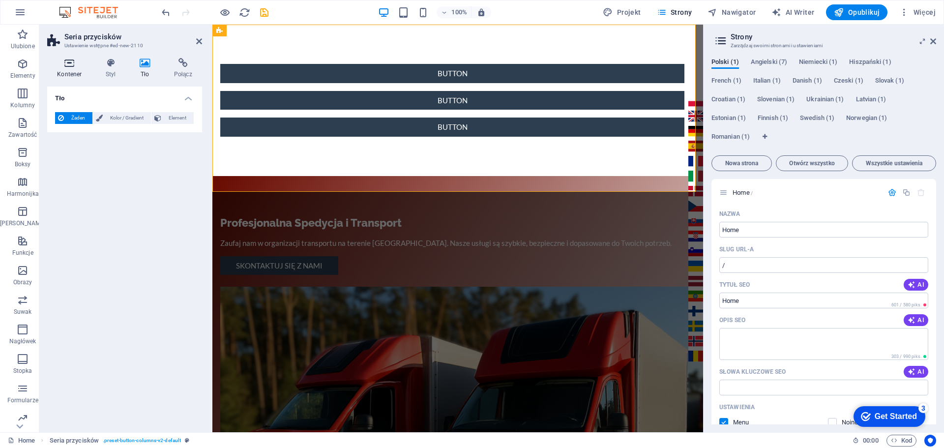
click at [79, 68] on h4 "Kontener" at bounding box center [71, 68] width 49 height 21
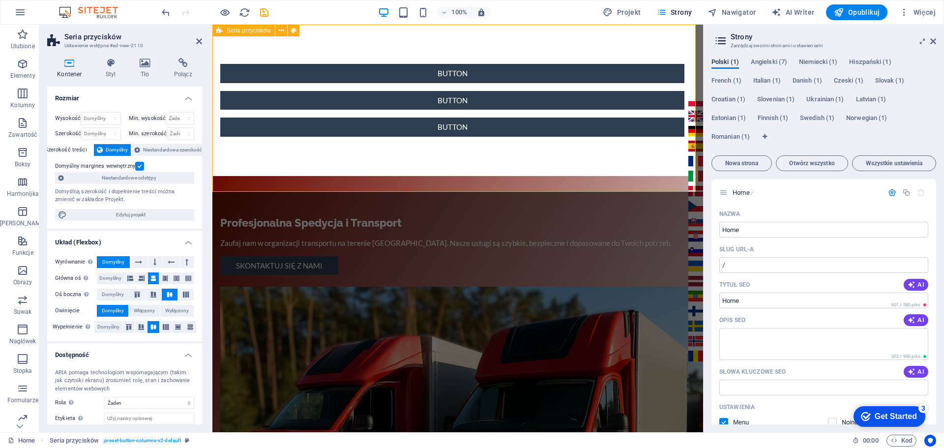
click at [242, 31] on span "Seria przycisków" at bounding box center [249, 31] width 44 height 6
click at [18, 67] on icon "button" at bounding box center [23, 64] width 12 height 12
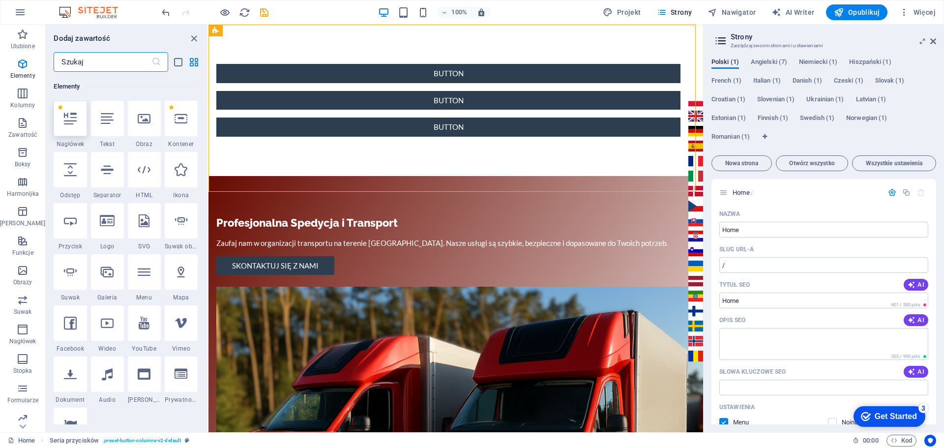
scroll to position [105, 0]
click at [105, 218] on icon at bounding box center [107, 219] width 15 height 13
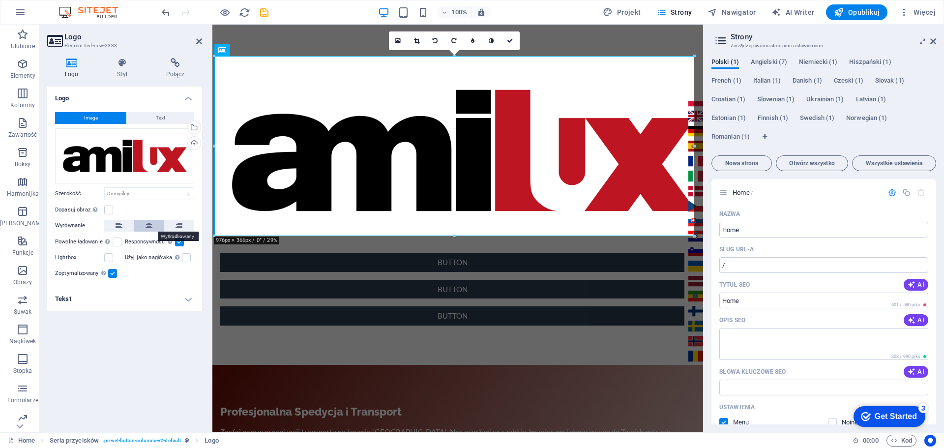
click at [144, 226] on button at bounding box center [148, 226] width 29 height 12
click at [117, 74] on h4 "Styl" at bounding box center [124, 68] width 49 height 21
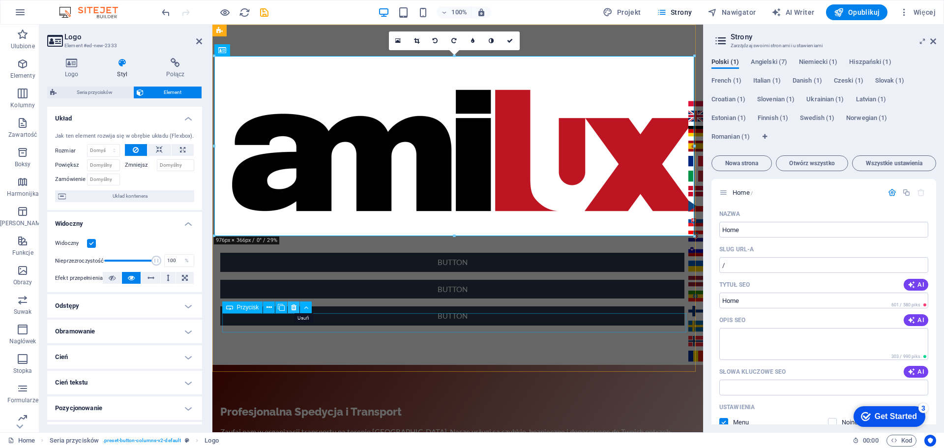
click at [292, 307] on icon at bounding box center [293, 307] width 5 height 10
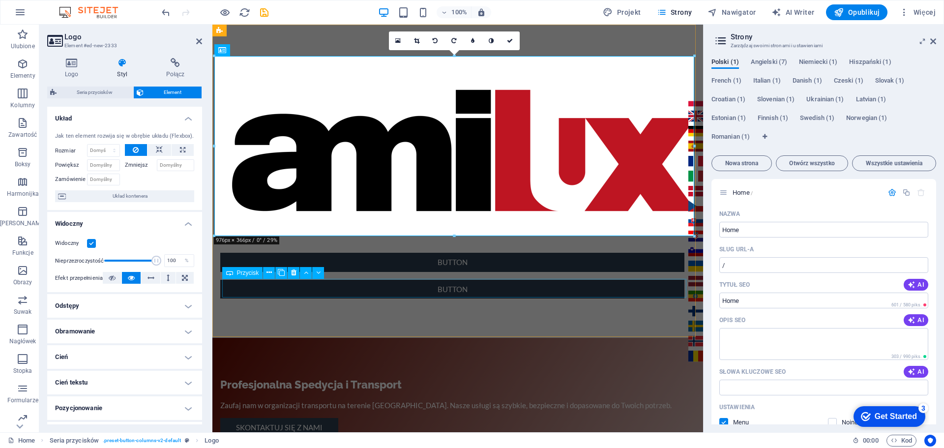
click at [281, 288] on div "Button" at bounding box center [452, 289] width 464 height 19
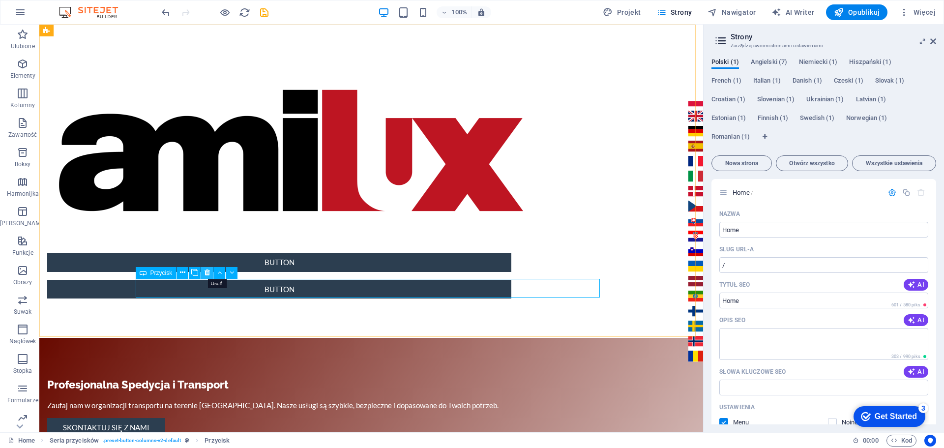
click at [208, 273] on icon at bounding box center [206, 272] width 5 height 10
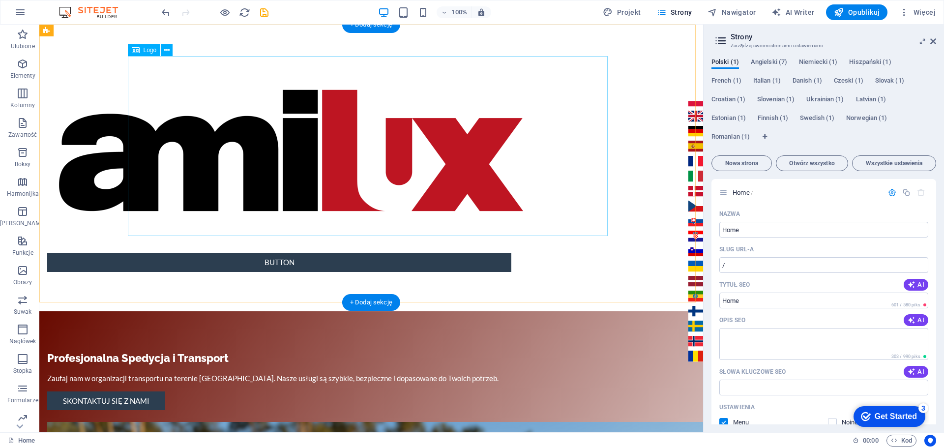
click at [281, 152] on div at bounding box center [279, 150] width 480 height 189
click at [144, 50] on span "Logo" at bounding box center [150, 50] width 13 height 6
click at [167, 52] on icon at bounding box center [166, 50] width 5 height 10
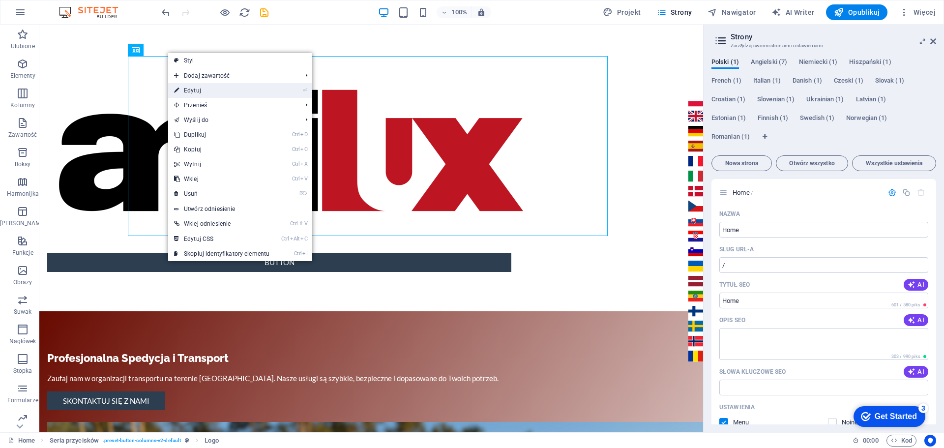
click at [204, 90] on link "⏎ Edytuj" at bounding box center [221, 90] width 107 height 15
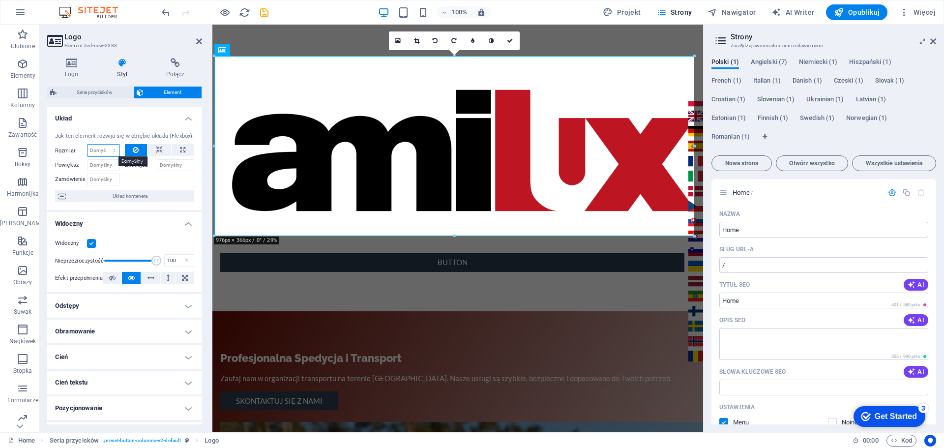
click at [110, 152] on select "Domyślny automatycznie px % 1/1 1/2 1/3 1/4 1/5 1/6 1/7 1/8 1/9 1/10" at bounding box center [103, 150] width 32 height 12
click at [87, 144] on select "Domyślny automatycznie px % 1/1 1/2 1/3 1/4 1/5 1/6 1/7 1/8 1/9 1/10" at bounding box center [103, 150] width 32 height 12
select select "DISABLED_OPTION_VALUE"
click at [180, 163] on input "Zmniejsz" at bounding box center [176, 165] width 38 height 12
type input "50"
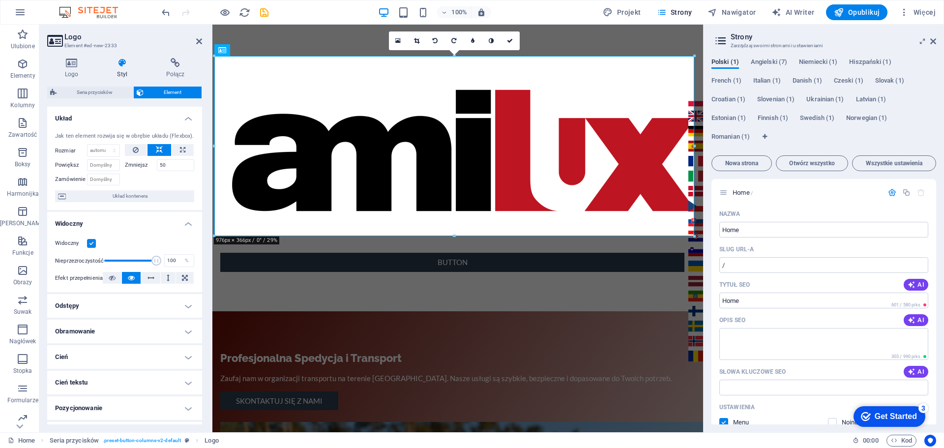
click at [155, 178] on div at bounding box center [160, 178] width 70 height 14
click at [131, 193] on span "Układ kontenera" at bounding box center [130, 196] width 122 height 12
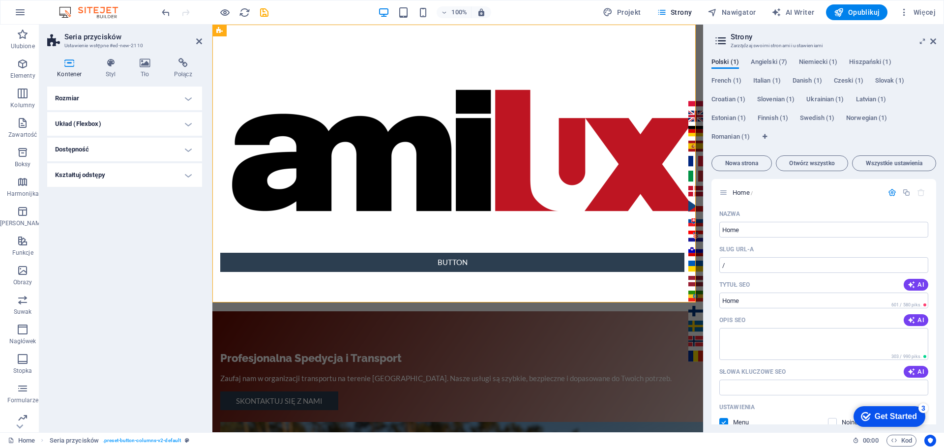
click at [121, 98] on h4 "Rozmiar" at bounding box center [124, 99] width 155 height 24
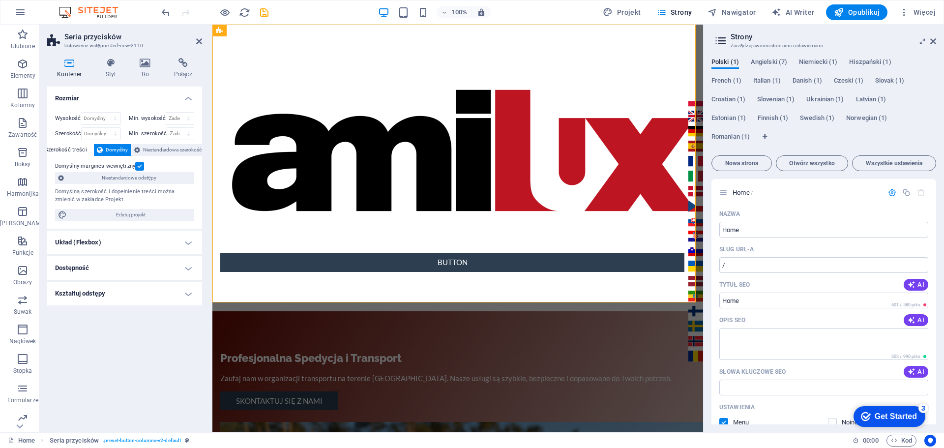
click at [91, 240] on h4 "Układ (Flexbox)" at bounding box center [124, 243] width 155 height 24
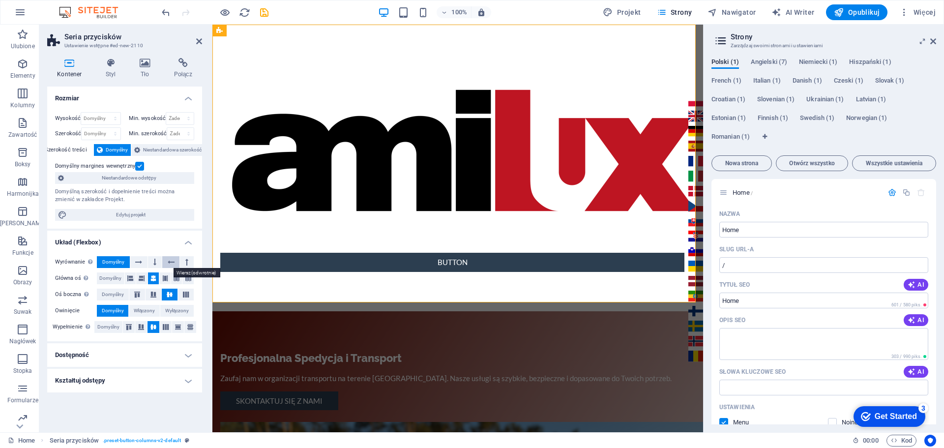
click at [168, 261] on icon at bounding box center [171, 262] width 7 height 12
click at [130, 327] on icon at bounding box center [129, 327] width 6 height 12
click at [153, 326] on icon at bounding box center [153, 327] width 6 height 12
click at [95, 373] on h4 "Kształtuj odstępy" at bounding box center [124, 381] width 155 height 24
click at [123, 400] on select "Żaden Trójkąt Kwadrat Przekątna Wielokąt 1 Wielokąt 2 Zygzag Wiele zygzagów Fal…" at bounding box center [149, 400] width 90 height 12
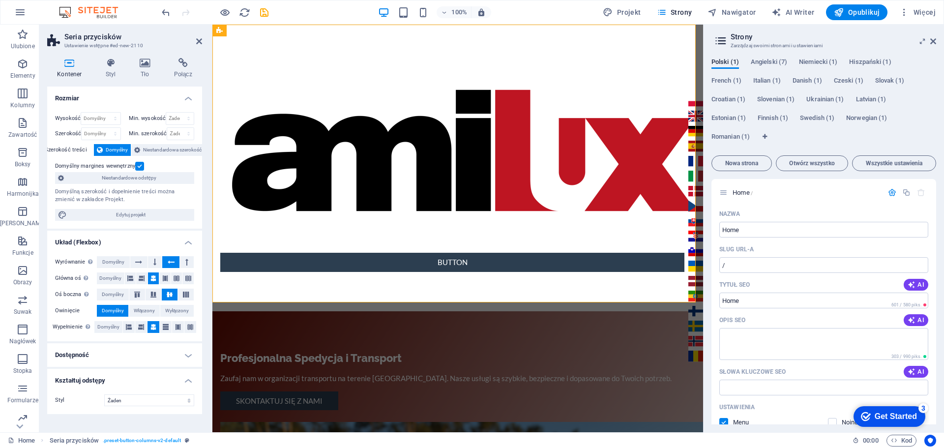
drag, startPoint x: 82, startPoint y: 404, endPoint x: 79, endPoint y: 398, distance: 6.6
click at [81, 404] on label "Styl" at bounding box center [79, 400] width 49 height 12
click at [202, 40] on icon at bounding box center [199, 41] width 6 height 8
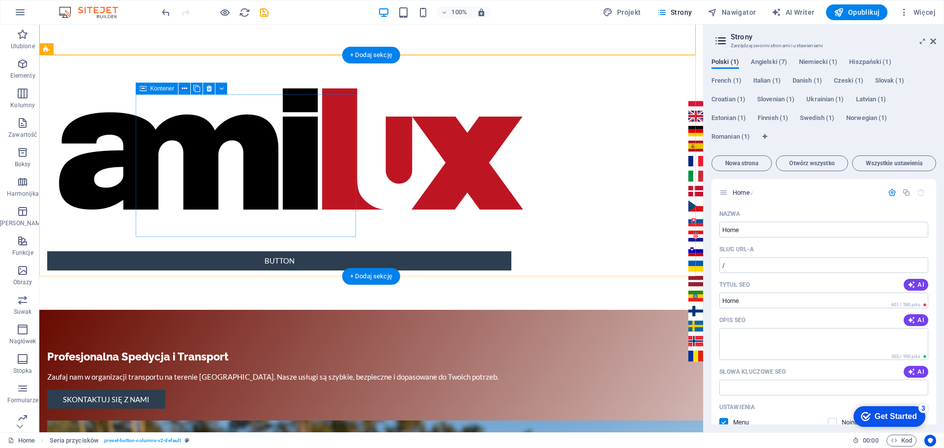
scroll to position [0, 0]
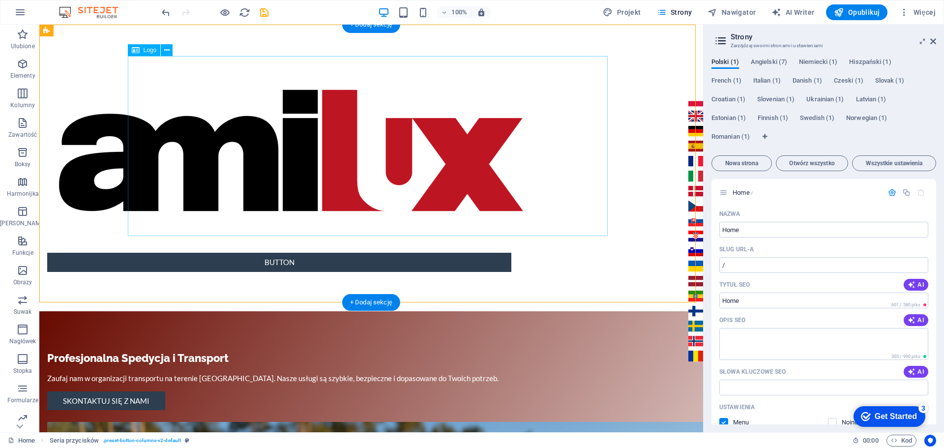
click at [232, 156] on div at bounding box center [279, 150] width 480 height 189
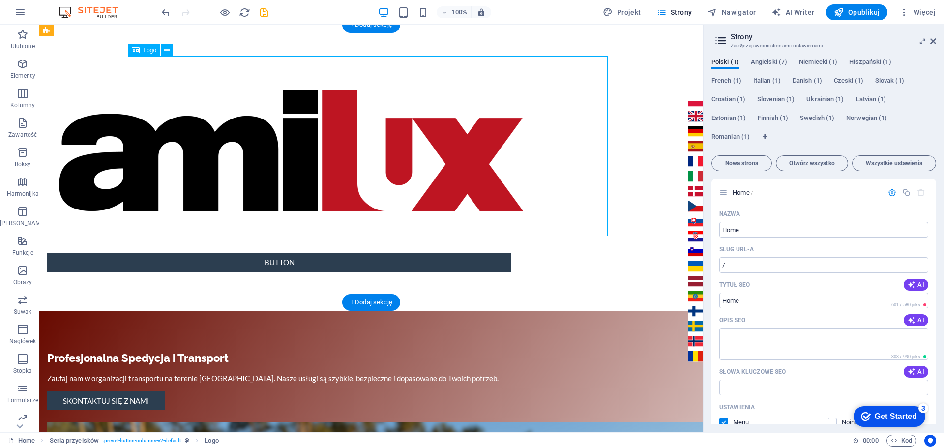
click at [203, 113] on div at bounding box center [279, 150] width 480 height 189
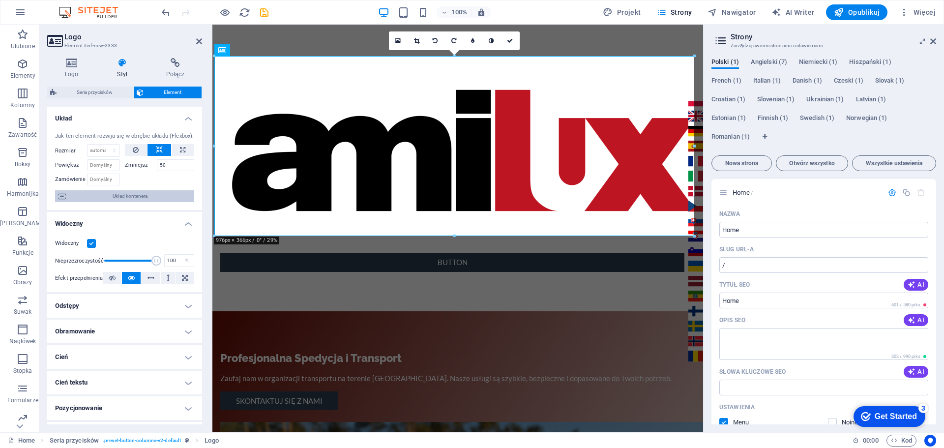
click at [131, 192] on span "Układ kontenera" at bounding box center [130, 196] width 122 height 12
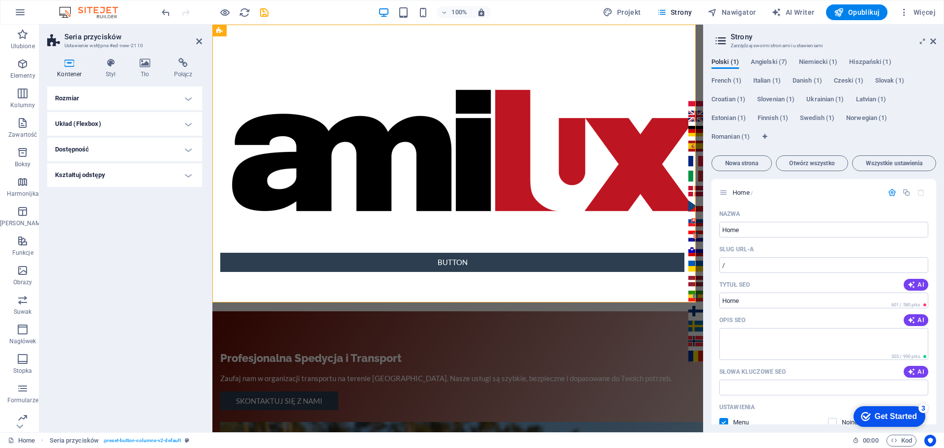
click at [82, 93] on h4 "Rozmiar" at bounding box center [124, 99] width 155 height 24
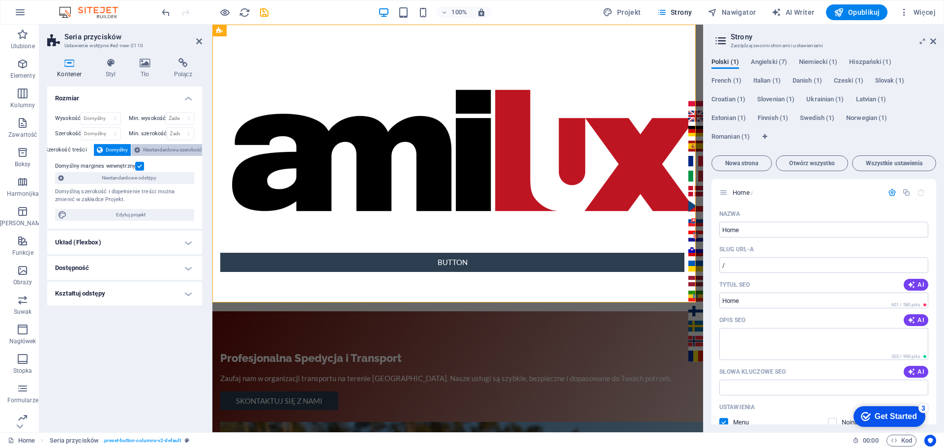
click at [161, 150] on span "Niestandardowa szerokość" at bounding box center [172, 150] width 58 height 12
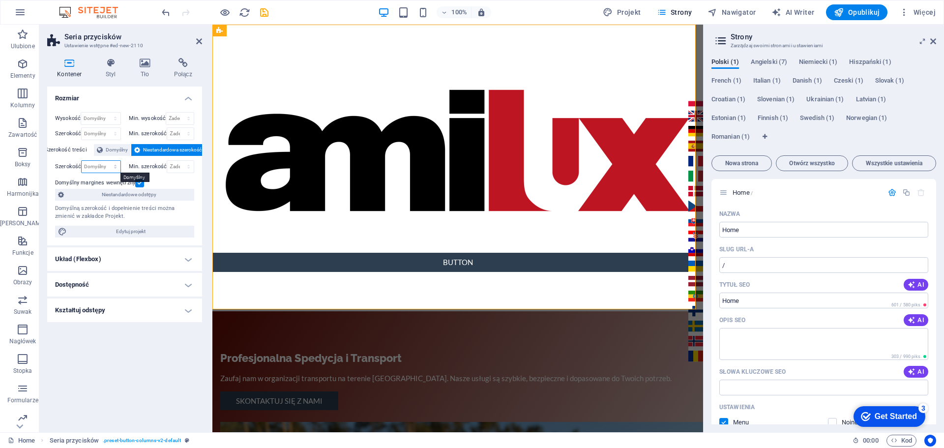
click at [109, 165] on select "Domyślny px rem % em vh vw" at bounding box center [101, 167] width 38 height 12
select select "%"
click at [106, 161] on select "Domyślny px rem % em vh vw" at bounding box center [101, 167] width 38 height 12
type input "103.26"
click at [188, 168] on select "Żaden px rem % vh vw" at bounding box center [180, 167] width 27 height 12
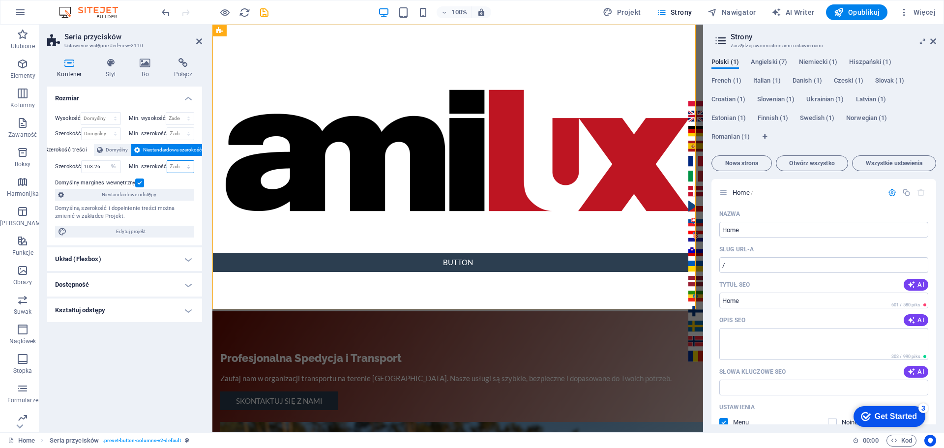
select select "%"
click at [180, 161] on select "Żaden px rem % vh vw" at bounding box center [180, 167] width 27 height 12
type input "50"
click at [100, 165] on input "103.26" at bounding box center [101, 167] width 38 height 12
drag, startPoint x: 100, startPoint y: 165, endPoint x: 46, endPoint y: 161, distance: 54.2
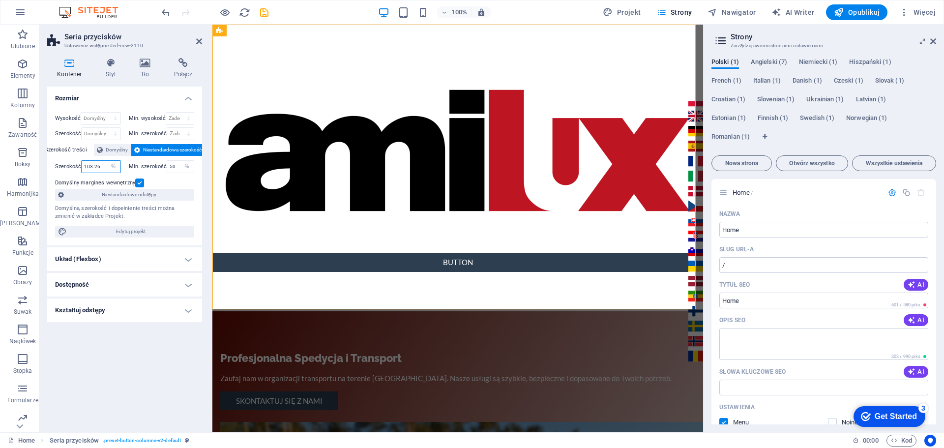
click at [46, 161] on div "Kontener Styl Tło Połącz Rozmiar Wysokość Domyślny px rem % vh vw Min. wysokość…" at bounding box center [124, 241] width 171 height 382
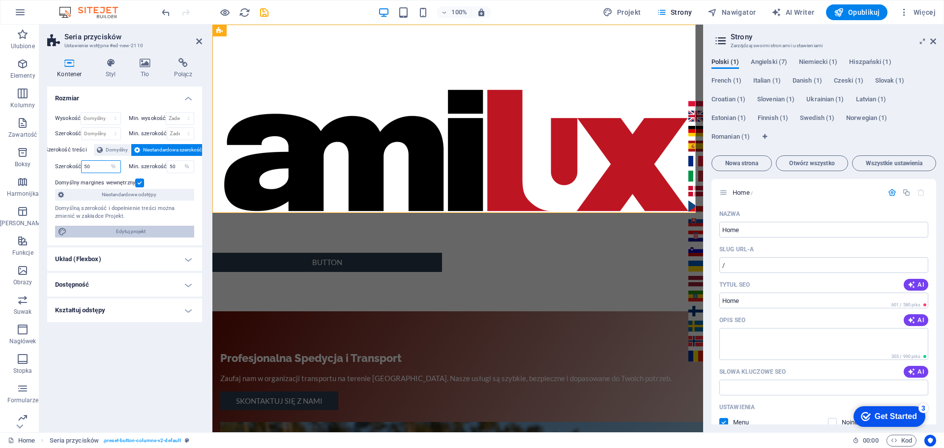
type input "50"
click at [125, 233] on span "Edytuj projekt" at bounding box center [130, 232] width 121 height 12
select select "rem"
select select "ease-in-out"
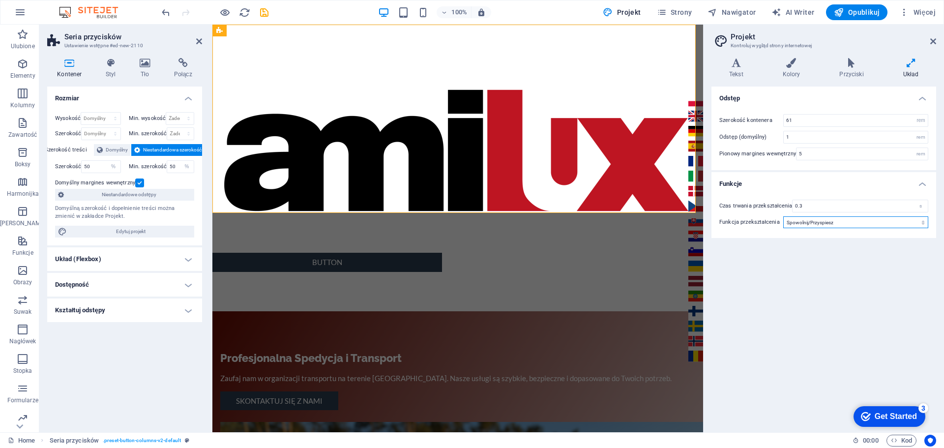
click at [802, 226] on select "Spowalnianie Spowolnij Przyspiesz Spowolnij/Przyspiesz Linearnie" at bounding box center [855, 222] width 145 height 12
click at [795, 222] on select "Spowalnianie Spowolnij Przyspiesz Spowolnij/Przyspiesz Linearnie" at bounding box center [855, 222] width 145 height 12
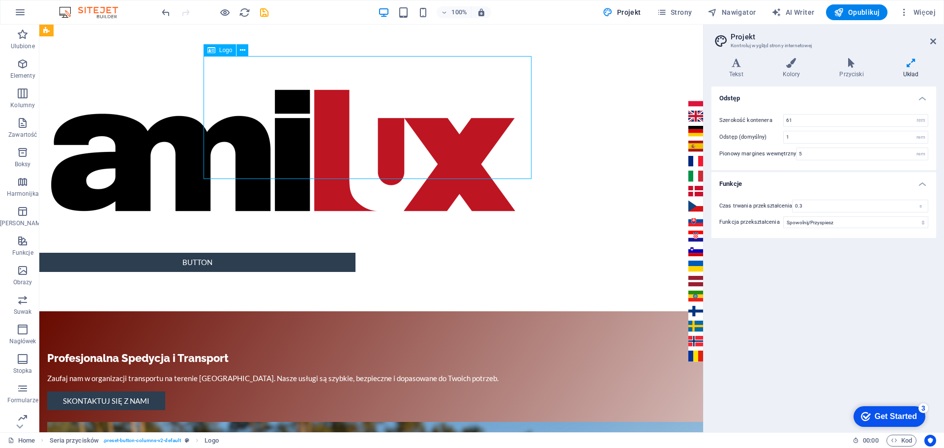
drag, startPoint x: 417, startPoint y: 111, endPoint x: 280, endPoint y: 107, distance: 136.7
click at [277, 105] on div at bounding box center [197, 150] width 332 height 189
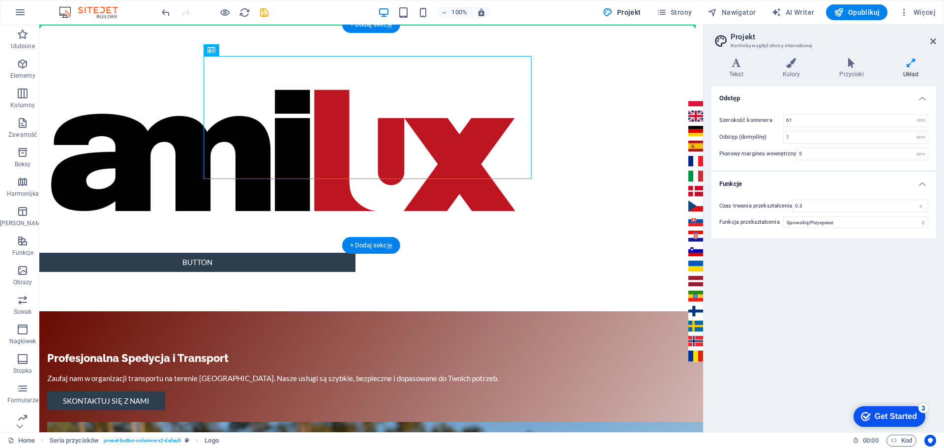
drag, startPoint x: 398, startPoint y: 125, endPoint x: 157, endPoint y: 106, distance: 241.6
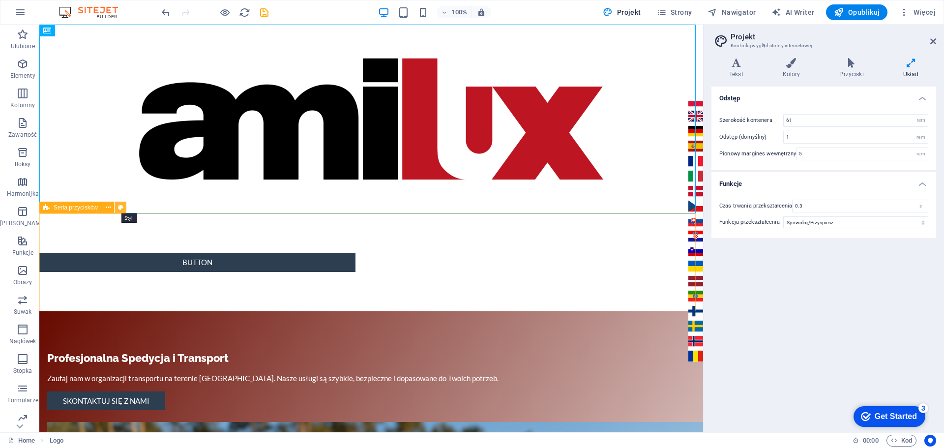
click at [120, 207] on icon at bounding box center [120, 207] width 5 height 10
select select "%"
select select "rem"
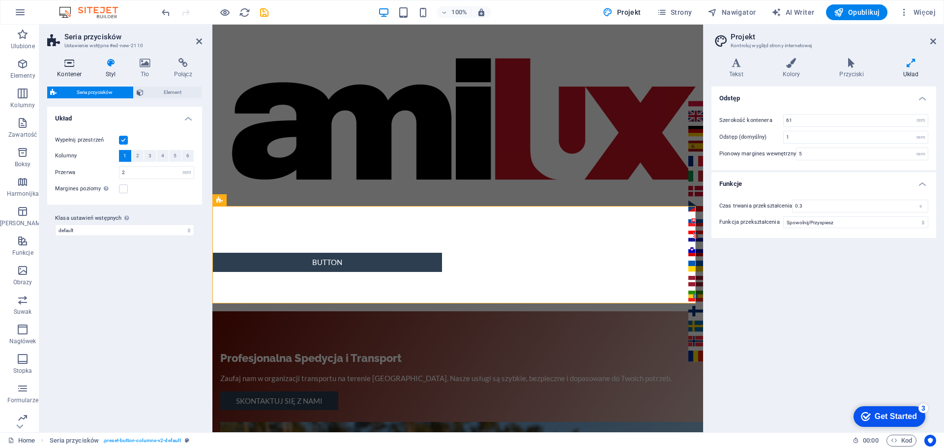
click at [62, 67] on icon at bounding box center [69, 63] width 45 height 10
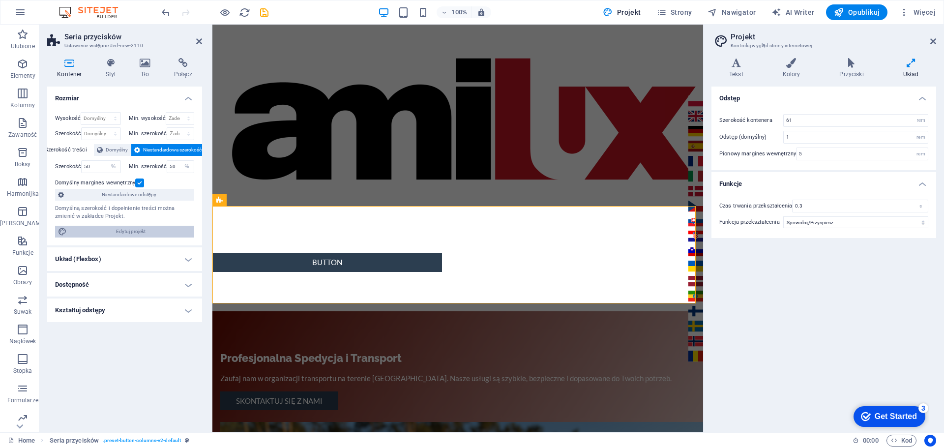
click at [131, 230] on span "Edytuj projekt" at bounding box center [130, 232] width 121 height 12
click at [424, 116] on div at bounding box center [457, 119] width 491 height 189
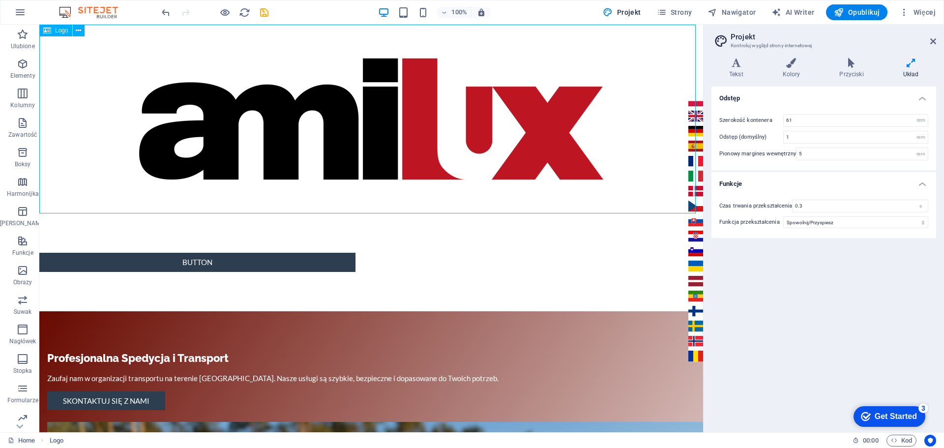
drag, startPoint x: 396, startPoint y: 135, endPoint x: 131, endPoint y: 123, distance: 264.7
click at [132, 123] on div at bounding box center [371, 119] width 664 height 189
click at [50, 33] on icon at bounding box center [47, 31] width 8 height 12
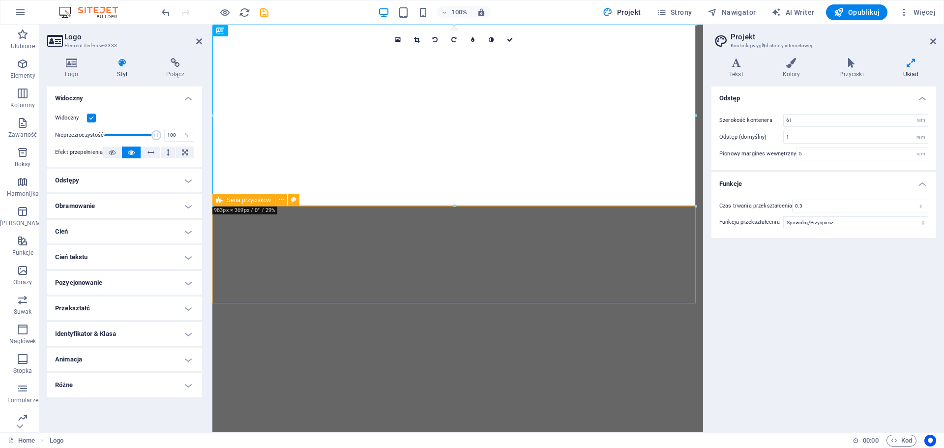
select select "rem"
select select "ease-in-out"
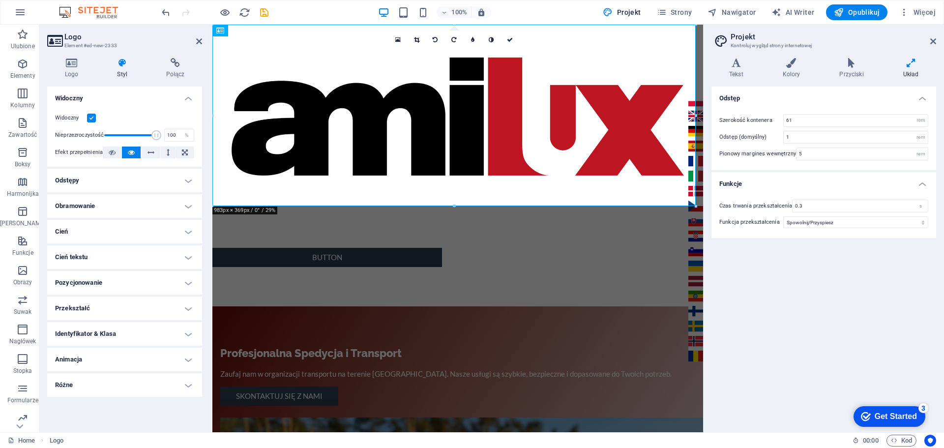
click at [103, 179] on h4 "Odstępy" at bounding box center [124, 181] width 155 height 24
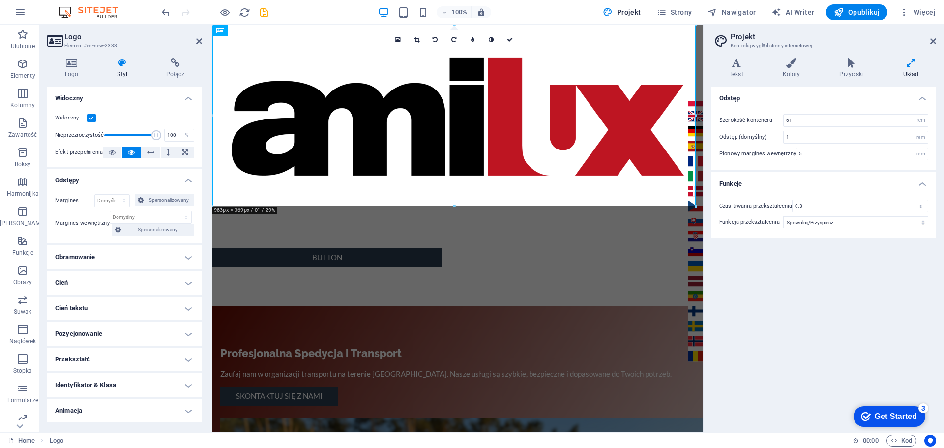
click at [108, 260] on h4 "Obramowanie" at bounding box center [124, 257] width 155 height 24
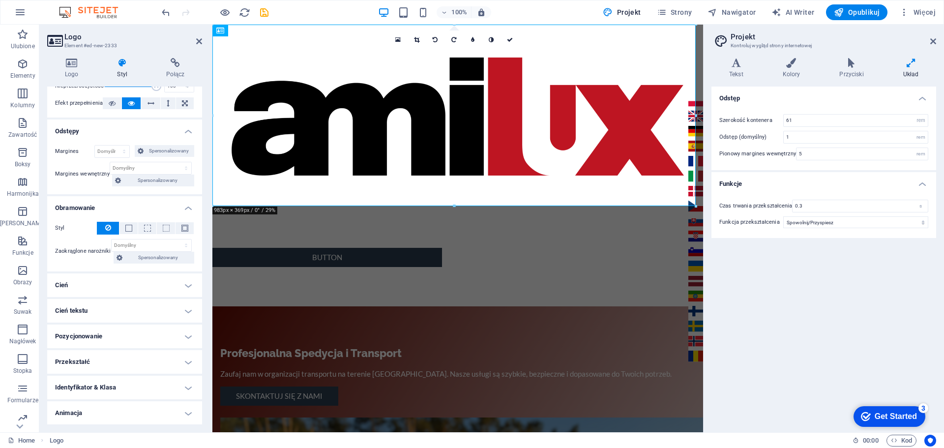
scroll to position [75, 0]
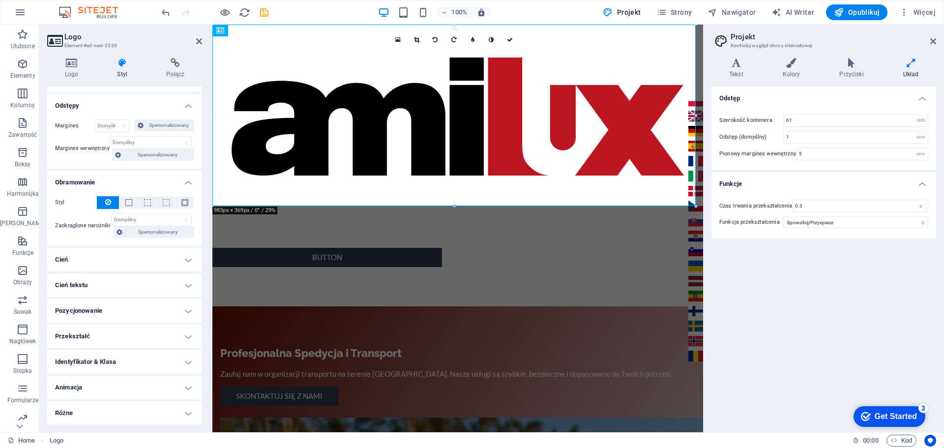
click at [108, 308] on h4 "Pozycjonowanie" at bounding box center [124, 311] width 155 height 24
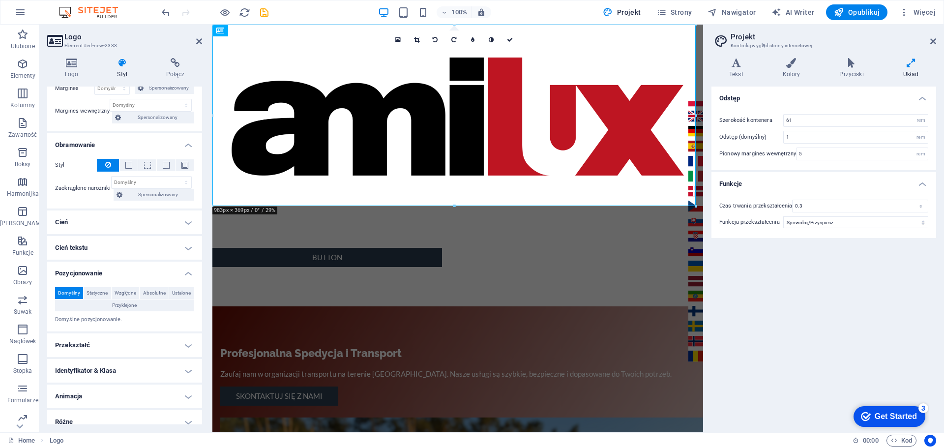
scroll to position [121, 0]
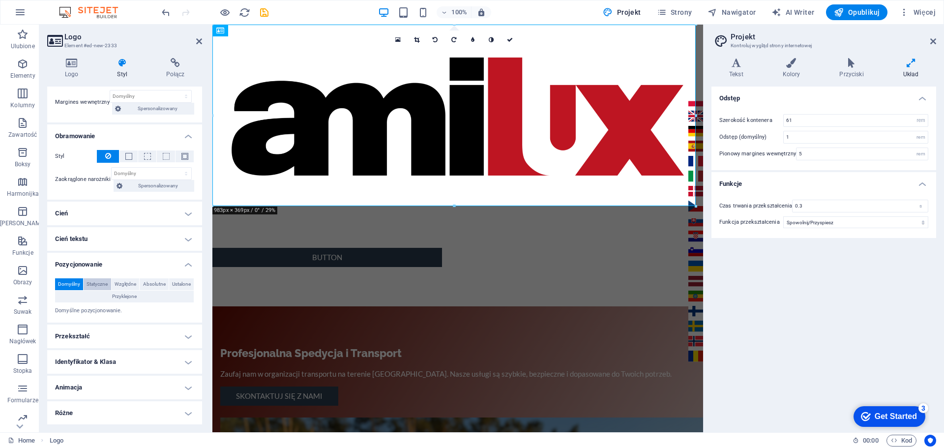
click at [105, 280] on span "Statyczne" at bounding box center [97, 284] width 21 height 12
click at [137, 279] on span "Względne" at bounding box center [126, 284] width 22 height 12
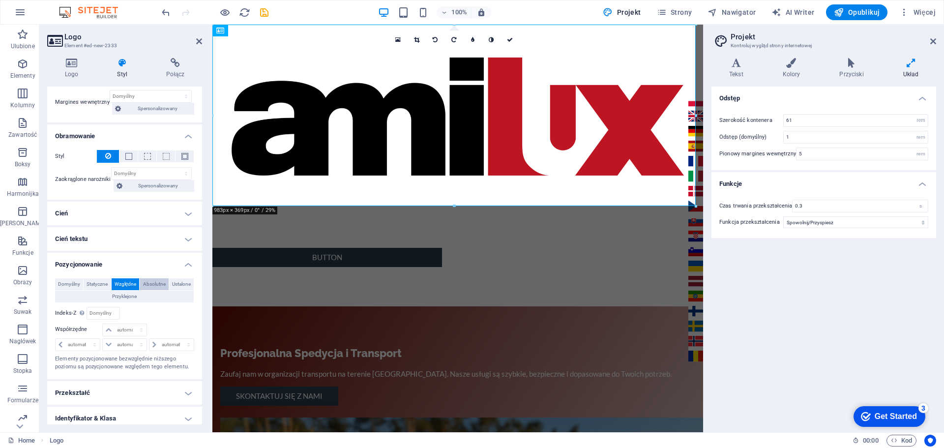
click at [166, 281] on span "Absolutne" at bounding box center [154, 284] width 23 height 12
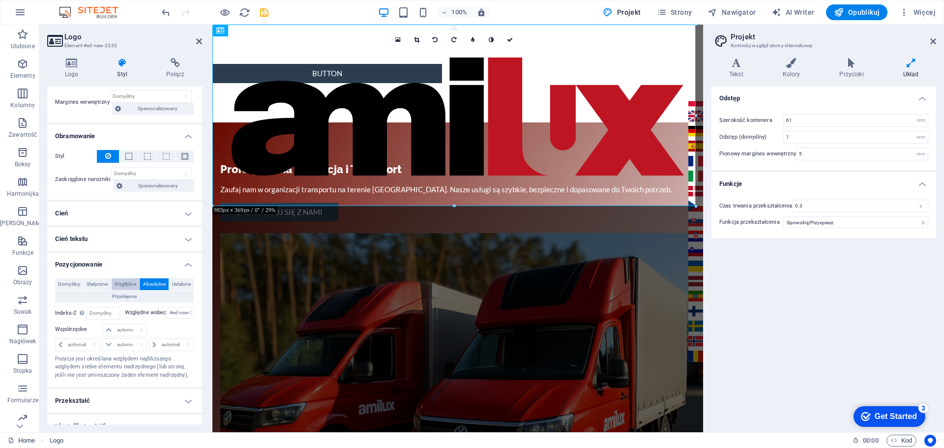
click at [129, 279] on span "Względne" at bounding box center [126, 284] width 22 height 12
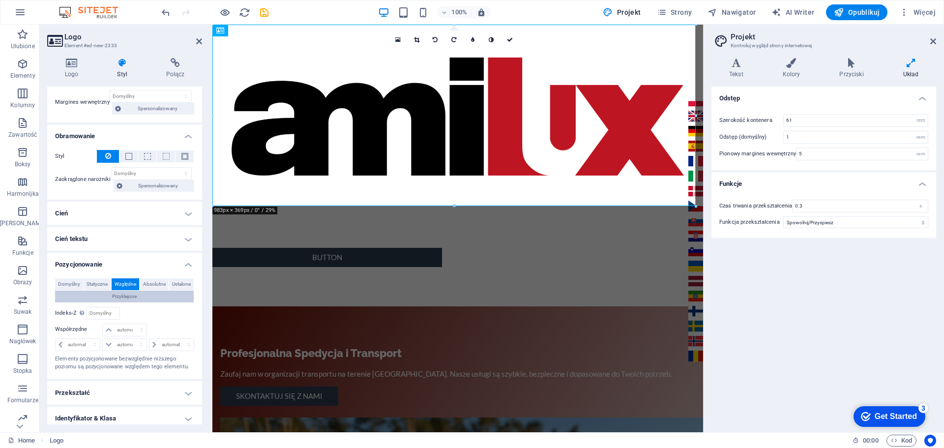
click at [134, 295] on button "Przyklejone" at bounding box center [124, 296] width 139 height 12
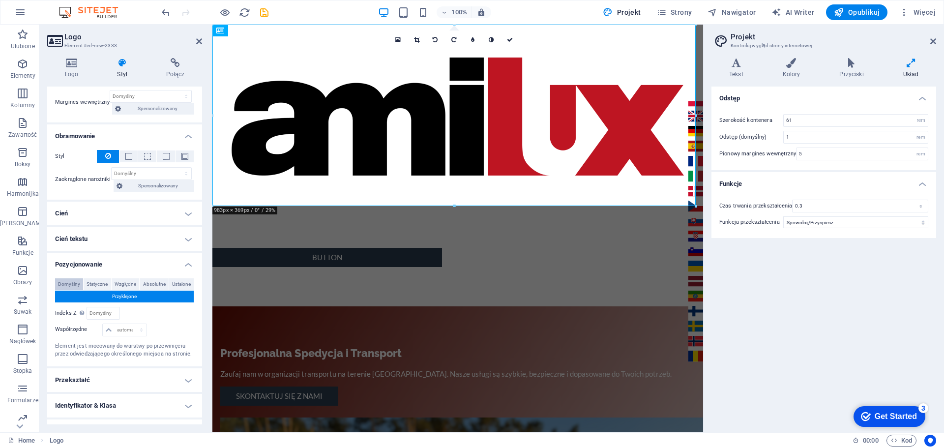
click at [80, 285] on span "Domyślny" at bounding box center [69, 284] width 22 height 12
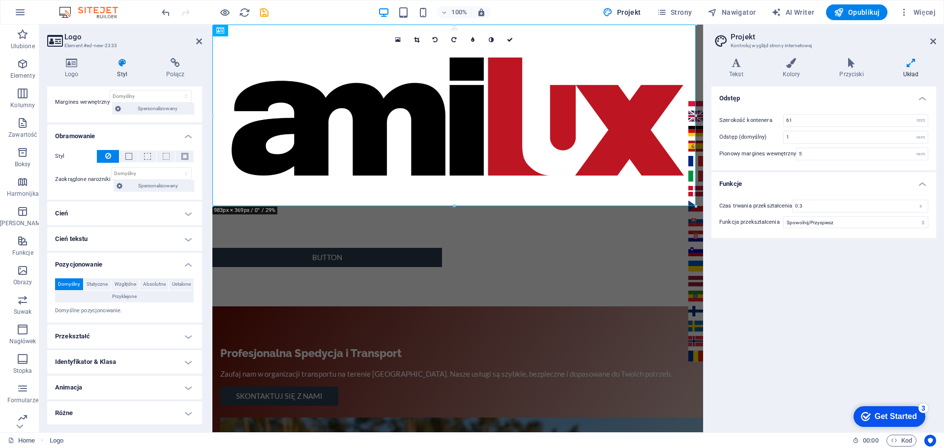
click at [89, 336] on h4 "Przekształć" at bounding box center [124, 336] width 155 height 24
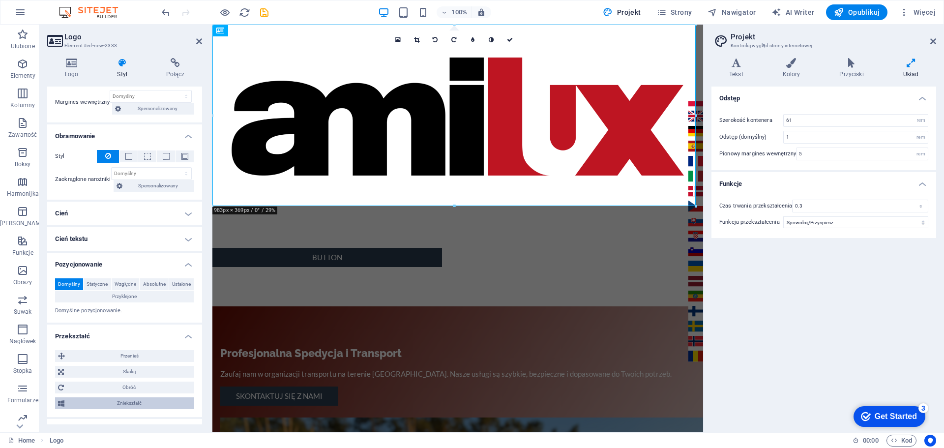
click at [126, 403] on span "Zniekształć" at bounding box center [129, 403] width 124 height 12
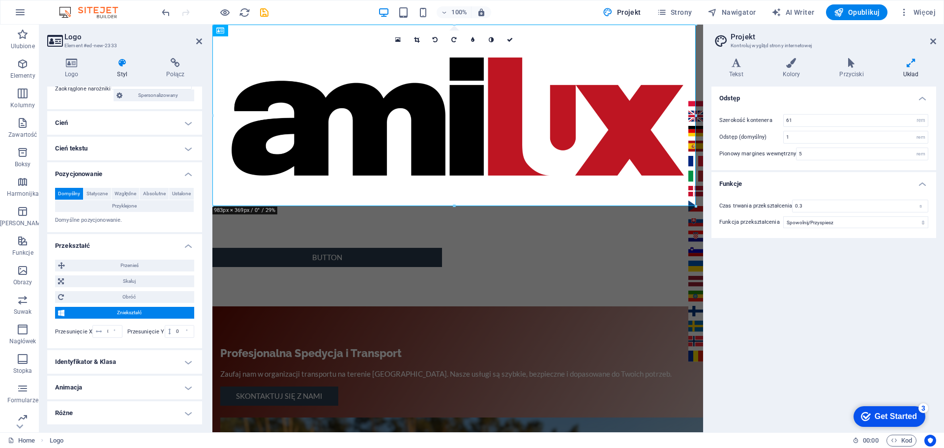
scroll to position [211, 0]
click at [96, 331] on icon at bounding box center [99, 331] width 6 height 6
click at [116, 329] on div "°" at bounding box center [115, 331] width 14 height 12
click at [108, 332] on div "°" at bounding box center [115, 331] width 14 height 12
click at [85, 387] on h4 "Animacja" at bounding box center [124, 387] width 155 height 24
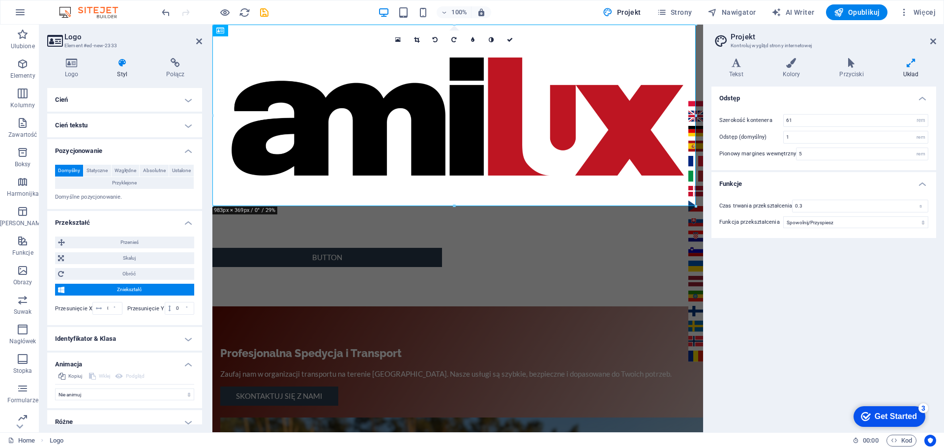
scroll to position [243, 0]
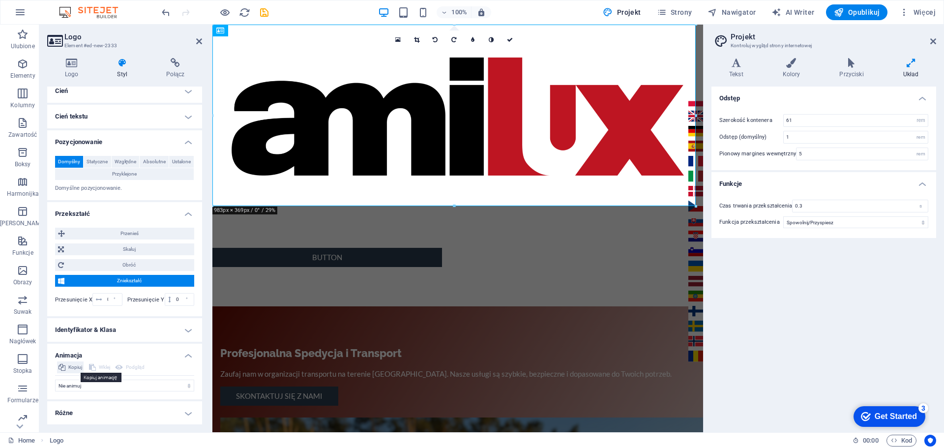
click at [77, 369] on span "Kopiuj" at bounding box center [75, 367] width 14 height 12
click at [82, 367] on span "Kopiuj" at bounding box center [93, 367] width 50 height 12
click at [70, 414] on h4 "Różne" at bounding box center [124, 413] width 155 height 24
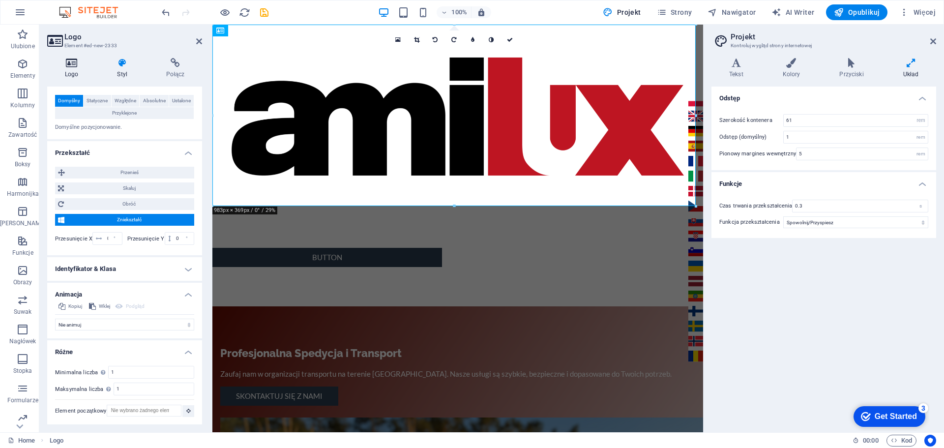
click at [78, 68] on h4 "Logo" at bounding box center [73, 68] width 53 height 21
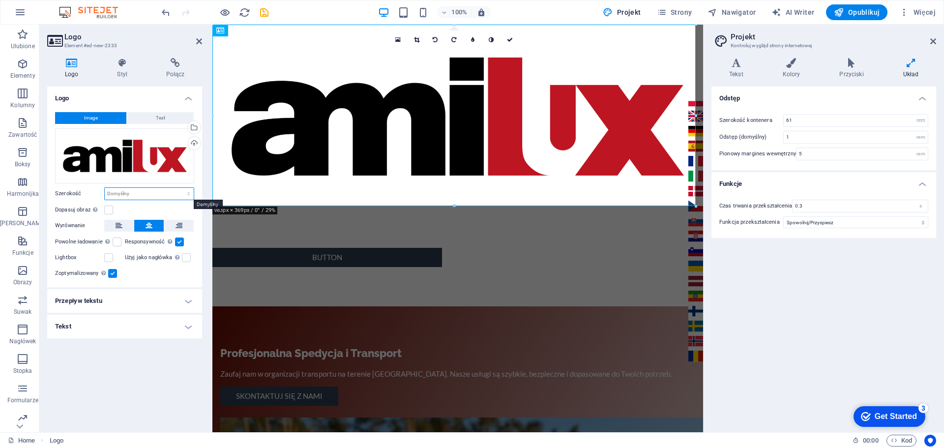
click at [179, 192] on select "Domyślny automatycznie px rem % em vh vw" at bounding box center [149, 194] width 89 height 12
select select "%"
click at [180, 188] on select "Domyślny automatycznie px rem % em vh vw" at bounding box center [149, 194] width 89 height 12
click at [106, 207] on label at bounding box center [108, 209] width 9 height 9
click at [0, 0] on input "Dopasuj obraz Automatycznie dopasuj obraz do stałej szerokości i wysokości" at bounding box center [0, 0] width 0 height 0
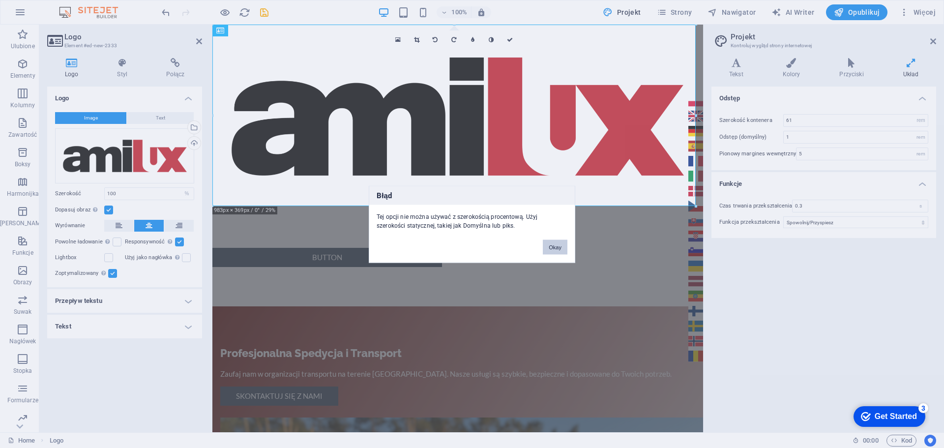
click at [562, 245] on button "Okay" at bounding box center [555, 246] width 25 height 15
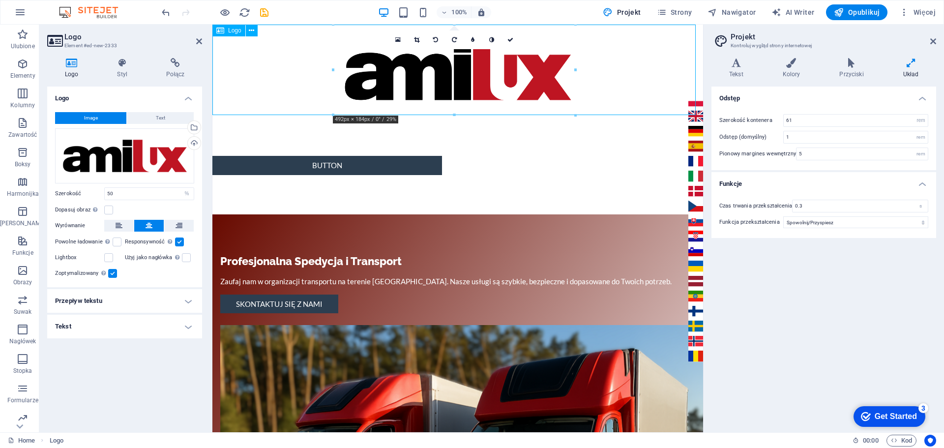
drag, startPoint x: 397, startPoint y: 78, endPoint x: 273, endPoint y: 79, distance: 124.3
click at [273, 79] on div at bounding box center [457, 71] width 491 height 92
click at [110, 304] on h4 "Przepływ tekstu" at bounding box center [124, 301] width 155 height 24
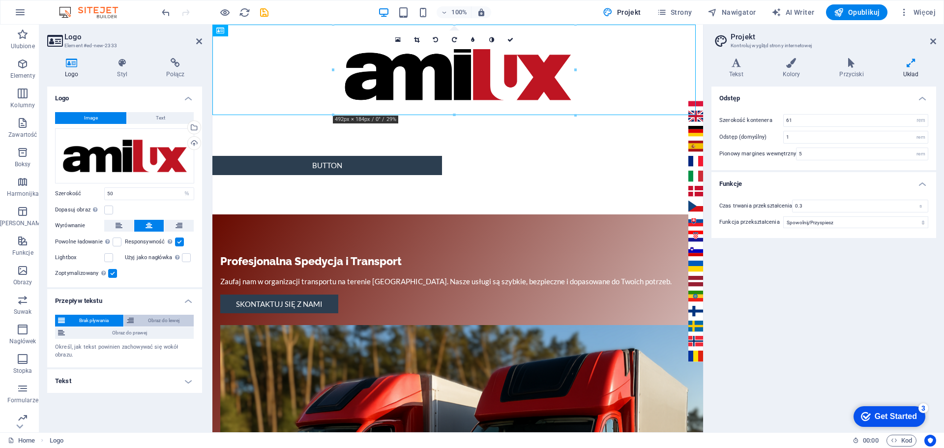
click at [138, 321] on span "Obraz do lewej" at bounding box center [164, 321] width 54 height 12
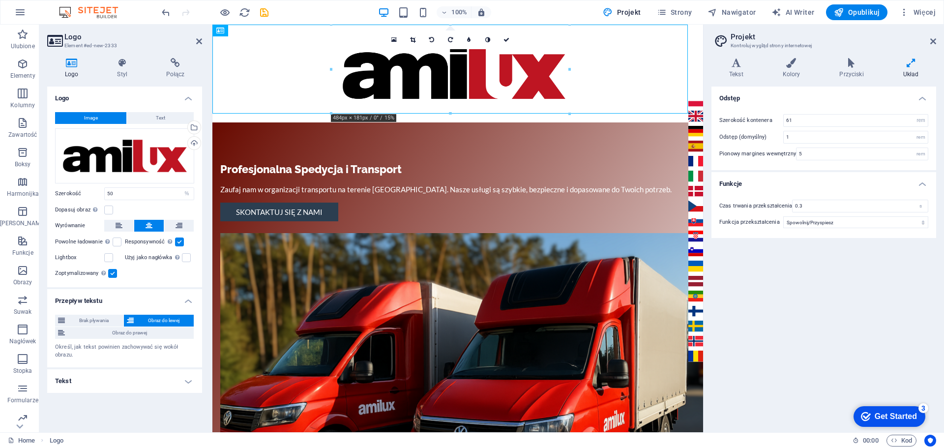
click at [110, 387] on h4 "Tekst" at bounding box center [124, 381] width 155 height 24
drag, startPoint x: 97, startPoint y: 192, endPoint x: 87, endPoint y: 191, distance: 10.9
click at [87, 191] on div "Szerokość 50 Domyślny automatycznie px rem % em vh vw" at bounding box center [124, 193] width 139 height 13
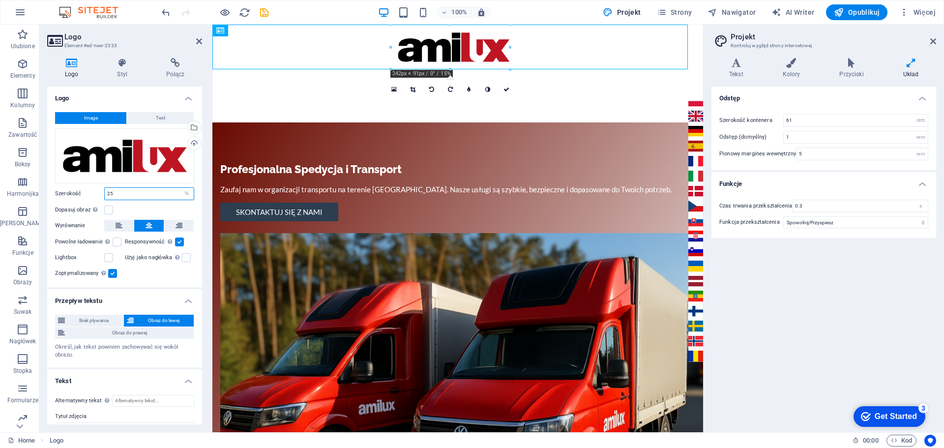
type input "25"
click at [200, 39] on icon at bounding box center [199, 41] width 6 height 8
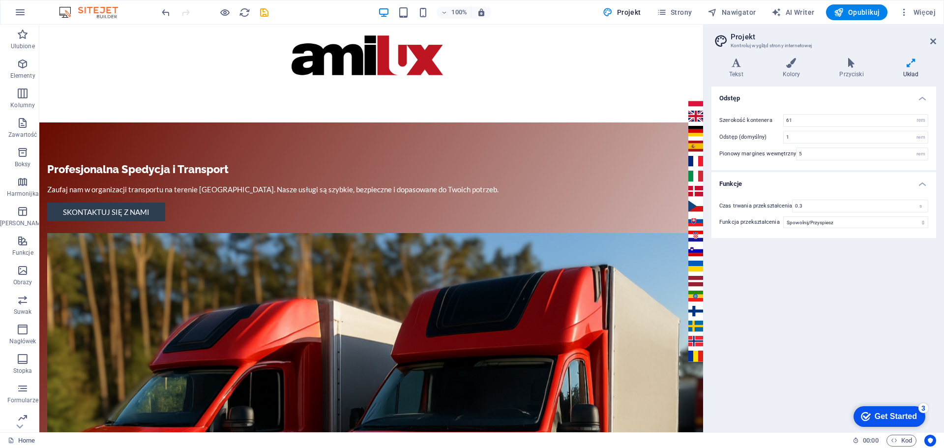
drag, startPoint x: 354, startPoint y: 110, endPoint x: 351, endPoint y: 85, distance: 25.2
click at [244, 58] on div at bounding box center [367, 55] width 656 height 61
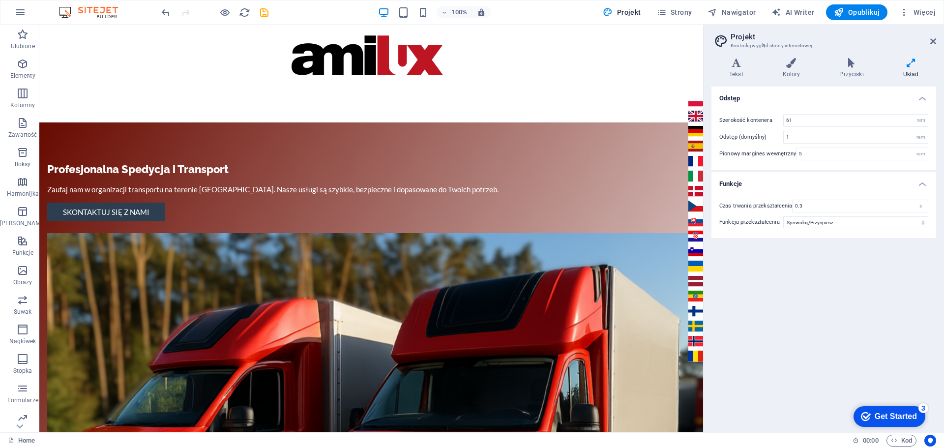
click at [224, 67] on div at bounding box center [367, 55] width 656 height 61
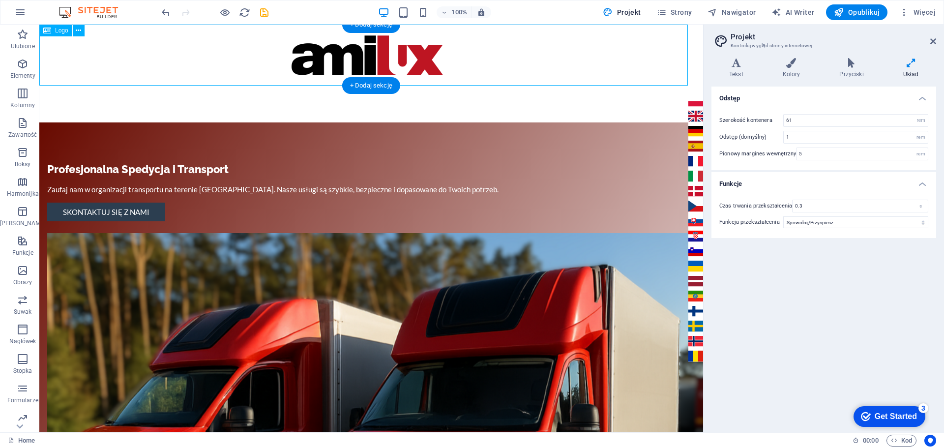
click at [224, 67] on div at bounding box center [367, 55] width 656 height 61
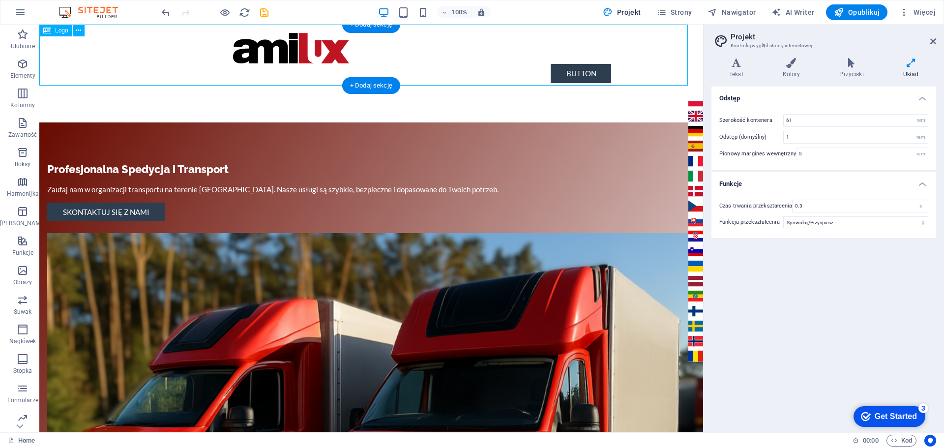
select select "%"
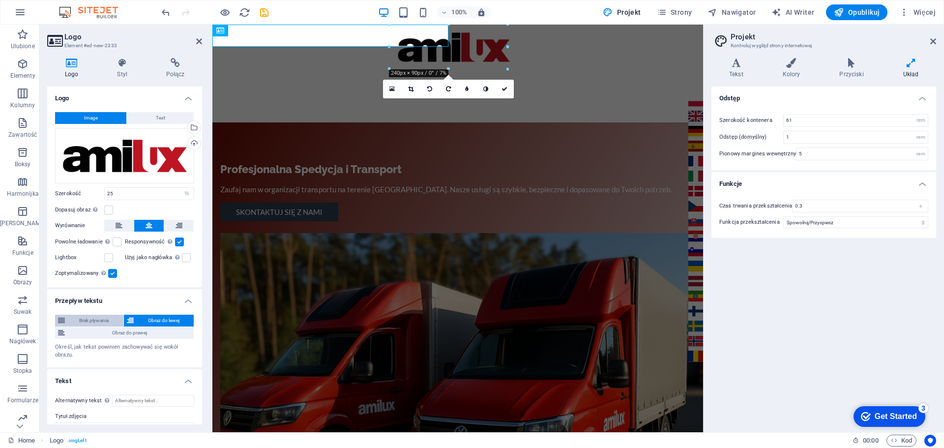
click at [88, 320] on span "Brak pływania" at bounding box center [94, 321] width 53 height 12
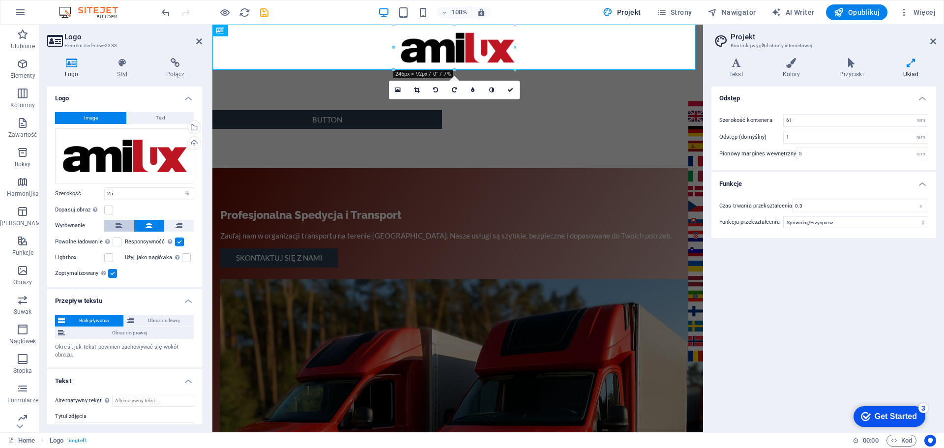
click at [121, 225] on icon at bounding box center [118, 226] width 7 height 12
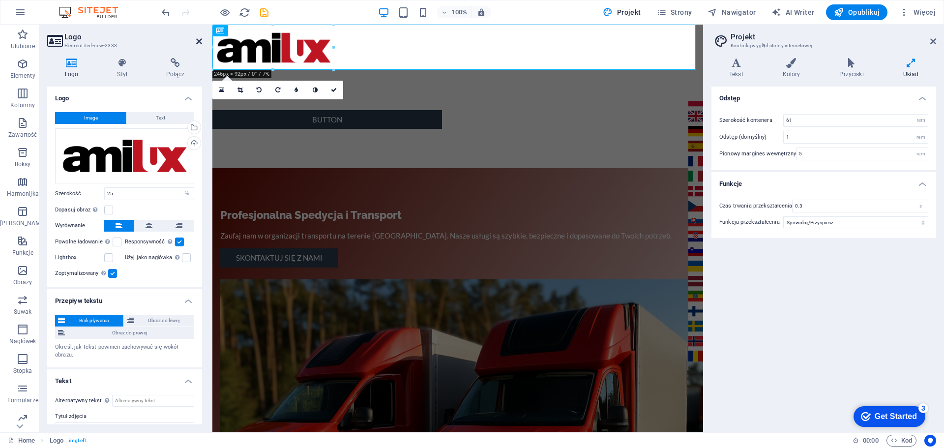
click at [197, 40] on icon at bounding box center [199, 41] width 6 height 8
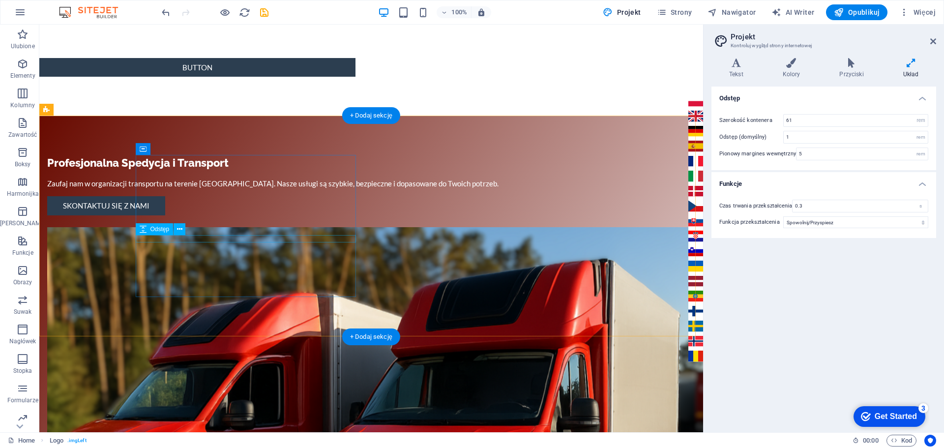
scroll to position [0, 0]
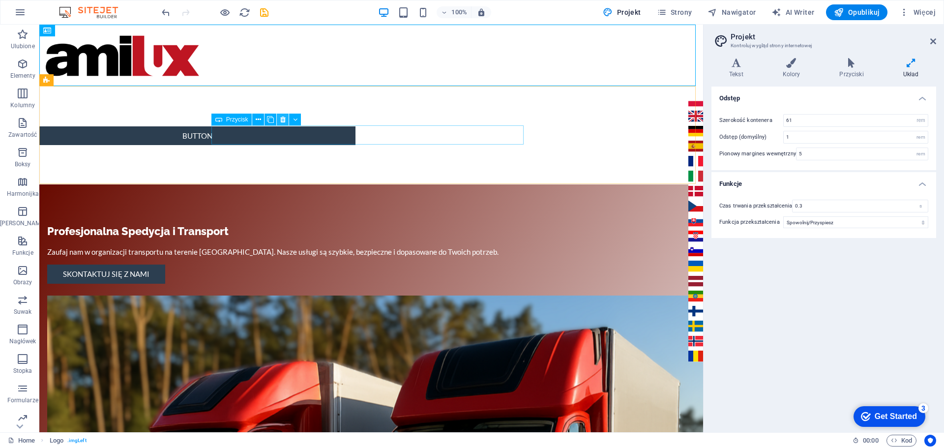
click at [284, 118] on icon at bounding box center [282, 120] width 5 height 10
click at [282, 120] on icon at bounding box center [282, 120] width 5 height 10
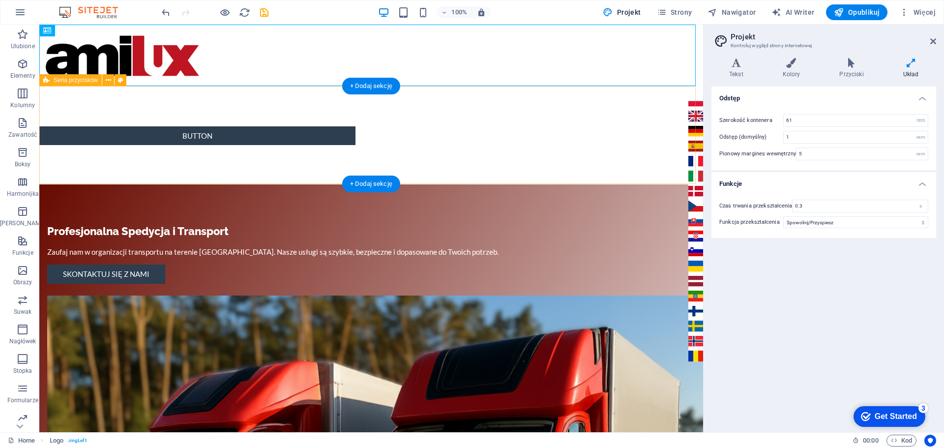
click at [164, 145] on div "Button" at bounding box center [371, 136] width 664 height 98
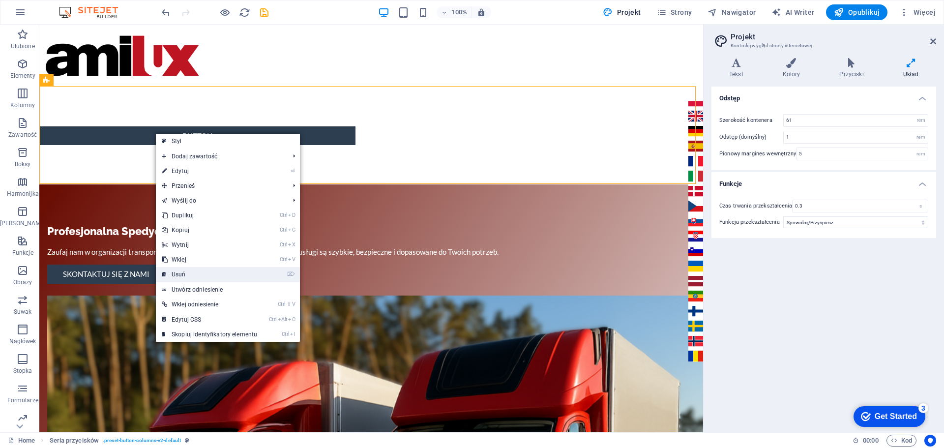
click at [183, 276] on link "⌦ Usuń" at bounding box center [209, 274] width 107 height 15
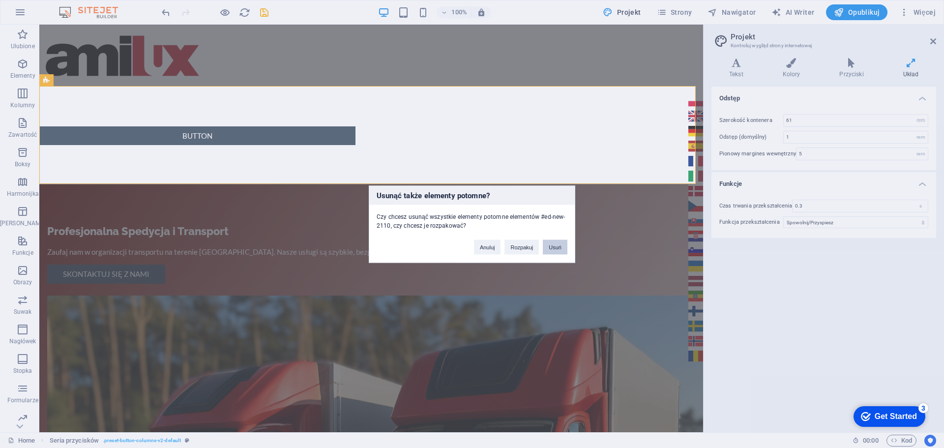
drag, startPoint x: 557, startPoint y: 248, endPoint x: 512, endPoint y: 223, distance: 51.9
click at [557, 248] on button "Usuń" at bounding box center [555, 246] width 25 height 15
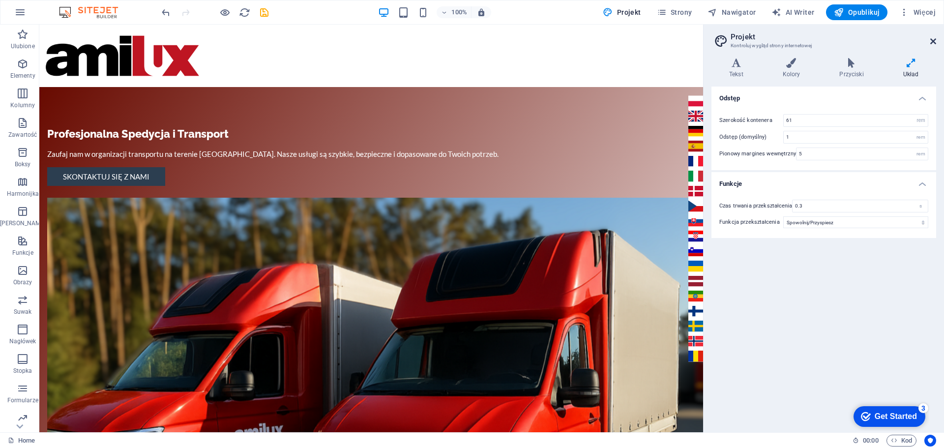
click at [934, 40] on icon at bounding box center [933, 41] width 6 height 8
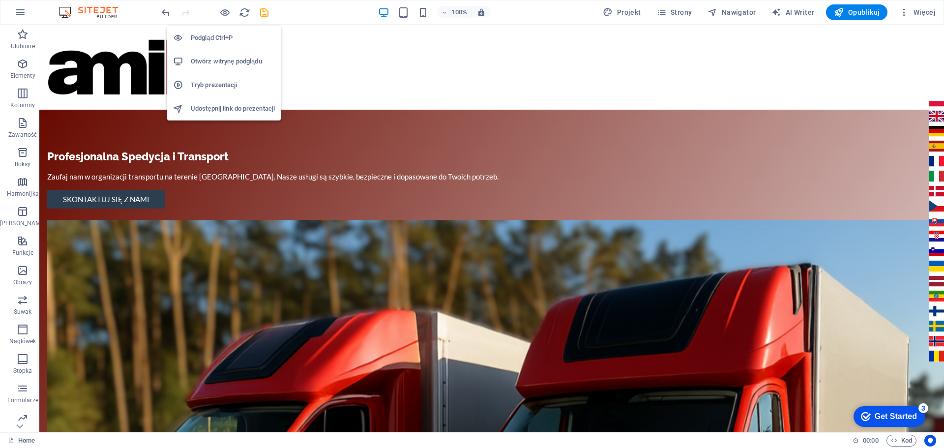
click at [219, 63] on h6 "Otwórz witrynę podglądu" at bounding box center [233, 62] width 84 height 12
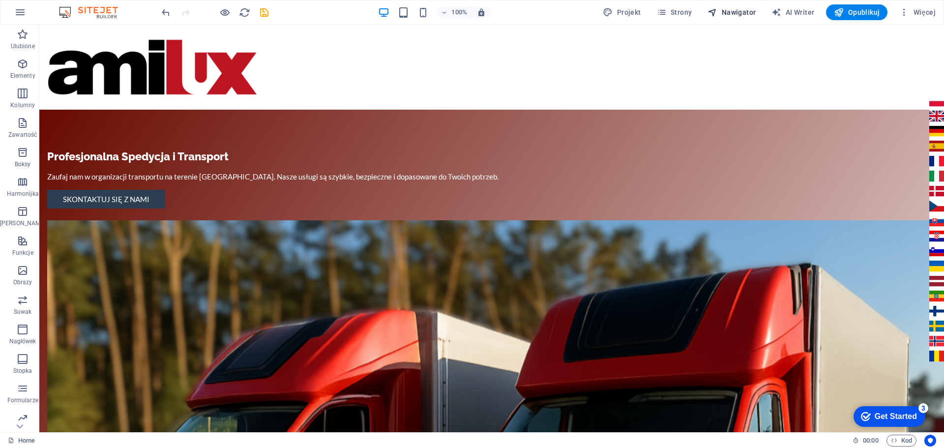
click at [729, 12] on span "Nawigator" at bounding box center [731, 12] width 48 height 10
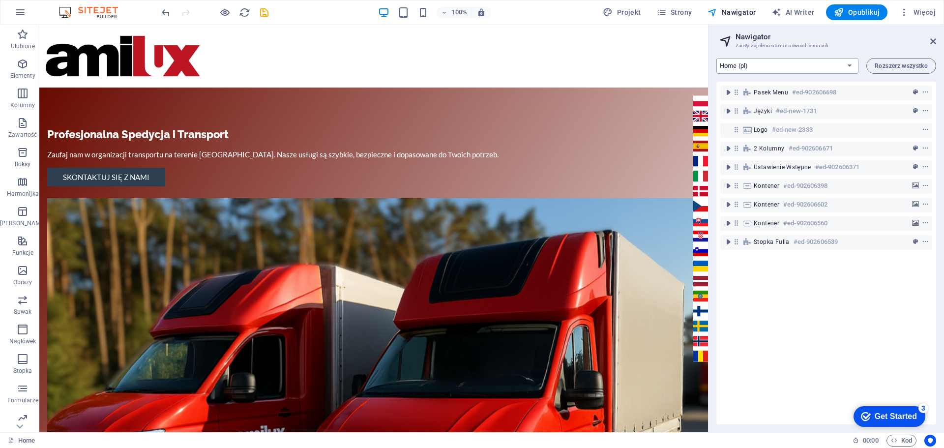
click at [849, 65] on select "Home (pl) Home (en) Subpage (en) Legal Notice (en) Privacy (en) New Collection:…" at bounding box center [787, 66] width 142 height 16
click at [770, 242] on span "Stopka Fulla" at bounding box center [771, 242] width 36 height 8
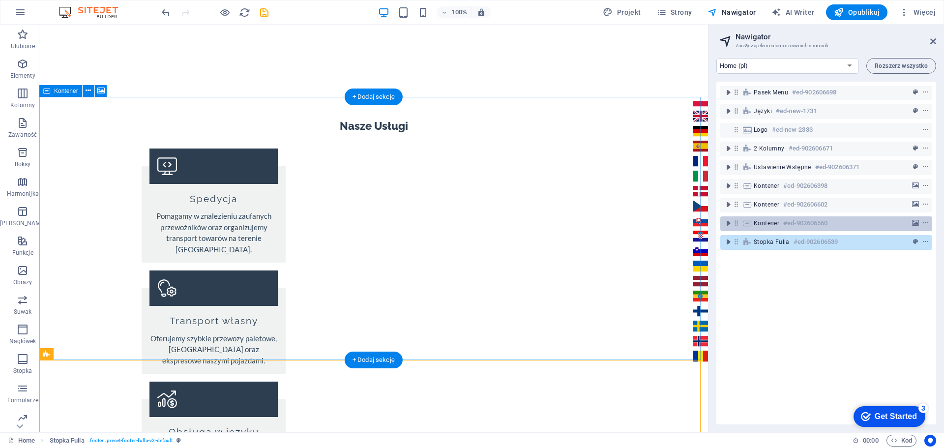
click at [762, 224] on span "Kontener" at bounding box center [766, 223] width 26 height 8
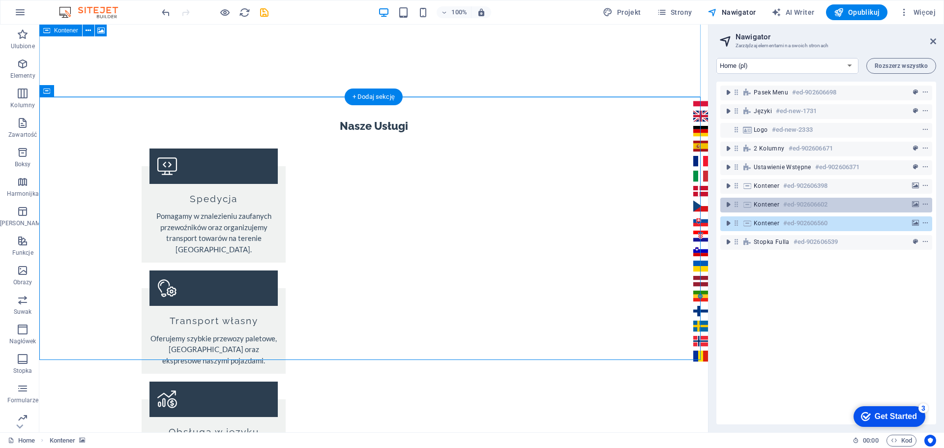
click at [769, 203] on span "Kontener" at bounding box center [766, 205] width 26 height 8
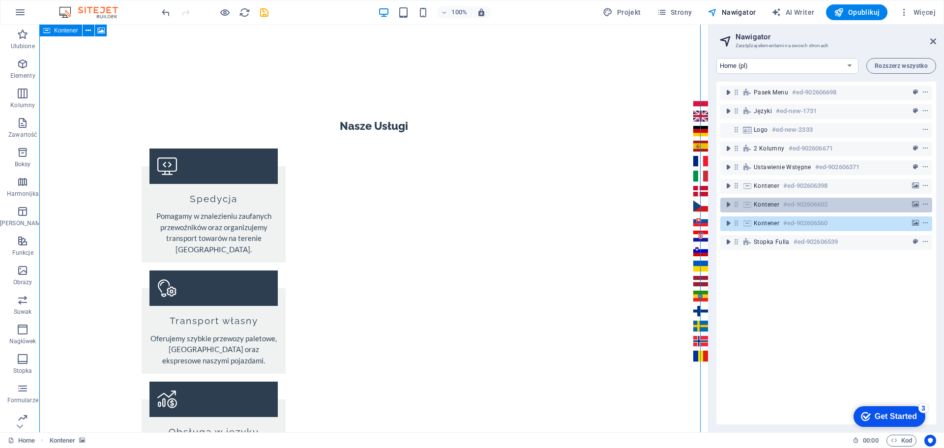
scroll to position [909, 0]
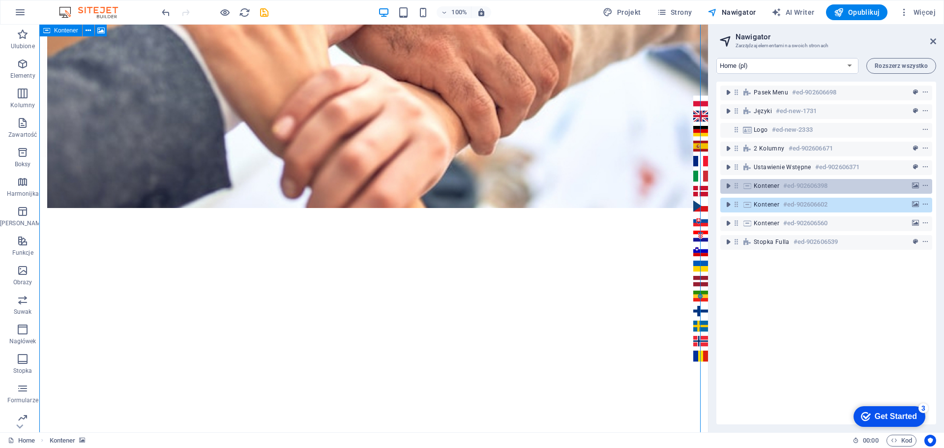
click at [767, 186] on span "Kontener" at bounding box center [766, 186] width 26 height 8
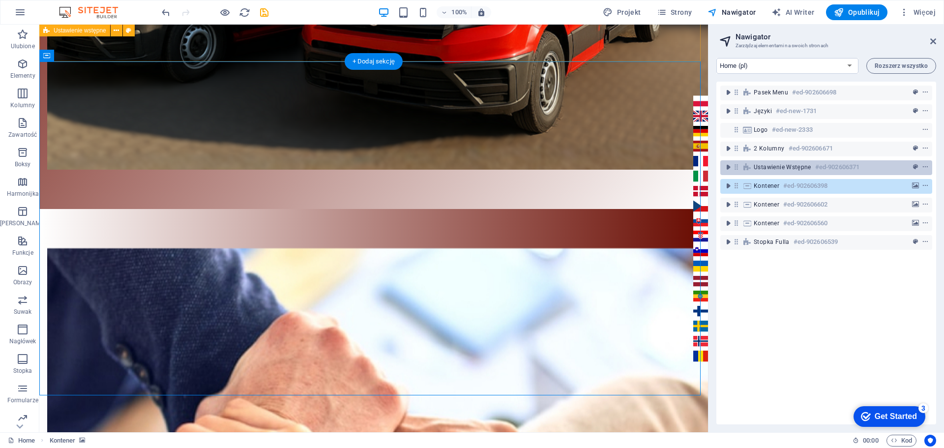
click at [771, 167] on span "Ustawienie wstępne" at bounding box center [782, 167] width 58 height 8
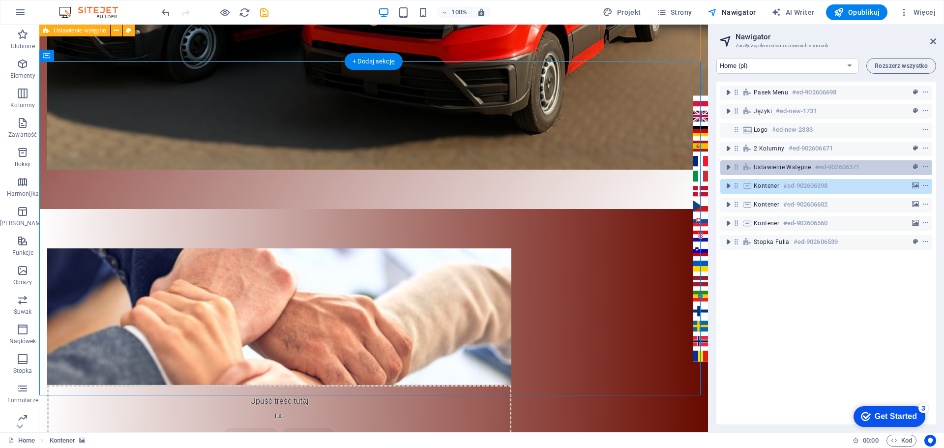
scroll to position [187, 0]
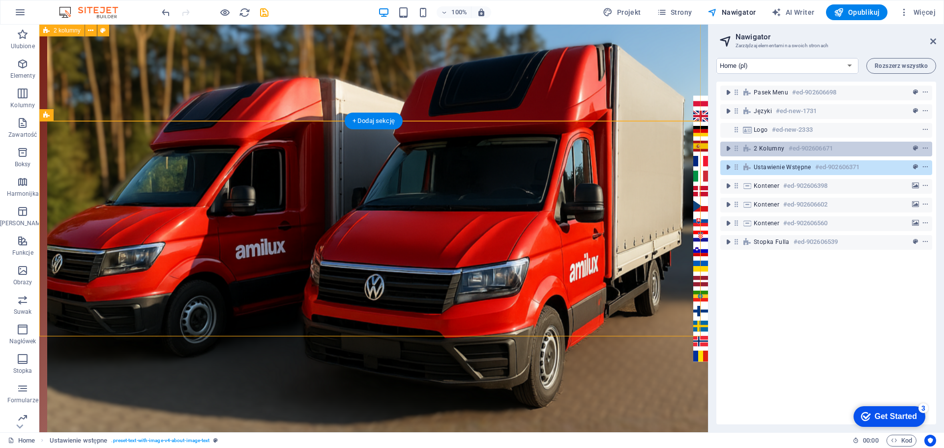
click at [770, 151] on span "2 kolumny" at bounding box center [768, 148] width 31 height 8
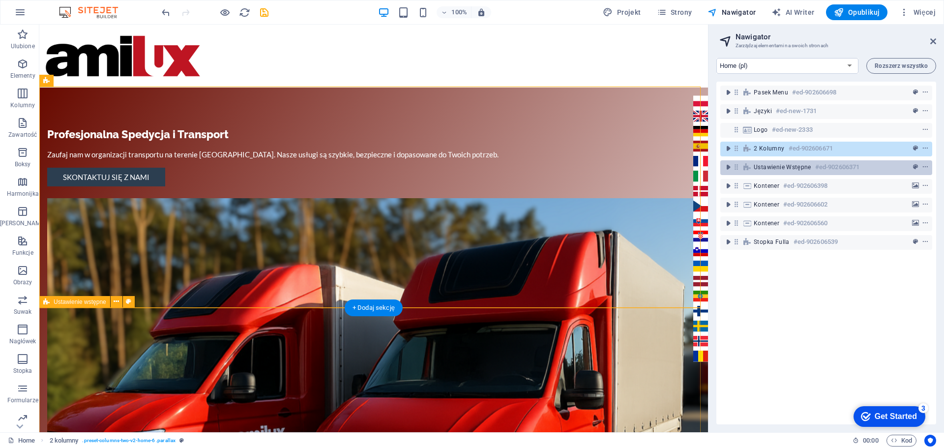
click at [771, 168] on span "Ustawienie wstępne" at bounding box center [782, 167] width 58 height 8
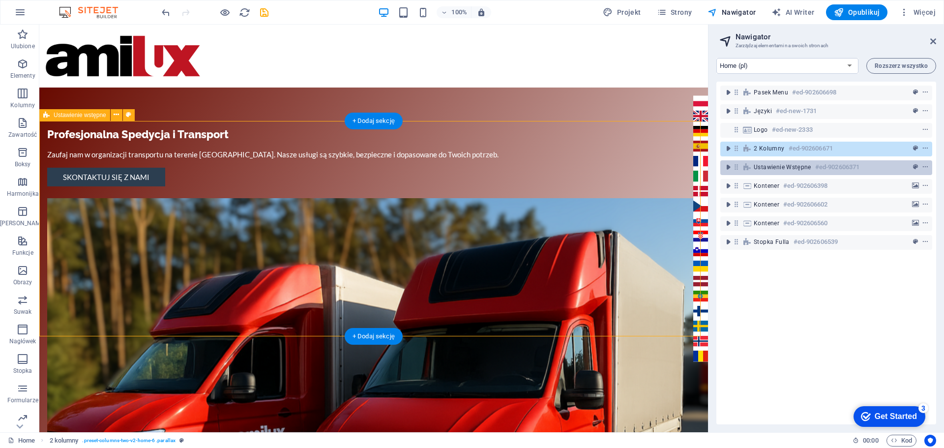
scroll to position [187, 0]
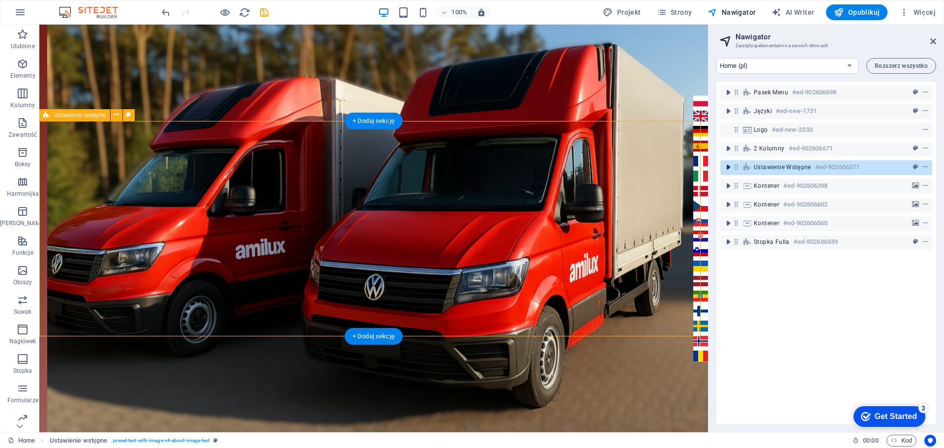
click at [727, 166] on icon "toggle-expand" at bounding box center [728, 167] width 10 height 10
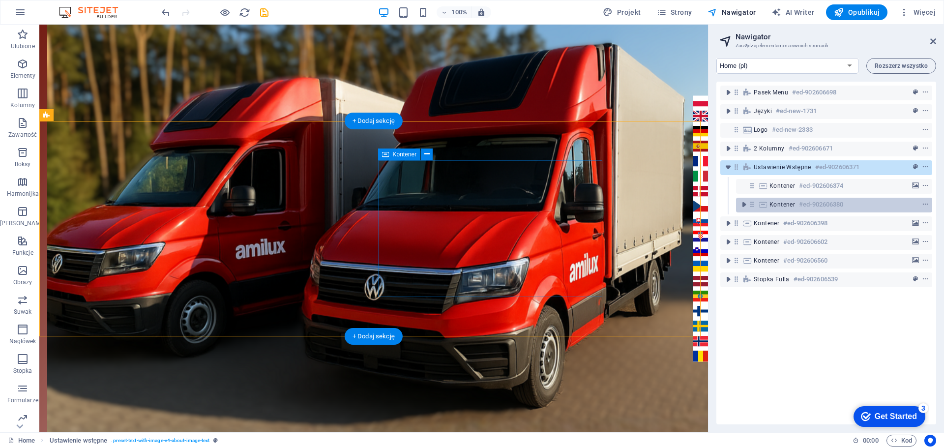
click at [788, 205] on span "Kontener" at bounding box center [782, 205] width 26 height 8
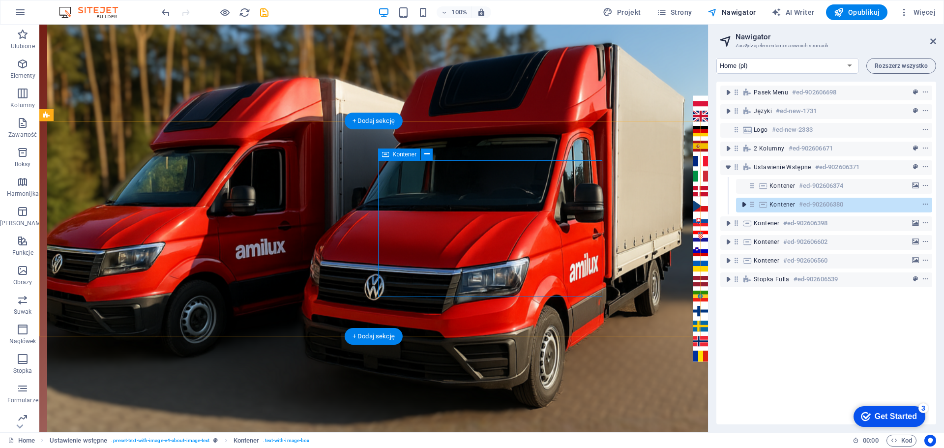
click at [743, 204] on icon "toggle-expand" at bounding box center [744, 205] width 10 height 10
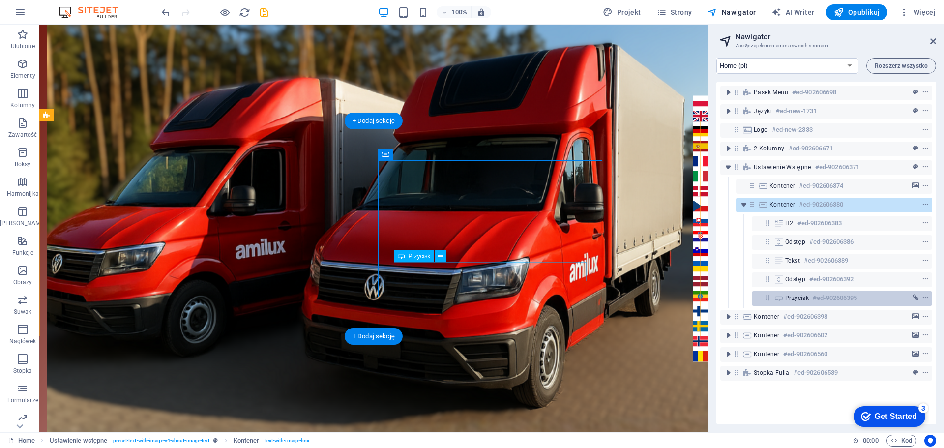
click at [798, 300] on span "Przycisk" at bounding box center [797, 298] width 24 height 8
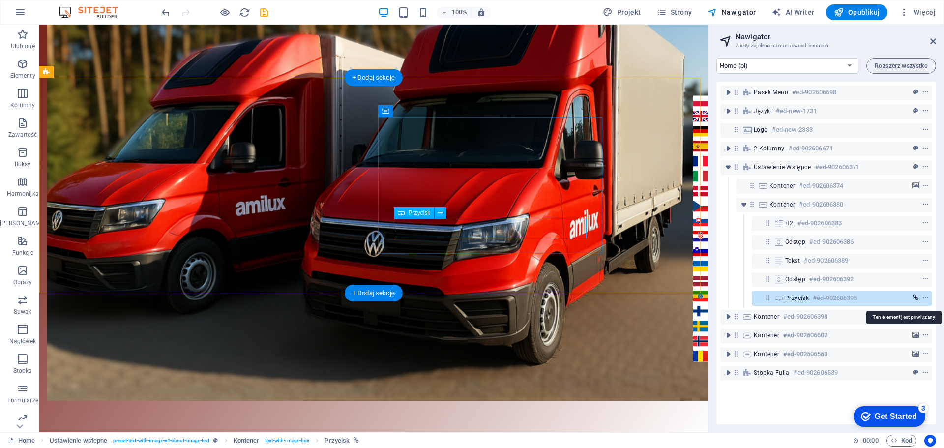
click at [915, 298] on icon "link" at bounding box center [915, 297] width 6 height 7
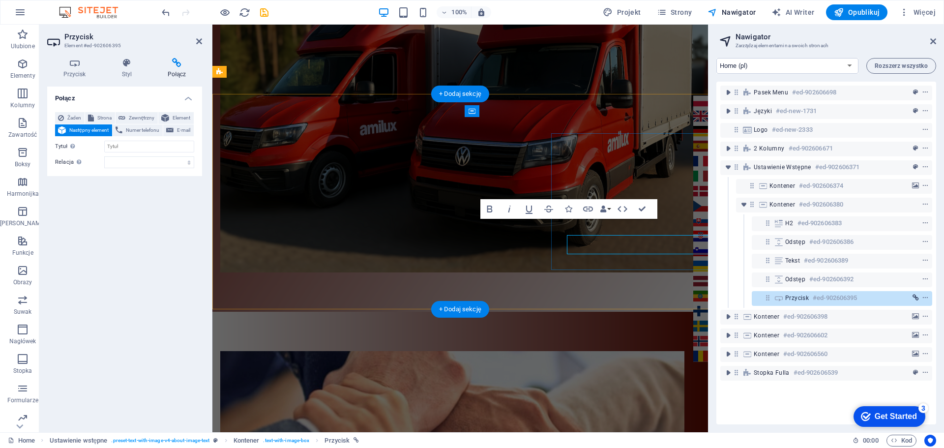
scroll to position [214, 0]
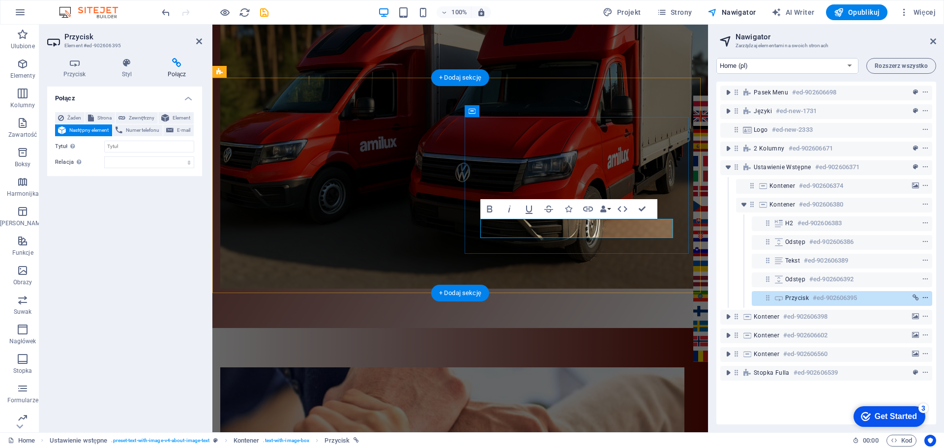
click at [923, 296] on icon "context-menu" at bounding box center [925, 297] width 7 height 7
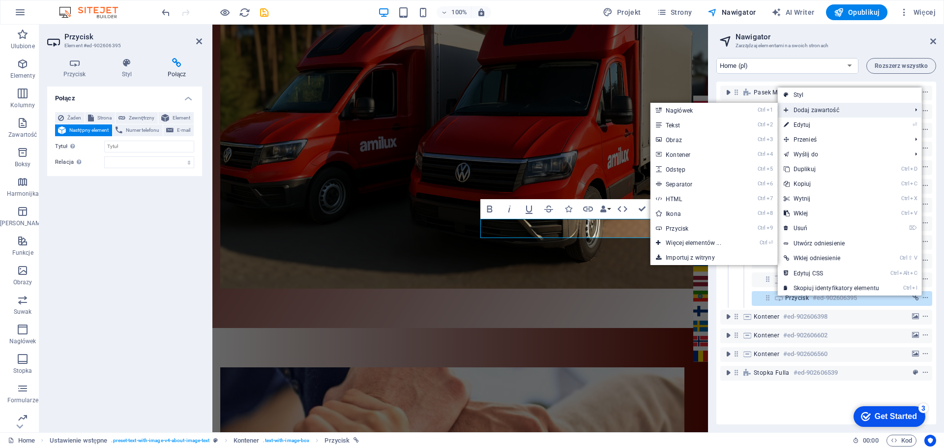
click at [815, 107] on span "Dodaj zawartość" at bounding box center [842, 110] width 129 height 15
click at [680, 123] on link "Ctrl 2 Tekst" at bounding box center [695, 124] width 90 height 15
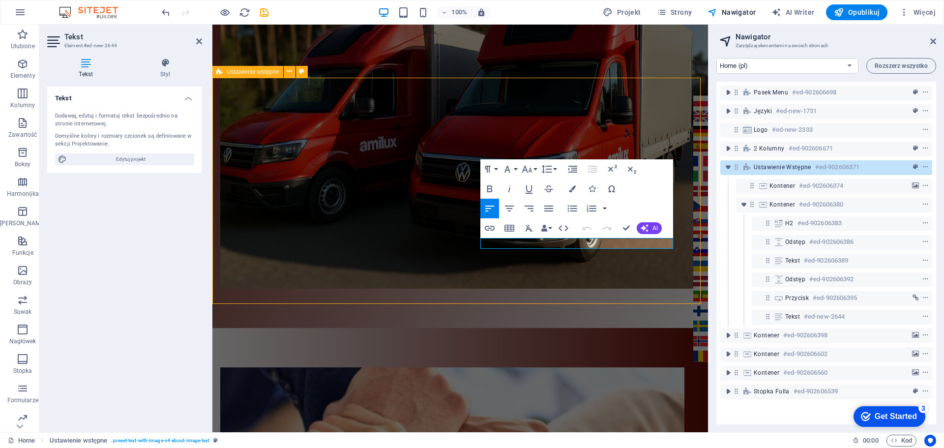
scroll to position [230, 0]
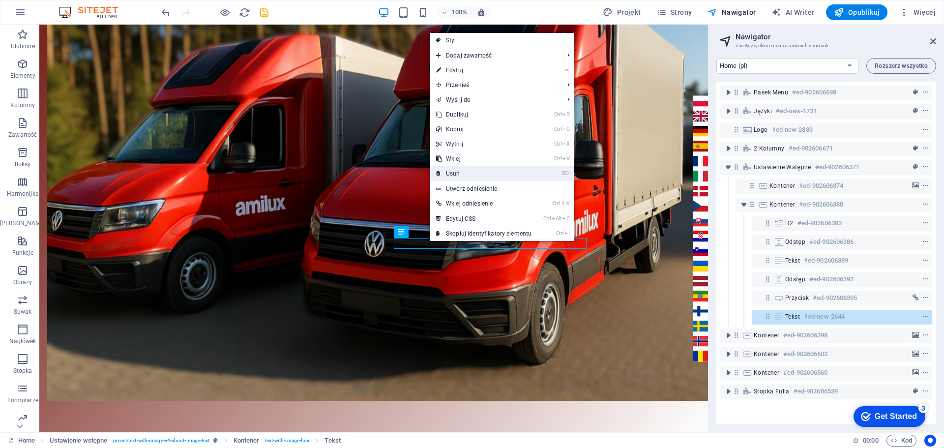
click at [457, 173] on link "⌦ Usuń" at bounding box center [483, 173] width 107 height 15
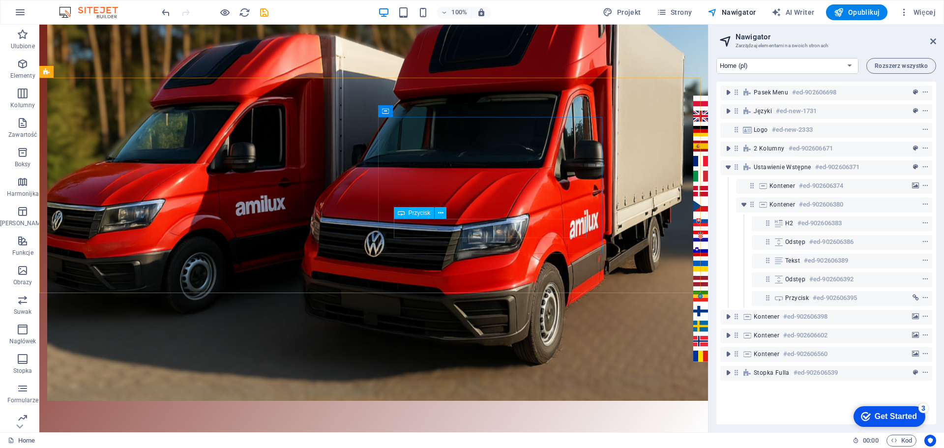
click at [405, 212] on div "Przycisk" at bounding box center [414, 213] width 41 height 12
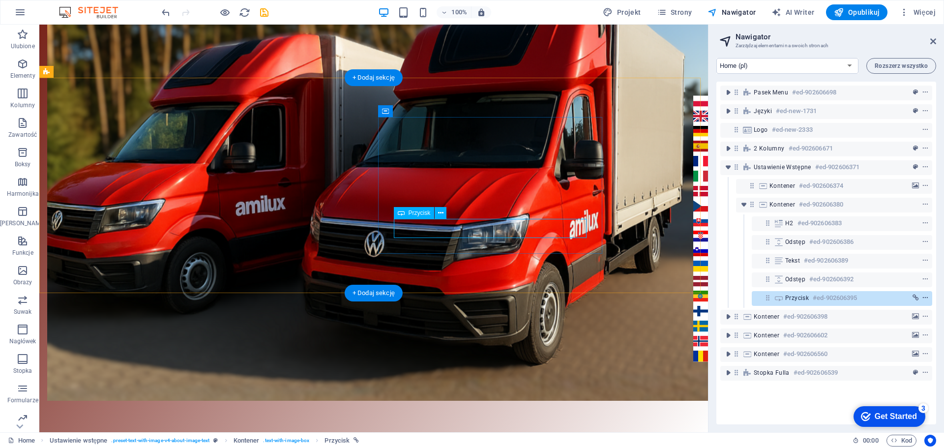
click at [923, 298] on icon "context-menu" at bounding box center [925, 297] width 7 height 7
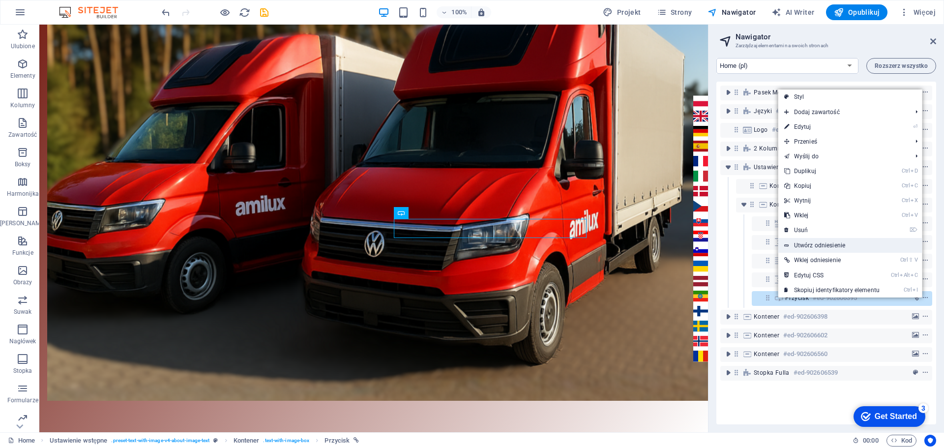
click at [817, 246] on link "Utwórz odniesienie" at bounding box center [850, 245] width 144 height 15
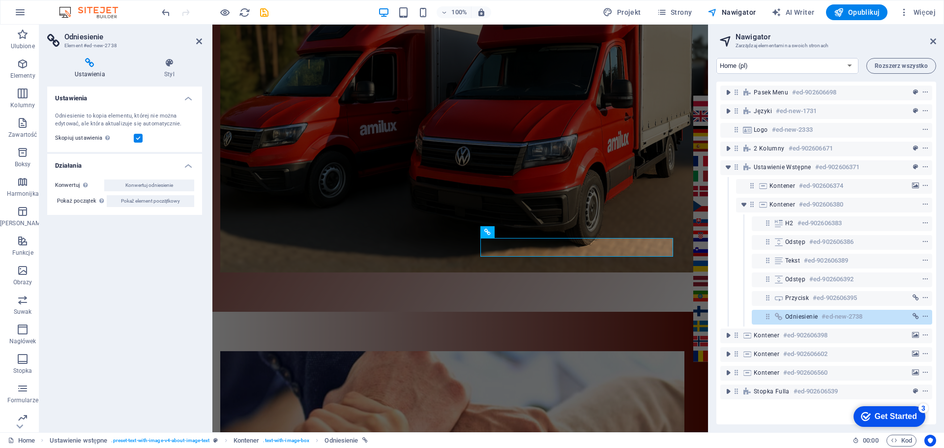
scroll to position [214, 0]
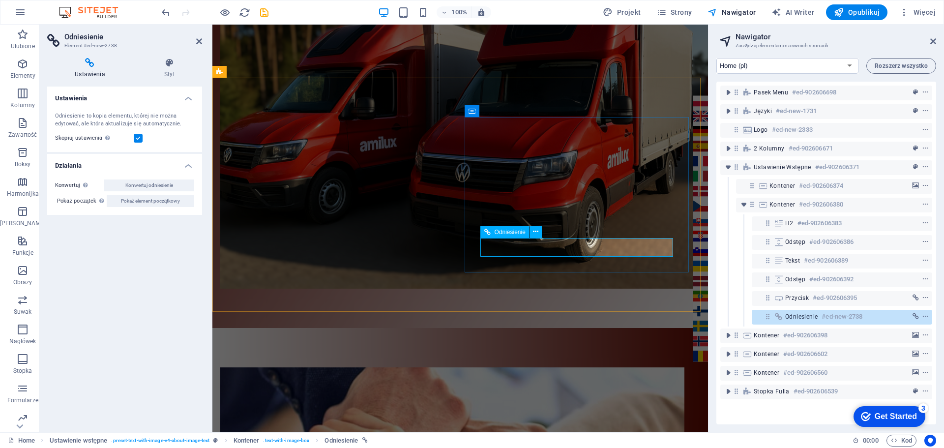
click at [496, 232] on span "Odniesienie" at bounding box center [509, 232] width 31 height 6
click at [537, 231] on icon at bounding box center [535, 232] width 5 height 10
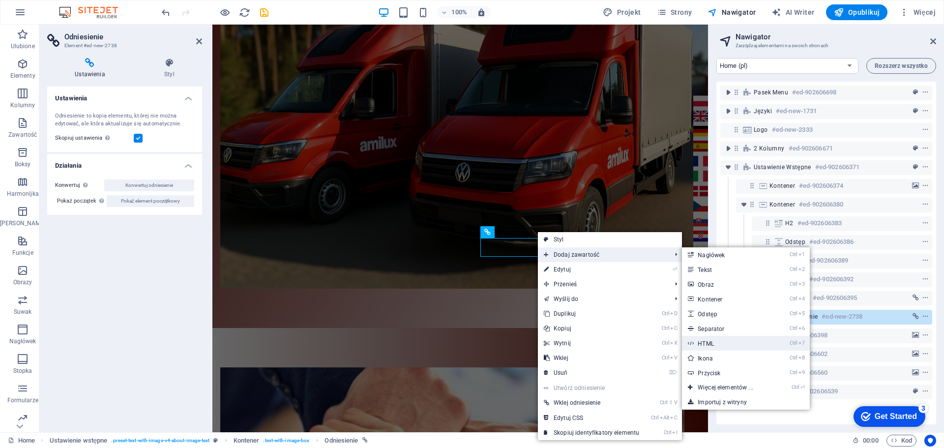
click at [726, 345] on link "Ctrl 7 HTML" at bounding box center [727, 343] width 90 height 15
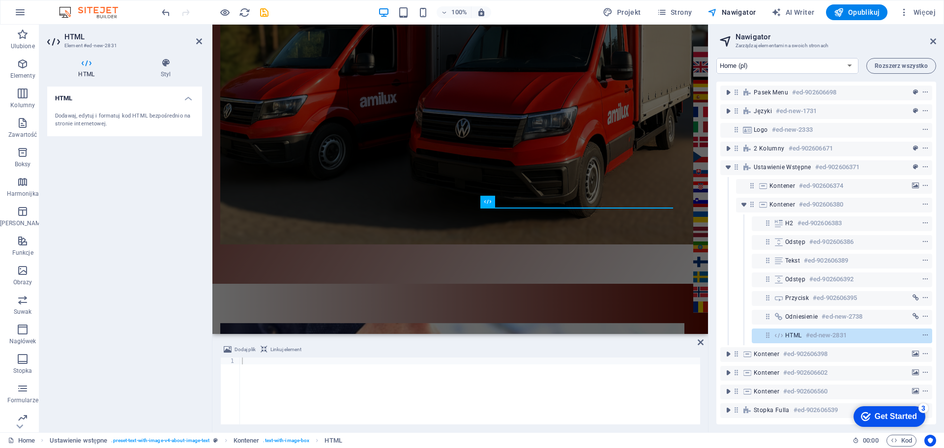
scroll to position [263, 0]
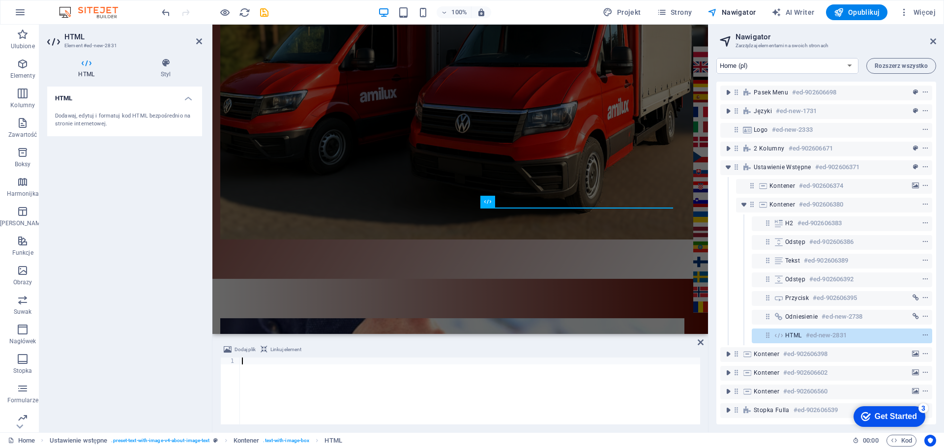
click at [275, 378] on div at bounding box center [470, 397] width 460 height 81
click at [235, 348] on span "Dodaj plik" at bounding box center [244, 350] width 21 height 12
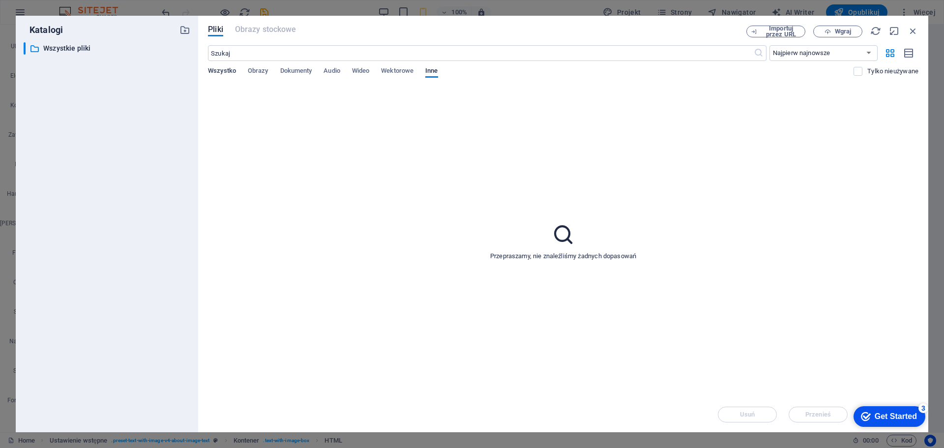
click at [226, 67] on span "Wszystko" at bounding box center [222, 72] width 28 height 14
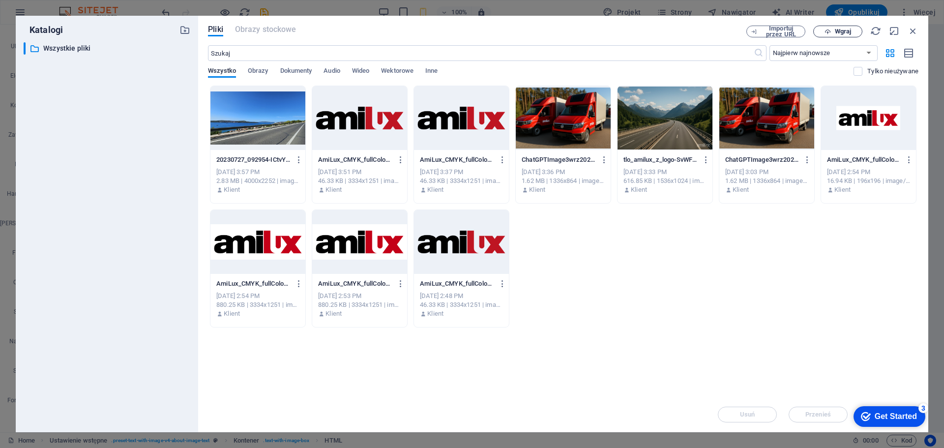
click at [838, 30] on span "Wgraj" at bounding box center [843, 32] width 16 height 6
click at [258, 69] on span "Obrazy" at bounding box center [258, 72] width 21 height 14
click at [218, 70] on span "Wszystko" at bounding box center [222, 72] width 28 height 14
click at [799, 393] on p "Wgrywanie 1/1 element" at bounding box center [822, 397] width 86 height 13
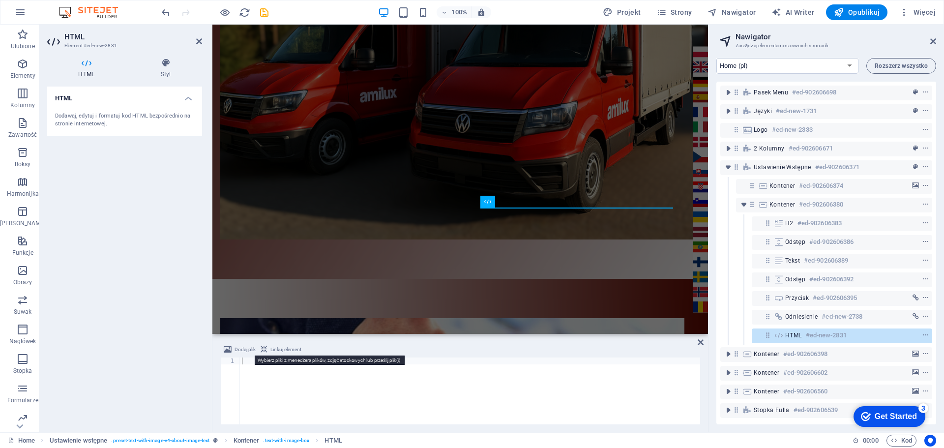
click at [240, 347] on span "Dodaj plik" at bounding box center [244, 350] width 21 height 12
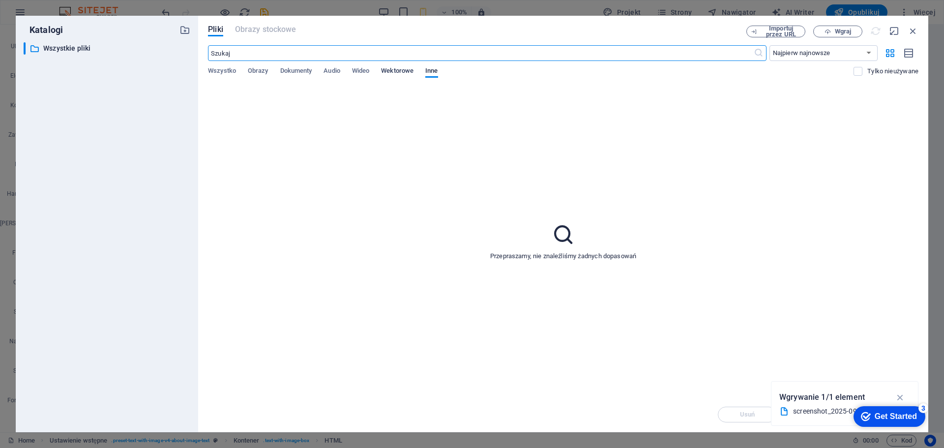
click at [397, 71] on span "Wektorowe" at bounding box center [397, 72] width 32 height 14
click at [355, 68] on span "Wideo" at bounding box center [360, 72] width 17 height 14
click at [340, 71] on span "Audio" at bounding box center [331, 72] width 16 height 14
click at [301, 71] on span "Dokumenty" at bounding box center [296, 72] width 32 height 14
click at [257, 71] on span "Obrazy" at bounding box center [258, 72] width 21 height 14
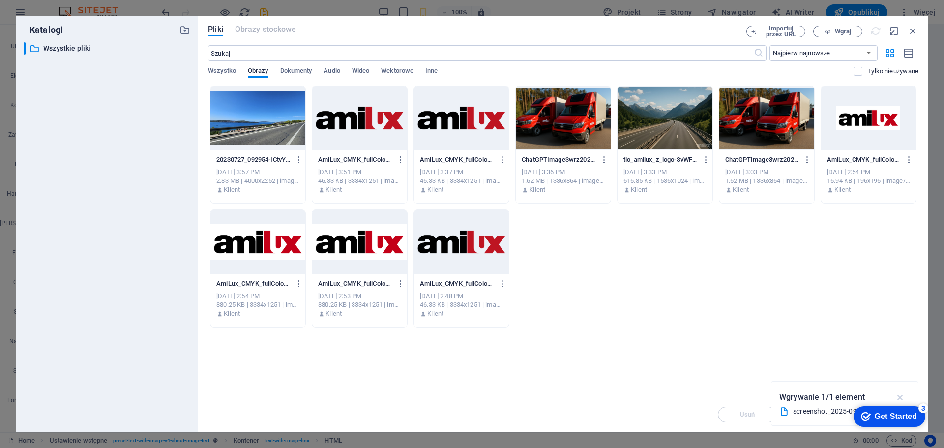
click at [902, 394] on icon "button" at bounding box center [900, 397] width 11 height 11
click at [655, 339] on div "Upuść pliki tutaj, aby natychmiast je przesłać 20230727_092954-ICtvYzOfwn4_HEhw…" at bounding box center [563, 241] width 710 height 311
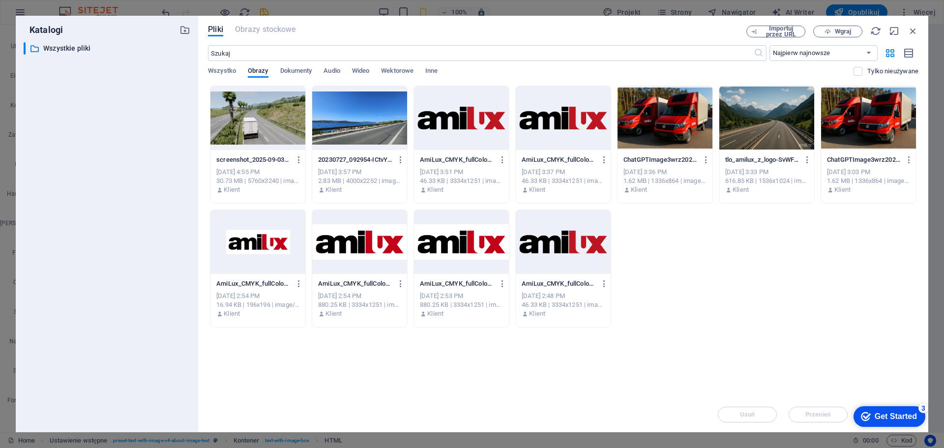
click at [247, 128] on div at bounding box center [257, 118] width 95 height 64
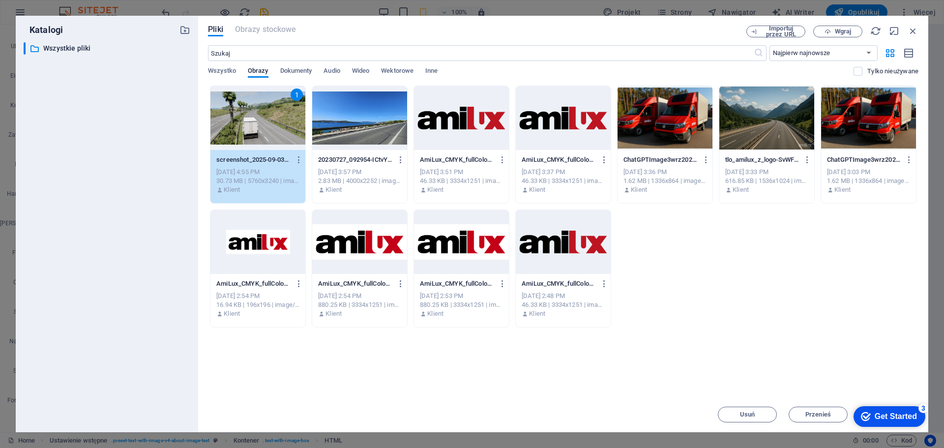
click at [253, 117] on div "1" at bounding box center [257, 118] width 95 height 64
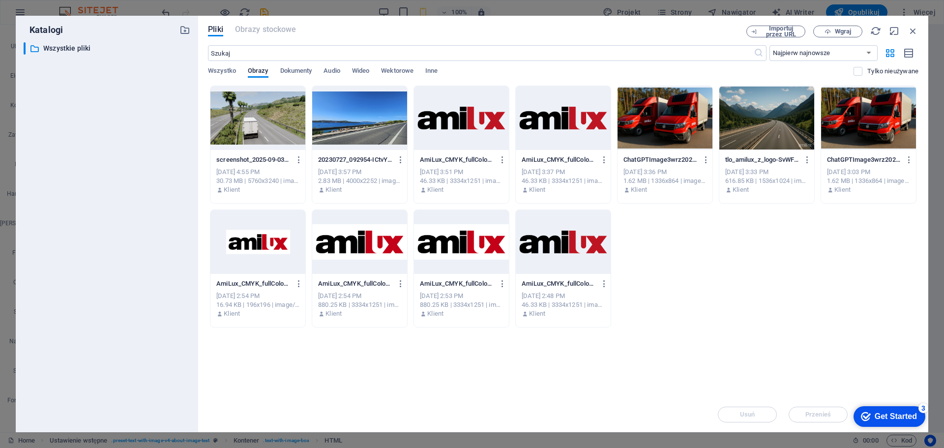
click at [253, 117] on div at bounding box center [257, 118] width 95 height 64
type textarea "[URL][DOMAIN_NAME]"
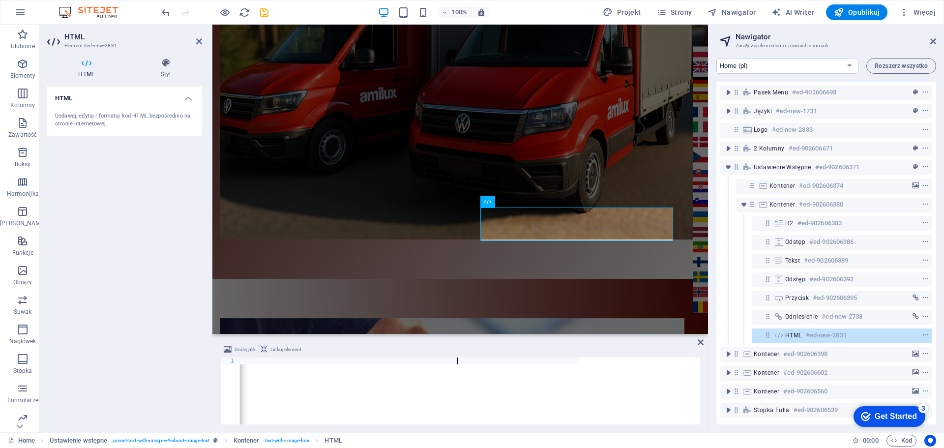
click at [528, 394] on div "[URL][DOMAIN_NAME]" at bounding box center [347, 396] width 460 height 79
drag, startPoint x: 571, startPoint y: 387, endPoint x: 286, endPoint y: 347, distance: 287.8
click at [286, 347] on span "Linkuj element" at bounding box center [285, 350] width 31 height 12
click at [286, 348] on span "Linkuj element" at bounding box center [285, 350] width 31 height 12
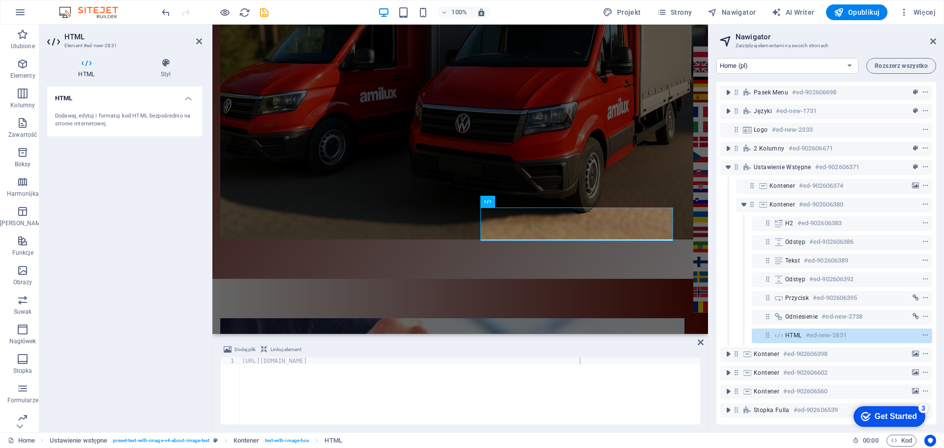
click at [119, 271] on div "HTML Dodawaj, edytuj i formatuj kod HTML bezpośrednio na stronie internetowej." at bounding box center [124, 256] width 155 height 338
click at [166, 67] on icon at bounding box center [166, 63] width 73 height 10
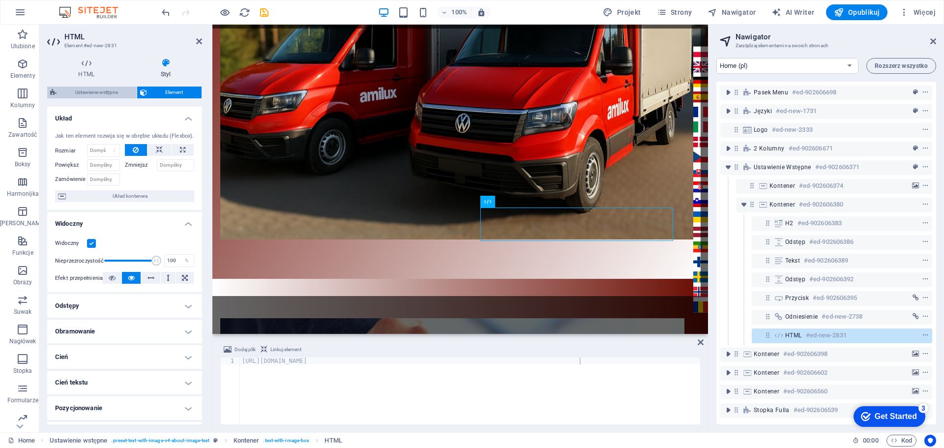
click at [90, 92] on span "Ustawienie wstępne" at bounding box center [96, 93] width 74 height 12
select select "rem"
select select "px"
select select "preset-text-with-image-v4-about-image-text"
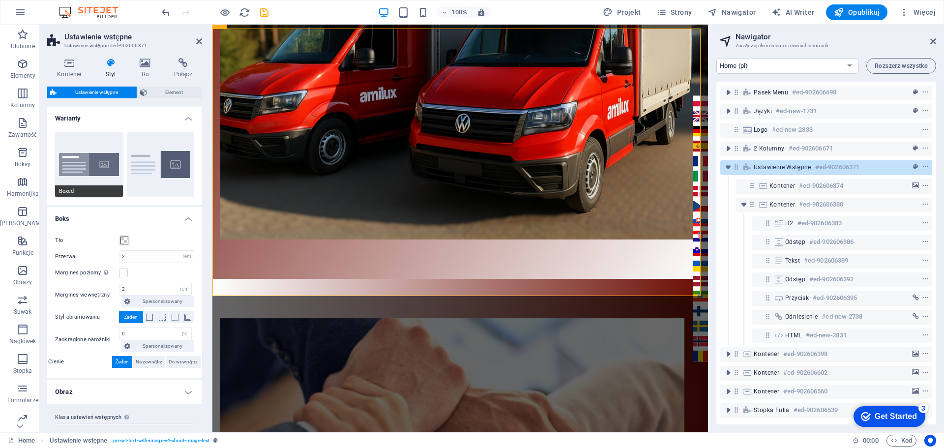
click at [102, 168] on button "Boxed" at bounding box center [89, 164] width 68 height 65
type input "0"
type input "2.5"
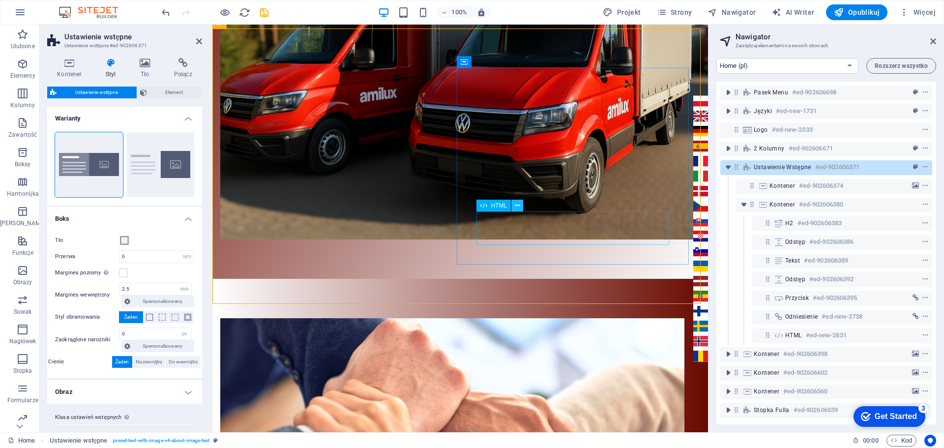
click at [517, 207] on icon at bounding box center [517, 206] width 5 height 10
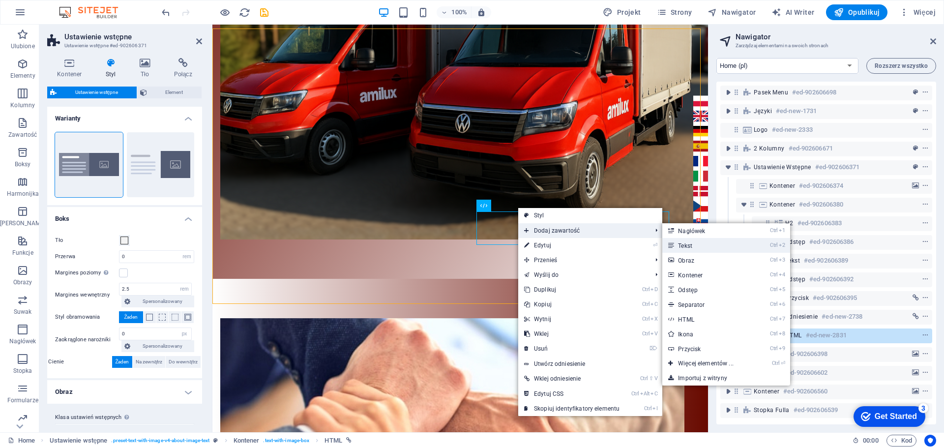
click at [704, 246] on link "Ctrl 2 Tekst" at bounding box center [707, 245] width 90 height 15
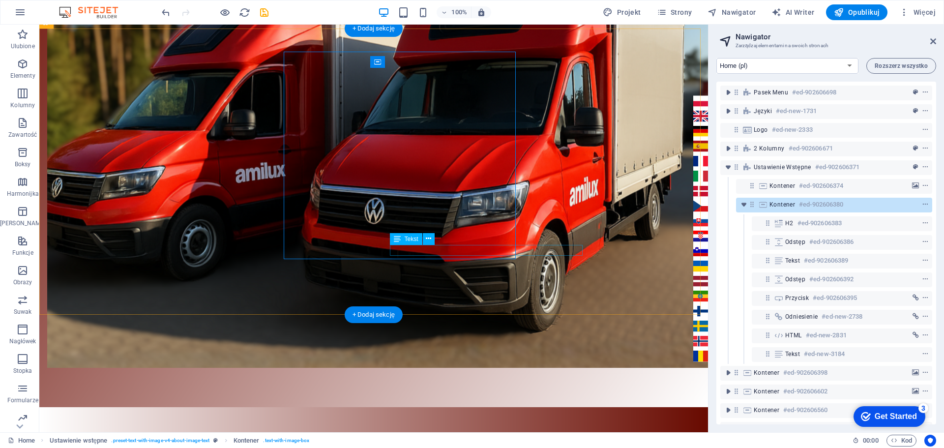
scroll to position [279, 0]
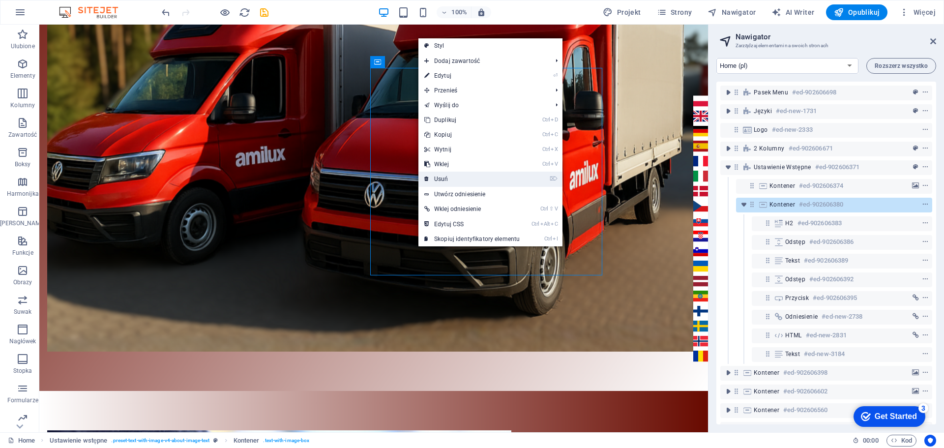
click at [450, 176] on link "⌦ Usuń" at bounding box center [471, 179] width 107 height 15
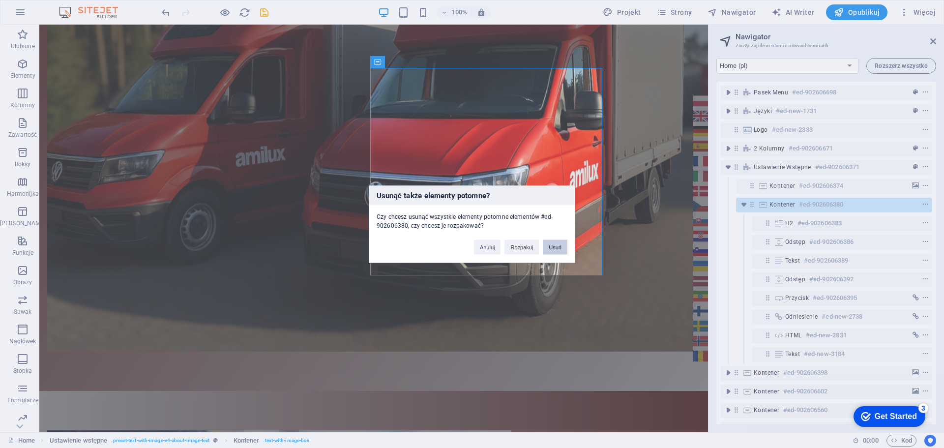
click at [554, 246] on button "Usuń" at bounding box center [555, 246] width 25 height 15
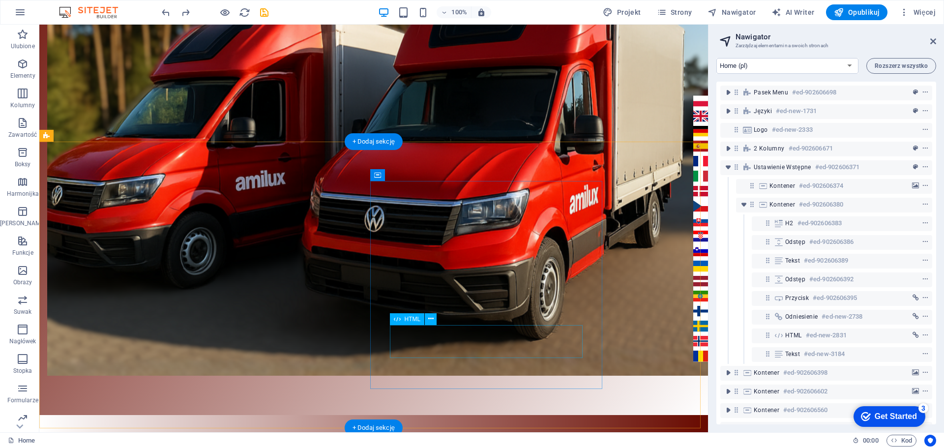
scroll to position [295, 0]
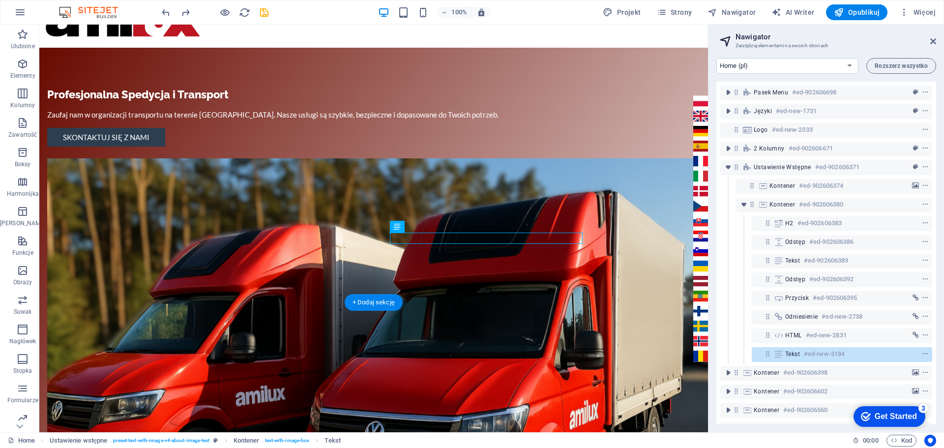
scroll to position [0, 0]
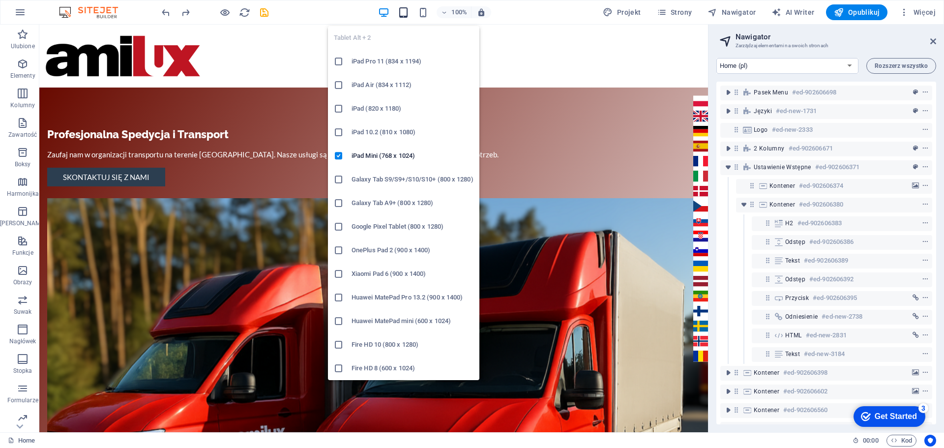
click at [405, 12] on icon "button" at bounding box center [403, 12] width 11 height 11
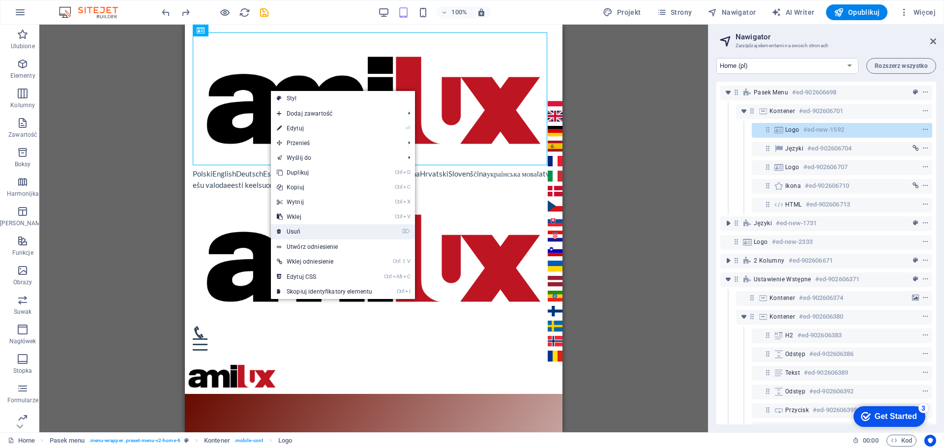
click at [301, 234] on link "⌦ Usuń" at bounding box center [324, 231] width 107 height 15
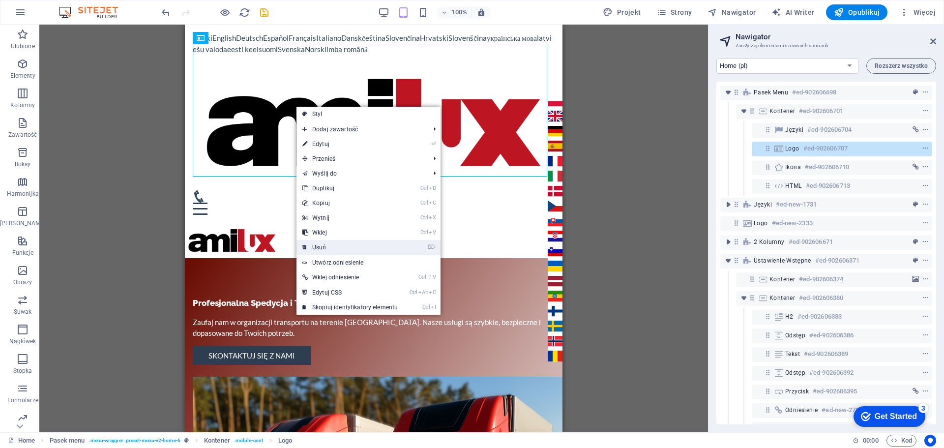
click at [319, 246] on link "⌦ Usuń" at bounding box center [349, 247] width 107 height 15
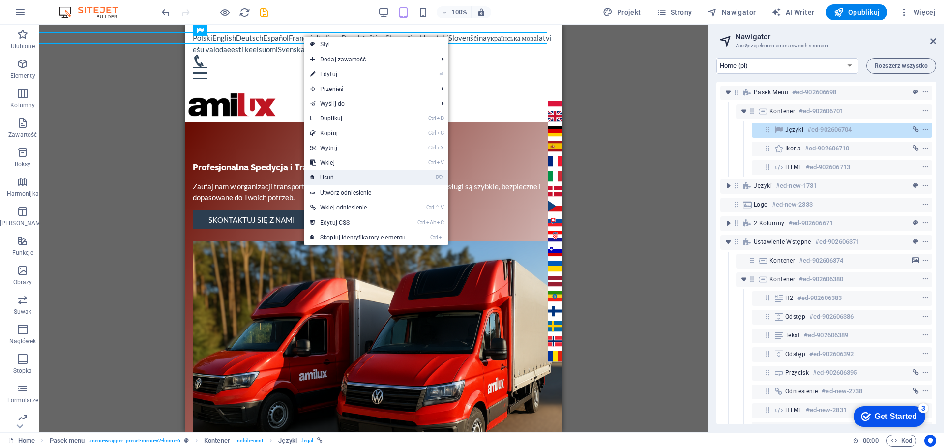
drag, startPoint x: 327, startPoint y: 179, endPoint x: 139, endPoint y: 144, distance: 191.4
click at [327, 179] on link "⌦ Usuń" at bounding box center [357, 177] width 107 height 15
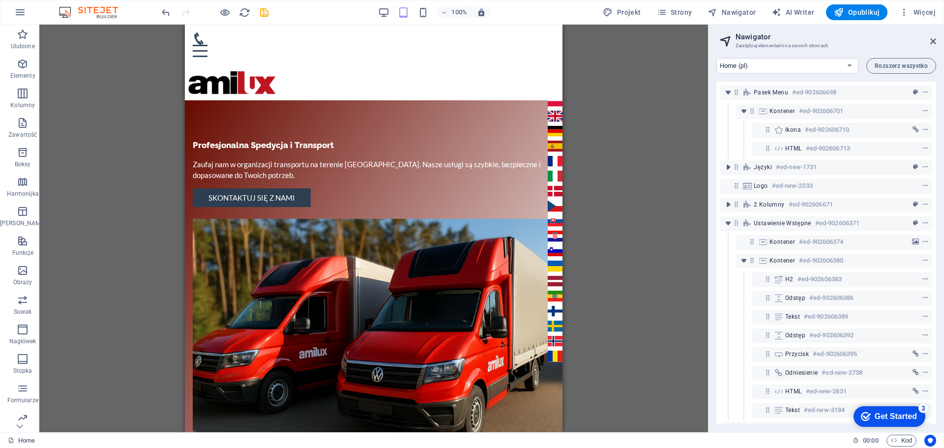
click at [114, 146] on div "Przeciągnij tutaj, aby zastąpić istniejącą zawartość. Naciśnij „Ctrl”, jeśli ch…" at bounding box center [373, 228] width 668 height 407
click at [284, 37] on div "Menu" at bounding box center [374, 44] width 362 height 25
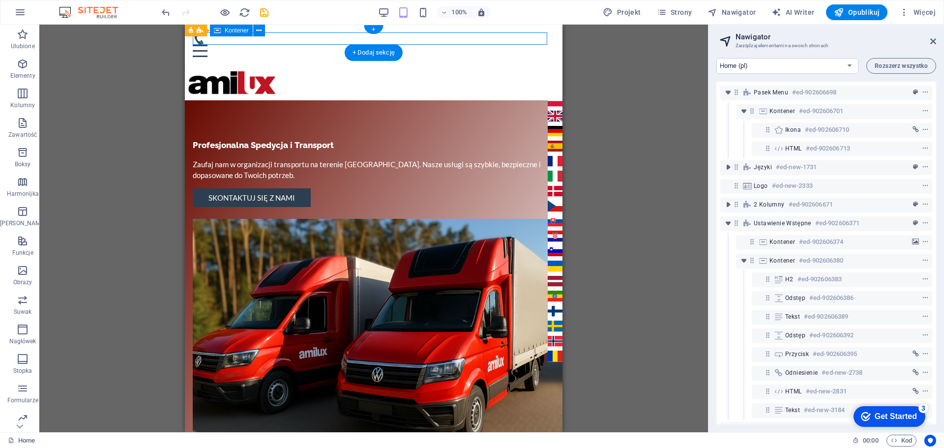
click at [284, 37] on div "Menu" at bounding box center [374, 44] width 362 height 25
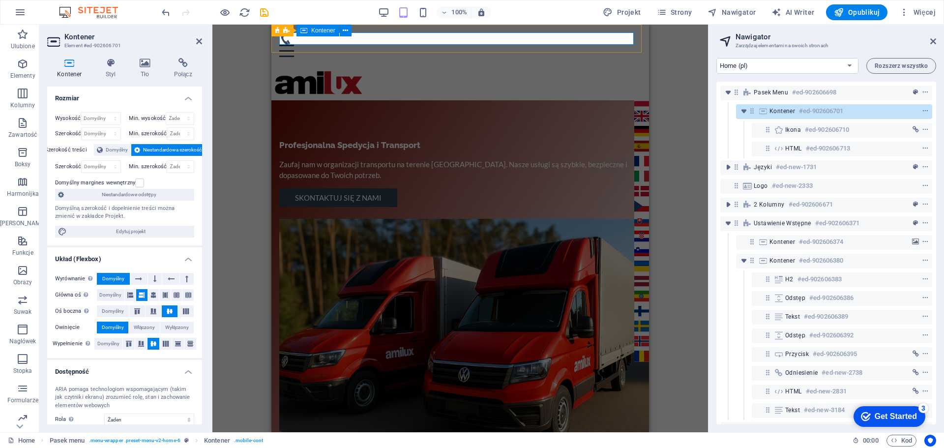
click at [458, 37] on div "Menu" at bounding box center [460, 44] width 362 height 25
click at [303, 30] on span "Pasek menu" at bounding box center [302, 31] width 33 height 6
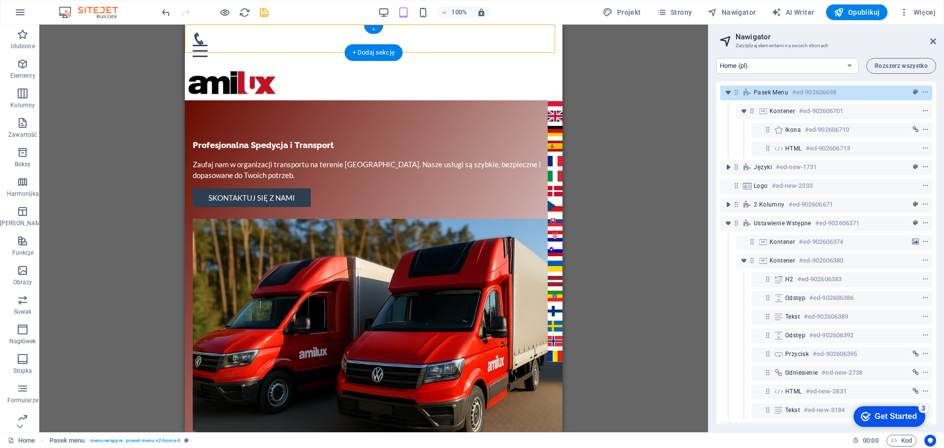
click at [370, 30] on div "+" at bounding box center [373, 29] width 19 height 9
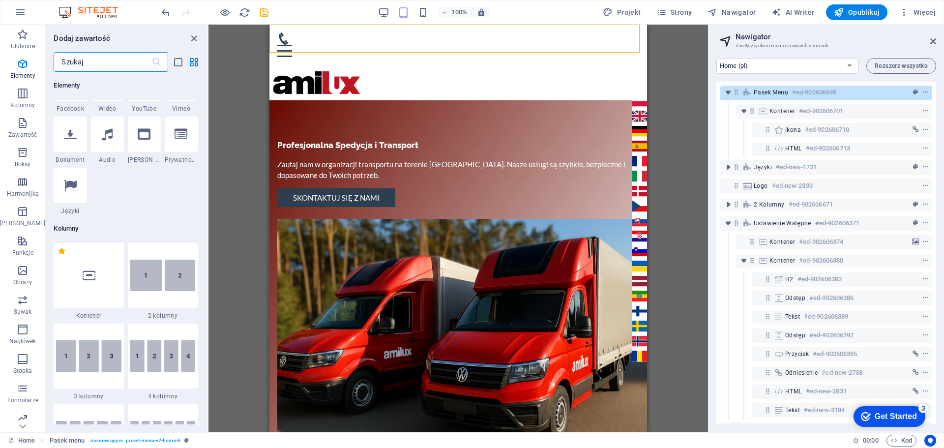
scroll to position [49, 0]
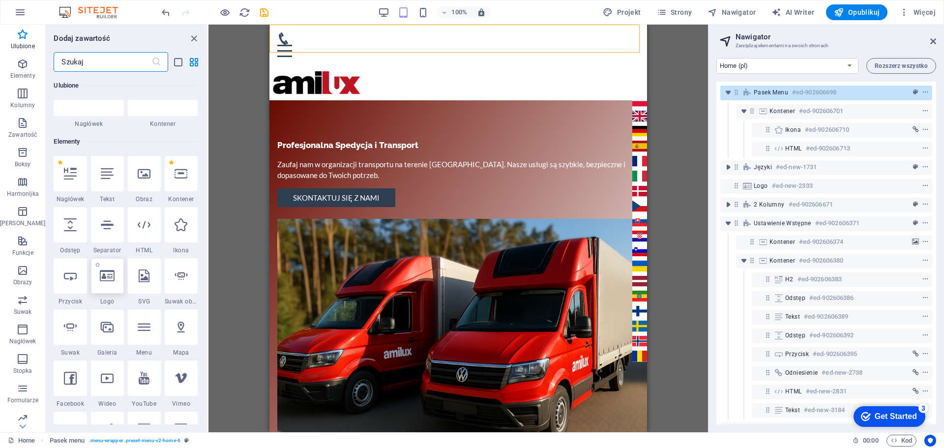
click at [110, 279] on icon at bounding box center [107, 275] width 15 height 13
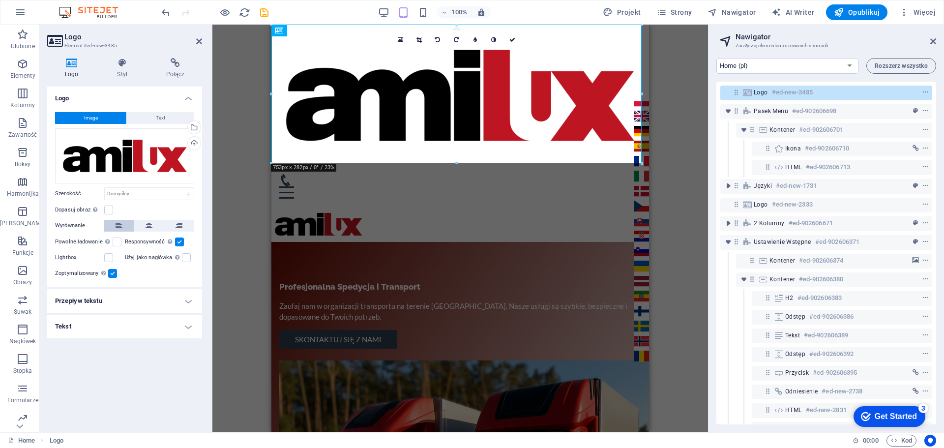
click at [115, 225] on icon at bounding box center [118, 226] width 7 height 12
click at [110, 193] on select "Domyślny automatycznie px rem % em vh vw" at bounding box center [149, 194] width 89 height 12
select select "%"
click at [180, 188] on select "Domyślny automatycznie px rem % em vh vw" at bounding box center [149, 194] width 89 height 12
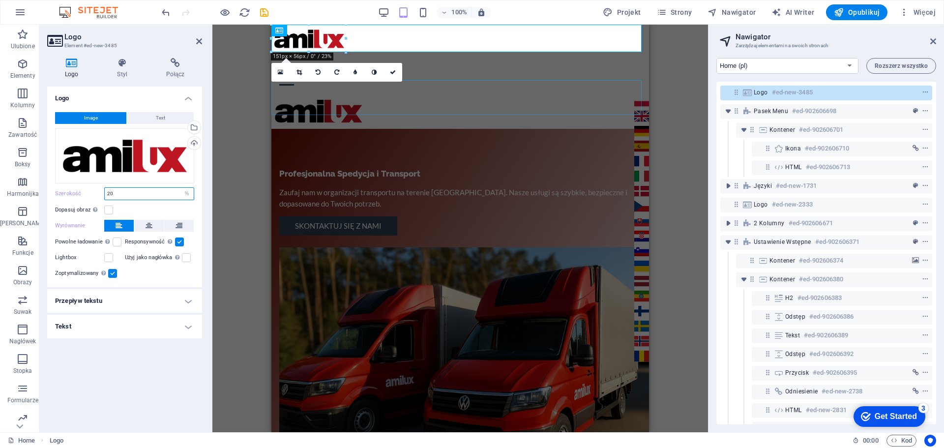
type input "20"
click at [238, 131] on div "H2 2 kolumny Kontener Przycisk Kontener Obraz Kontener Pasek menu Odstęp Tekst …" at bounding box center [459, 228] width 495 height 407
click at [199, 39] on icon at bounding box center [199, 41] width 6 height 8
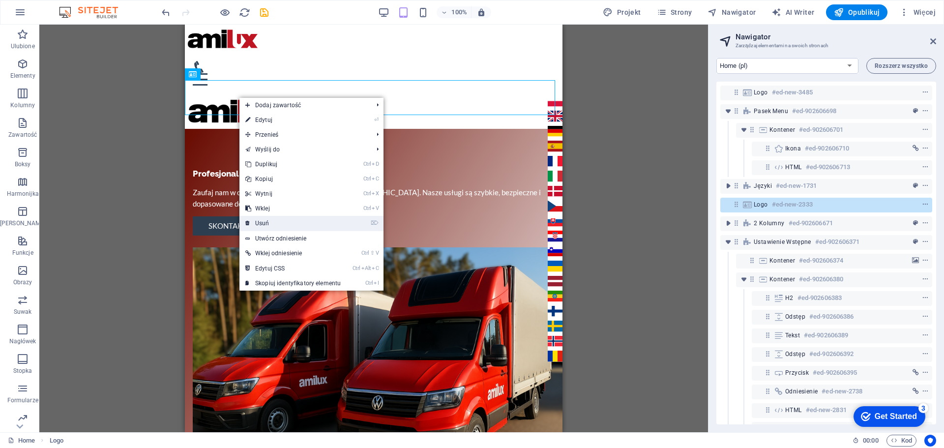
click at [266, 220] on link "⌦ Usuń" at bounding box center [292, 223] width 107 height 15
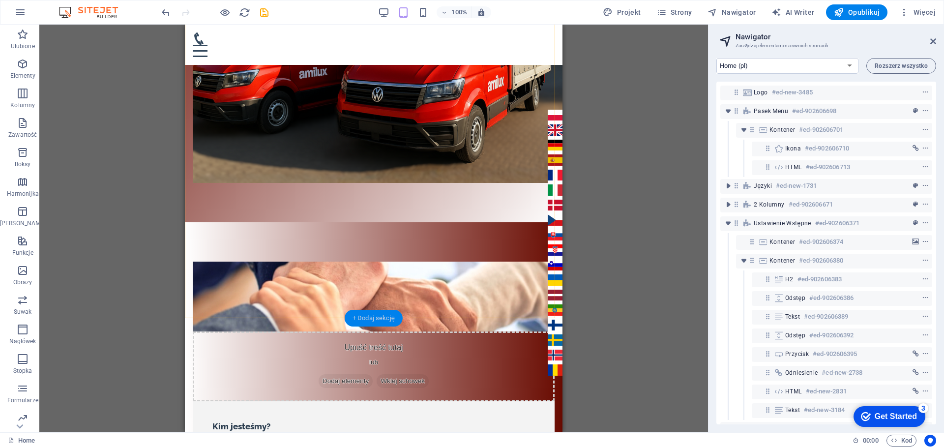
scroll to position [246, 0]
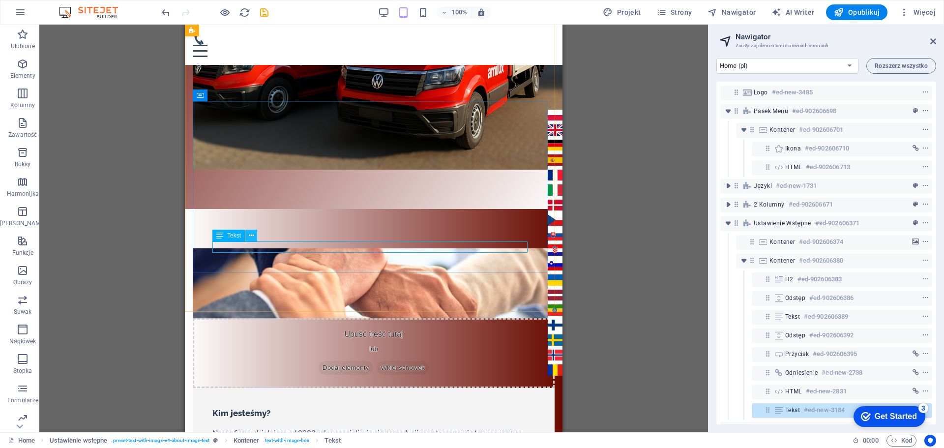
click at [250, 234] on icon at bounding box center [251, 236] width 5 height 10
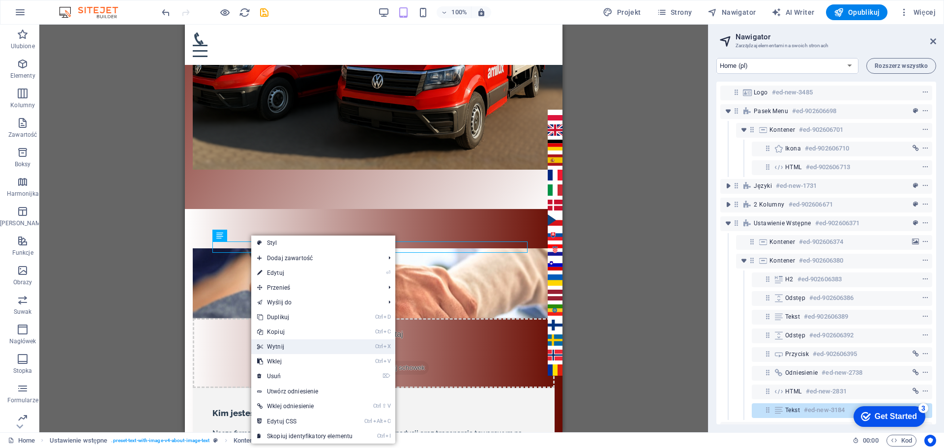
click at [283, 345] on link "Ctrl X Wytnij" at bounding box center [304, 346] width 107 height 15
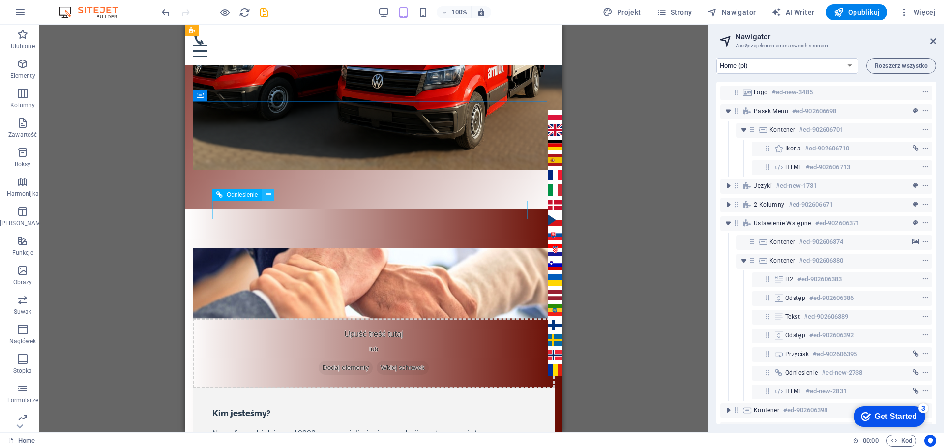
click at [268, 195] on icon at bounding box center [267, 194] width 5 height 10
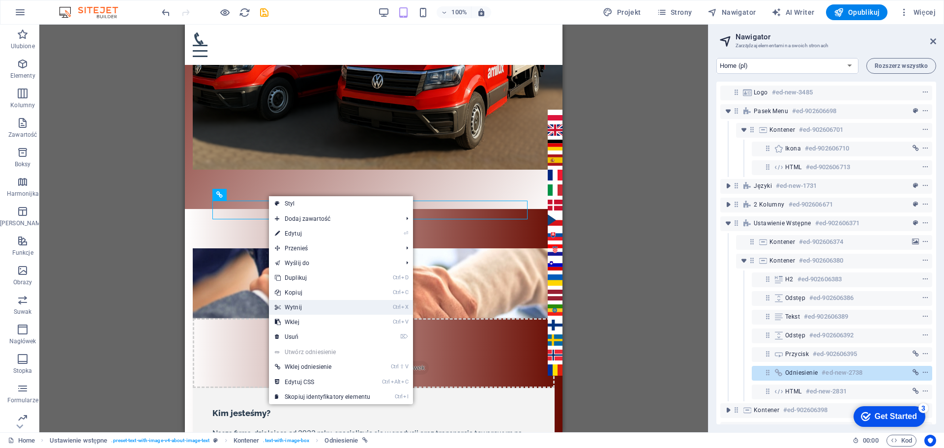
click at [302, 310] on link "Ctrl X Wytnij" at bounding box center [322, 307] width 107 height 15
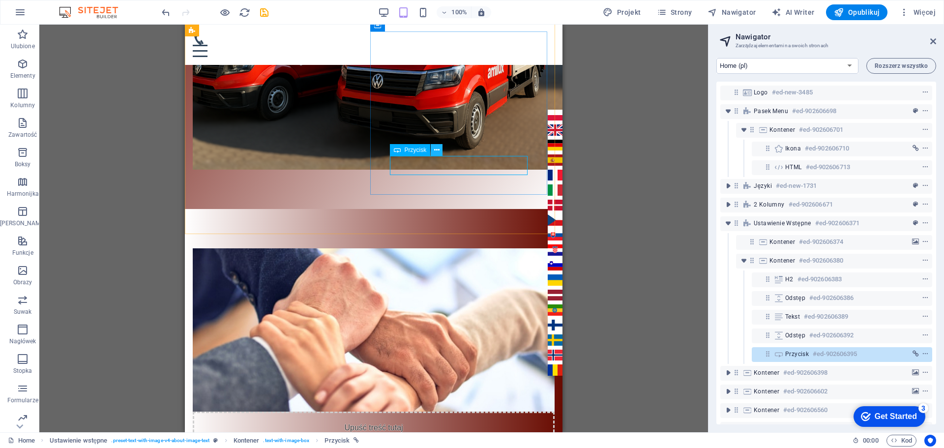
click at [437, 148] on icon at bounding box center [436, 150] width 5 height 10
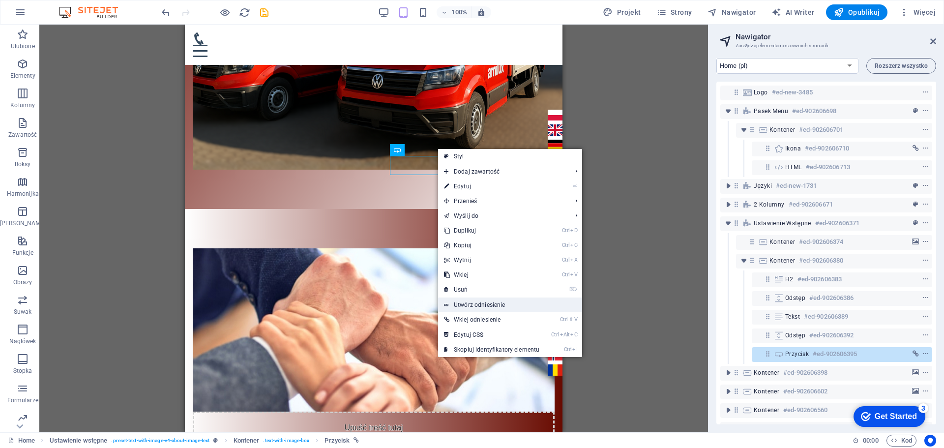
click at [495, 306] on link "Utwórz odniesienie" at bounding box center [510, 304] width 144 height 15
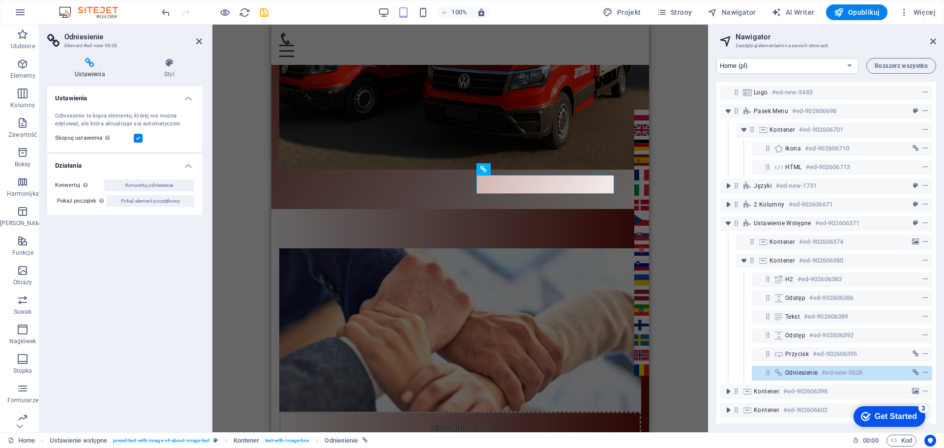
drag, startPoint x: 202, startPoint y: 40, endPoint x: 202, endPoint y: 45, distance: 5.4
click at [205, 36] on aside "Odniesienie Element #ed-new-3628 Ustawienia Styl Ustawienia Odniesienie to kopi…" at bounding box center [125, 228] width 173 height 407
click at [168, 69] on h4 "Styl" at bounding box center [169, 68] width 65 height 21
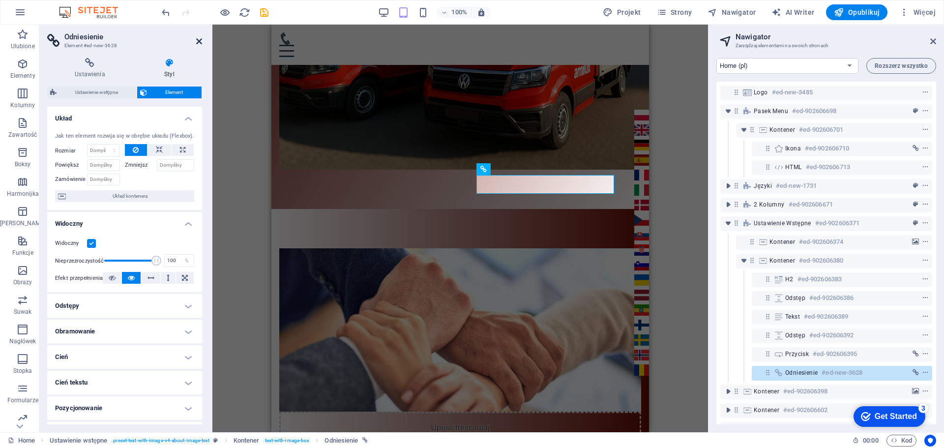
click at [200, 39] on icon at bounding box center [199, 41] width 6 height 8
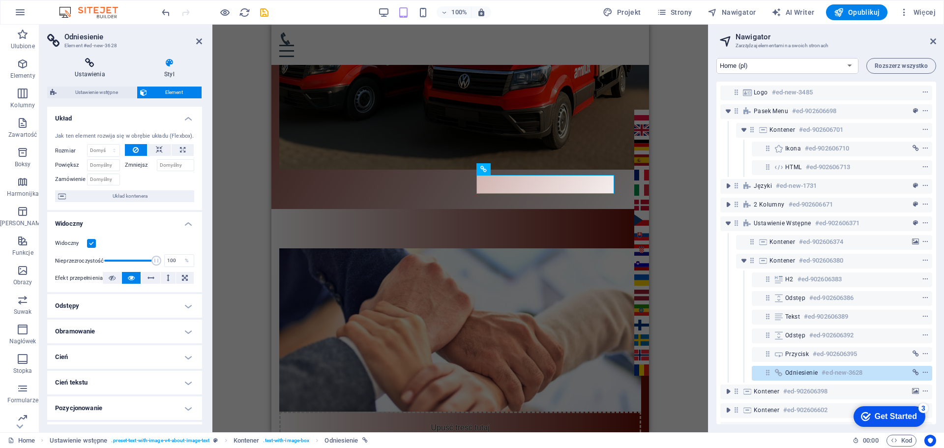
click at [79, 68] on h4 "Ustawienia" at bounding box center [91, 68] width 89 height 21
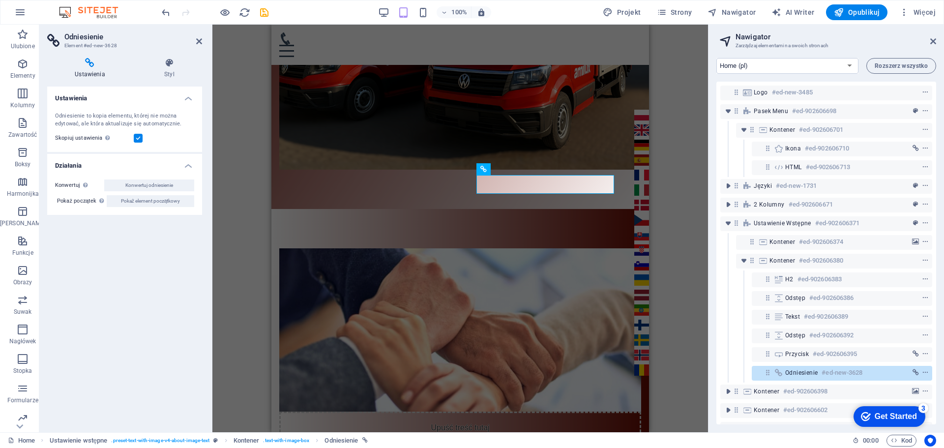
click at [186, 165] on h4 "Działania" at bounding box center [124, 163] width 155 height 18
click at [190, 96] on h4 "Ustawienia" at bounding box center [124, 96] width 155 height 18
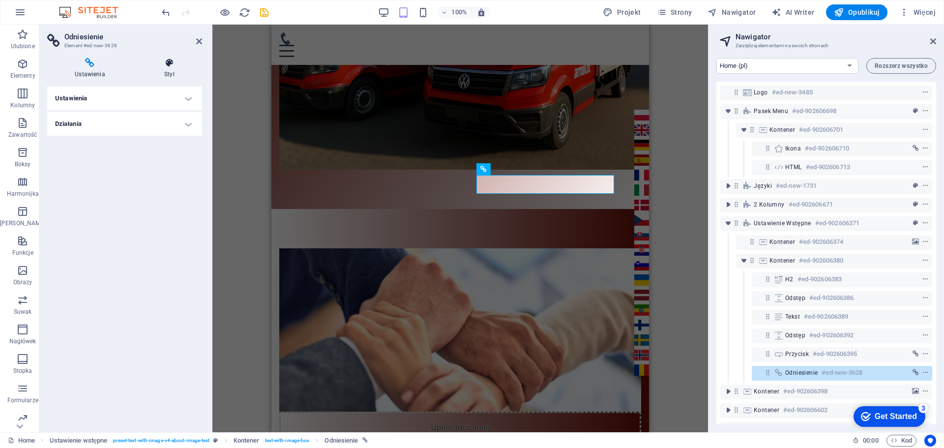
click at [170, 63] on icon at bounding box center [169, 63] width 65 height 10
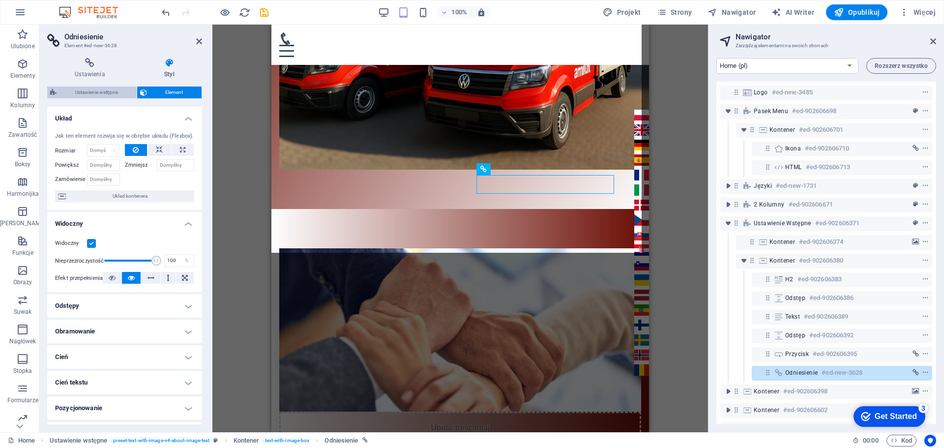
click at [85, 91] on span "Ustawienie wstępne" at bounding box center [96, 93] width 74 height 12
select select "rem"
select select "px"
select select "preset-text-with-image-v4-about-image-text"
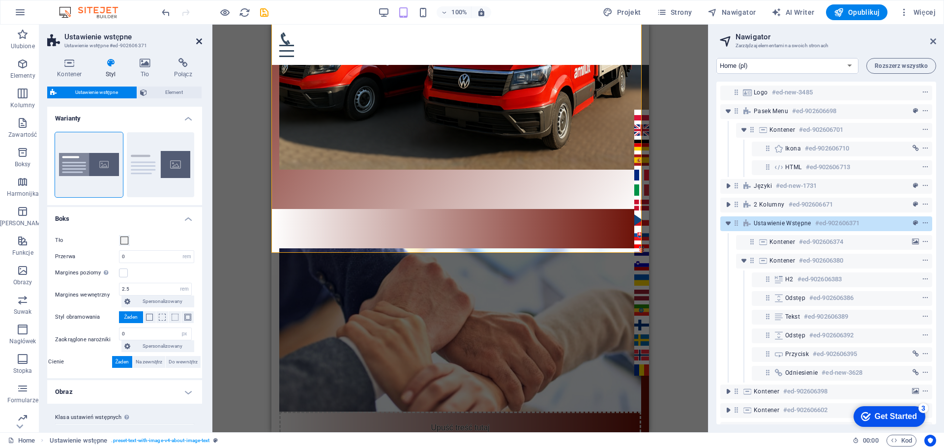
drag, startPoint x: 199, startPoint y: 40, endPoint x: 14, endPoint y: 15, distance: 186.0
click at [199, 40] on icon at bounding box center [199, 41] width 6 height 8
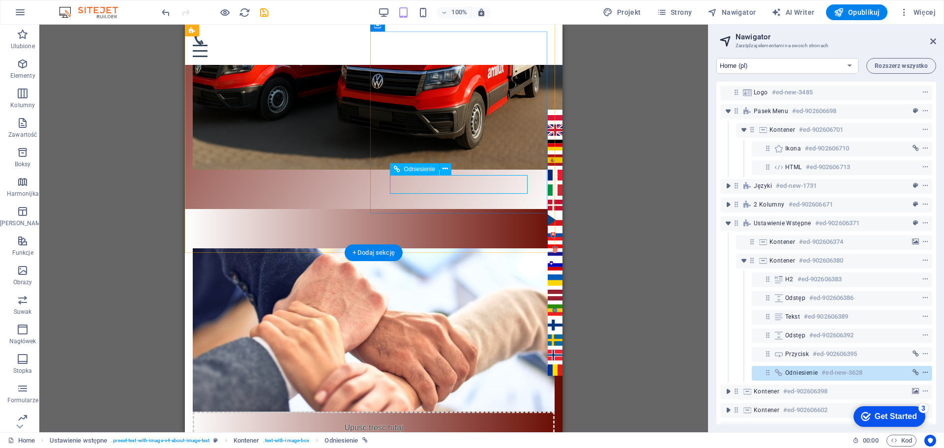
click at [925, 373] on icon "context-menu" at bounding box center [925, 372] width 7 height 7
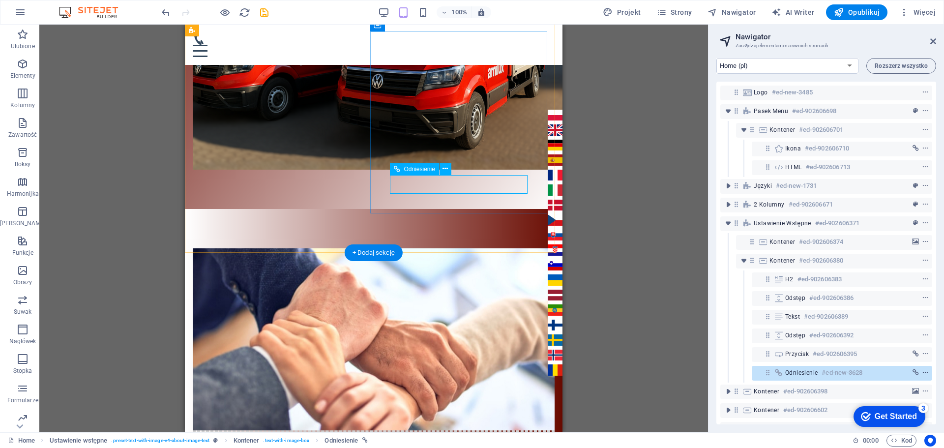
scroll to position [202, 0]
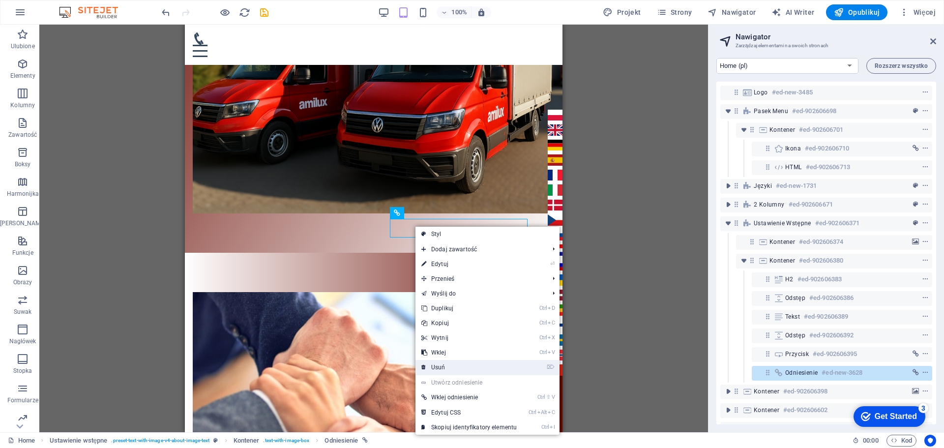
click at [435, 364] on link "⌦ Usuń" at bounding box center [468, 367] width 107 height 15
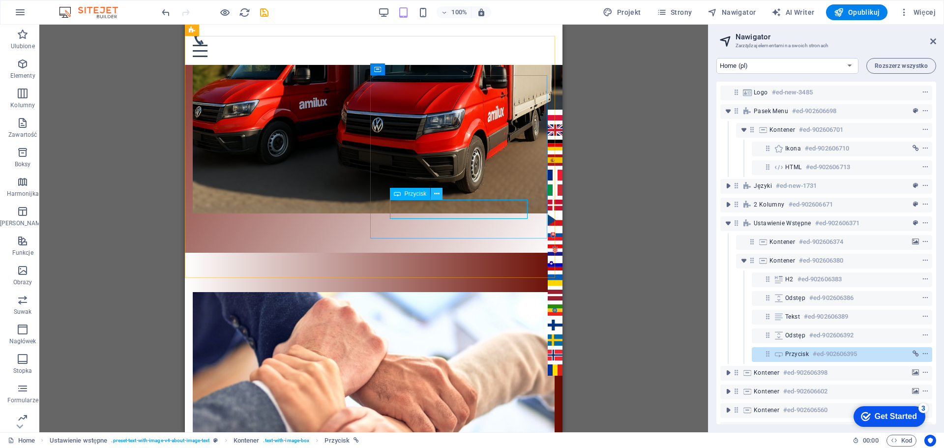
click at [435, 192] on icon at bounding box center [436, 194] width 5 height 10
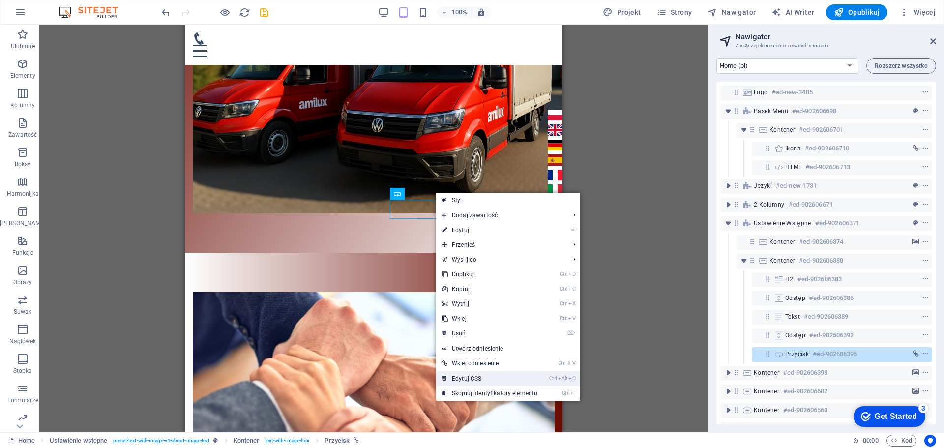
click at [487, 378] on link "Ctrl Alt C Edytuj CSS" at bounding box center [489, 378] width 107 height 15
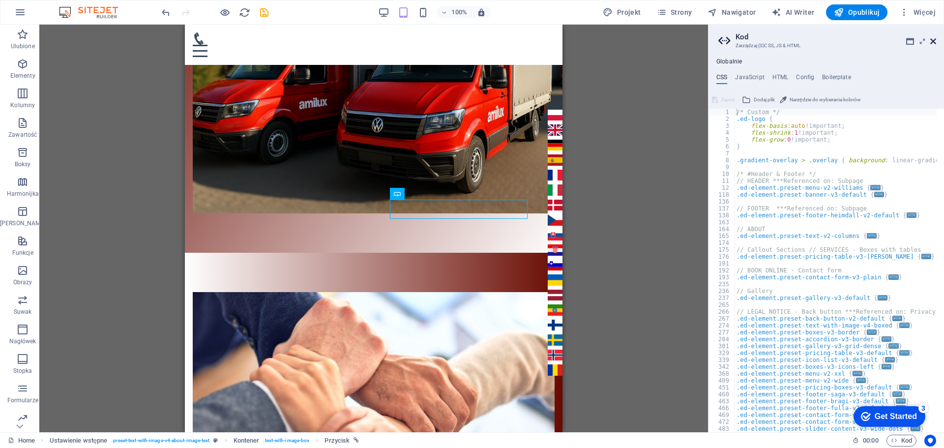
click at [933, 41] on icon at bounding box center [933, 41] width 6 height 8
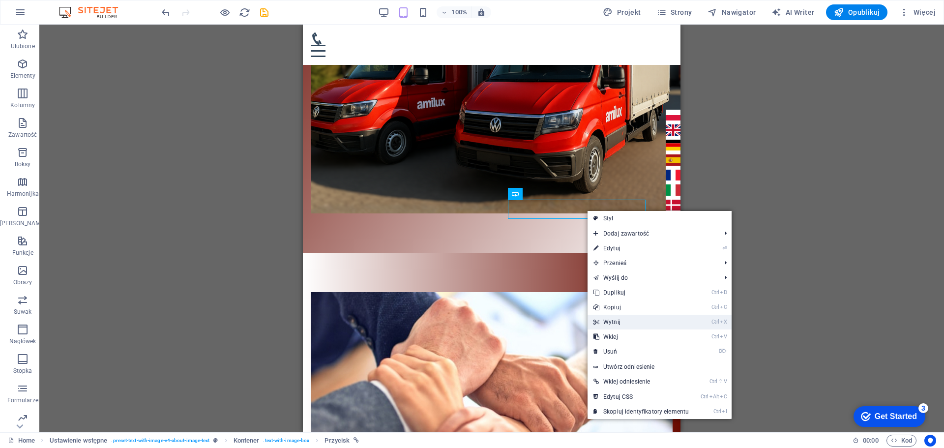
drag, startPoint x: 616, startPoint y: 317, endPoint x: 309, endPoint y: 289, distance: 308.4
click at [616, 317] on link "Ctrl X Wytnij" at bounding box center [640, 322] width 107 height 15
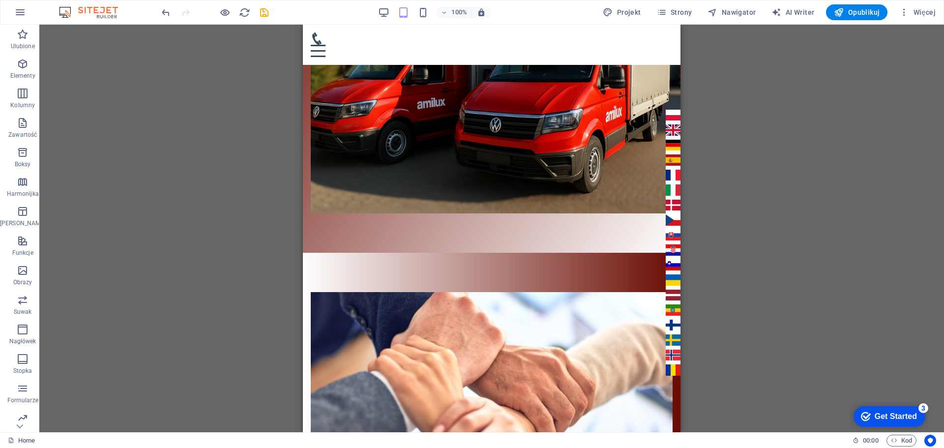
click at [181, 232] on div "Przeciągnij tutaj, aby zastąpić istniejącą zawartość. Naciśnij „Ctrl”, jeśli ch…" at bounding box center [491, 228] width 904 height 407
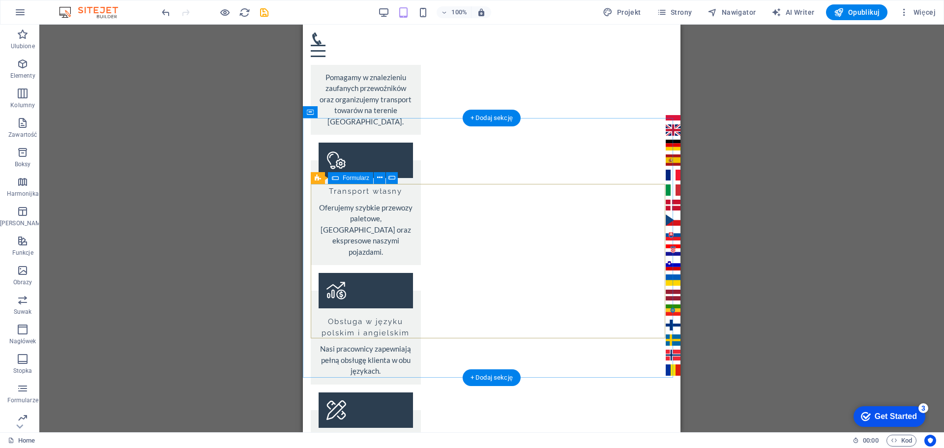
scroll to position [1265, 0]
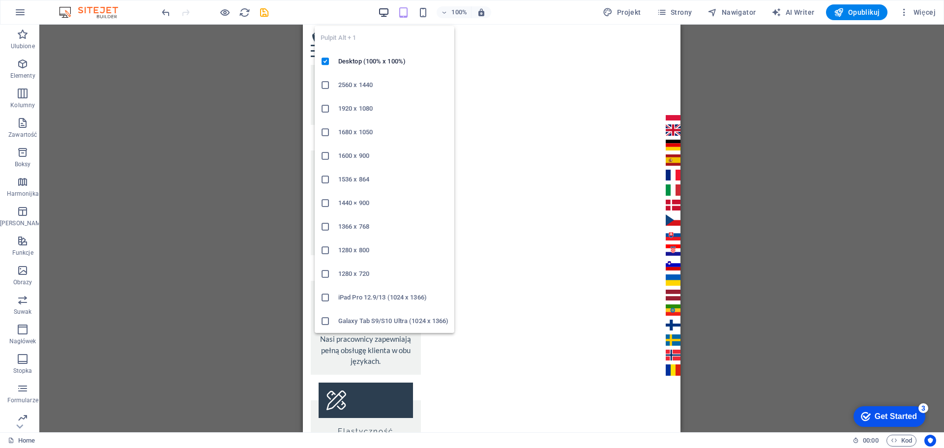
click at [387, 15] on icon "button" at bounding box center [383, 12] width 11 height 11
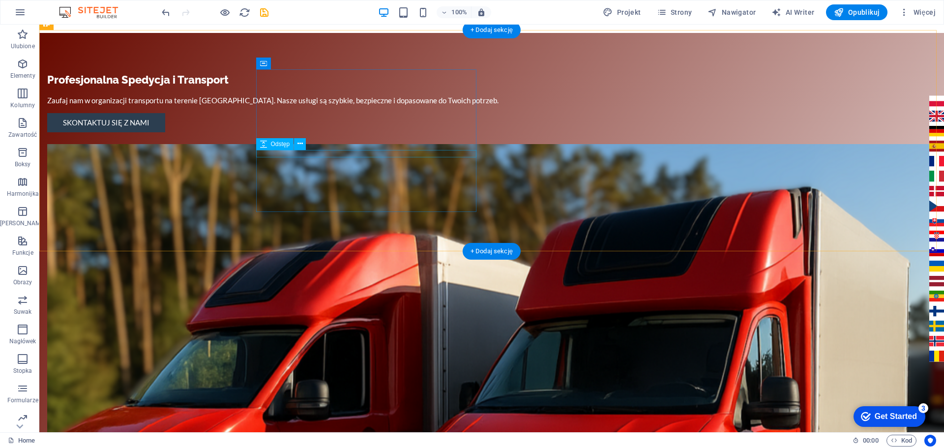
scroll to position [0, 0]
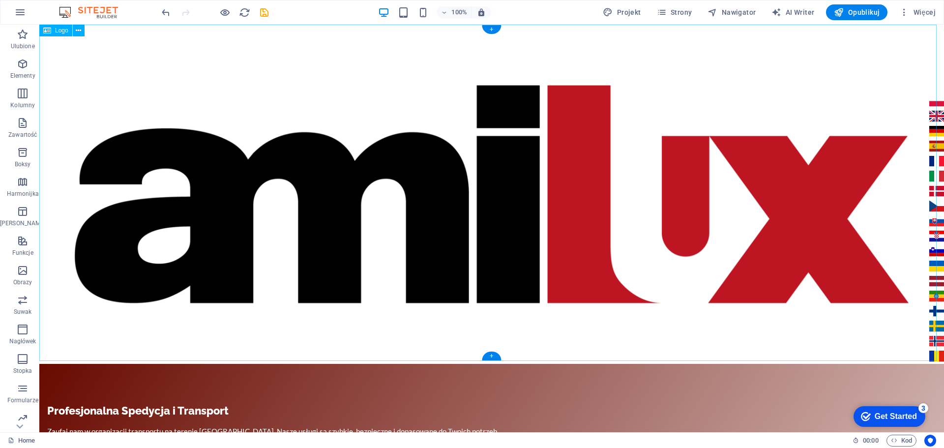
click at [176, 92] on div at bounding box center [491, 194] width 904 height 339
click at [138, 73] on div at bounding box center [491, 194] width 904 height 339
select select "%"
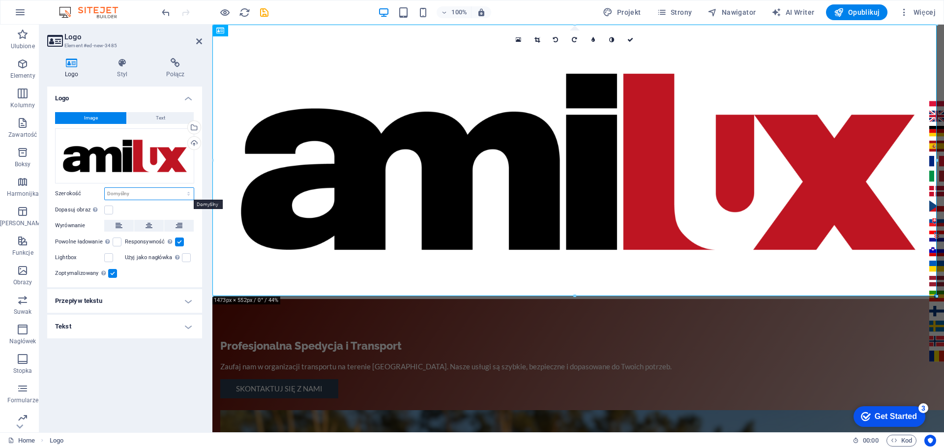
click at [135, 193] on select "Domyślny automatycznie px rem % em vh vw" at bounding box center [149, 194] width 89 height 12
select select "%"
click at [180, 188] on select "Domyślny automatycznie px rem % em vh vw" at bounding box center [149, 194] width 89 height 12
click at [117, 222] on icon at bounding box center [118, 226] width 7 height 12
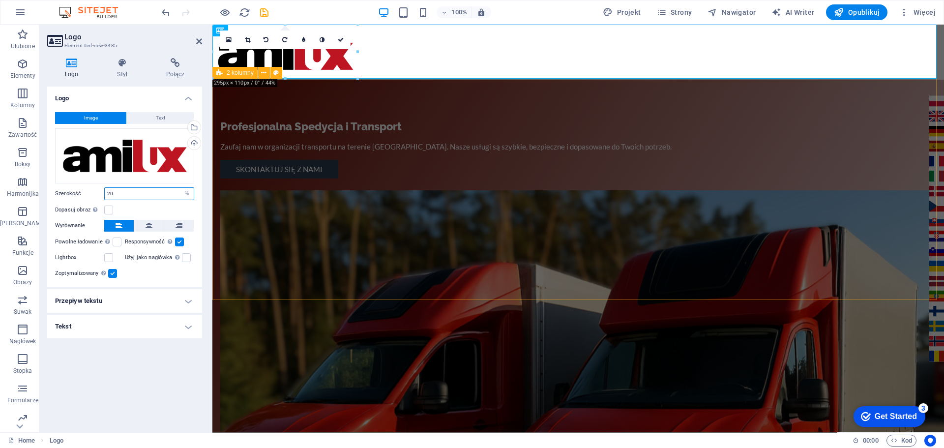
type input "20"
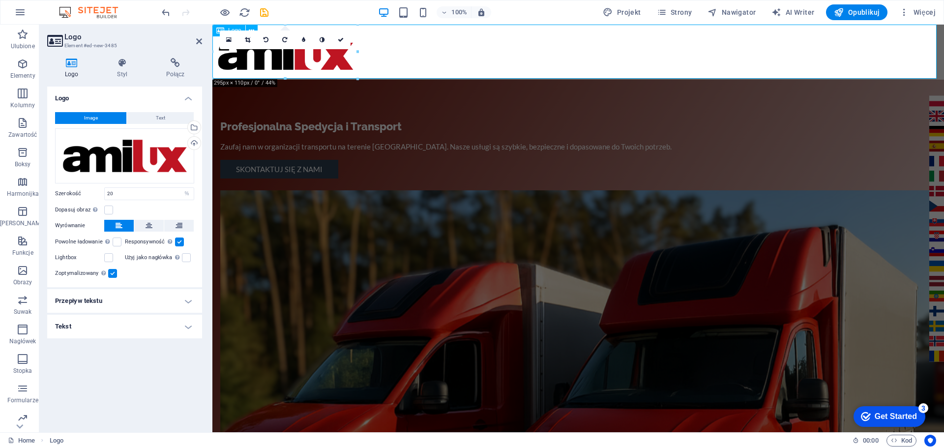
click at [595, 61] on div at bounding box center [577, 52] width 731 height 55
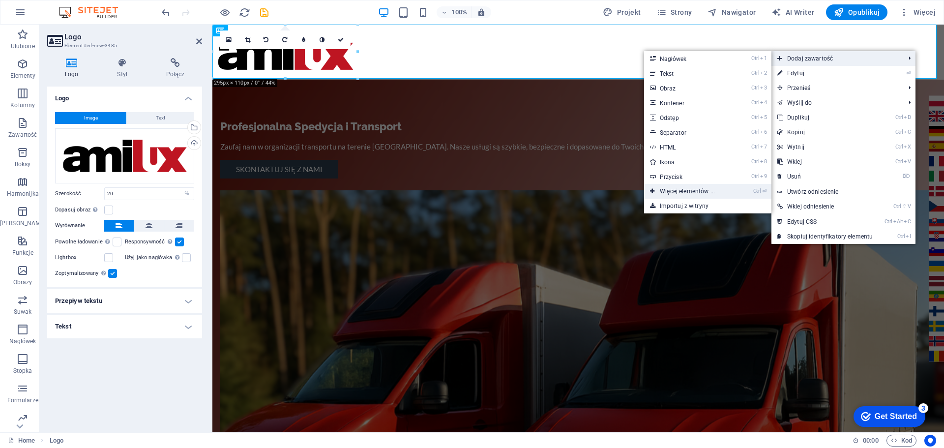
click at [697, 192] on link "Ctrl ⏎ Więcej elementów ..." at bounding box center [689, 191] width 90 height 15
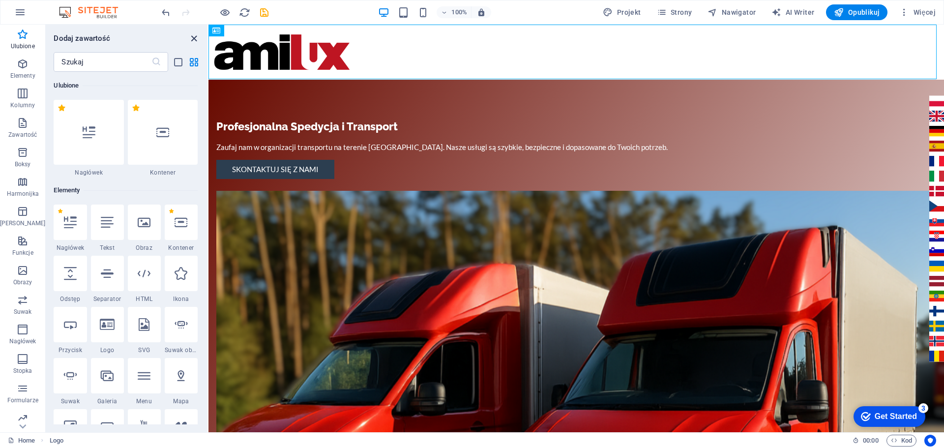
drag, startPoint x: 194, startPoint y: 38, endPoint x: 153, endPoint y: 30, distance: 41.5
click at [194, 38] on icon "close panel" at bounding box center [193, 38] width 11 height 11
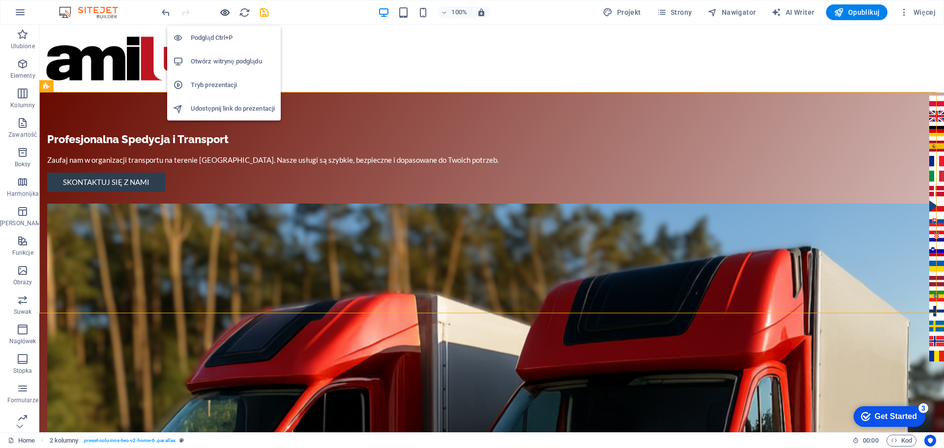
click at [219, 9] on icon "button" at bounding box center [224, 12] width 11 height 11
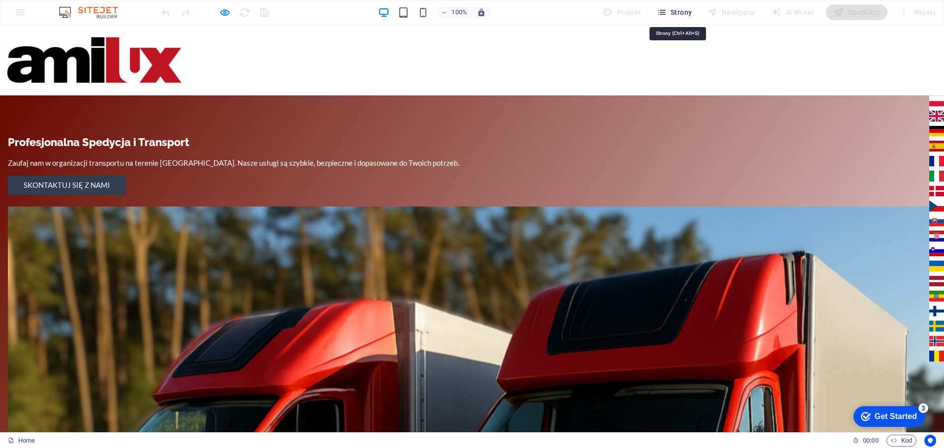
click at [680, 8] on span "Strony" at bounding box center [674, 12] width 35 height 10
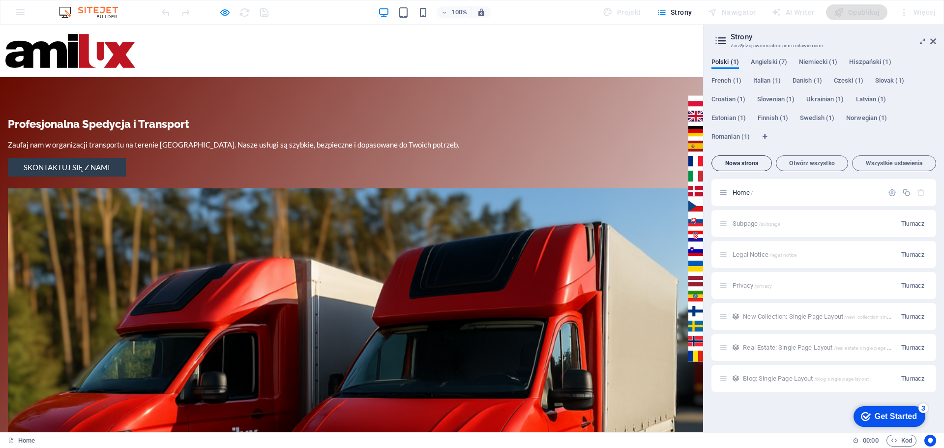
click at [741, 162] on span "Nowa strona" at bounding box center [742, 163] width 52 height 6
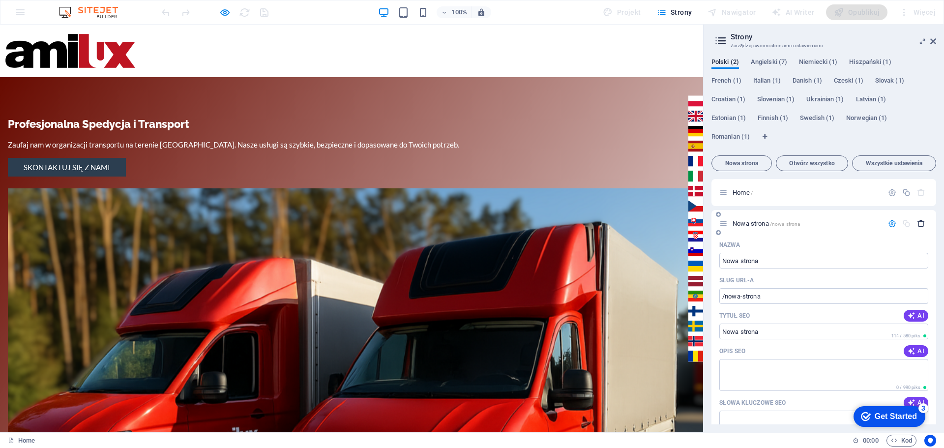
click at [919, 223] on icon "button" at bounding box center [921, 223] width 8 height 8
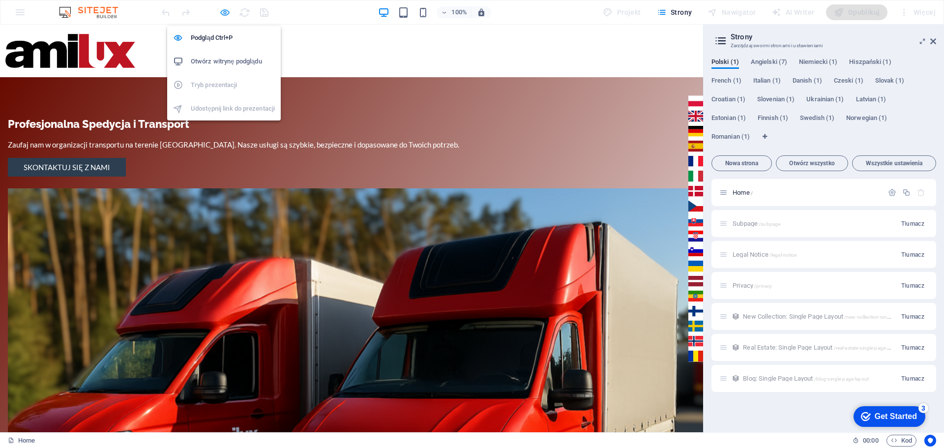
click at [229, 11] on icon "button" at bounding box center [224, 12] width 11 height 11
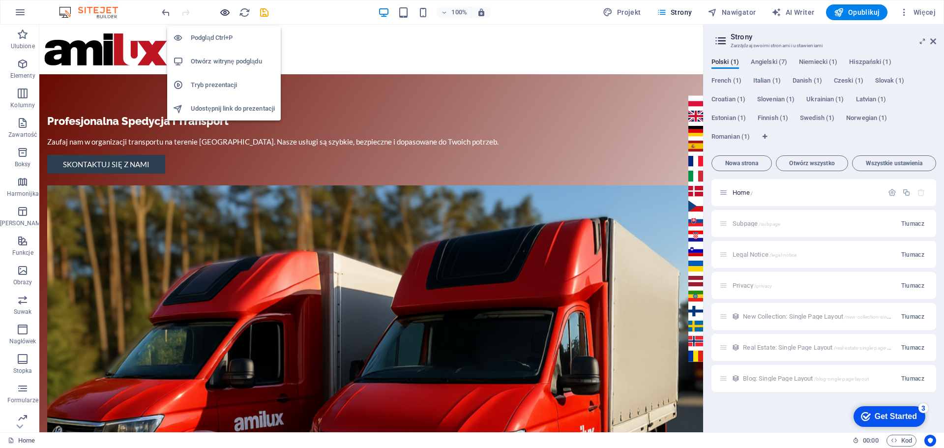
drag, startPoint x: 222, startPoint y: 14, endPoint x: 223, endPoint y: 21, distance: 7.4
click at [222, 13] on icon "button" at bounding box center [224, 12] width 11 height 11
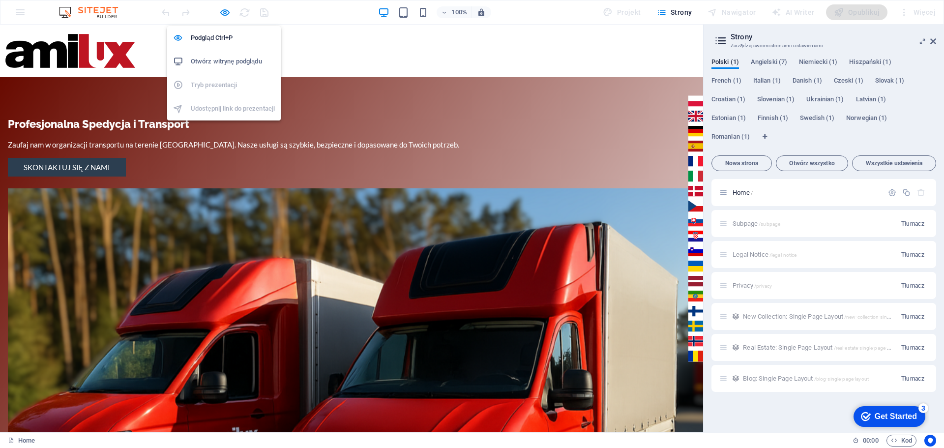
click at [213, 61] on h6 "Otwórz witrynę podglądu" at bounding box center [233, 62] width 84 height 12
click at [224, 12] on icon "button" at bounding box center [224, 12] width 11 height 11
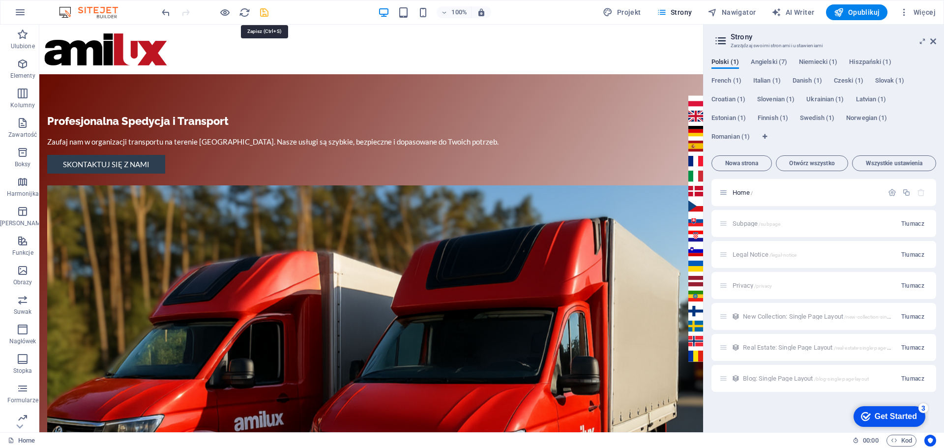
click at [262, 14] on icon "save" at bounding box center [264, 12] width 11 height 11
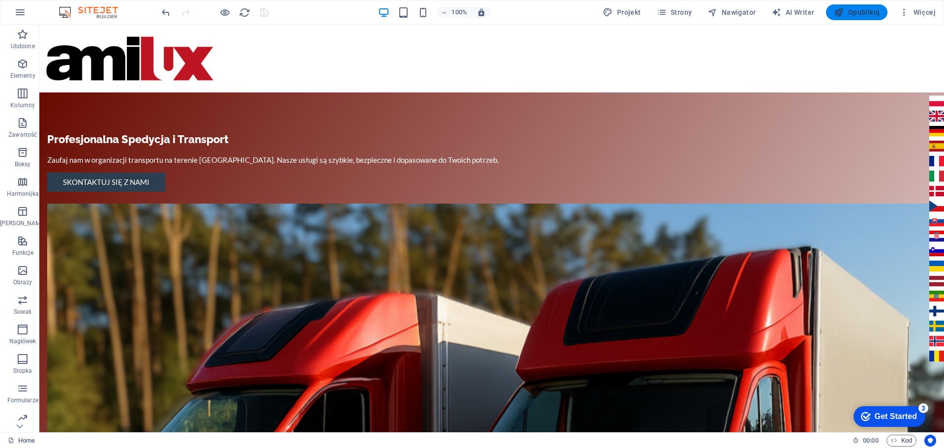
click at [862, 11] on span "Opublikuj" at bounding box center [857, 12] width 46 height 10
